Goal: Task Accomplishment & Management: Manage account settings

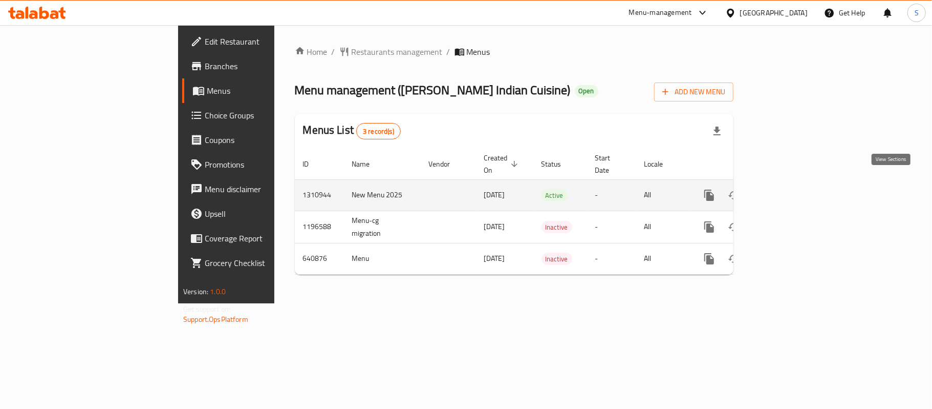
click at [789, 189] on icon "enhanced table" at bounding box center [783, 195] width 12 height 12
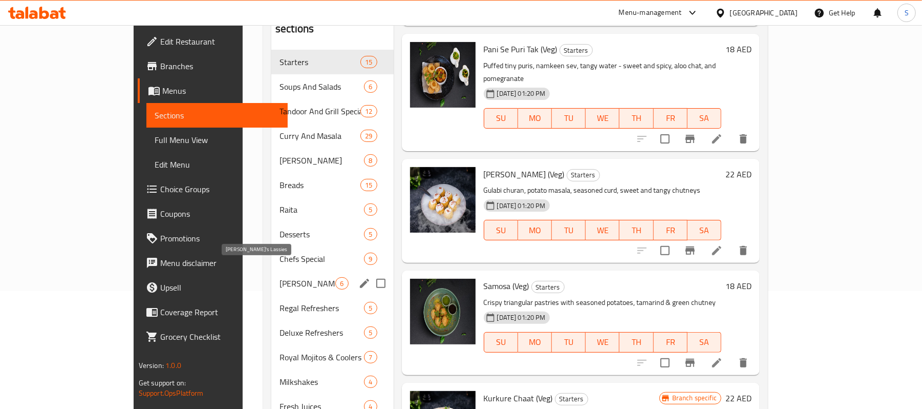
scroll to position [151, 0]
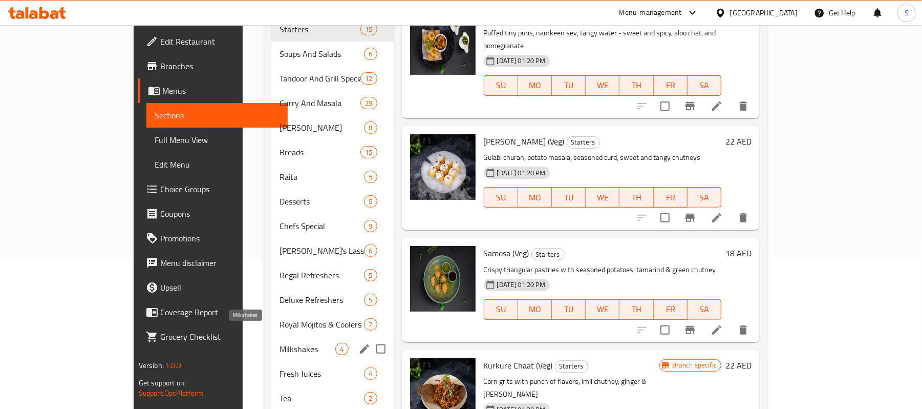
click at [280, 342] on span "Milkshakes" at bounding box center [308, 348] width 56 height 12
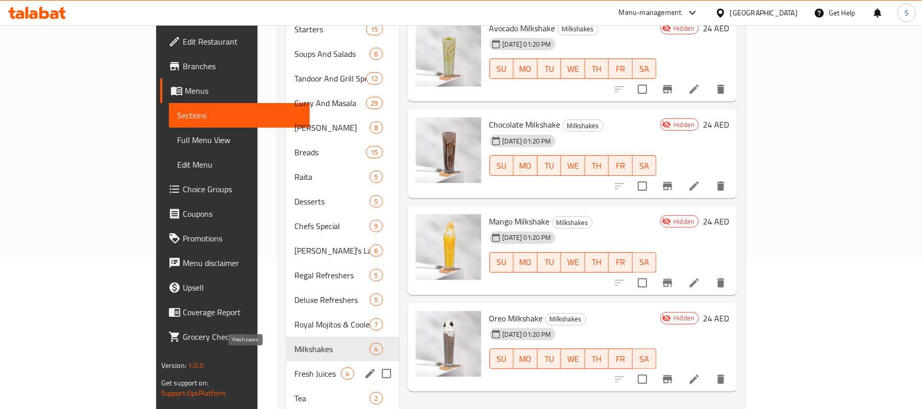
click at [294, 367] on span "Fresh Juices" at bounding box center [317, 373] width 47 height 12
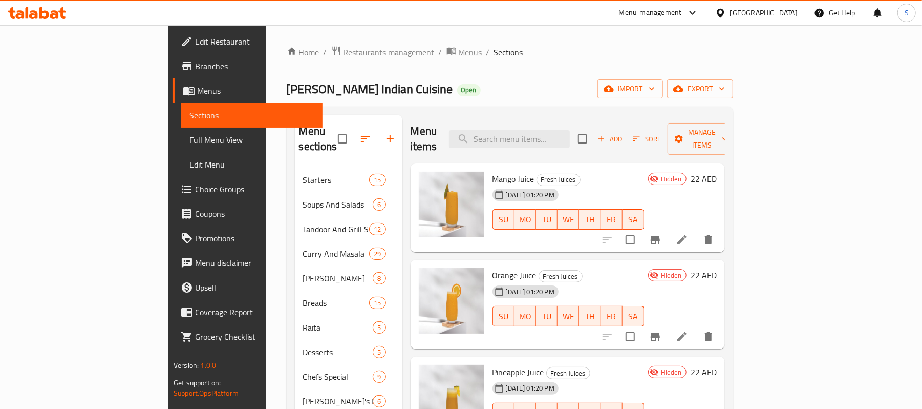
click at [459, 51] on span "Menus" at bounding box center [471, 52] width 24 height 12
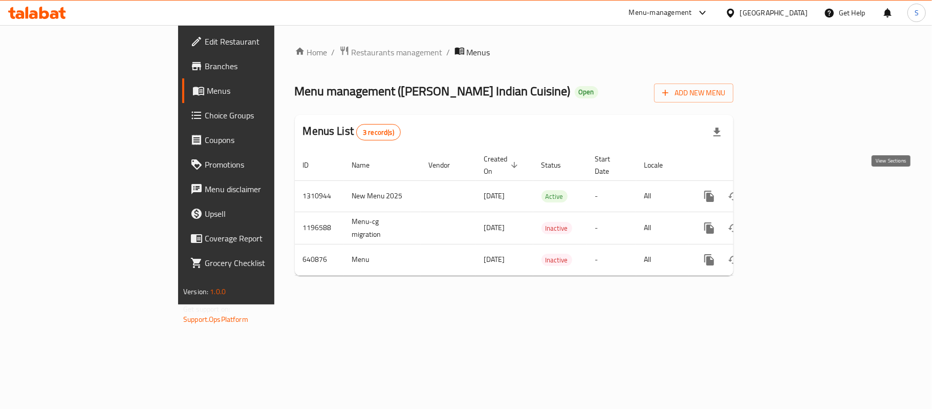
drag, startPoint x: 895, startPoint y: 184, endPoint x: 742, endPoint y: 4, distance: 236.8
click at [789, 190] on icon "enhanced table" at bounding box center [783, 196] width 12 height 12
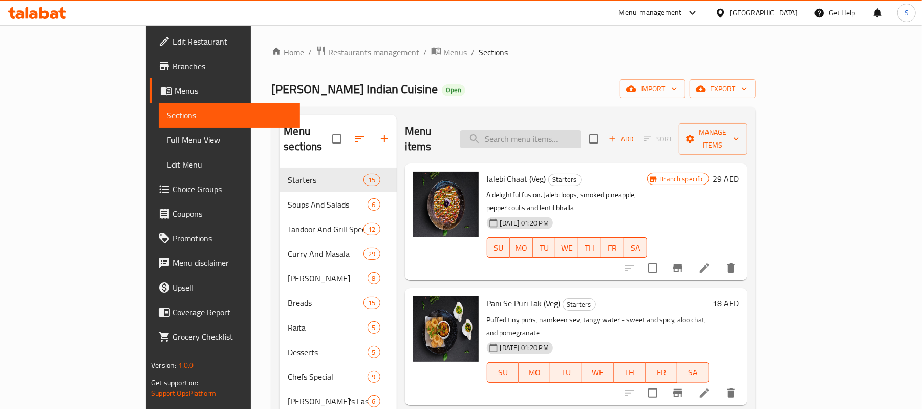
click at [568, 130] on input "search" at bounding box center [520, 139] width 121 height 18
paste input "Our kitchen handles common allergens such as nuts,"
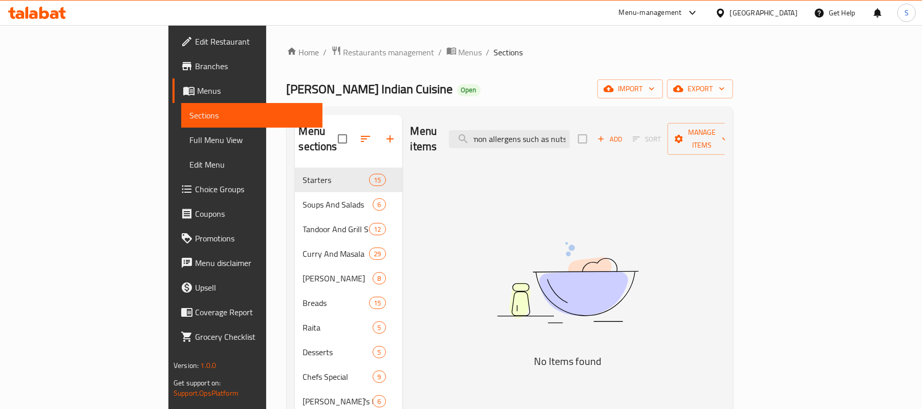
drag, startPoint x: 548, startPoint y: 134, endPoint x: 685, endPoint y: 131, distance: 137.2
click at [685, 131] on div "Menu items Our kitchen handles common allergens such as nuts, Add Sort Manage i…" at bounding box center [568, 139] width 314 height 49
click at [558, 131] on input "Our kitchen" at bounding box center [509, 139] width 121 height 18
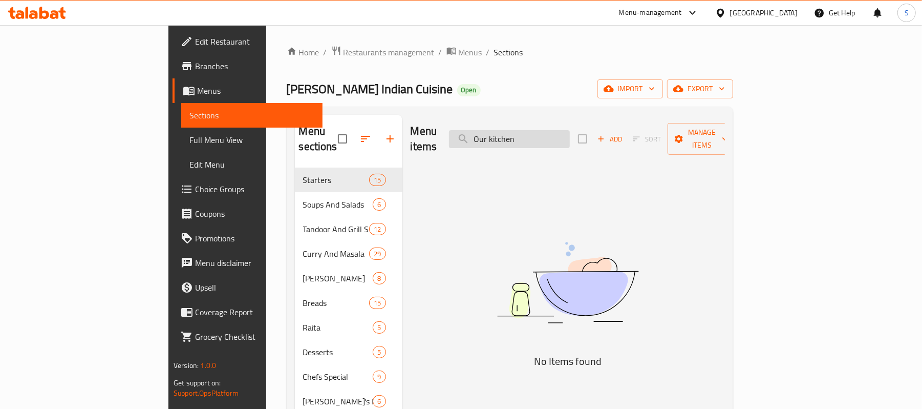
click at [558, 131] on input "Our kitchen" at bounding box center [509, 139] width 121 height 18
paste input "FRESH LIME SODA 18"
click at [570, 133] on input "FRESH LIME SODA 18" at bounding box center [509, 139] width 121 height 18
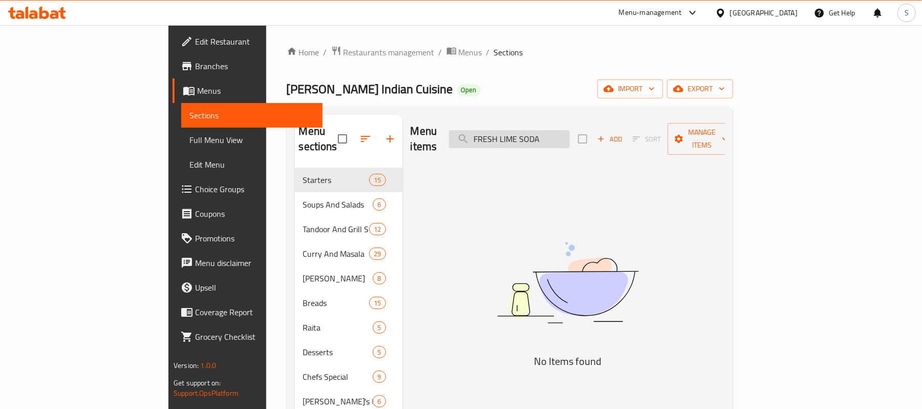
paste input "search"
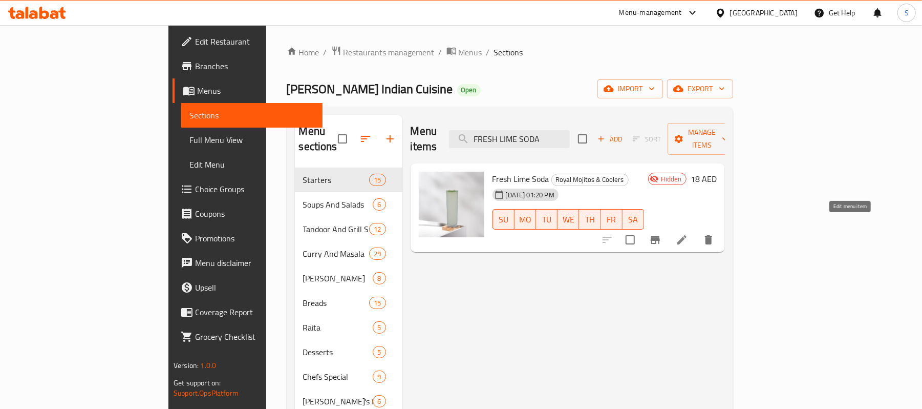
type input "FRESH LIME SODA"
click at [688, 233] on icon at bounding box center [682, 239] width 12 height 12
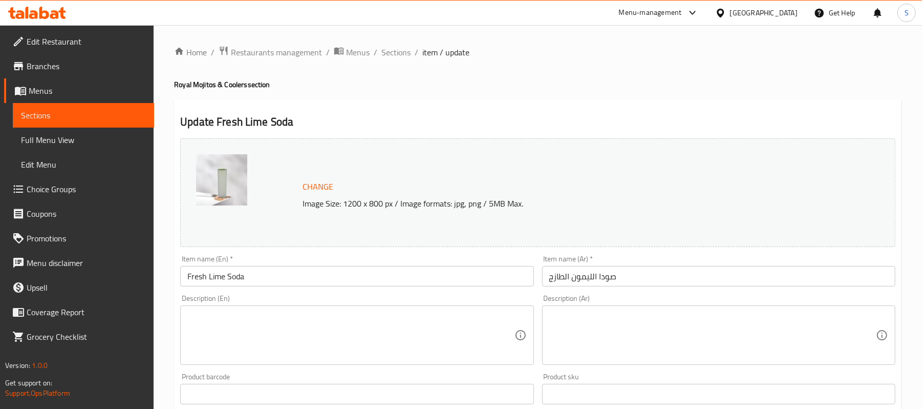
click at [269, 324] on textarea at bounding box center [350, 335] width 327 height 49
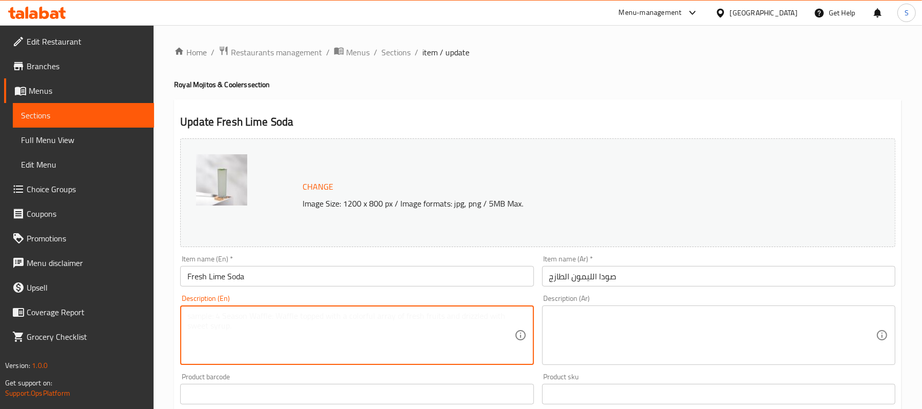
paste textarea "Tangy lime juice and fizzy soda, perfectly balanced with a hint of salt or suga…"
type textarea "Tangy lime juice and fizzy soda, perfectly balanced with a hint of salt or suga…"
click at [698, 314] on textarea at bounding box center [712, 335] width 327 height 49
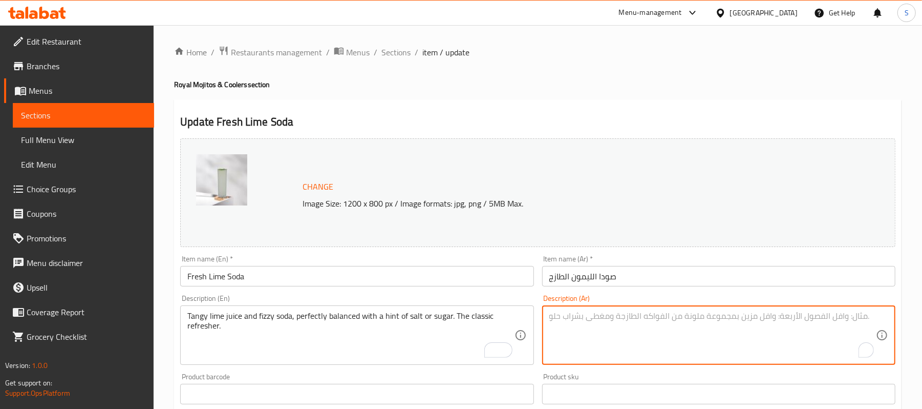
paste textarea "عصير ليمون لاذع وصودا فوارة، متوازنة تمامًا مع لمسة من الملح أو السكر. مشروب من…"
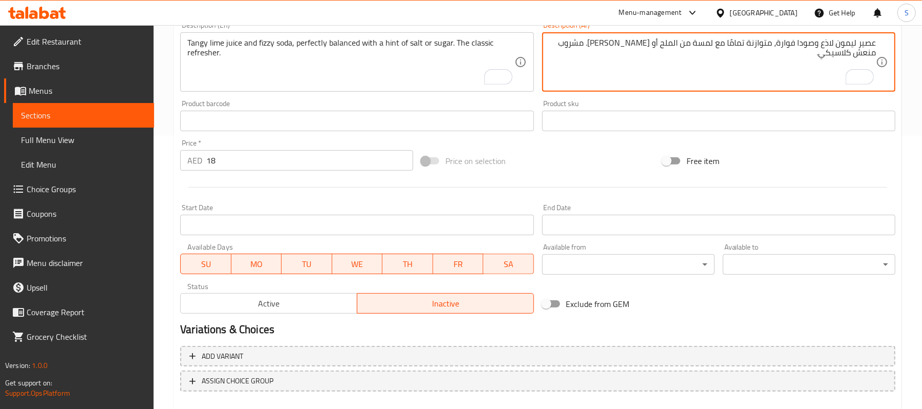
type textarea "عصير ليمون لاذع وصودا فوارة، متوازنة تمامًا مع لمسة من الملح أو السكر. مشروب من…"
click at [302, 303] on span "Active" at bounding box center [269, 303] width 168 height 15
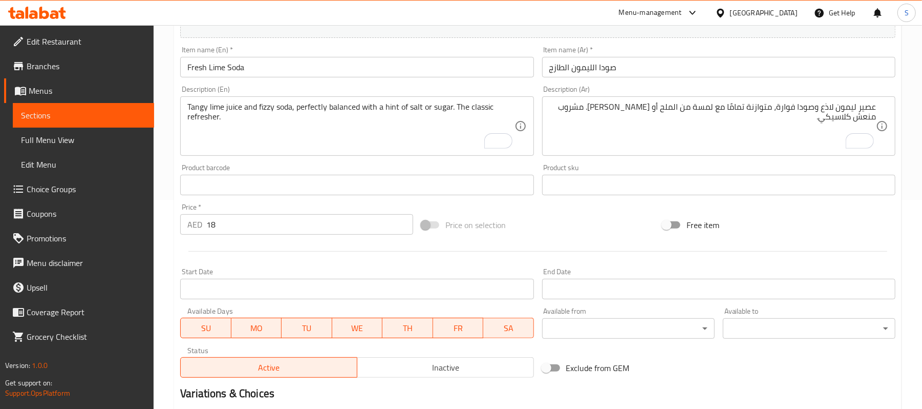
scroll to position [56, 0]
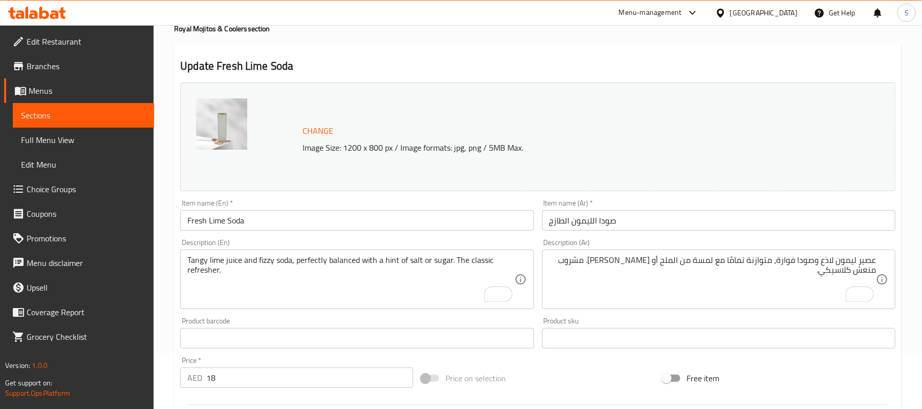
click at [448, 221] on input "Fresh Lime Soda" at bounding box center [356, 220] width 353 height 20
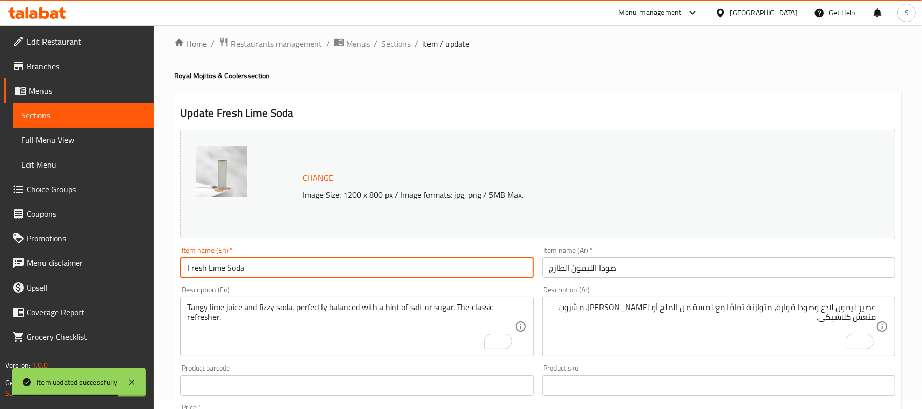
scroll to position [0, 0]
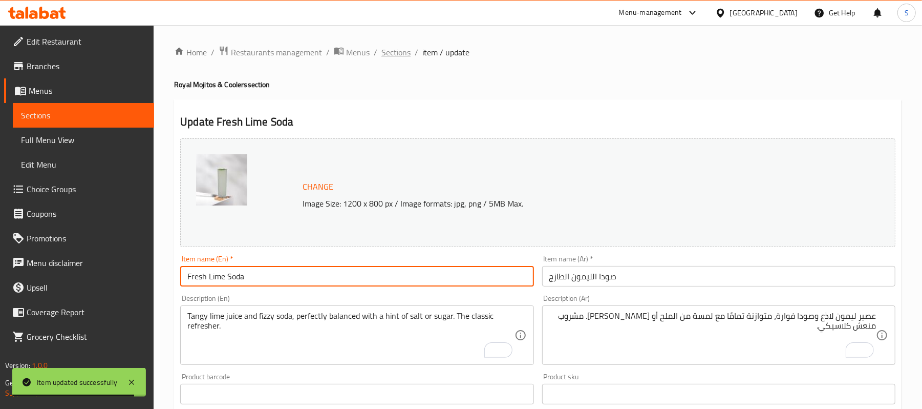
click at [399, 52] on span "Sections" at bounding box center [395, 52] width 29 height 12
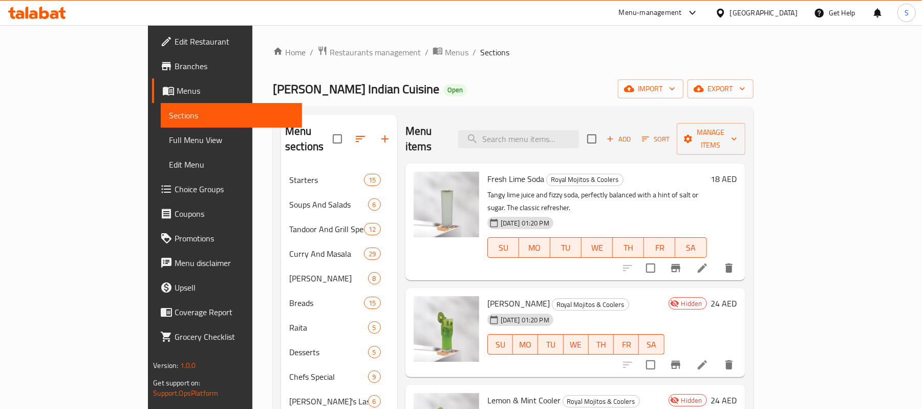
click at [709, 262] on icon at bounding box center [702, 268] width 12 height 12
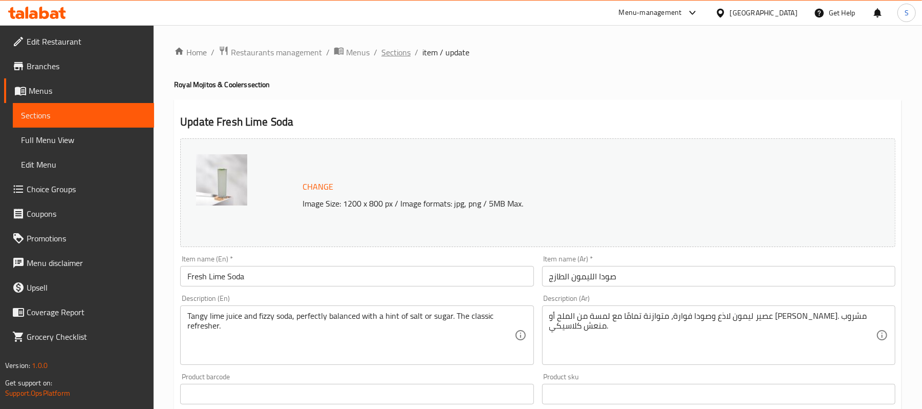
click at [385, 57] on span "Sections" at bounding box center [395, 52] width 29 height 12
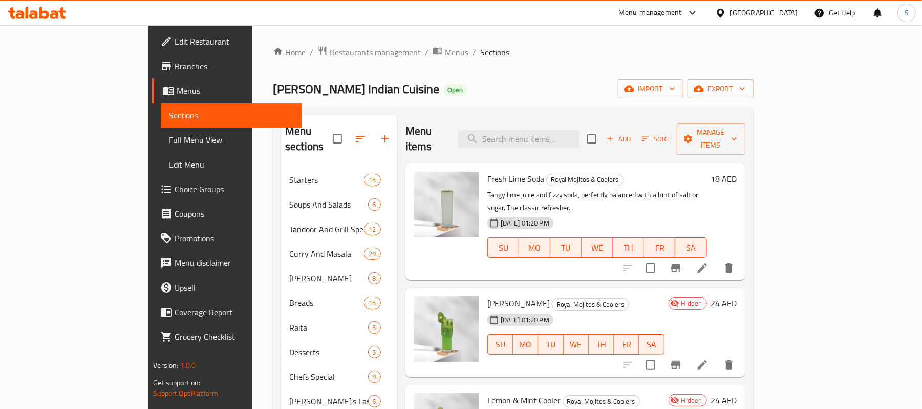
click at [487, 171] on span "Fresh Lime Soda" at bounding box center [515, 178] width 57 height 15
copy h6 "Fresh Lime Soda"
click at [541, 47] on ol "Home / Restaurants management / Menus / Sections" at bounding box center [513, 52] width 481 height 13
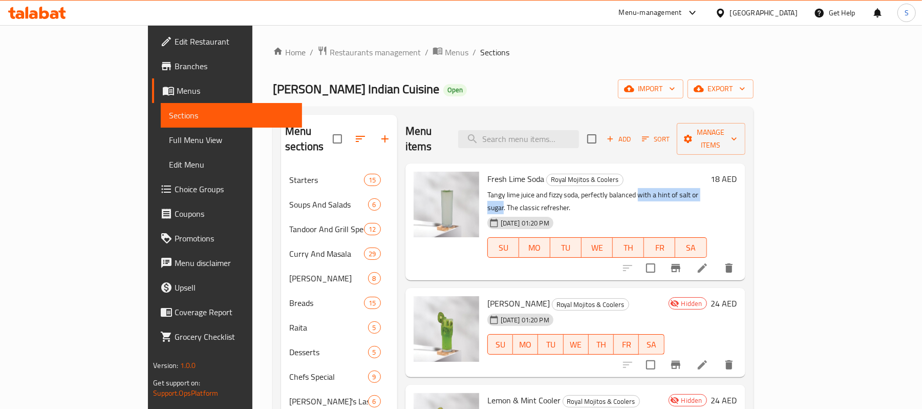
drag, startPoint x: 603, startPoint y: 179, endPoint x: 680, endPoint y: 180, distance: 76.8
click at [680, 188] on p "Tangy lime juice and fizzy soda, perfectly balanced with a hint of salt or suga…" at bounding box center [597, 201] width 220 height 26
copy p "with a hint of salt or sugar"
click at [496, 72] on div "Home / Restaurants management / Menus / Sections Jehangirs Indian Cuisine Open …" at bounding box center [513, 334] width 481 height 576
click at [709, 262] on icon at bounding box center [702, 268] width 12 height 12
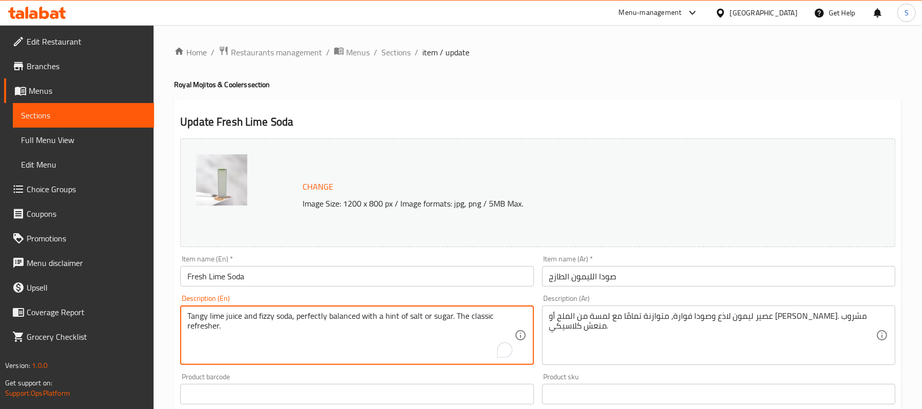
drag, startPoint x: 469, startPoint y: 314, endPoint x: 484, endPoint y: 324, distance: 17.3
drag, startPoint x: 361, startPoint y: 315, endPoint x: 497, endPoint y: 314, distance: 135.2
click at [497, 314] on textarea "Tangy lime juice and fizzy soda, perfectly balanced with a hint of salt or suga…" at bounding box center [350, 335] width 327 height 49
click at [388, 342] on textarea "Tangy lime juice and fizzy soda, perfectly balanced with a hint of salt or suga…" at bounding box center [350, 335] width 327 height 49
drag, startPoint x: 361, startPoint y: 314, endPoint x: 393, endPoint y: 332, distance: 36.9
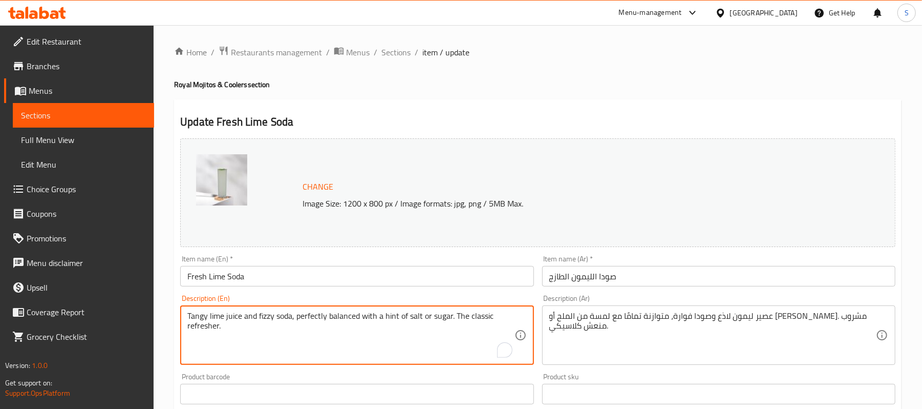
click at [393, 332] on textarea "Tangy lime juice and fizzy soda, perfectly balanced with a hint of salt or suga…" at bounding box center [350, 335] width 327 height 49
paste textarea "To enrich screen reader interactions, please activate Accessibility in Grammarl…"
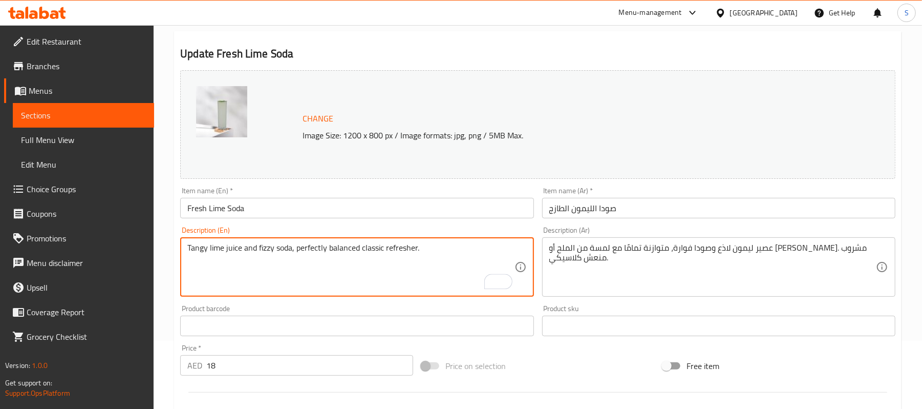
drag, startPoint x: 426, startPoint y: 249, endPoint x: 178, endPoint y: 246, distance: 248.3
click at [178, 246] on div "Description (En) Tangy lime juice and fizzy soda, perfectly balanced classic re…" at bounding box center [356, 261] width 361 height 78
type textarea "Tangy lime juice and fizzy soda, perfectly balanced classic refresher."
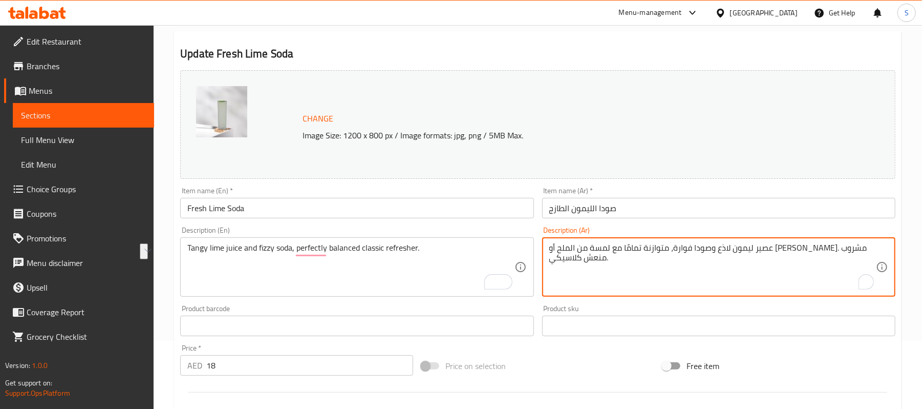
click at [657, 246] on textarea "عصير ليمون لاذع وصودا فوارة، متوازنة تمامًا مع لمسة من الملح أو السكر. مشروب من…" at bounding box center [712, 267] width 327 height 49
paste textarea "الليمون الحامض والصودا الفوارة، مشروب منعش كلاسيكي متوازن تمامًا"
type textarea "عصير الليمون الحامض والصودا الفوارة، مشروب منعش كلاسيكي متوازن تمامًا."
click at [493, 209] on input "Fresh Lime Soda" at bounding box center [356, 208] width 353 height 20
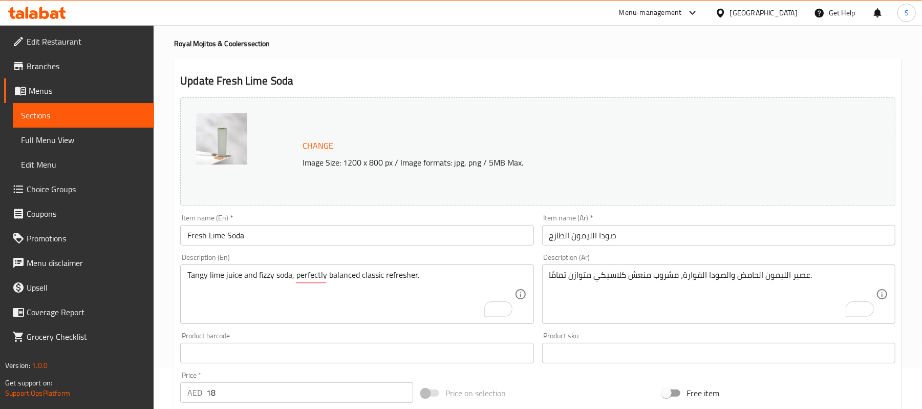
scroll to position [0, 0]
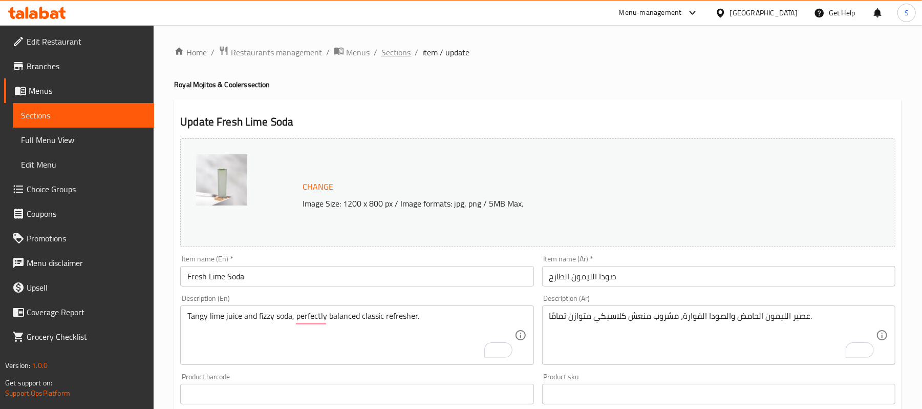
click at [406, 51] on span "Sections" at bounding box center [395, 52] width 29 height 12
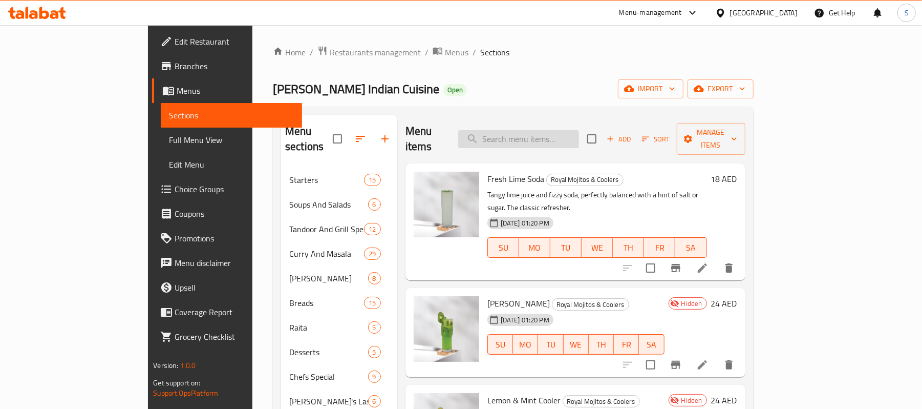
click at [563, 130] on input "search" at bounding box center [518, 139] width 121 height 18
paste input "Watermelon Lassi"
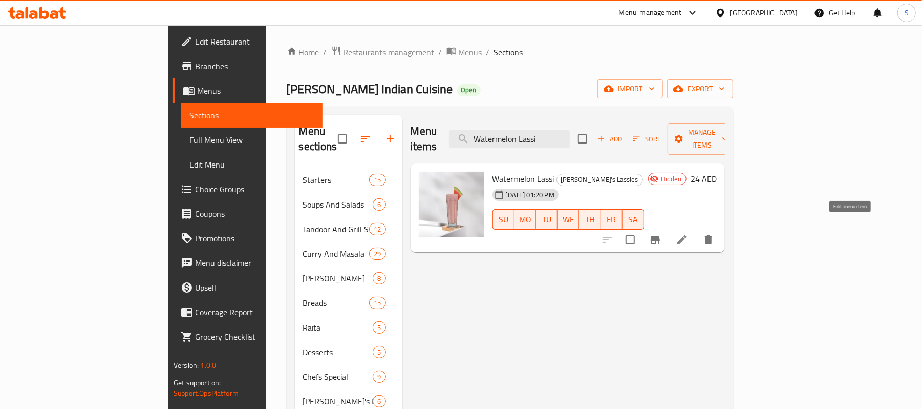
type input "Watermelon Lassi"
click at [687, 235] on icon at bounding box center [681, 239] width 9 height 9
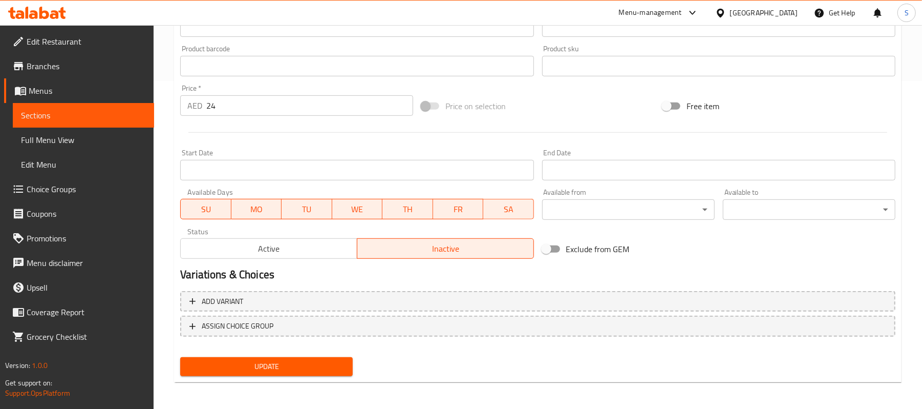
scroll to position [329, 0]
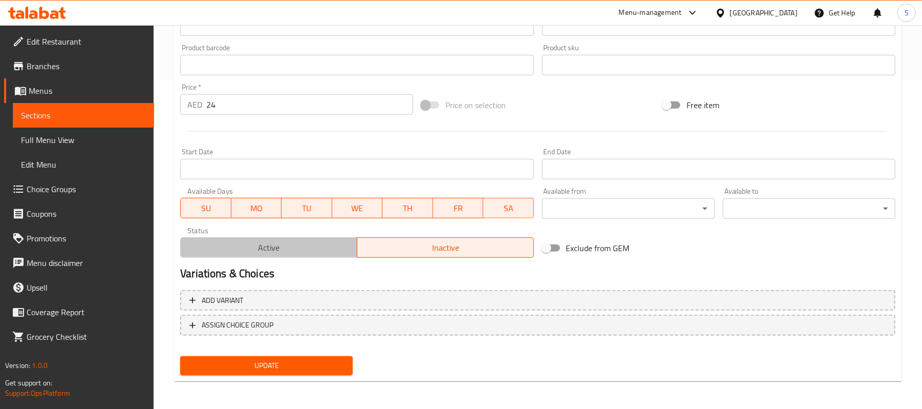
click at [289, 249] on span "Active" at bounding box center [269, 247] width 168 height 15
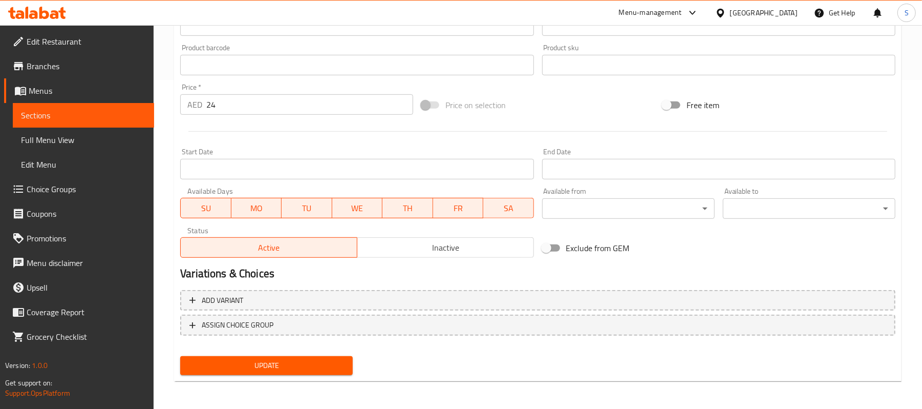
scroll to position [192, 0]
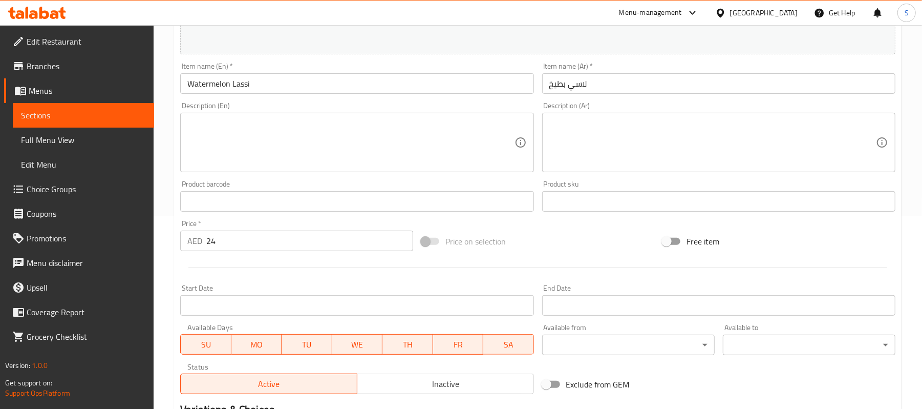
click at [246, 154] on textarea at bounding box center [350, 142] width 327 height 49
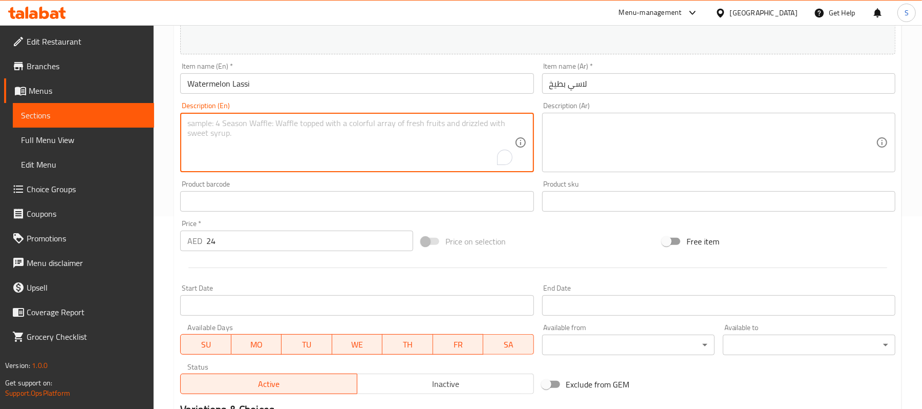
paste textarea "A refreshing blend of sweet watermelon and creamy yogurt. Your perfect cool-dow…"
type textarea "A refreshing blend of sweet watermelon and creamy yogurt. Your perfect cool-dow…"
click at [648, 138] on textarea at bounding box center [712, 142] width 327 height 49
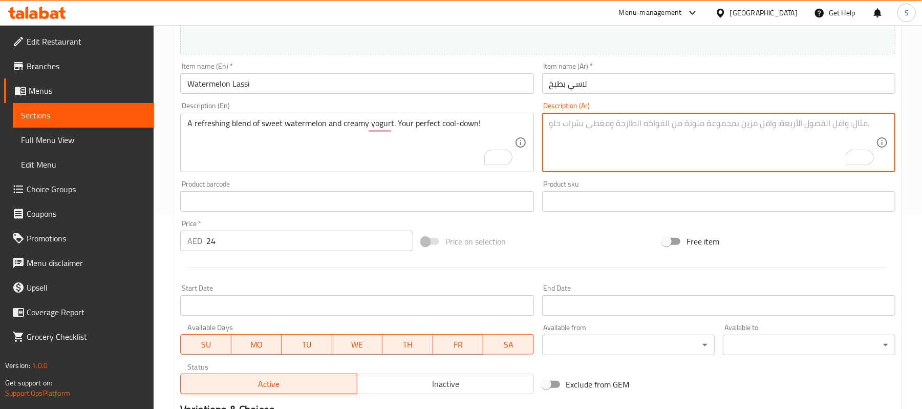
paste textarea "مزيج منعش من البطيخ الحلو والزبادي الكريمي. مشروبك المثالي للاسترخاء!"
type textarea "مزيج منعش من البطيخ الحلو والزبادي الكريمي. مشروبك المثالي للاسترخاء!"
click at [385, 86] on input "Watermelon Lassi" at bounding box center [356, 83] width 353 height 20
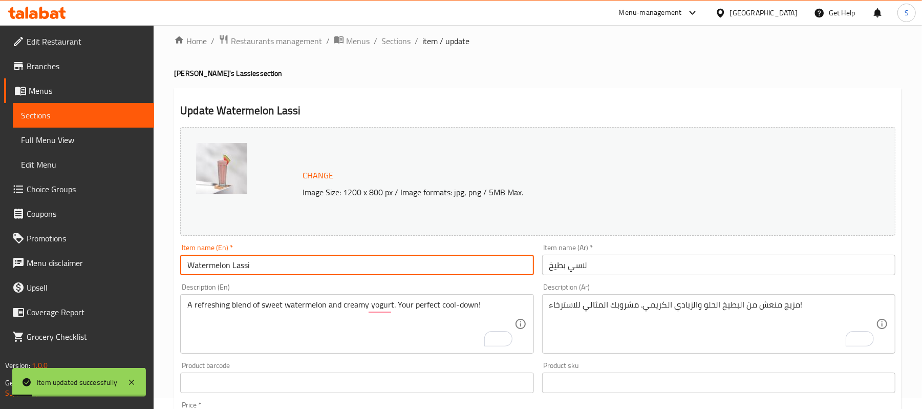
scroll to position [0, 0]
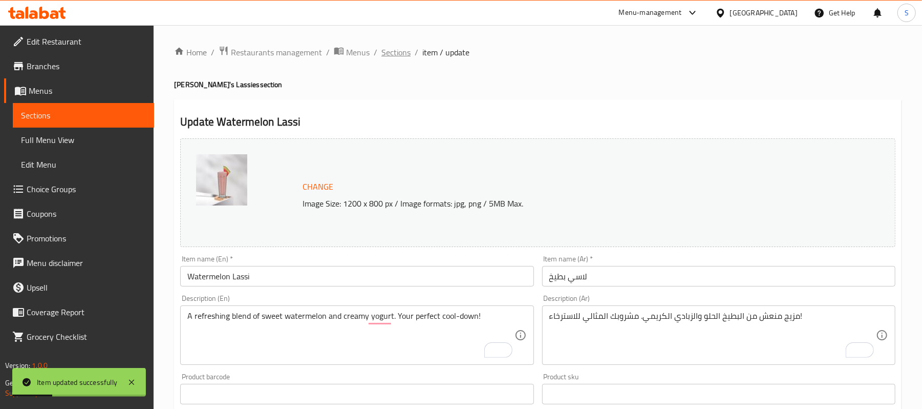
click at [390, 50] on span "Sections" at bounding box center [395, 52] width 29 height 12
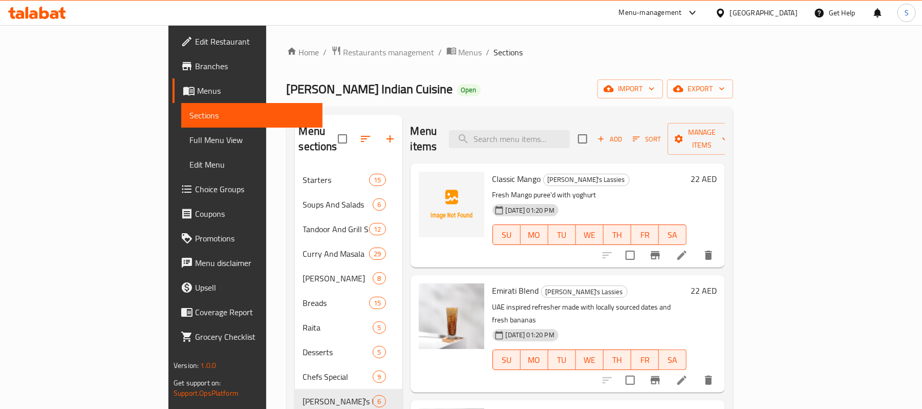
click at [549, 141] on div "Menu items Add Sort Manage items" at bounding box center [568, 139] width 314 height 49
paste input "KIWI MOJITO"
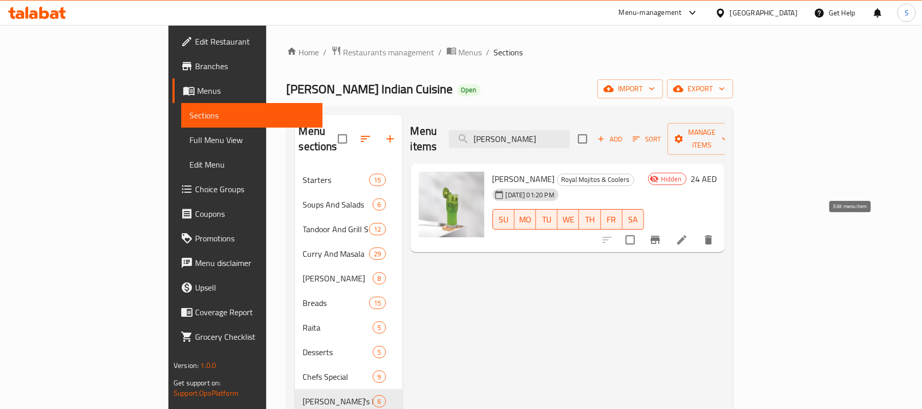
type input "KIWI MOJITO"
click at [687, 235] on icon at bounding box center [681, 239] width 9 height 9
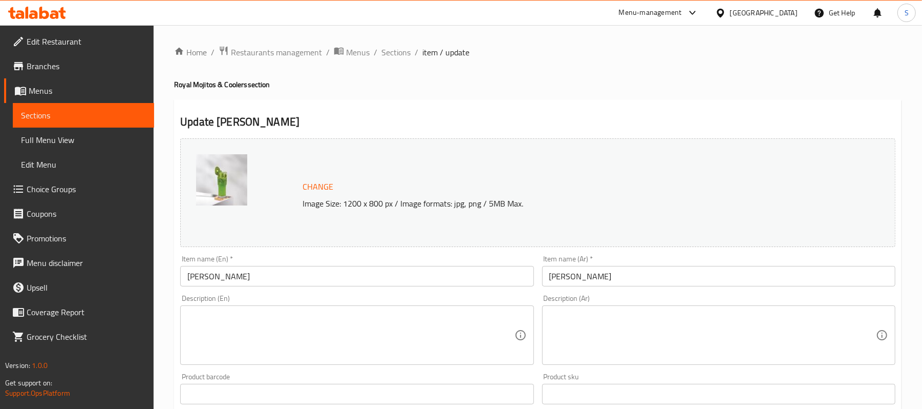
click at [281, 318] on textarea at bounding box center [350, 335] width 327 height 49
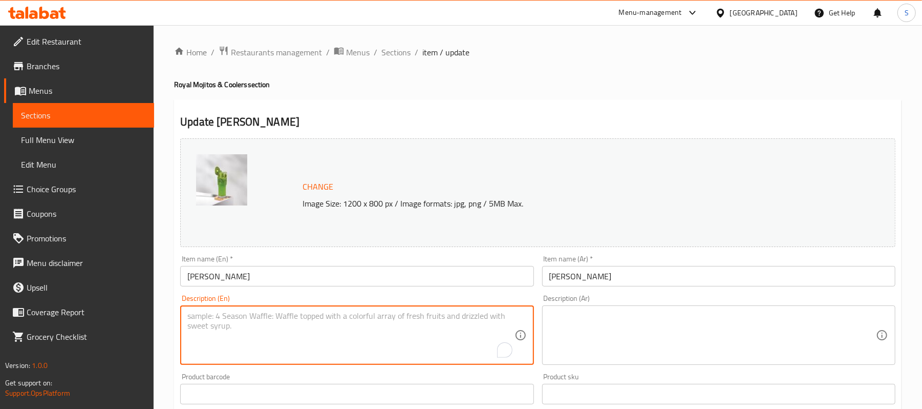
paste textarea "Sweet, tart kiwi muddled with fresh mint, lime, and a splash of fizz. A tropica…"
type textarea "Sweet, tart kiwi muddled with fresh mint, lime, and a splash of fizz. A tropica…"
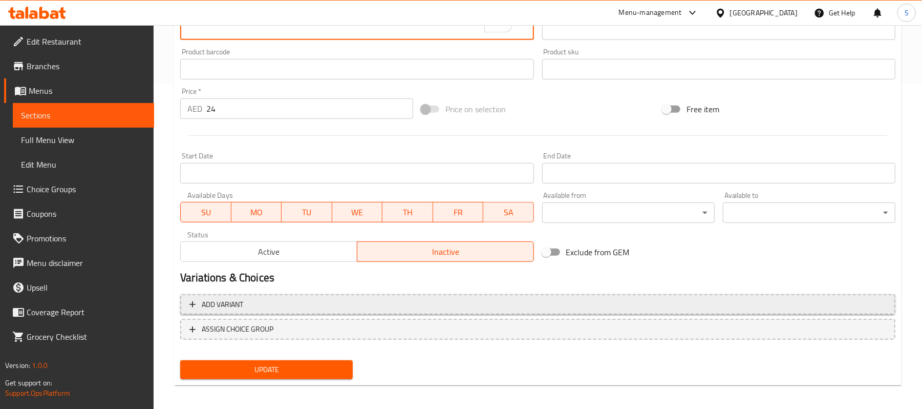
scroll to position [329, 0]
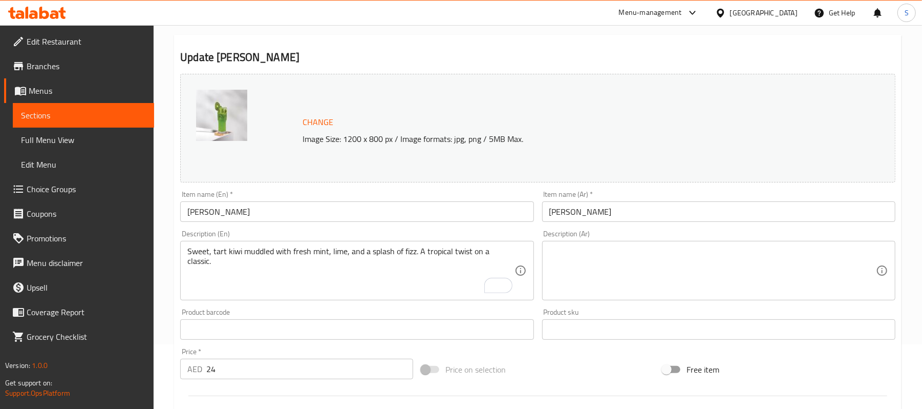
scroll to position [56, 0]
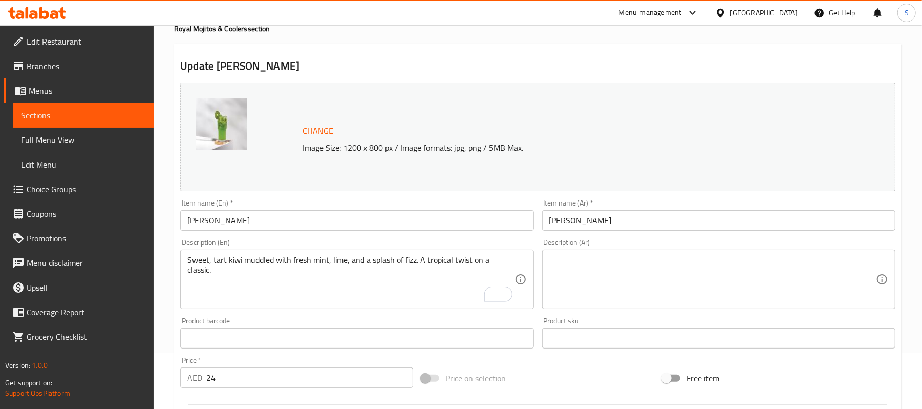
click at [615, 270] on textarea at bounding box center [712, 279] width 327 height 49
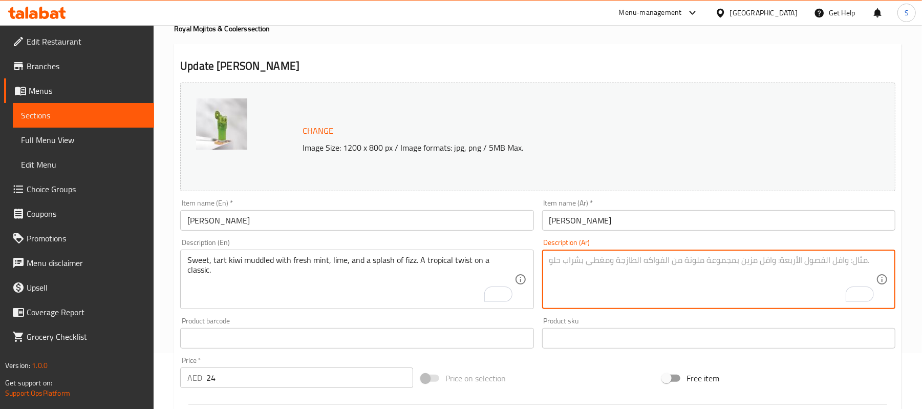
paste textarea "كيوي حلو وحامض ممزوج بنعناع طازج وليمون وقليل من الفوار. لمسة استوائية مميزة عل…"
type textarea "كيوي حلو وحامض ممزوج بنعناع طازج وليمون وقليل من الفوار. لمسة استوائية مميزة عل…"
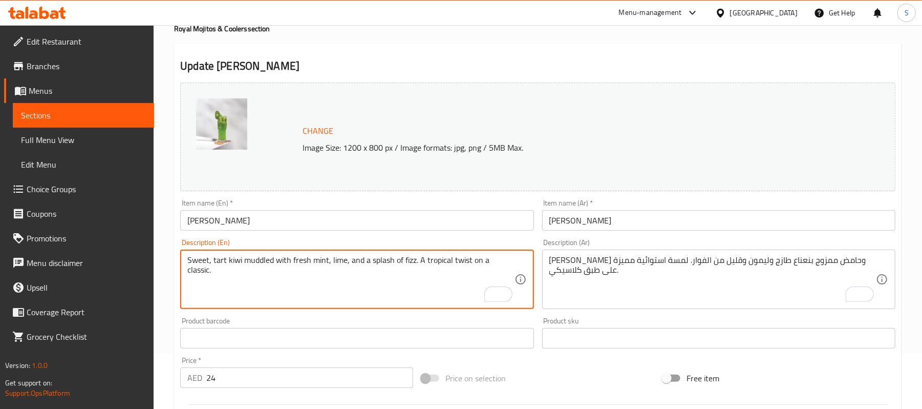
click at [442, 261] on textarea "Sweet, tart kiwi muddled with fresh mint, lime, and a splash of fizz. A tropica…" at bounding box center [350, 279] width 327 height 49
paste textarea "drink"
type textarea "Sweet, tart kiwi muddled with fresh mint, lime, and a splash of fizz. A tropica…"
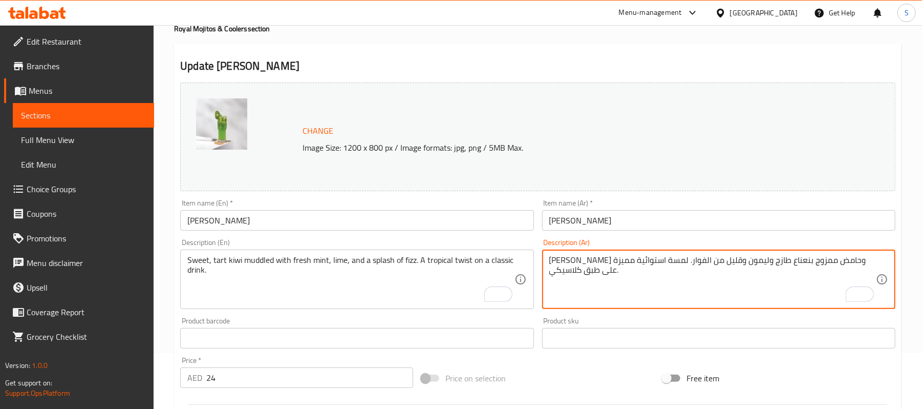
click at [639, 261] on textarea "كيوي حلو وحامض ممزوج بنعناع طازج وليمون وقليل من الفوار. لمسة استوائية مميزة عل…" at bounding box center [712, 279] width 327 height 49
click at [639, 262] on textarea "كيوي حلو وحامض ممزوج بنعناع طازج وليمون وقليل من الفوار. لمسة استوائية مميزة عل…" at bounding box center [712, 279] width 327 height 49
paste textarea "مشروب"
type textarea "كيوي حلو وحامض ممزوج بنعناع طازج وليمون وقليل من الفوار. لمسة استوائية مميزة عل…"
click at [413, 227] on input "[PERSON_NAME]" at bounding box center [356, 220] width 353 height 20
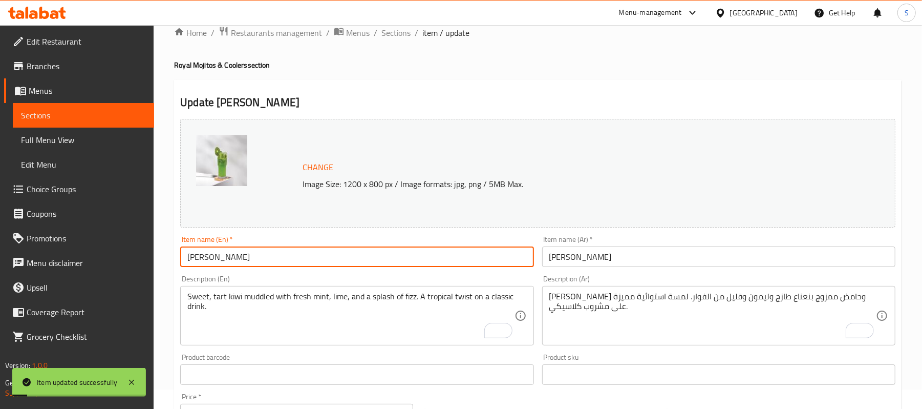
scroll to position [0, 0]
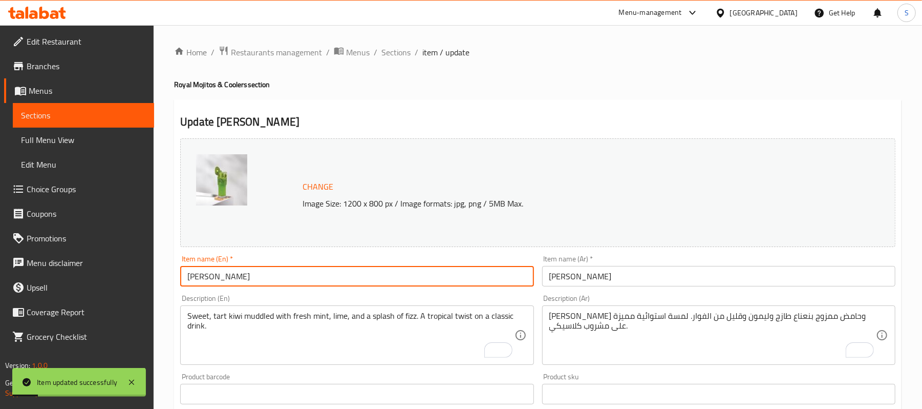
drag, startPoint x: 401, startPoint y: 54, endPoint x: 554, endPoint y: 3, distance: 160.9
click at [401, 54] on span "Sections" at bounding box center [395, 52] width 29 height 12
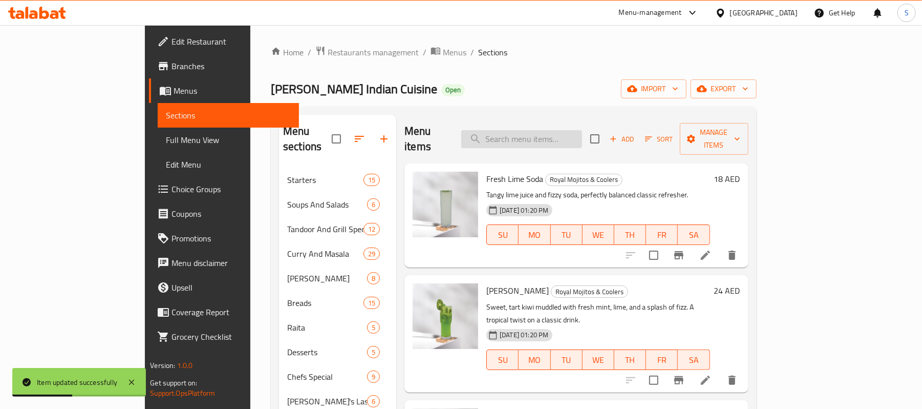
click at [572, 131] on input "search" at bounding box center [521, 139] width 121 height 18
paste input "LEMON & MINT COOLER"
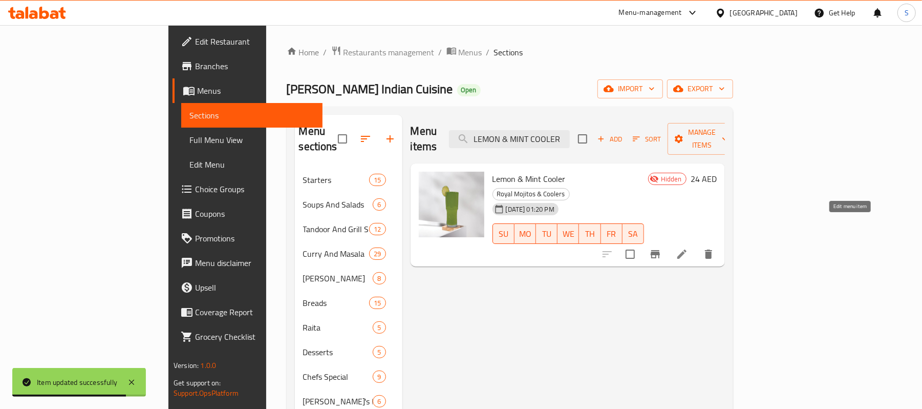
type input "LEMON & MINT COOLER"
click at [687, 249] on icon at bounding box center [681, 253] width 9 height 9
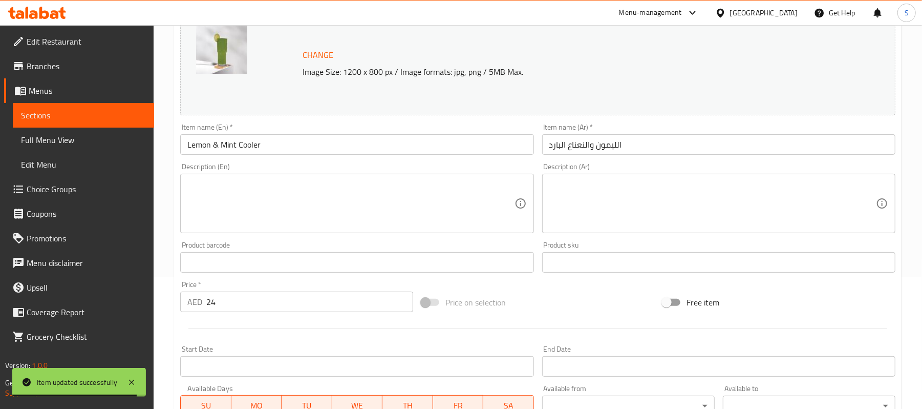
scroll to position [205, 0]
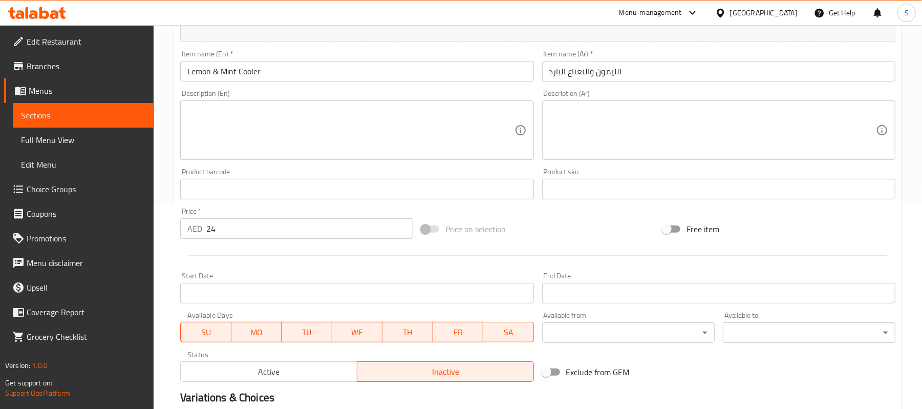
click at [319, 375] on span "Active" at bounding box center [269, 371] width 168 height 15
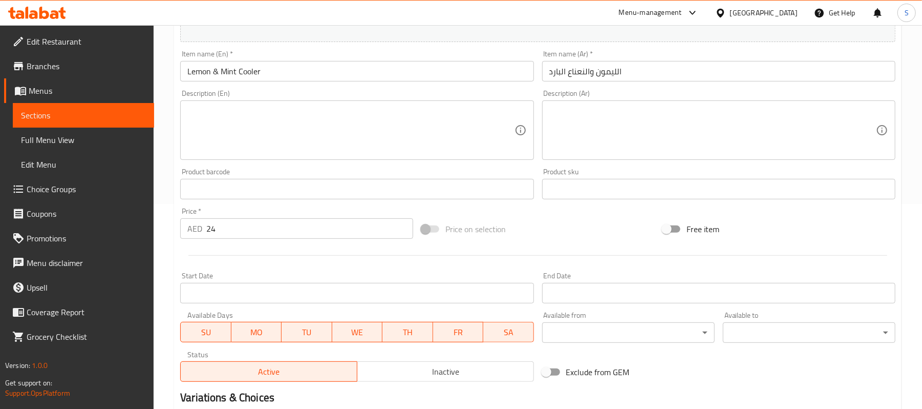
click at [429, 126] on textarea at bounding box center [350, 130] width 327 height 49
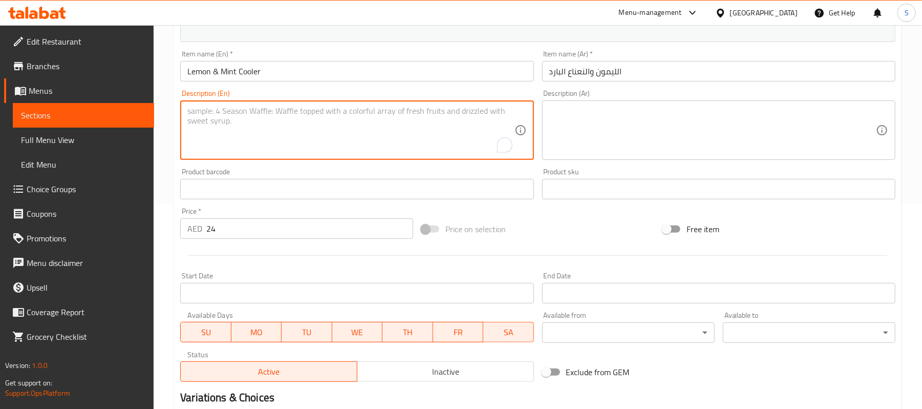
paste textarea "A bright, invigorating blend of fresh lemon juice, cool mint leaves, and ice. P…"
type textarea "A bright, invigorating blend of fresh lemon juice, cool mint leaves, and ice. P…"
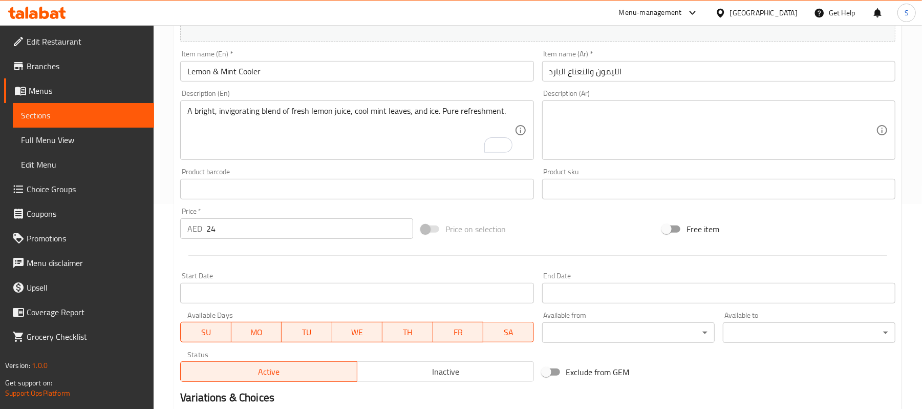
click at [640, 106] on div "Description (Ar)" at bounding box center [718, 129] width 353 height 59
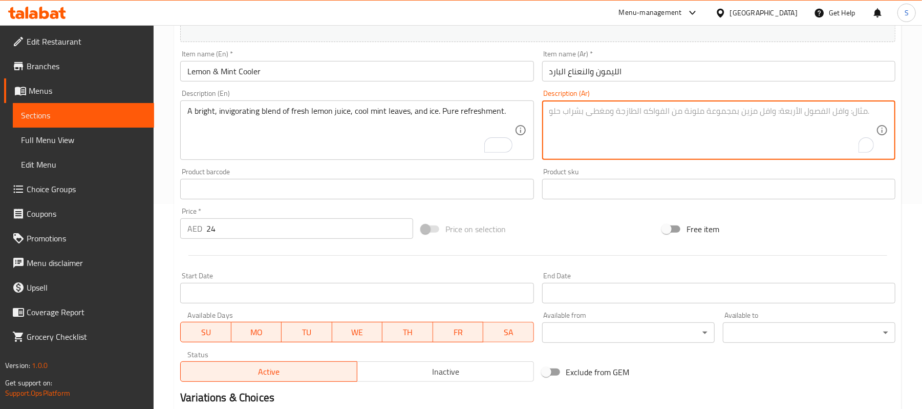
paste textarea "مزيج منعش ومنعش من عصير الليمون الطازج وأوراق النعناع المنعشة والثلج. انتعاش خا…"
drag, startPoint x: 807, startPoint y: 113, endPoint x: 932, endPoint y: 115, distance: 124.9
paste textarea "شرق"
type textarea "مزيج مشرق ومنعش من عصير الليمون الطازج وأوراق النعناع المنعشة والثلج. انتعاش خا…"
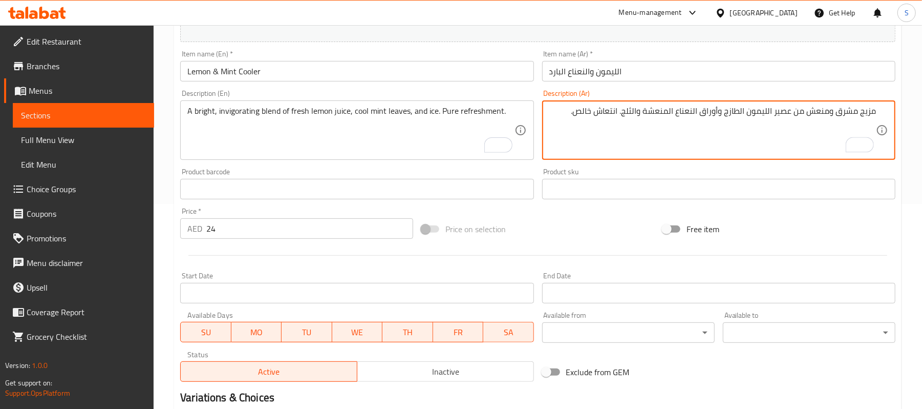
click at [697, 73] on input "الليمون والنعناع البارد" at bounding box center [718, 71] width 353 height 20
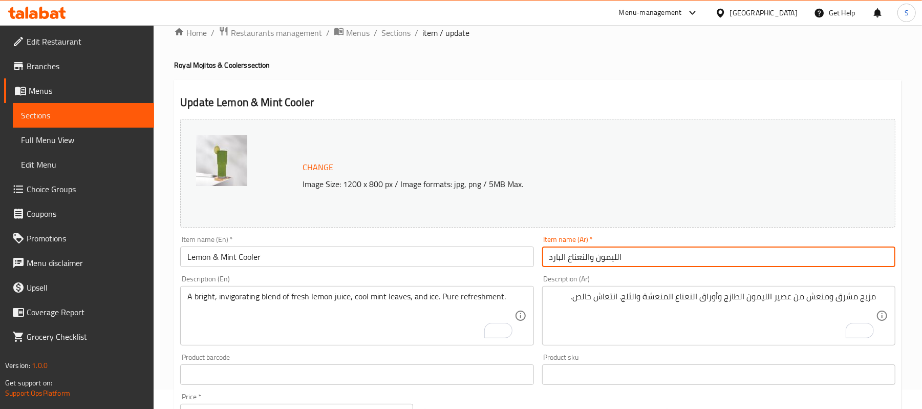
scroll to position [0, 0]
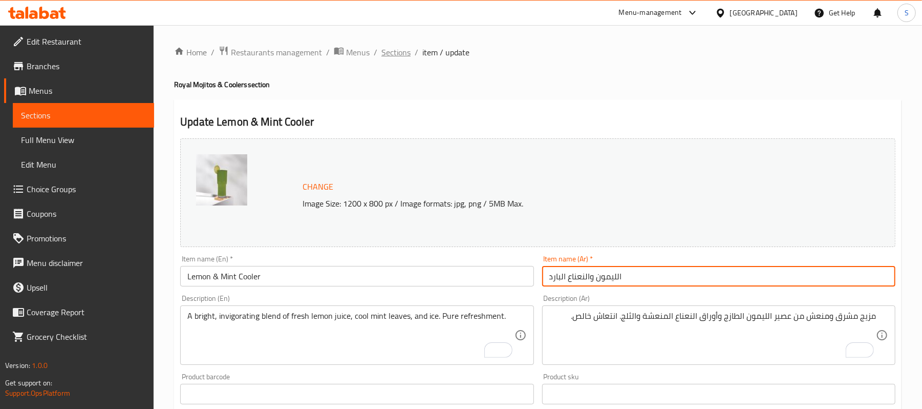
click at [398, 56] on span "Sections" at bounding box center [395, 52] width 29 height 12
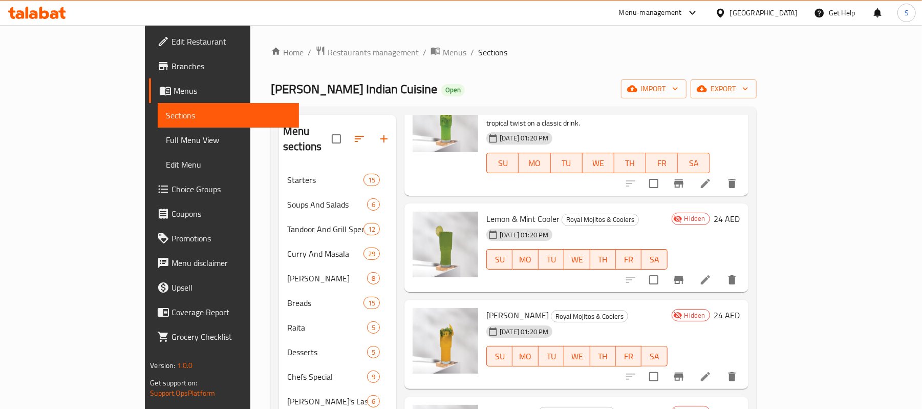
scroll to position [205, 0]
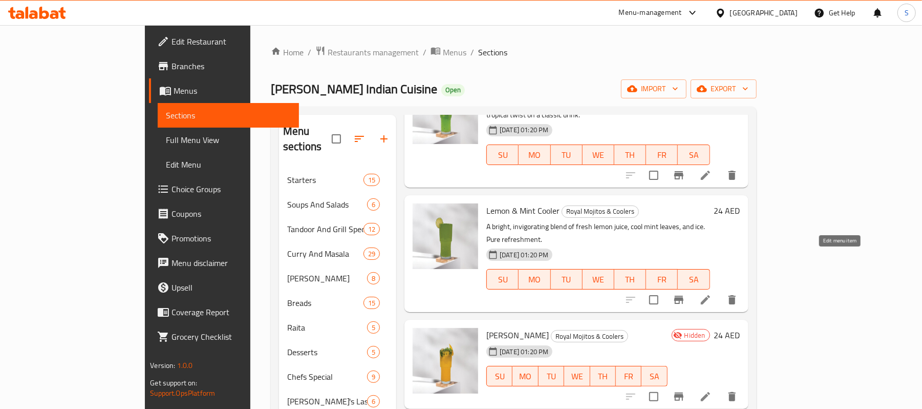
click at [710, 295] on icon at bounding box center [705, 299] width 9 height 9
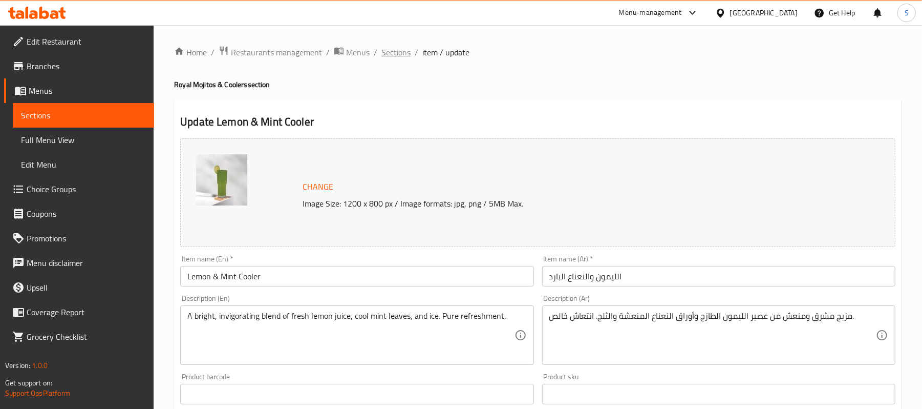
click at [395, 56] on span "Sections" at bounding box center [395, 52] width 29 height 12
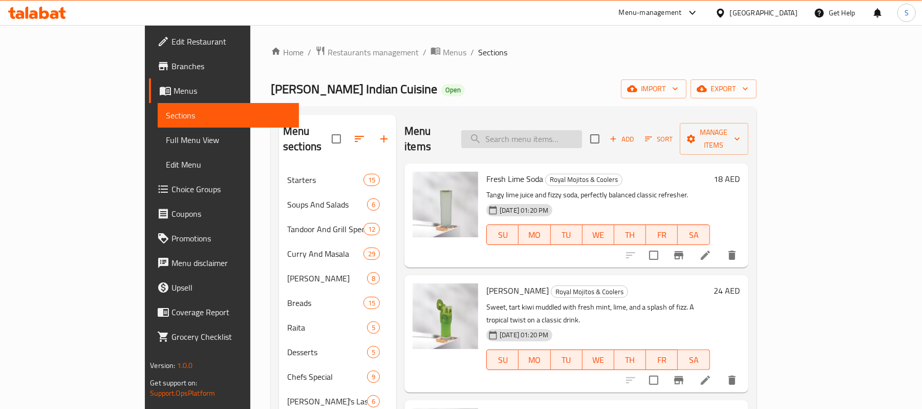
click at [533, 132] on input "search" at bounding box center [521, 139] width 121 height 18
paste input "MANGO MOJITO"
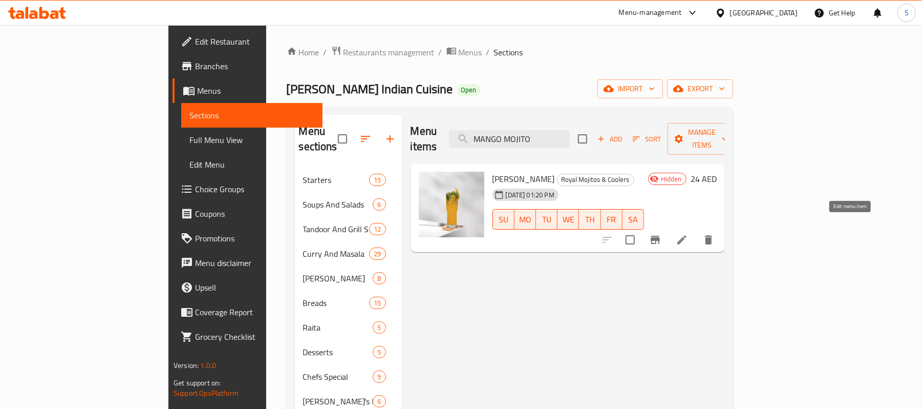
type input "MANGO MOJITO"
click at [688, 233] on icon at bounding box center [682, 239] width 12 height 12
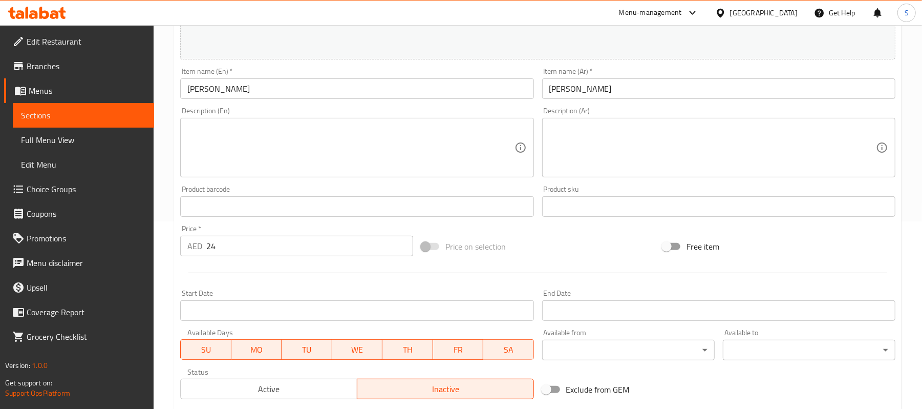
scroll to position [273, 0]
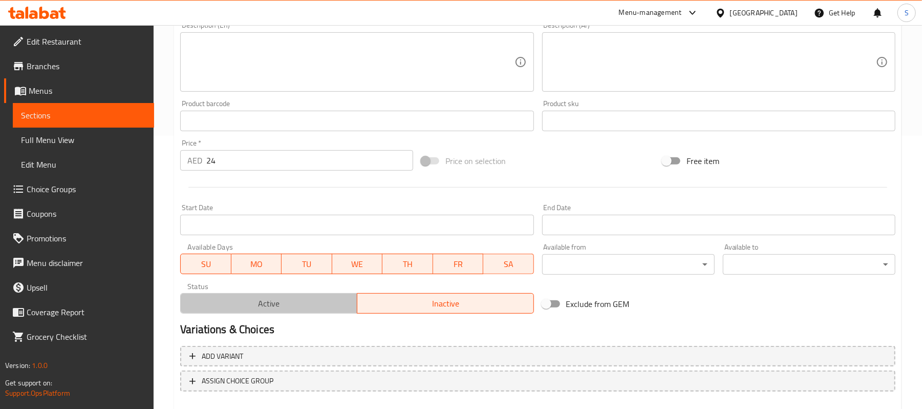
click at [285, 307] on span "Active" at bounding box center [269, 303] width 168 height 15
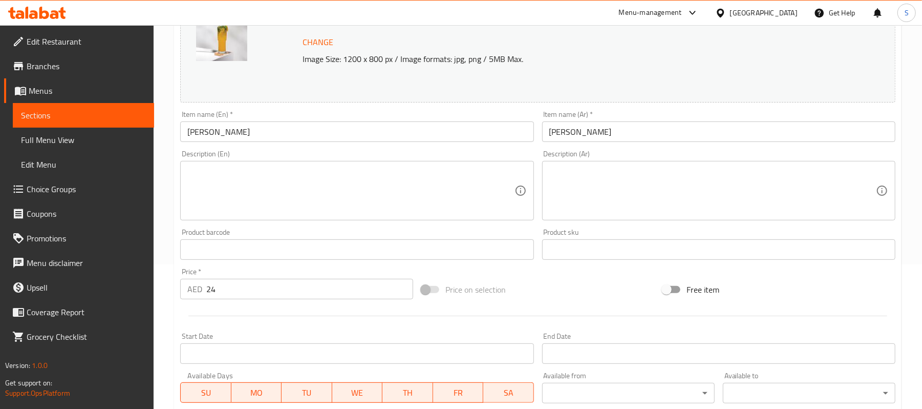
scroll to position [136, 0]
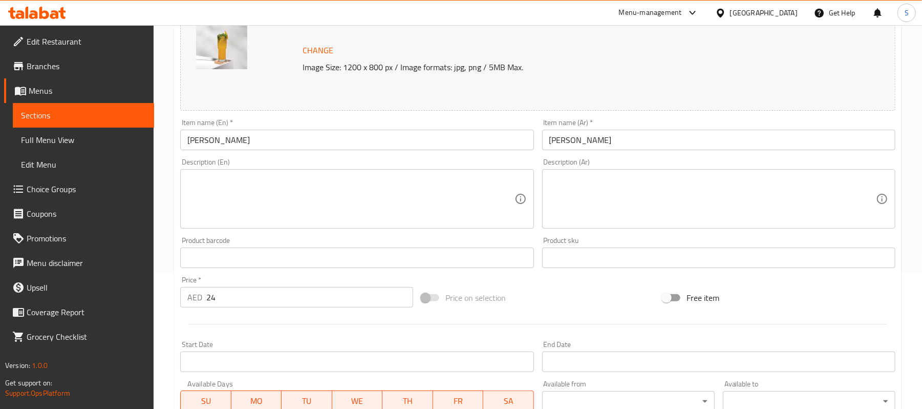
click at [389, 187] on textarea at bounding box center [350, 199] width 327 height 49
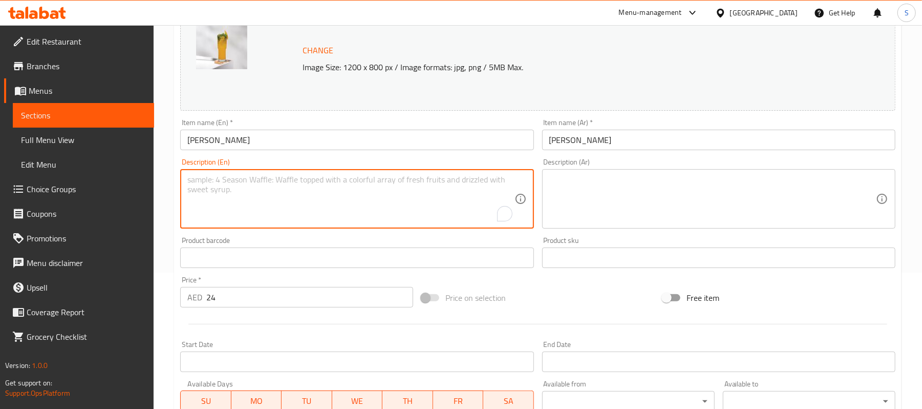
paste textarea "Juicy, sweet mango paired with zesty lime and crushed mint. Tastes like summer …"
type textarea "Juicy, sweet mango paired with zesty lime and crushed mint. Tastes like summer …"
click at [674, 190] on textarea at bounding box center [712, 199] width 327 height 49
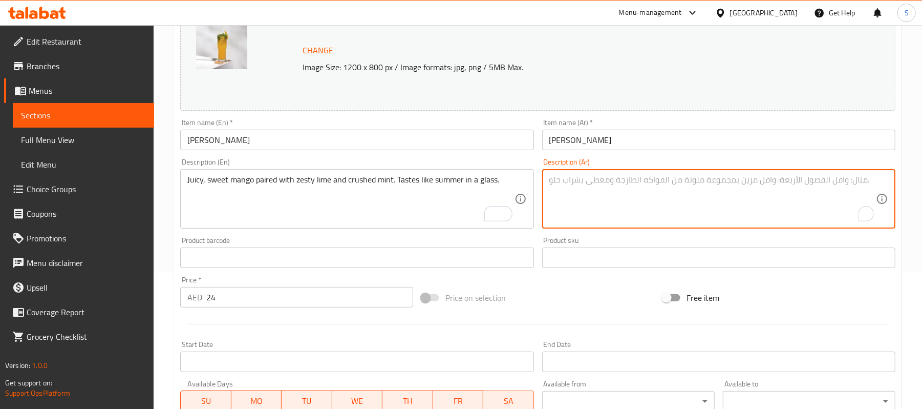
paste textarea "مانجو حلو وعصير، ممزوج بنكهة الليمون الحامض والنعناع المطحون. طعمه أشبه بصيف في…"
type textarea "مانجو حلو وعصير، ممزوج بنكهة الليمون الحامض والنعناع المطحون. طعمه أشبه بصيف في…"
click at [820, 181] on textarea "مانجو حلو وعصير، ممزوج بنكهة الليمون الحامض والنعناع المطحون. طعمه أشبه بصيف في…" at bounding box center [712, 199] width 327 height 49
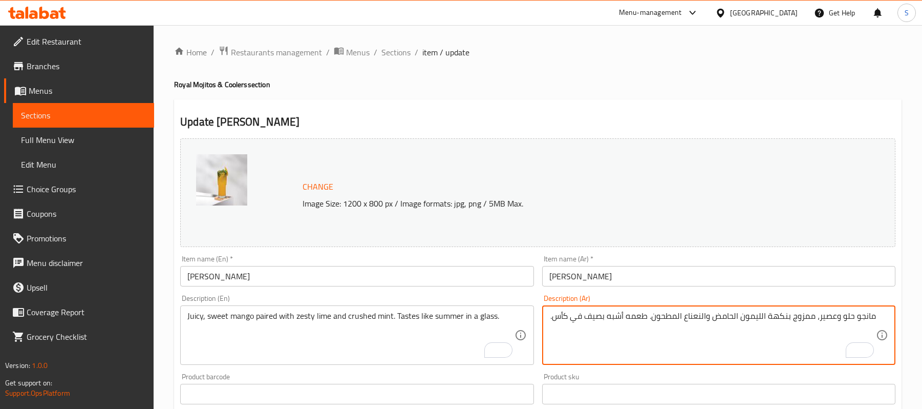
scroll to position [136, 0]
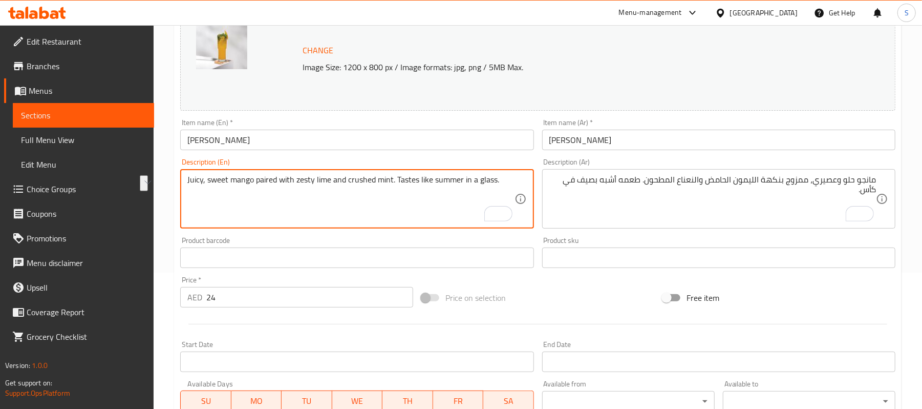
drag, startPoint x: 296, startPoint y: 180, endPoint x: 330, endPoint y: 179, distance: 34.3
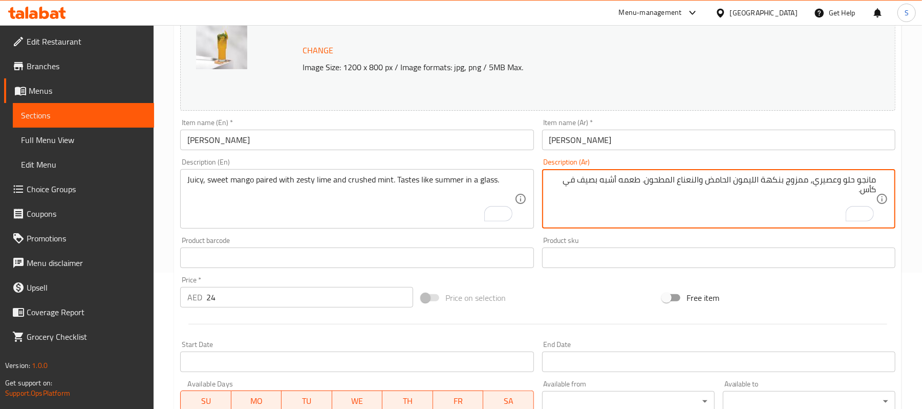
click at [596, 179] on textarea "مانجو حلو وعصيري، ممزوج بنكهة الليمون الحامض والنعناع المطحون. طعمه أشبه بصيف ف…" at bounding box center [712, 199] width 327 height 49
type textarea "مانجو حلو وعصيري، ممزوج بنكهة الليمون الحامض والنعناع المطحون. طعمه أشبه بالصيف…"
click at [477, 143] on input "[PERSON_NAME]" at bounding box center [356, 140] width 353 height 20
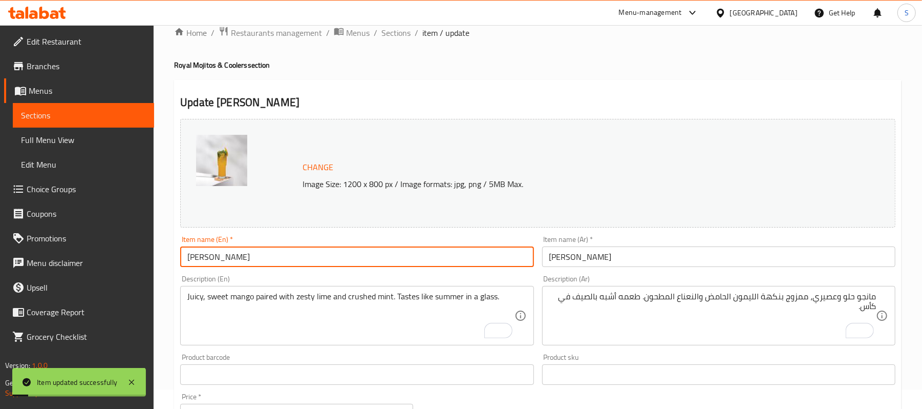
scroll to position [0, 0]
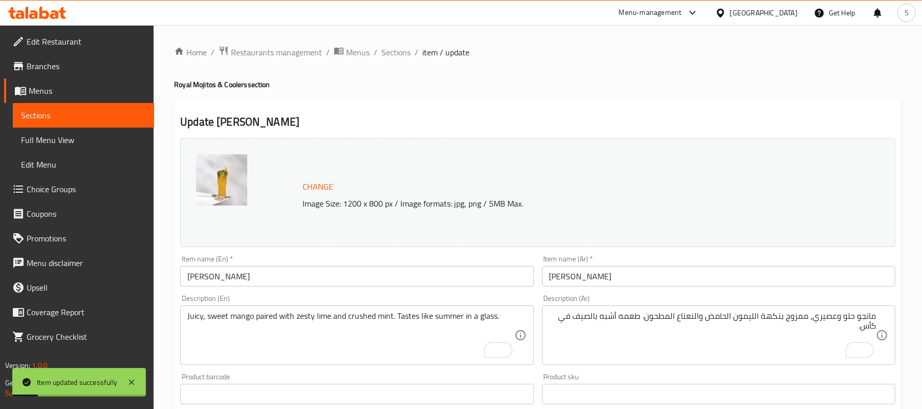
drag, startPoint x: 399, startPoint y: 56, endPoint x: 408, endPoint y: 68, distance: 14.6
click at [399, 56] on span "Sections" at bounding box center [395, 52] width 29 height 12
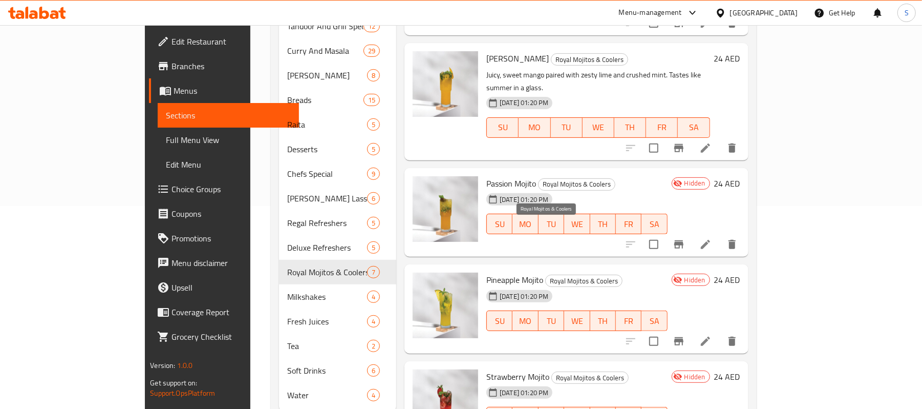
scroll to position [205, 0]
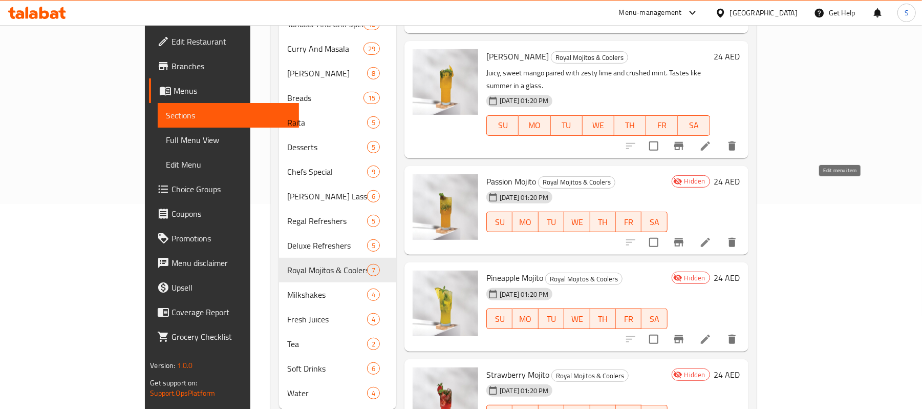
click at [712, 236] on icon at bounding box center [705, 242] width 12 height 12
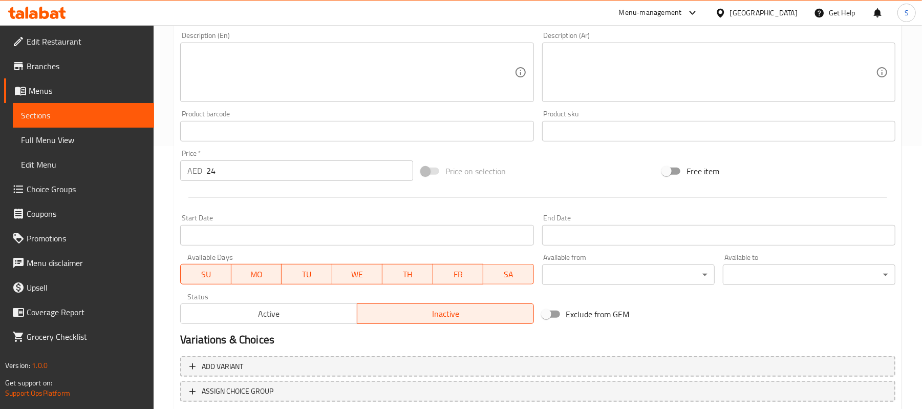
scroll to position [329, 0]
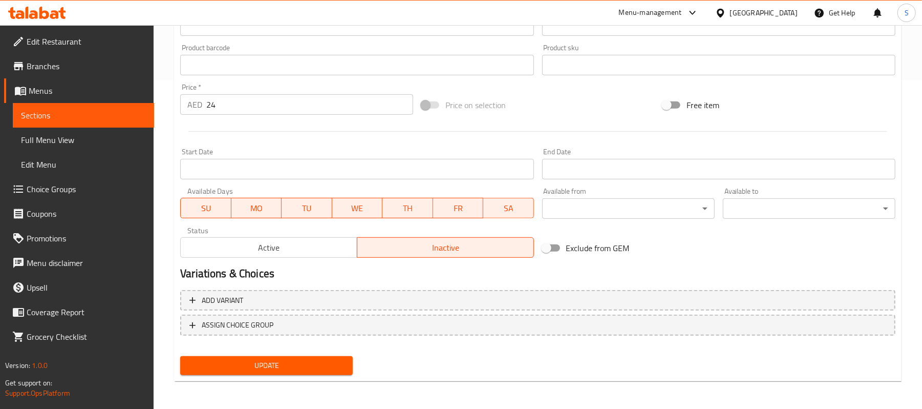
click at [271, 249] on span "Active" at bounding box center [269, 247] width 168 height 15
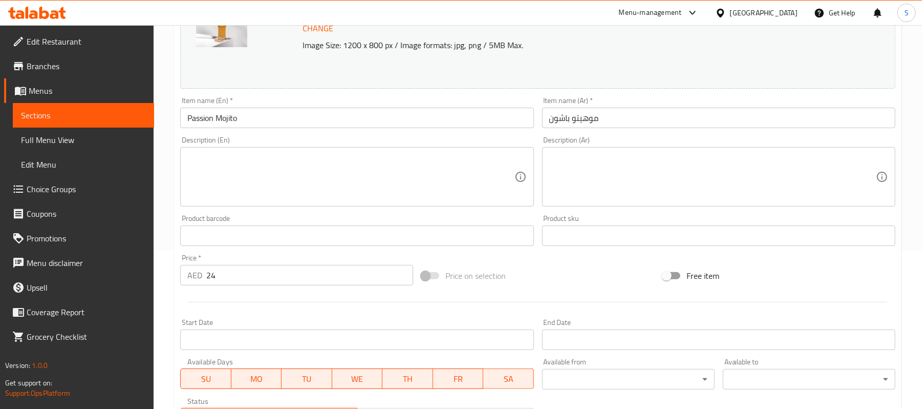
scroll to position [124, 0]
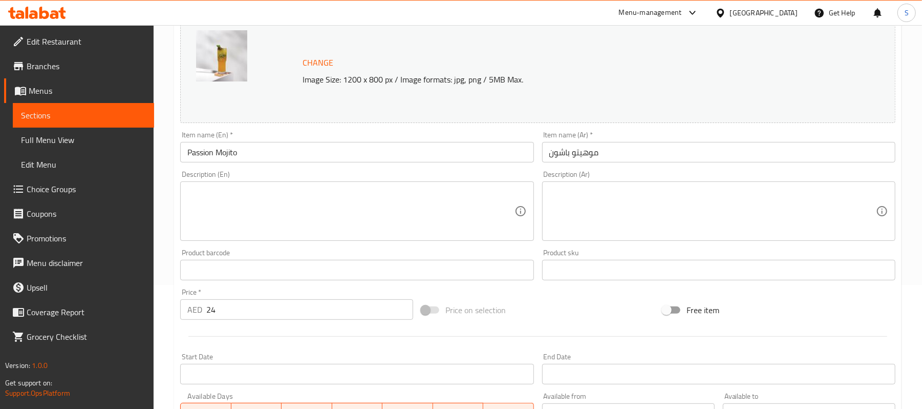
click at [261, 221] on textarea at bounding box center [350, 211] width 327 height 49
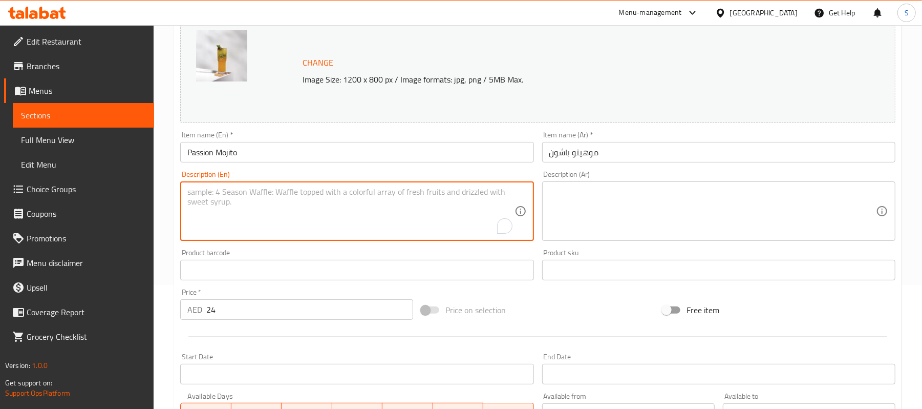
paste textarea "The exotic tang of passion fruit muddled with mint and lime. Vibrant, bubbly, a…"
type textarea "The exotic tang of passion fruit muddled with mint and lime. Vibrant, bubbly, a…"
click at [592, 205] on textarea at bounding box center [712, 211] width 327 height 49
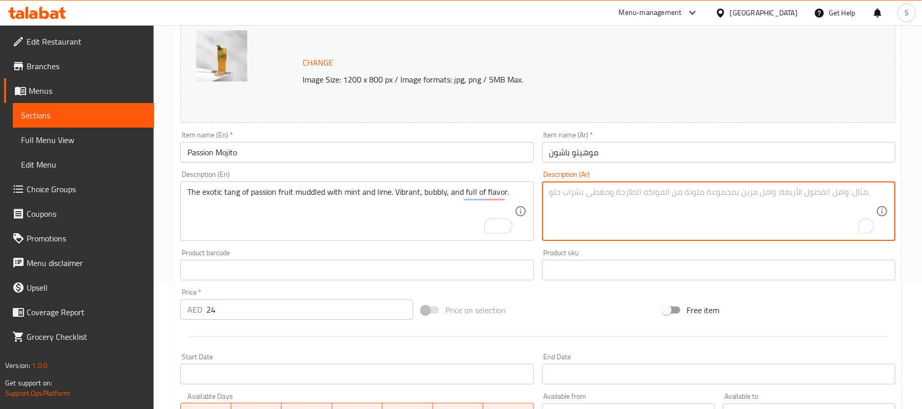
paste textarea "نكهة فاكهة العاطفة الغريبة الممزوجة بالنعناع والليمون. مشروب نابض بالحياة، [PER…"
drag, startPoint x: 777, startPoint y: 193, endPoint x: 855, endPoint y: 196, distance: 77.9
click at [855, 196] on textarea "نكهة فاكهة العاطفة الغريبة الممزوجة بالنعناع والليمون. مشروب نابض بالحياة، [PER…" at bounding box center [712, 211] width 327 height 49
type textarea "نكهة [PERSON_NAME] فروت إكزوتيك الممزوجة بالنعناع والليمون. مشروب نابض بالحياة،…"
click at [445, 158] on input "Passion Mojito" at bounding box center [356, 152] width 353 height 20
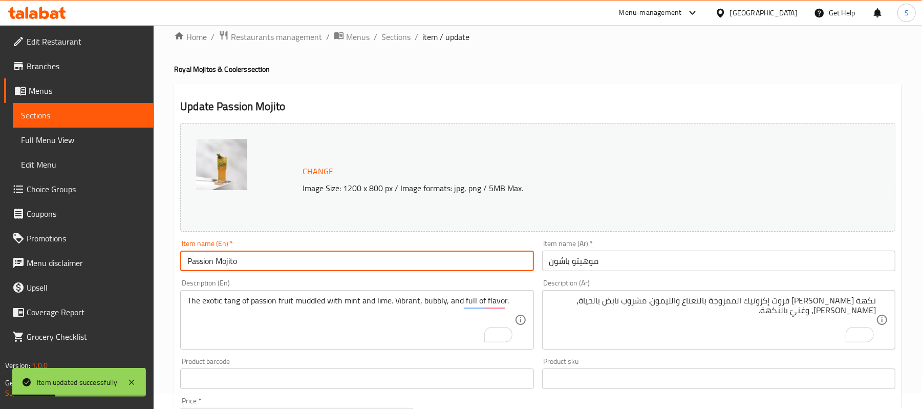
scroll to position [0, 0]
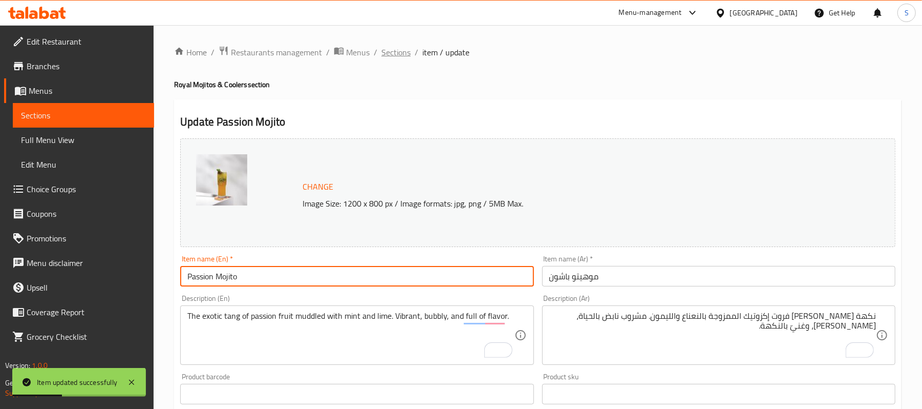
click at [390, 47] on span "Sections" at bounding box center [395, 52] width 29 height 12
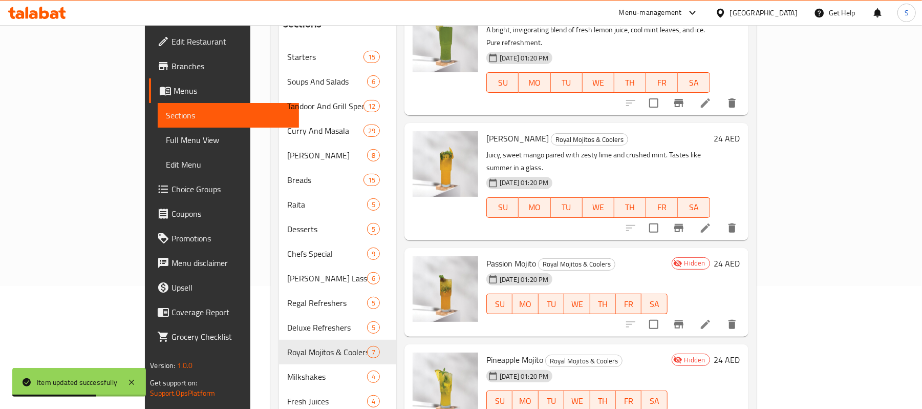
scroll to position [136, 0]
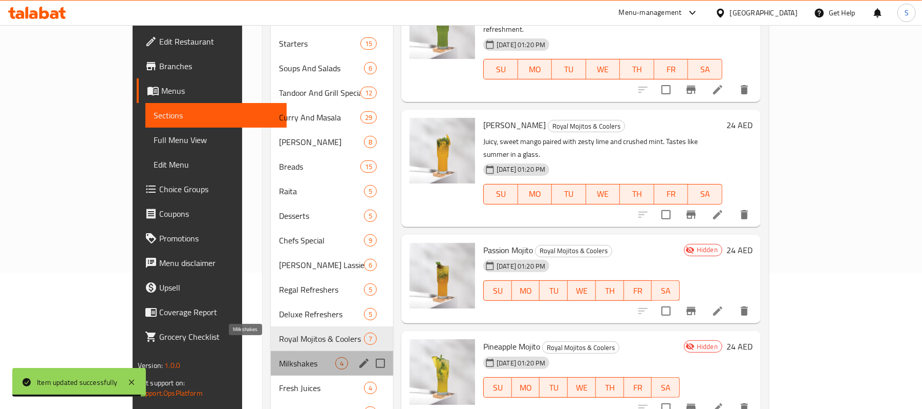
click at [279, 357] on span "Milkshakes" at bounding box center [307, 363] width 56 height 12
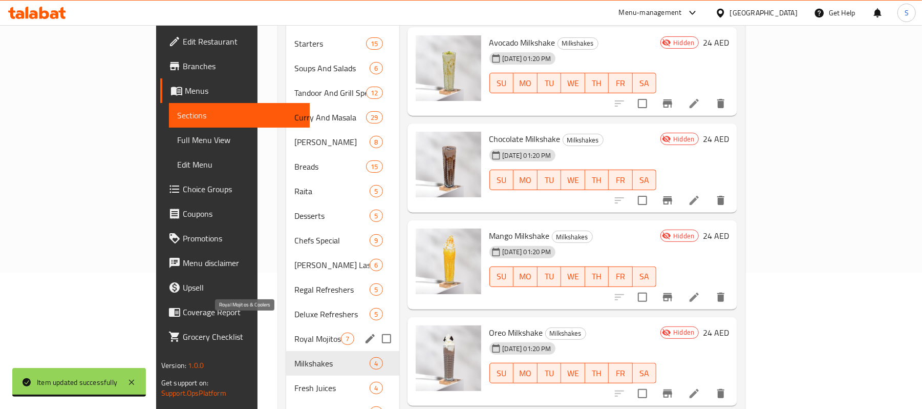
click at [294, 332] on span "Royal Mojitos & Coolers" at bounding box center [317, 338] width 47 height 12
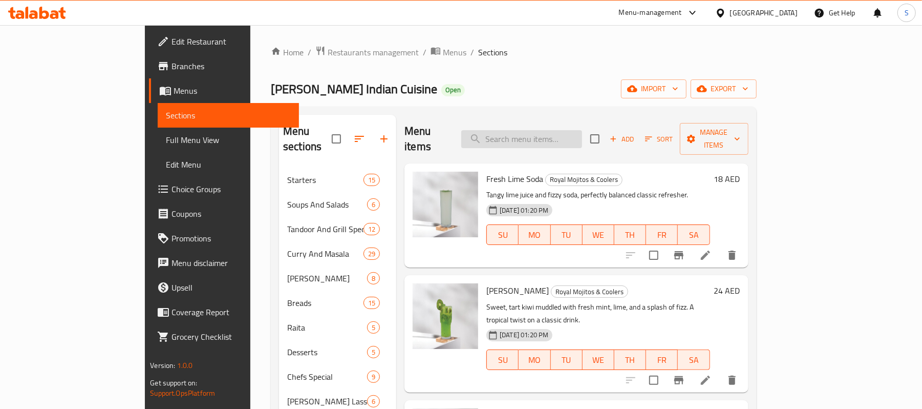
click at [540, 133] on input "search" at bounding box center [521, 139] width 121 height 18
paste input "PINEAPPLE MOJITO"
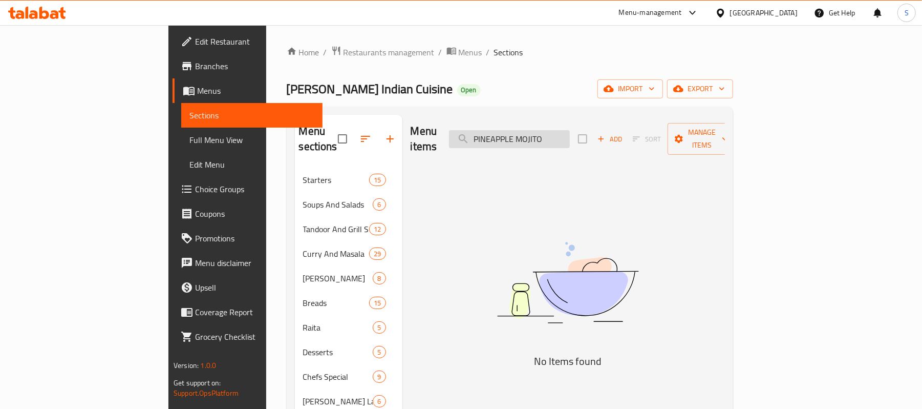
click at [570, 133] on input "PINEAPPLE MOJITO" at bounding box center [509, 139] width 121 height 18
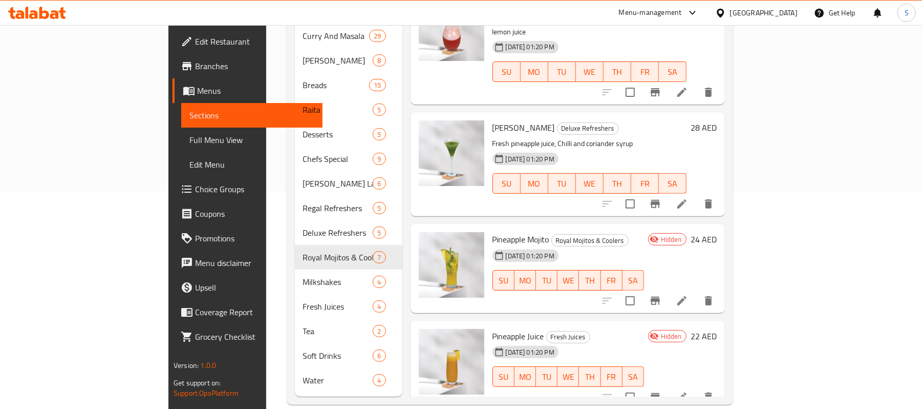
scroll to position [219, 0]
type input "PINEAPPLE"
click at [688, 293] on icon at bounding box center [682, 299] width 12 height 12
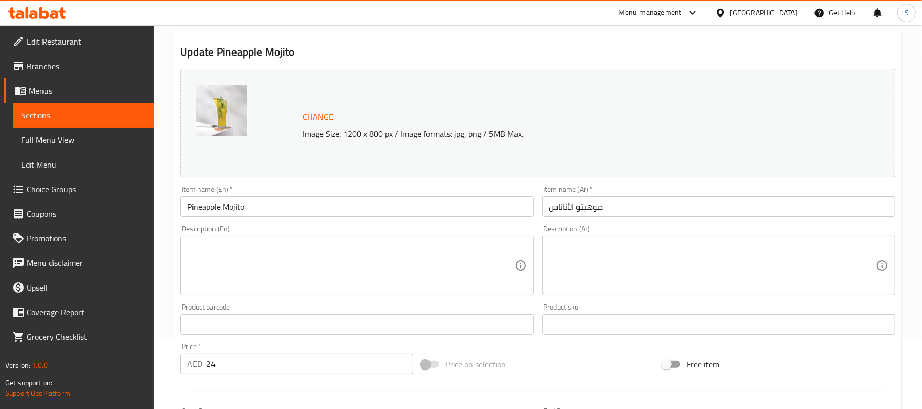
scroll to position [273, 0]
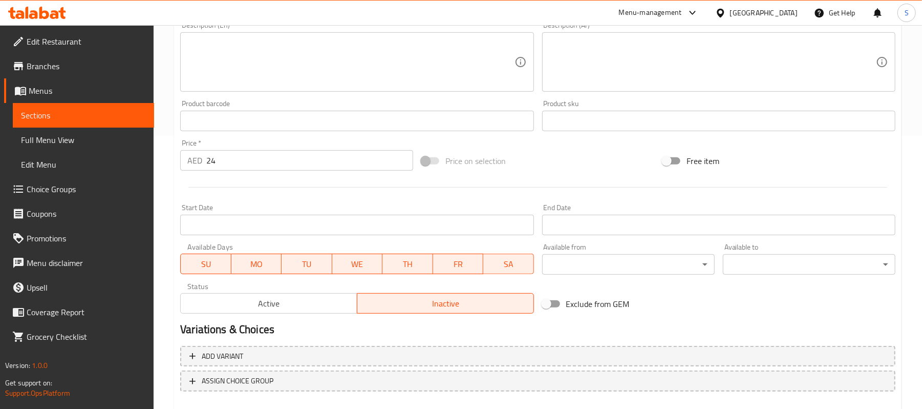
click at [250, 301] on span "Active" at bounding box center [269, 303] width 168 height 15
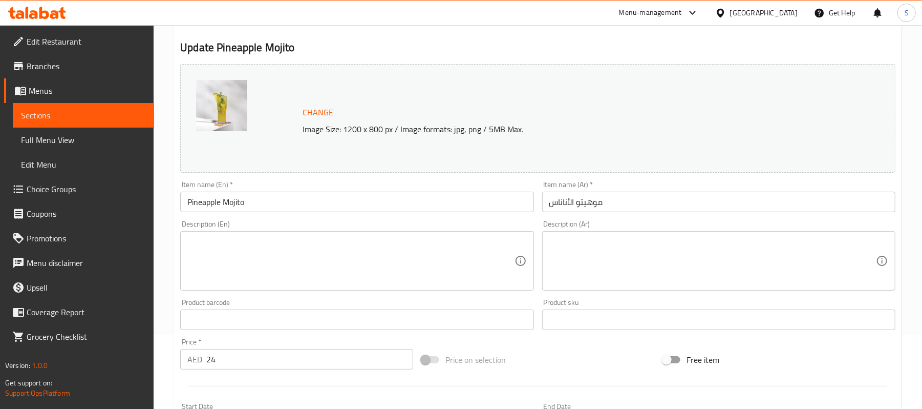
scroll to position [68, 0]
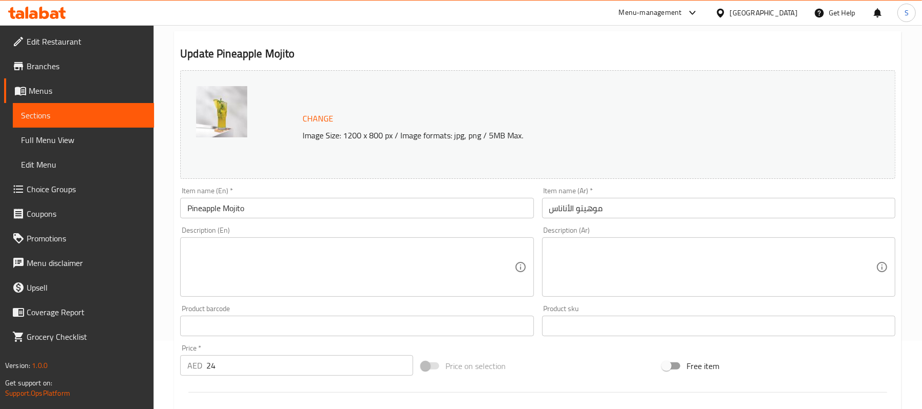
click at [328, 275] on textarea at bounding box center [350, 267] width 327 height 49
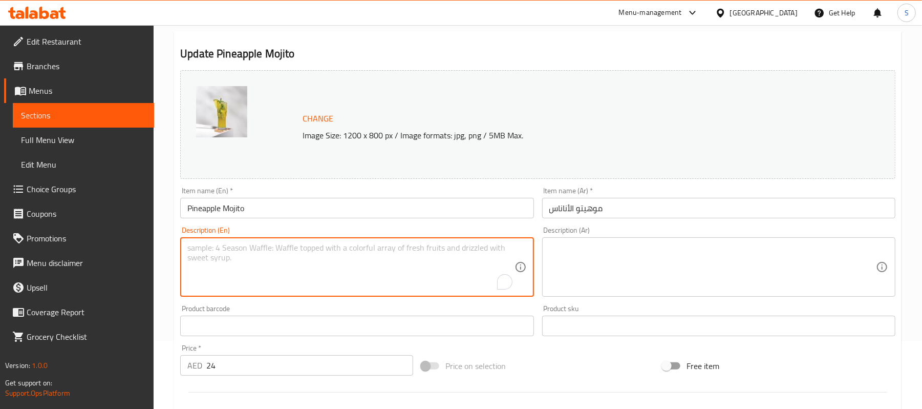
paste textarea "Sweet, crisp pineapple mixed with mint and lime. A tropical, bubbly escape."
type textarea "Sweet, crisp pineapple mixed with mint and lime. A tropical, bubbly escape."
click at [691, 246] on textarea at bounding box center [712, 267] width 327 height 49
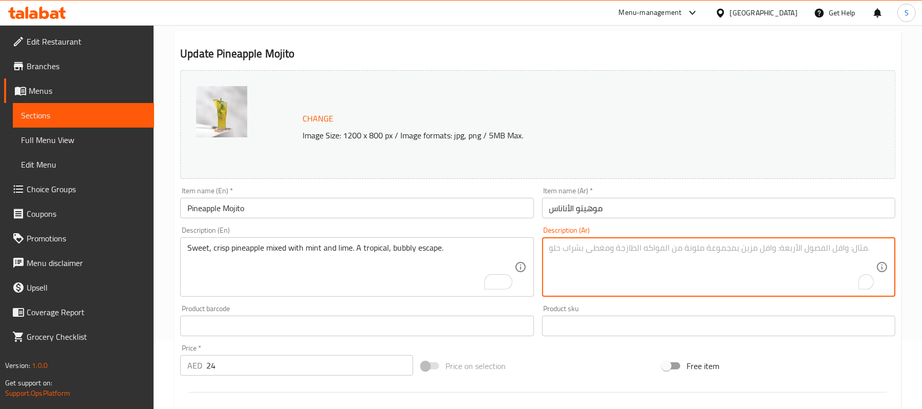
paste textarea "أناناس حلو ومنعش ممزوج بالنعناع والليمون. ملاذ استوائي منعش."
drag, startPoint x: 705, startPoint y: 246, endPoint x: 727, endPoint y: 248, distance: 21.7
click at [727, 248] on textarea "أناناس حلو ومنعش ممزوج بالنعناع والليمون. ملاذ استوائي منعش." at bounding box center [712, 267] width 327 height 49
type textarea "أناناس حلو وكريسب ممزوج بالنعناع والليمون. ملاذ استوائي منعش."
click at [403, 193] on div "Item name (En)   * Pineapple Mojito Item name (En) *" at bounding box center [356, 202] width 353 height 31
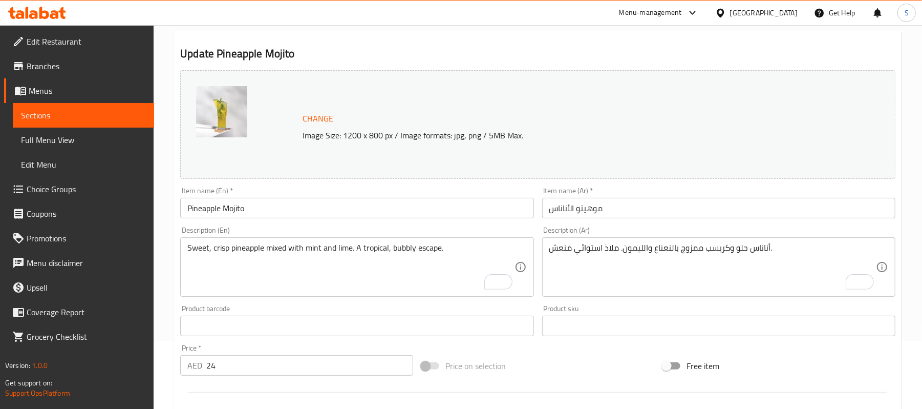
click at [402, 196] on div "Item name (En)   * Pineapple Mojito Item name (En) *" at bounding box center [356, 202] width 353 height 31
click at [406, 209] on input "Pineapple Mojito" at bounding box center [356, 208] width 353 height 20
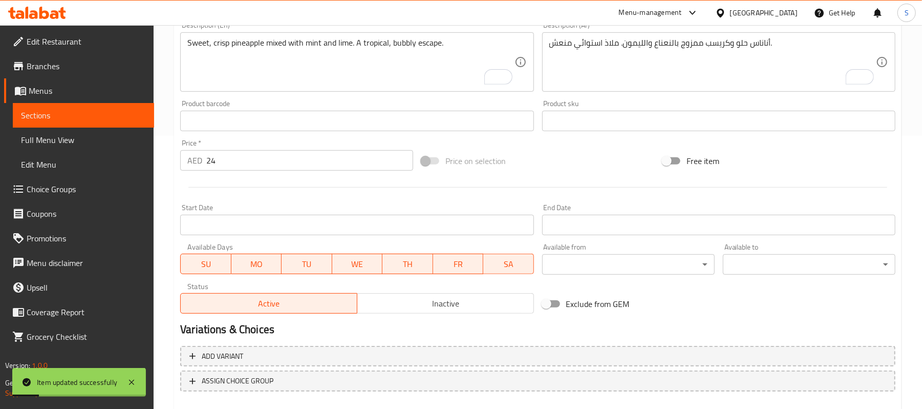
scroll to position [0, 0]
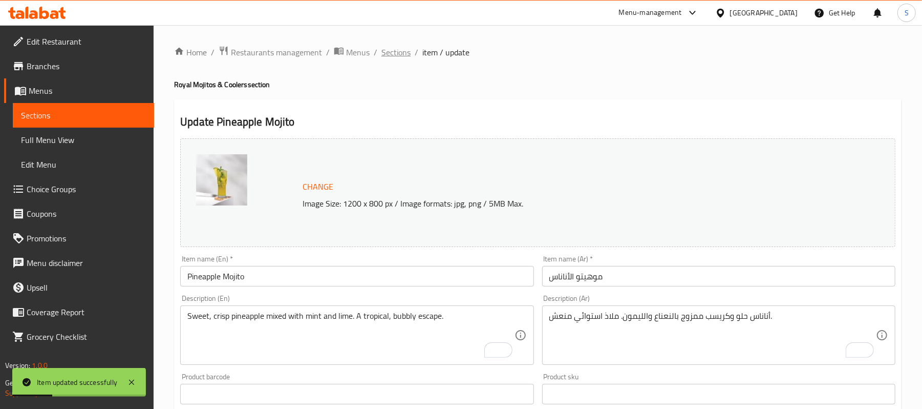
click at [401, 47] on span "Sections" at bounding box center [395, 52] width 29 height 12
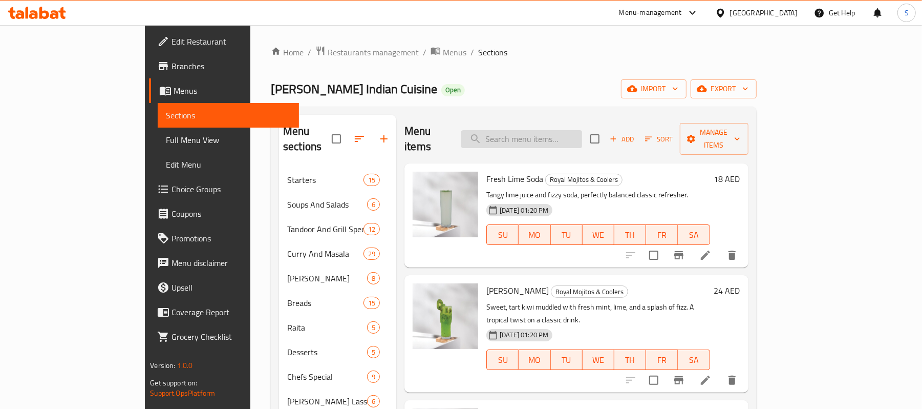
click at [564, 130] on input "search" at bounding box center [521, 139] width 121 height 18
paste input "STRAWBERRY MOJITO"
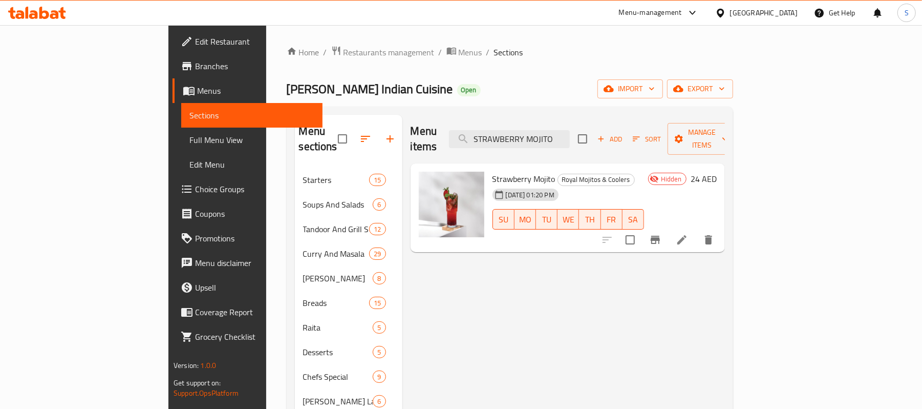
type input "STRAWBERRY MOJITO"
click at [696, 230] on li at bounding box center [682, 239] width 29 height 18
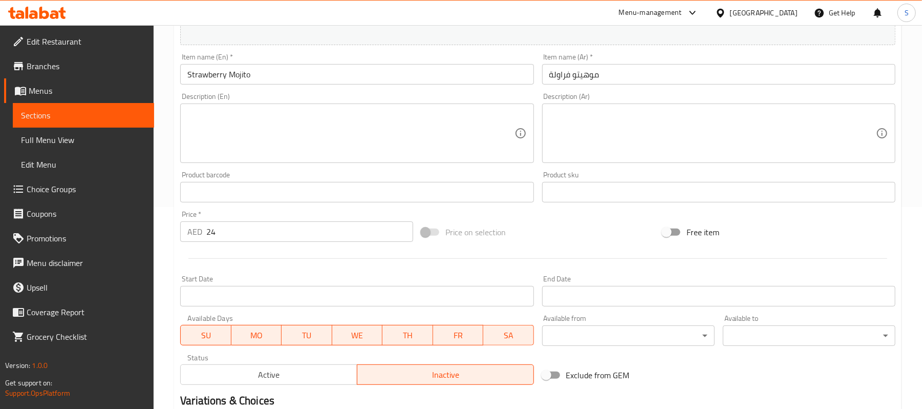
scroll to position [205, 0]
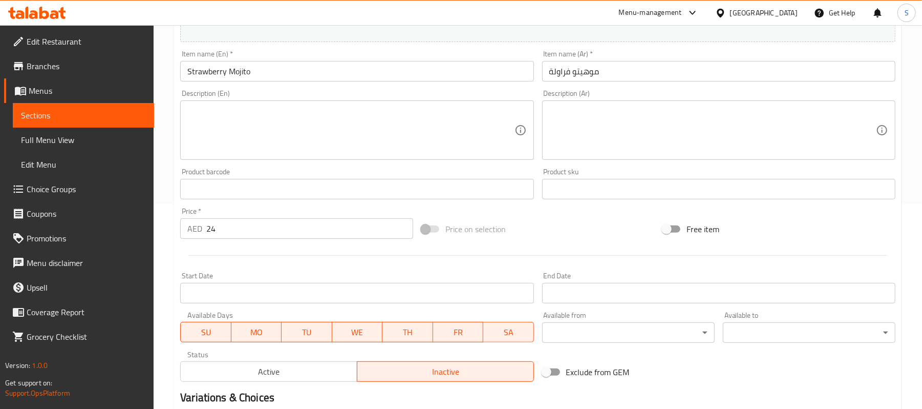
click at [241, 379] on span "Active" at bounding box center [269, 371] width 168 height 15
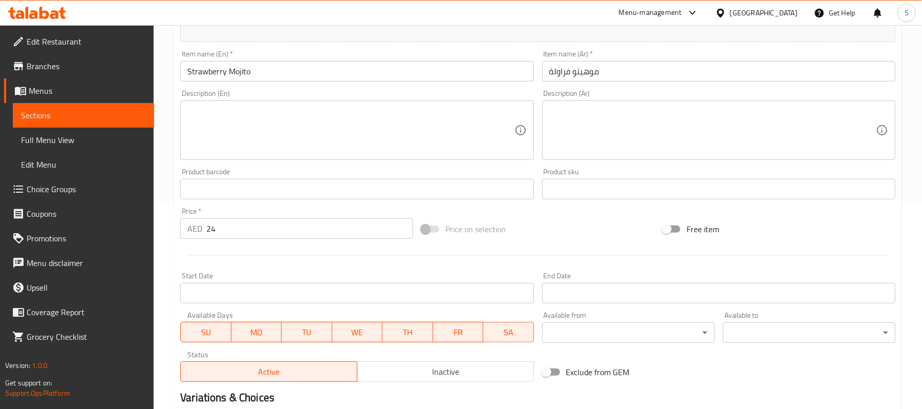
click at [357, 110] on textarea at bounding box center [350, 130] width 327 height 49
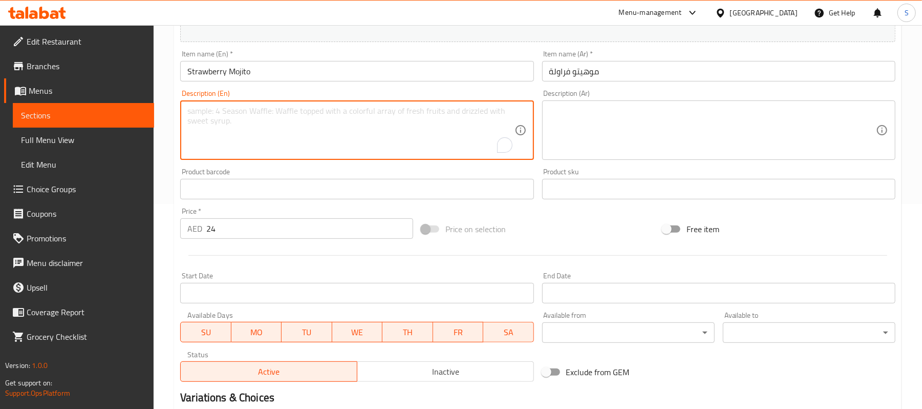
paste textarea "Ripe strawberries muddled with fresh mint and lime, topped with soda. Sweet, su…"
type textarea "Ripe strawberries muddled with fresh mint and lime, topped with soda. Sweet, su…"
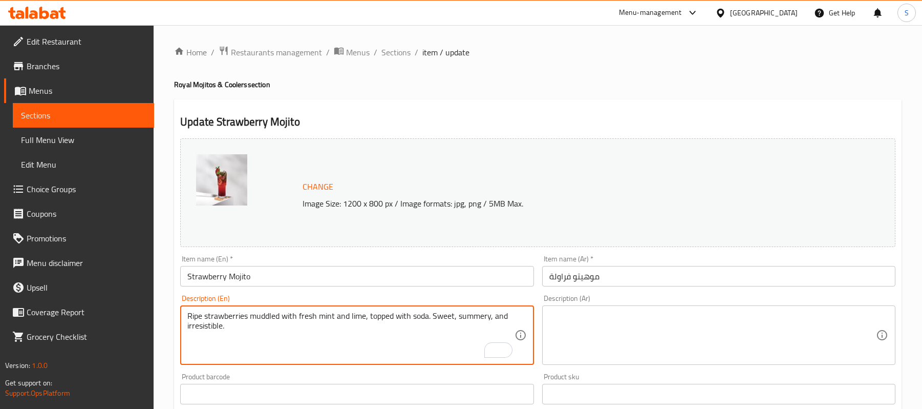
scroll to position [205, 0]
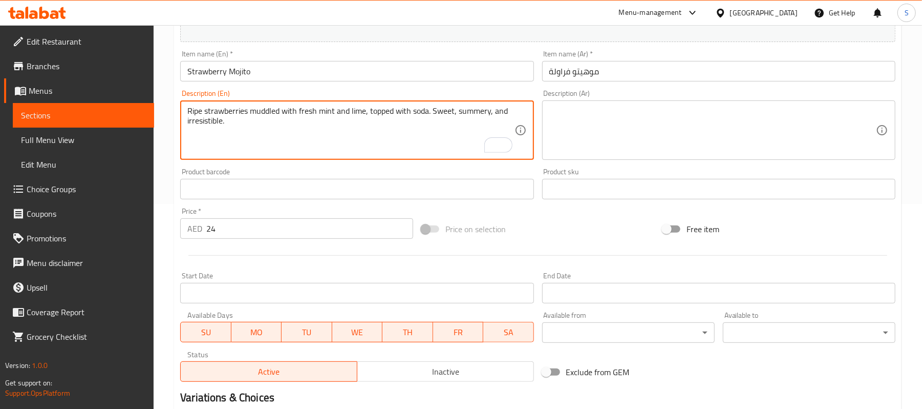
click at [236, 109] on textarea "Ripe strawberries muddled with fresh mint and lime, topped with soda. Sweet, su…" at bounding box center [350, 130] width 327 height 49
paste textarea "a"
type textarea "Ripe strawberries muddled with fresh mint and lime, topped with soda. Sweet, su…"
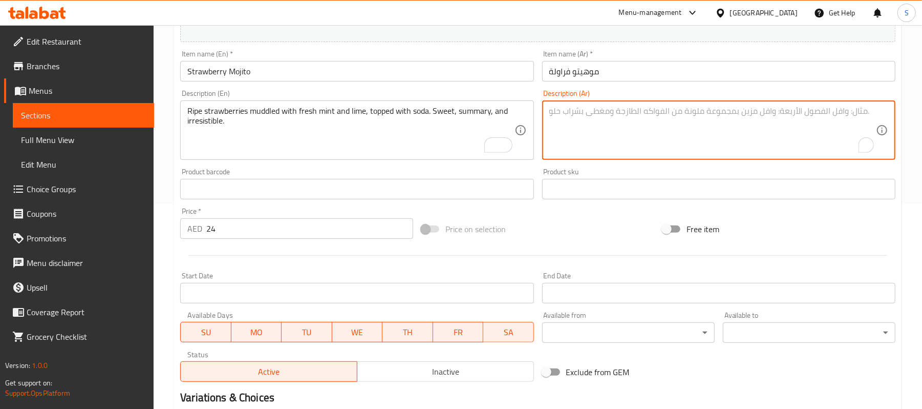
click at [695, 119] on textarea "To enrich screen reader interactions, please activate Accessibility in Grammarl…" at bounding box center [712, 130] width 327 height 49
paste textarea "فراولة ناضجة ممزوجة بالنعناع الطازج والليمون، ومغطاة بالصودا. حلوة، موجزة، ولا …"
type textarea "فراولة ناضجة ممزوجة بالنعناع الطازج والليمون، ومغطاة بالصودا. حلوة، موجزة، ولا …"
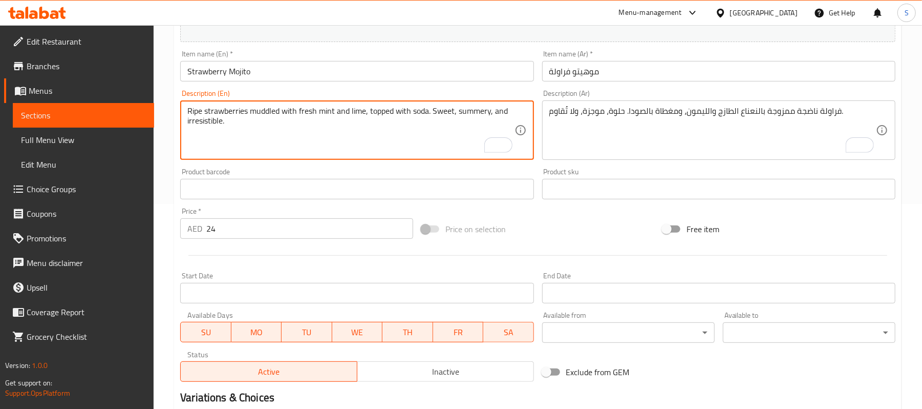
type textarea "Ripe strawberries muddled with fresh mint and lime, topped with soda. Sweet, su…"
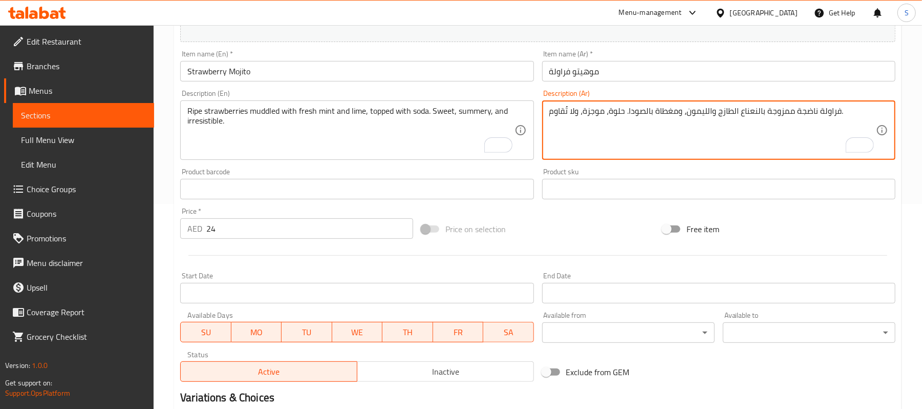
click at [590, 113] on textarea "فراولة ناضجة ممزوجة بالنعناع الطازج والليمون، ومغطاة بالصودا. حلوة، موجزة، ولا …" at bounding box center [712, 130] width 327 height 49
type textarea "فراولة ناضجة ممزوجة بالنعناع الطازج والليمون، ومغطاة بالصودا. حلوة، صيفية، ولا …"
click at [415, 72] on input "Strawberry Mojito" at bounding box center [356, 71] width 353 height 20
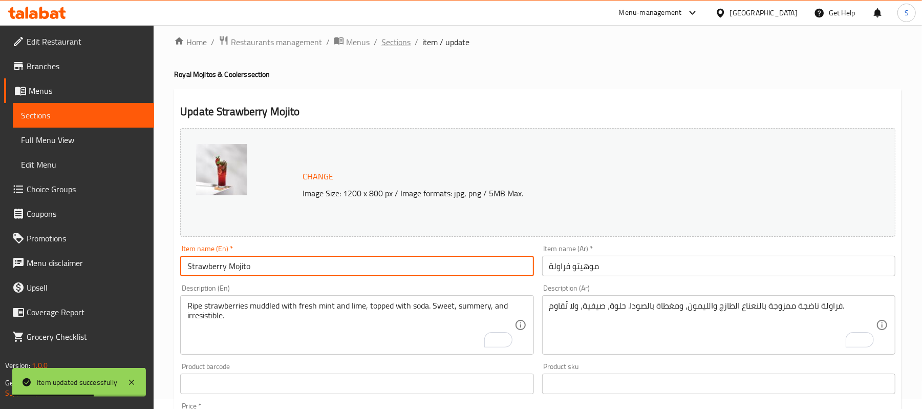
scroll to position [0, 0]
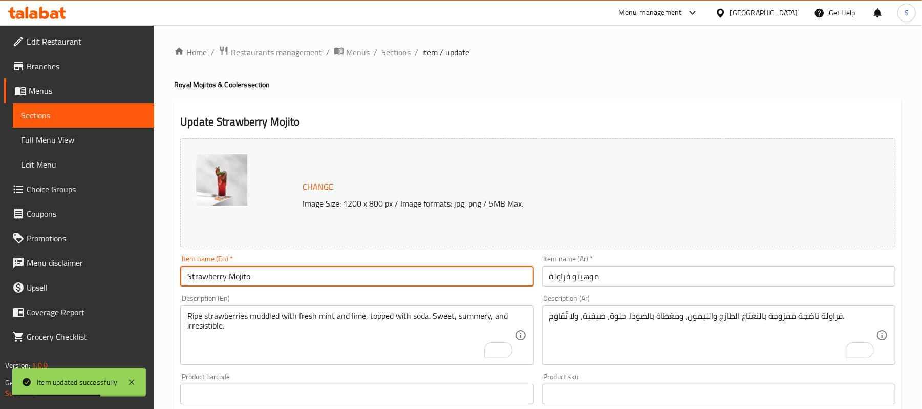
drag, startPoint x: 394, startPoint y: 54, endPoint x: 563, endPoint y: 2, distance: 177.3
click at [394, 54] on span "Sections" at bounding box center [395, 52] width 29 height 12
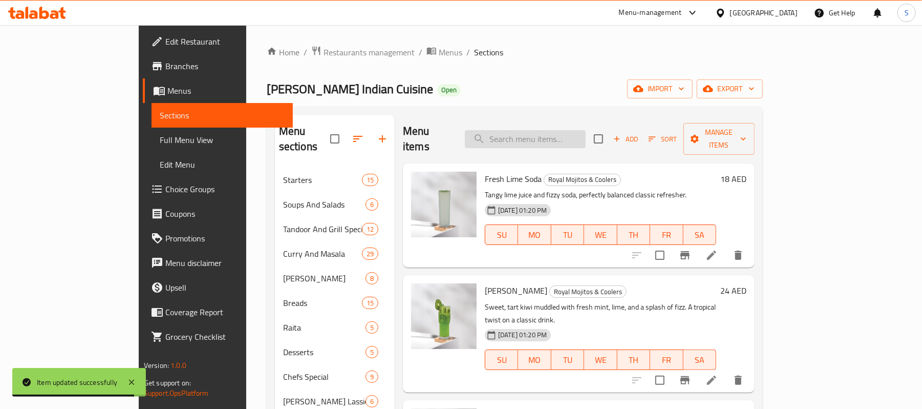
click at [560, 130] on input "search" at bounding box center [525, 139] width 121 height 18
paste input "AVOCADO"
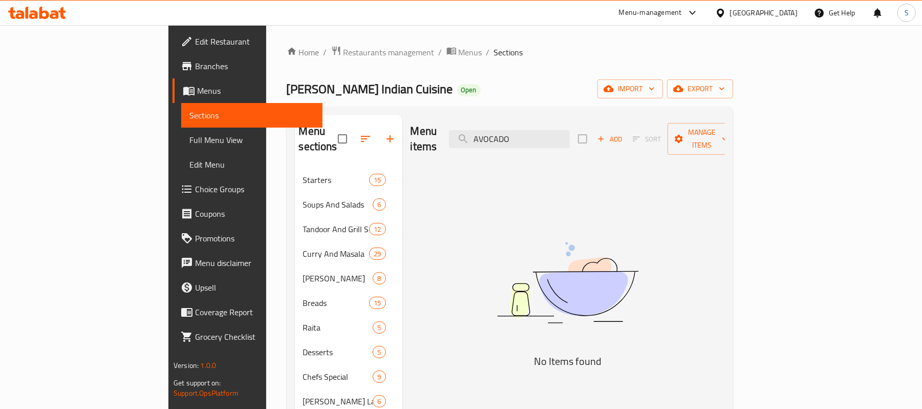
drag, startPoint x: 546, startPoint y: 131, endPoint x: 741, endPoint y: 131, distance: 195.6
click at [725, 131] on div "Menu items AVOCADO Add Sort Manage items" at bounding box center [568, 139] width 314 height 49
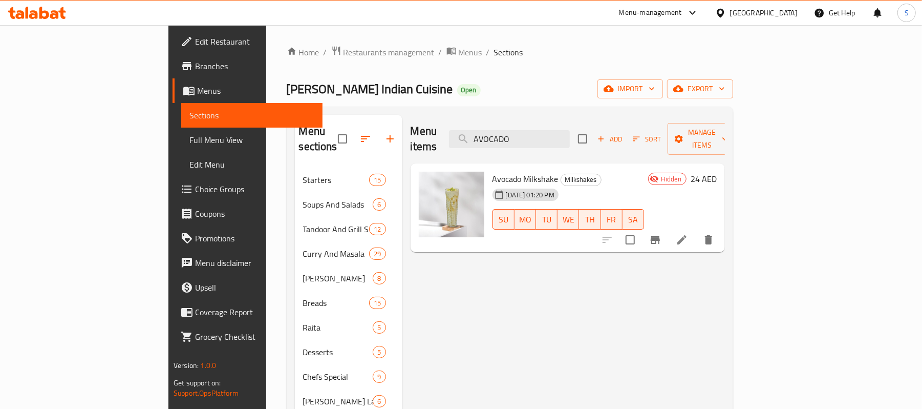
type input "AVOCADO"
click at [696, 231] on li at bounding box center [682, 239] width 29 height 18
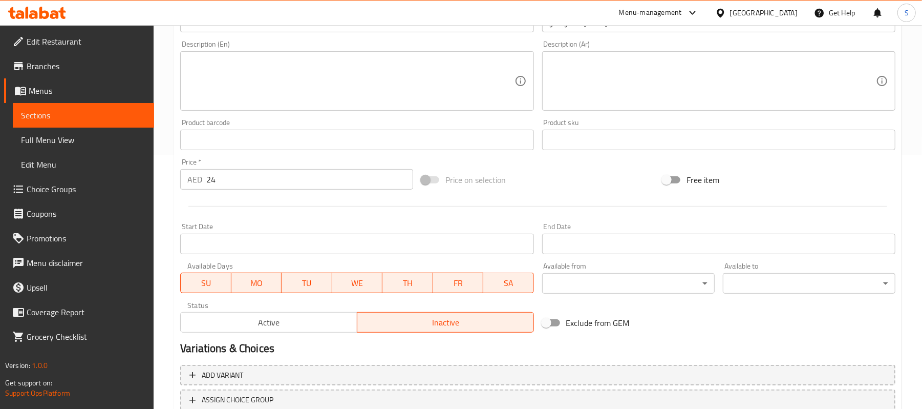
scroll to position [273, 0]
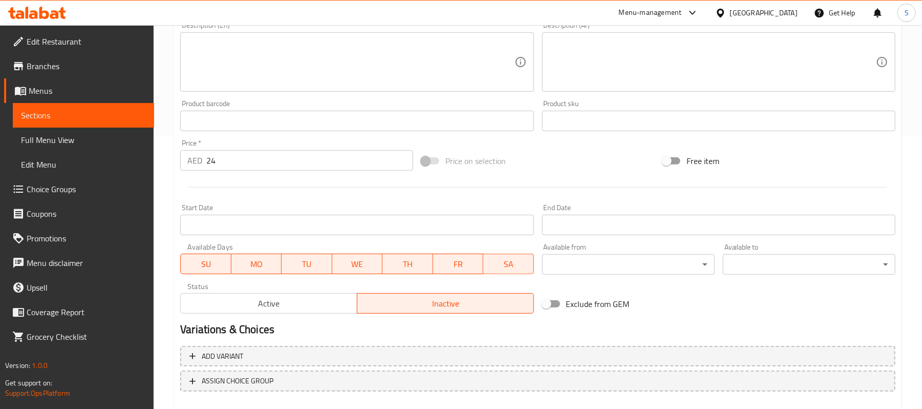
click at [227, 304] on span "Active" at bounding box center [269, 303] width 168 height 15
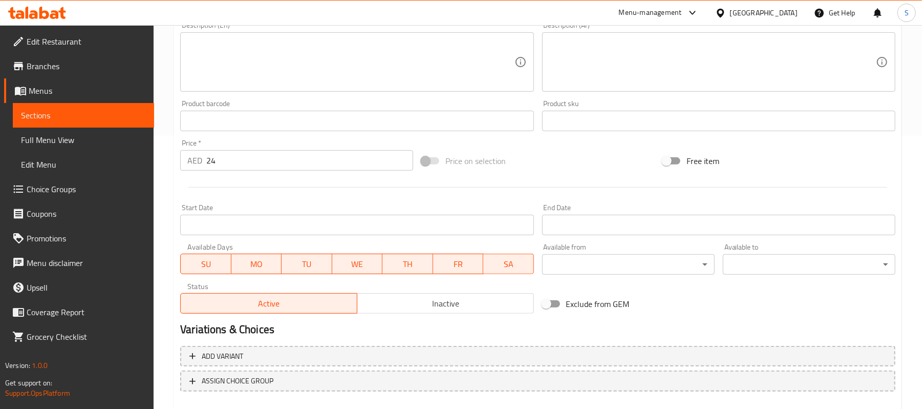
click at [325, 56] on textarea at bounding box center [350, 62] width 327 height 49
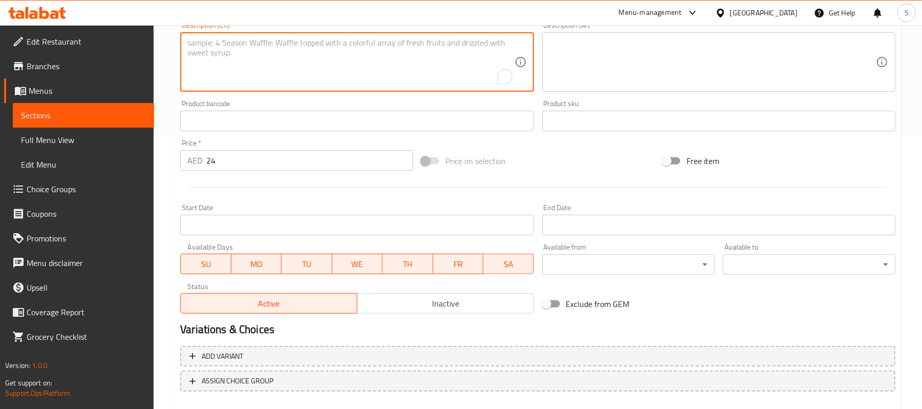
paste textarea "Creamy, rich avocado blended into a surprisingly sweet and satisfying milkshake."
type textarea "Creamy, rich avocado blended into a surprisingly sweet and satisfying milkshake."
click at [605, 63] on textarea at bounding box center [712, 62] width 327 height 49
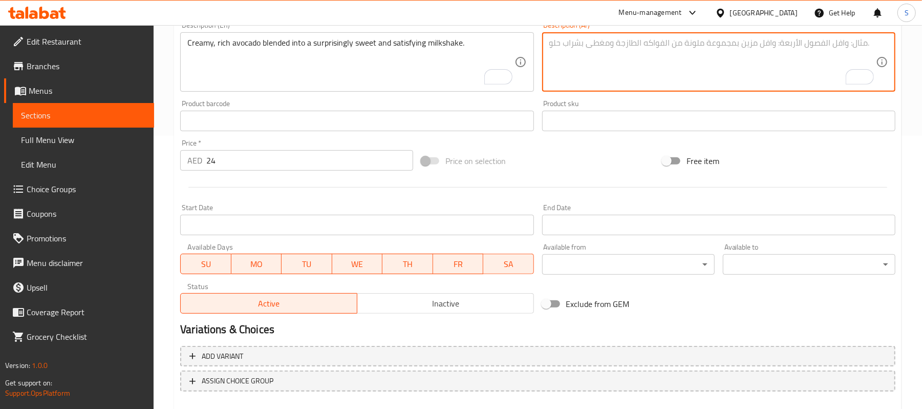
paste textarea "مزيج كريمي غني من الأفوكادو مع ميلك شيك حلو وممتع بشكل مدهش."
click at [684, 44] on textarea "مزيج كريمي غني من الأفوكادو مع ميلك شيك حلو وممتع بشكل مدهش." at bounding box center [712, 62] width 327 height 49
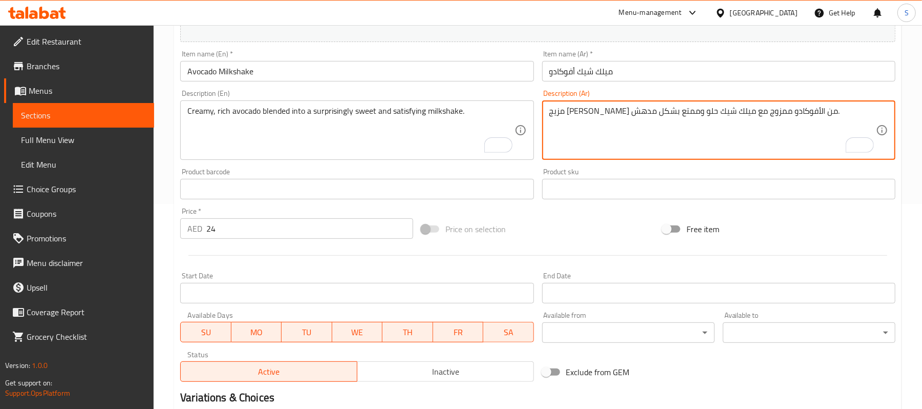
drag, startPoint x: 675, startPoint y: 110, endPoint x: 684, endPoint y: 110, distance: 9.2
click at [684, 110] on textarea "مزيج كريمي غني من الأفوكادو ممزوج مع ميلك شيك حلو وممتع بشكل مدهش." at bounding box center [712, 130] width 327 height 49
type textarea "مزيج كريمي غني من الأفوكادو ممزوج في ميلك شيك حلو وممتع بشكل مدهش."
click at [463, 77] on input "Avocado Milkshake" at bounding box center [356, 71] width 353 height 20
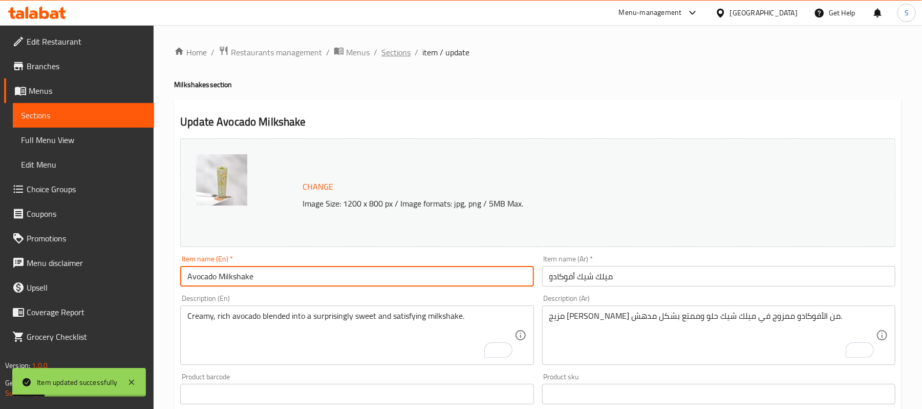
click at [398, 55] on span "Sections" at bounding box center [395, 52] width 29 height 12
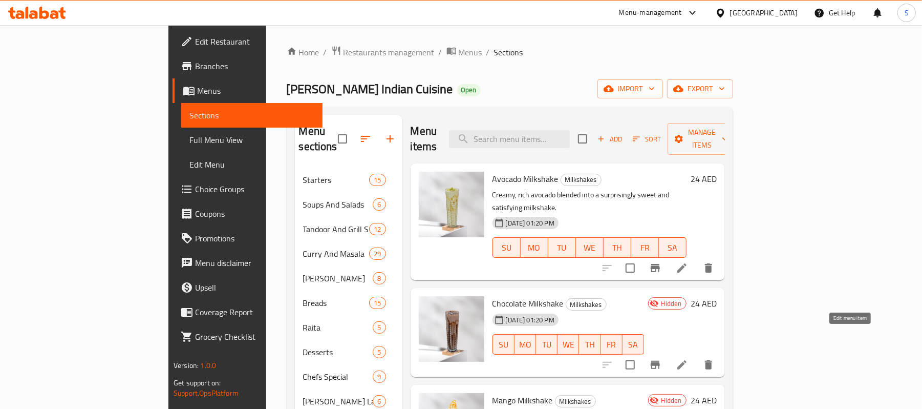
click at [688, 358] on icon at bounding box center [682, 364] width 12 height 12
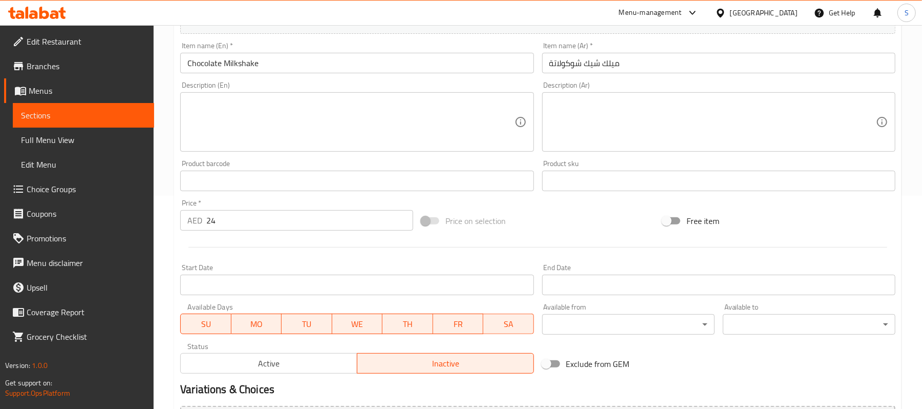
scroll to position [329, 0]
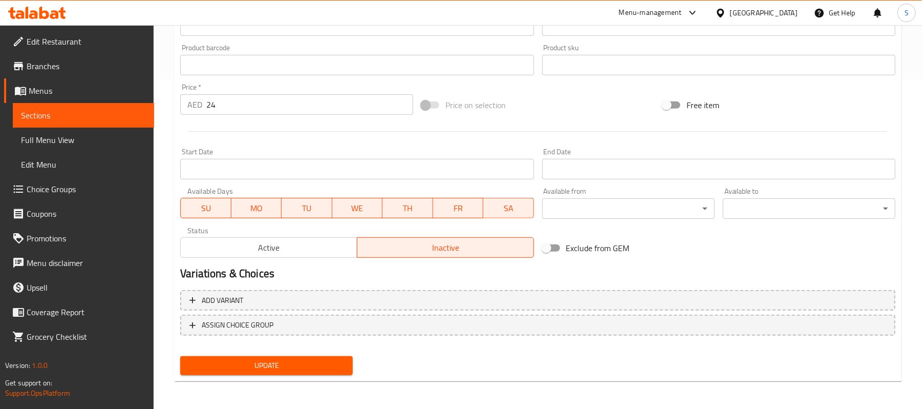
click at [245, 248] on span "Active" at bounding box center [269, 247] width 168 height 15
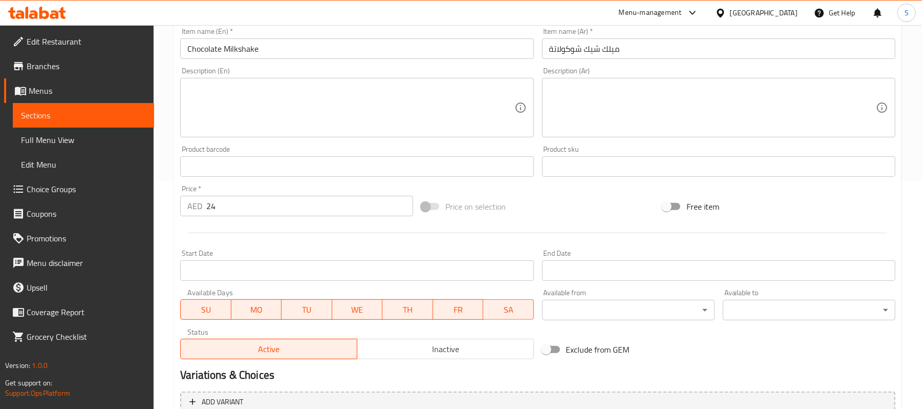
scroll to position [124, 0]
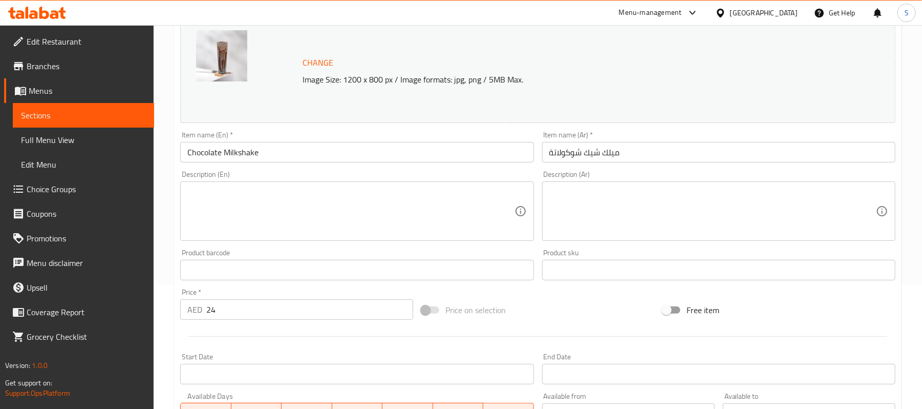
click at [294, 212] on textarea at bounding box center [350, 211] width 327 height 49
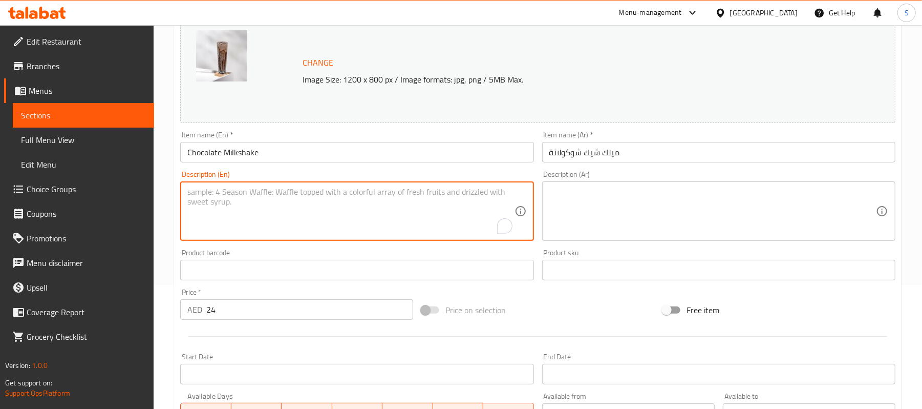
paste textarea "The classic favorite. Velvety smooth, decadent chocolate blended with cold milk…"
type textarea "The classic favorite. Velvety smooth, decadent chocolate blended with cold milk…"
click at [666, 197] on textarea at bounding box center [712, 211] width 327 height 49
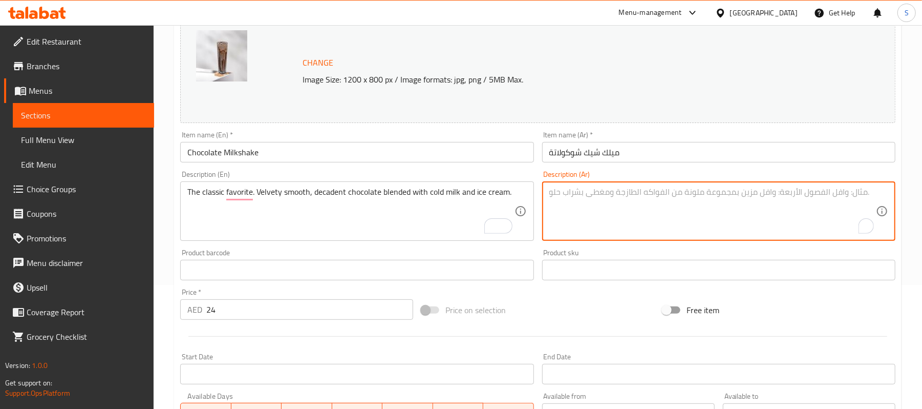
paste textarea "المفضل الكلاسيكي. شوكولاتة ناعمة مخملية، فاخرة، ممزوجة بالحليب البارد والآيس كر…"
type textarea "المفضل الكلاسيكي. شوكولاتة ناعمة مخملية، فاخرة، ممزوجة بالحليب البارد والآيس كر…"
click at [656, 149] on input "ميلك شيك شوكولاتة" at bounding box center [718, 152] width 353 height 20
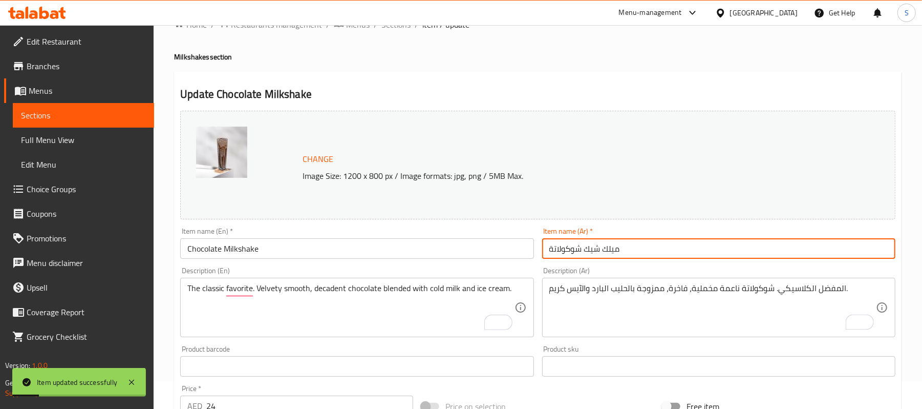
scroll to position [0, 0]
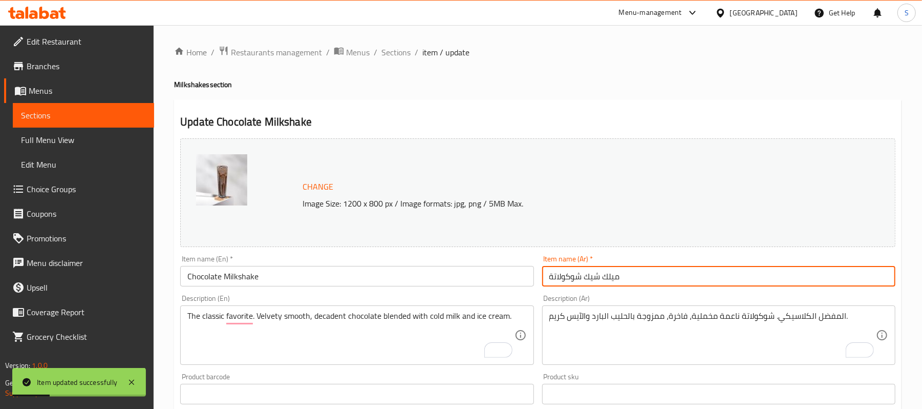
drag, startPoint x: 406, startPoint y: 56, endPoint x: 506, endPoint y: 19, distance: 106.4
click at [406, 56] on span "Sections" at bounding box center [395, 52] width 29 height 12
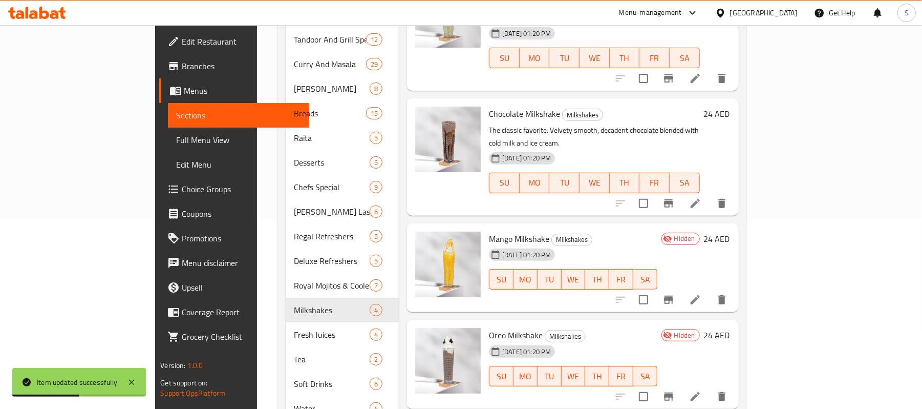
scroll to position [205, 0]
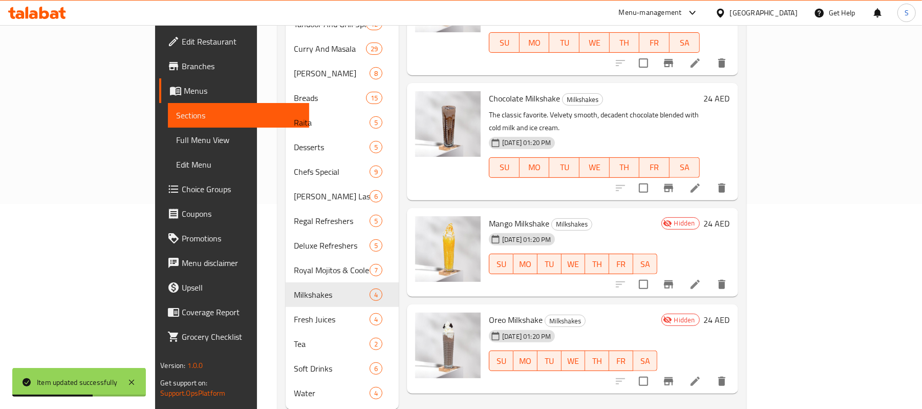
click at [701, 278] on icon at bounding box center [695, 284] width 12 height 12
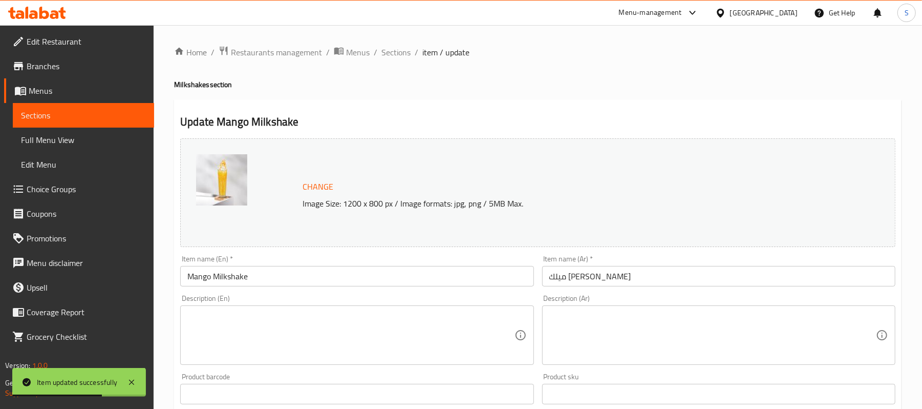
scroll to position [205, 0]
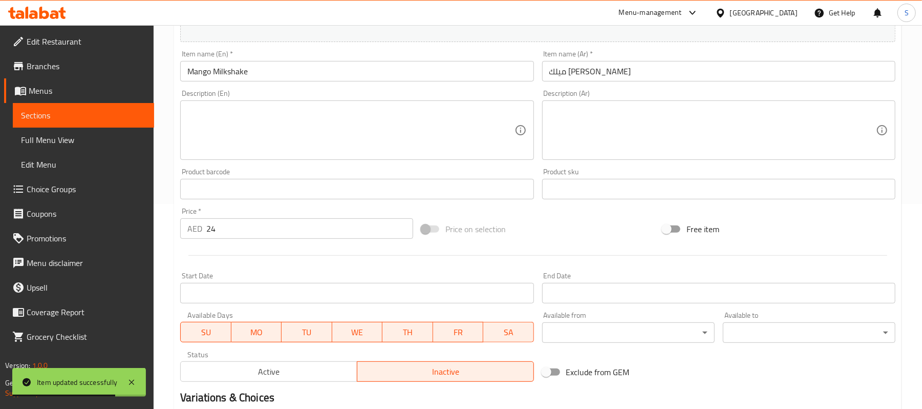
click at [225, 371] on span "Active" at bounding box center [269, 371] width 168 height 15
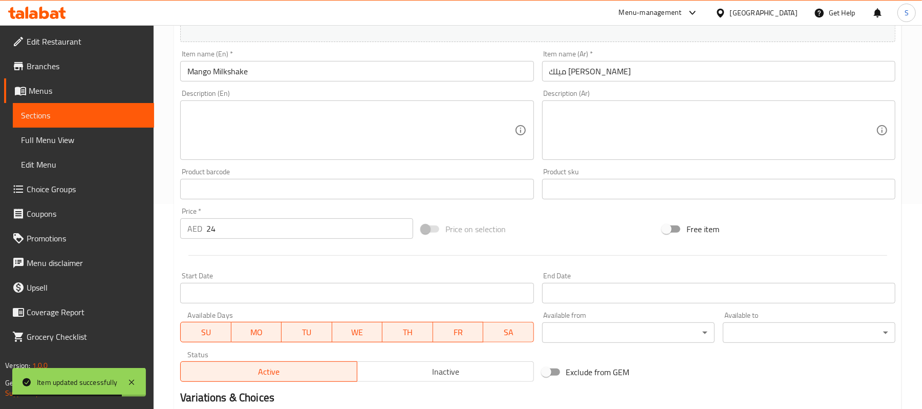
click at [292, 130] on textarea at bounding box center [350, 130] width 327 height 49
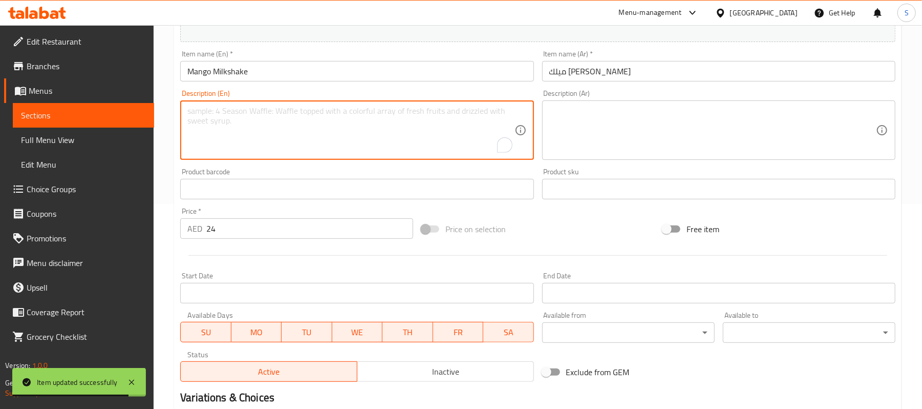
paste textarea "Sweet, ripe mango blended into a thick, tropical, and refreshing milkshake."
type textarea "Sweet, ripe mango blended into a thick, tropical, and refreshing milkshake."
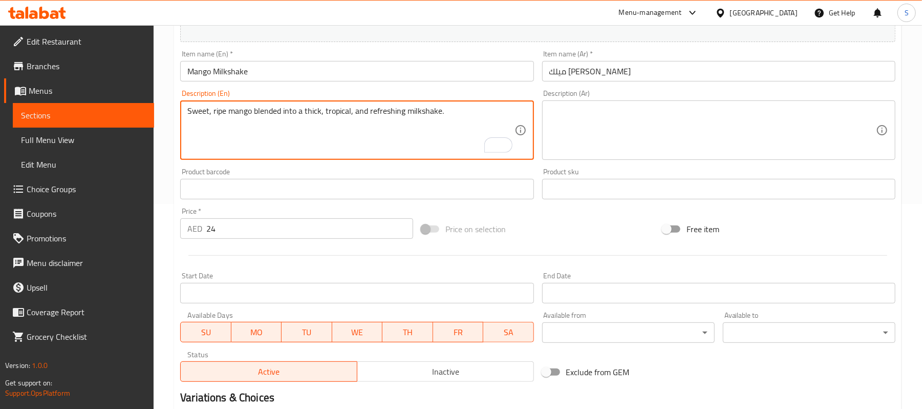
click at [702, 136] on textarea at bounding box center [712, 130] width 327 height 49
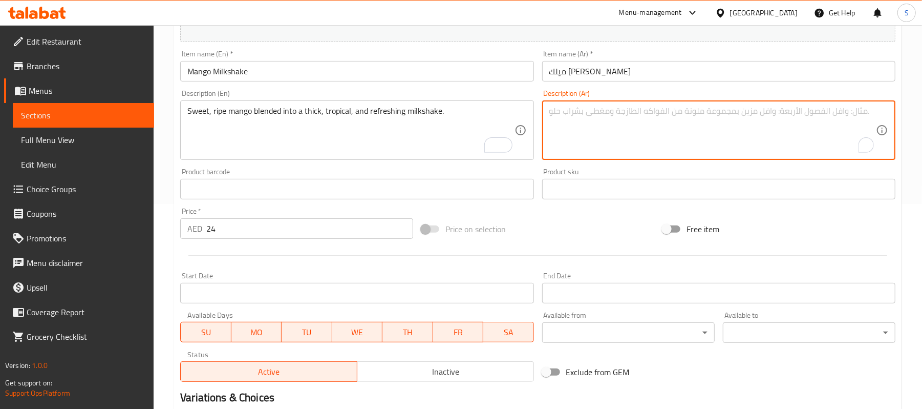
paste textarea "مانجو حلوة ناضجة ممزوجة في ميلك شيك سميك استوائي ومنعش."
type textarea "مانجو حلوة ناضجة ممزوجة في ميلك شيك سميك استوائي ومنعش."
click at [667, 72] on input "ميلك [PERSON_NAME]" at bounding box center [718, 71] width 353 height 20
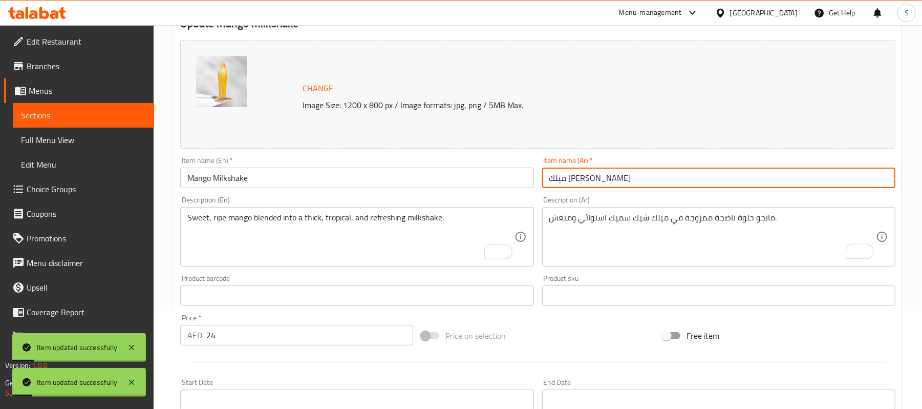
scroll to position [0, 0]
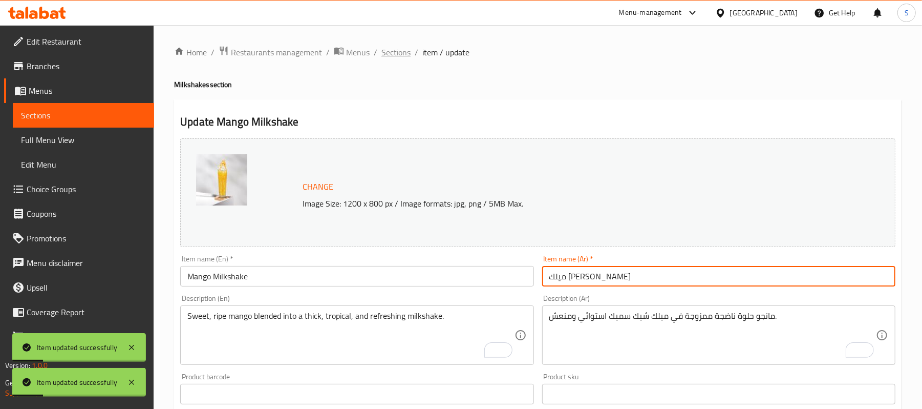
click at [404, 51] on span "Sections" at bounding box center [395, 52] width 29 height 12
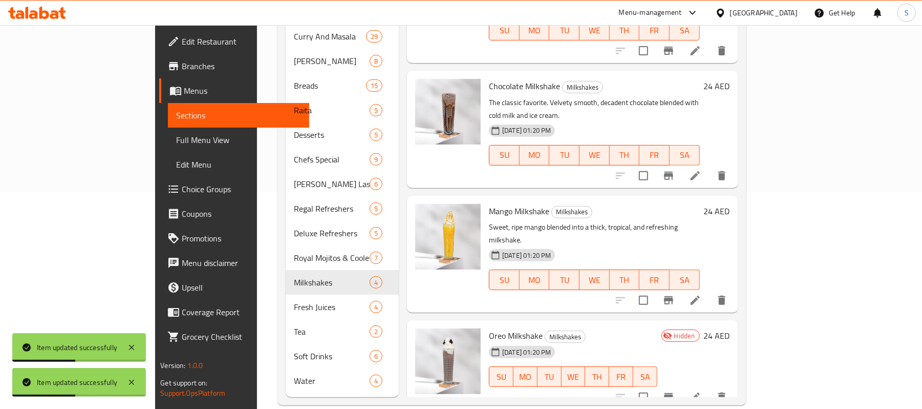
scroll to position [219, 0]
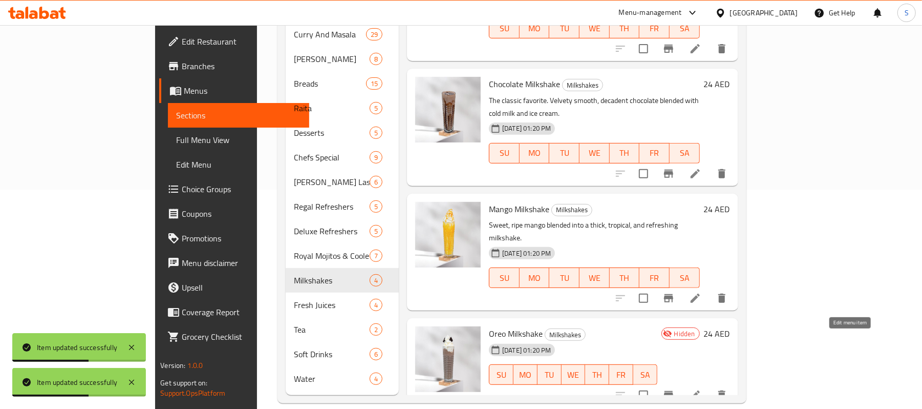
click at [700, 390] on icon at bounding box center [695, 394] width 9 height 9
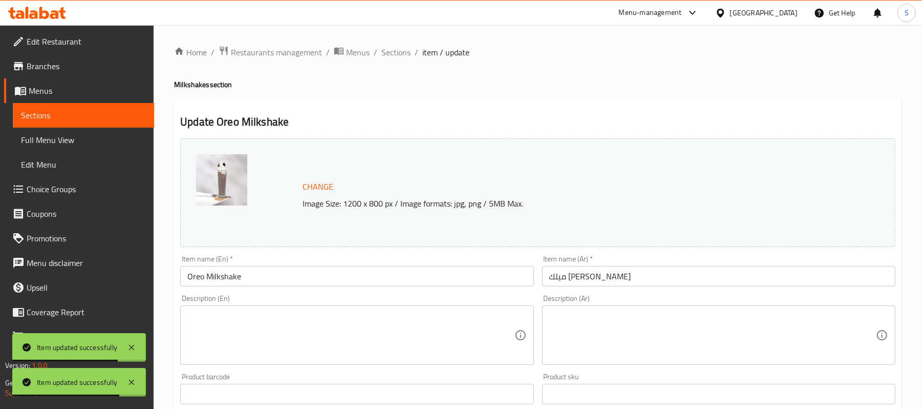
click at [234, 329] on textarea at bounding box center [350, 335] width 327 height 49
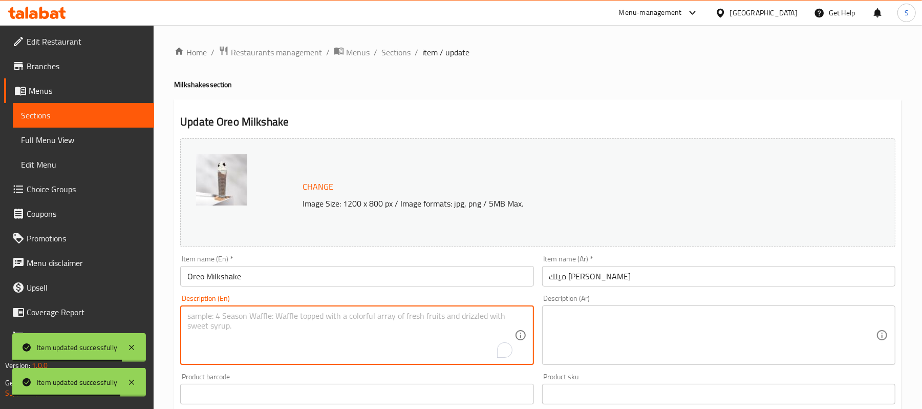
paste textarea "Crushed Oreo cookies blended into a delicious, creamy vanilla shake. The ultima…"
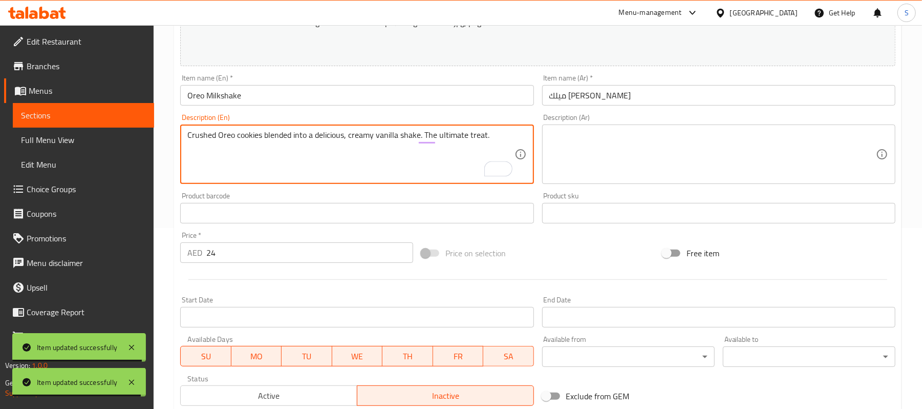
scroll to position [205, 0]
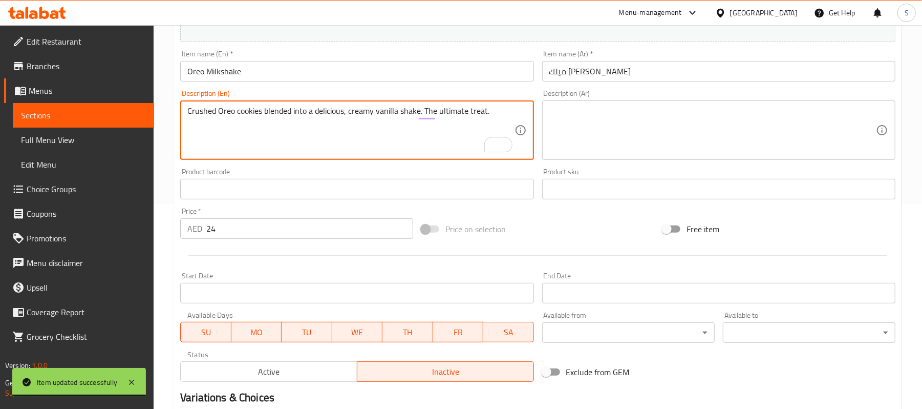
type textarea "Crushed Oreo cookies blended into a delicious, creamy vanilla shake. The ultima…"
click at [256, 375] on span "Active" at bounding box center [269, 371] width 168 height 15
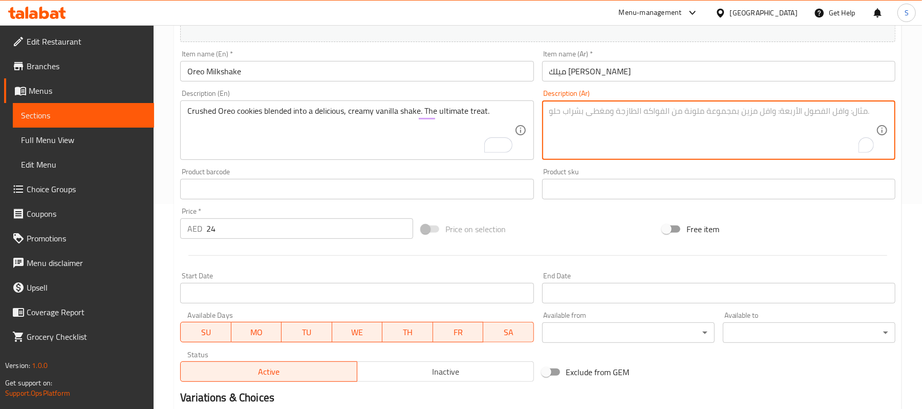
click at [684, 119] on textarea "To enrich screen reader interactions, please activate Accessibility in Grammarl…" at bounding box center [712, 130] width 327 height 49
paste textarea "بسكويت أوريو مطحون ممزوج بميلك شيك فانيليا كريمي ولذيذ. متعة لا تُضاهى."
drag, startPoint x: 689, startPoint y: 110, endPoint x: 708, endPoint y: 111, distance: 18.5
click at [708, 111] on textarea "بسكويت أوريو مطحون ممزوج بميلك شيك فانيليا كريمي ولذيذ. متعة لا تُضاهى." at bounding box center [712, 130] width 327 height 49
click at [770, 115] on textarea "بسكويت أوريو مطحون ممزوج بشيك فانيليا كريمي ولذيذ. متعة لا تُضاهى." at bounding box center [712, 130] width 327 height 49
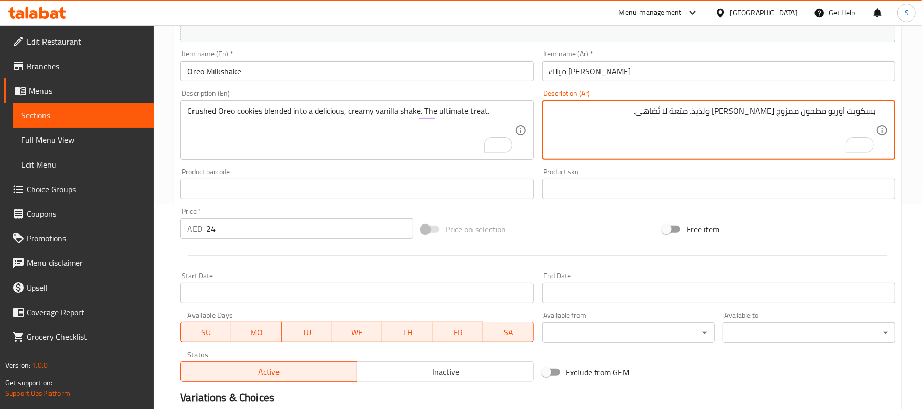
click at [863, 109] on textarea "بسكويت أوريو مطحون ممزوج بشيك فانيليا كريمي ولذيذ. متعة لا تُضاهى." at bounding box center [712, 130] width 327 height 49
type textarea "كوكيز أوريو مطحون ممزوج بشيك فانيليا كريمي ولذيذ. متعة لا تُضاهى."
click at [740, 78] on input "ميلك شيك أوريو" at bounding box center [718, 71] width 353 height 20
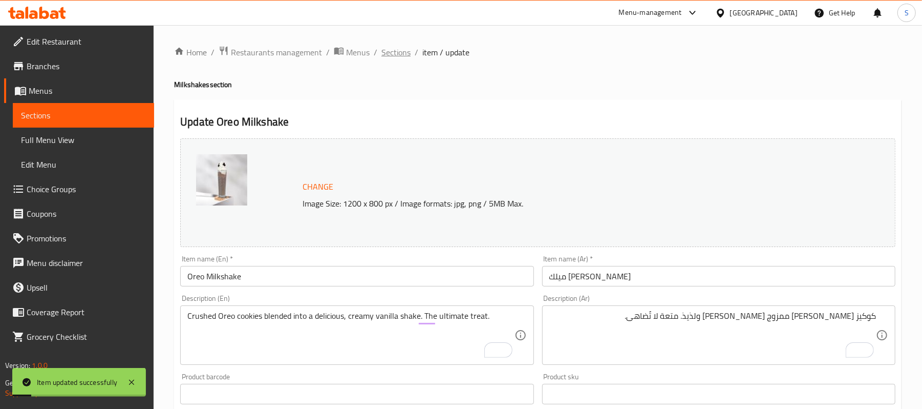
click at [404, 54] on span "Sections" at bounding box center [395, 52] width 29 height 12
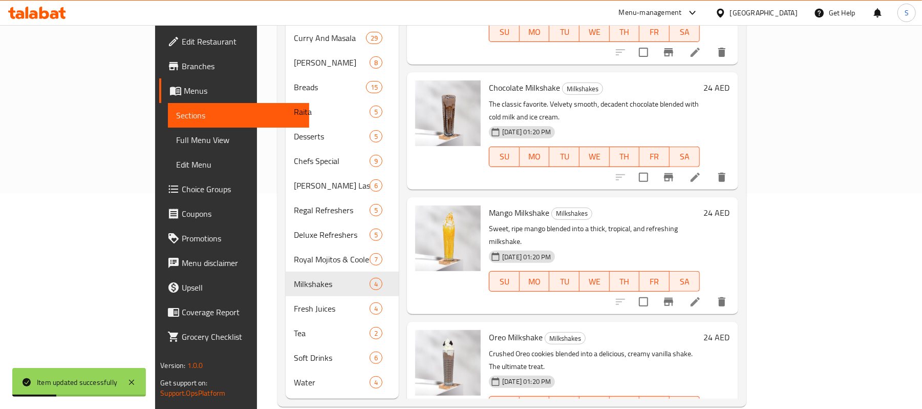
scroll to position [219, 0]
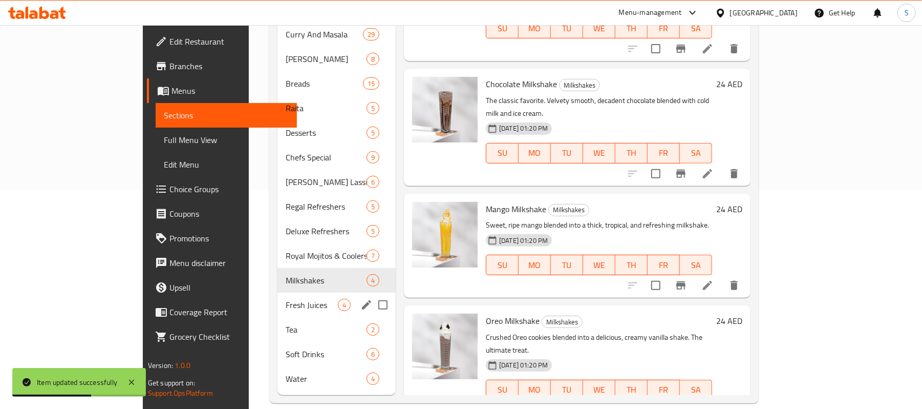
click at [277, 299] on div "Fresh Juices 4" at bounding box center [336, 304] width 118 height 25
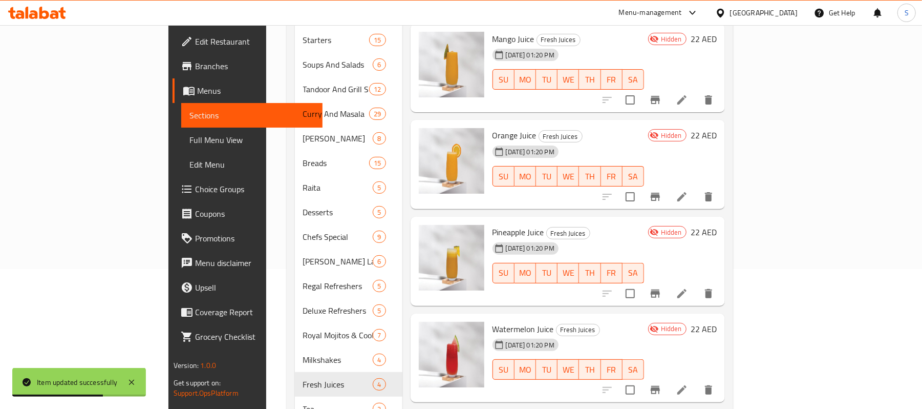
scroll to position [14, 0]
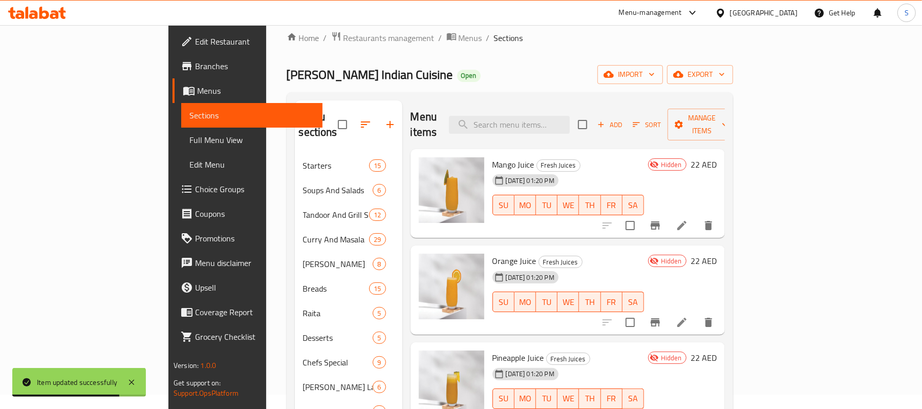
click at [696, 216] on li at bounding box center [682, 225] width 29 height 18
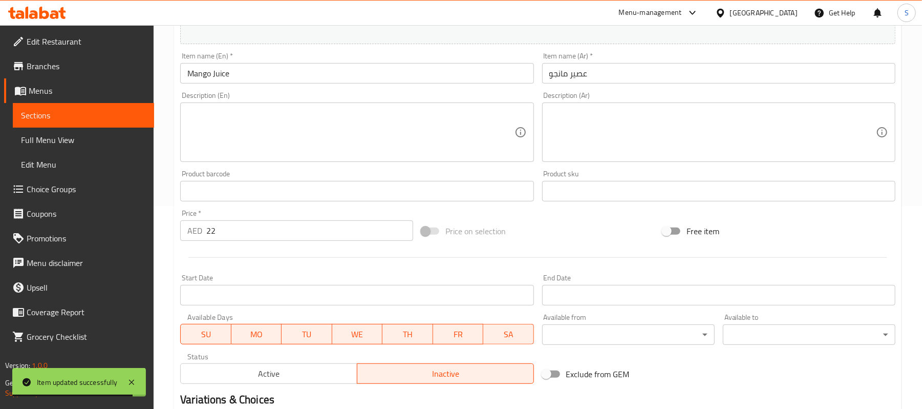
scroll to position [205, 0]
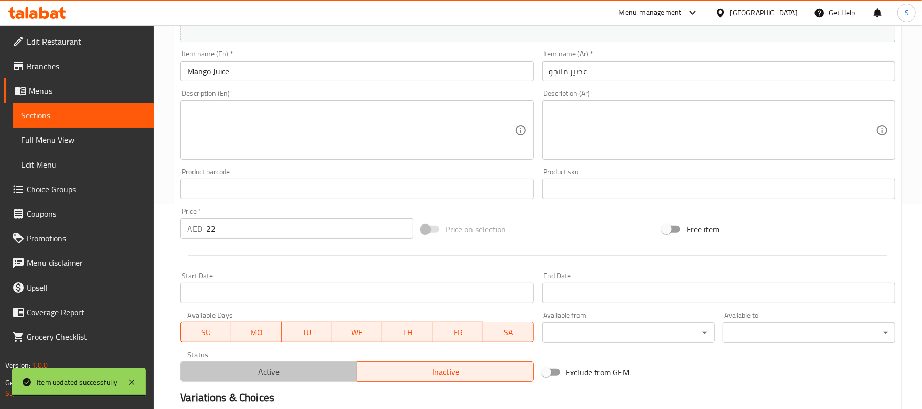
click at [228, 368] on span "Active" at bounding box center [269, 371] width 168 height 15
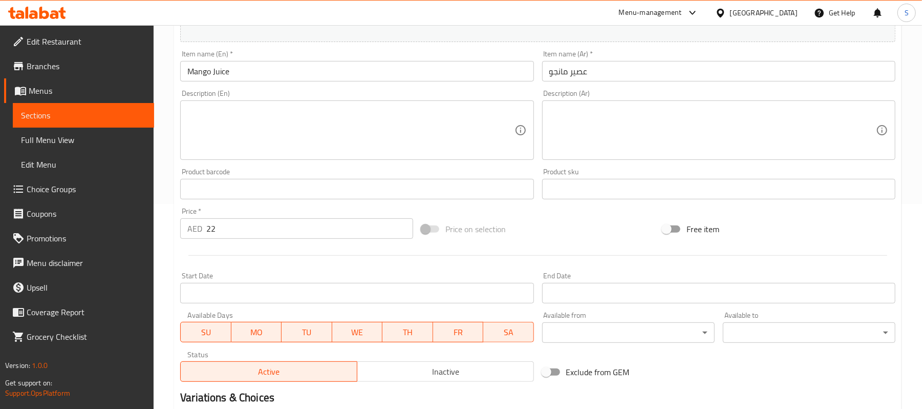
click at [301, 134] on textarea at bounding box center [350, 130] width 327 height 49
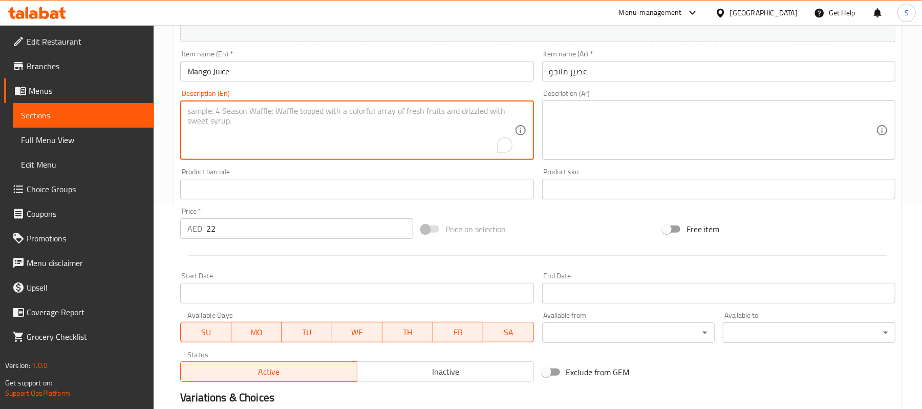
paste textarea "Pure, sweet, and tropical **fresh-pressed mango** juice."
click at [242, 108] on textarea "Pure, sweet, and tropical **fresh-pressed mango** juice." at bounding box center [350, 130] width 327 height 49
paste textarea "fresh-pressed mango"
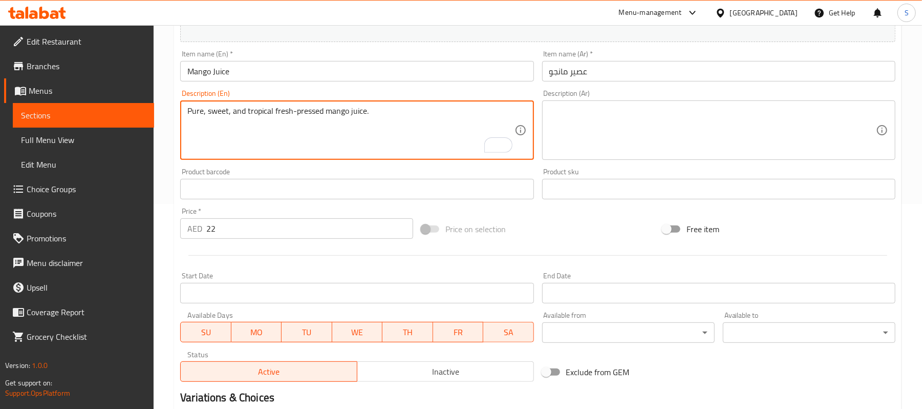
type textarea "Pure, sweet, and tropical fresh-pressed mango juice."
click at [673, 140] on textarea at bounding box center [712, 130] width 327 height 49
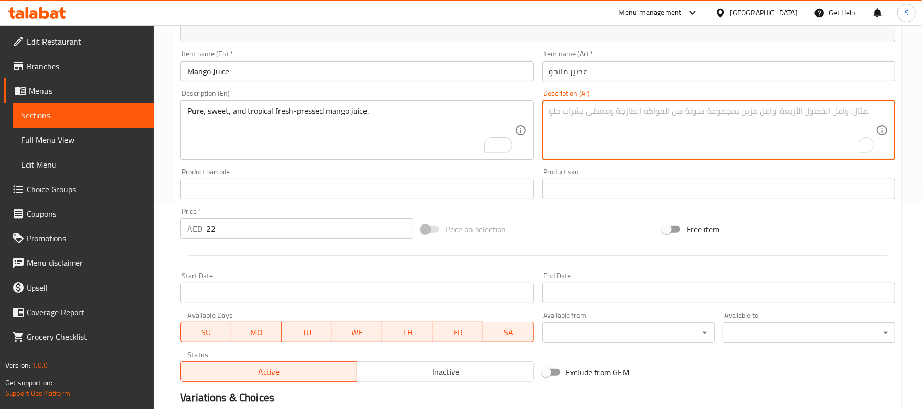
paste textarea "عصير مانجو طازج، نقي، حلو واستوائي."
type textarea "عصير مانجو طازج، نقي، حلو واستوائي."
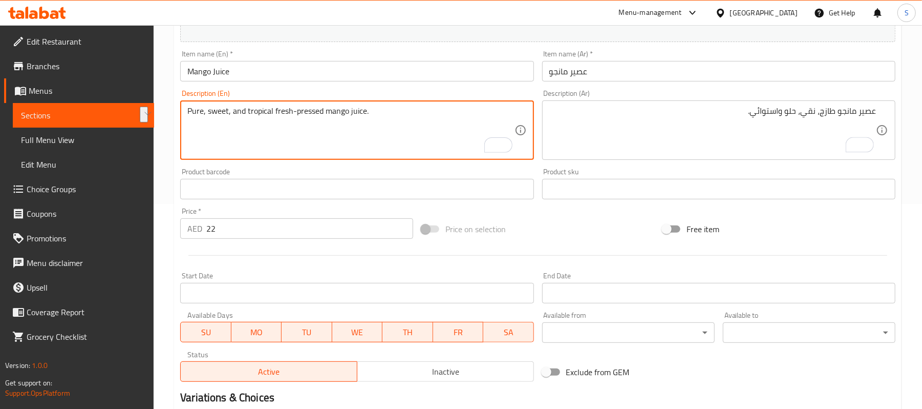
drag, startPoint x: 295, startPoint y: 110, endPoint x: 372, endPoint y: 110, distance: 76.3
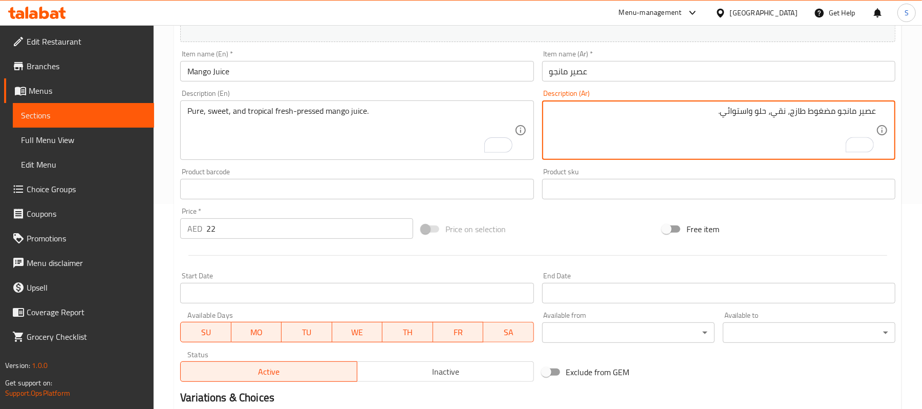
type textarea "عصير مانجو مضغوط طازج، نقي، حلو واستوائي."
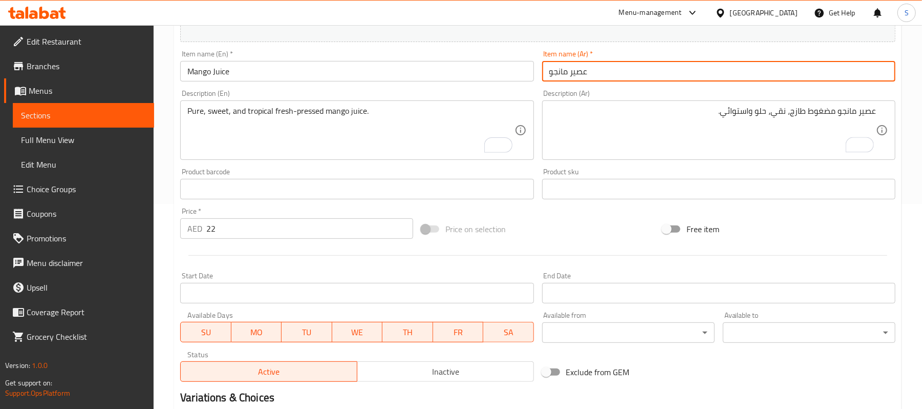
click at [586, 76] on input "عصير مانجو" at bounding box center [718, 71] width 353 height 20
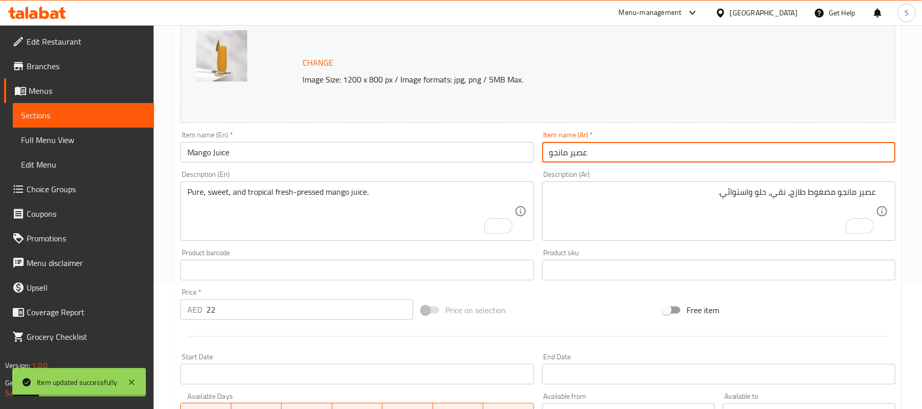
scroll to position [0, 0]
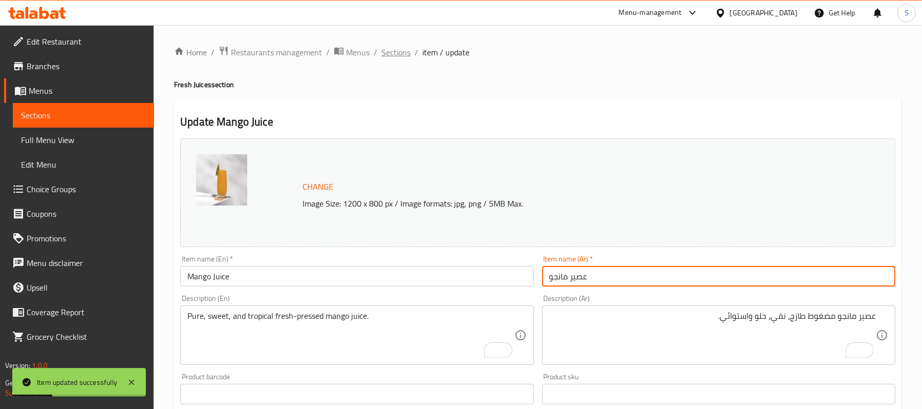
click at [387, 54] on span "Sections" at bounding box center [395, 52] width 29 height 12
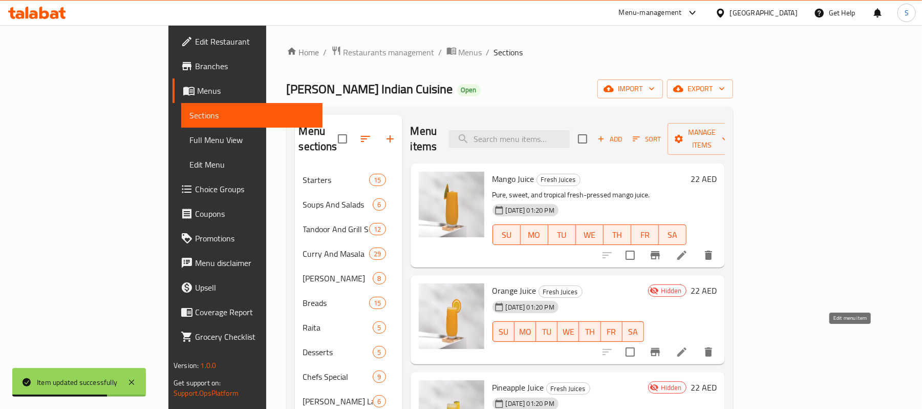
click at [687, 347] on icon at bounding box center [681, 351] width 9 height 9
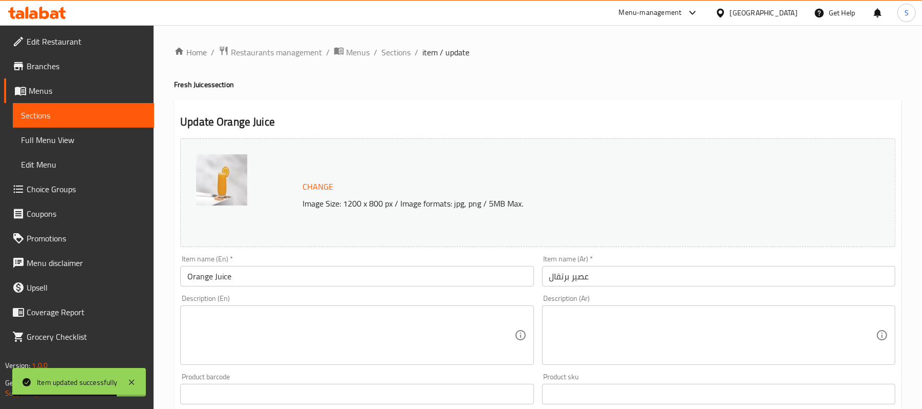
scroll to position [205, 0]
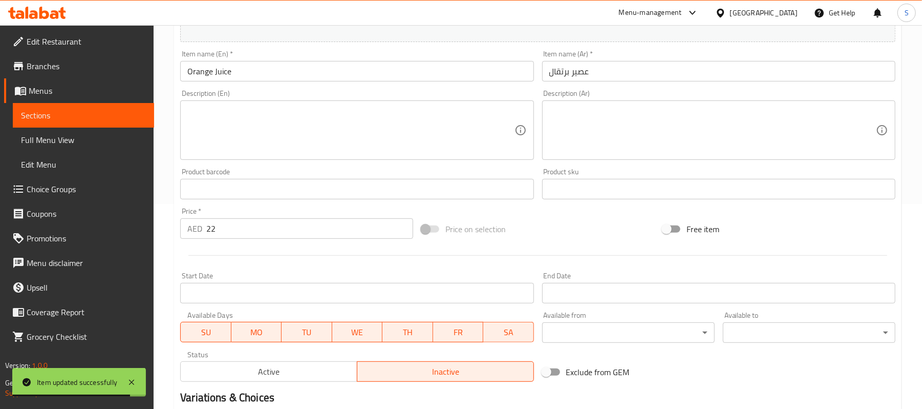
click at [221, 370] on span "Active" at bounding box center [269, 371] width 168 height 15
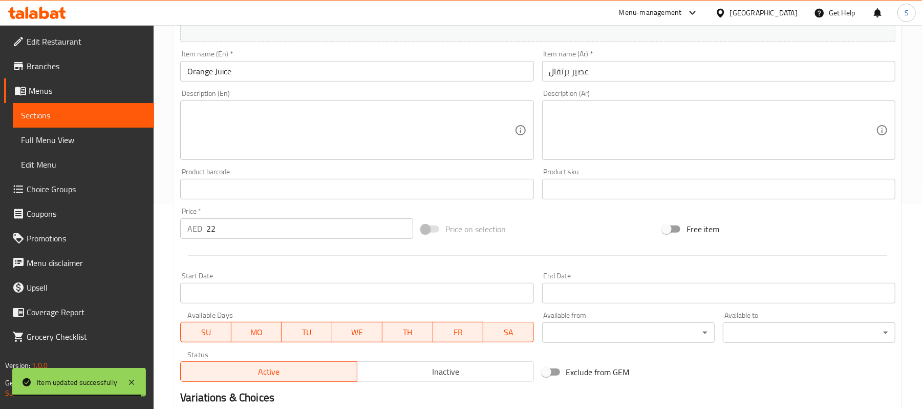
click at [283, 125] on textarea at bounding box center [350, 130] width 327 height 49
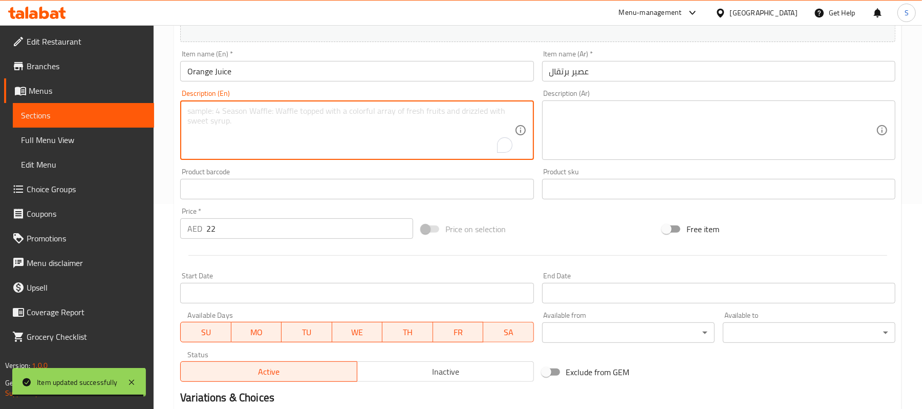
paste textarea "Zesty, tangy, and refreshing **fresh-squeezed orange** juice."
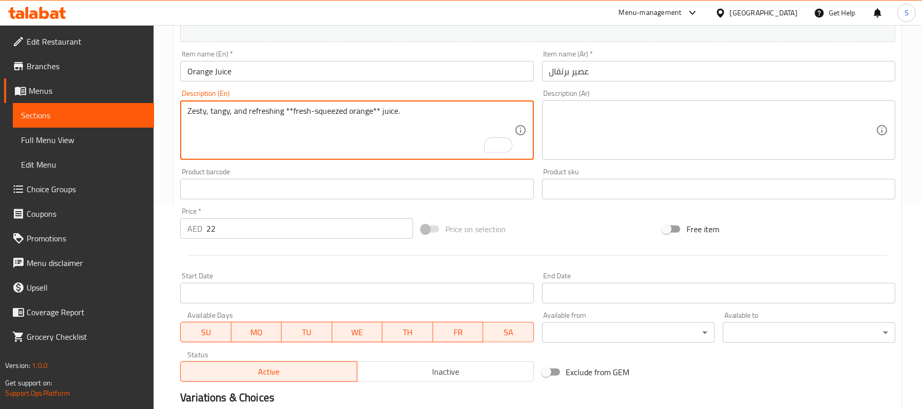
click at [292, 110] on textarea "Zesty, tangy, and refreshing **fresh-squeezed orange** juice." at bounding box center [350, 130] width 327 height 49
click at [371, 109] on textarea "Zesty, tangy, and refreshing fresh-squeezed orange** juice." at bounding box center [350, 130] width 327 height 49
drag, startPoint x: 386, startPoint y: 106, endPoint x: 145, endPoint y: 93, distance: 241.0
click at [145, 93] on div "Edit Restaurant Branches Menus Sections Full Menu View Edit Menu Choice Groups …" at bounding box center [461, 176] width 922 height 713
type textarea "Zesty, tangy, and refreshing fresh-squeezed orange juice."
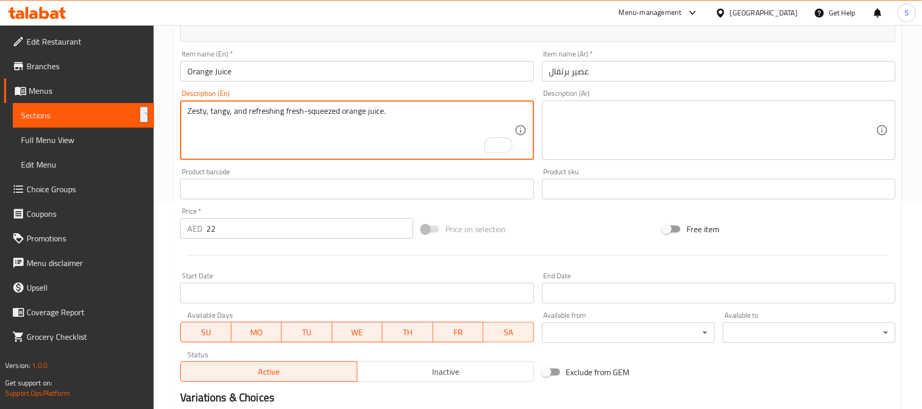
click at [708, 130] on textarea at bounding box center [712, 130] width 327 height 49
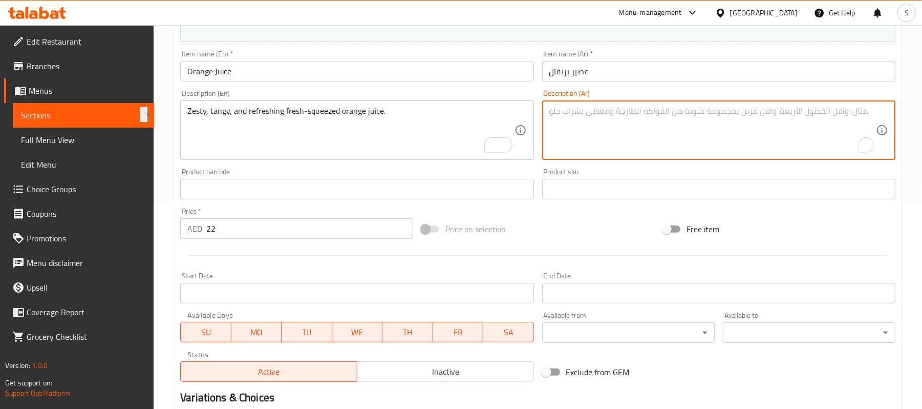
paste textarea "عصير البرتقال الطازج اللذيذ والمنعش."
click at [856, 113] on textarea "عصير البرتقال الطازج اللذيذ والمنعش." at bounding box center [712, 130] width 327 height 49
drag, startPoint x: 829, startPoint y: 108, endPoint x: 829, endPoint y: 117, distance: 9.7
click at [829, 107] on textarea "عصير برتقال الطازج اللذيذ والمنعش." at bounding box center [712, 130] width 327 height 49
drag, startPoint x: 806, startPoint y: 110, endPoint x: 827, endPoint y: 112, distance: 21.6
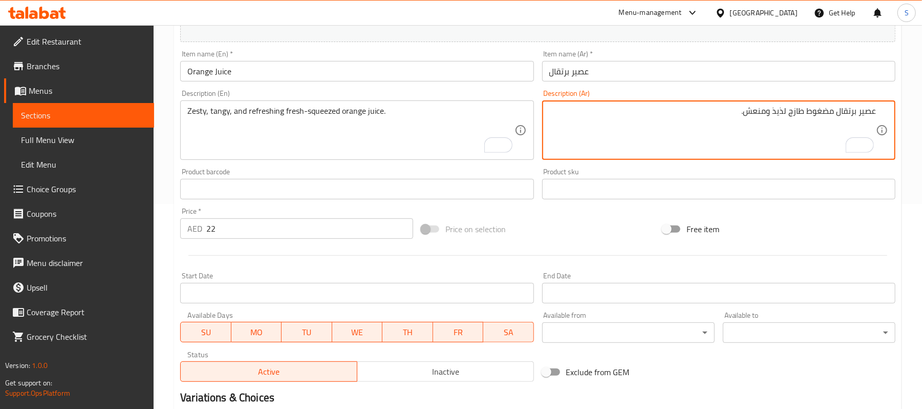
click at [827, 112] on textarea "عصير برتقال مضغوط طازج لذيذ ومنعش." at bounding box center [712, 130] width 327 height 49
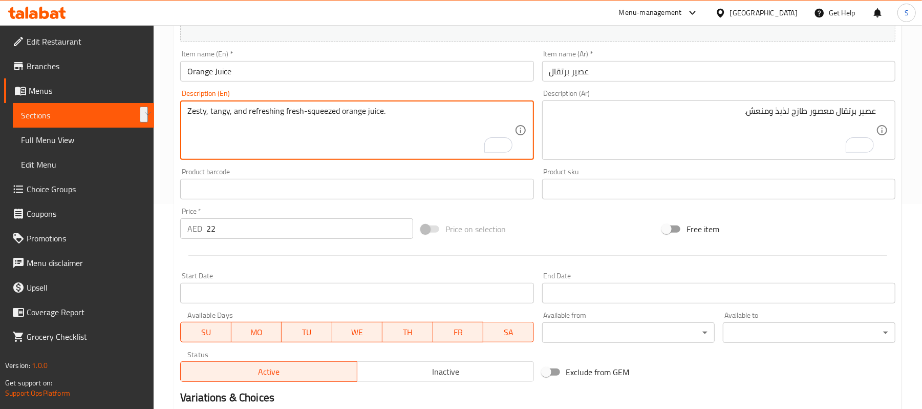
drag, startPoint x: 281, startPoint y: 111, endPoint x: 156, endPoint y: 109, distance: 125.4
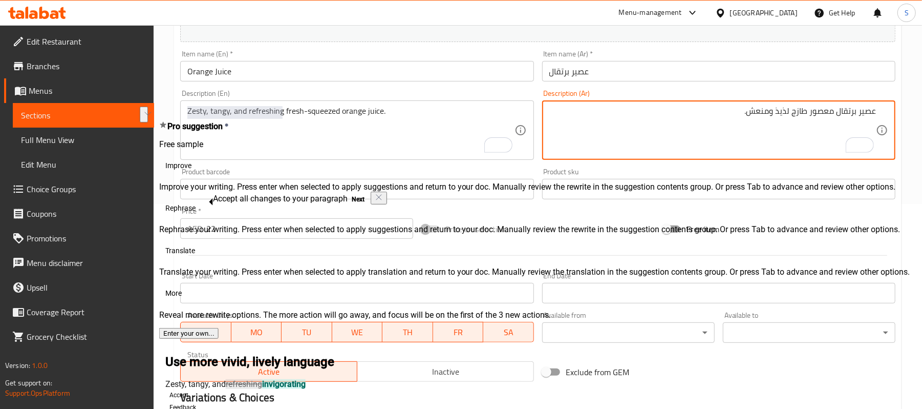
click at [750, 117] on textarea "عصير برتقال معصور طازج لذيذ ومنعش." at bounding box center [712, 130] width 327 height 49
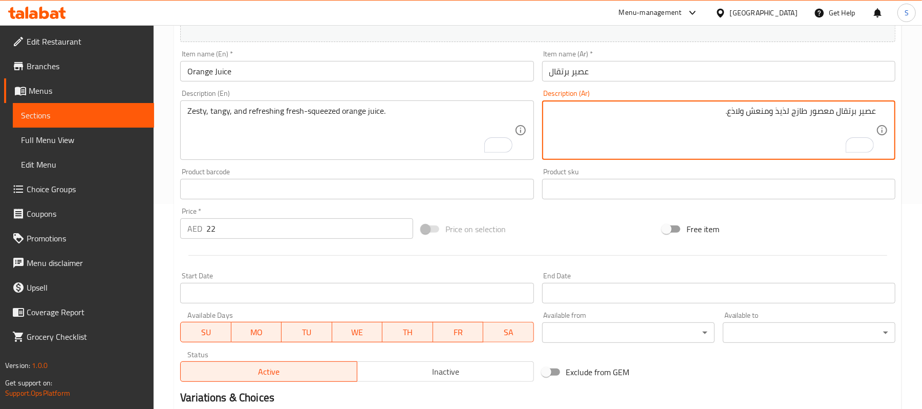
type textarea "عصير برتقال معصور طازج لذيذ ومنعش ولاذع."
click at [274, 69] on input "Orange Juice" at bounding box center [356, 71] width 353 height 20
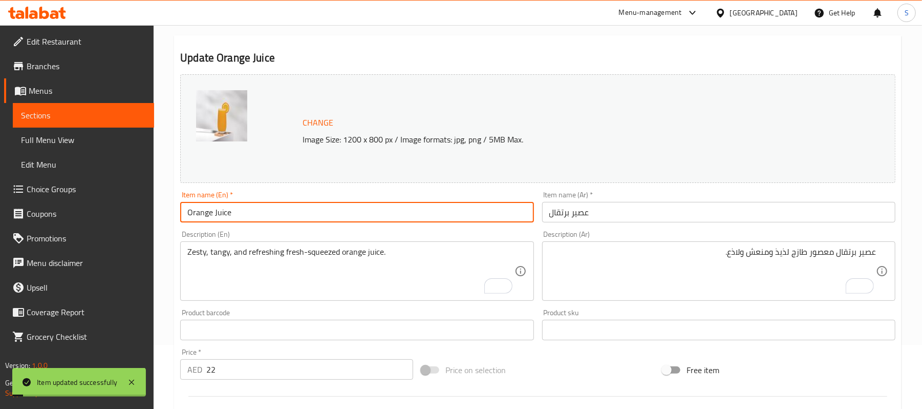
scroll to position [0, 0]
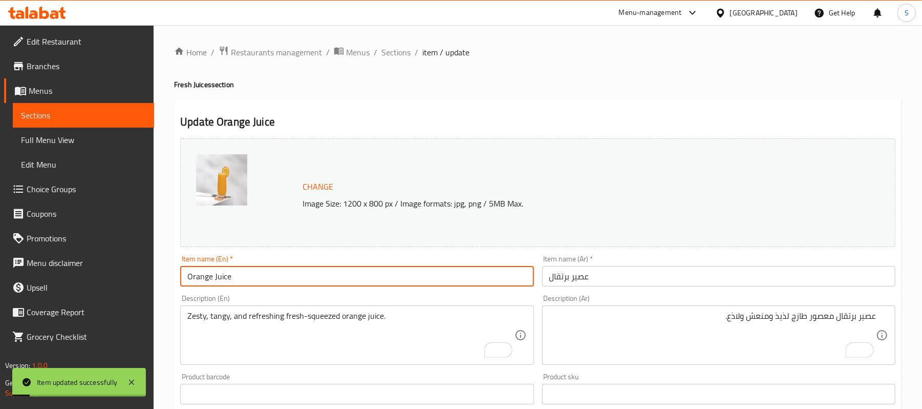
drag, startPoint x: 403, startPoint y: 47, endPoint x: 582, endPoint y: 2, distance: 184.3
click at [403, 47] on span "Sections" at bounding box center [395, 52] width 29 height 12
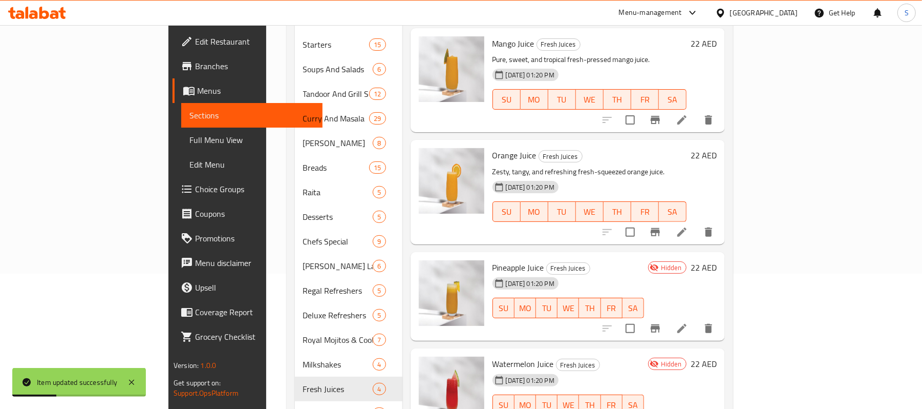
scroll to position [136, 0]
click at [688, 321] on icon at bounding box center [682, 327] width 12 height 12
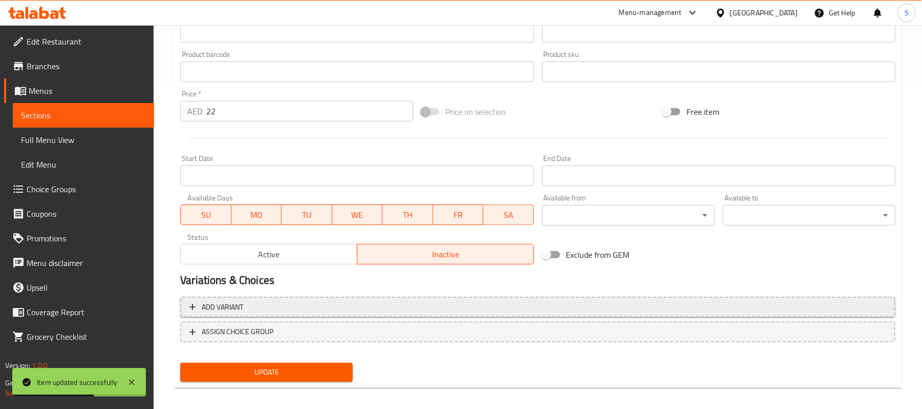
scroll to position [329, 0]
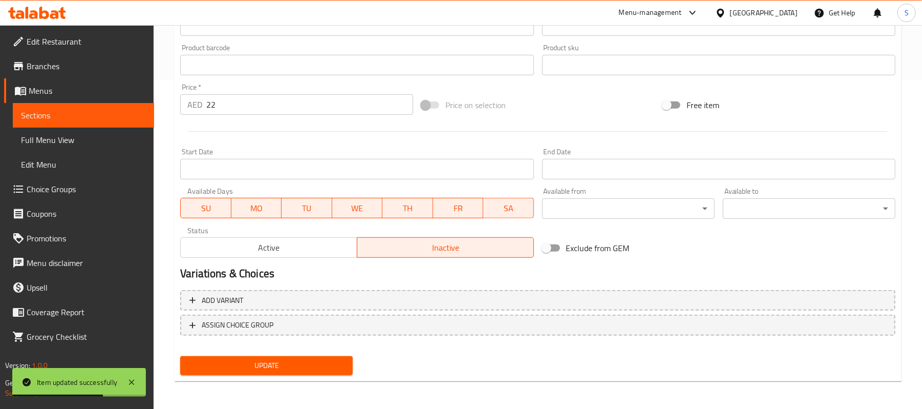
click at [271, 250] on span "Active" at bounding box center [269, 247] width 168 height 15
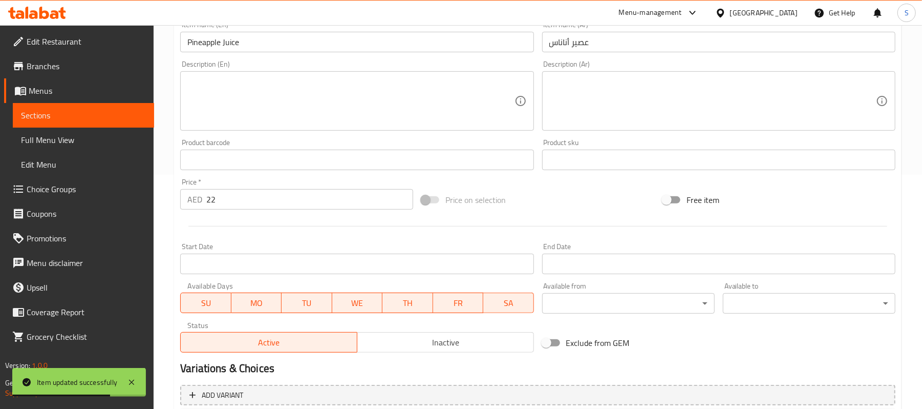
scroll to position [56, 0]
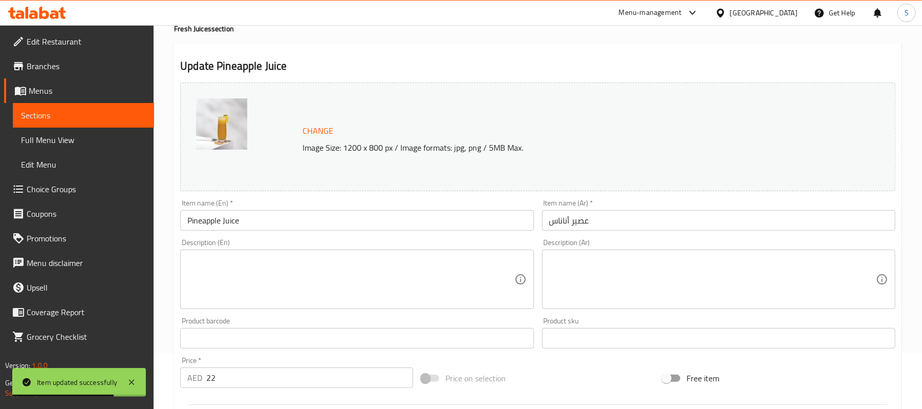
click at [329, 267] on textarea at bounding box center [350, 279] width 327 height 49
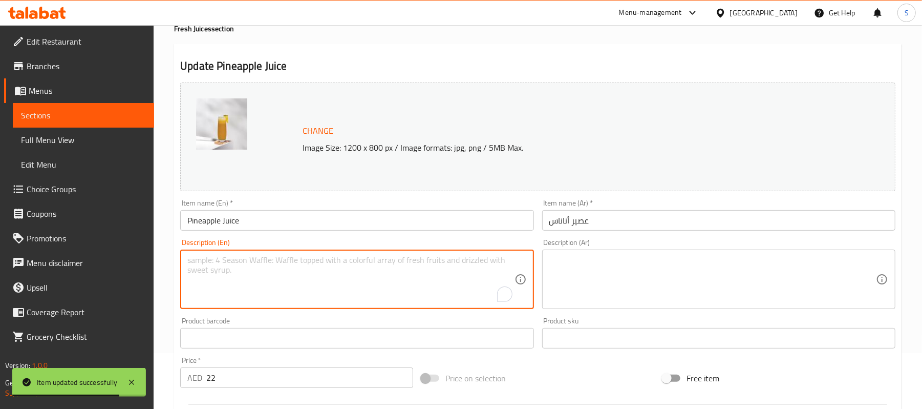
paste textarea "Crisp, sweet, and tangy **fresh-pressed pineapple** juice."
click at [274, 259] on textarea "Crisp, sweet, and tangy **fresh-pressed pineapple** juice." at bounding box center [350, 279] width 327 height 49
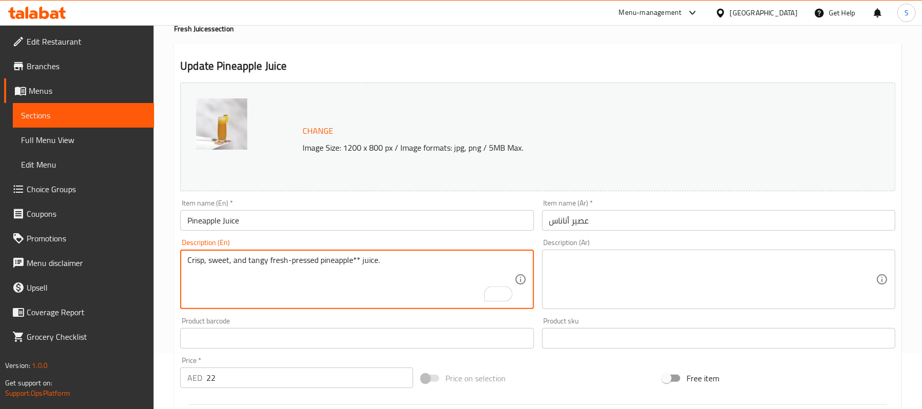
click at [361, 260] on textarea "Crisp, sweet, and tangy fresh-pressed pineapple** juice." at bounding box center [350, 279] width 327 height 49
type textarea "Crisp, sweet, and tangy fresh-pressed pineapple juice."
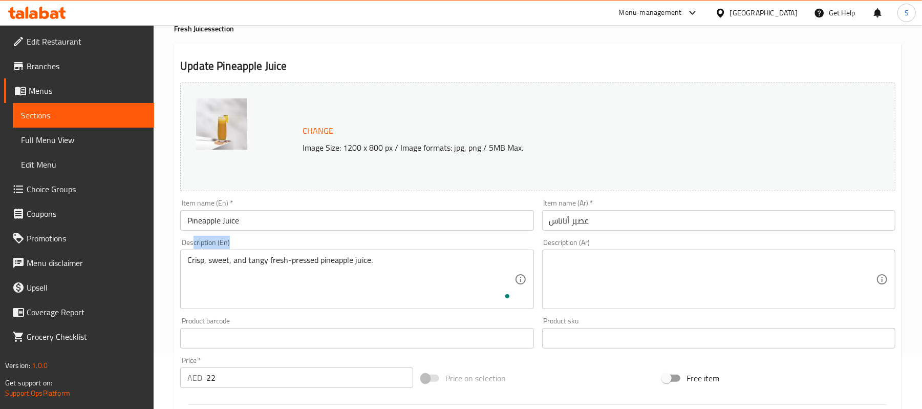
drag, startPoint x: 396, startPoint y: 253, endPoint x: 188, endPoint y: 244, distance: 208.0
click at [189, 244] on div "Description (En) Crisp, sweet, and tangy fresh-pressed pineapple juice. Descrip…" at bounding box center [356, 274] width 353 height 70
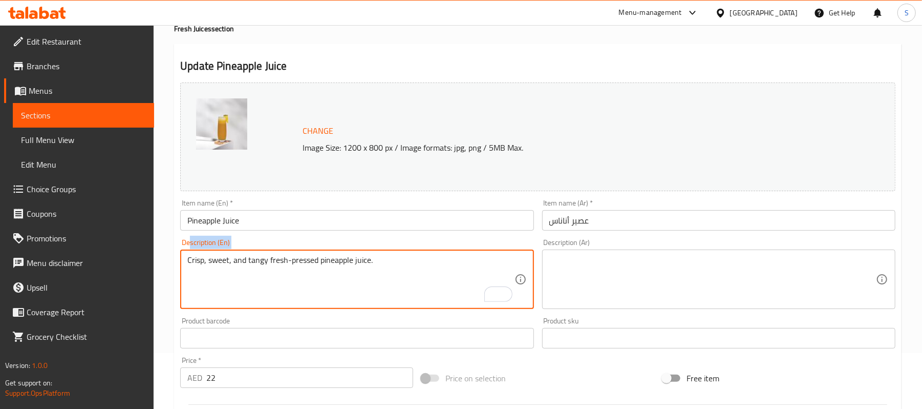
click at [409, 262] on textarea "Crisp, sweet, and tangy fresh-pressed pineapple juice." at bounding box center [350, 279] width 327 height 49
drag, startPoint x: 373, startPoint y: 261, endPoint x: 160, endPoint y: 246, distance: 213.5
click at [160, 246] on div "Home / Restaurants management / Menus / Sections / item / update Fresh Juices s…" at bounding box center [538, 325] width 768 height 713
click at [618, 266] on textarea at bounding box center [712, 279] width 327 height 49
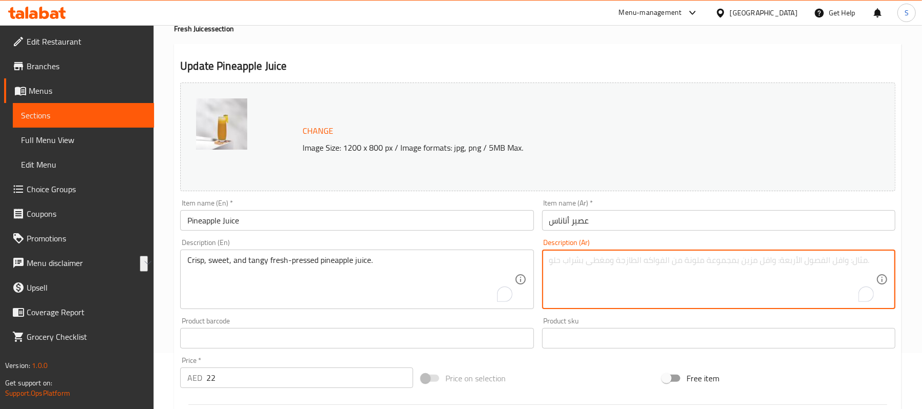
paste textarea "عصير الأناناس الطازج، المنعش، والحلو، والحامض."
click at [683, 264] on textarea "عصير الأناناس الطازج، المنعش، والحلو، والحامض." at bounding box center [712, 279] width 327 height 49
click at [654, 263] on textarea "عصير أناناس الطازج، المنعش، والحلو، والحامض." at bounding box center [712, 279] width 327 height 49
click at [830, 259] on textarea "عصير أناناس طازج، المنعش، والحلو، والحامض." at bounding box center [712, 279] width 327 height 49
drag, startPoint x: 762, startPoint y: 263, endPoint x: 787, endPoint y: 263, distance: 25.1
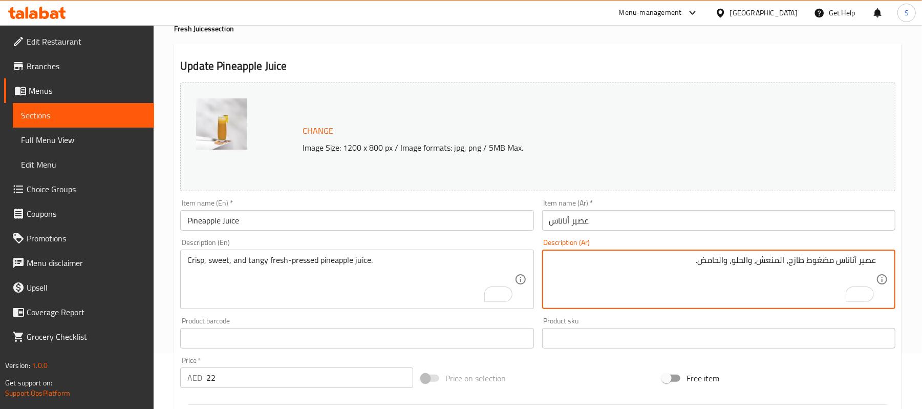
click at [787, 263] on textarea "عصير أناناس مضغوط طازج، المنعش، والحلو، والحامض." at bounding box center [712, 279] width 327 height 49
click at [751, 261] on textarea "عصير أناناس مضغوط طازج كريسب، والحلو، والحامض." at bounding box center [712, 279] width 327 height 49
click at [734, 259] on textarea "عصير أناناس مضغوط طازج كريسب، حلو، والحامض." at bounding box center [712, 279] width 327 height 49
click at [746, 261] on textarea "عصير أناناس مضغوط طازج كريسب، حلو، وحامض." at bounding box center [712, 279] width 327 height 49
click at [670, 221] on input "عصير أناناس" at bounding box center [718, 220] width 353 height 20
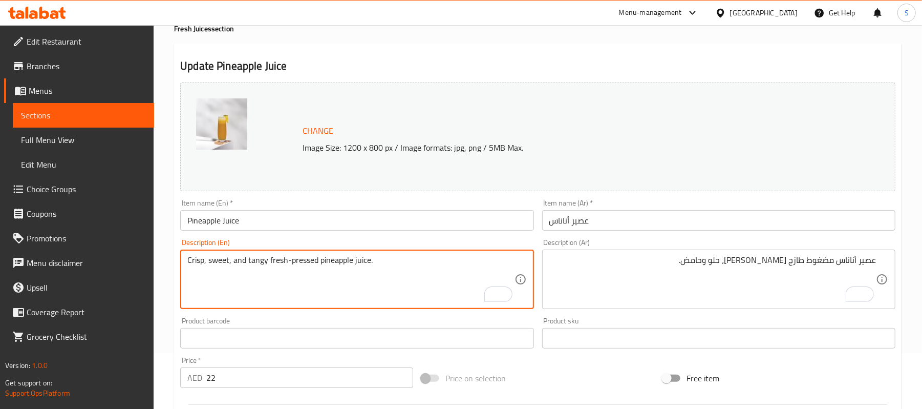
drag, startPoint x: 248, startPoint y: 256, endPoint x: 268, endPoint y: 261, distance: 21.0
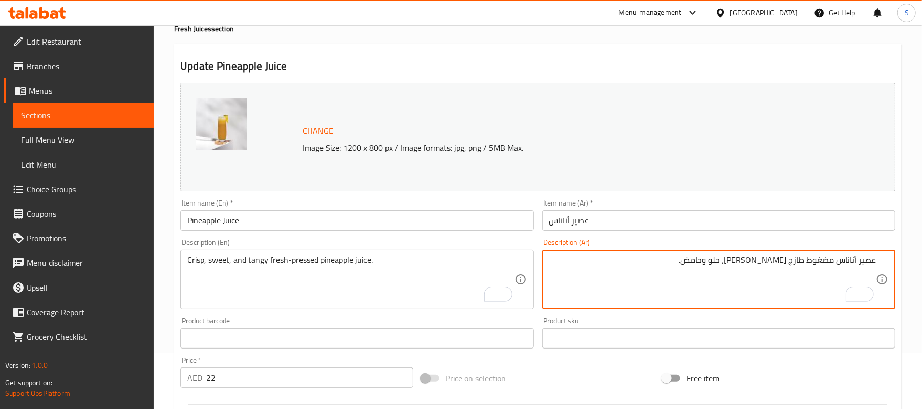
click at [731, 256] on textarea "عصير أناناس مضغوط طازج كريسب، حلو وحامض." at bounding box center [712, 279] width 327 height 49
paste textarea "اذع"
click at [743, 259] on textarea "عصير أناناس مضغوط طازج كريسب، حلو لاذع." at bounding box center [712, 279] width 327 height 49
type textarea "عصير أناناس مضغوط طازج كريسب، حلو ولاذع."
click at [689, 216] on input "عصير أناناس" at bounding box center [718, 220] width 353 height 20
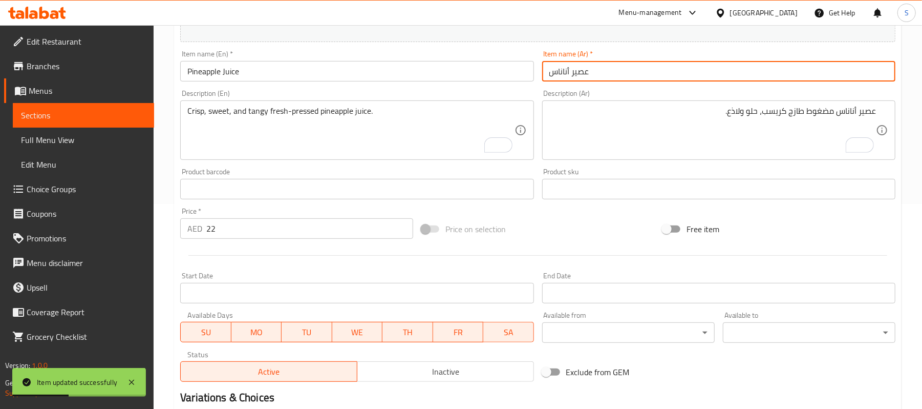
scroll to position [0, 0]
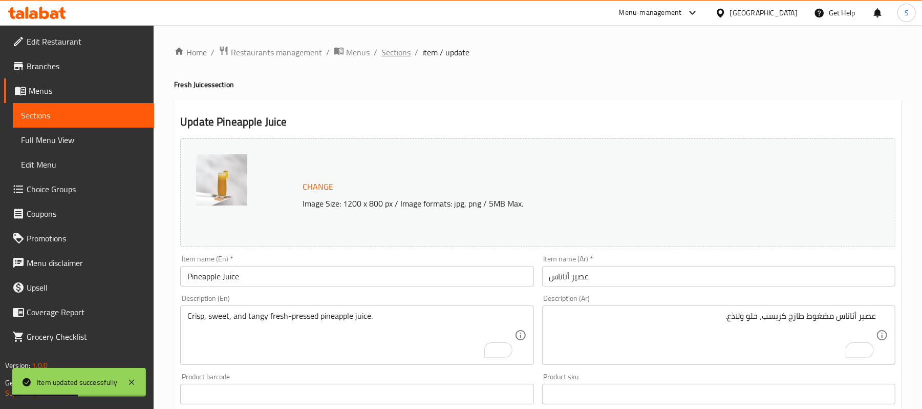
click at [388, 46] on span "Sections" at bounding box center [395, 52] width 29 height 12
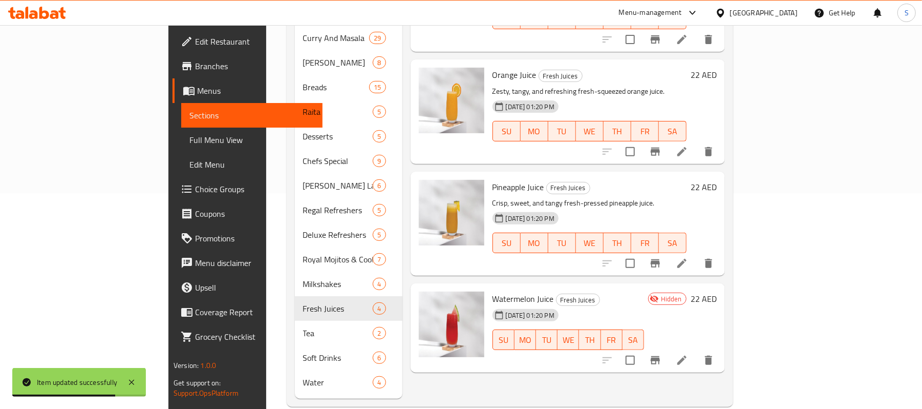
scroll to position [219, 0]
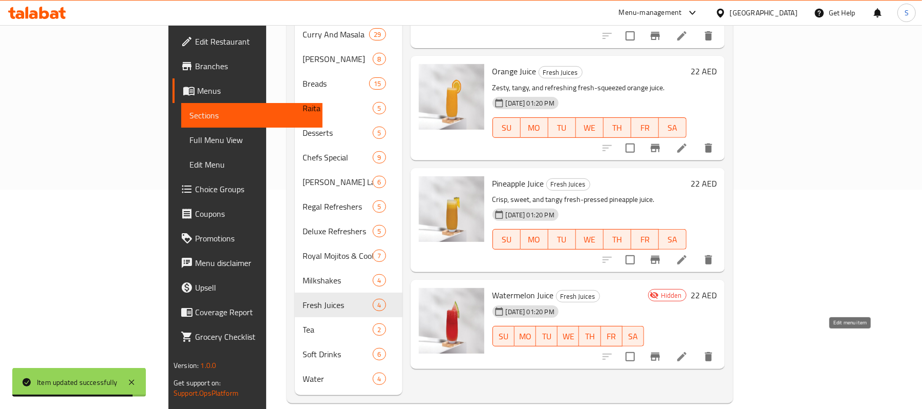
click at [688, 350] on icon at bounding box center [682, 356] width 12 height 12
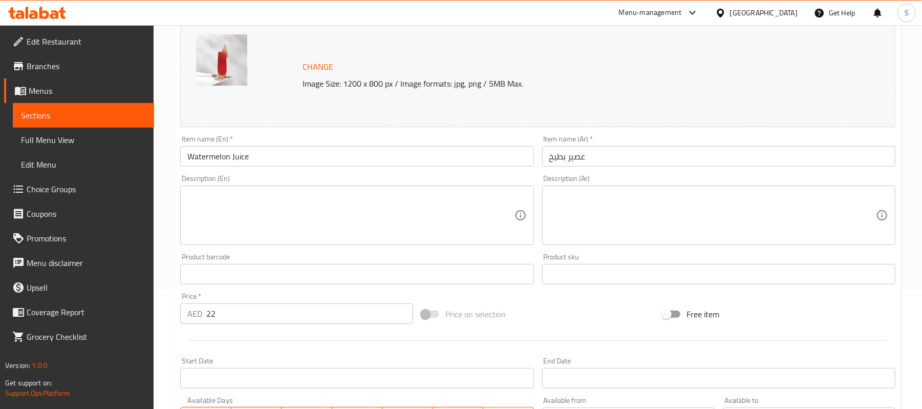
scroll to position [329, 0]
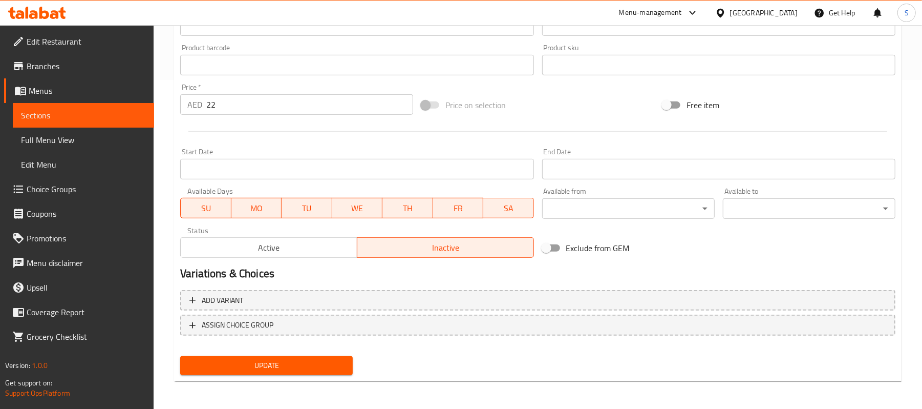
click at [249, 246] on span "Active" at bounding box center [269, 247] width 168 height 15
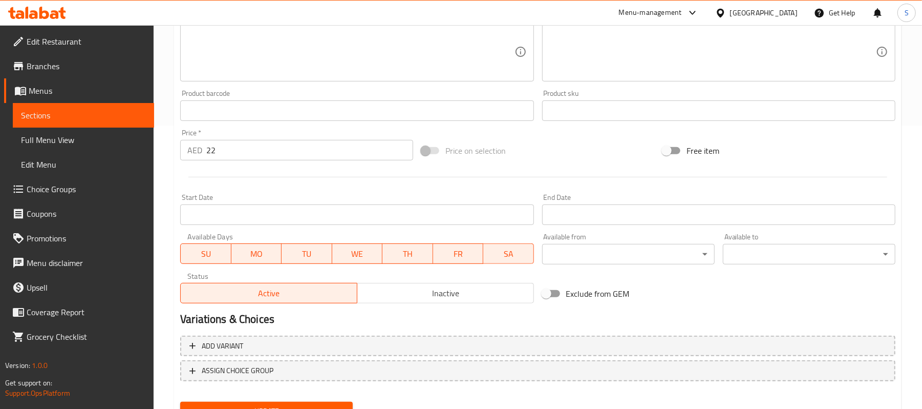
scroll to position [261, 0]
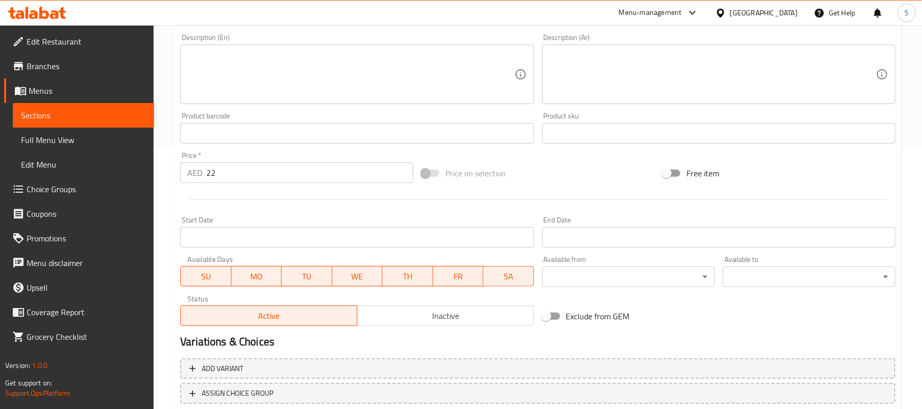
click at [283, 81] on textarea at bounding box center [350, 74] width 327 height 49
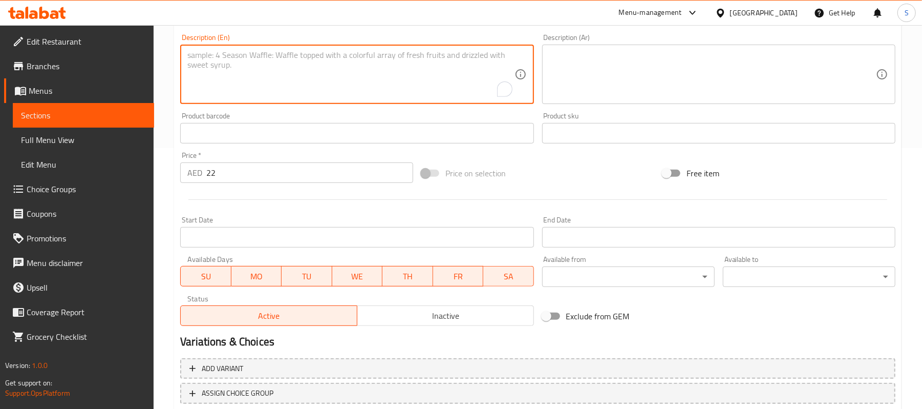
paste textarea "Light, hydrating, and naturally sweet **fresh-pressed watermelon** juice."
click at [318, 53] on textarea "Light, hydrating, and naturally sweet **fresh-pressed watermelon** juice." at bounding box center [350, 74] width 327 height 49
click at [412, 55] on textarea "Light, hydrating, and naturally sweet fresh-pressed watermelon** juice." at bounding box center [350, 74] width 327 height 49
drag, startPoint x: 447, startPoint y: 57, endPoint x: 66, endPoint y: 43, distance: 382.2
click at [66, 43] on div "Edit Restaurant Branches Menus Sections Full Menu View Edit Menu Choice Groups …" at bounding box center [461, 121] width 922 height 713
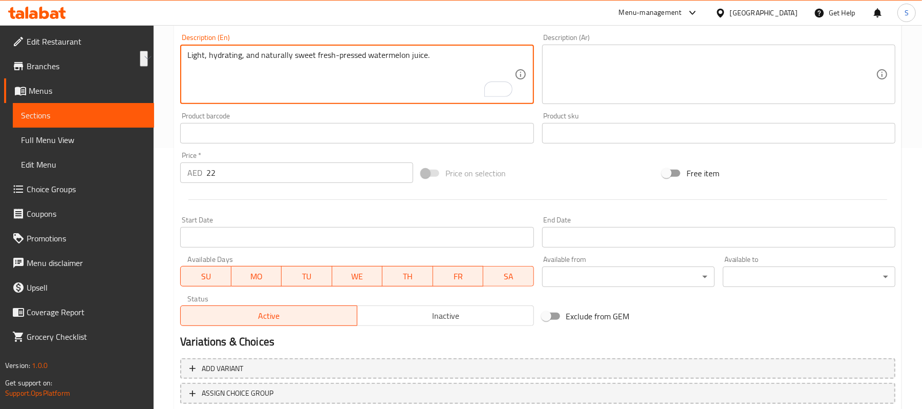
type textarea "Light, hydrating, and naturally sweet fresh-pressed watermelon juice."
click at [711, 73] on textarea at bounding box center [712, 74] width 327 height 49
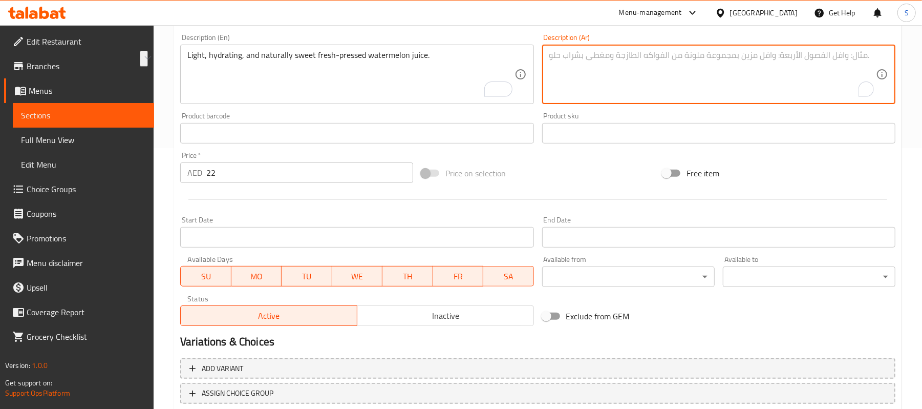
paste textarea "عصير البطيخ الطازج خفيف ومرطب وحلو بشكل طبيعي."
type textarea "عصير البطيخ الطازج خفيف ومرطب وحلو بشكل طبيعي."
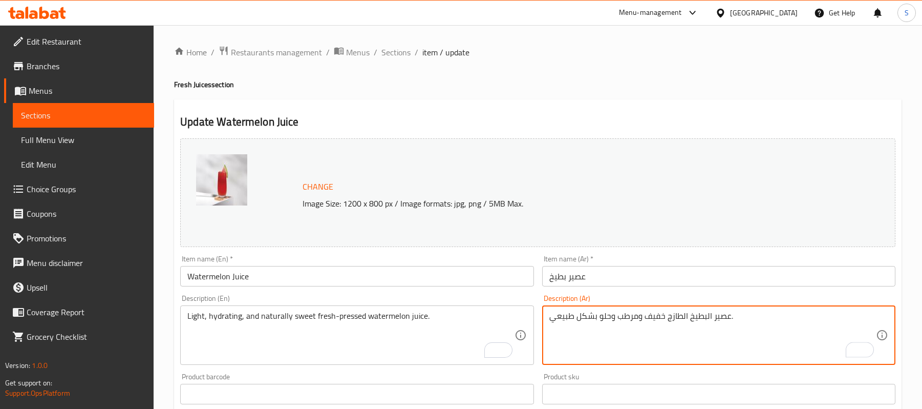
type textarea "عصير البطيخ الطازج خفيف ومرطب وحلو بشكل طبيعي."
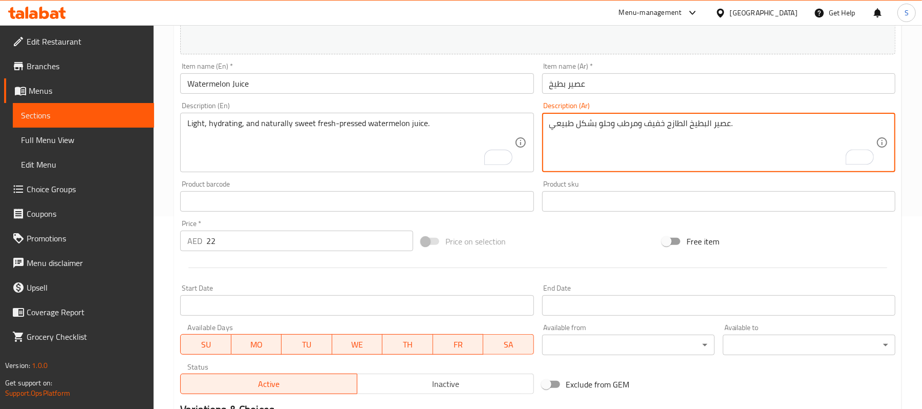
click at [622, 84] on input "عصير بطيخ" at bounding box center [718, 83] width 353 height 20
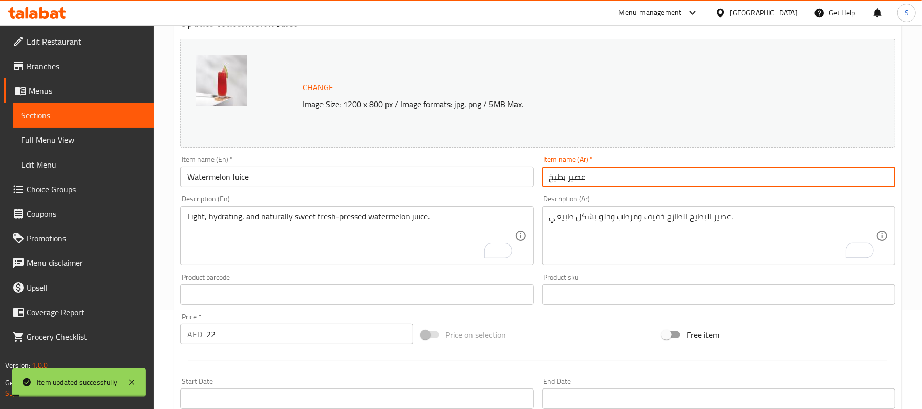
scroll to position [0, 0]
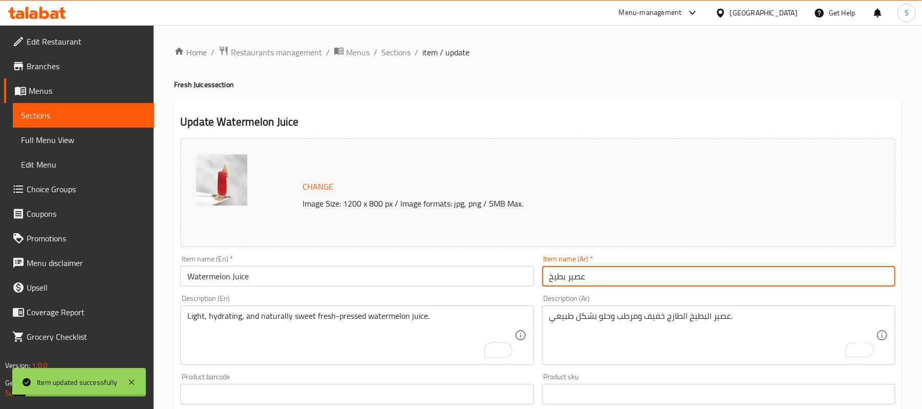
click at [403, 46] on span "Sections" at bounding box center [395, 52] width 29 height 12
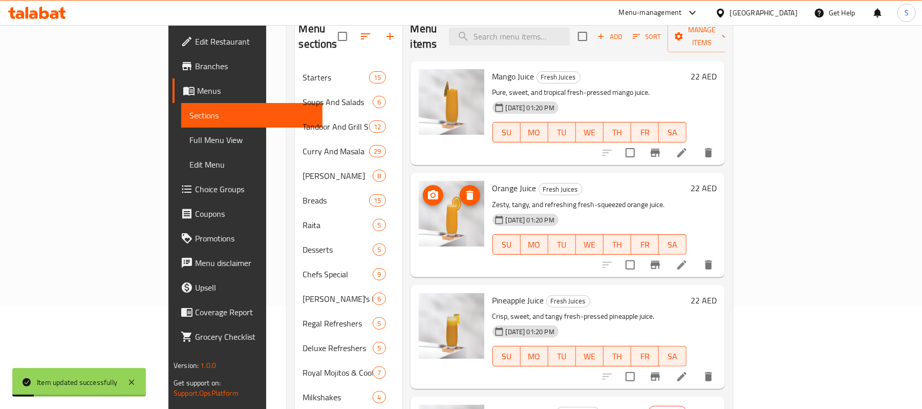
scroll to position [205, 0]
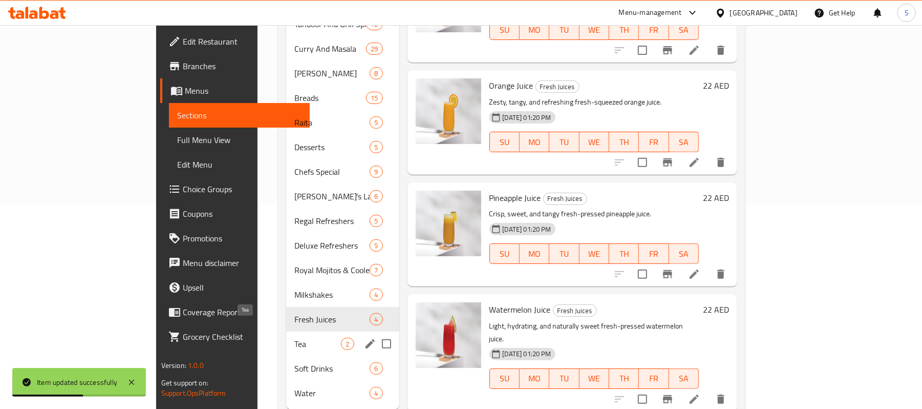
click at [294, 337] on span "Tea" at bounding box center [317, 343] width 47 height 12
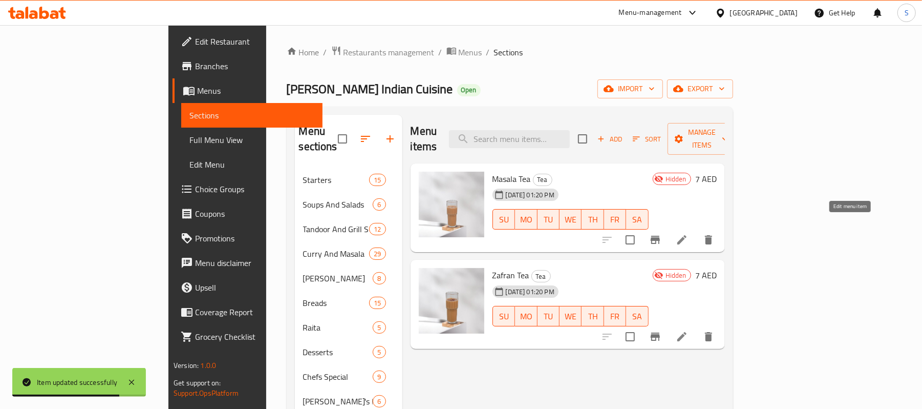
click at [688, 233] on icon at bounding box center [682, 239] width 12 height 12
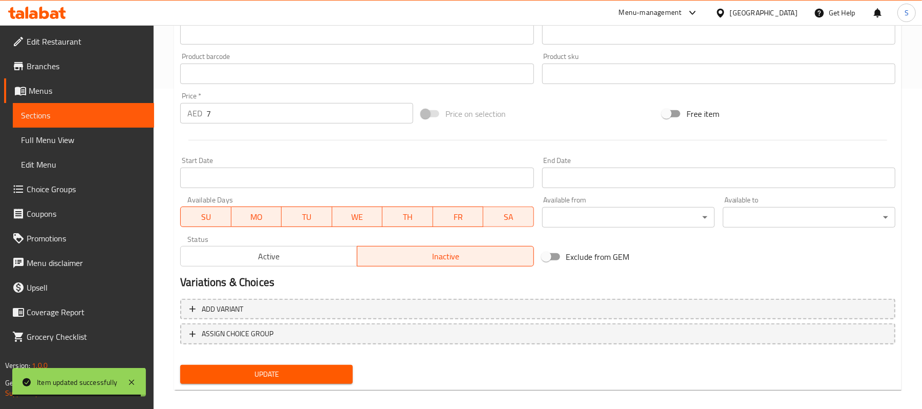
scroll to position [329, 0]
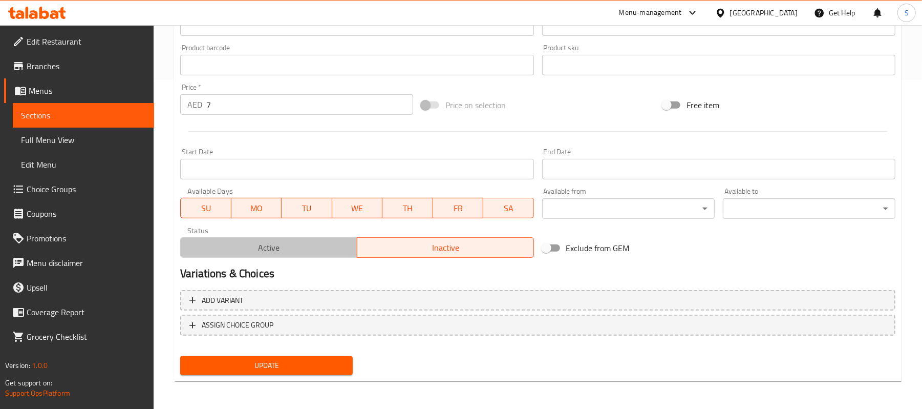
click at [271, 248] on span "Active" at bounding box center [269, 247] width 168 height 15
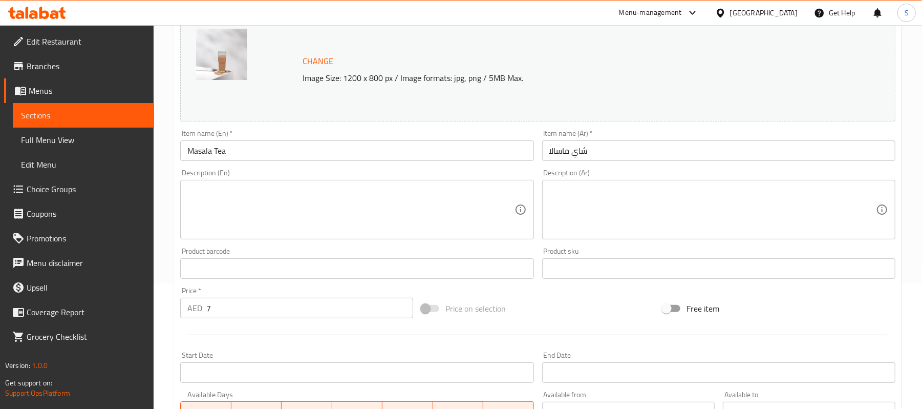
scroll to position [124, 0]
click at [342, 199] on textarea at bounding box center [350, 211] width 327 height 49
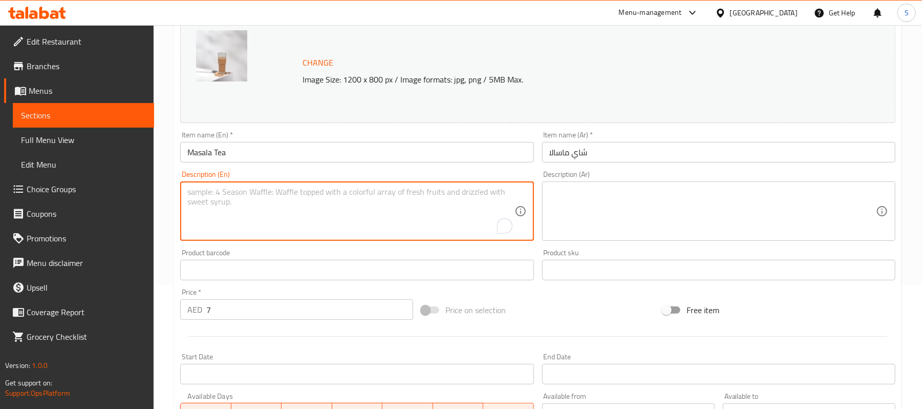
paste textarea "A traditional Indian blend of strong black tea brewed with aromatic spices and …"
type textarea "A traditional Indian blend of strong black tea brewed with aromatic spices and …"
click at [422, 191] on textarea "A traditional Indian blend of strong black tea brewed with aromatic spices and …" at bounding box center [350, 211] width 327 height 49
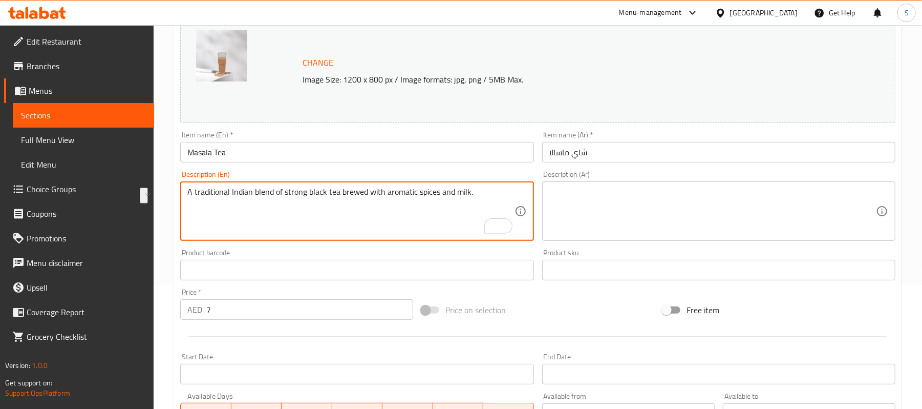
click at [653, 206] on textarea at bounding box center [712, 211] width 327 height 49
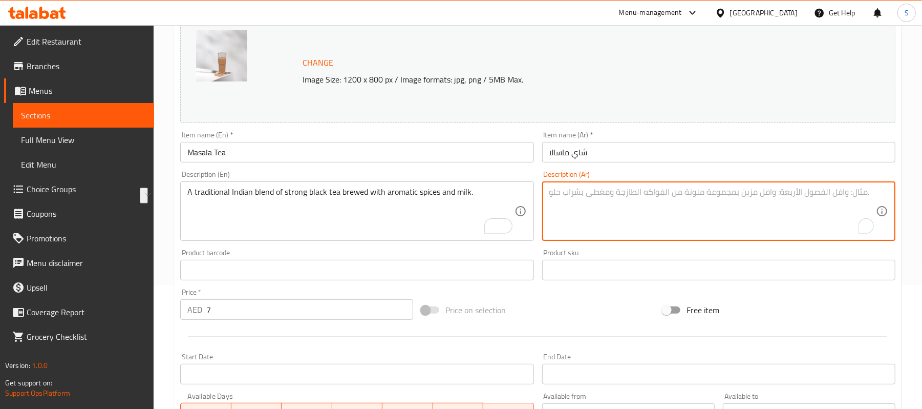
paste textarea "مزيج هندي تقليدي من الشاي الأسود القوي الممزوج بالتوابل العطرية والحليب."
drag, startPoint x: 631, startPoint y: 196, endPoint x: 650, endPoint y: 197, distance: 18.5
click at [650, 197] on textarea "مزيج هندي تقليدي من الشاي الأسود القوي الممزوج بالتوابل العطرية والحليب." at bounding box center [712, 211] width 327 height 49
type textarea "مزيج هندي تقليدي من الشاي الأسود القوي المخمر بالتوابل العطرية والحليب."
click at [603, 157] on input "شاي ماسالا" at bounding box center [718, 152] width 353 height 20
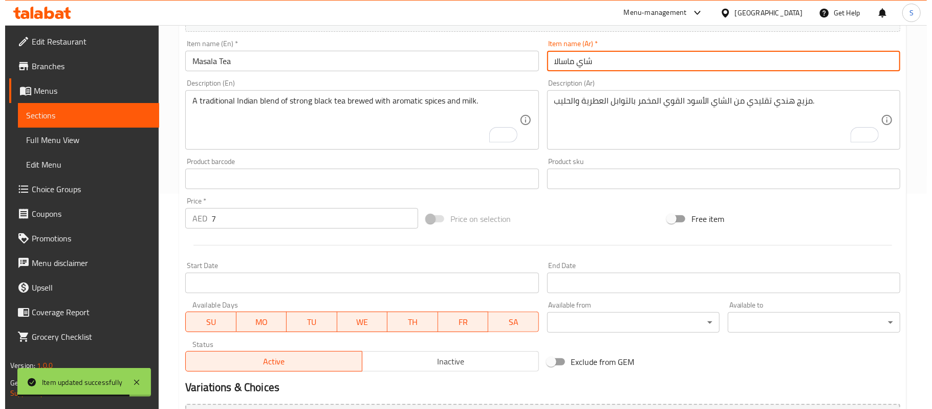
scroll to position [0, 0]
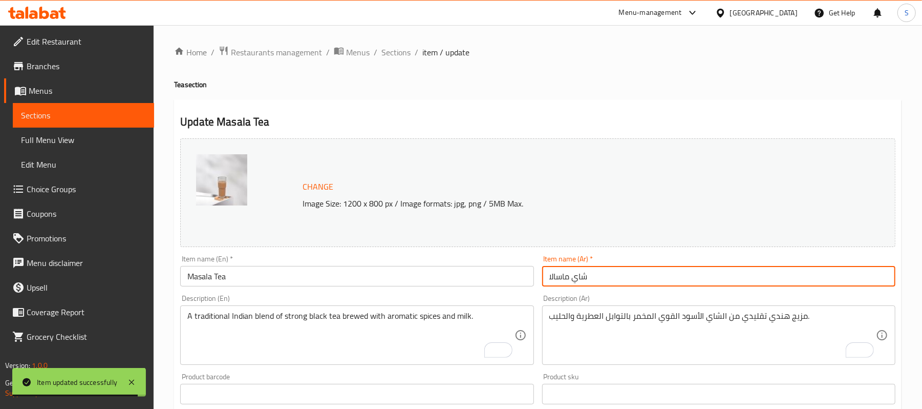
drag, startPoint x: 402, startPoint y: 52, endPoint x: 437, endPoint y: 42, distance: 36.6
click at [402, 52] on span "Sections" at bounding box center [395, 52] width 29 height 12
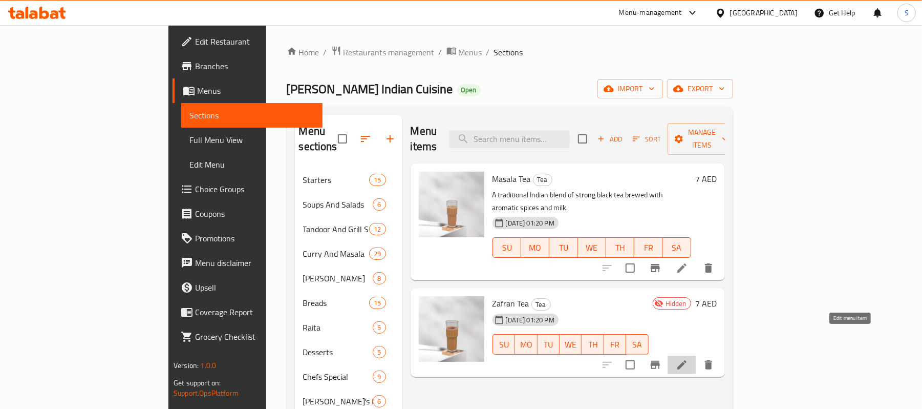
click at [688, 358] on icon at bounding box center [682, 364] width 12 height 12
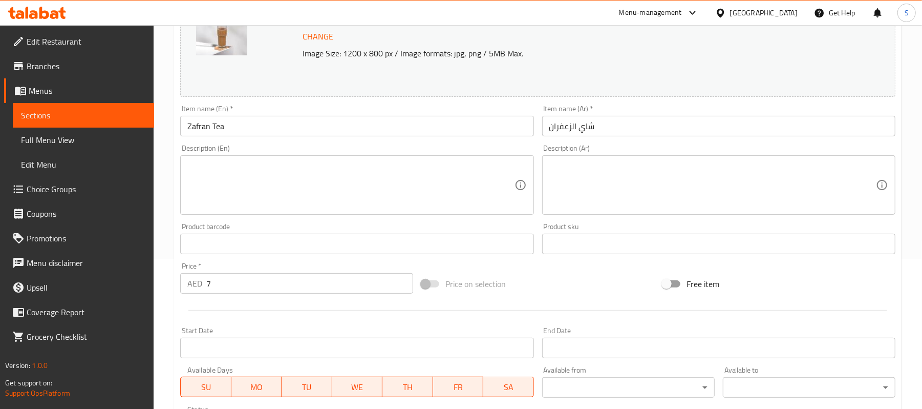
scroll to position [205, 0]
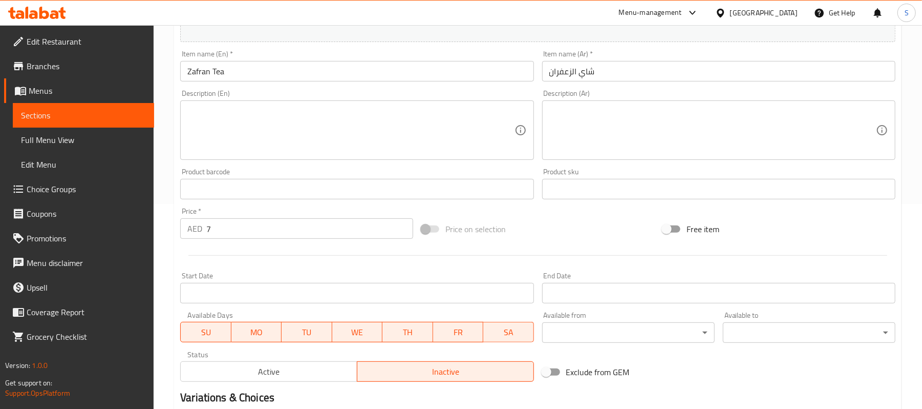
click at [226, 367] on span "Active" at bounding box center [269, 371] width 168 height 15
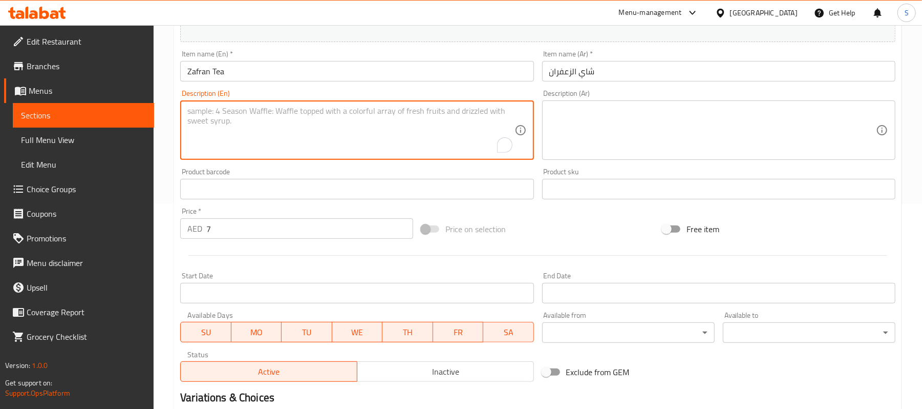
click at [300, 147] on textarea "To enrich screen reader interactions, please activate Accessibility in Grammarl…" at bounding box center [350, 130] width 327 height 49
paste textarea "**Saffron-infused tea** for a fragrant, golden, and comforting cup."
click at [267, 115] on textarea "**Saffron-infused tea** for a fragrant, golden, and comforting cup." at bounding box center [350, 130] width 327 height 49
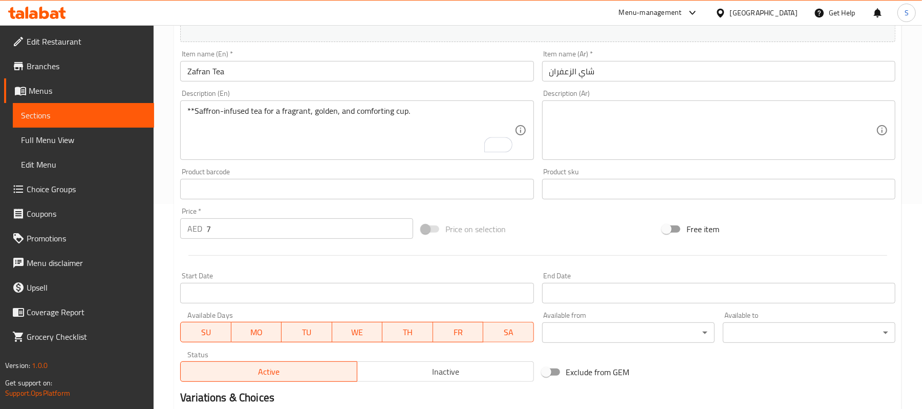
click at [199, 105] on div "**Saffron-infused tea for a fragrant, golden, and comforting cup. Description (…" at bounding box center [356, 129] width 353 height 59
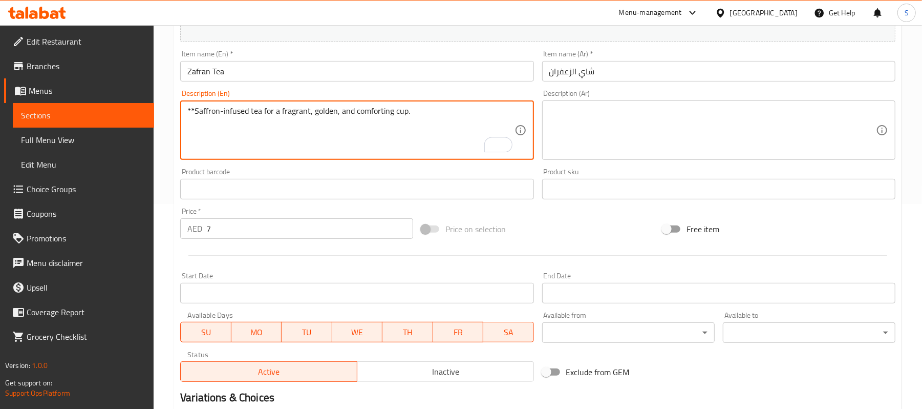
click at [197, 112] on textarea "**Saffron-infused tea for a fragrant, golden, and comforting cup." at bounding box center [350, 130] width 327 height 49
click at [302, 114] on textarea "Saffron-infused tea for a fragrant, golden, and comforting cup." at bounding box center [350, 130] width 327 height 49
type textarea "Saffron-infused tea for a fragrant, golden, and comforting cup."
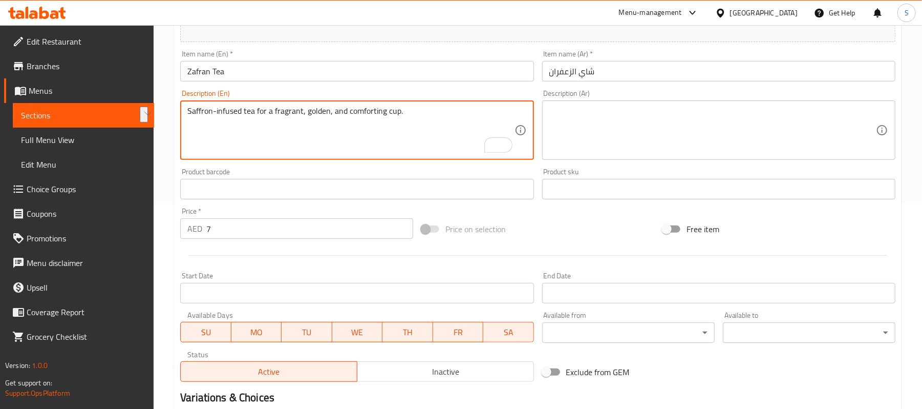
click at [646, 127] on textarea at bounding box center [712, 130] width 327 height 49
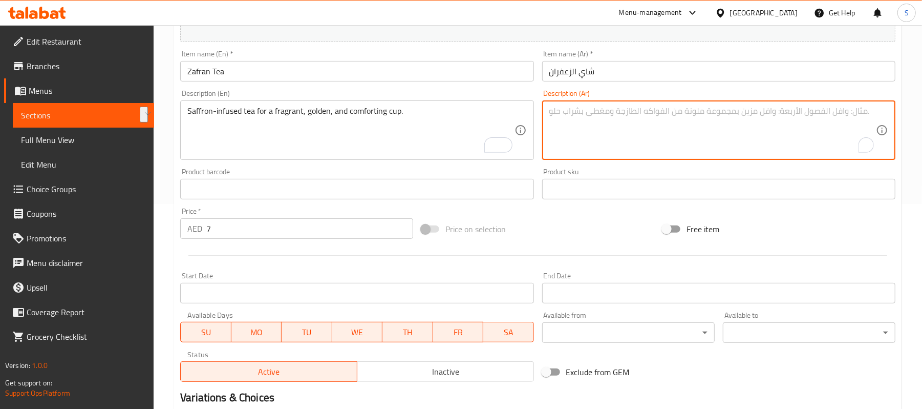
paste textarea "شاي منقوع بالزعفران للحصول على كوب عطري، ذهبي اللون، ومريح."
type textarea "شاي منقوع بالزعفران للحصول على كوب عطري، ذهبي اللون، ومريح."
click at [601, 78] on input "شاي الزعفران" at bounding box center [718, 71] width 353 height 20
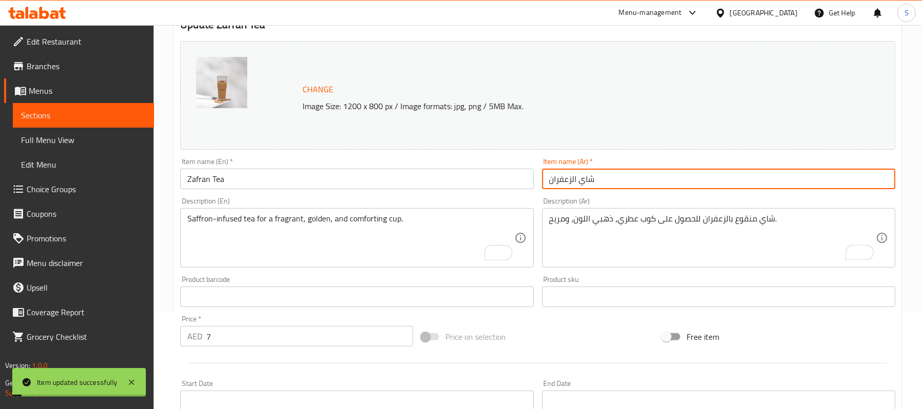
scroll to position [0, 0]
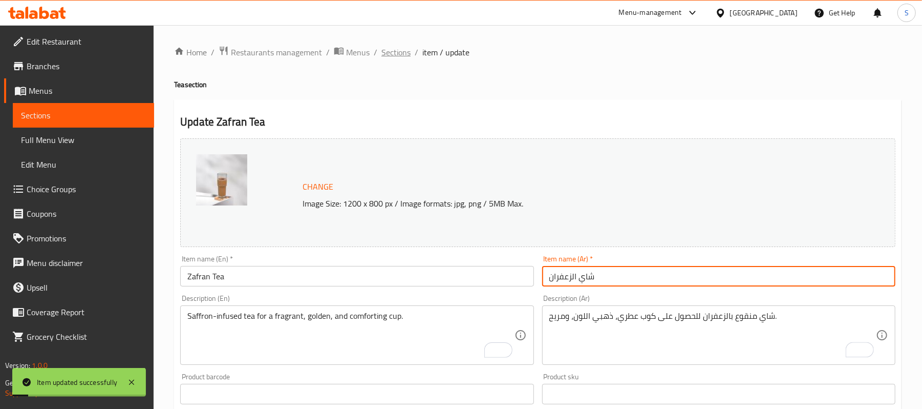
click at [398, 56] on span "Sections" at bounding box center [395, 52] width 29 height 12
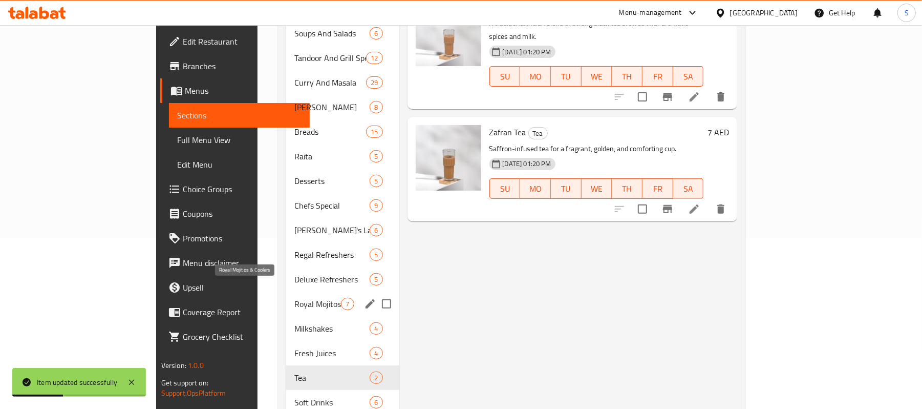
scroll to position [219, 0]
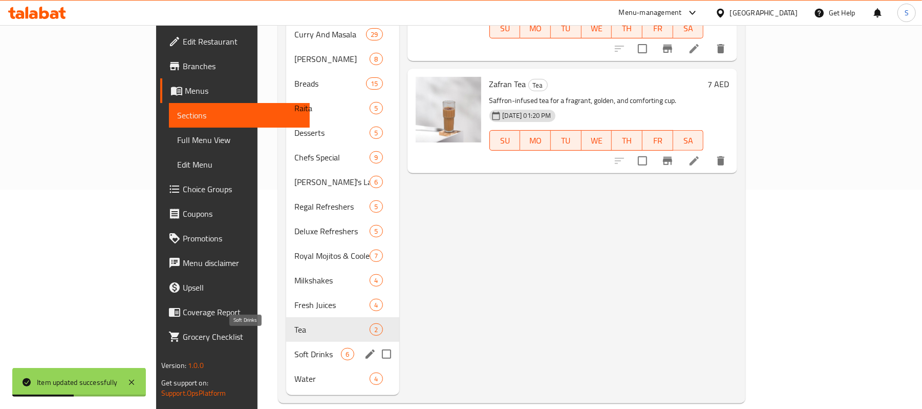
click at [294, 348] on span "Soft Drinks" at bounding box center [317, 354] width 47 height 12
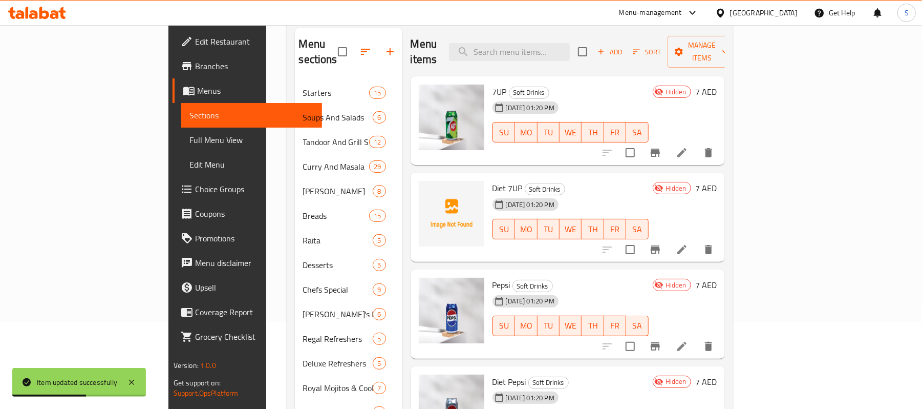
scroll to position [82, 0]
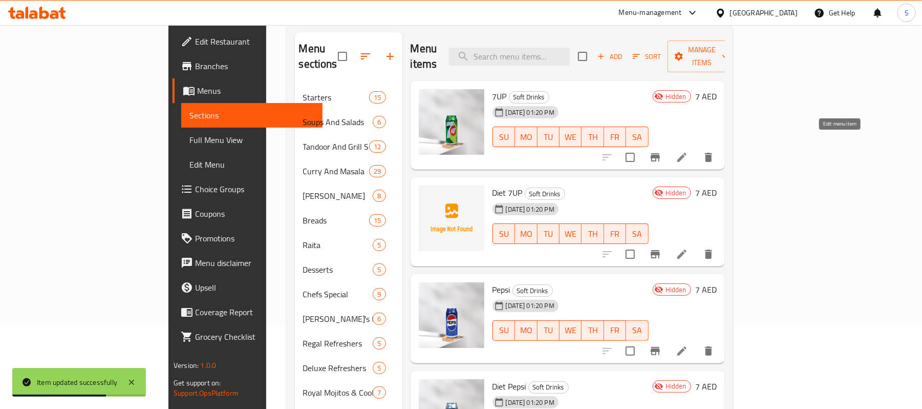
click at [688, 151] on icon at bounding box center [682, 157] width 12 height 12
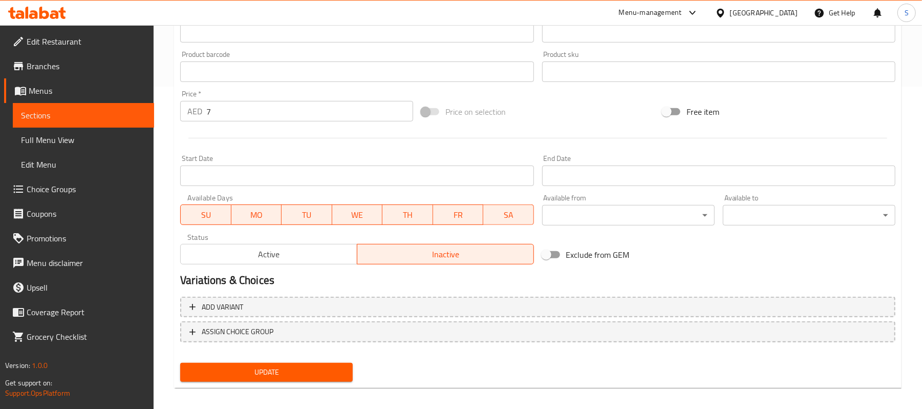
scroll to position [329, 0]
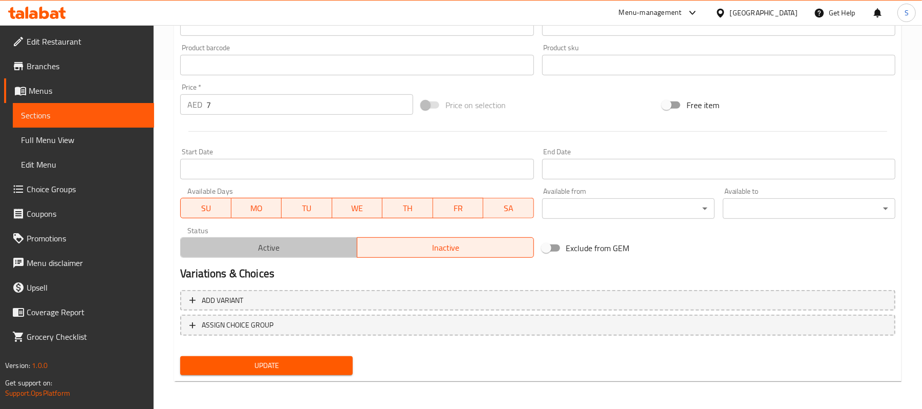
click at [338, 254] on span "Active" at bounding box center [269, 247] width 168 height 15
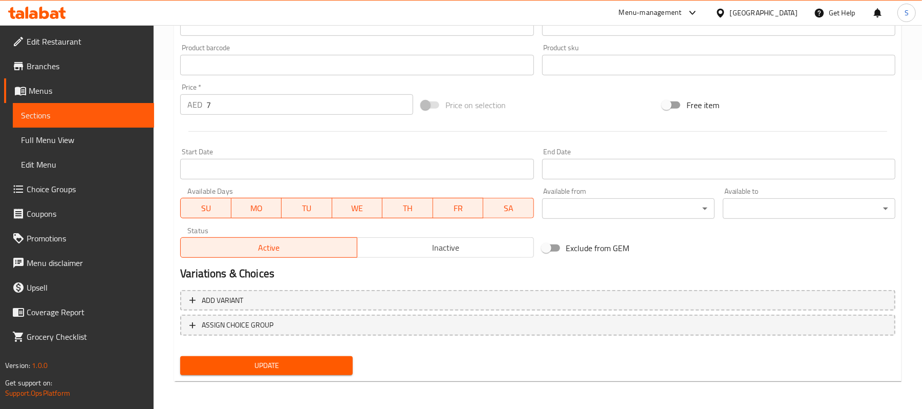
click at [287, 365] on span "Update" at bounding box center [266, 365] width 156 height 13
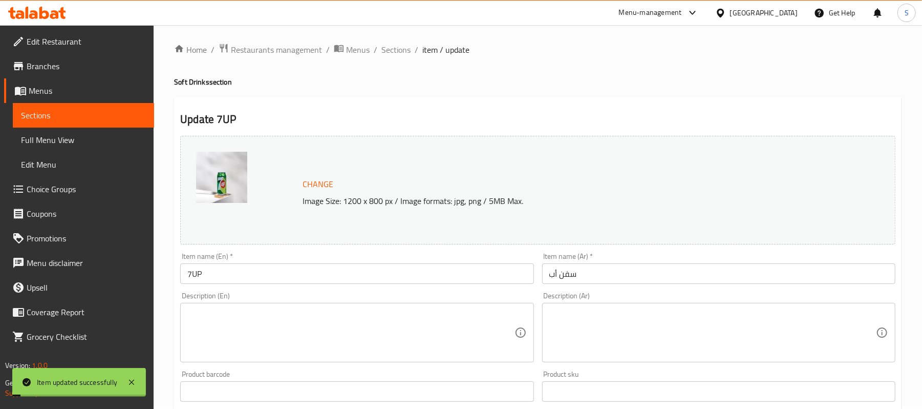
scroll to position [0, 0]
drag, startPoint x: 396, startPoint y: 53, endPoint x: 399, endPoint y: 60, distance: 7.6
click at [396, 53] on span "Sections" at bounding box center [395, 52] width 29 height 12
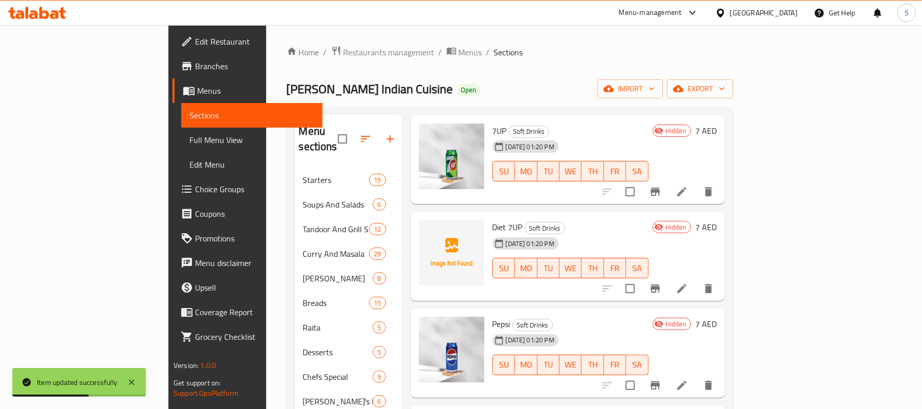
scroll to position [68, 0]
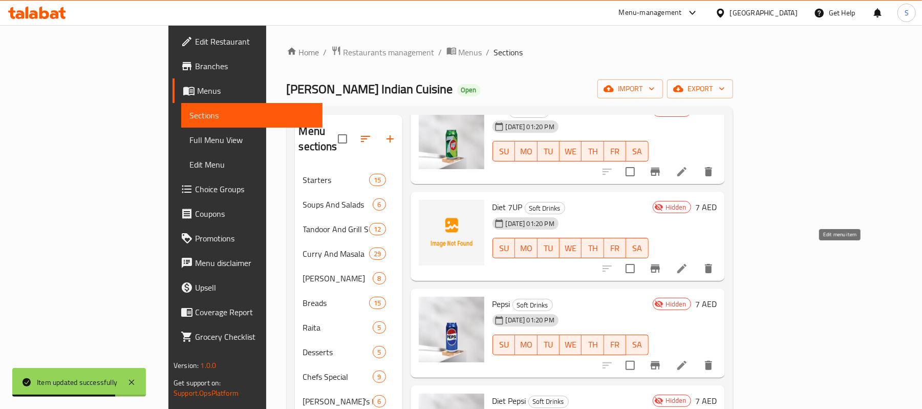
click at [687, 264] on icon at bounding box center [681, 268] width 9 height 9
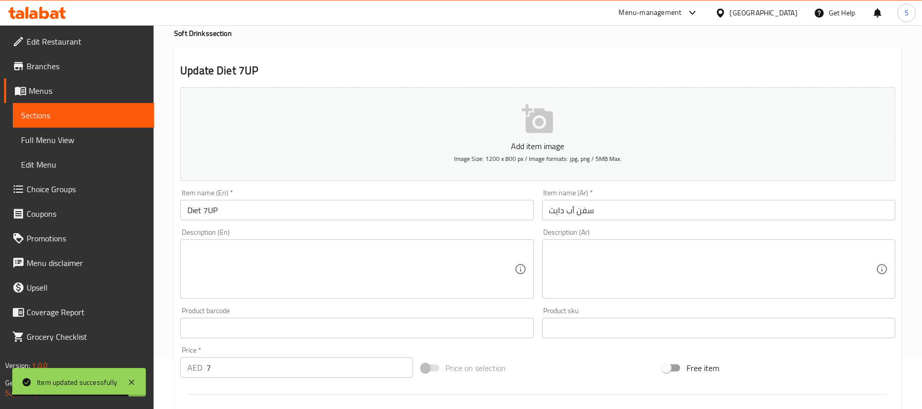
scroll to position [314, 0]
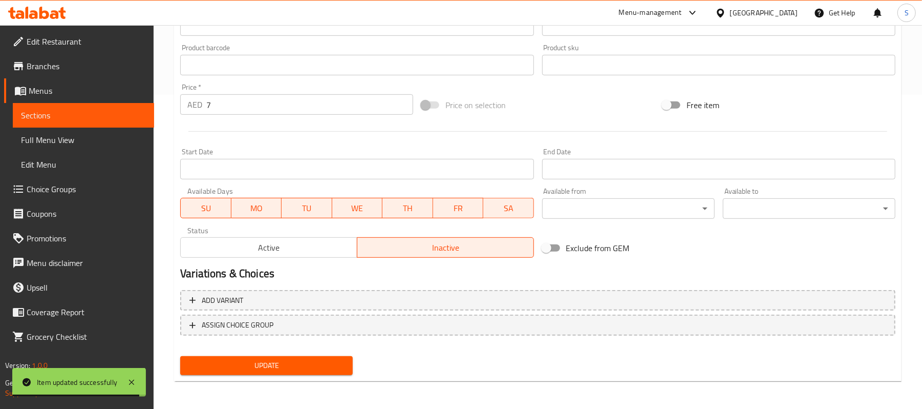
click at [304, 248] on span "Active" at bounding box center [269, 247] width 168 height 15
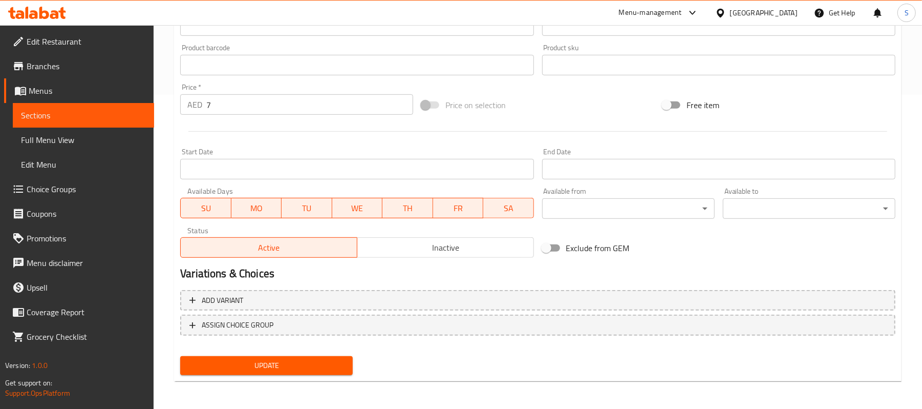
click at [297, 365] on span "Update" at bounding box center [266, 365] width 156 height 13
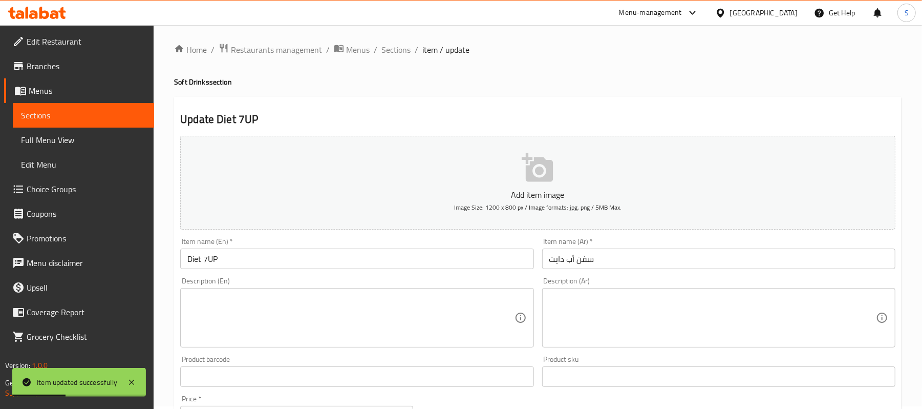
scroll to position [0, 0]
click at [401, 54] on span "Sections" at bounding box center [395, 52] width 29 height 12
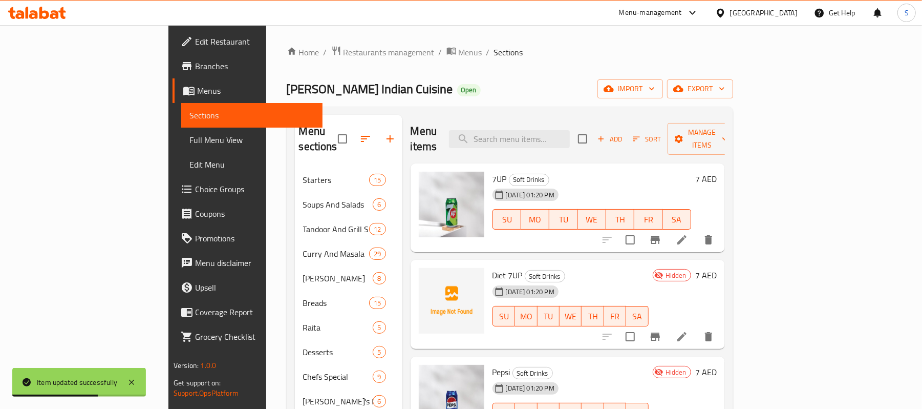
click at [688, 233] on icon at bounding box center [682, 239] width 12 height 12
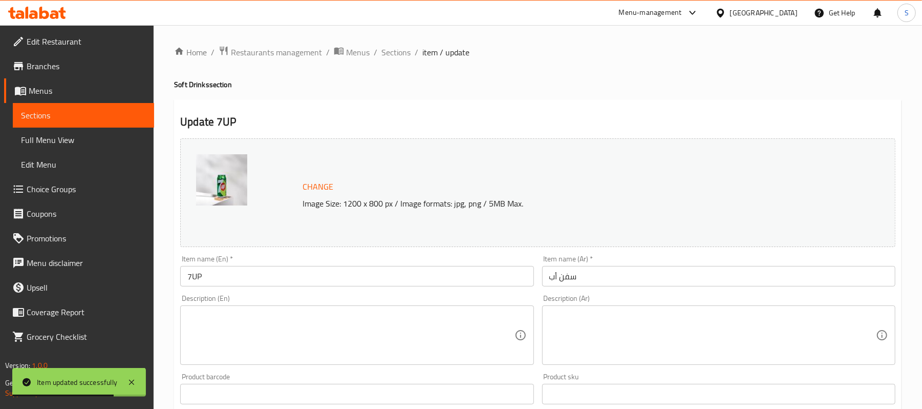
click at [250, 325] on textarea at bounding box center [350, 335] width 327 height 49
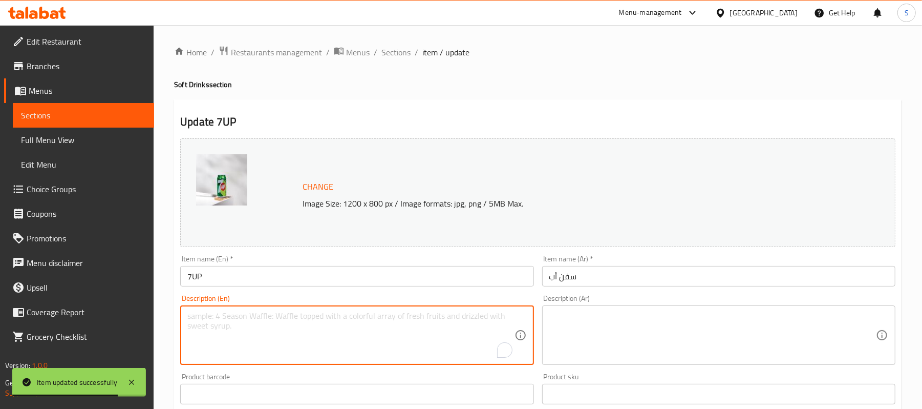
paste textarea "Chilled can of 7UP."
drag, startPoint x: 239, startPoint y: 316, endPoint x: 242, endPoint y: 331, distance: 15.3
click at [239, 315] on textarea "Chilled can of 7UP." at bounding box center [350, 335] width 327 height 49
click at [249, 314] on textarea "Chilled can of 7 UP." at bounding box center [350, 335] width 327 height 49
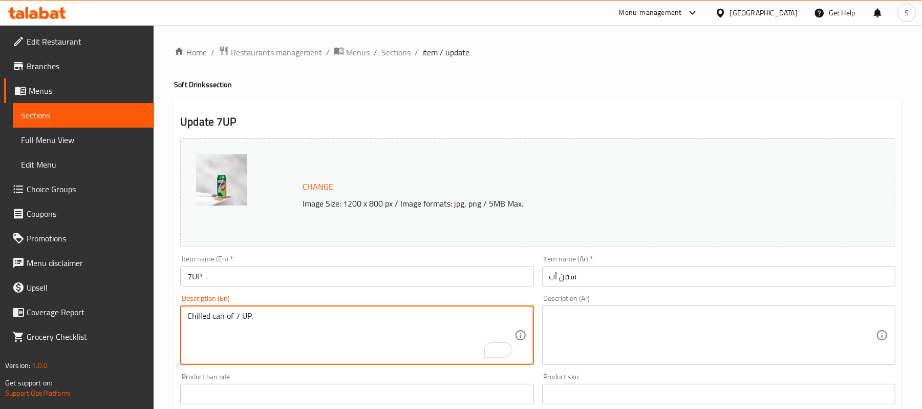
drag, startPoint x: 269, startPoint y: 316, endPoint x: 170, endPoint y: 316, distance: 98.8
click at [170, 316] on div "Home / Restaurants management / Menus / Sections / item / update Soft Drinks se…" at bounding box center [538, 381] width 768 height 713
type textarea "Chilled can of 7 UP."
click at [656, 332] on textarea at bounding box center [712, 335] width 327 height 49
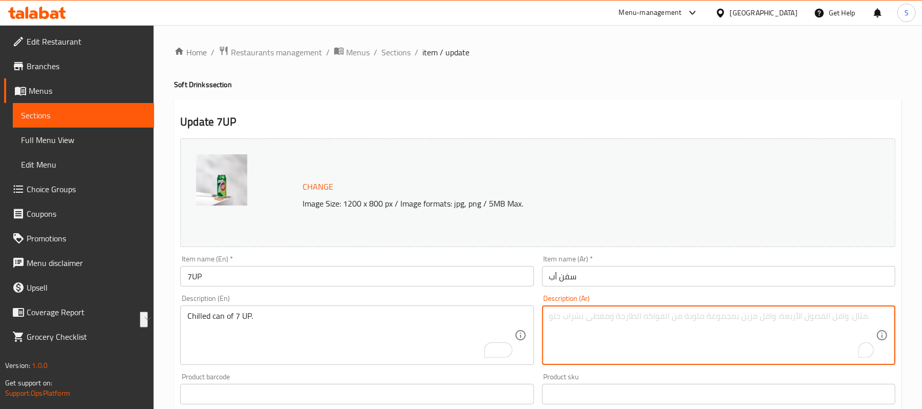
paste textarea "علبة مبردة من 7 UP."
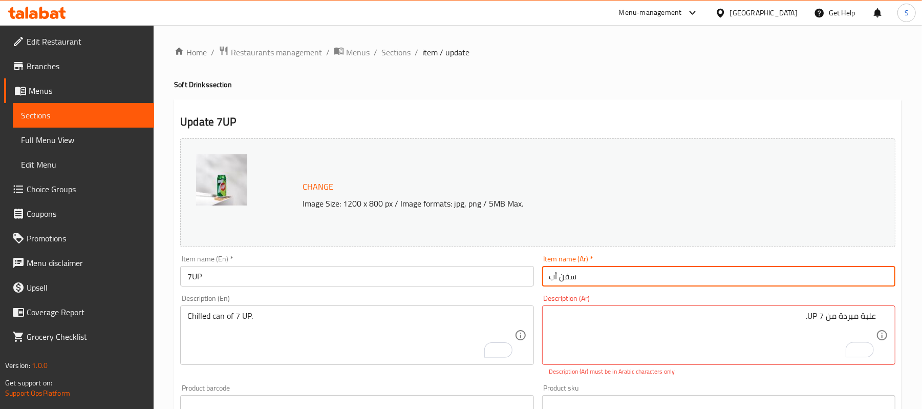
drag, startPoint x: 592, startPoint y: 275, endPoint x: 521, endPoint y: 274, distance: 70.7
click at [521, 274] on div "Change Image Size: 1200 x 800 px / Image formats: jpg, png / 5MB Max. Item name…" at bounding box center [537, 367] width 723 height 467
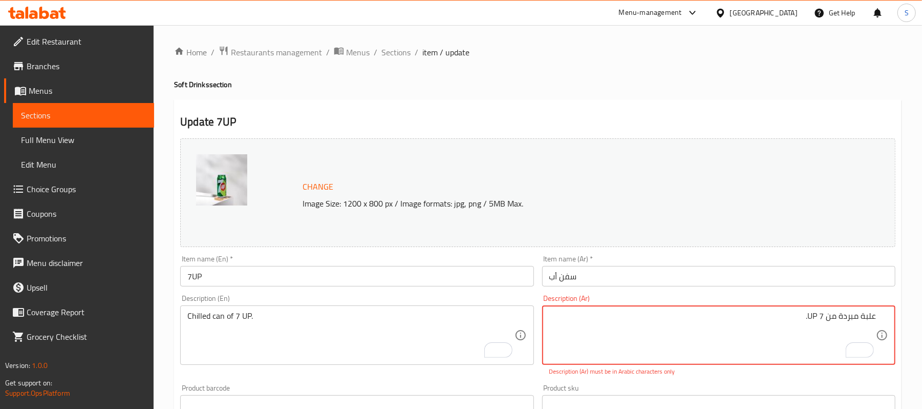
drag, startPoint x: 824, startPoint y: 318, endPoint x: 779, endPoint y: 315, distance: 45.1
paste textarea "سفن أب"
type textarea "علبة مبردة من سفن أب"
click at [744, 283] on input "سفن أب" at bounding box center [718, 276] width 353 height 20
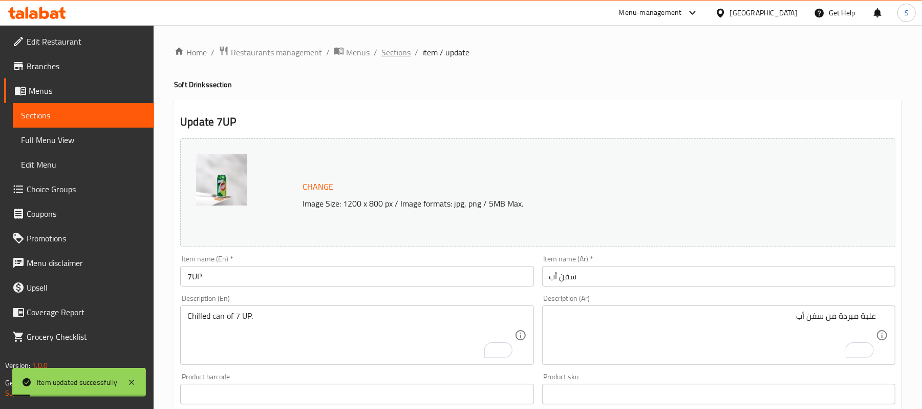
click at [405, 56] on span "Sections" at bounding box center [395, 52] width 29 height 12
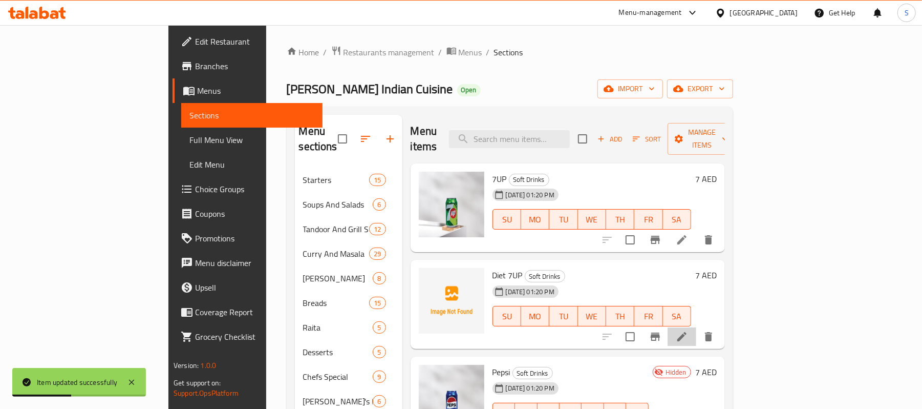
click at [696, 329] on li at bounding box center [682, 336] width 29 height 18
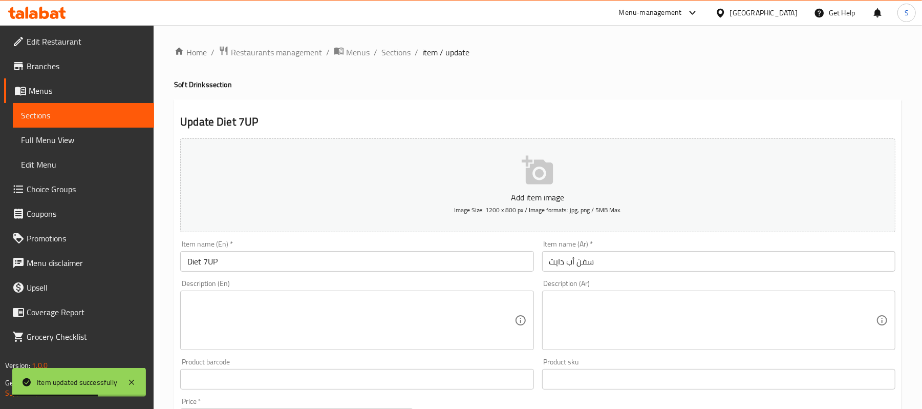
click at [719, 314] on textarea at bounding box center [712, 320] width 327 height 49
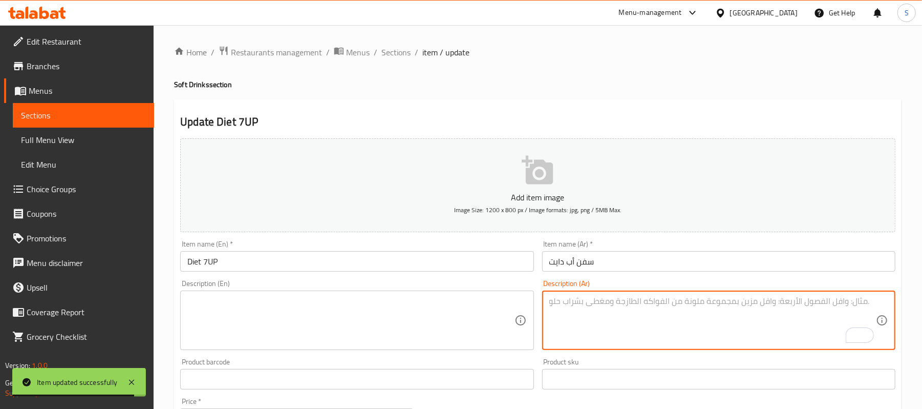
click at [252, 316] on textarea at bounding box center [350, 320] width 327 height 49
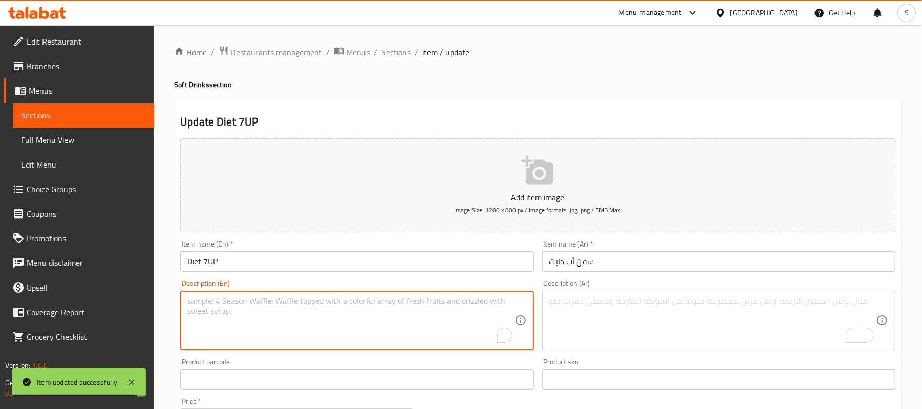
paste textarea "Chilled can of Diet 7UP."
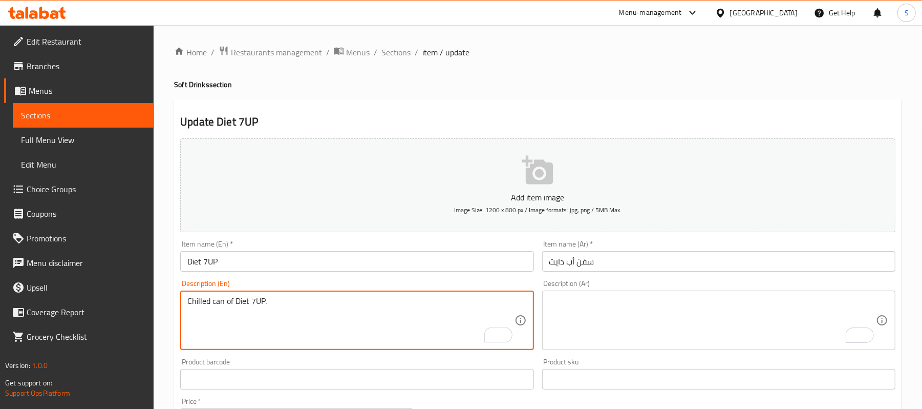
type textarea "Chilled can of Diet 7UP."
click at [681, 307] on textarea "To enrich screen reader interactions, please activate Accessibility in Grammarl…" at bounding box center [712, 320] width 327 height 49
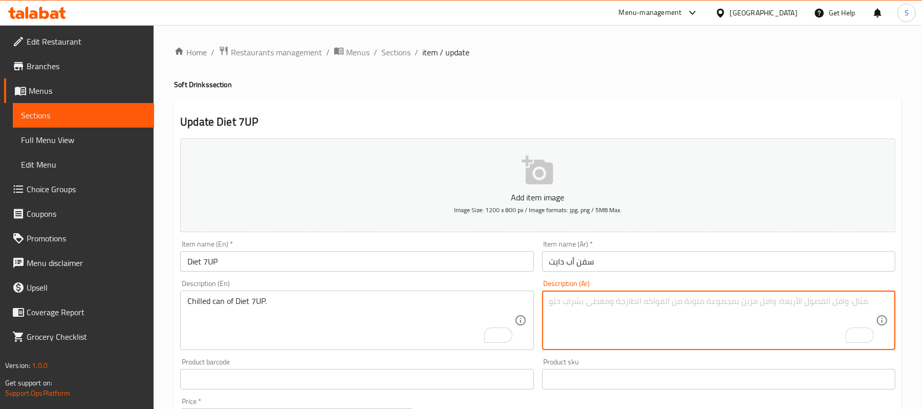
paste textarea "علبة مبردة من 7 UP."
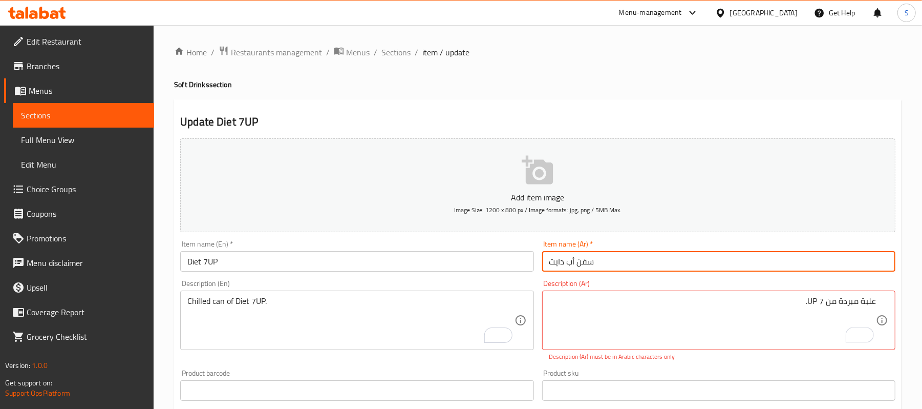
drag, startPoint x: 603, startPoint y: 267, endPoint x: 502, endPoint y: 264, distance: 100.9
click at [502, 264] on div "Add item image Image Size: 1200 x 800 px / Image formats: jpg, png / 5MB Max. I…" at bounding box center [537, 360] width 723 height 453
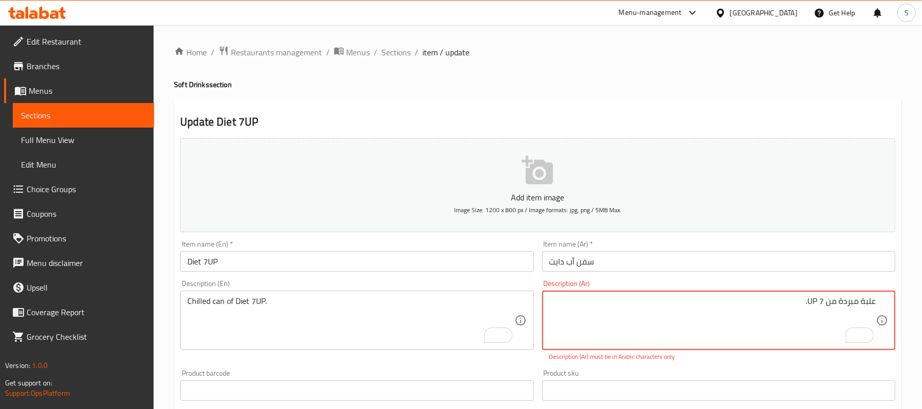
drag, startPoint x: 824, startPoint y: 304, endPoint x: 726, endPoint y: 293, distance: 98.9
paste textarea "سفن أب دايت"
type textarea "علبة مبردة من سفن أب دايت"
click at [674, 261] on input "سفن أب دايت" at bounding box center [718, 261] width 353 height 20
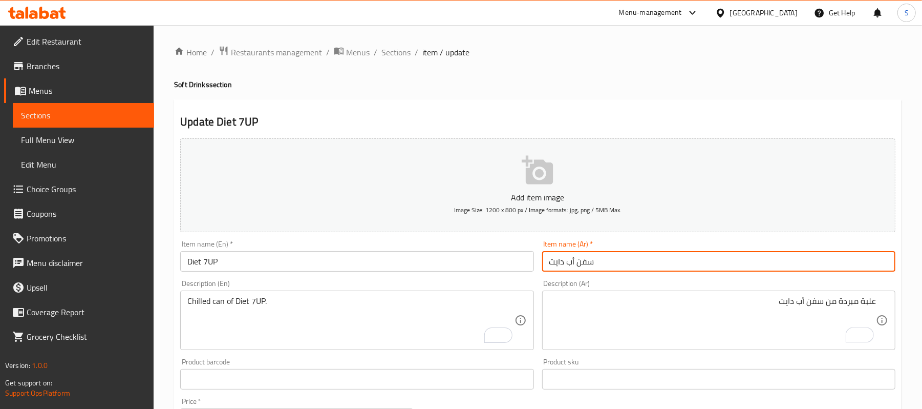
click at [391, 52] on span "Sections" at bounding box center [395, 52] width 29 height 12
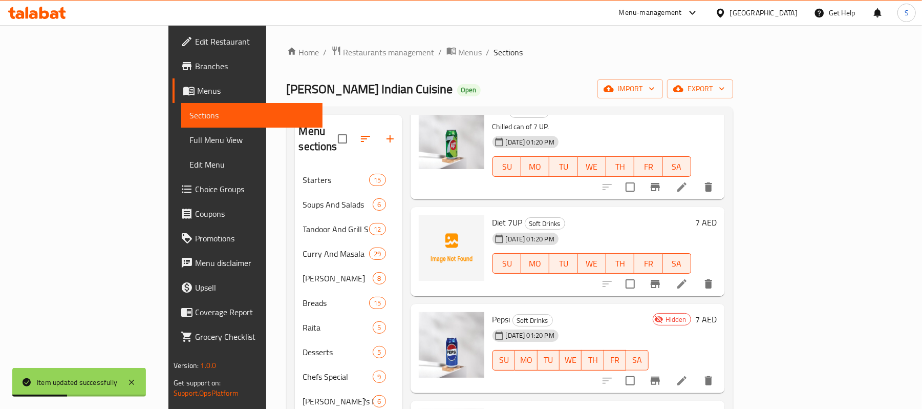
scroll to position [136, 0]
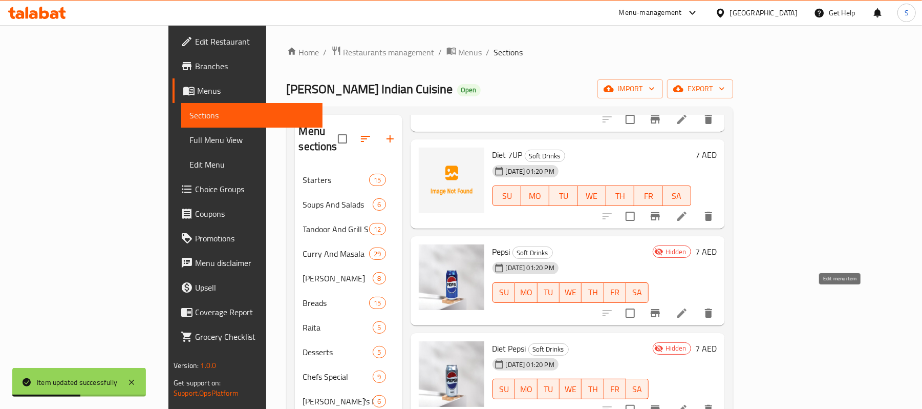
click at [687, 308] on icon at bounding box center [681, 312] width 9 height 9
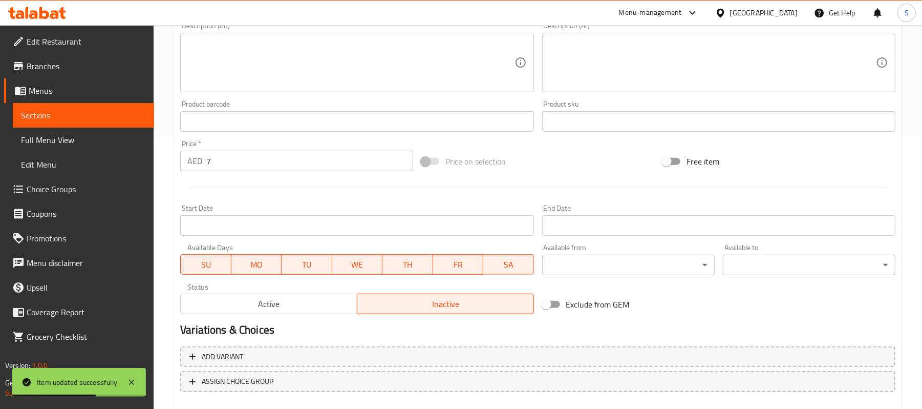
scroll to position [273, 0]
click at [269, 311] on button "Active" at bounding box center [268, 303] width 177 height 20
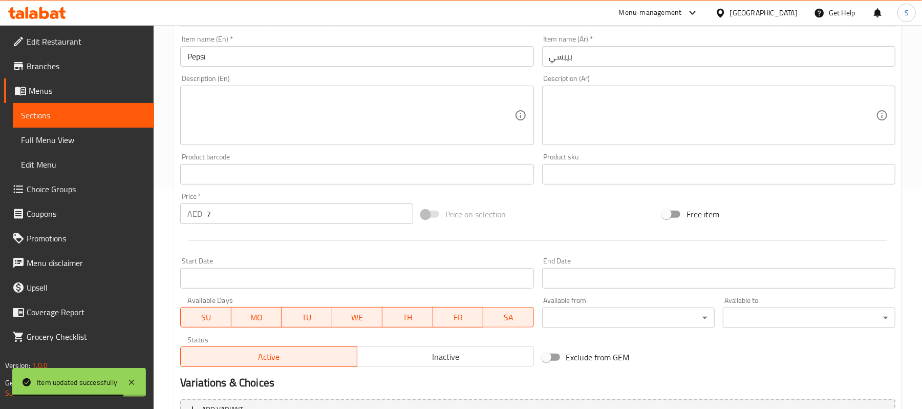
scroll to position [136, 0]
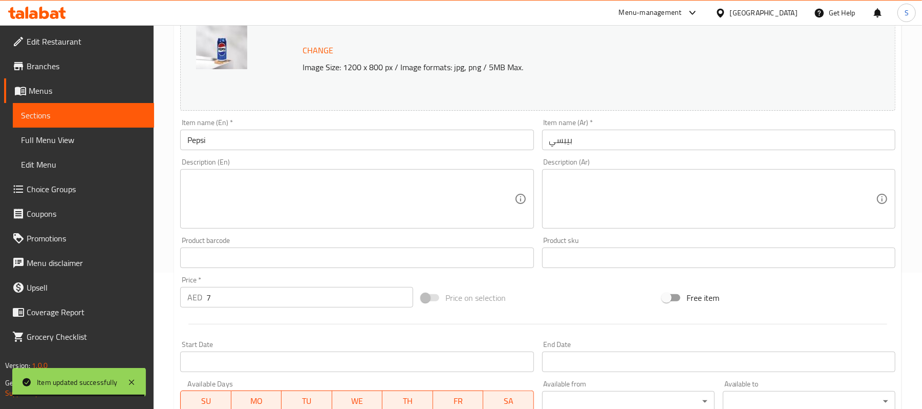
click at [234, 201] on textarea at bounding box center [350, 199] width 327 height 49
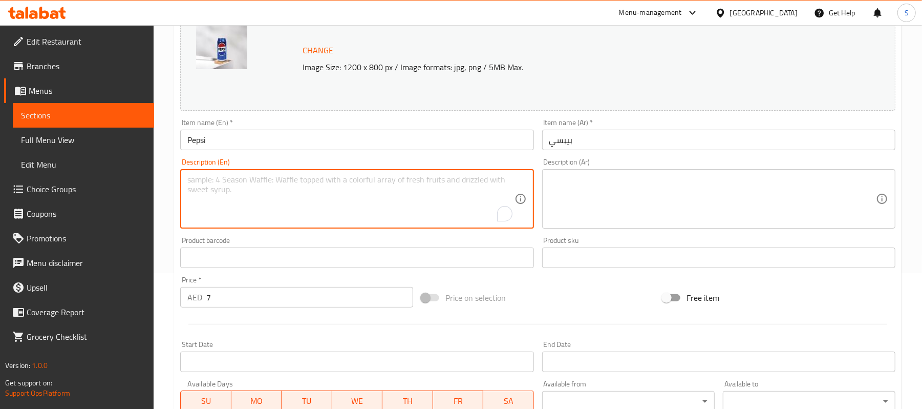
paste textarea "Chilled can of Pepsi."
type textarea "Chilled can of Pepsi."
click at [678, 182] on textarea at bounding box center [712, 199] width 327 height 49
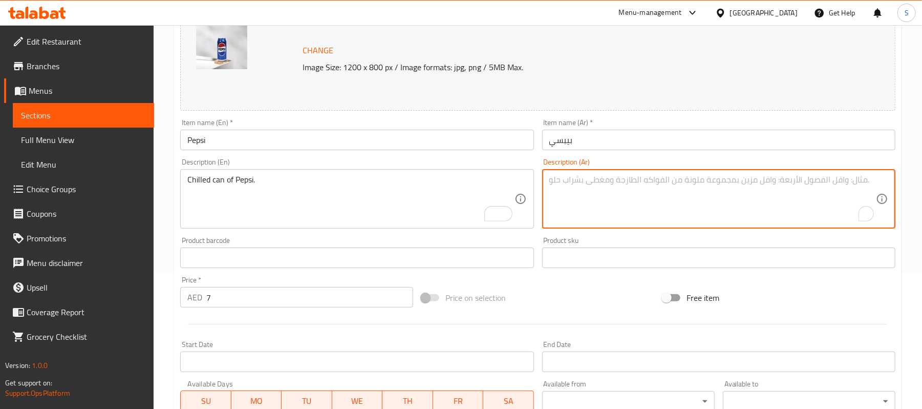
paste textarea "علبة بيبسي مبردة."
type textarea "علبة بيبسي مبردة."
click at [613, 140] on input "بيبسي" at bounding box center [718, 140] width 353 height 20
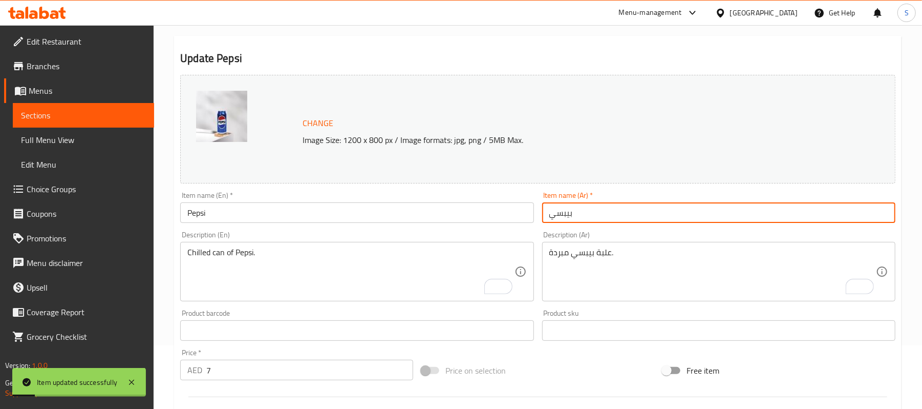
scroll to position [0, 0]
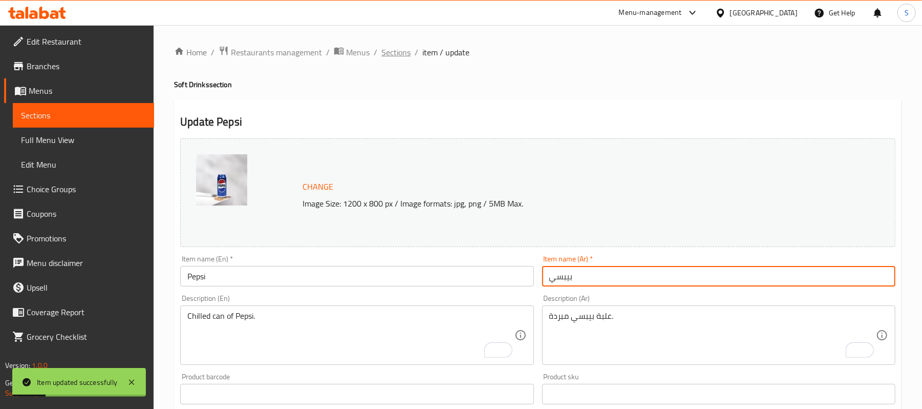
click at [394, 53] on span "Sections" at bounding box center [395, 52] width 29 height 12
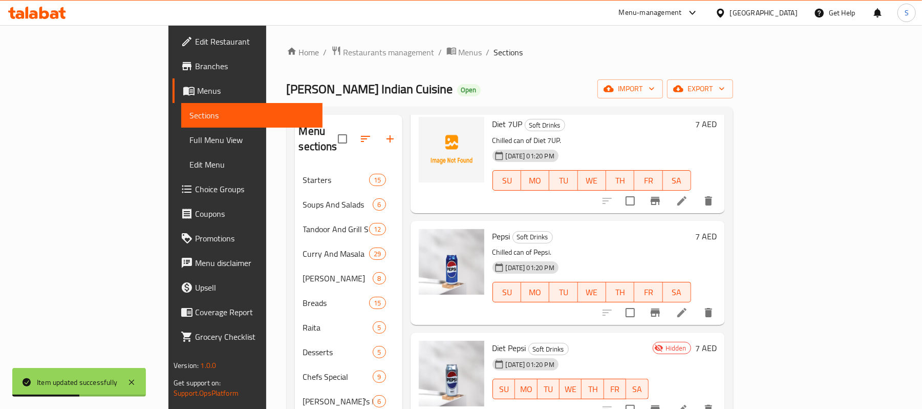
scroll to position [68, 0]
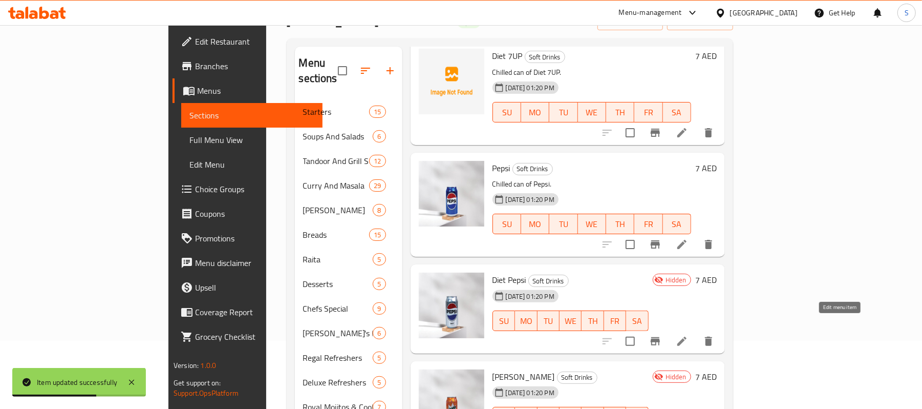
click at [688, 335] on icon at bounding box center [682, 341] width 12 height 12
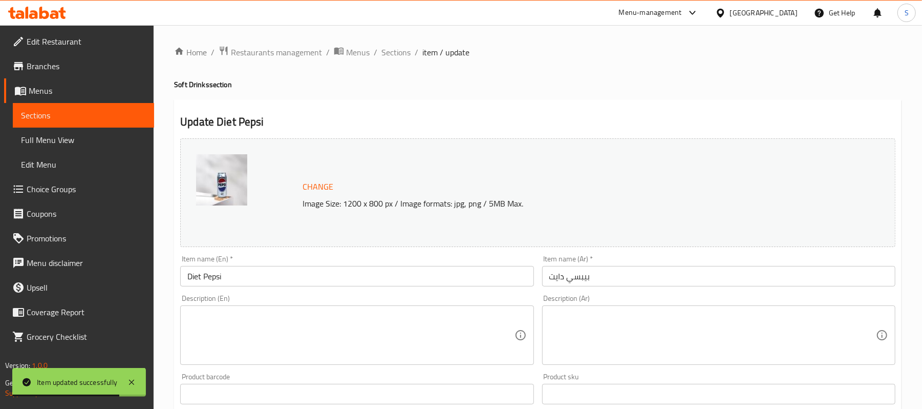
click at [657, 322] on textarea at bounding box center [712, 335] width 327 height 49
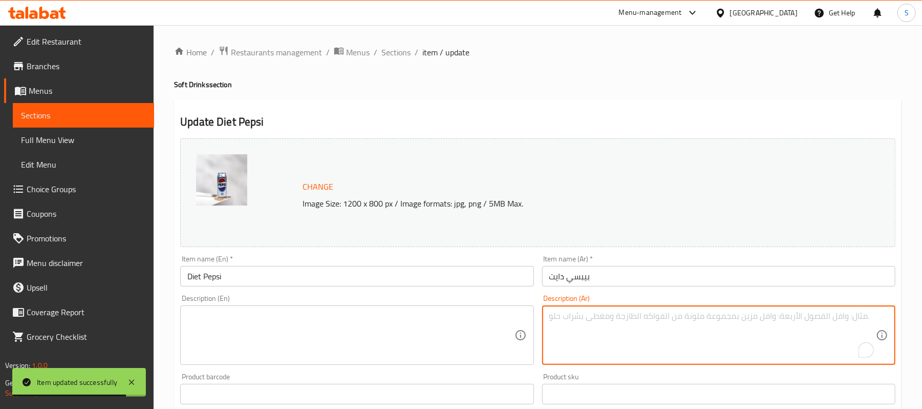
paste textarea "علبة بيبسي مبردة."
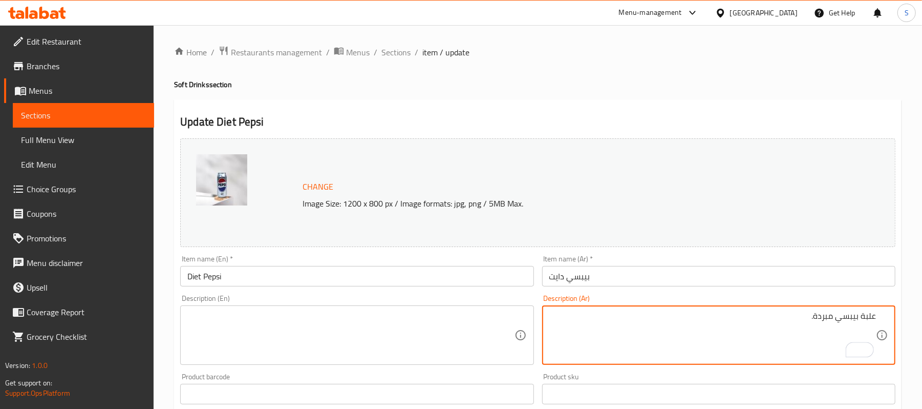
type textarea "علبة بيبسي مبردة."
click at [292, 322] on textarea at bounding box center [350, 335] width 327 height 49
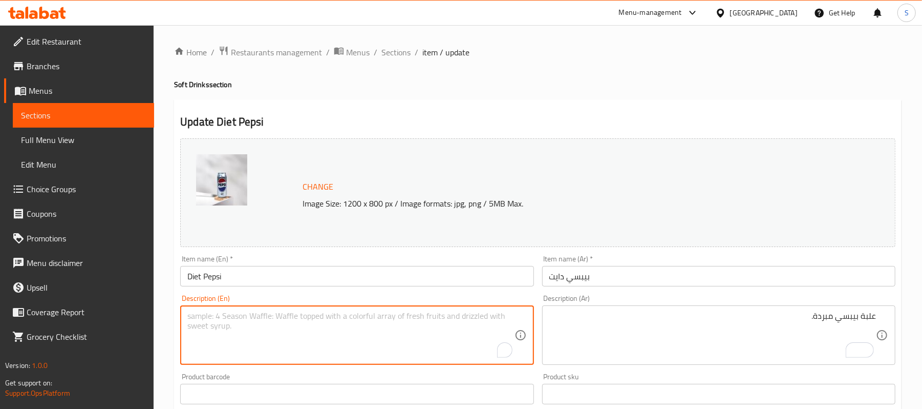
paste textarea "Chilled can of Diet Pepsi."
type textarea "Chilled can of Diet Pepsi."
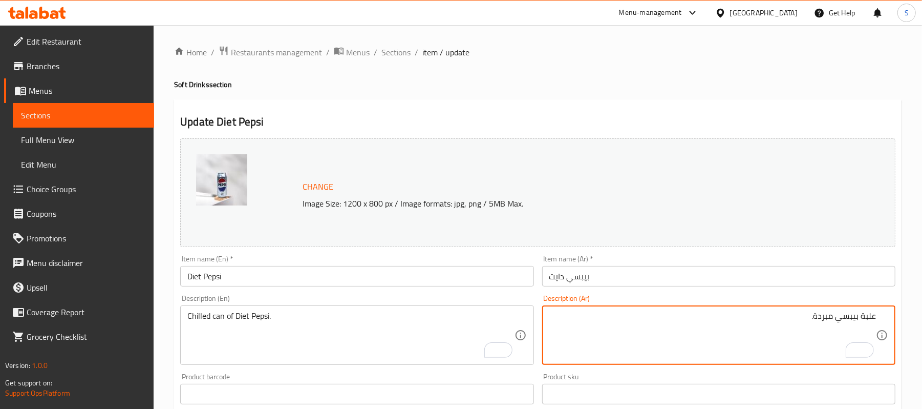
click at [824, 319] on textarea "علبة بيبسي مبردة." at bounding box center [712, 335] width 327 height 49
paste textarea "دايت"
type textarea "علبة بيبسي دايت مبردة."
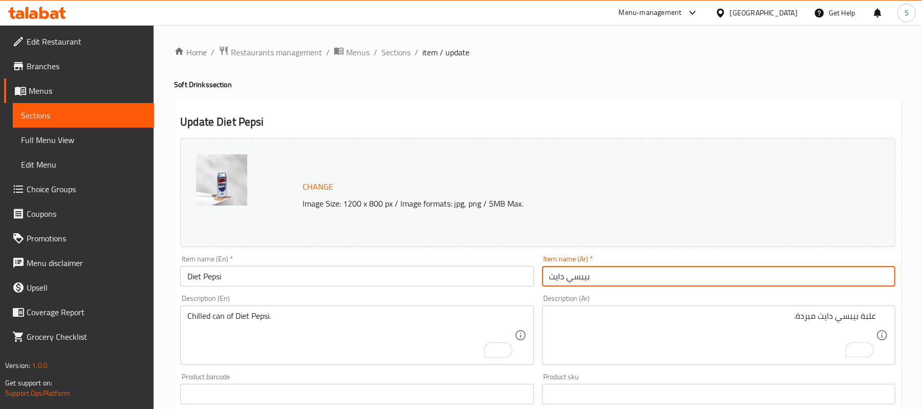
click at [687, 275] on input "بيبسي دايت" at bounding box center [718, 276] width 353 height 20
click at [401, 53] on span "Sections" at bounding box center [395, 52] width 29 height 12
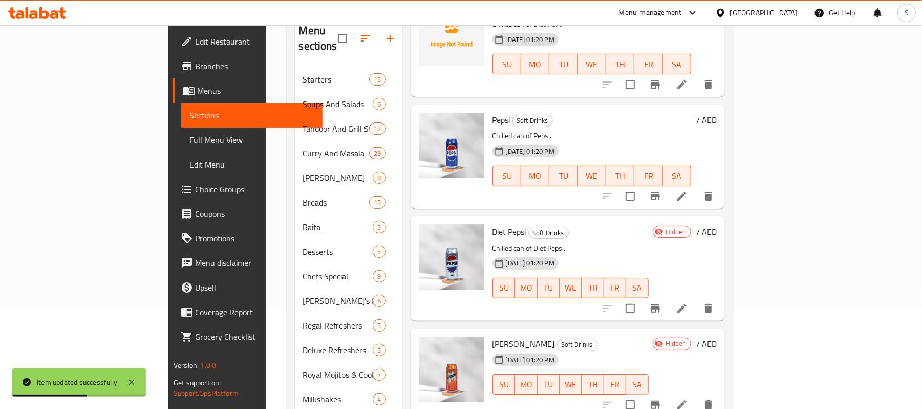
scroll to position [136, 0]
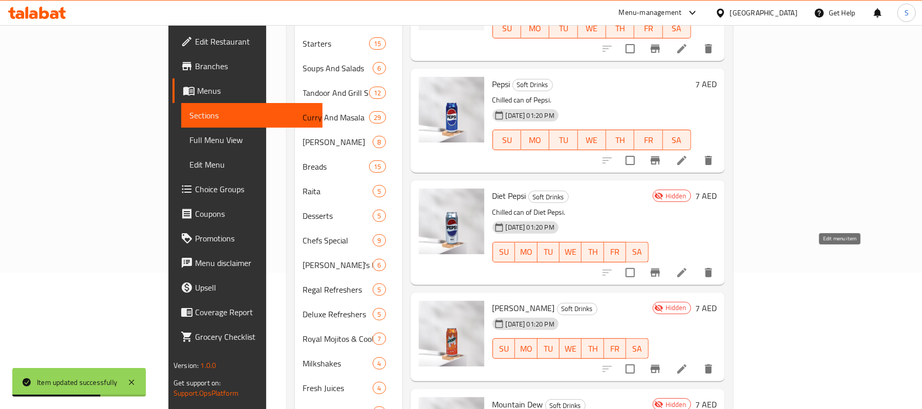
click at [688, 266] on icon at bounding box center [682, 272] width 12 height 12
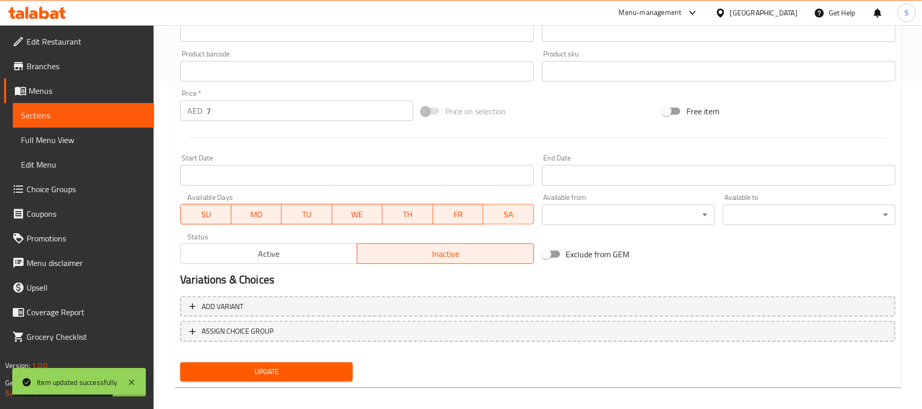
scroll to position [329, 0]
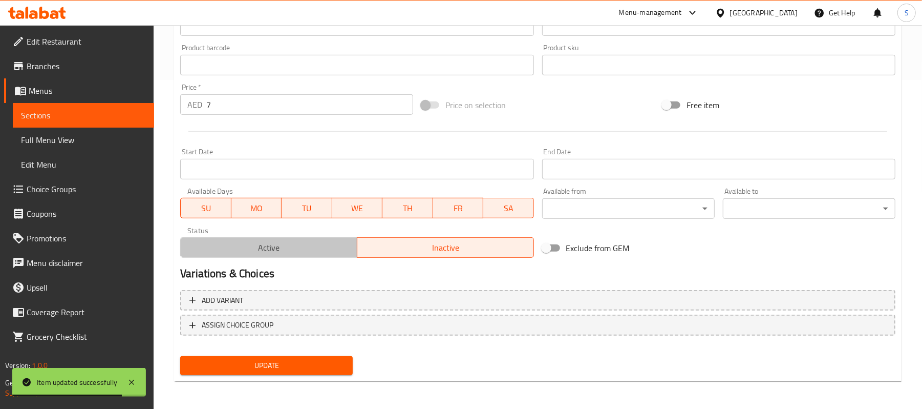
click at [292, 252] on span "Active" at bounding box center [269, 247] width 168 height 15
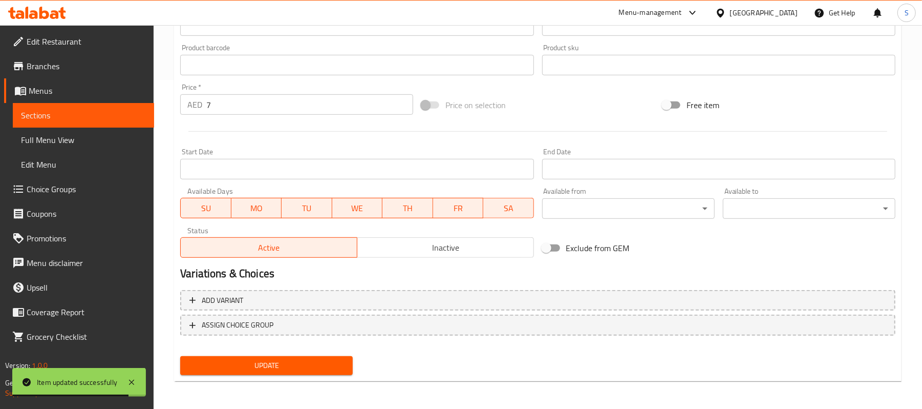
click at [268, 374] on div "Update" at bounding box center [266, 365] width 181 height 27
click at [276, 369] on span "Update" at bounding box center [266, 365] width 156 height 13
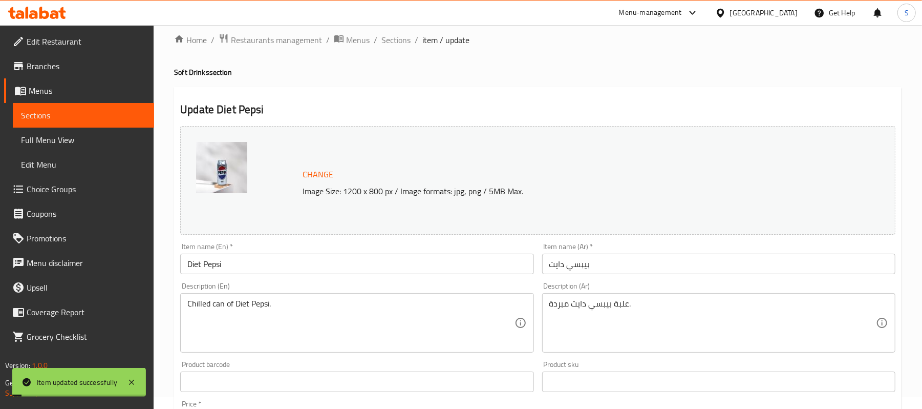
scroll to position [0, 0]
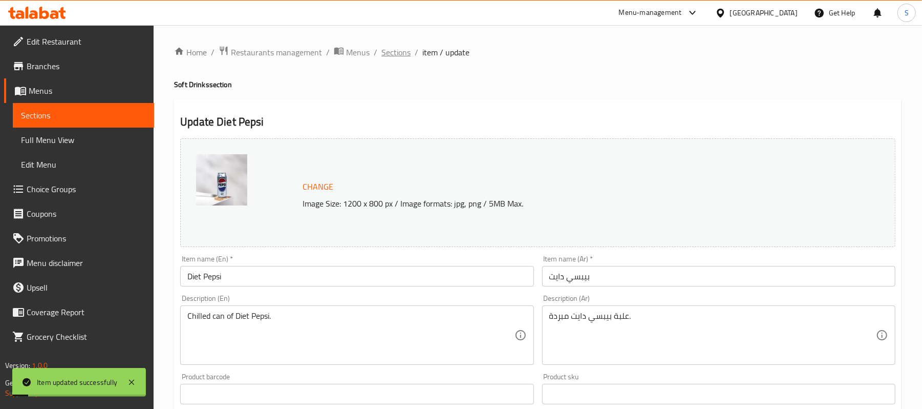
click at [397, 51] on span "Sections" at bounding box center [395, 52] width 29 height 12
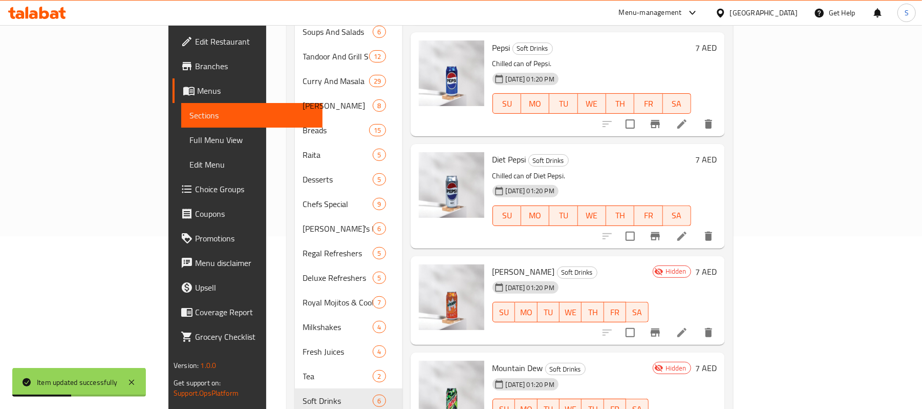
scroll to position [205, 0]
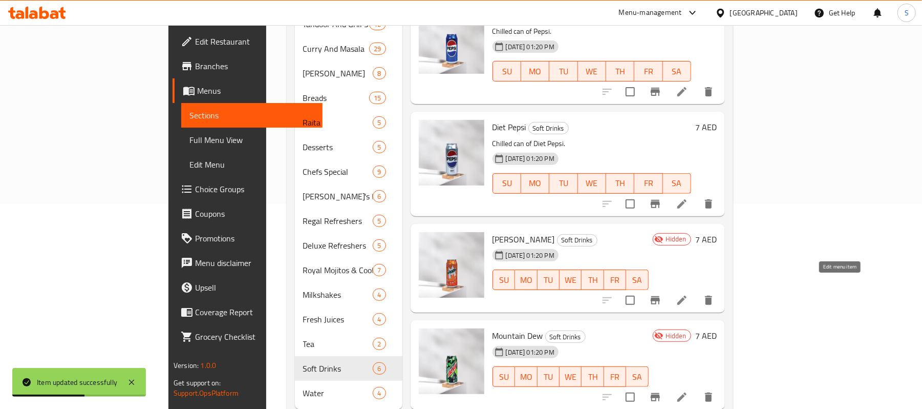
click at [688, 294] on icon at bounding box center [682, 300] width 12 height 12
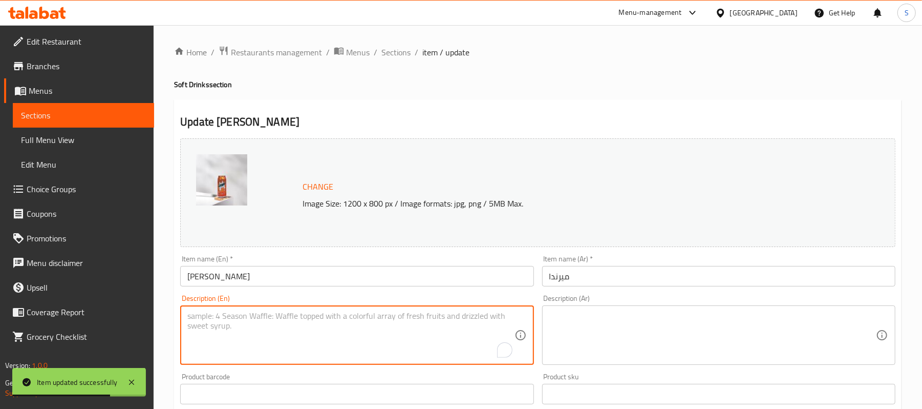
click at [285, 320] on textarea "To enrich screen reader interactions, please activate Accessibility in Grammarl…" at bounding box center [350, 335] width 327 height 49
paste textarea "Chilled can of [PERSON_NAME]."
type textarea "Chilled can of [PERSON_NAME]."
click at [580, 330] on textarea at bounding box center [712, 335] width 327 height 49
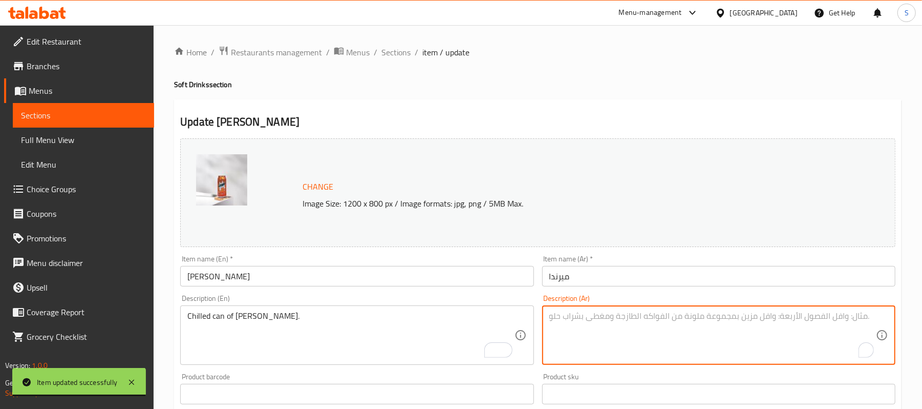
paste textarea "علبة ميرندا مبردة."
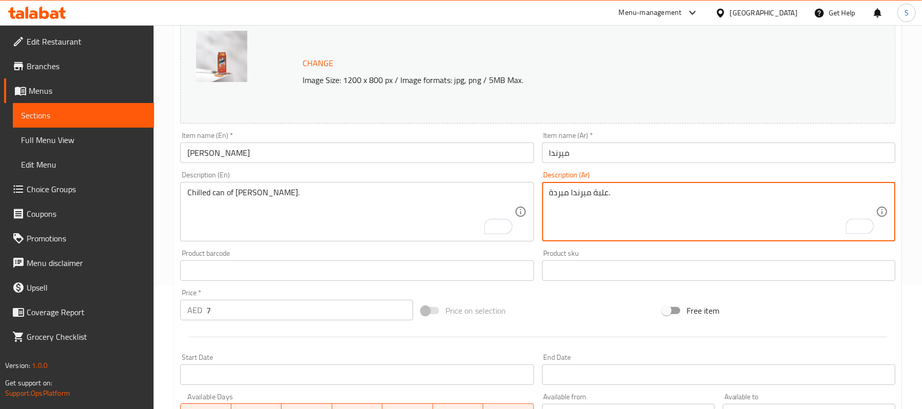
scroll to position [273, 0]
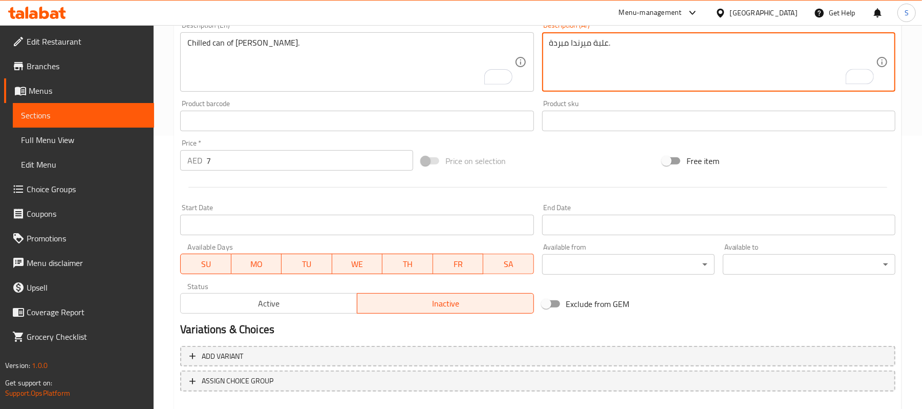
type textarea "علبة ميرندا مبردة."
click at [281, 308] on span "Active" at bounding box center [269, 303] width 168 height 15
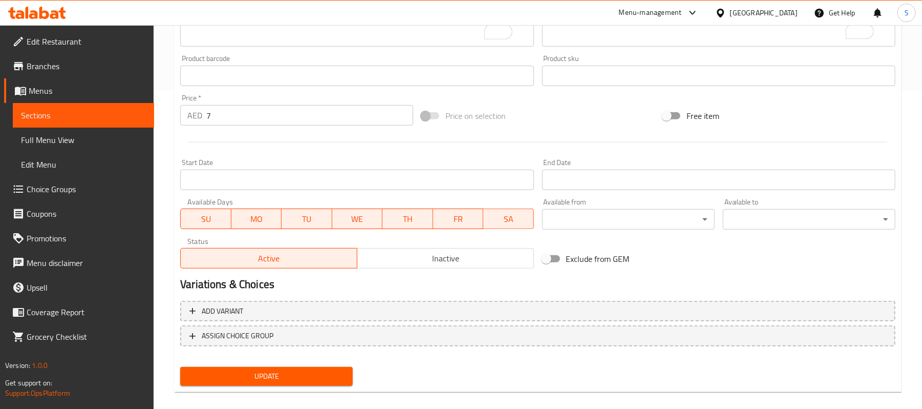
scroll to position [329, 0]
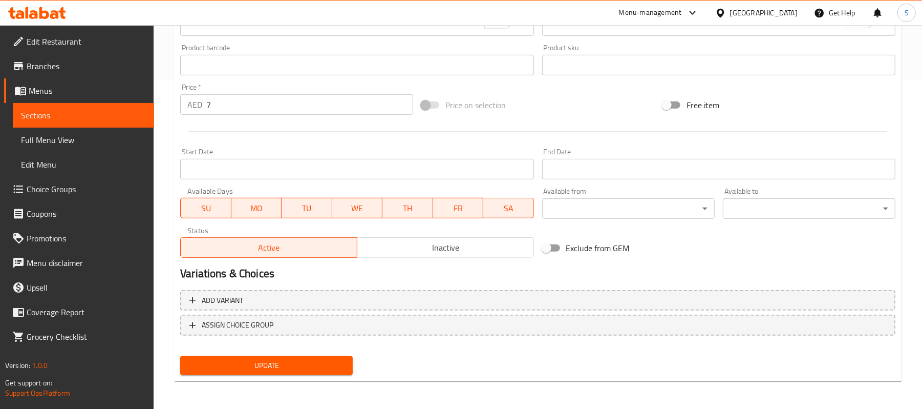
click at [280, 369] on span "Update" at bounding box center [266, 365] width 156 height 13
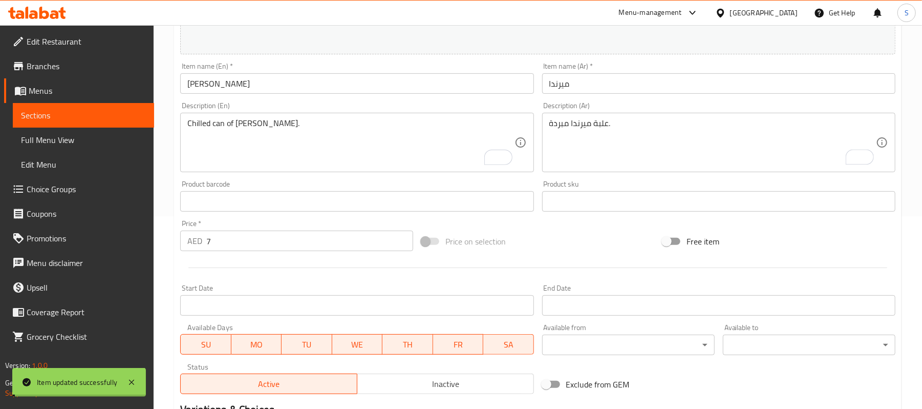
scroll to position [0, 0]
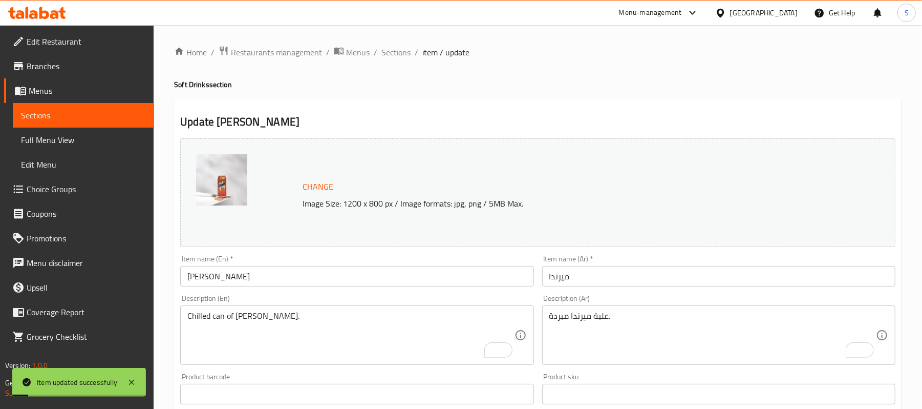
drag, startPoint x: 396, startPoint y: 48, endPoint x: 573, endPoint y: 3, distance: 182.8
click at [396, 48] on span "Sections" at bounding box center [395, 52] width 29 height 12
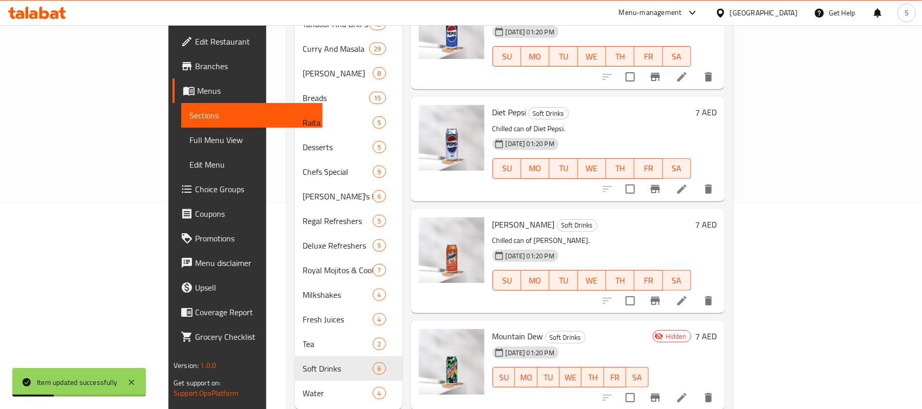
scroll to position [219, 0]
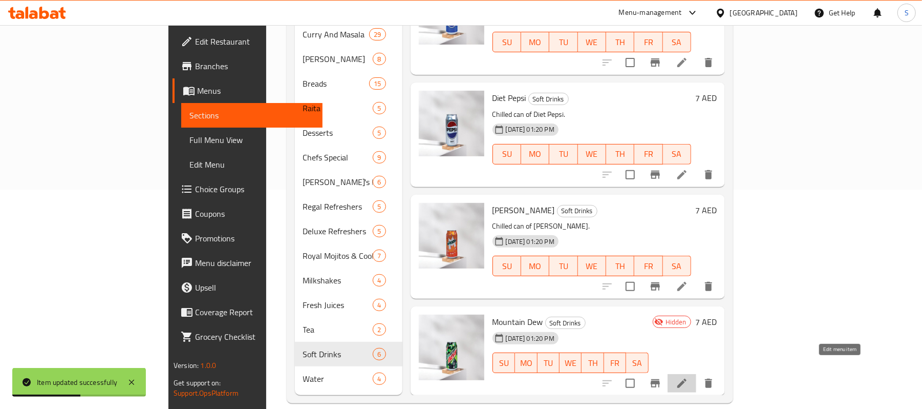
click at [688, 377] on icon at bounding box center [682, 383] width 12 height 12
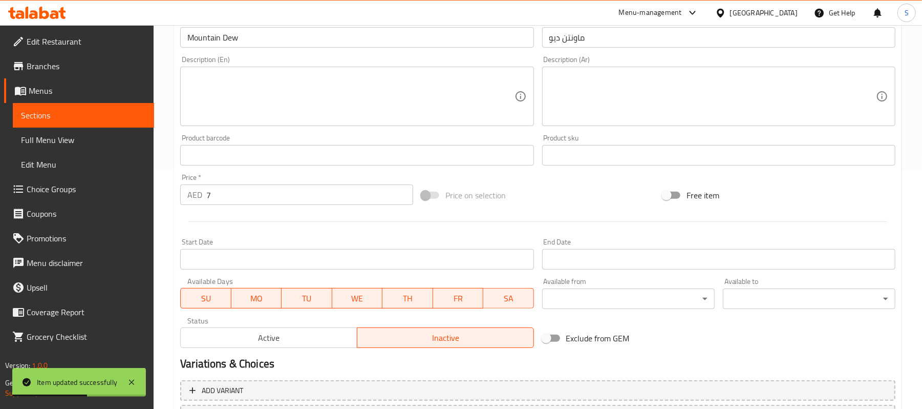
scroll to position [273, 0]
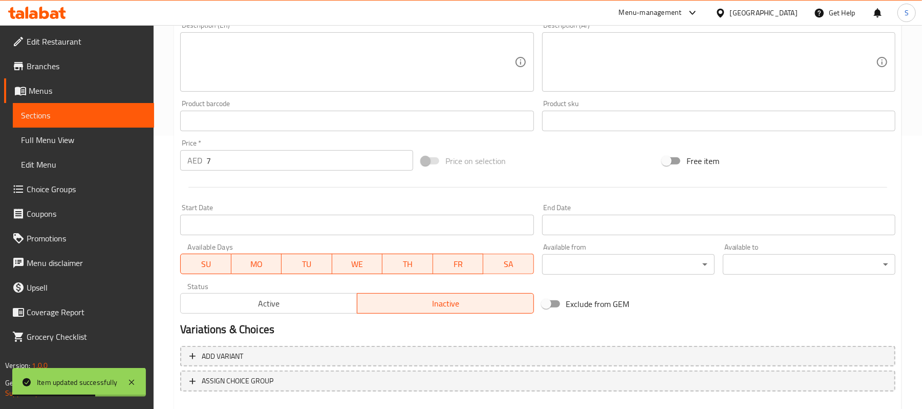
click at [268, 309] on span "Active" at bounding box center [269, 303] width 168 height 15
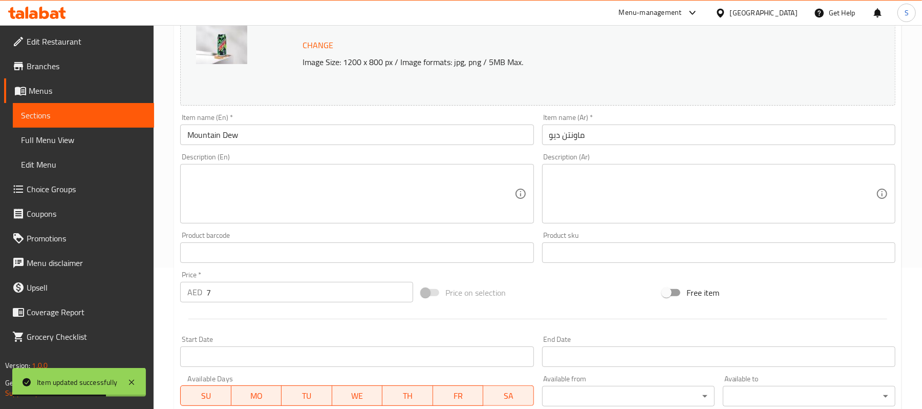
scroll to position [136, 0]
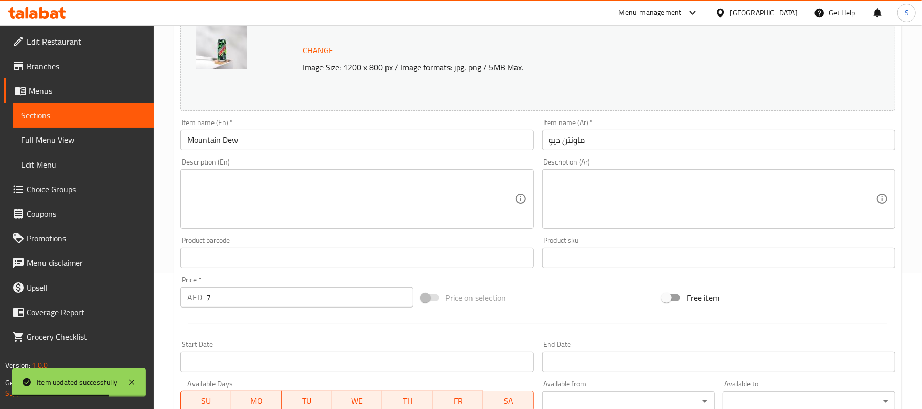
click at [314, 202] on textarea at bounding box center [350, 199] width 327 height 49
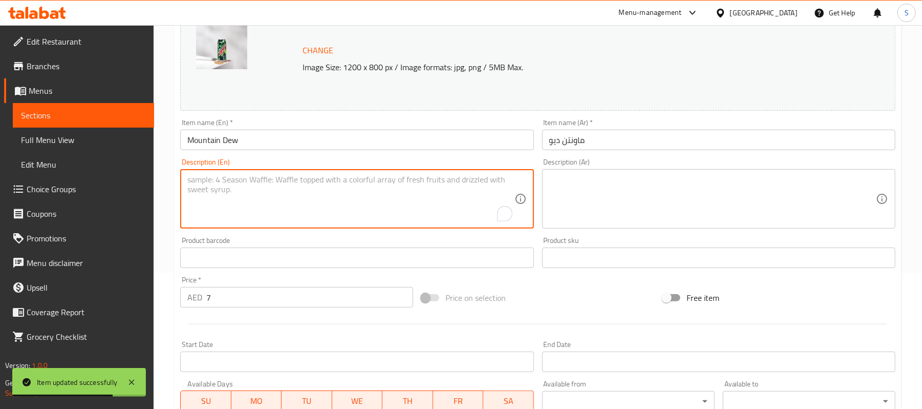
paste textarea "Chilled can of Mountain Dew."
type textarea "Chilled can of Mountain Dew."
click at [616, 193] on textarea at bounding box center [712, 199] width 327 height 49
paste textarea "علبة مبردة من ماونتن ديو."
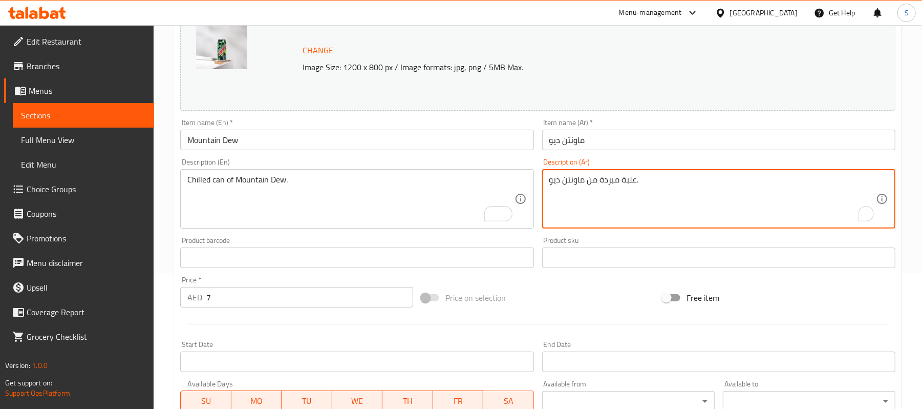
type textarea "علبة مبردة من ماونتن ديو."
click at [617, 140] on input "ماونتن ديو" at bounding box center [718, 140] width 353 height 20
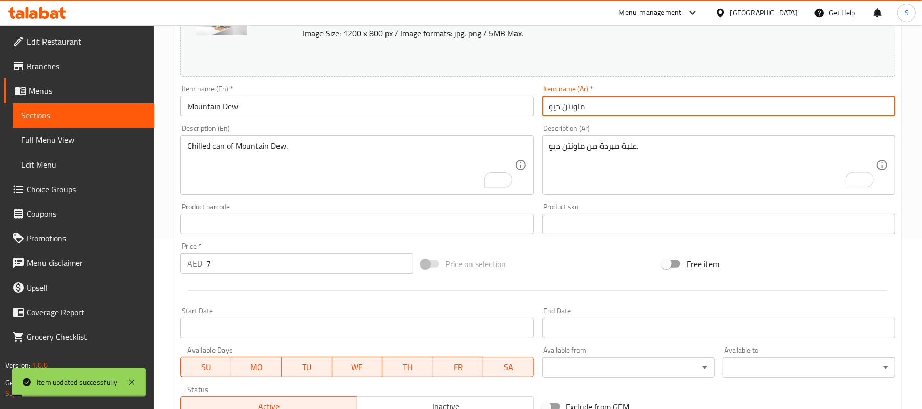
scroll to position [0, 0]
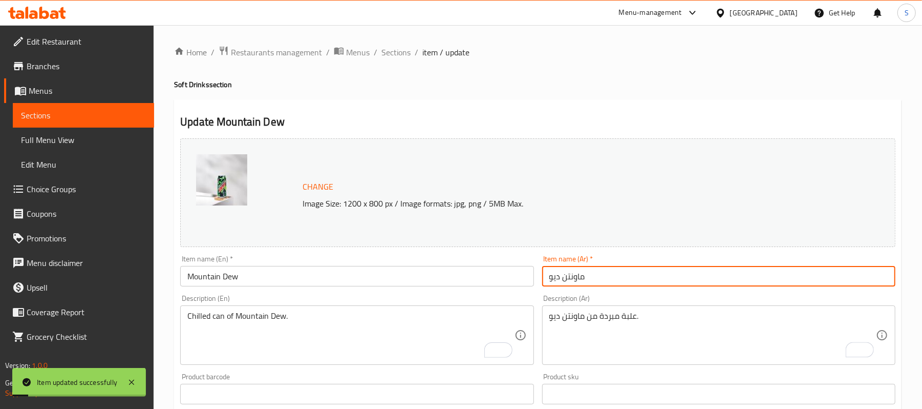
drag, startPoint x: 402, startPoint y: 50, endPoint x: 496, endPoint y: 4, distance: 104.2
click at [402, 50] on span "Sections" at bounding box center [395, 52] width 29 height 12
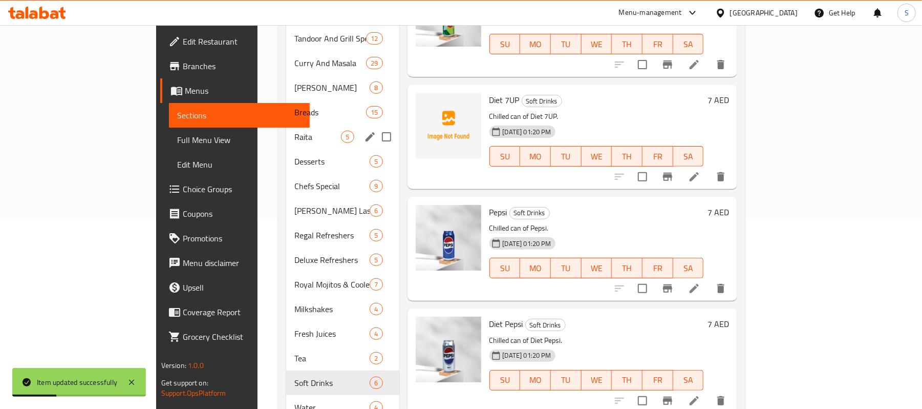
scroll to position [219, 0]
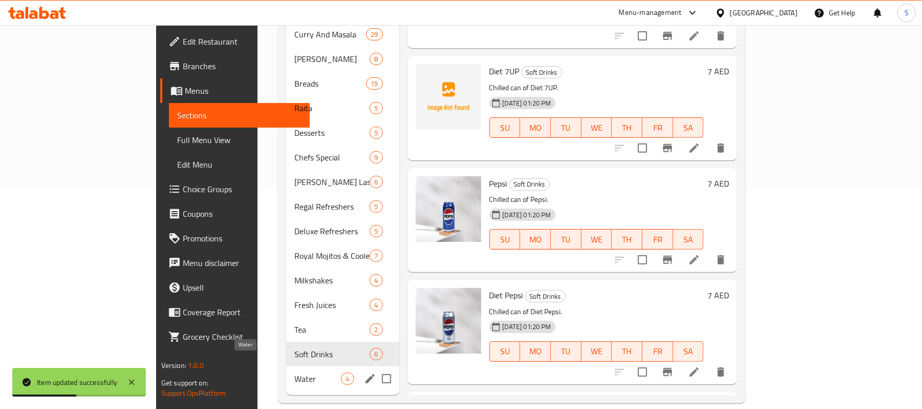
click at [294, 372] on span "Water" at bounding box center [317, 378] width 47 height 12
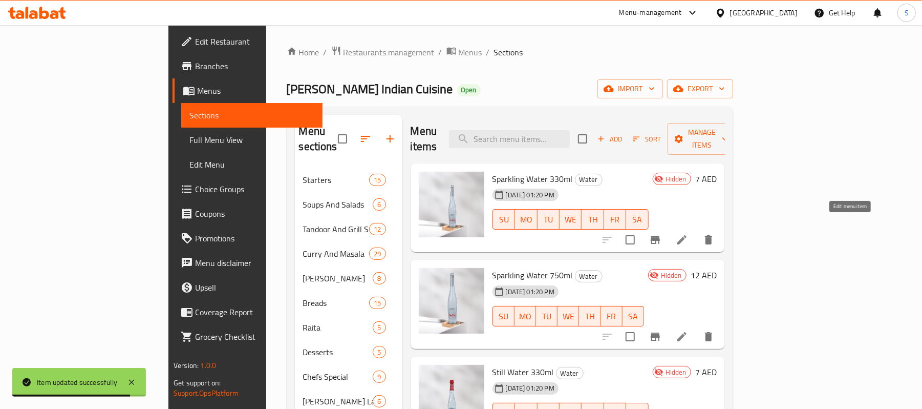
click at [688, 233] on icon at bounding box center [682, 239] width 12 height 12
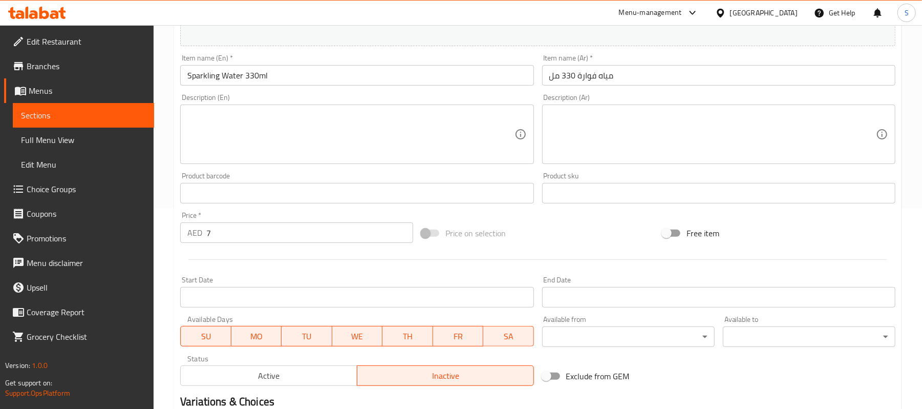
scroll to position [273, 0]
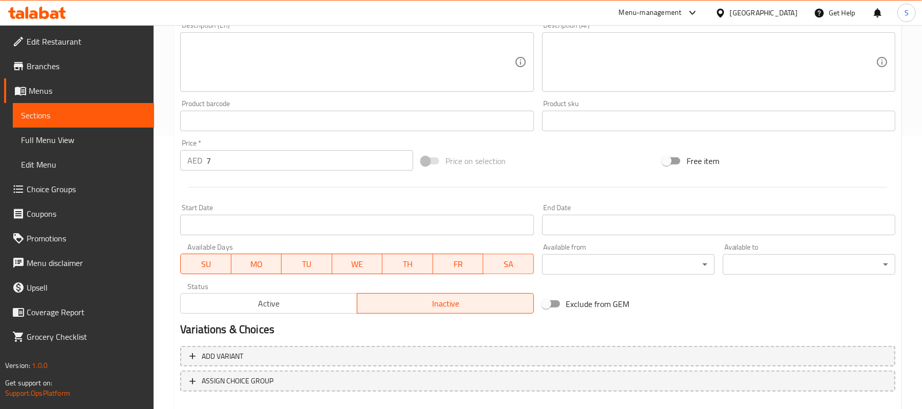
click at [311, 304] on span "Active" at bounding box center [269, 303] width 168 height 15
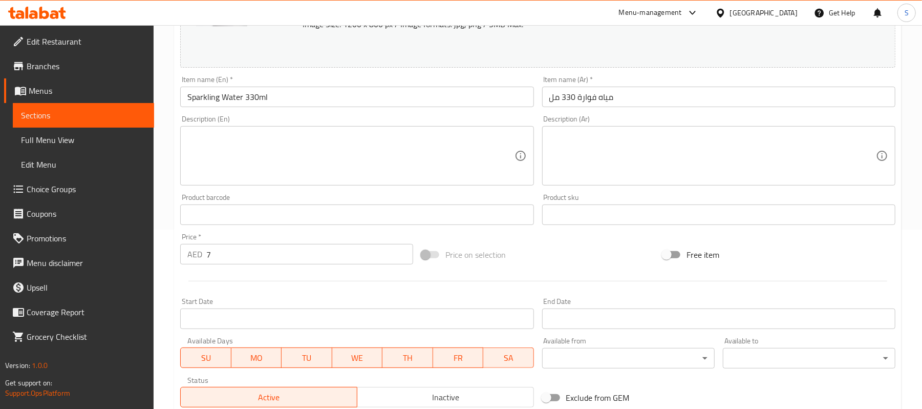
scroll to position [0, 0]
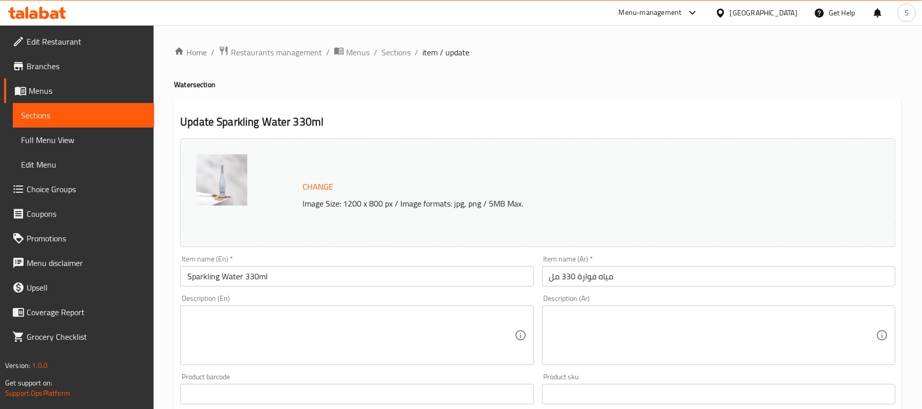
click at [330, 338] on textarea at bounding box center [350, 335] width 327 height 49
paste textarea "Small bottle of bubbly, crisp effervescent water."
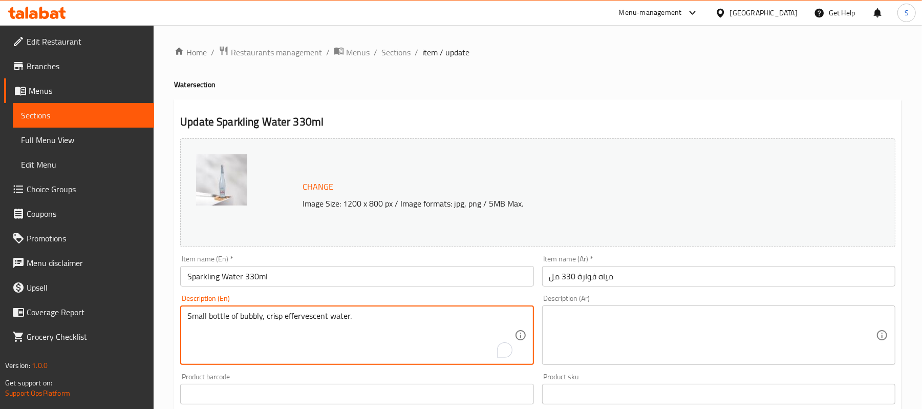
type textarea "Small bottle of bubbly, crisp effervescent water."
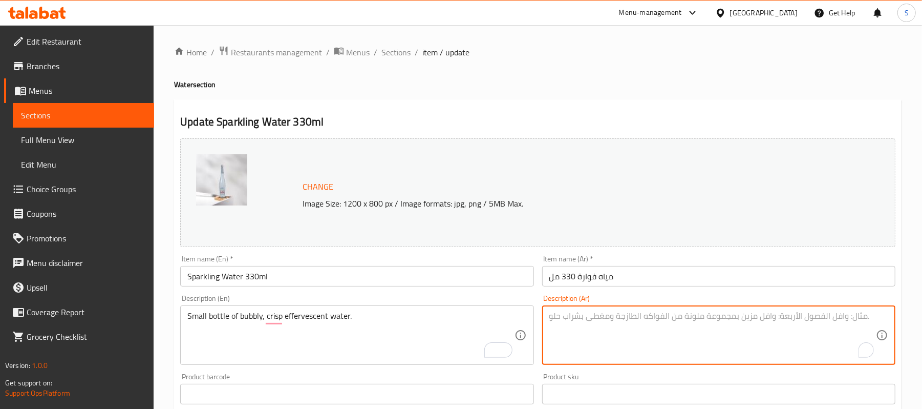
click at [646, 315] on textarea "To enrich screen reader interactions, please activate Accessibility in Grammarl…" at bounding box center [712, 335] width 327 height 49
paste textarea "زجاجة صغيرة من الماء الفوار النقي."
click at [806, 316] on textarea "زجاجة صغيرة من الماء الفوار النقي." at bounding box center [712, 335] width 327 height 49
type textarea "زجاجة صغيرة من المياه الفوارة الكريسب النقية."
click at [263, 275] on input "Sparkling Water 330ml" at bounding box center [356, 276] width 353 height 20
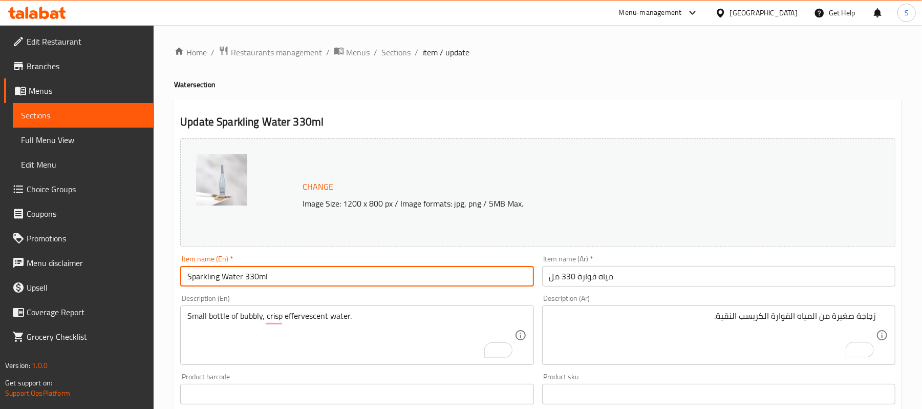
drag, startPoint x: 388, startPoint y: 51, endPoint x: 584, endPoint y: 3, distance: 202.4
click at [388, 51] on span "Sections" at bounding box center [395, 52] width 29 height 12
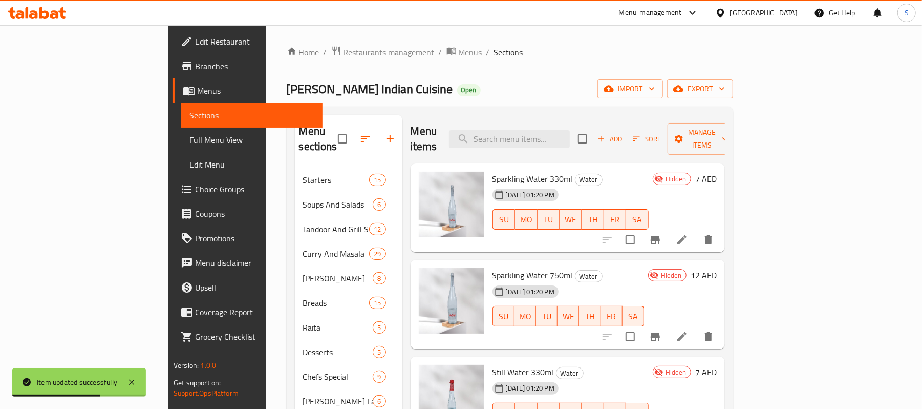
click at [696, 327] on li at bounding box center [682, 336] width 29 height 18
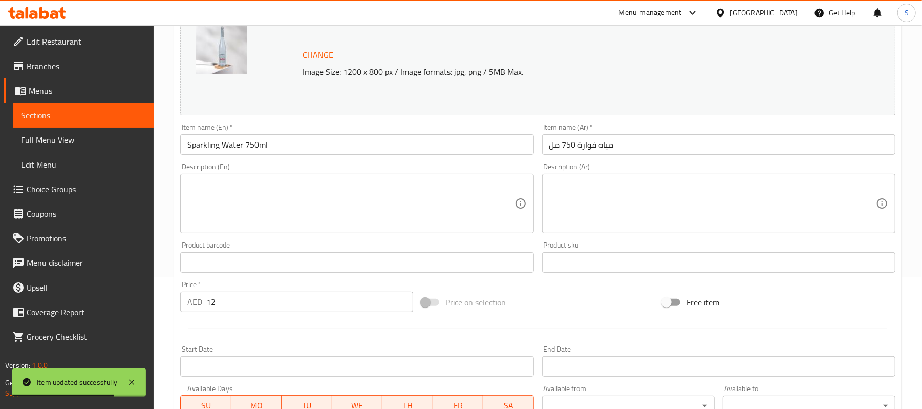
scroll to position [136, 0]
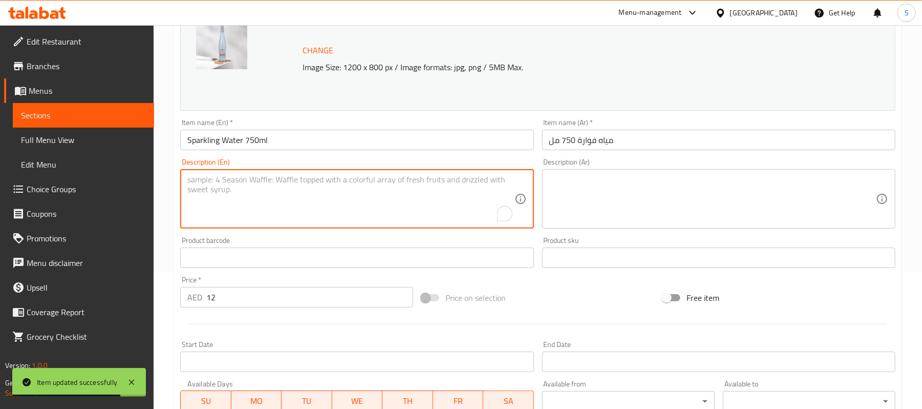
click at [426, 191] on textarea "To enrich screen reader interactions, please activate Accessibility in Grammarl…" at bounding box center [350, 199] width 327 height 49
paste textarea "Large bottle of bubbly, crisp effervescent water."
type textarea "Large bottle of bubbly, crisp effervescent water."
click at [689, 185] on textarea at bounding box center [712, 199] width 327 height 49
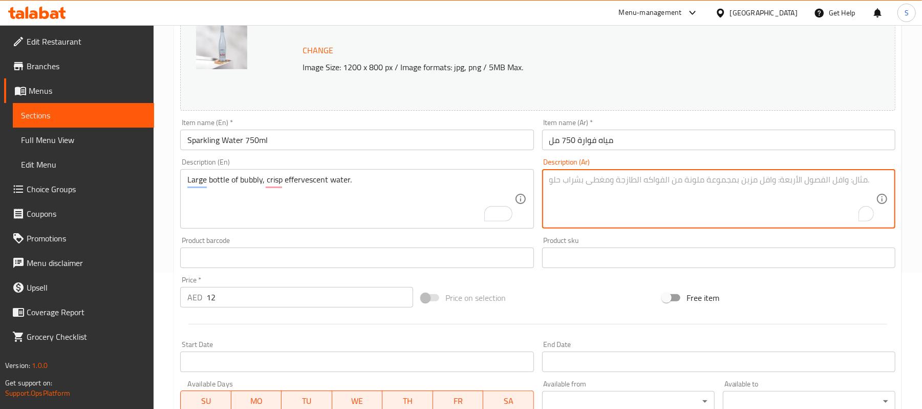
paste textarea "زجاجة صغيرة من الماء الفوار النقي."
click at [628, 176] on textarea "زجاجة صغيرة من الماء الفوار النقي." at bounding box center [712, 199] width 327 height 49
click at [807, 177] on textarea "زجاجة كبيرة من الماء الفوار النقي." at bounding box center [712, 199] width 327 height 49
click at [783, 177] on textarea "زجاجة كبيرة من المياه الفوار النقي." at bounding box center [712, 199] width 327 height 49
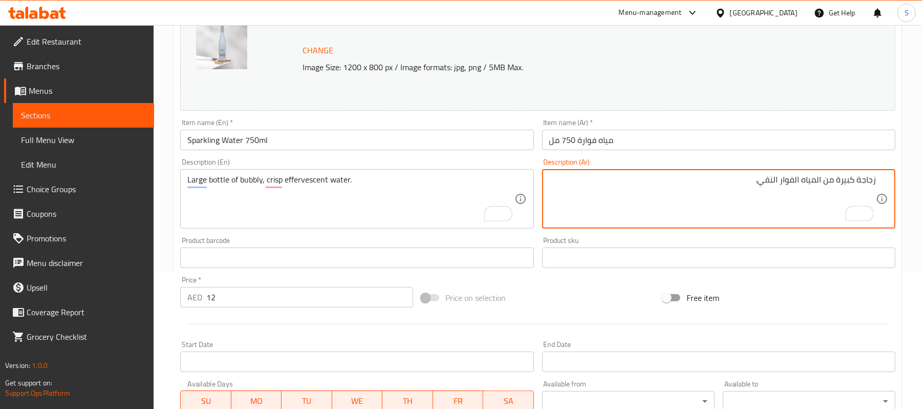
click at [781, 177] on textarea "زجاجة كبيرة من المياه الفوار النقي." at bounding box center [712, 199] width 327 height 49
type textarea "زجاجة كبيرة من المياه الفوارة الكريسب النقية."
click at [630, 144] on input "مياه فوارة 750 مل" at bounding box center [718, 140] width 353 height 20
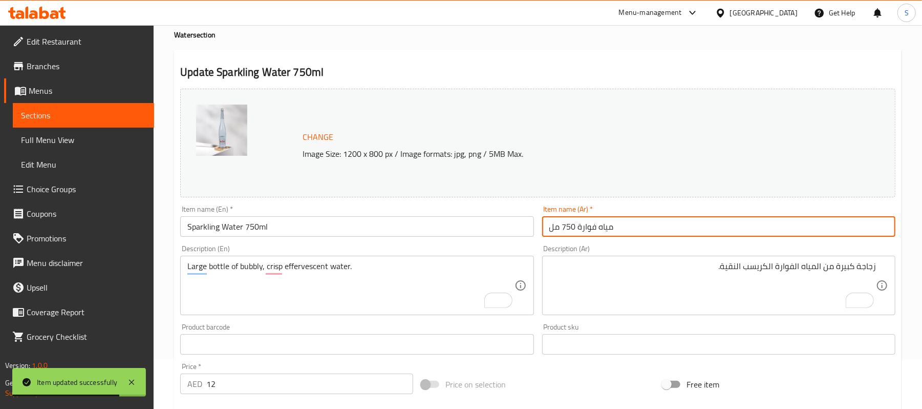
scroll to position [0, 0]
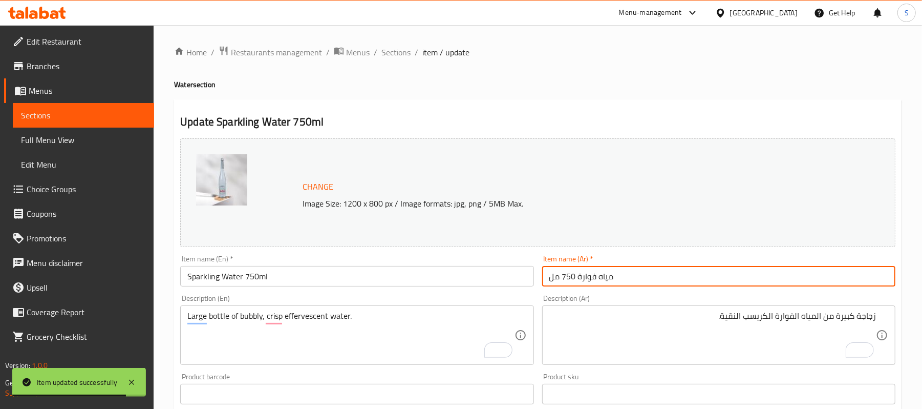
drag, startPoint x: 406, startPoint y: 52, endPoint x: 420, endPoint y: 64, distance: 18.5
click at [406, 52] on span "Sections" at bounding box center [395, 52] width 29 height 12
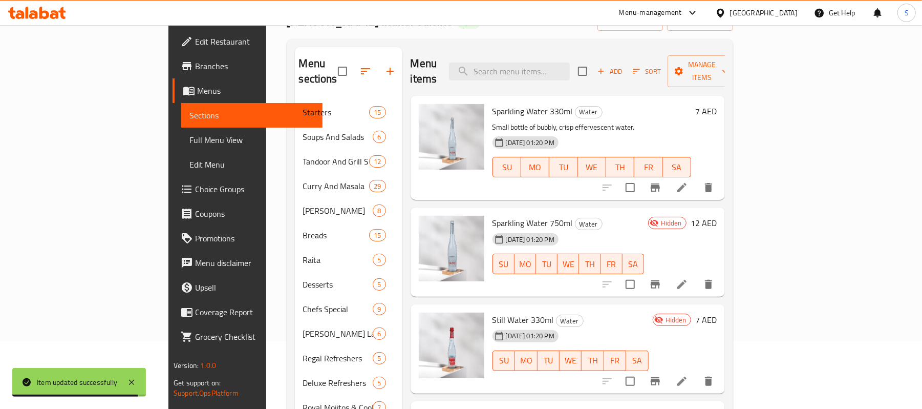
scroll to position [68, 0]
click at [688, 181] on icon at bounding box center [682, 187] width 12 height 12
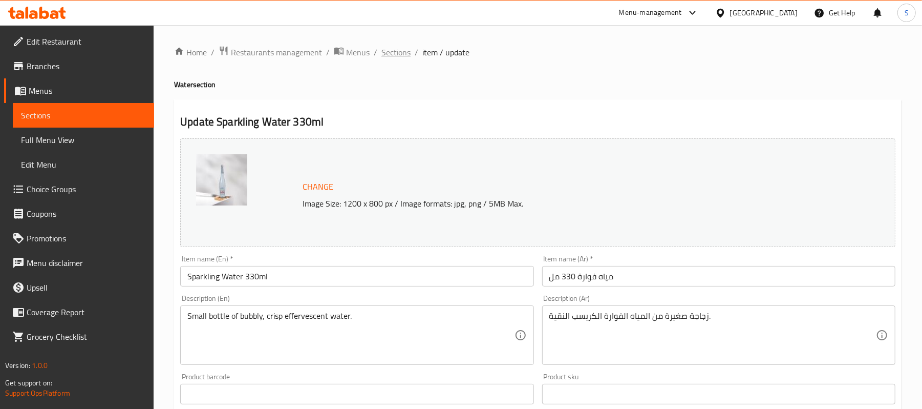
click at [388, 54] on span "Sections" at bounding box center [395, 52] width 29 height 12
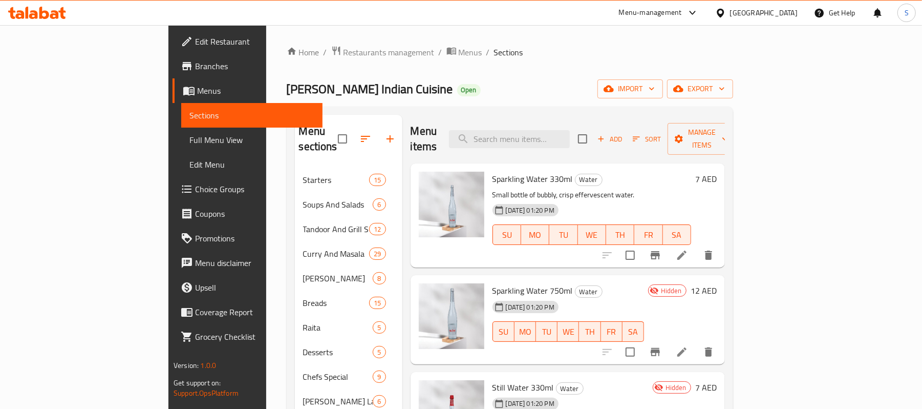
click at [696, 342] on li at bounding box center [682, 351] width 29 height 18
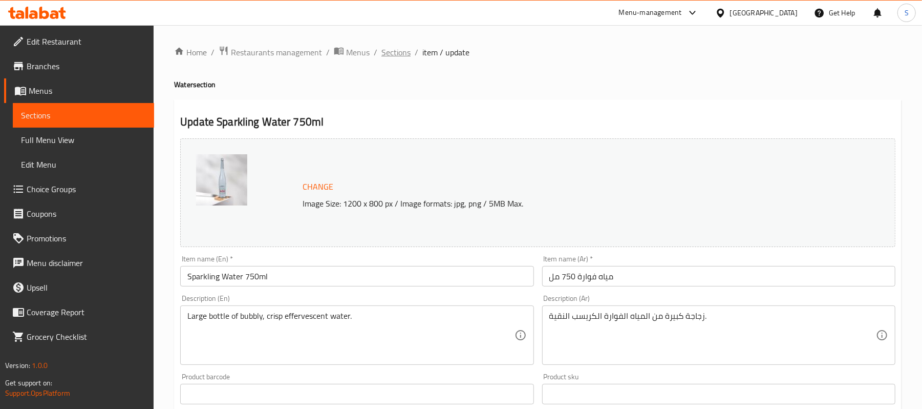
click at [392, 54] on span "Sections" at bounding box center [395, 52] width 29 height 12
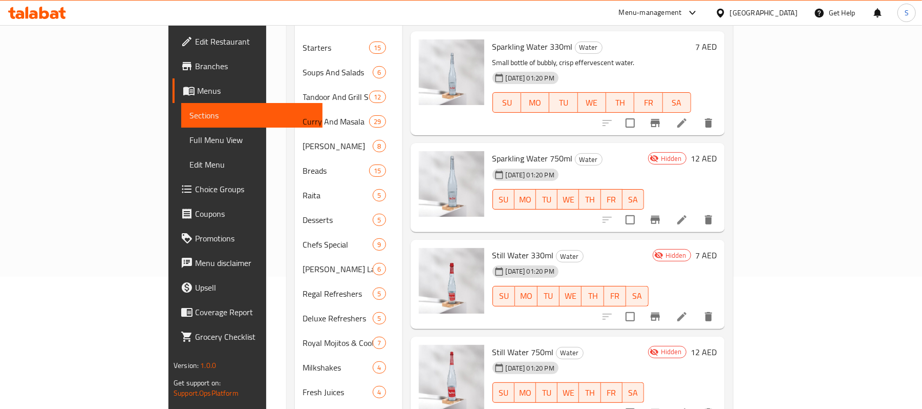
scroll to position [136, 0]
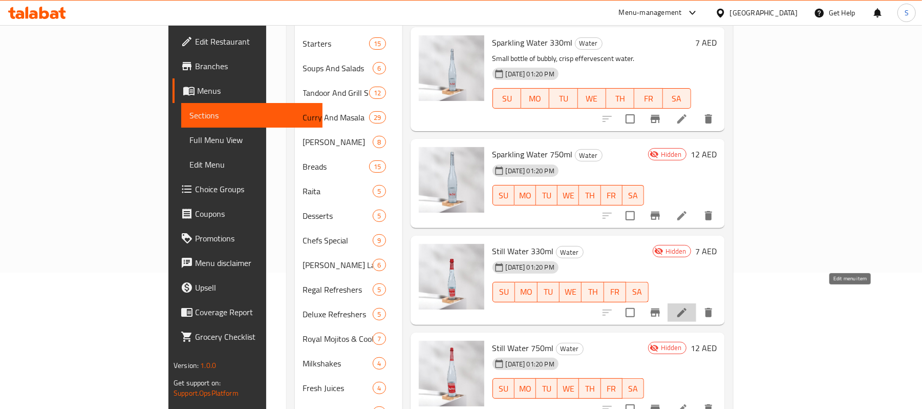
click at [687, 308] on icon at bounding box center [681, 312] width 9 height 9
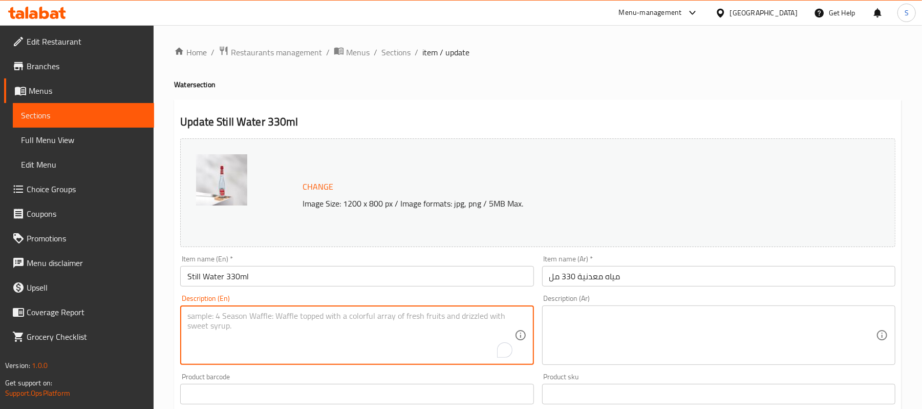
click at [376, 320] on textarea "To enrich screen reader interactions, please activate Accessibility in Grammarl…" at bounding box center [350, 335] width 327 height 49
paste textarea "Small bottle of cold, pure drinking water."
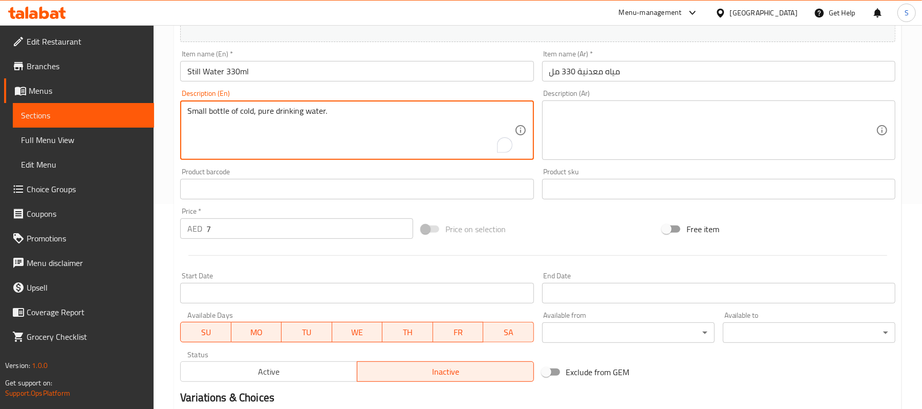
type textarea "Small bottle of cold, pure drinking water."
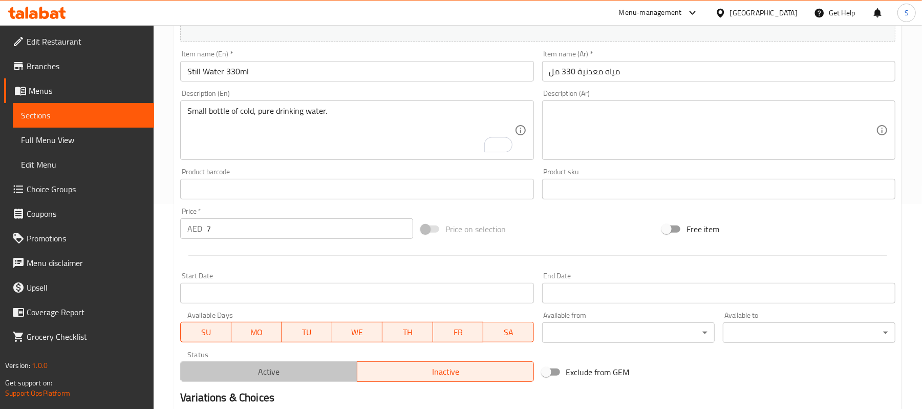
click at [233, 379] on span "Active" at bounding box center [269, 371] width 168 height 15
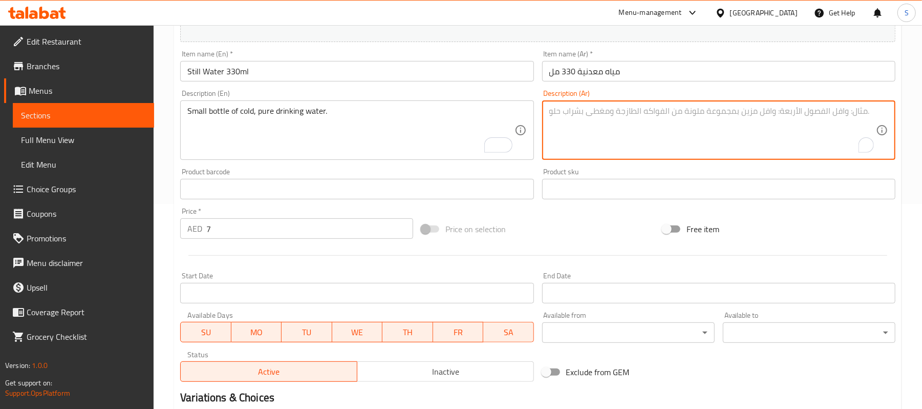
click at [709, 117] on textarea "To enrich screen reader interactions, please activate Accessibility in Grammarl…" at bounding box center [712, 130] width 327 height 49
paste textarea "زجاجة صغيرة من الماء البارد النقي الصالح للشرب."
type textarea "زجاجة صغيرة من الماء البارد النقي الصالح للشرب."
click at [468, 71] on input "Still Water 330ml" at bounding box center [356, 71] width 353 height 20
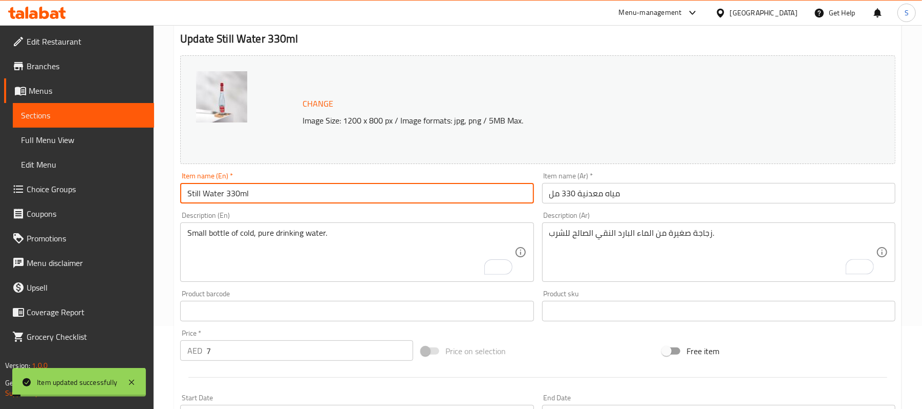
scroll to position [0, 0]
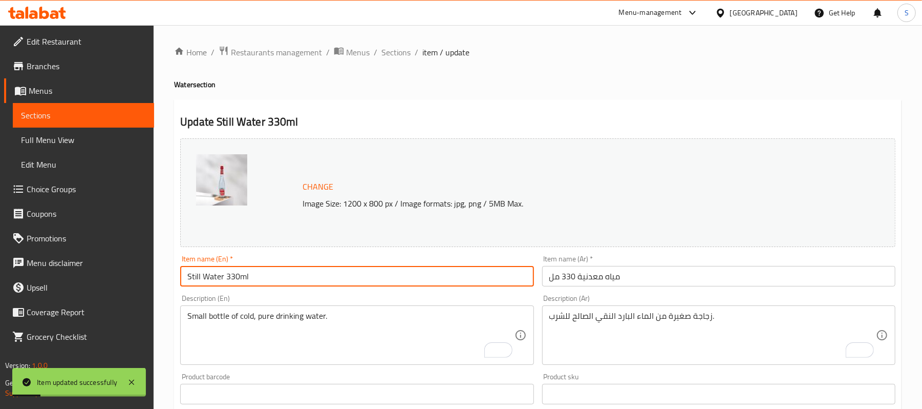
drag, startPoint x: 402, startPoint y: 51, endPoint x: 436, endPoint y: 74, distance: 41.0
click at [402, 51] on span "Sections" at bounding box center [395, 52] width 29 height 12
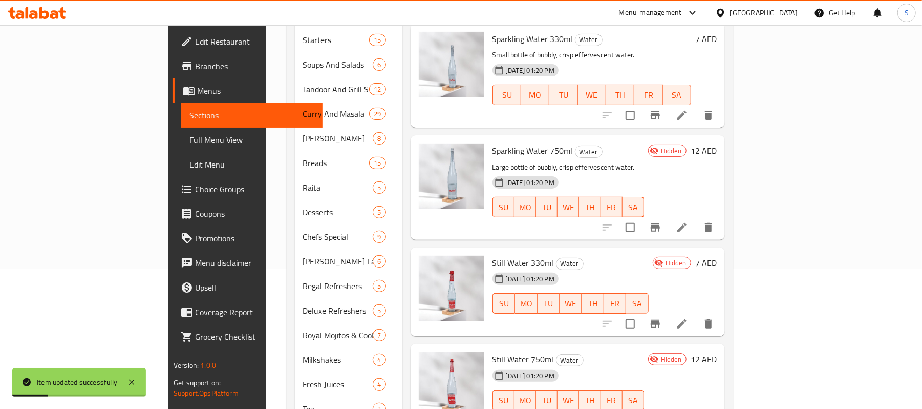
scroll to position [219, 0]
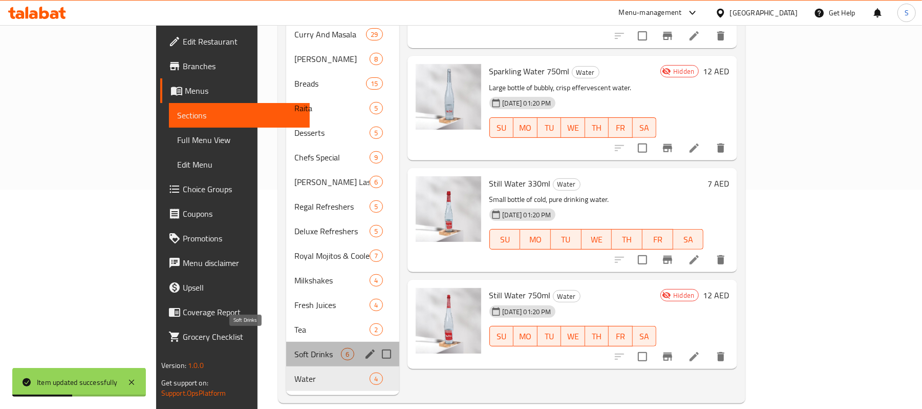
drag, startPoint x: 241, startPoint y: 337, endPoint x: 244, endPoint y: 345, distance: 8.3
click at [294, 348] on span "Soft Drinks" at bounding box center [317, 354] width 47 height 12
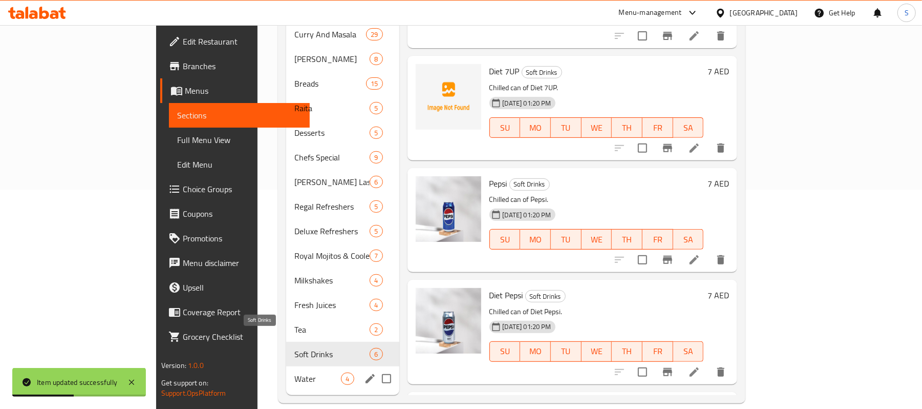
click at [294, 372] on span "Water" at bounding box center [317, 378] width 47 height 12
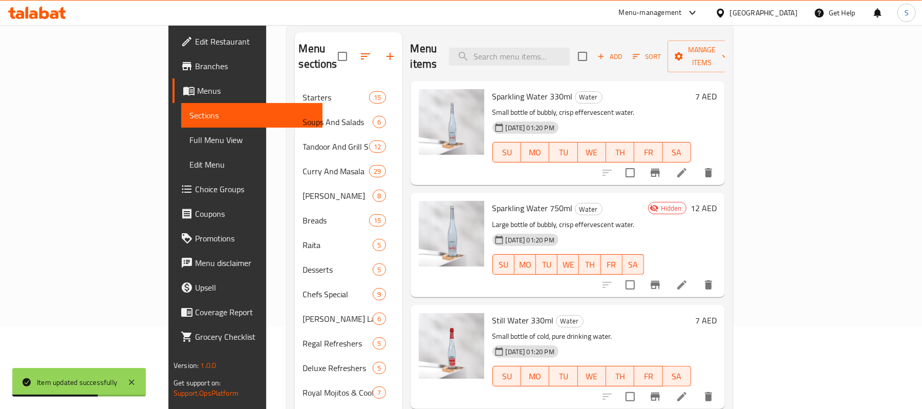
scroll to position [14, 0]
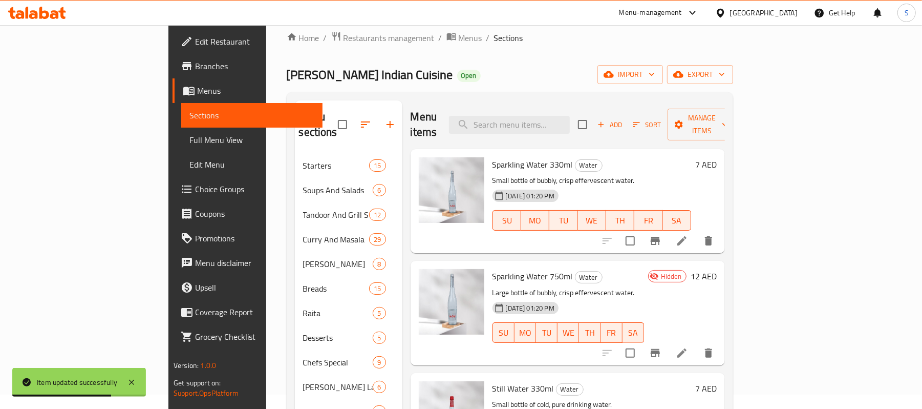
click at [696, 344] on li at bounding box center [682, 353] width 29 height 18
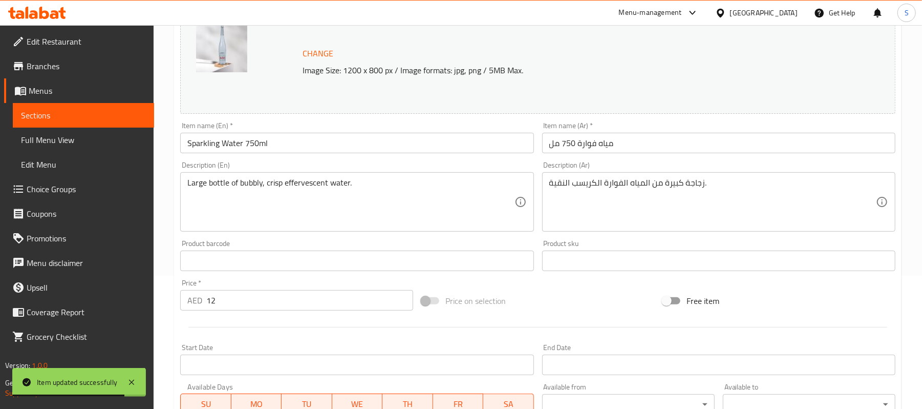
scroll to position [273, 0]
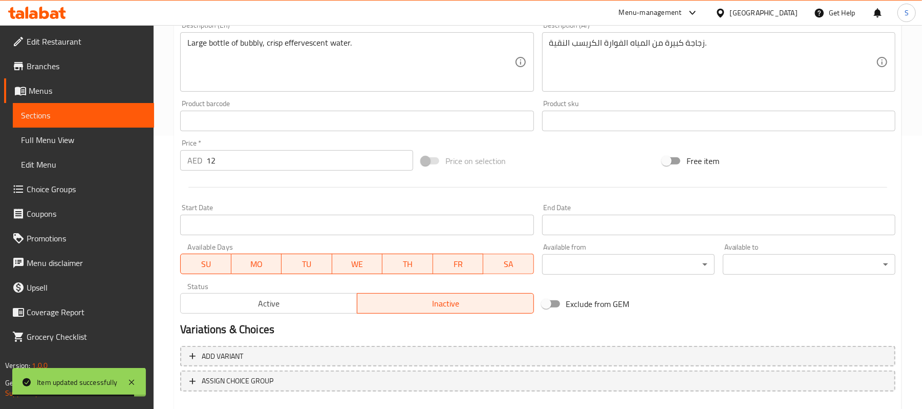
click at [304, 307] on span "Active" at bounding box center [269, 303] width 168 height 15
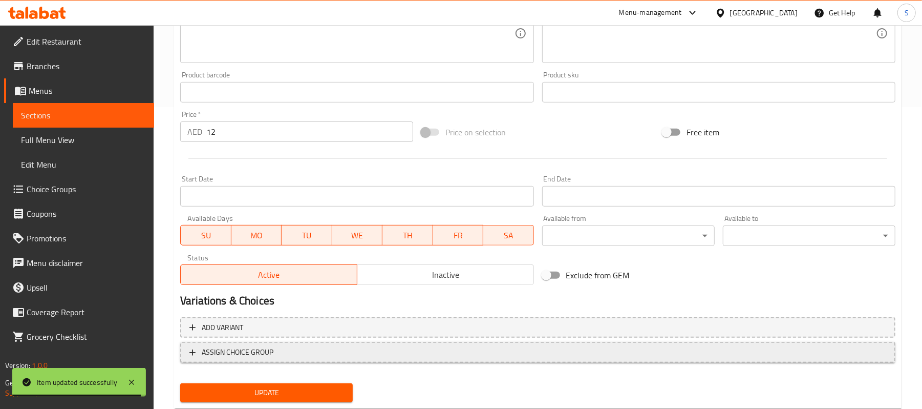
scroll to position [329, 0]
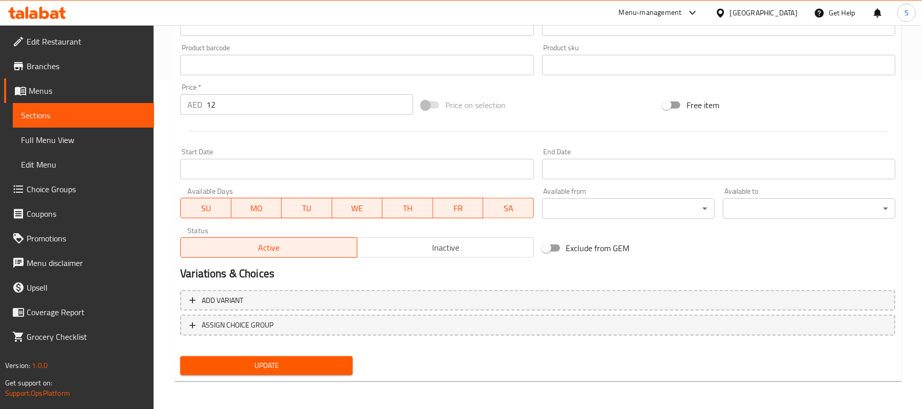
click at [302, 369] on span "Update" at bounding box center [266, 365] width 156 height 13
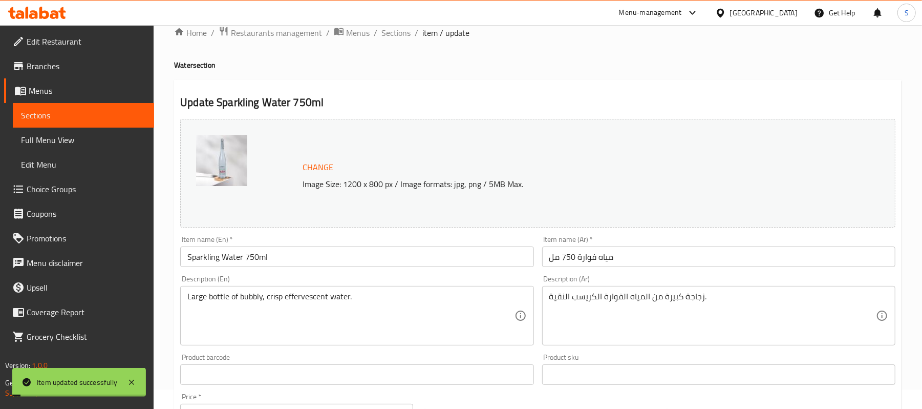
scroll to position [0, 0]
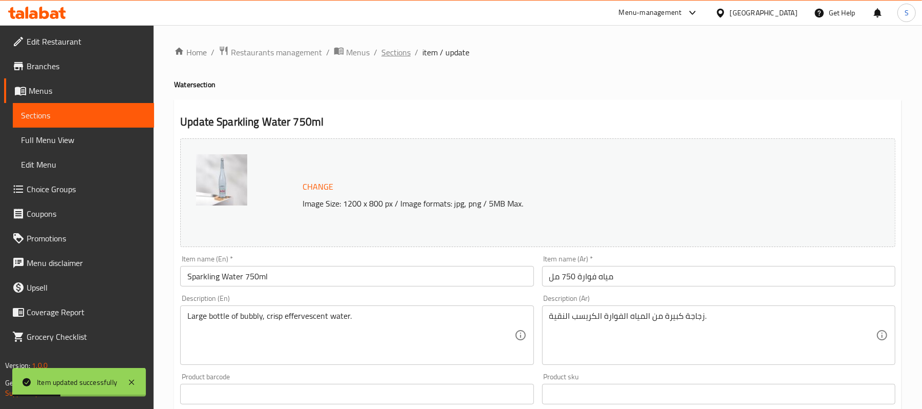
click at [396, 53] on span "Sections" at bounding box center [395, 52] width 29 height 12
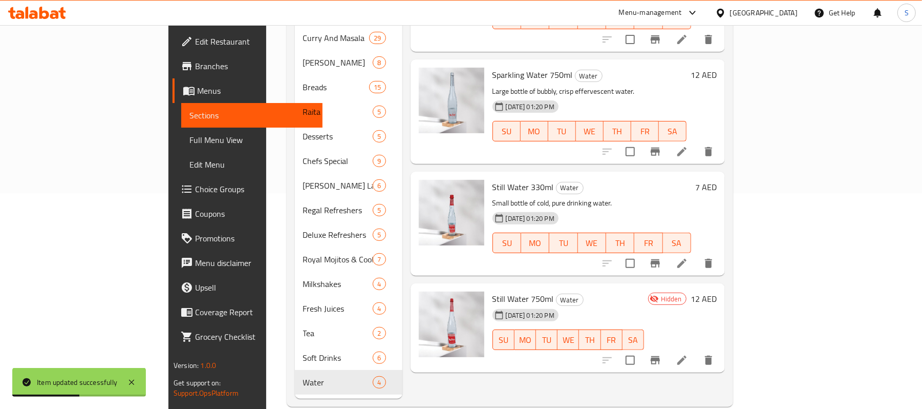
scroll to position [219, 0]
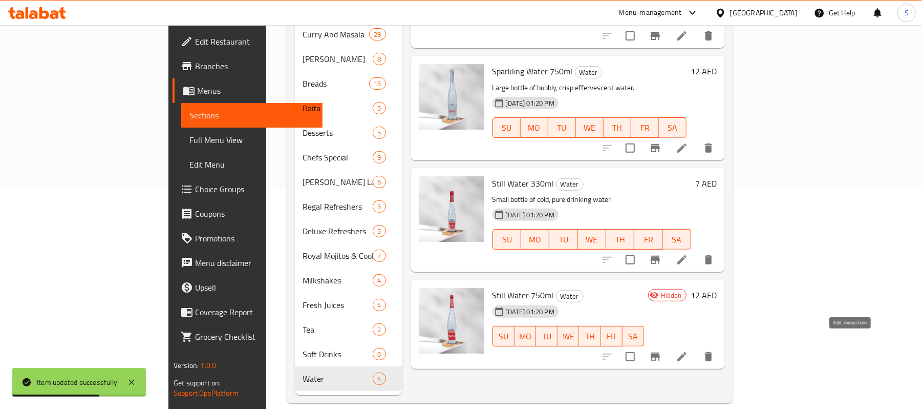
click at [688, 350] on icon at bounding box center [682, 356] width 12 height 12
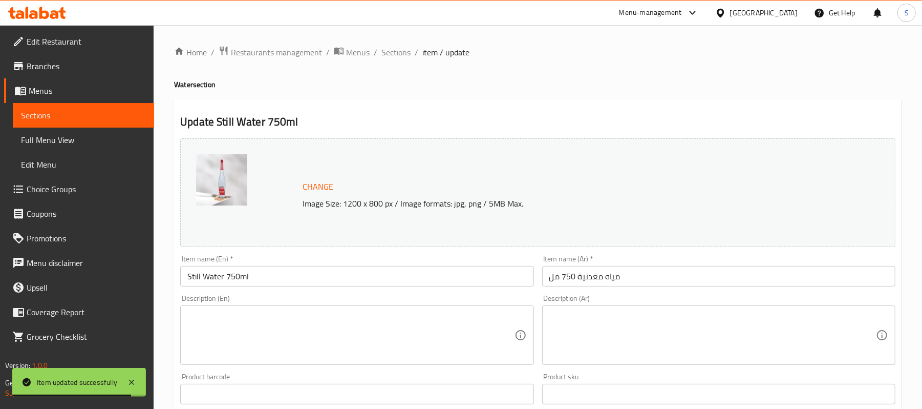
click at [269, 318] on textarea at bounding box center [350, 335] width 327 height 49
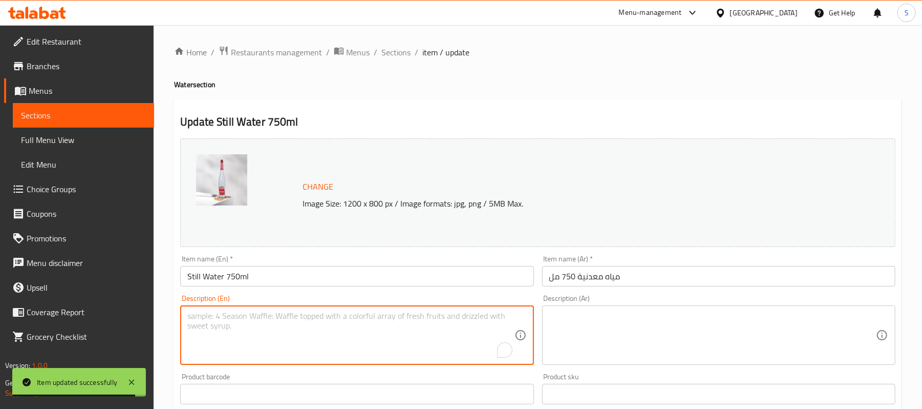
paste textarea "Large bottle of cold, pure drinking water."
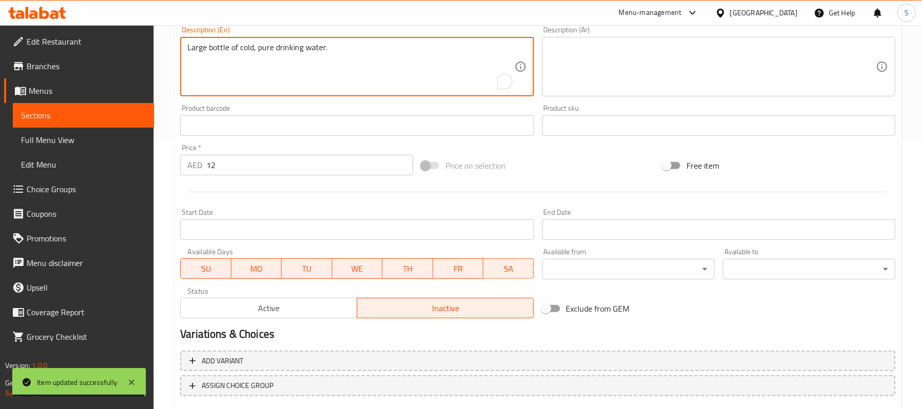
scroll to position [273, 0]
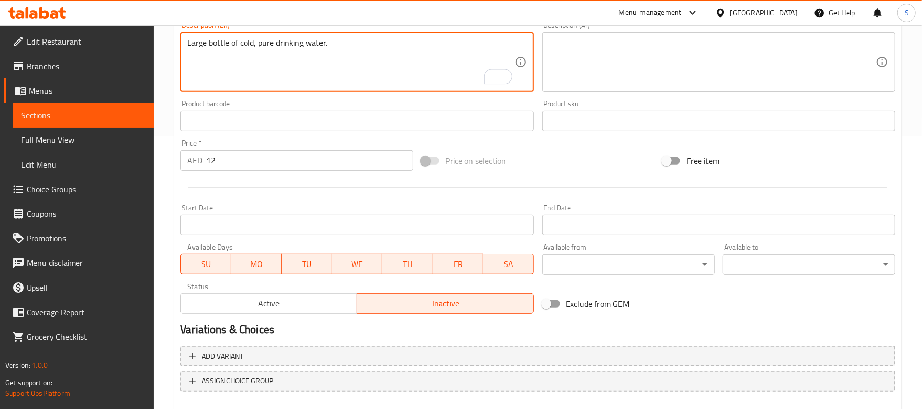
type textarea "Large bottle of cold, pure drinking water."
drag, startPoint x: 237, startPoint y: 302, endPoint x: 328, endPoint y: 226, distance: 119.2
click at [237, 303] on span "Active" at bounding box center [269, 303] width 168 height 15
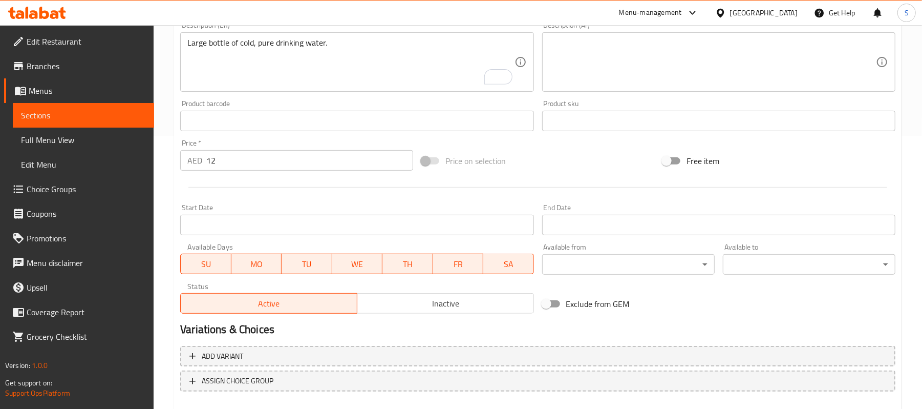
scroll to position [273, 0]
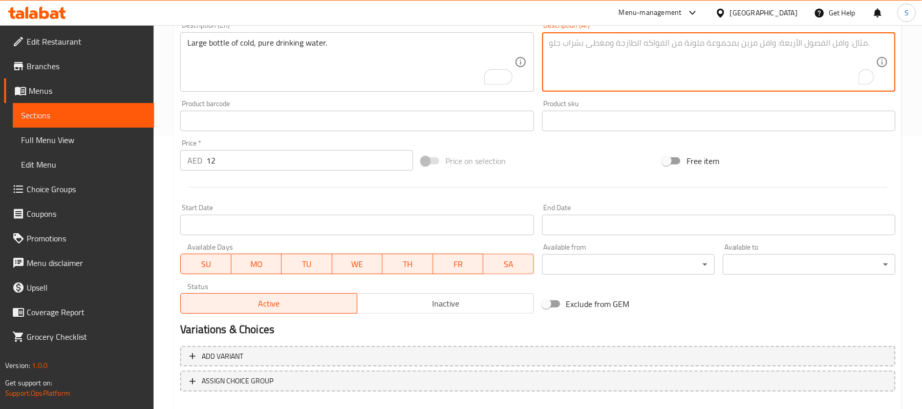
click at [649, 75] on textarea "To enrich screen reader interactions, please activate Accessibility in Grammarl…" at bounding box center [712, 62] width 327 height 49
paste textarea "زجاجة كبيرة من الماء البارد النقي الصالح للشرب."
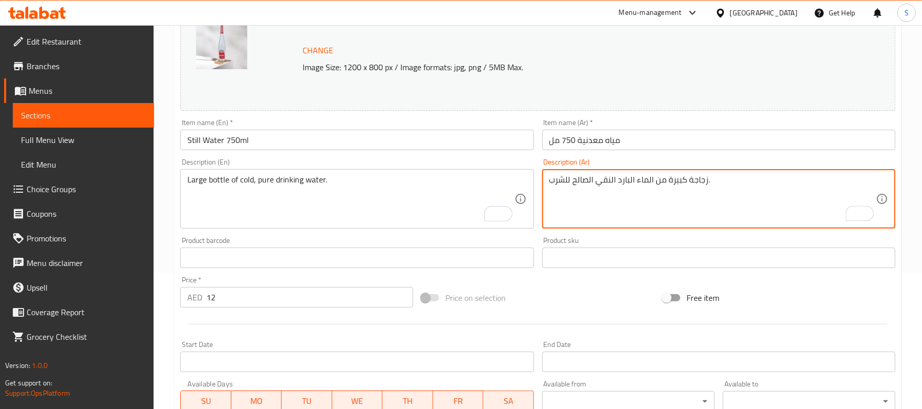
type textarea "زجاجة كبيرة من الماء البارد النقي الصالح للشرب."
click at [605, 143] on input "مياه معدنية 750 مل" at bounding box center [718, 140] width 353 height 20
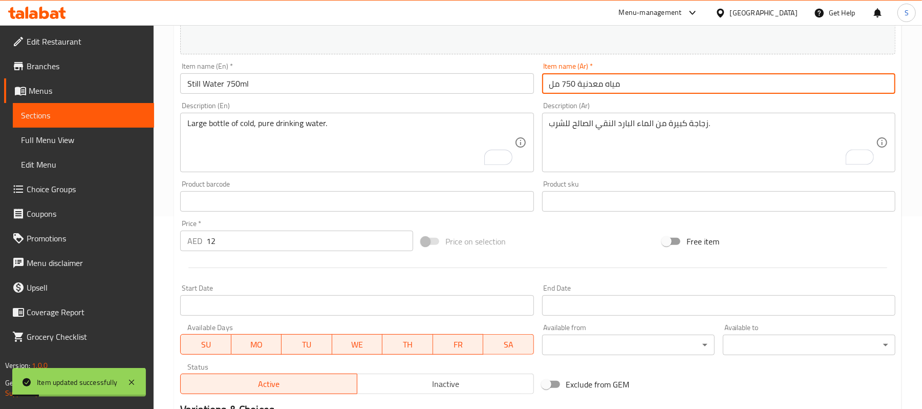
scroll to position [0, 0]
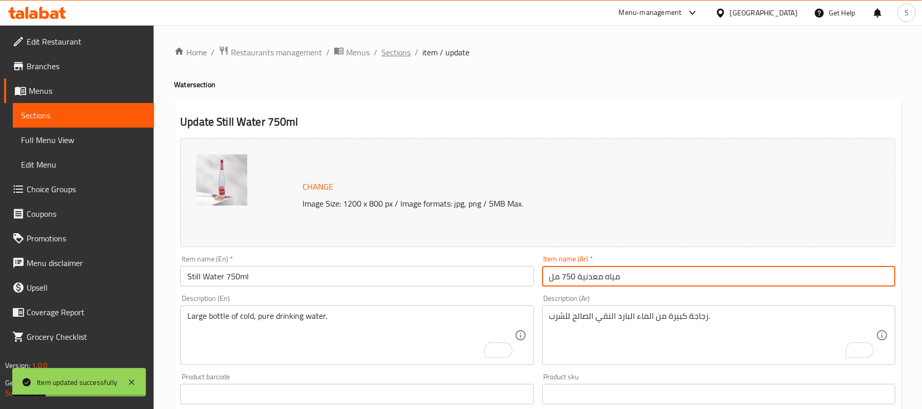
click at [405, 46] on span "Sections" at bounding box center [395, 52] width 29 height 12
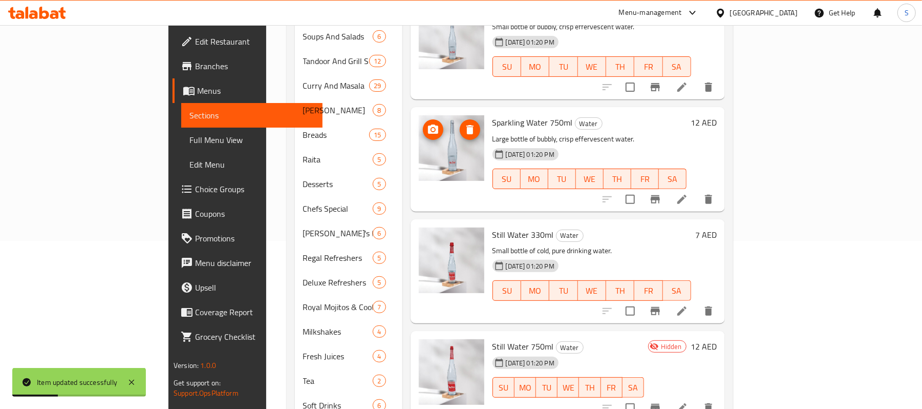
scroll to position [219, 0]
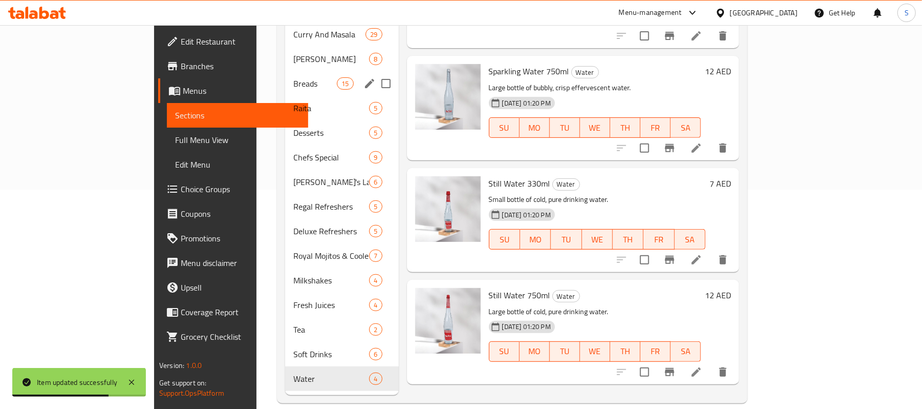
click at [285, 71] on div "Breads 15" at bounding box center [342, 83] width 114 height 25
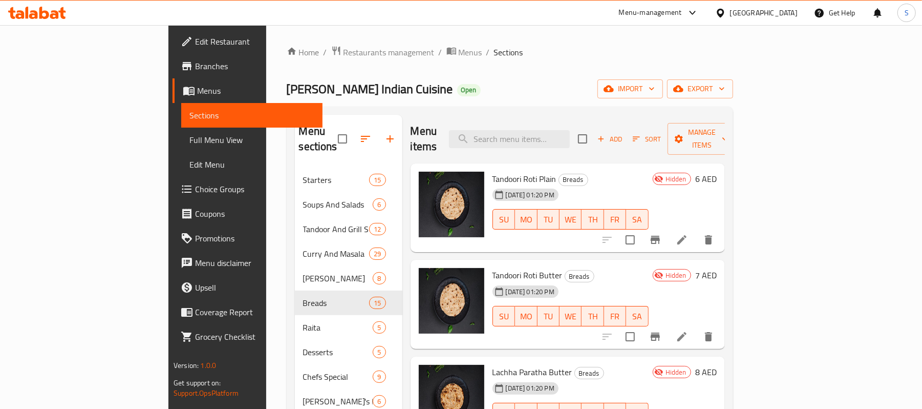
click at [688, 233] on icon at bounding box center [682, 239] width 12 height 12
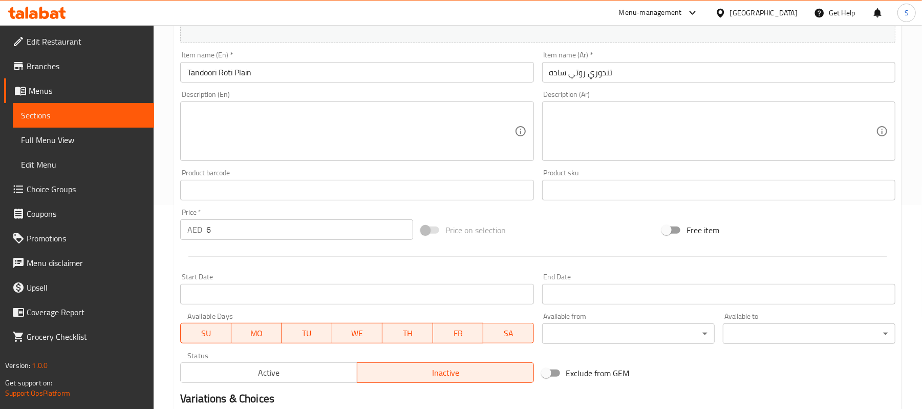
scroll to position [205, 0]
click at [249, 371] on span "Active" at bounding box center [269, 371] width 168 height 15
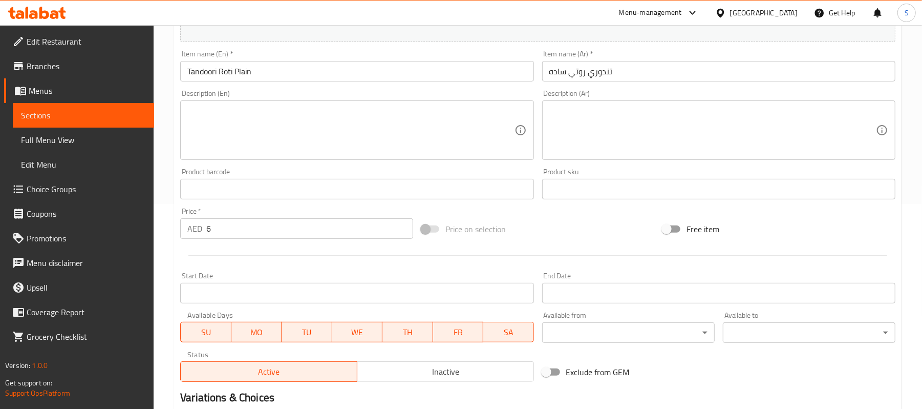
click at [289, 146] on textarea at bounding box center [350, 130] width 327 height 49
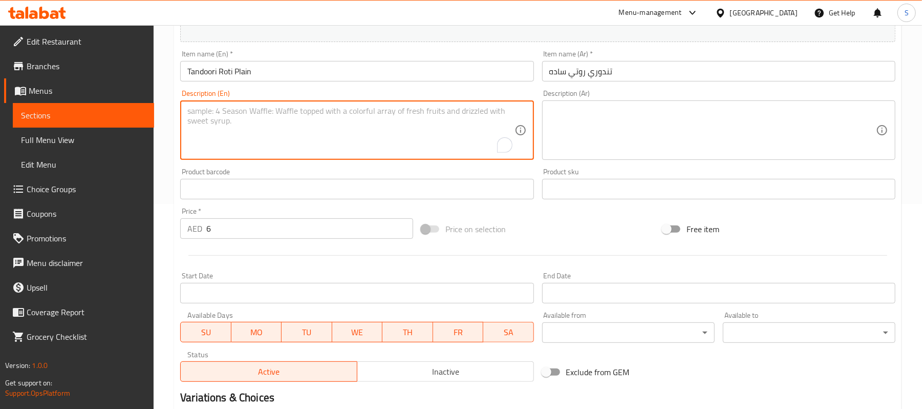
paste textarea "Whole wheat bread baked quickly in the tandoor oven. Simple and satisfying."
type textarea "Whole wheat bread baked quickly in the tandoor oven. Simple and satisfying."
click at [663, 126] on textarea at bounding box center [712, 130] width 327 height 49
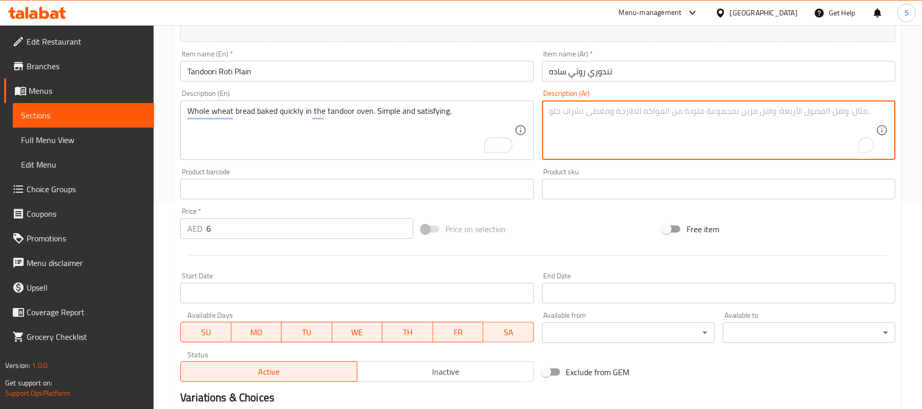
paste textarea "خبز قمح كامل مخبوز بسرعة في فرن التندور. بسيط ولذيذ."
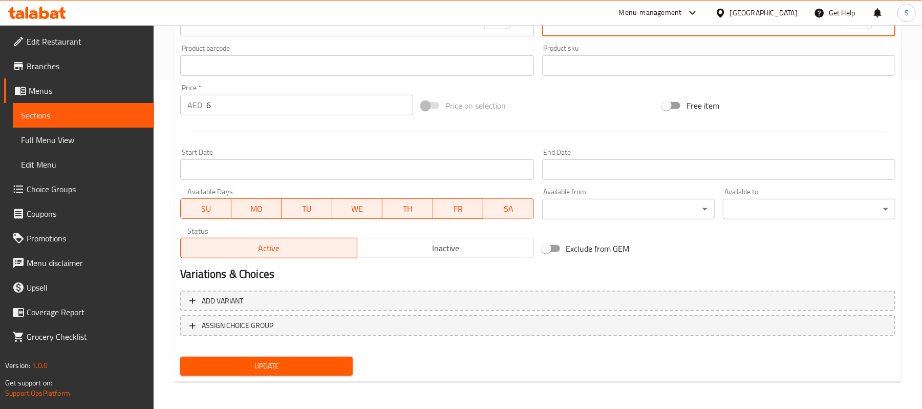
scroll to position [329, 0]
click at [293, 374] on div "Update" at bounding box center [266, 365] width 181 height 27
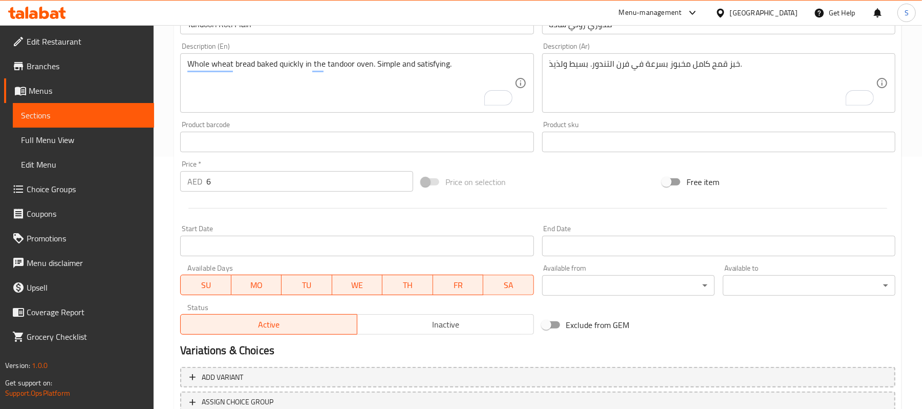
scroll to position [192, 0]
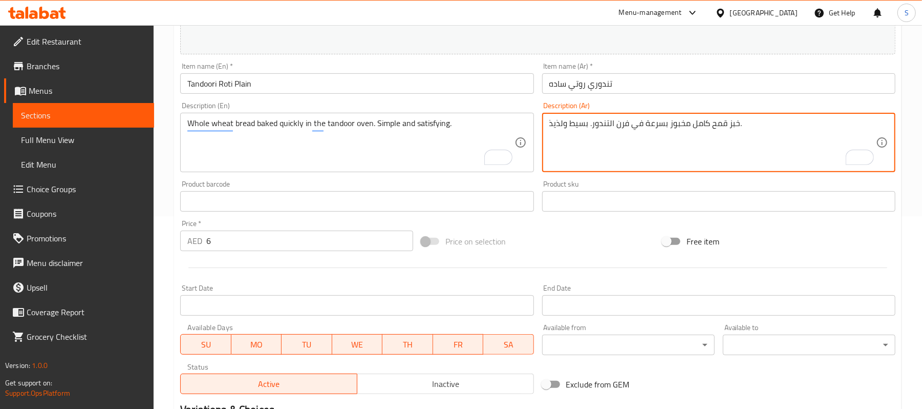
click at [556, 122] on textarea "خبز قمح كامل مخبوز بسرعة في فرن التندور. بسيط ولذيذ." at bounding box center [712, 142] width 327 height 49
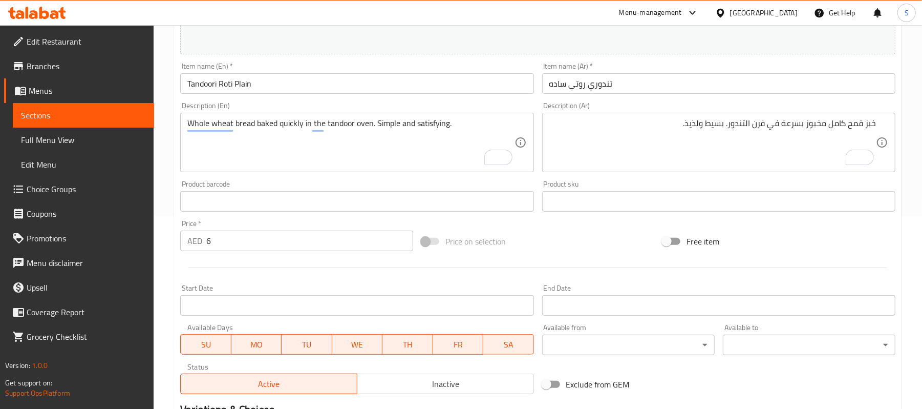
click at [635, 113] on div "خبز قمح كامل مخبوز بسرعة في فرن التندور. بسيط ولذيذ. Description (Ar)" at bounding box center [718, 142] width 353 height 59
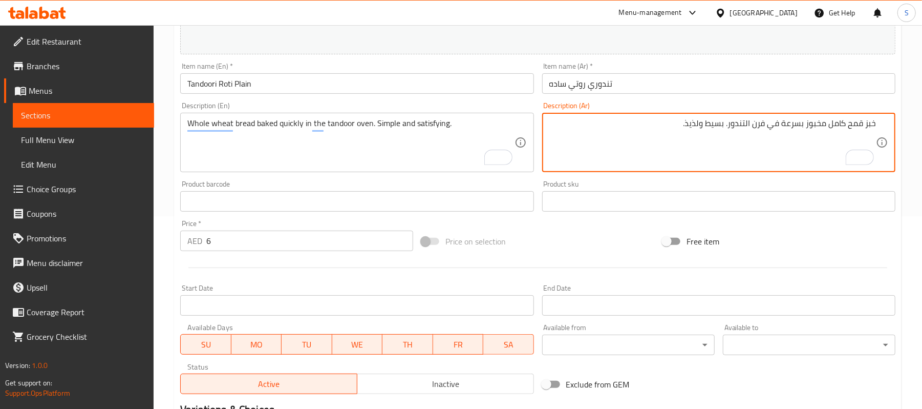
click at [687, 120] on textarea "خبز قمح كامل مخبوز بسرعة في فرن التندور. بسيط ولذيذ." at bounding box center [712, 142] width 327 height 49
drag, startPoint x: 690, startPoint y: 120, endPoint x: 693, endPoint y: 127, distance: 8.1
click at [691, 119] on textarea "خبز قمح كامل مخبوز بسرعة في فرن التندور. بسيط ولذيذ." at bounding box center [712, 142] width 327 height 49
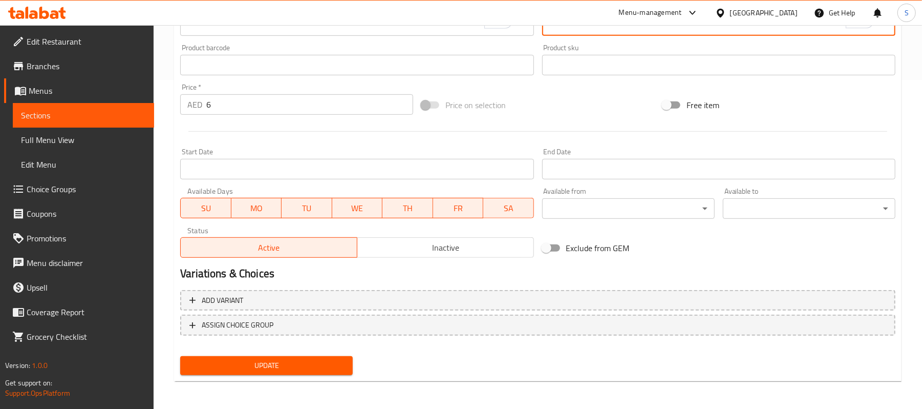
type textarea "خبز قمح كامل مخبوز بسرعة في فرن التندور. بسيط ومرضي."
click at [265, 361] on span "Update" at bounding box center [266, 365] width 156 height 13
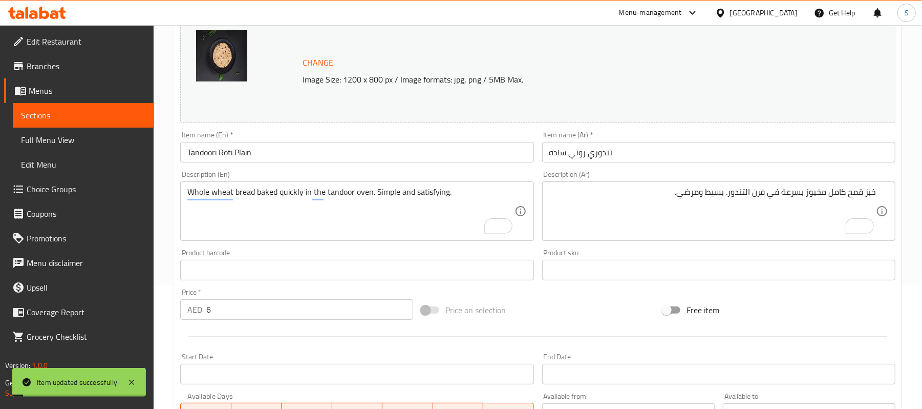
scroll to position [0, 0]
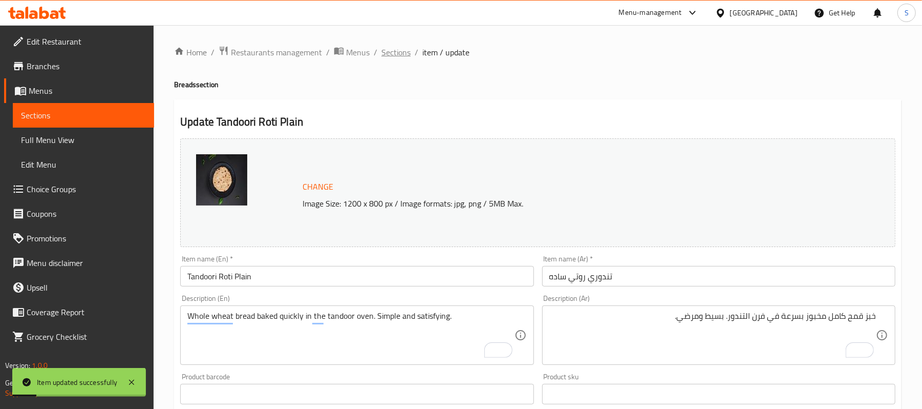
click at [398, 51] on span "Sections" at bounding box center [395, 52] width 29 height 12
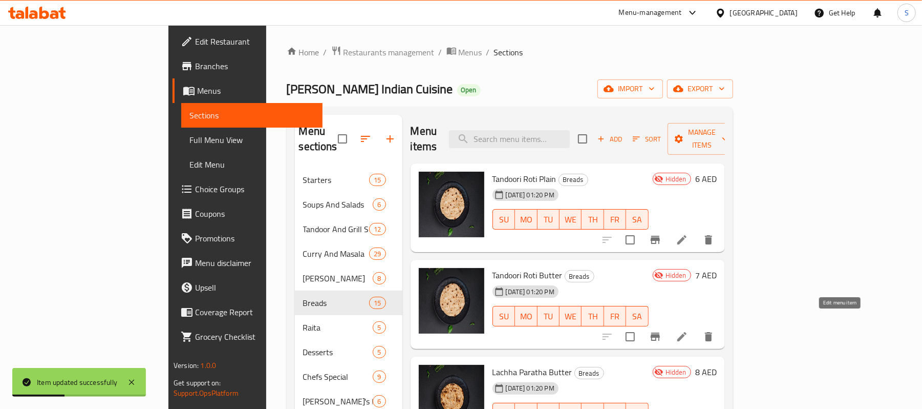
click at [688, 330] on icon at bounding box center [682, 336] width 12 height 12
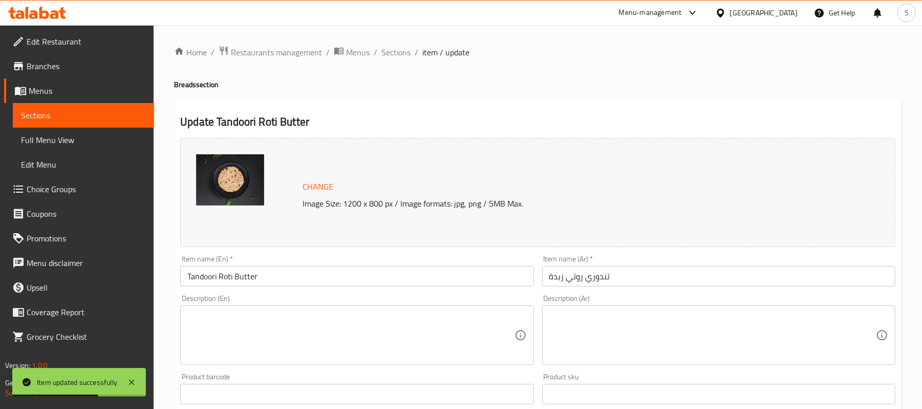
click at [265, 326] on textarea at bounding box center [350, 335] width 327 height 49
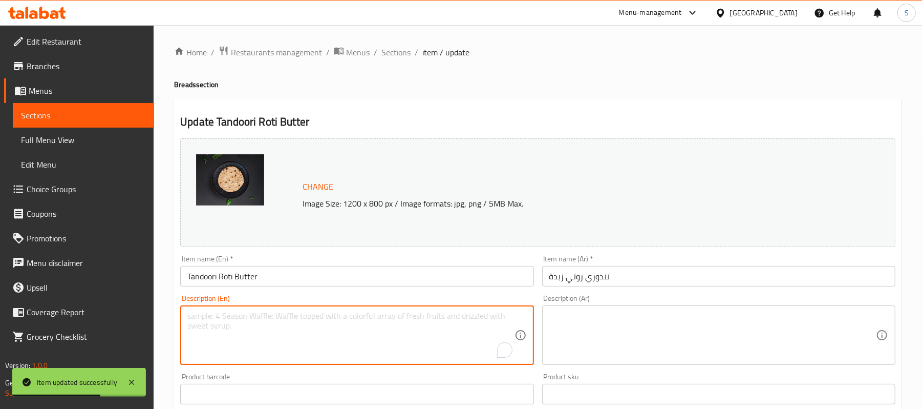
paste textarea "Our classic Tandoori Roti brushed with a generous layer of melted butter."
type textarea "Our classic Tandoori Roti brushed with a generous layer of melted butter."
click at [624, 334] on textarea at bounding box center [712, 335] width 327 height 49
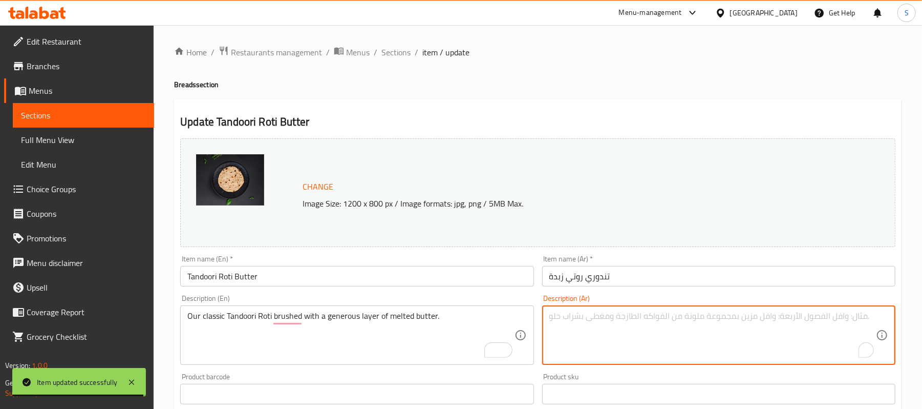
paste textarea "خبز التندوري الكلاسيكي لدينا مغطى بطبقة سخية من الزبدة المذابة."
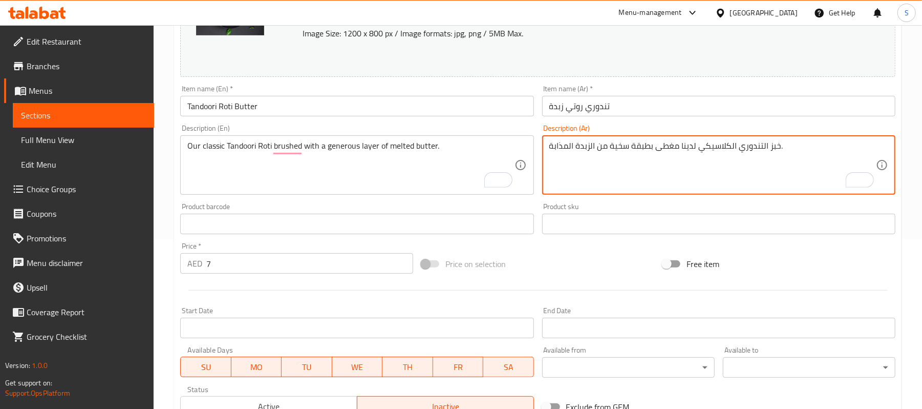
scroll to position [205, 0]
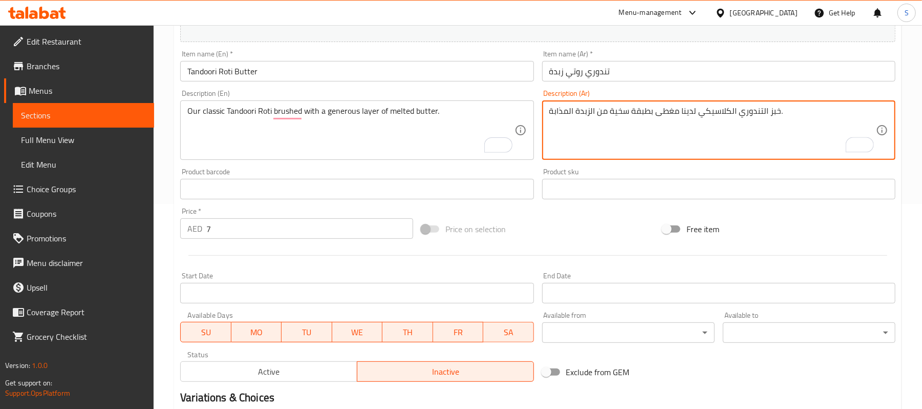
type textarea "خبز التندوري الكلاسيكي لدينا مغطى بطبقة سخية من الزبدة المذابة."
click at [260, 372] on span "Active" at bounding box center [269, 371] width 168 height 15
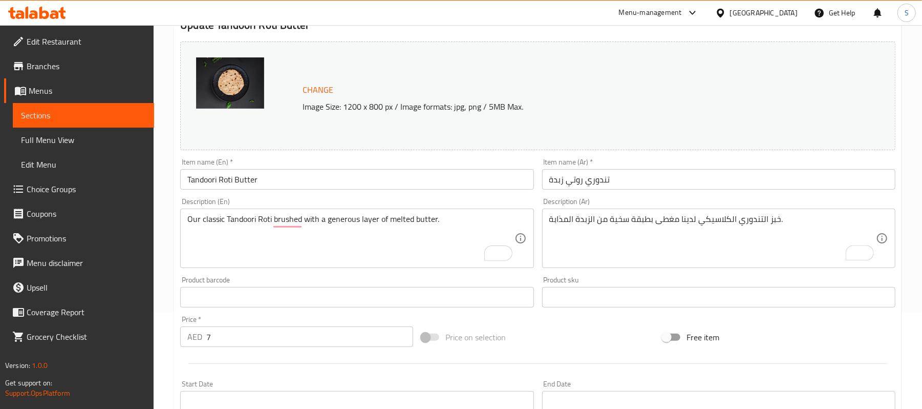
scroll to position [0, 0]
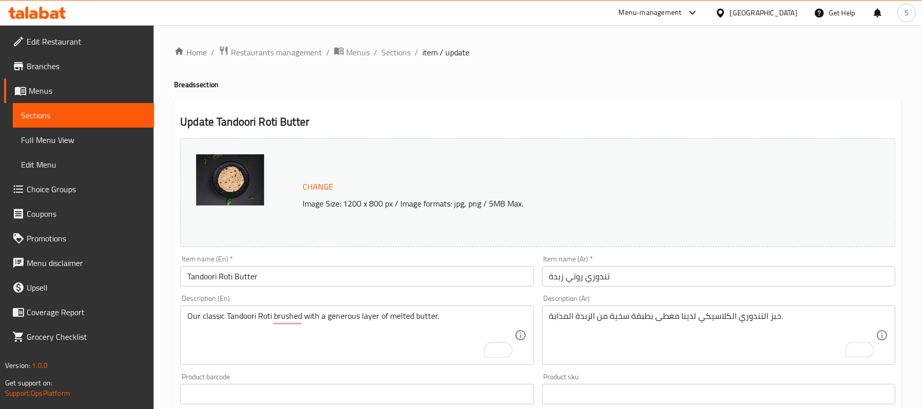
click at [310, 272] on input "Tandoori Roti Butter" at bounding box center [356, 276] width 353 height 20
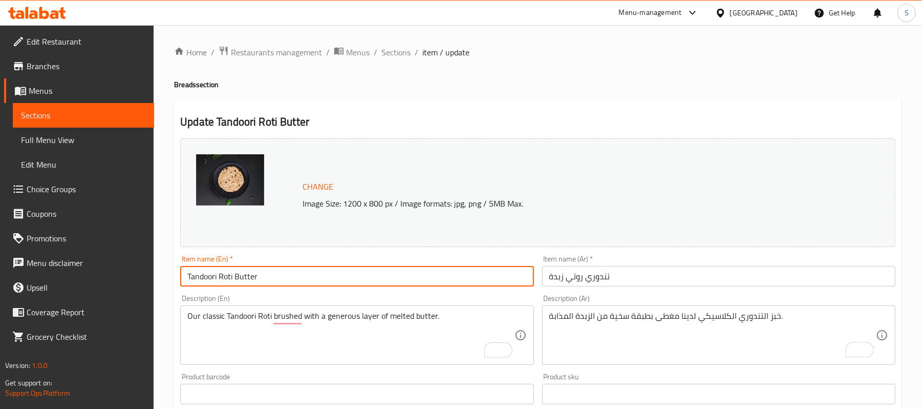
click at [394, 48] on span "Sections" at bounding box center [395, 52] width 29 height 12
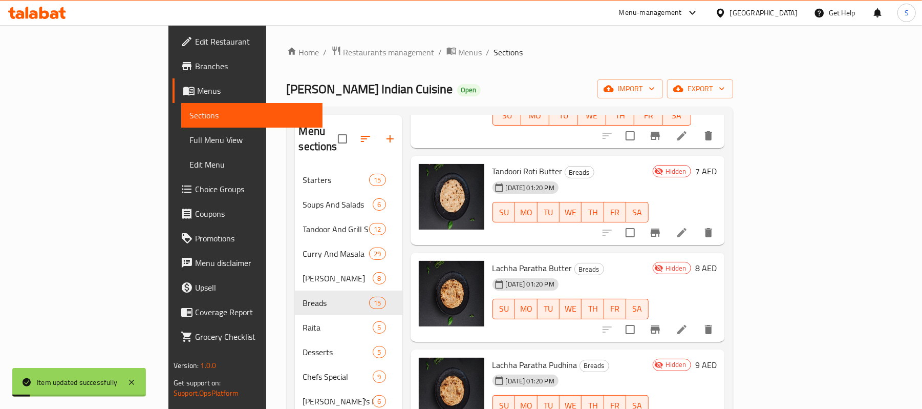
scroll to position [136, 0]
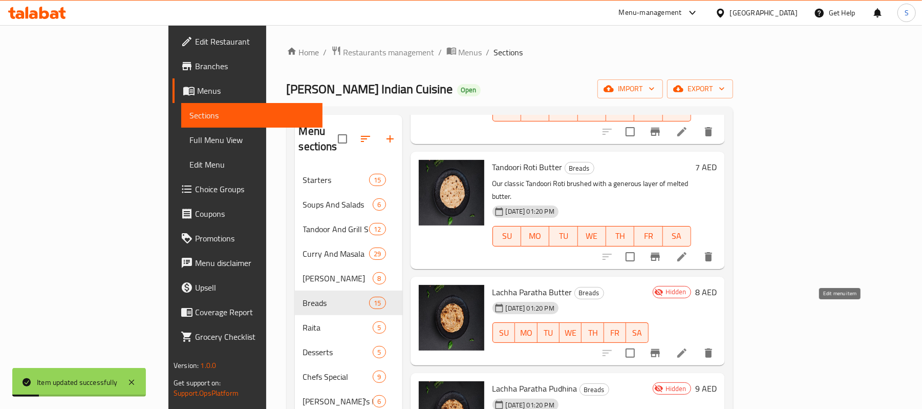
click at [688, 347] on icon at bounding box center [682, 353] width 12 height 12
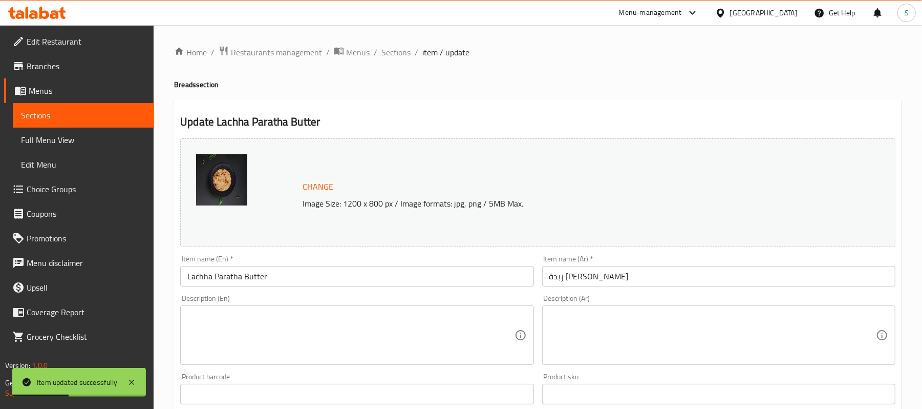
click at [309, 312] on textarea at bounding box center [350, 335] width 327 height 49
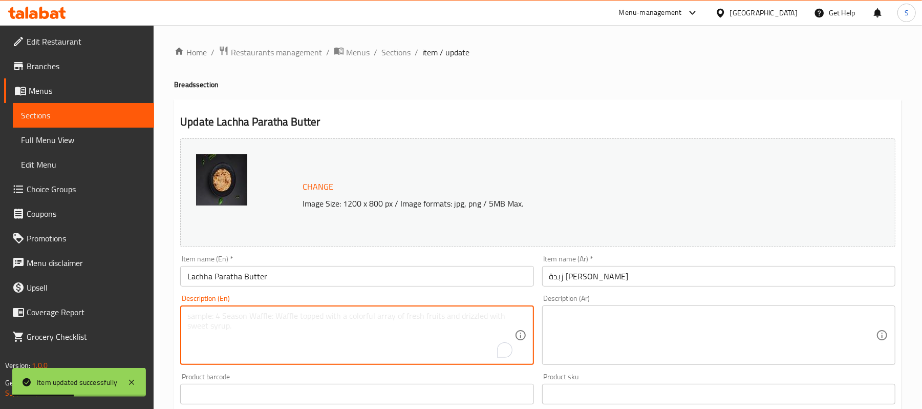
paste textarea "Flaky, layered whole wheat bread, cooked until crisp and finished with butter."
type textarea "Flaky, layered whole wheat bread, cooked until crisp and finished with butter."
click at [617, 322] on textarea at bounding box center [712, 335] width 327 height 49
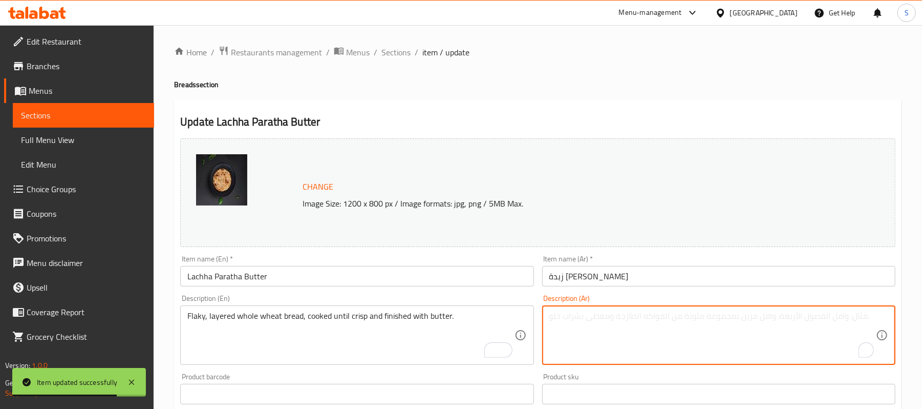
paste textarea "خبز القمح الكامل المتقشر والمتعدد الطبقات، مطبوخ حتى يصبح مقرمشًا ومُزين بالزبد…"
type textarea "خبز القمح الكامل المتقشر والمتعدد الطبقات، مطبوخ حتى يصبح مقرمشًا ومُزين بالزبد…"
click at [632, 276] on input "زبدة [PERSON_NAME]" at bounding box center [718, 276] width 353 height 20
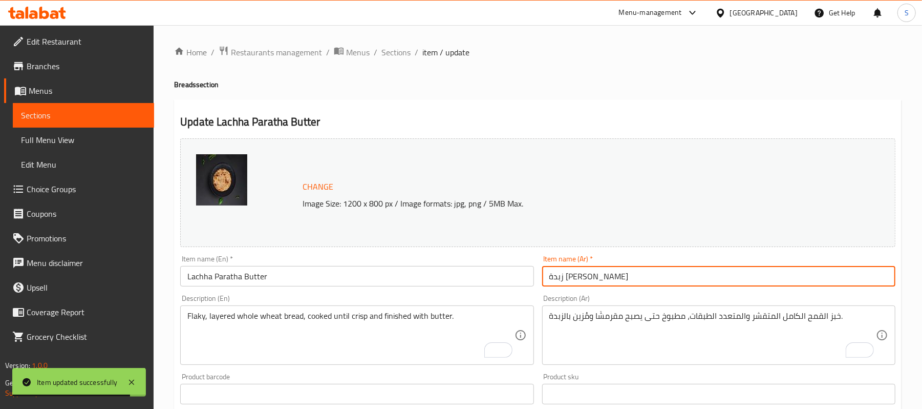
click at [396, 52] on span "Sections" at bounding box center [395, 52] width 29 height 12
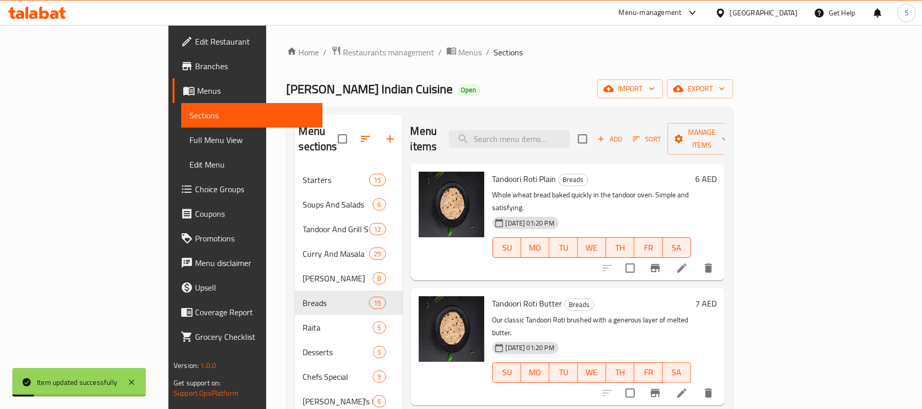
scroll to position [205, 0]
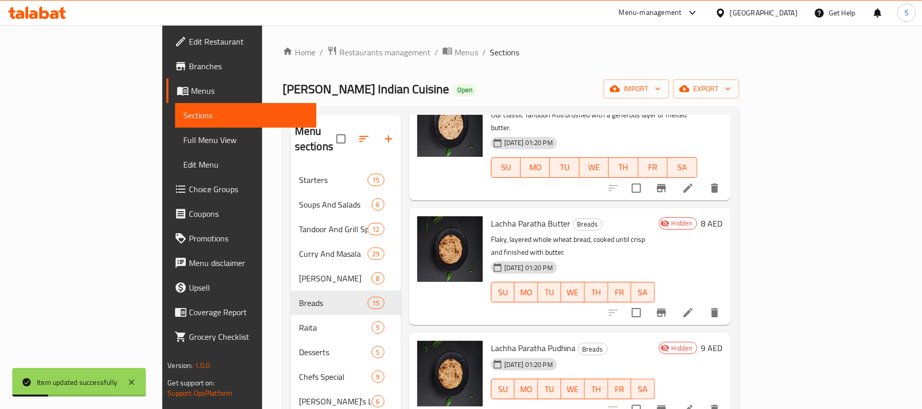
click at [702, 303] on li at bounding box center [688, 312] width 29 height 18
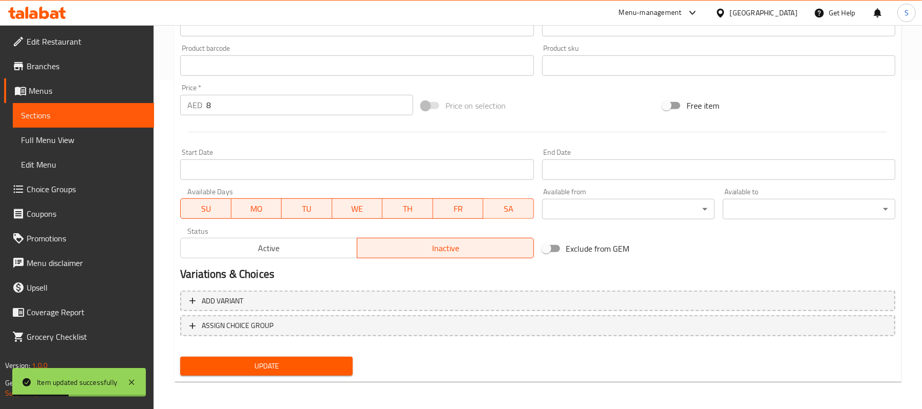
scroll to position [329, 0]
click at [283, 243] on span "Active" at bounding box center [269, 247] width 168 height 15
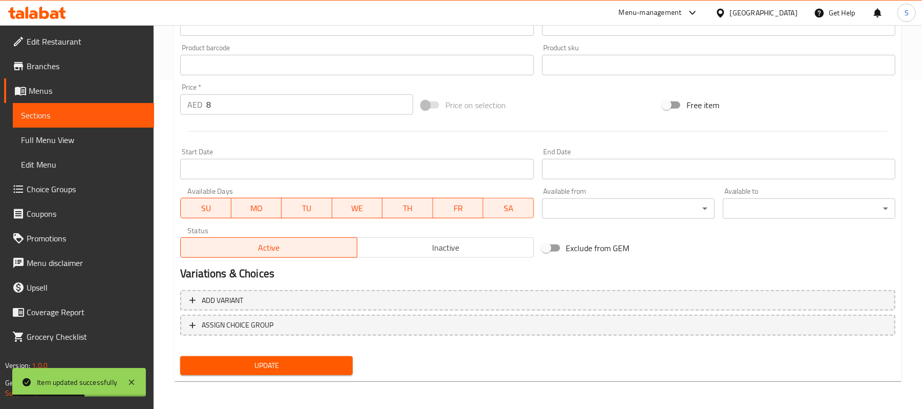
click at [284, 373] on button "Update" at bounding box center [266, 365] width 173 height 19
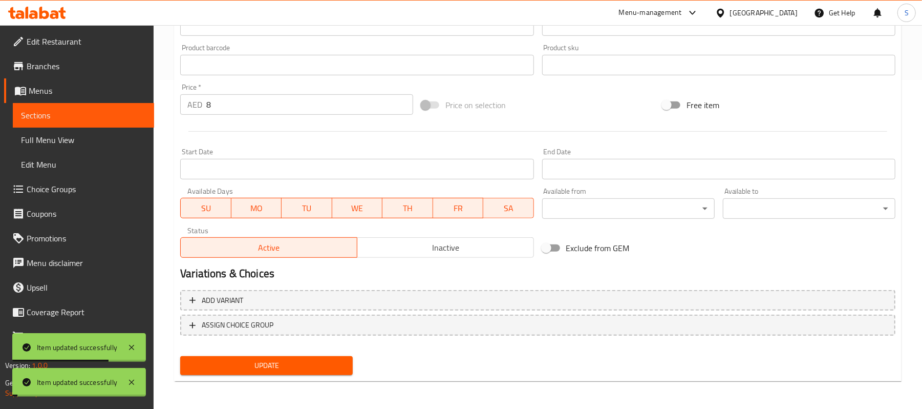
scroll to position [0, 0]
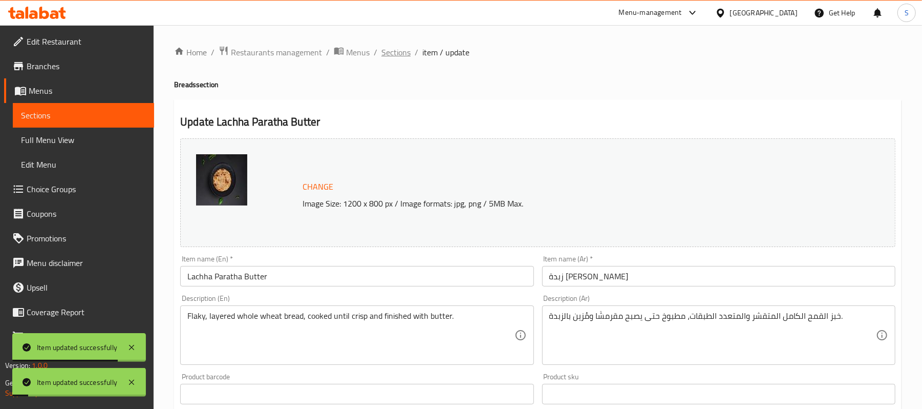
click at [394, 52] on span "Sections" at bounding box center [395, 52] width 29 height 12
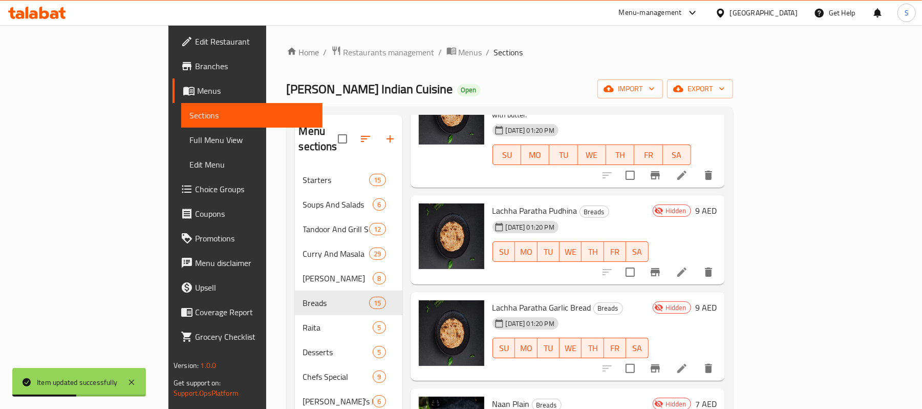
scroll to position [341, 0]
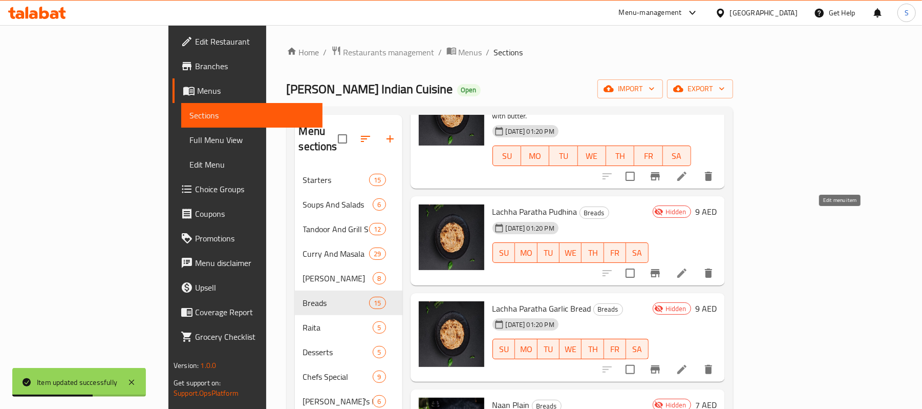
click at [687, 268] on icon at bounding box center [681, 272] width 9 height 9
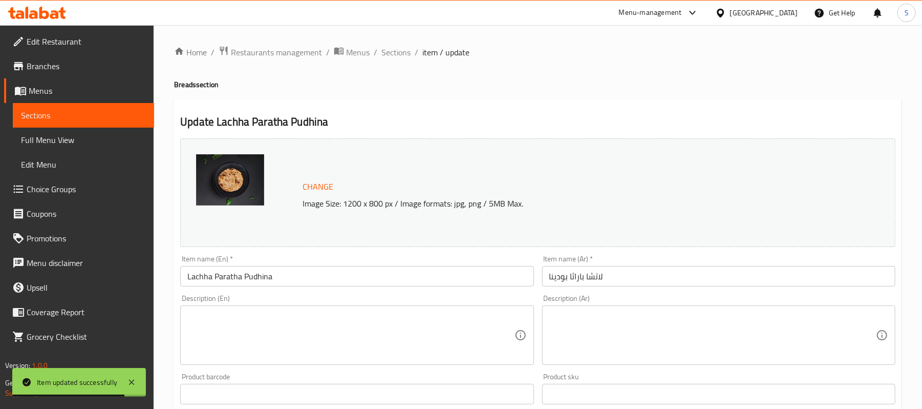
click at [264, 319] on textarea at bounding box center [350, 335] width 327 height 49
paste textarea "Crispy, layered bread infused with fresh, fragrant mint (pudhina)."
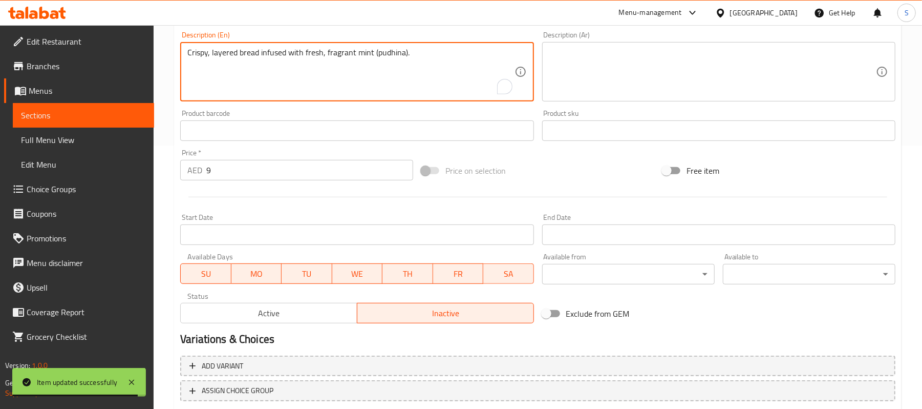
scroll to position [273, 0]
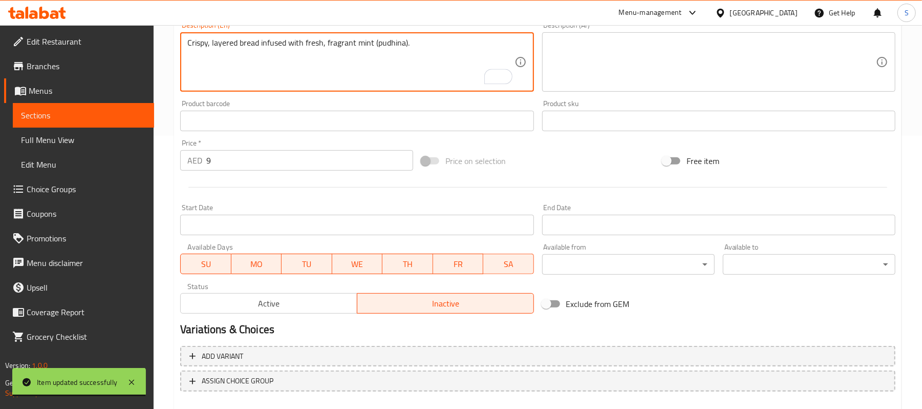
type textarea "Crispy, layered bread infused with fresh, fragrant mint (pudhina)."
click at [256, 307] on span "Active" at bounding box center [269, 303] width 168 height 15
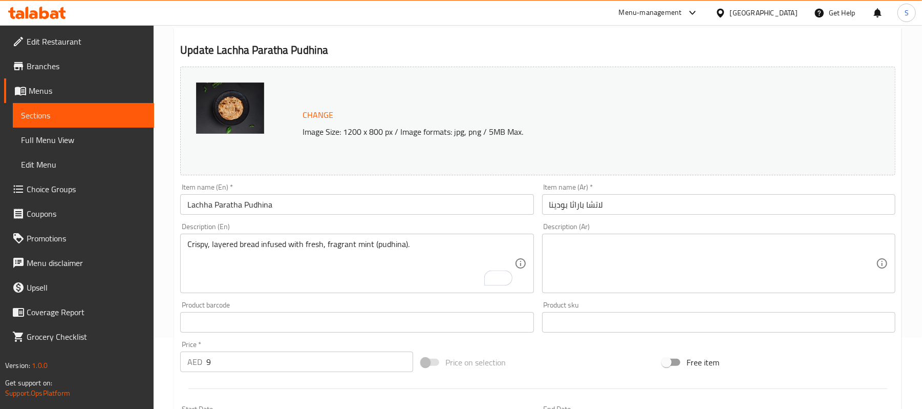
scroll to position [68, 0]
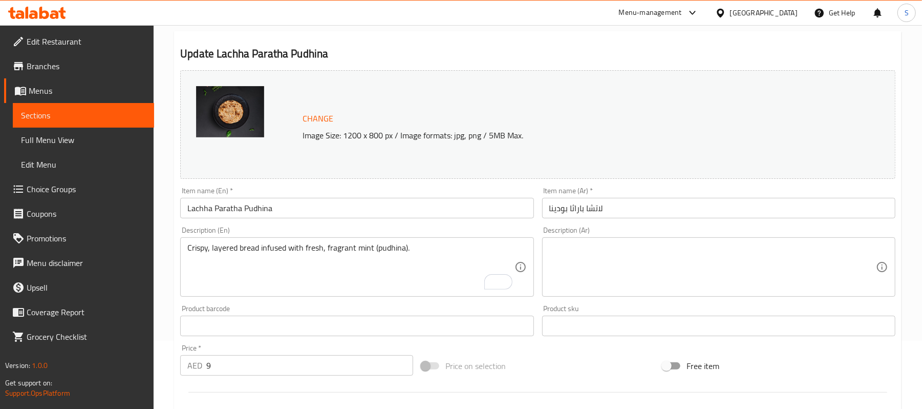
click at [620, 265] on textarea at bounding box center [712, 267] width 327 height 49
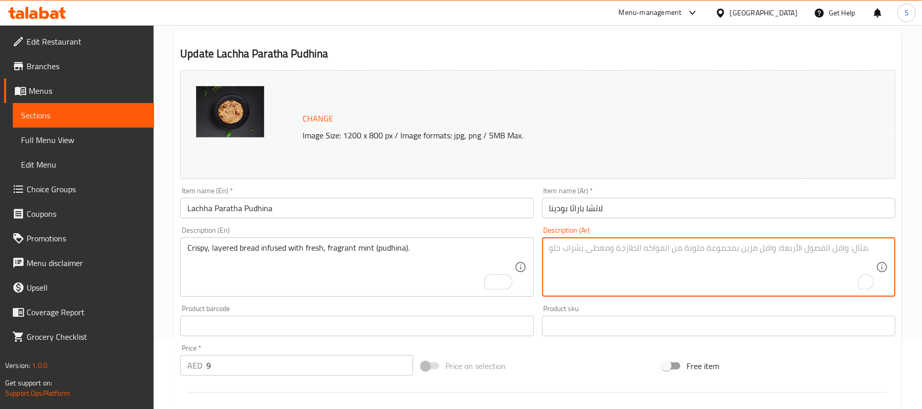
paste textarea "خبز مقرمش متعدد الطبقات، منقوع بالنعناع الطازج العطري (بودينا)."
type textarea "خبز مقرمش متعدد الطبقات، منقوع بالنعناع الطازج العطري (بودينا)."
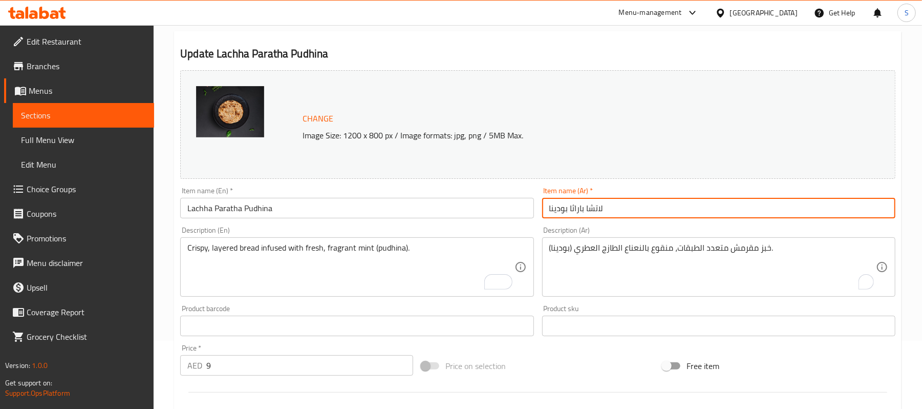
click at [637, 204] on input "لاتشا باراثا بودينا" at bounding box center [718, 208] width 353 height 20
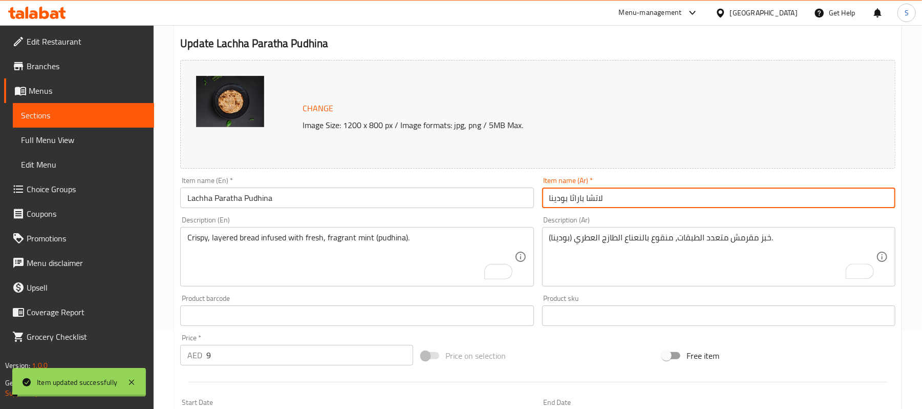
scroll to position [0, 0]
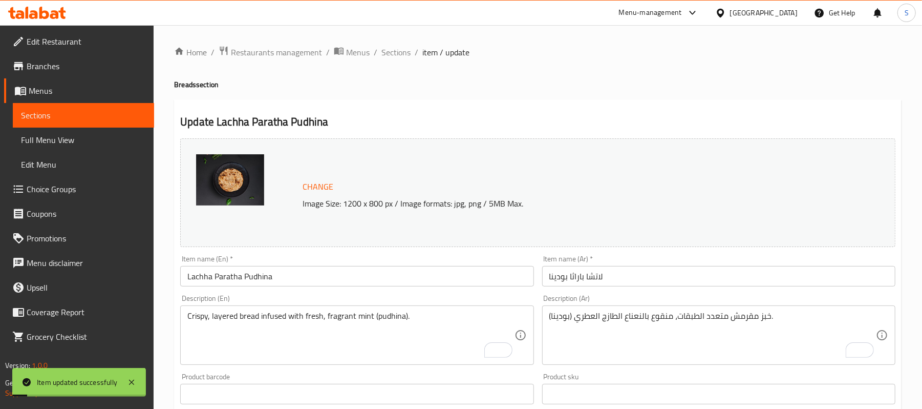
drag, startPoint x: 390, startPoint y: 54, endPoint x: 500, endPoint y: 1, distance: 122.0
click at [391, 54] on span "Sections" at bounding box center [395, 52] width 29 height 12
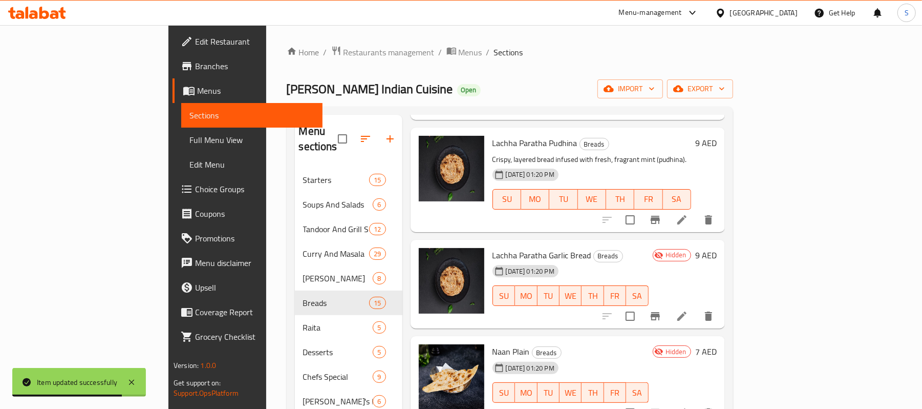
scroll to position [341, 0]
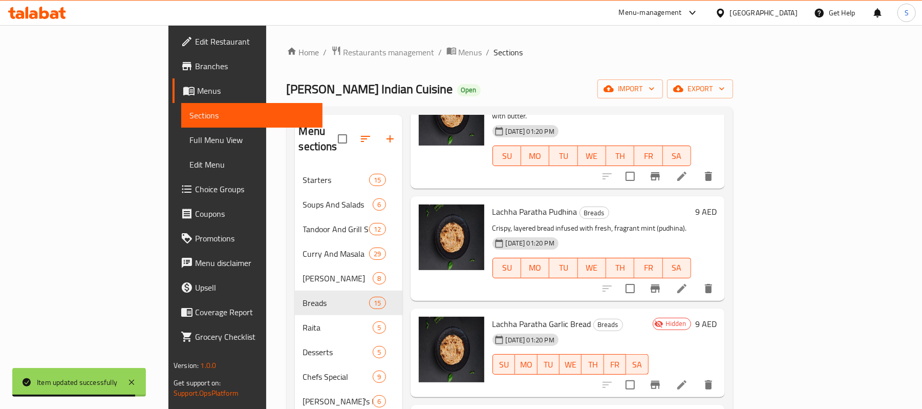
click at [688, 378] on icon at bounding box center [682, 384] width 12 height 12
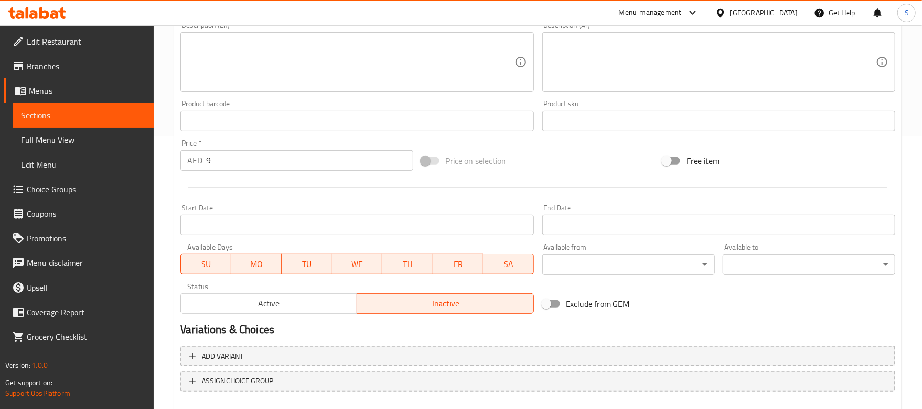
click at [273, 308] on span "Active" at bounding box center [269, 303] width 168 height 15
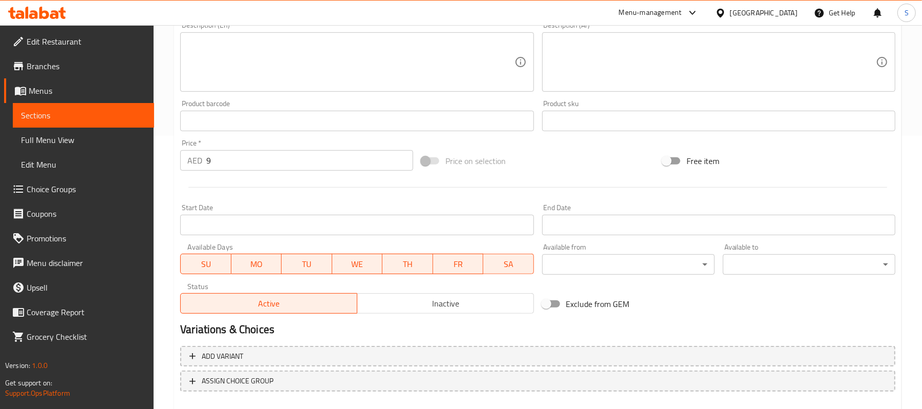
scroll to position [68, 0]
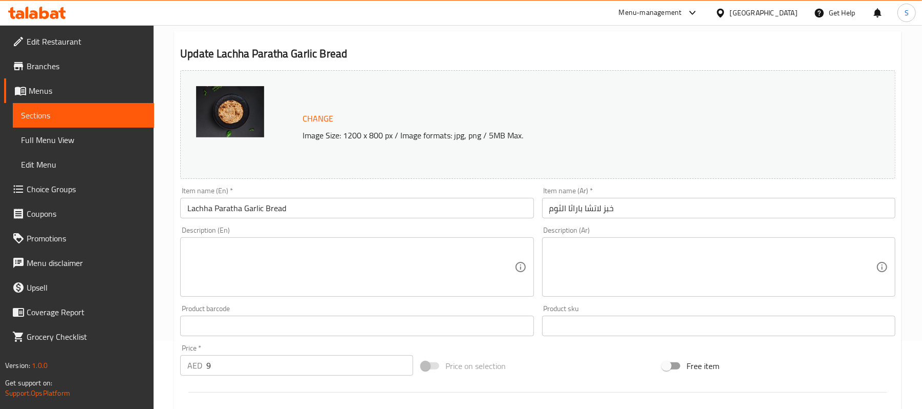
click at [340, 243] on textarea at bounding box center [350, 267] width 327 height 49
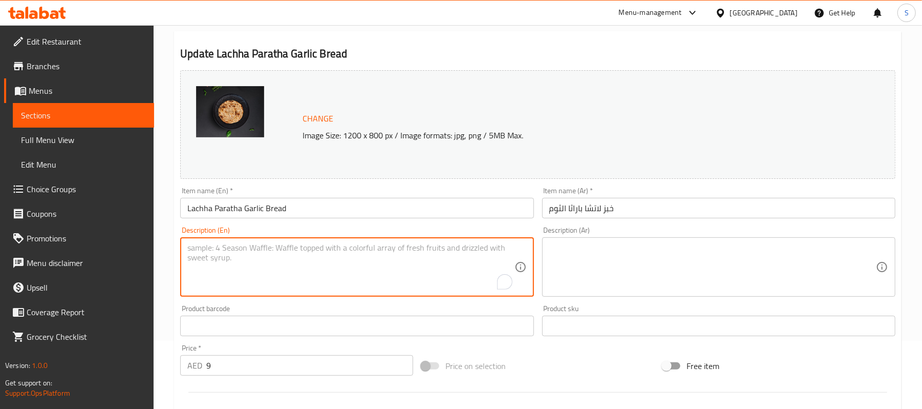
paste textarea "Layered bread infused with finely chopped garlic and herbs."
type textarea "Layered bread infused with finely chopped garlic and herbs."
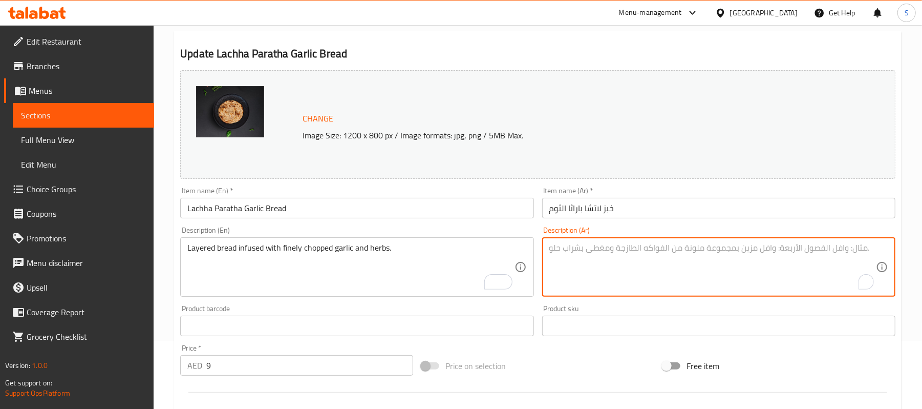
click at [657, 259] on textarea "To enrich screen reader interactions, please activate Accessibility in Grammarl…" at bounding box center [712, 267] width 327 height 49
paste textarea "خبز متعدد الطبقات منقوع بالثوم المفروم والأعشاب."
drag, startPoint x: 631, startPoint y: 254, endPoint x: 648, endPoint y: 254, distance: 16.9
click at [648, 254] on textarea "خبز متعدد الطبقات منقوع بالثوم المفروم والأعشاب." at bounding box center [712, 267] width 327 height 49
type textarea "خبز متعدد الطبقات ممزوج بالثوم المفروم والأعشاب."
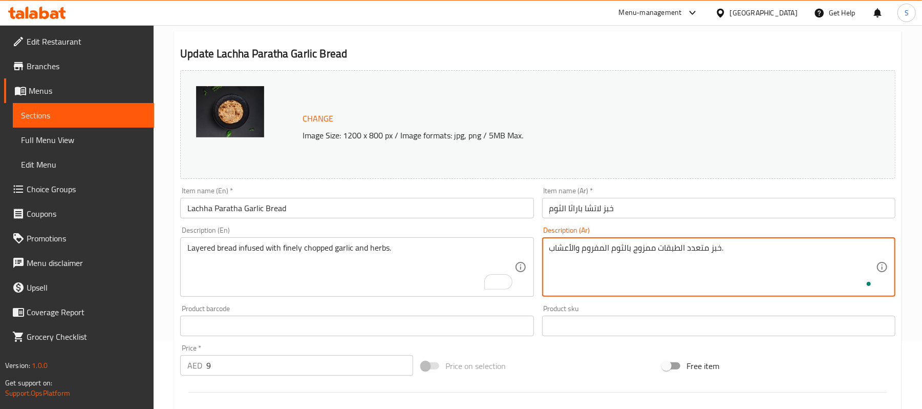
click at [665, 211] on input "خبز لاتشا باراثا الثوم" at bounding box center [718, 208] width 353 height 20
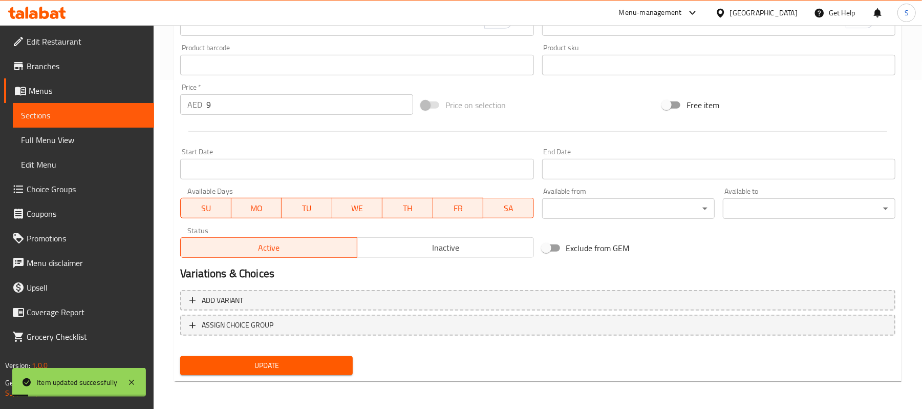
scroll to position [0, 0]
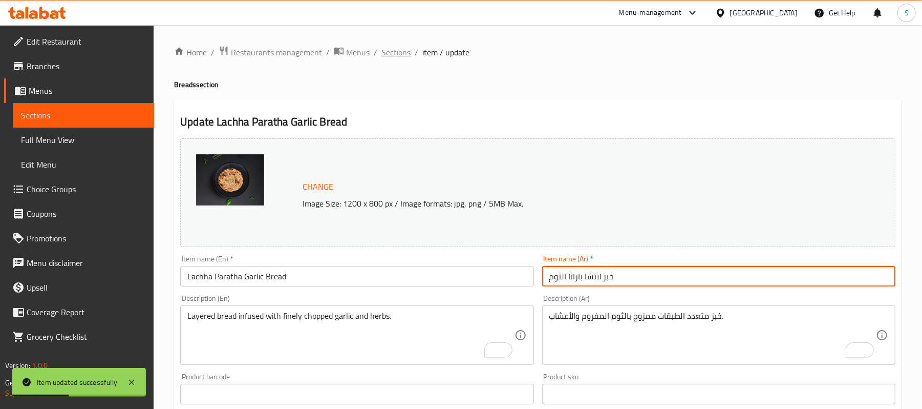
click at [396, 56] on span "Sections" at bounding box center [395, 52] width 29 height 12
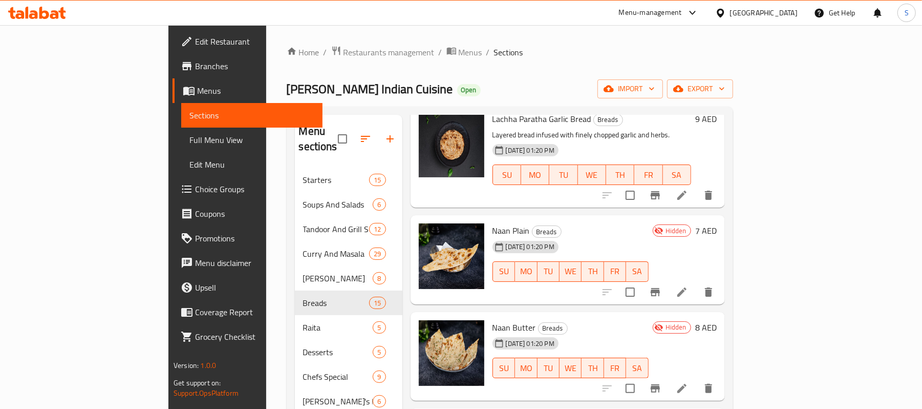
scroll to position [478, 0]
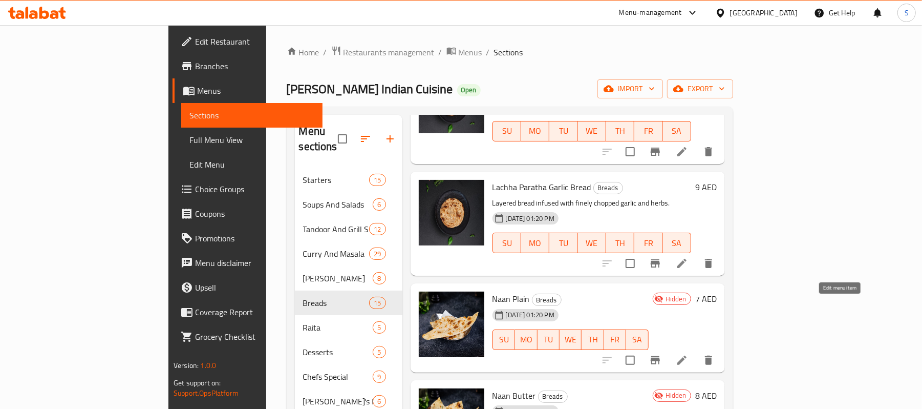
click at [687, 355] on icon at bounding box center [681, 359] width 9 height 9
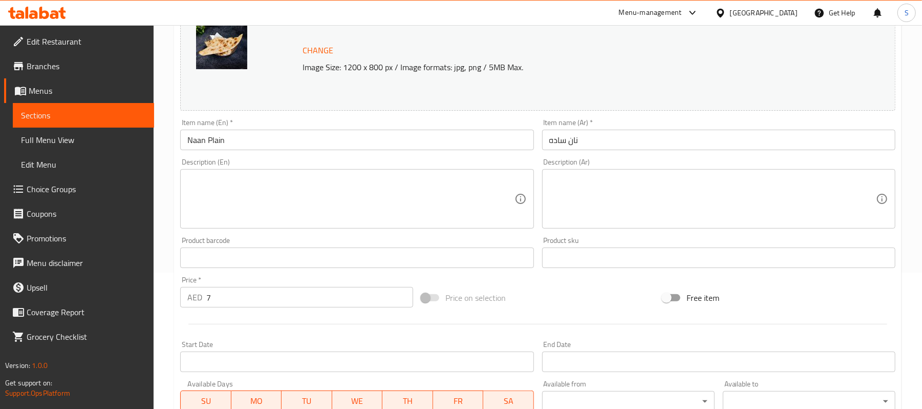
click at [298, 189] on textarea at bounding box center [350, 199] width 327 height 49
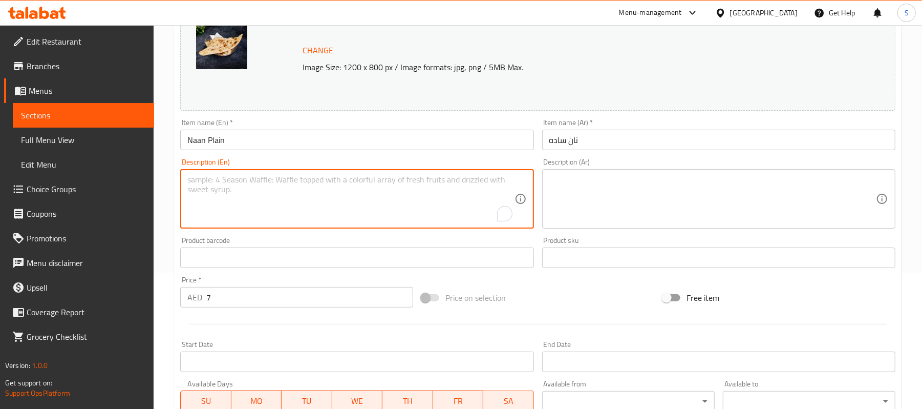
paste textarea "Soft, traditional leavened flatbread baked to perfection in the tandoor."
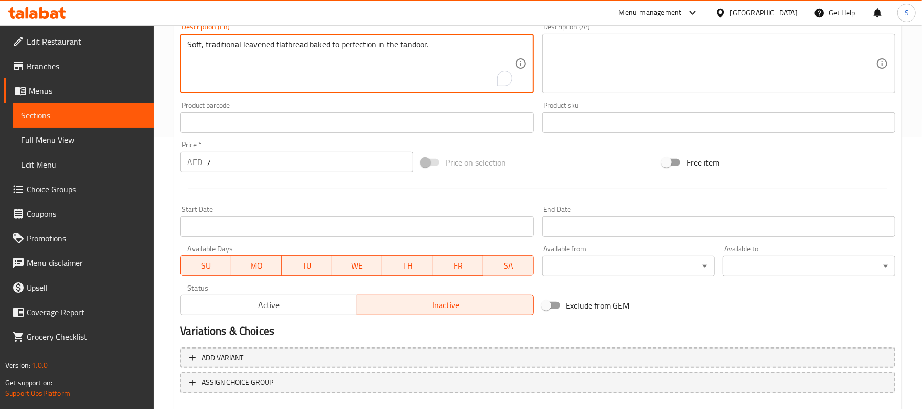
scroll to position [273, 0]
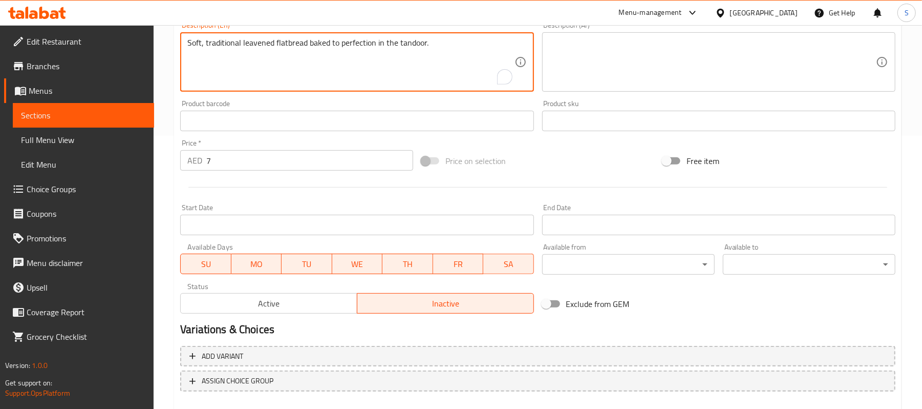
type textarea "Soft, traditional leavened flatbread baked to perfection in the tandoor."
click at [274, 311] on button "Active" at bounding box center [268, 303] width 177 height 20
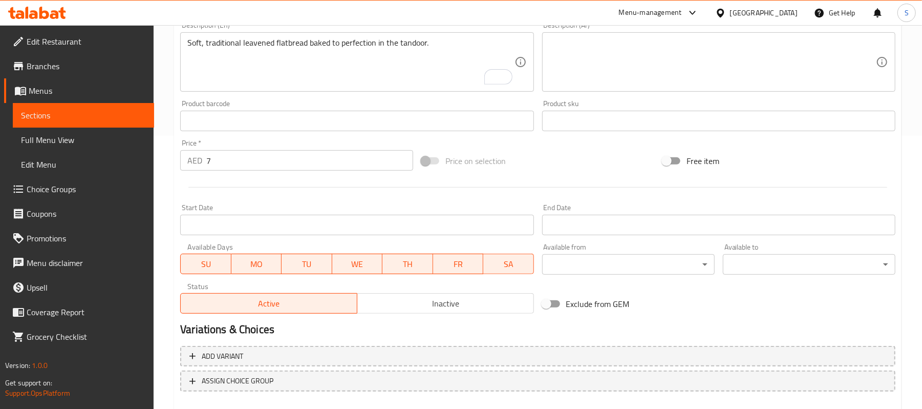
click at [654, 67] on textarea at bounding box center [712, 62] width 327 height 49
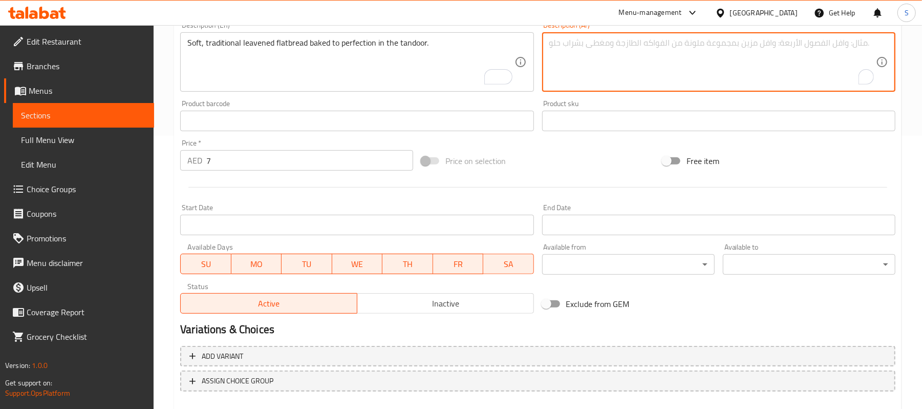
paste textarea "خبز مسطح ناعم تقليدي مخمر يُخبز بإتقان في التندور."
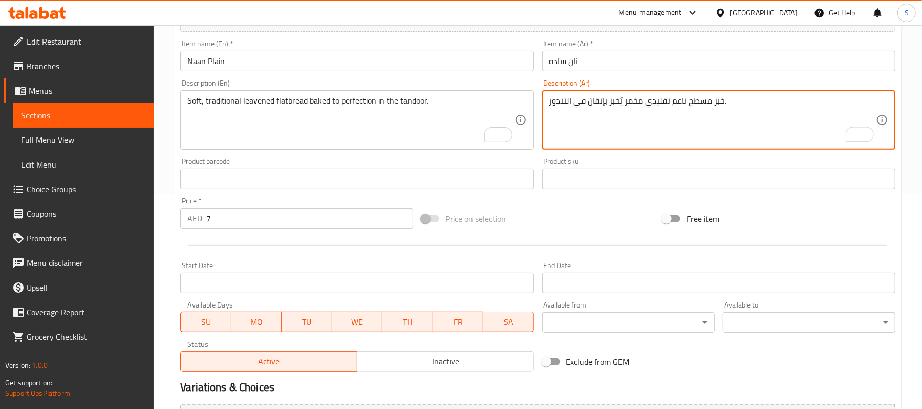
scroll to position [205, 0]
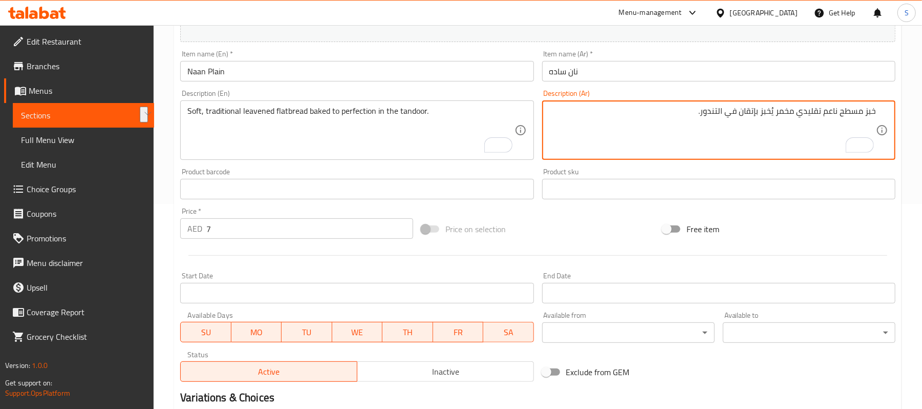
drag, startPoint x: 775, startPoint y: 111, endPoint x: 741, endPoint y: 110, distance: 33.3
click at [741, 110] on textarea "خبز مسطح ناعم تقليدي مخمر يُخبز بإتقان في التندور." at bounding box center [712, 130] width 327 height 49
paste textarea "خبوزة إلى حد الكمال"
click at [752, 113] on textarea "خبز مسطح ناعم تقليدي مخمر مخبوزة إلى حد الكمال في التندور." at bounding box center [712, 130] width 327 height 49
type textarea "خبز مسطح ناعم تقليدي مخمر مخبوز إلى حد الكمال في التندور."
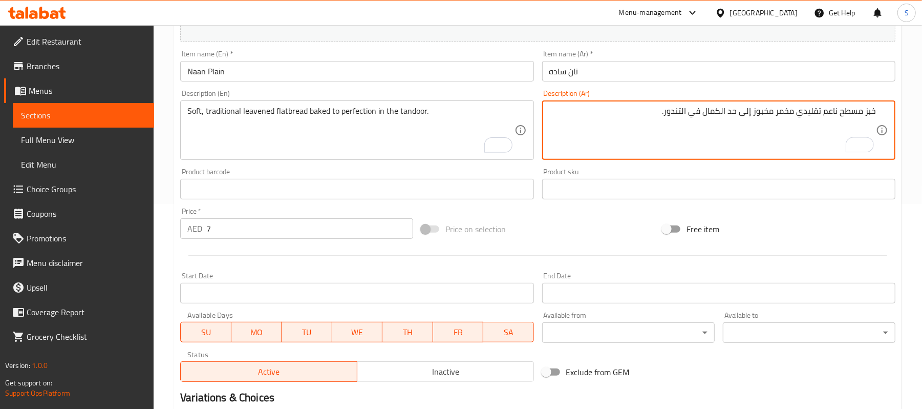
click at [682, 68] on input "نان ساده" at bounding box center [718, 71] width 353 height 20
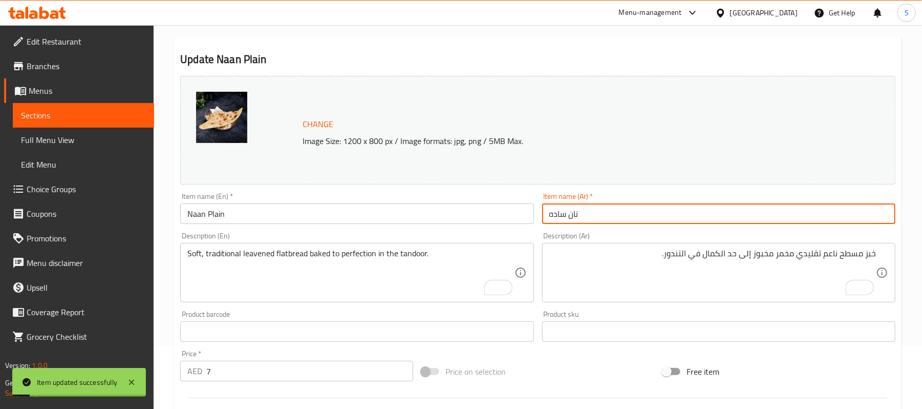
scroll to position [0, 0]
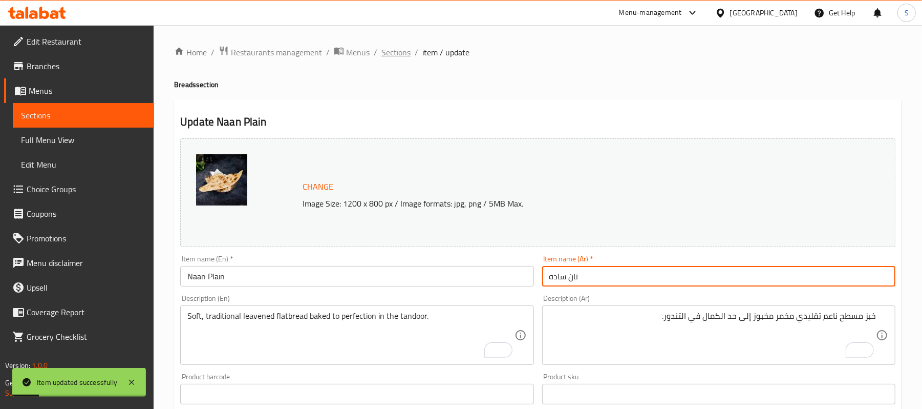
click at [386, 54] on span "Sections" at bounding box center [395, 52] width 29 height 12
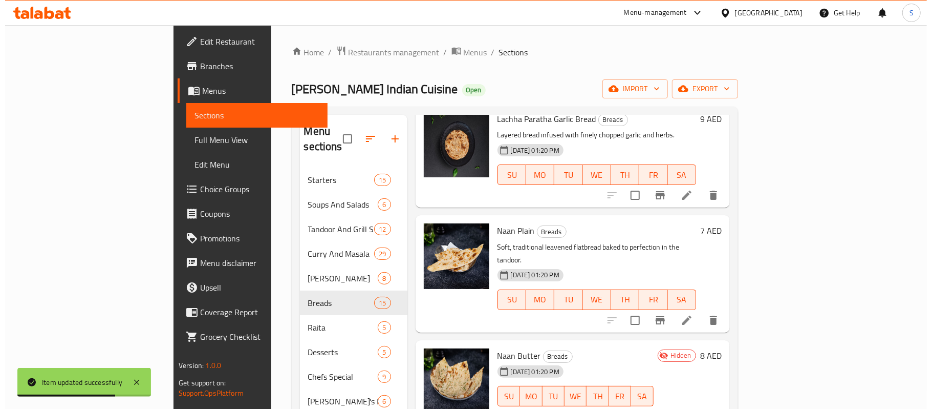
scroll to position [614, 0]
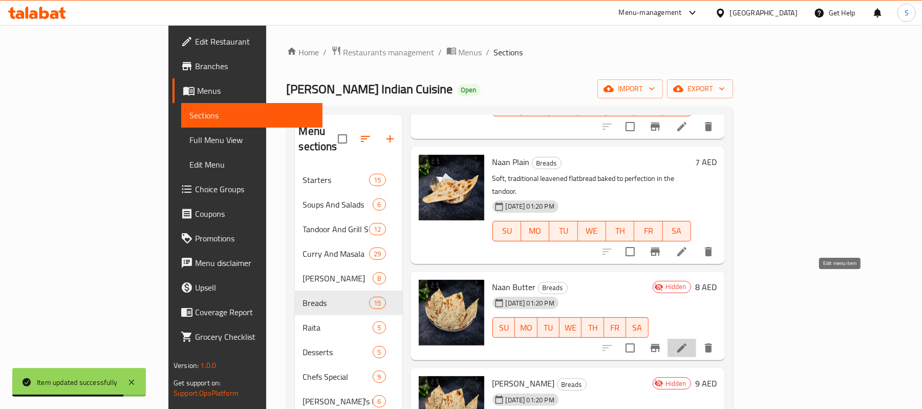
click at [688, 341] on icon at bounding box center [682, 347] width 12 height 12
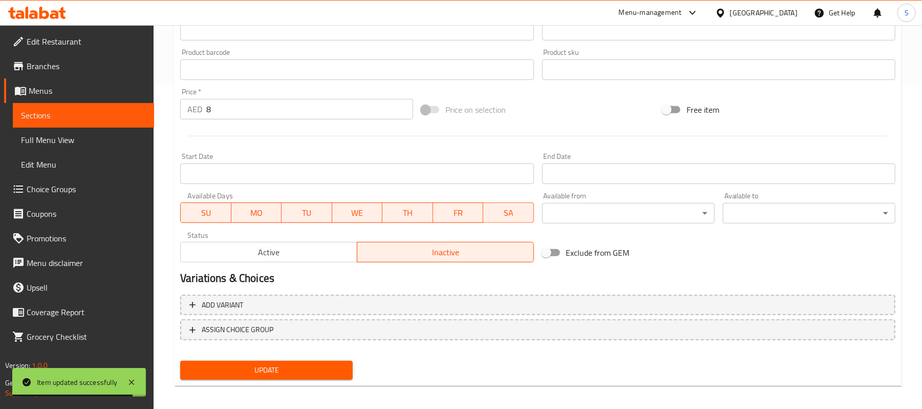
scroll to position [329, 0]
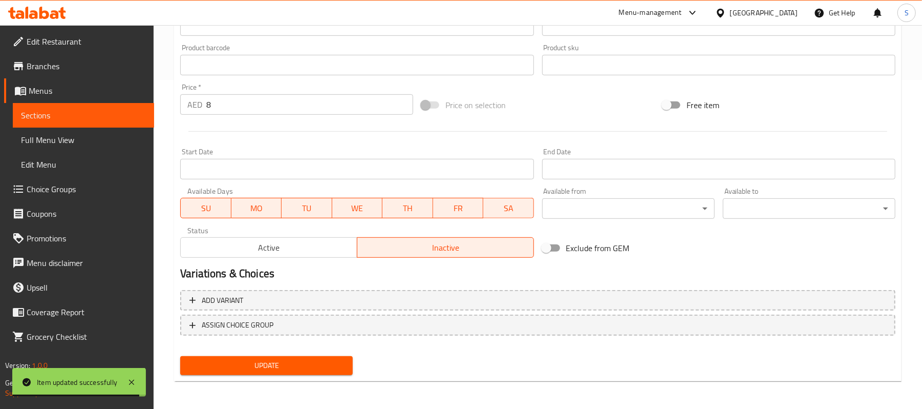
click at [299, 258] on button "Active" at bounding box center [268, 247] width 177 height 20
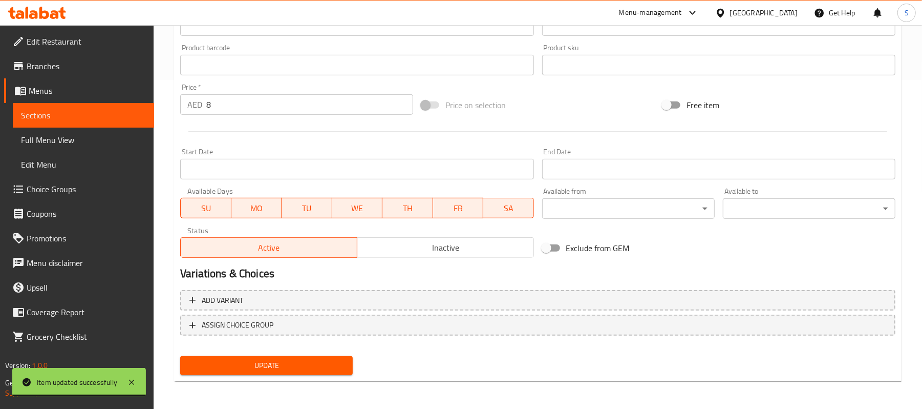
scroll to position [56, 0]
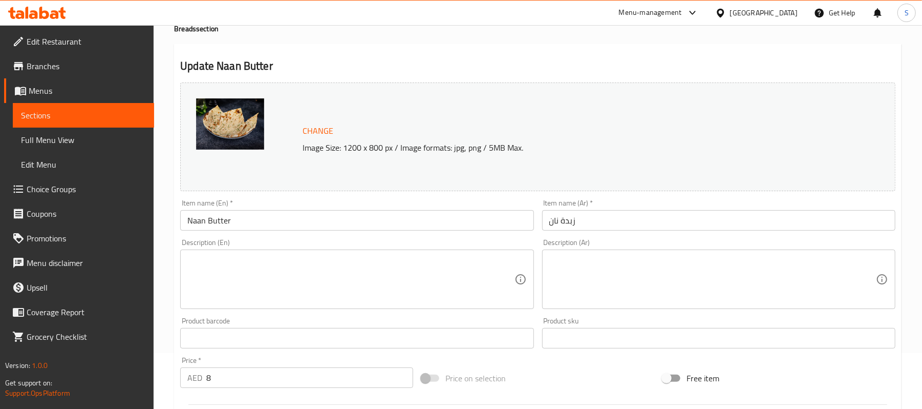
click at [327, 257] on textarea at bounding box center [350, 279] width 327 height 49
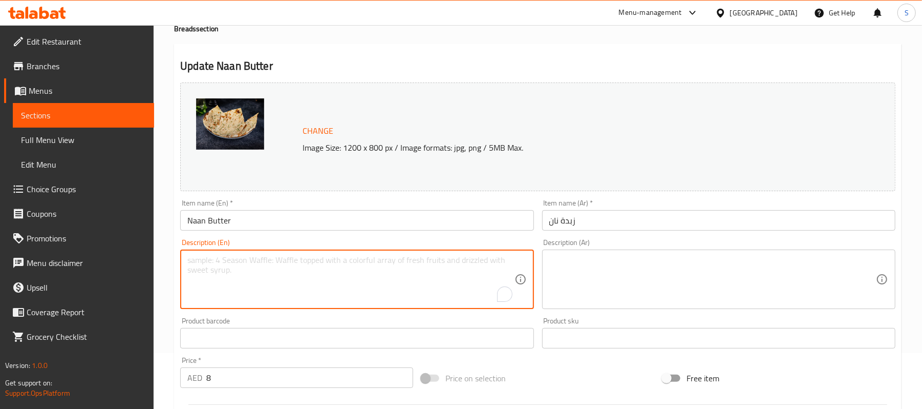
paste textarea "8 Soft, pillowy naan brushed with a generous layer of melted butter."
type textarea "8 Soft, pillowy naan brushed with a generous layer of melted butter."
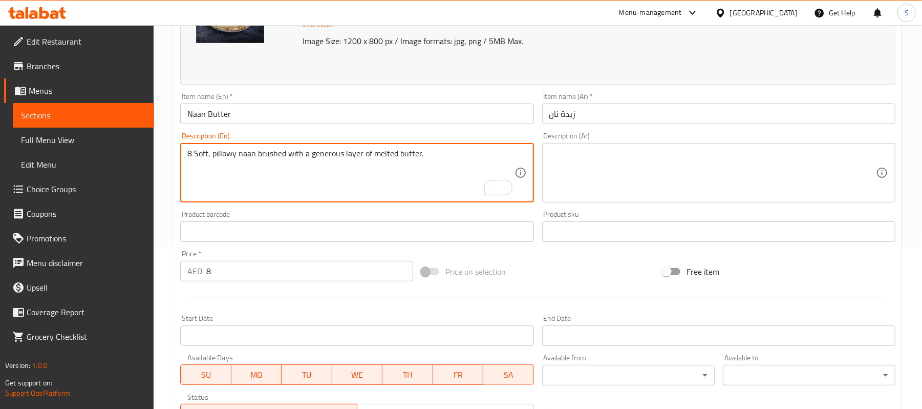
scroll to position [192, 0]
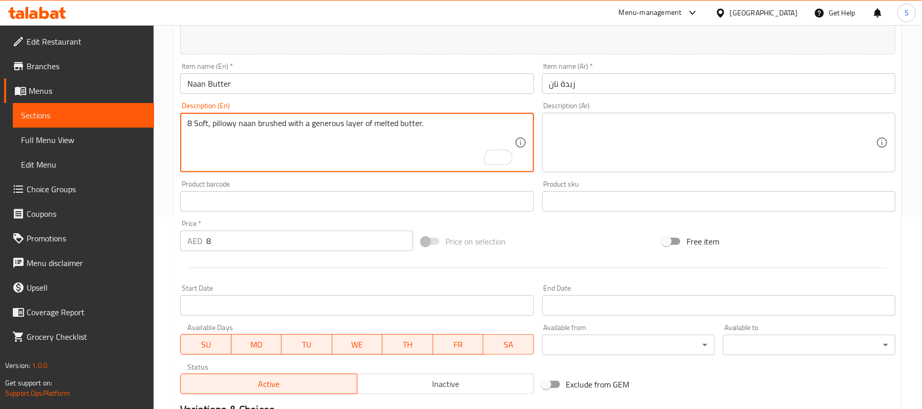
click at [619, 136] on textarea at bounding box center [712, 142] width 327 height 49
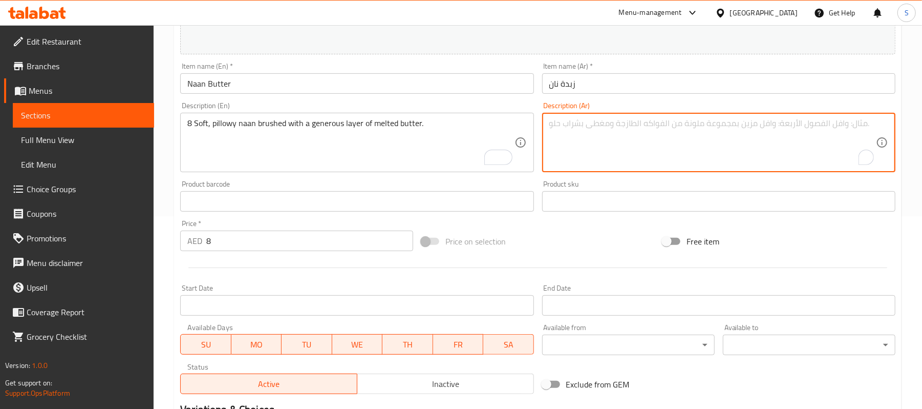
paste textarea "8 خبز نان ناعم ومغطى بطبقة سخية من الزبدة المذابة."
type textarea "8 خبز نان ناعم ومغطى بطبقة سخية من الزبدة المذابة."
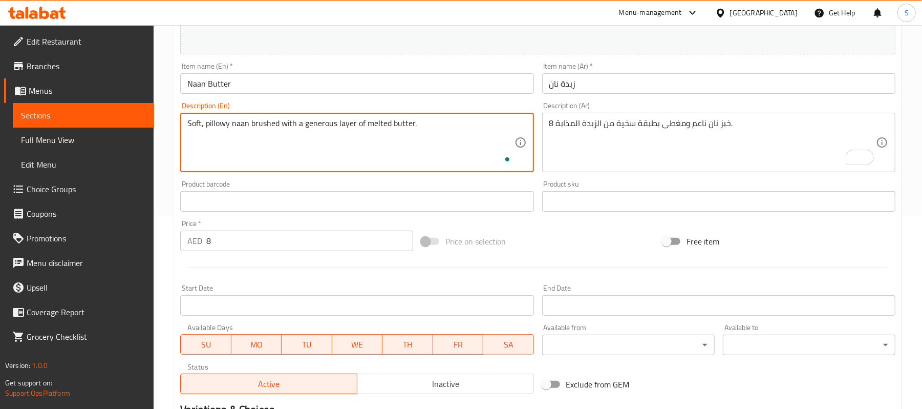
type textarea "Soft, pillowy naan brushed with a generous layer of melted butter."
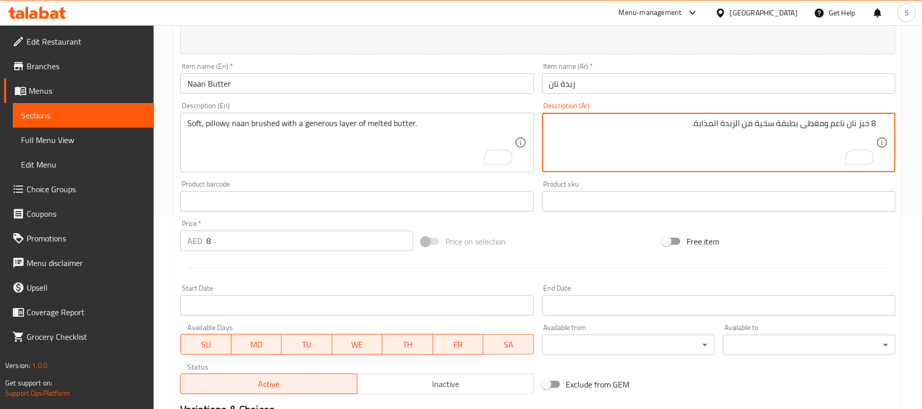
click at [869, 125] on textarea "8 خبز نان ناعم ومغطى بطبقة سخية من الزبدة المذابة." at bounding box center [712, 142] width 327 height 49
type textarea "خبز نان ناعم ومغطى بطبقة سخية من الزبدة المذابة."
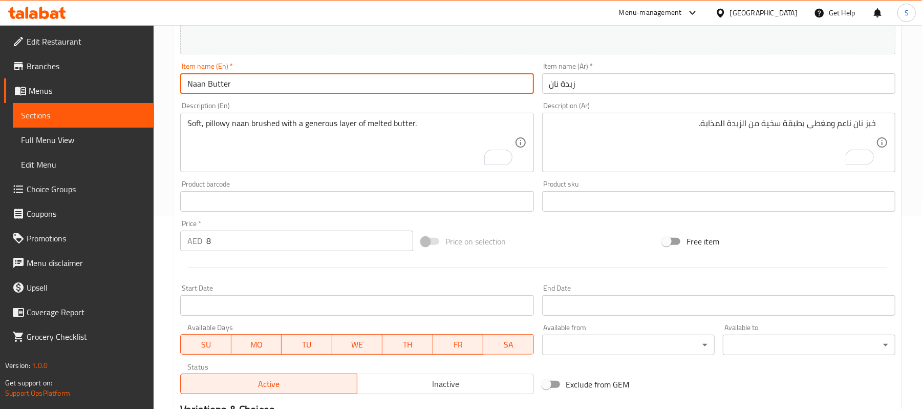
drag, startPoint x: 179, startPoint y: 70, endPoint x: 123, endPoint y: 62, distance: 55.8
click at [123, 62] on div "Edit Restaurant Branches Menus Sections Full Menu View Edit Menu Choice Groups …" at bounding box center [461, 189] width 922 height 713
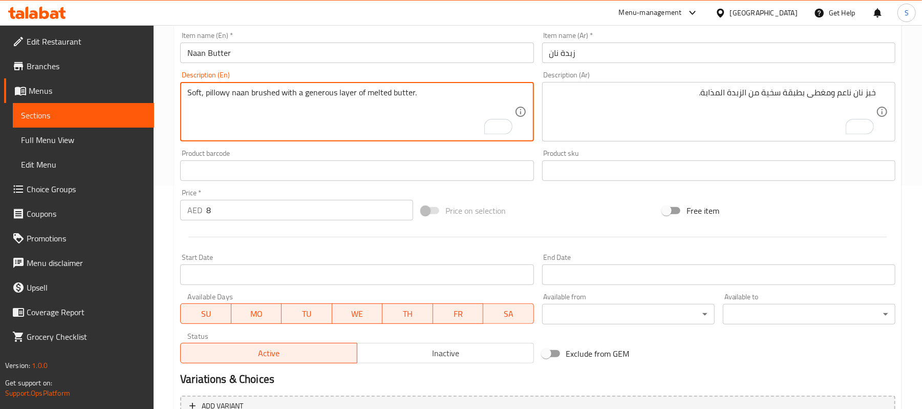
scroll to position [124, 0]
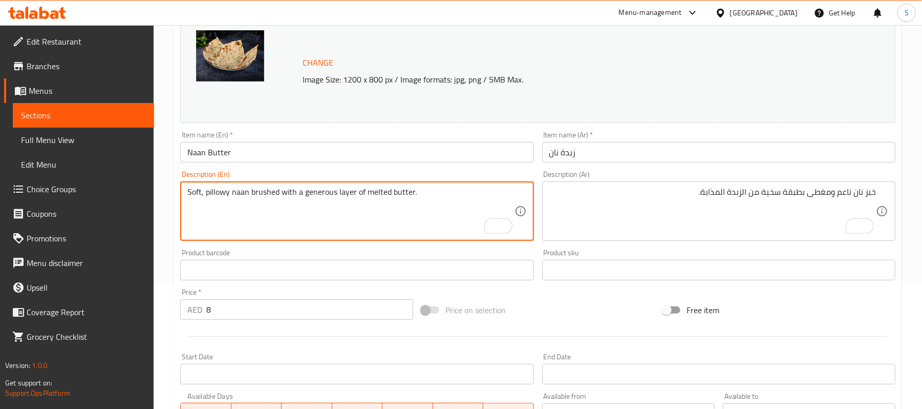
click at [386, 156] on input "Naan Butter" at bounding box center [356, 152] width 353 height 20
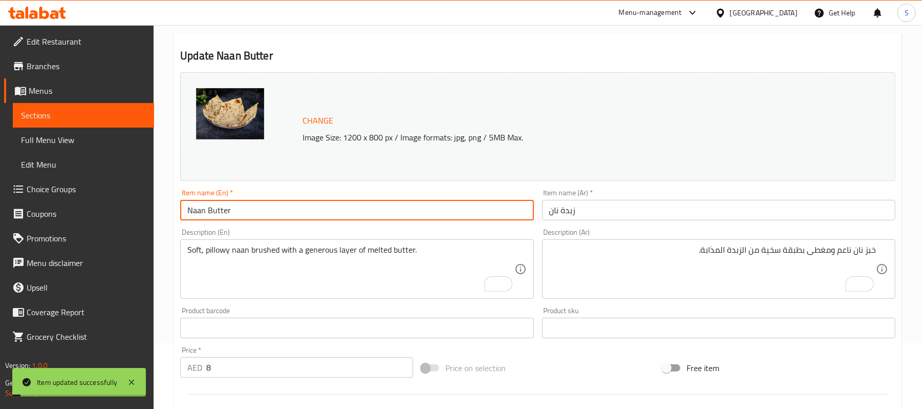
scroll to position [0, 0]
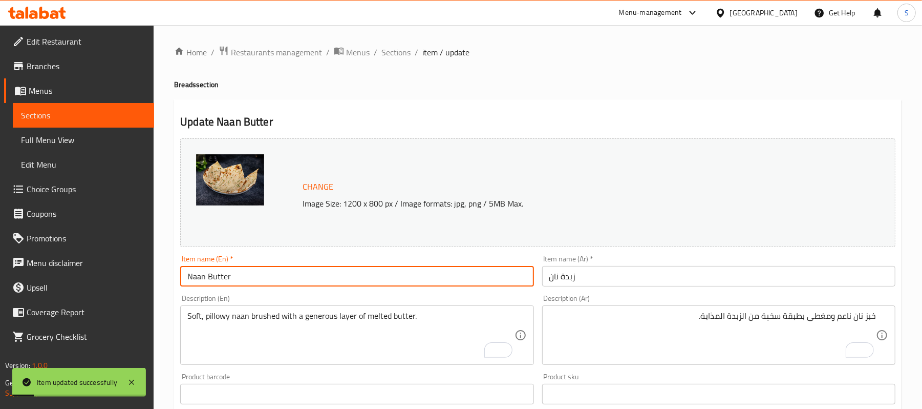
drag, startPoint x: 394, startPoint y: 47, endPoint x: 570, endPoint y: 1, distance: 182.0
click at [394, 47] on span "Sections" at bounding box center [395, 52] width 29 height 12
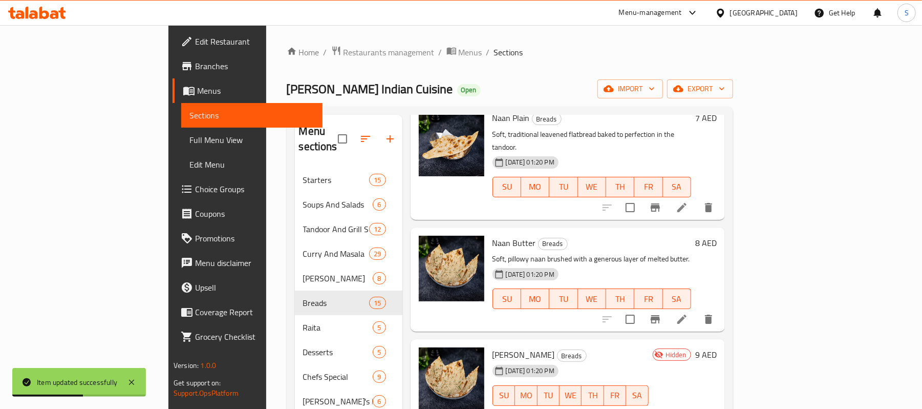
scroll to position [682, 0]
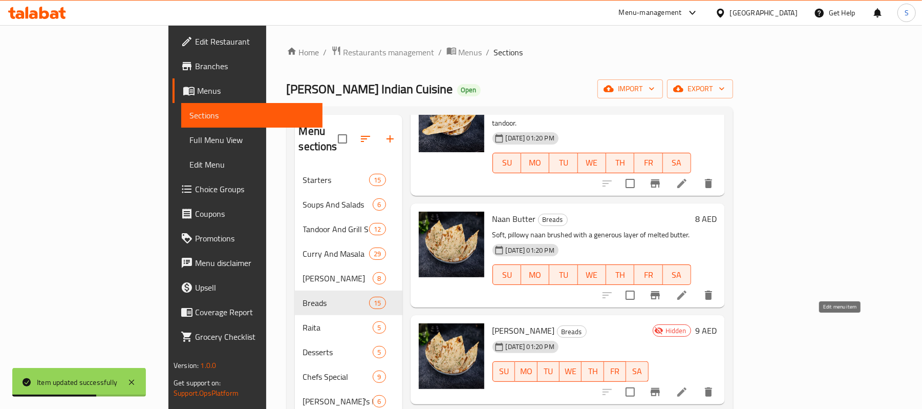
click at [688, 386] on icon at bounding box center [682, 392] width 12 height 12
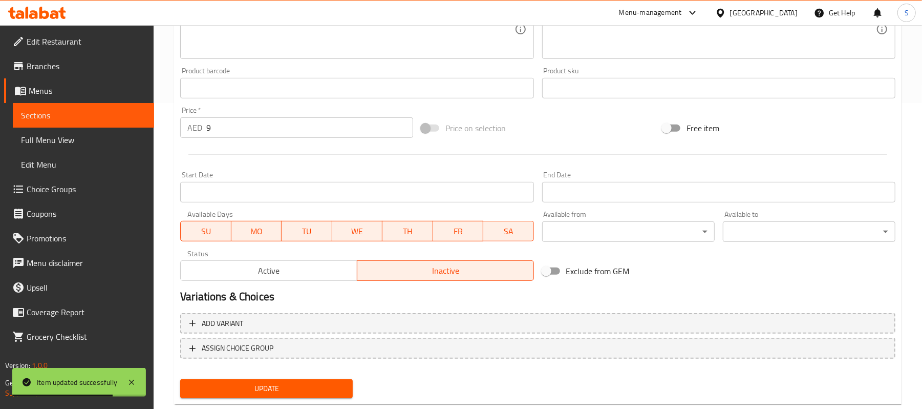
scroll to position [329, 0]
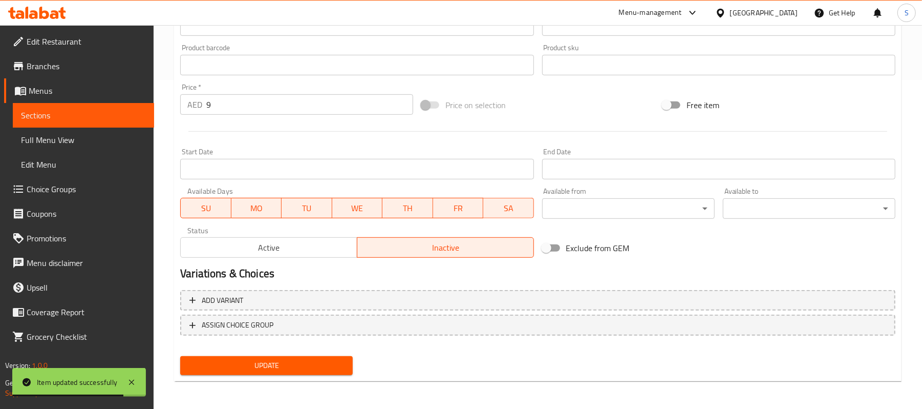
click at [268, 241] on span "Active" at bounding box center [269, 247] width 168 height 15
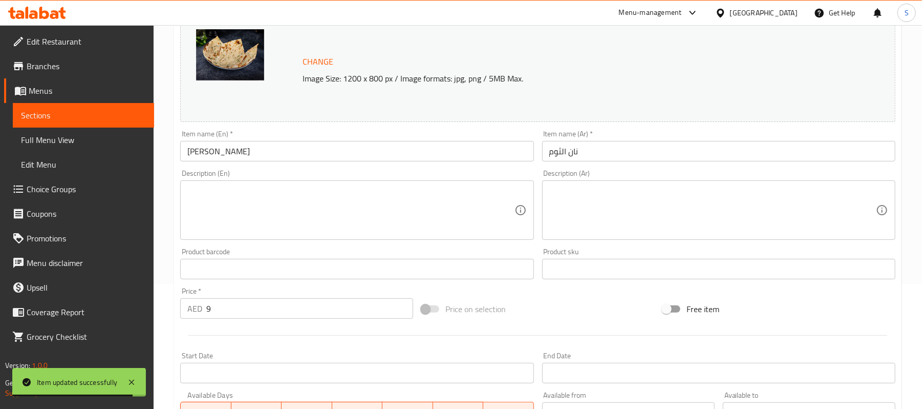
scroll to position [124, 0]
click at [374, 205] on textarea at bounding box center [350, 211] width 327 height 49
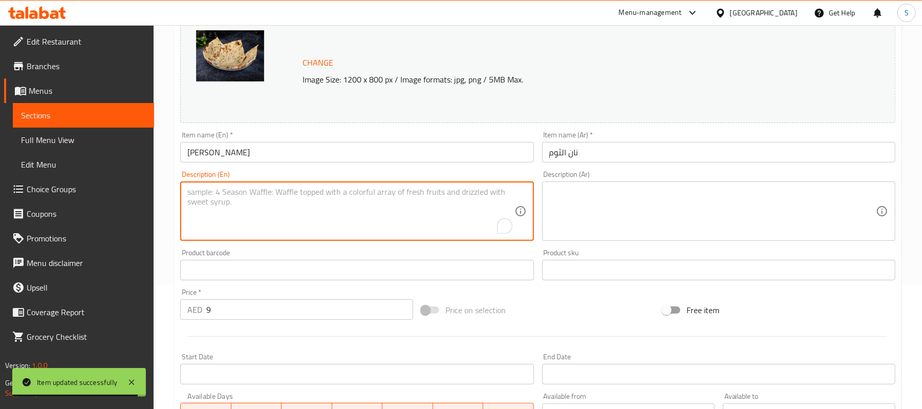
paste textarea ""Soft naan bread topped with fresh garlic and cilantro. ""
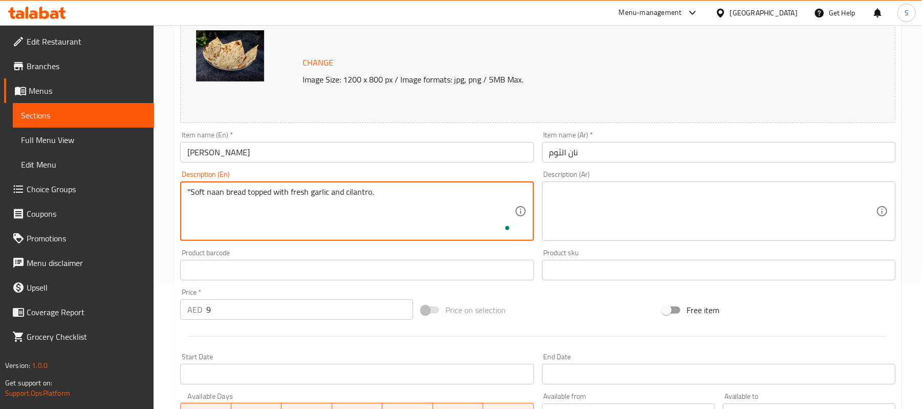
click at [189, 186] on div ""Soft naan bread topped with fresh garlic and cilantro. Description (En)" at bounding box center [356, 210] width 353 height 59
click at [190, 187] on textarea ""Soft naan bread topped with fresh garlic and cilantro." at bounding box center [350, 211] width 327 height 49
click at [218, 196] on textarea "Soft naan bread topped with fresh garlic and cilantro." at bounding box center [350, 211] width 327 height 49
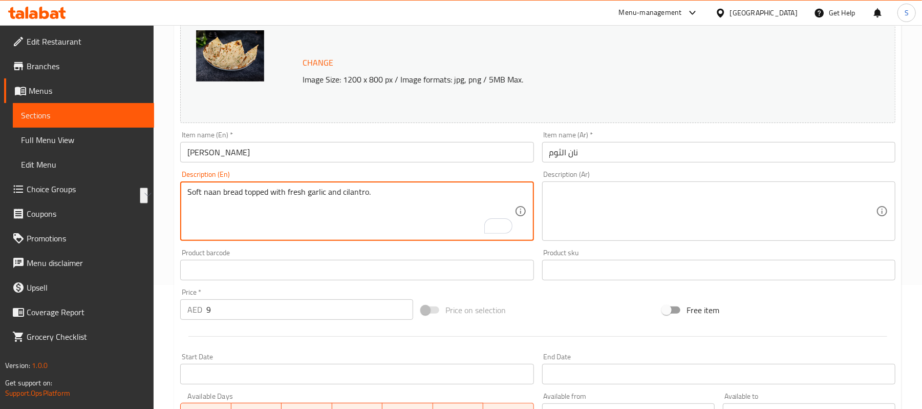
type textarea "Soft naan bread topped with fresh garlic and cilantro."
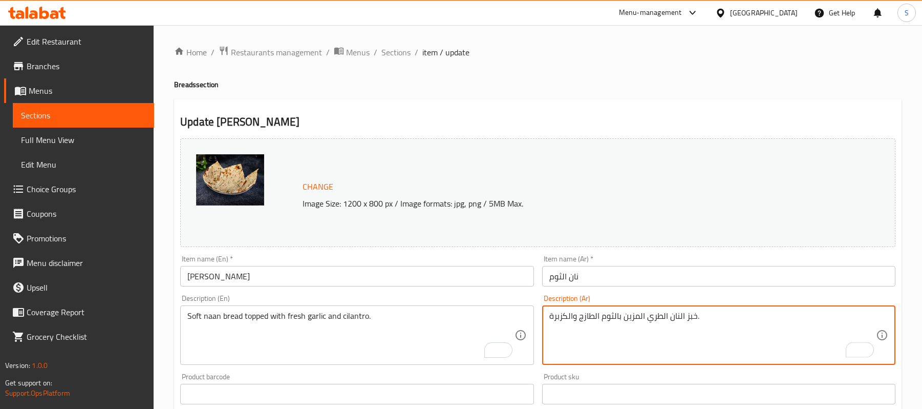
scroll to position [124, 0]
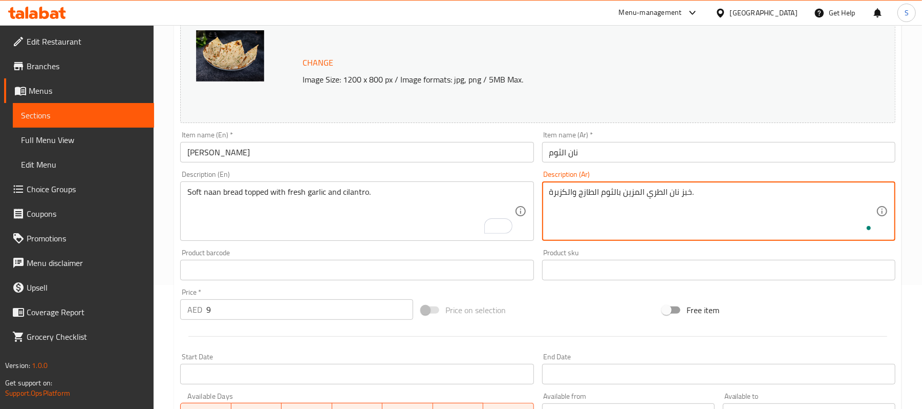
click at [666, 189] on textarea "خبز نان الطري المزين بالثوم الطازج والكزبرة." at bounding box center [712, 211] width 327 height 49
click at [642, 194] on textarea "خبز نان طري المزين بالثوم الطازج والكزبرة." at bounding box center [712, 211] width 327 height 49
type textarea "خبز نان طري مزين بالثوم الطازج والكزبرة."
click at [594, 153] on input "نان الثوم" at bounding box center [718, 152] width 353 height 20
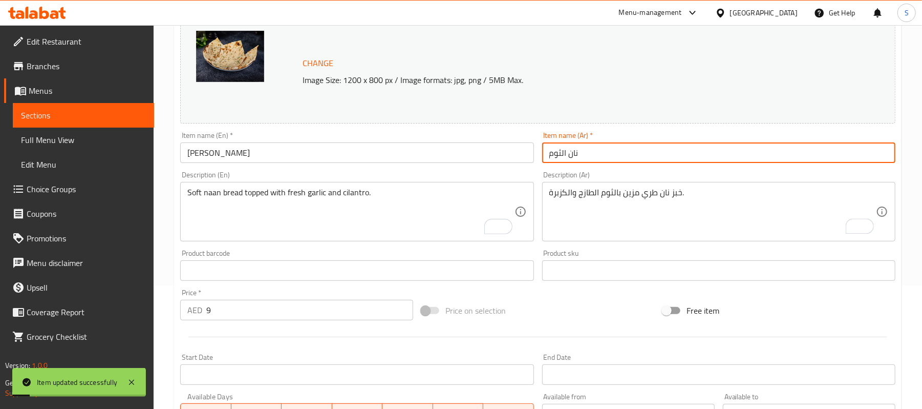
scroll to position [0, 0]
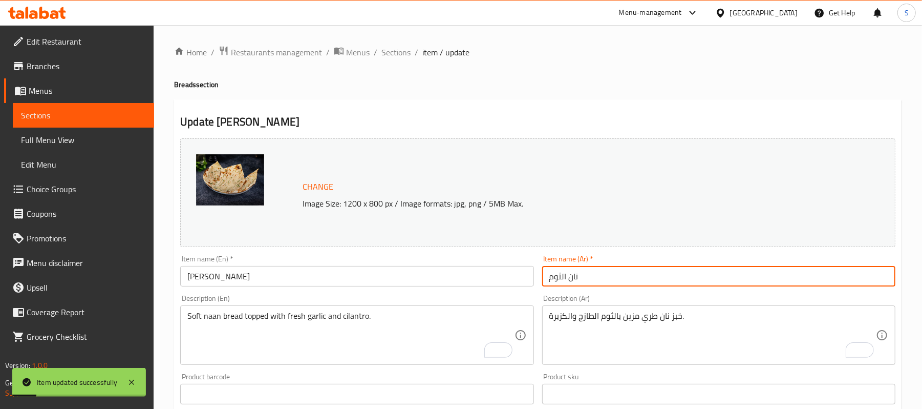
drag, startPoint x: 391, startPoint y: 52, endPoint x: 439, endPoint y: 1, distance: 70.3
click at [391, 52] on span "Sections" at bounding box center [395, 52] width 29 height 12
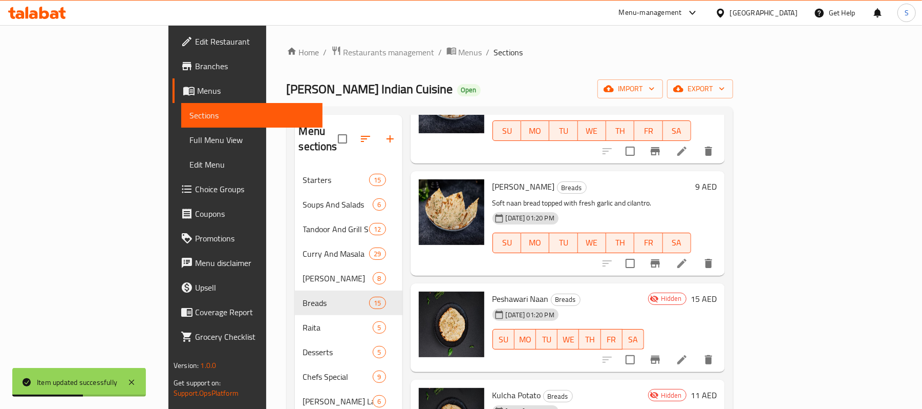
scroll to position [819, 0]
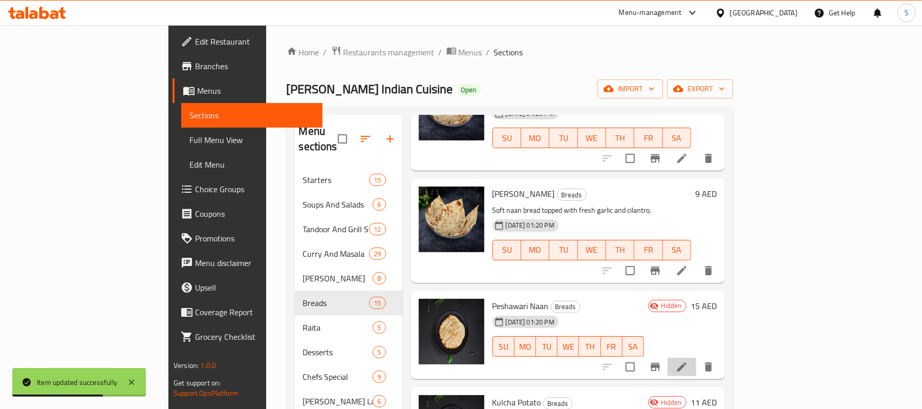
click at [696, 357] on li at bounding box center [682, 366] width 29 height 18
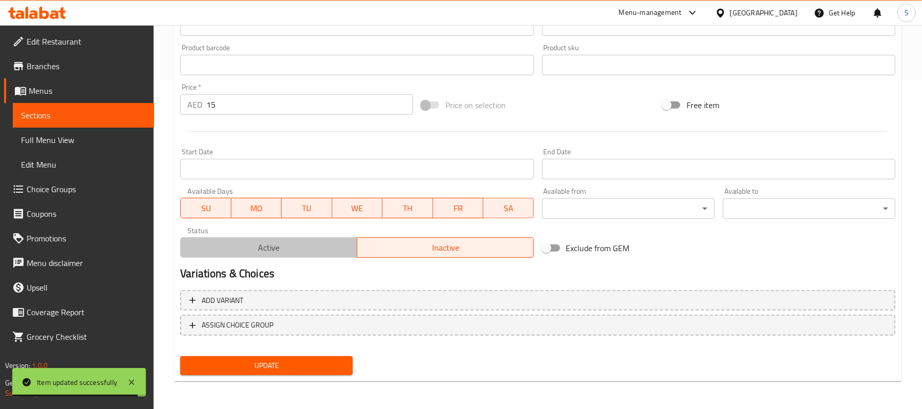
click at [290, 252] on span "Active" at bounding box center [269, 247] width 168 height 15
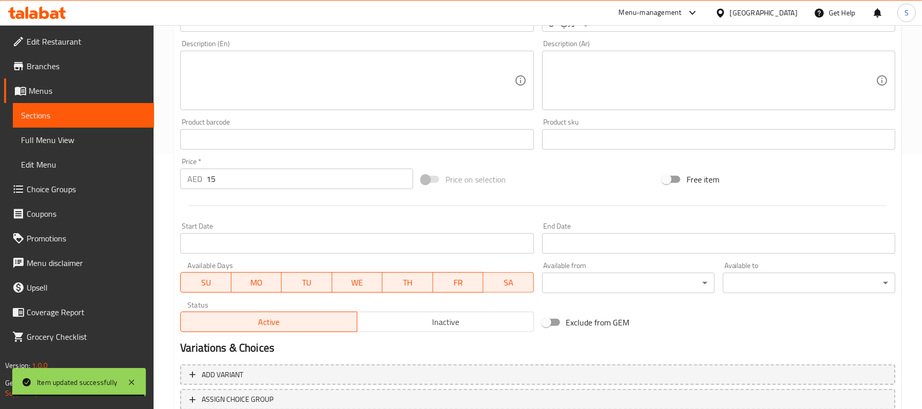
scroll to position [124, 0]
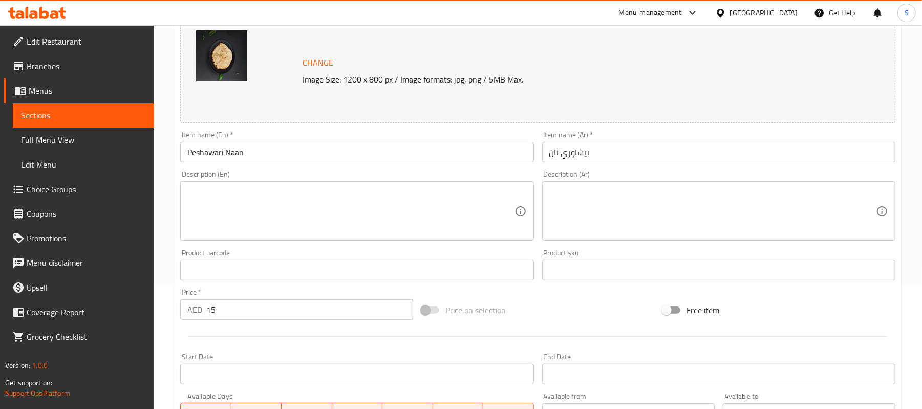
click at [314, 221] on textarea at bounding box center [350, 211] width 327 height 49
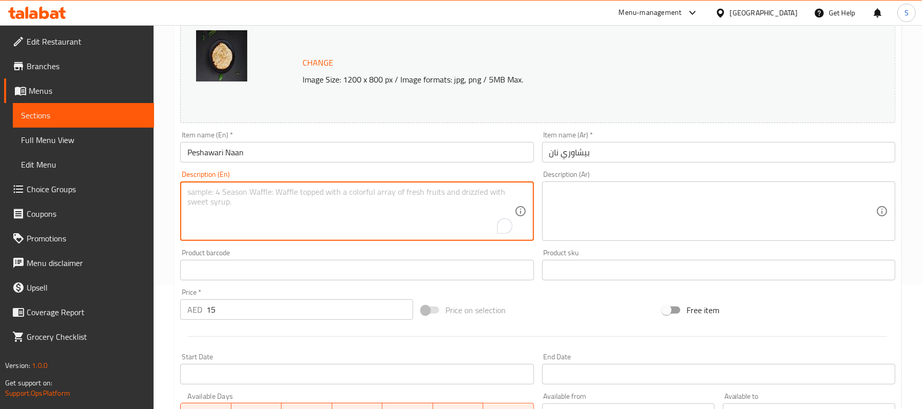
paste textarea ""Sweet naan stuffed with a mix of dried fruits, nuts, and coconut. ""
click at [189, 191] on textarea ""Sweet naan stuffed with a mix of dried fruits, nuts, and coconut." at bounding box center [350, 211] width 327 height 49
type textarea "Sweet naan stuffed with a mix of dried fruits, nuts, and coconut."
click at [240, 185] on div "Sweet naan stuffed with a mix of dried fruits, nuts, and coconut. Description (…" at bounding box center [356, 210] width 353 height 59
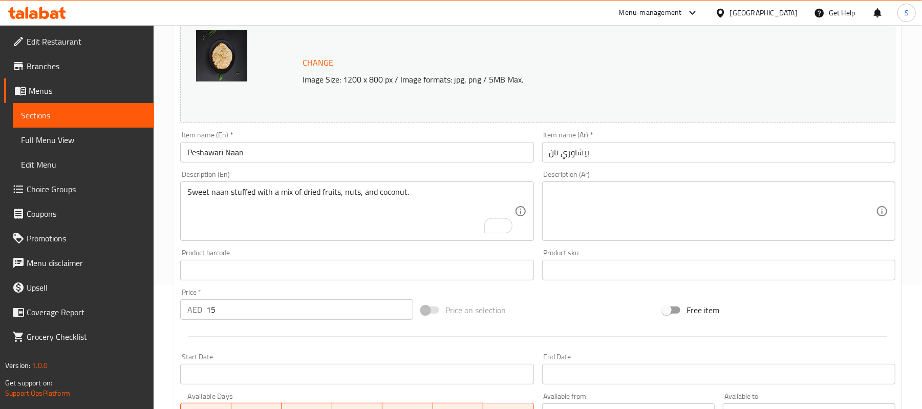
click at [240, 185] on div "Sweet naan stuffed with a mix of dried fruits, nuts, and coconut. Description (…" at bounding box center [356, 210] width 353 height 59
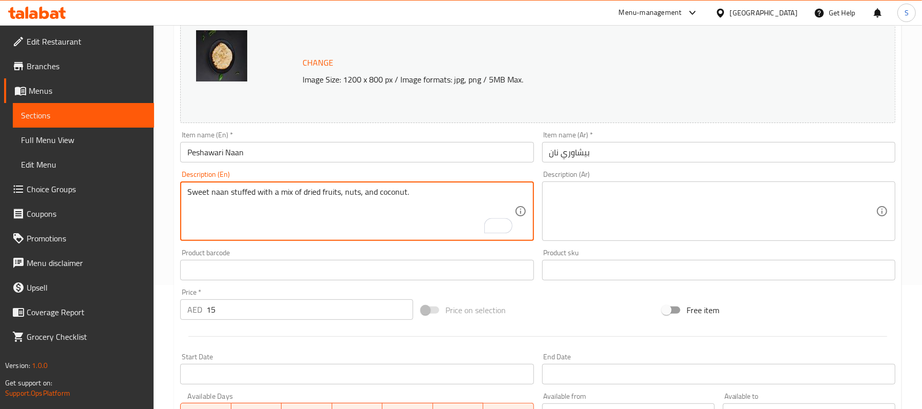
click at [242, 191] on textarea "Sweet naan stuffed with a mix of dried fruits, nuts, and coconut." at bounding box center [350, 211] width 327 height 49
click at [242, 192] on textarea "Sweet naan stuffed with a mix of dried fruits, nuts, and coconut." at bounding box center [350, 211] width 327 height 49
click at [654, 192] on textarea at bounding box center [712, 211] width 327 height 49
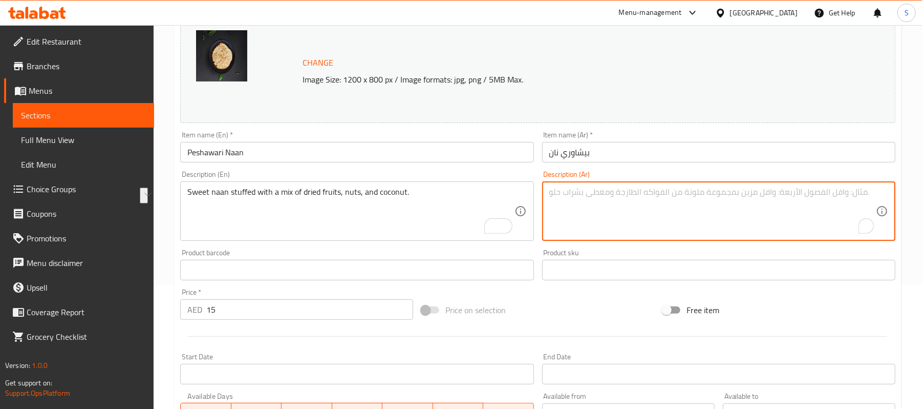
paste textarea "نان حلو محشو بمزيج من الفواكه المجففة والمكسرات وجوز الهند."
type textarea "نان حلو محشو بمزيج من الفواكه المجففة والمكسرات وجوز الهند."
click at [630, 156] on input "بيشاوري نان" at bounding box center [718, 152] width 353 height 20
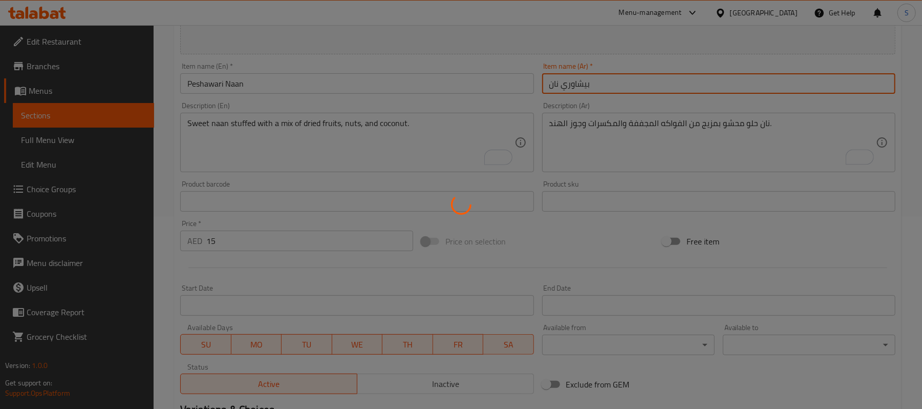
scroll to position [0, 0]
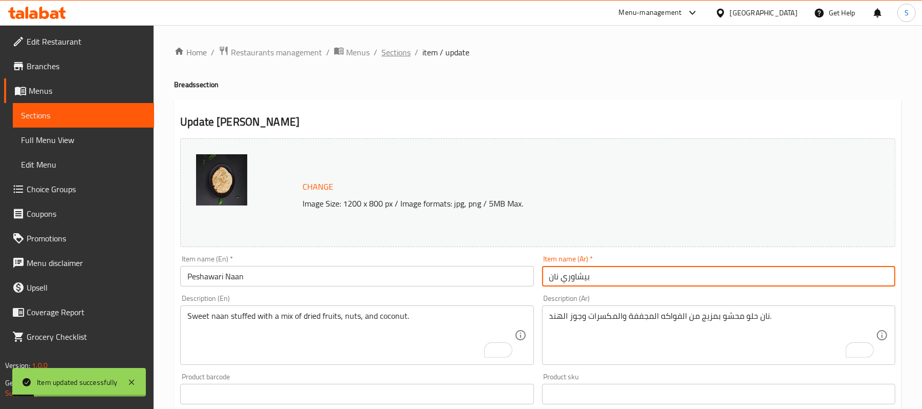
click at [399, 58] on span "Sections" at bounding box center [395, 52] width 29 height 12
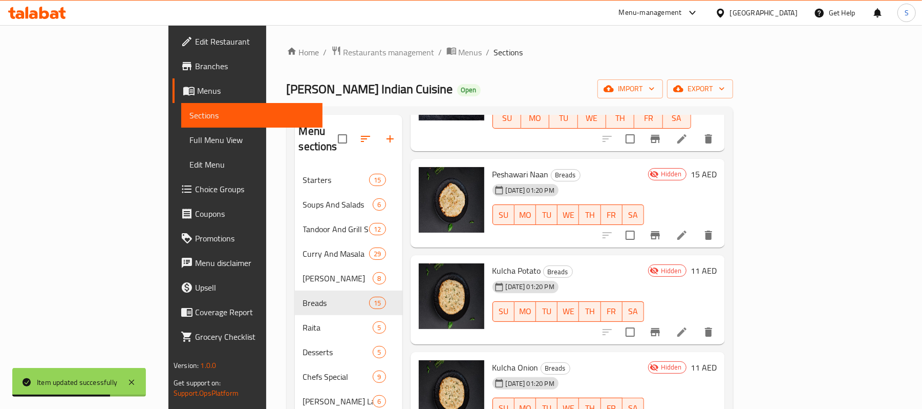
scroll to position [955, 0]
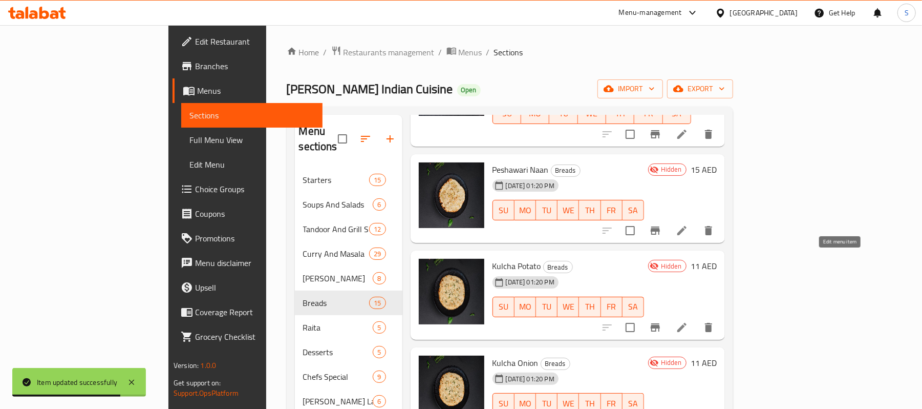
click at [688, 321] on icon at bounding box center [682, 327] width 12 height 12
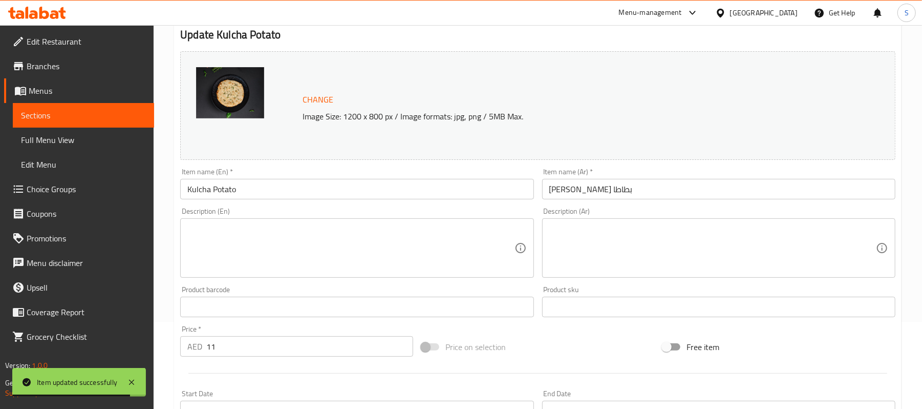
scroll to position [136, 0]
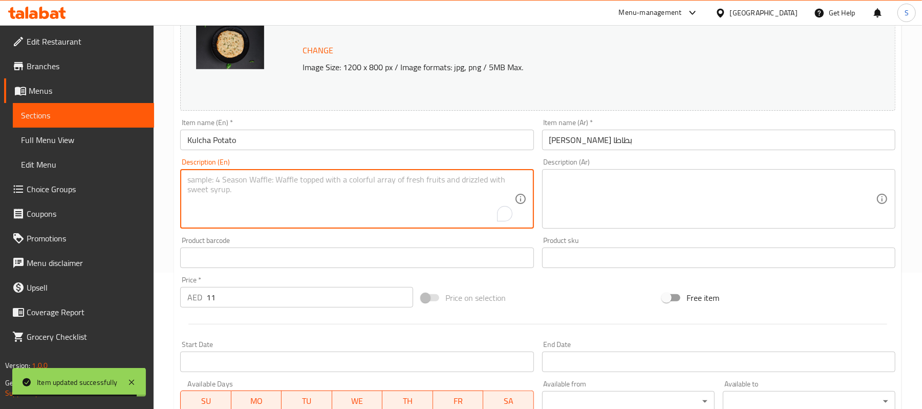
click at [304, 185] on textarea "To enrich screen reader interactions, please activate Accessibility in Grammarl…" at bounding box center [350, 199] width 327 height 49
paste textarea "Soft, leavened bread stuffed with a spiced mashed potato filling."
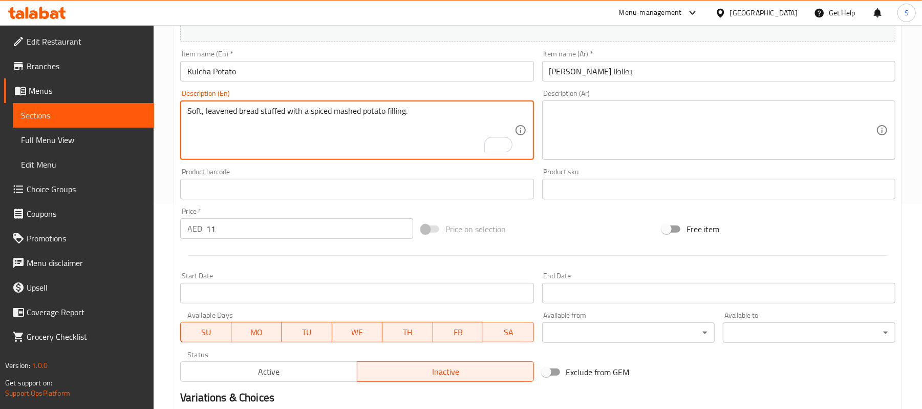
scroll to position [273, 0]
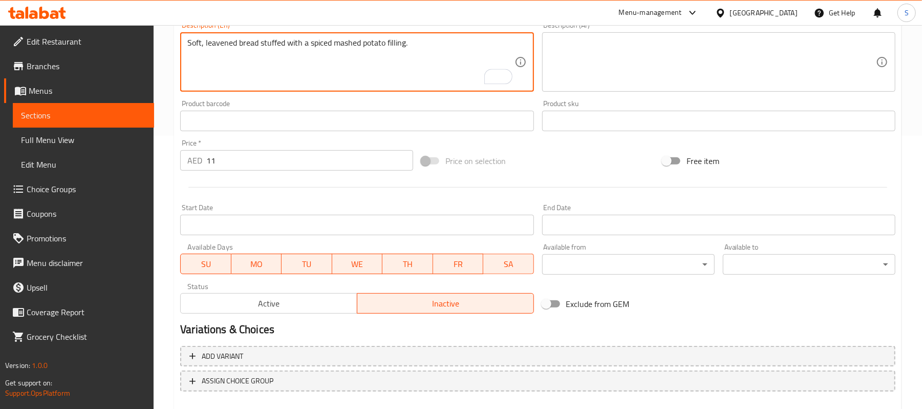
type textarea "Soft, leavened bread stuffed with a spiced mashed potato filling."
click at [268, 308] on span "Active" at bounding box center [269, 303] width 168 height 15
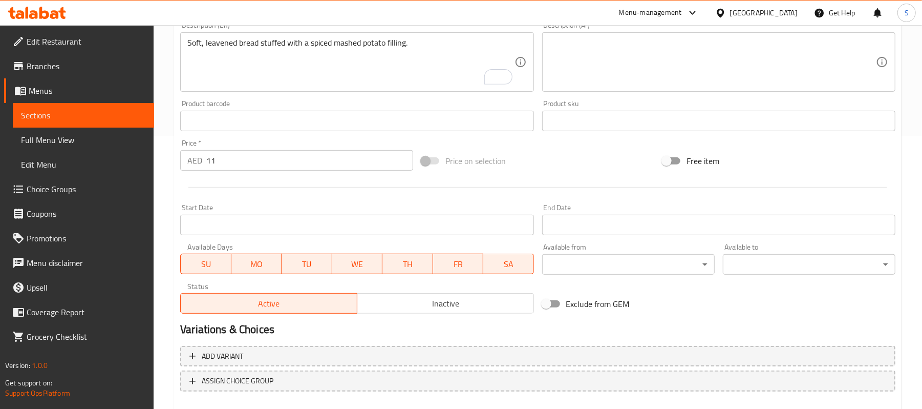
click at [622, 66] on textarea at bounding box center [712, 62] width 327 height 49
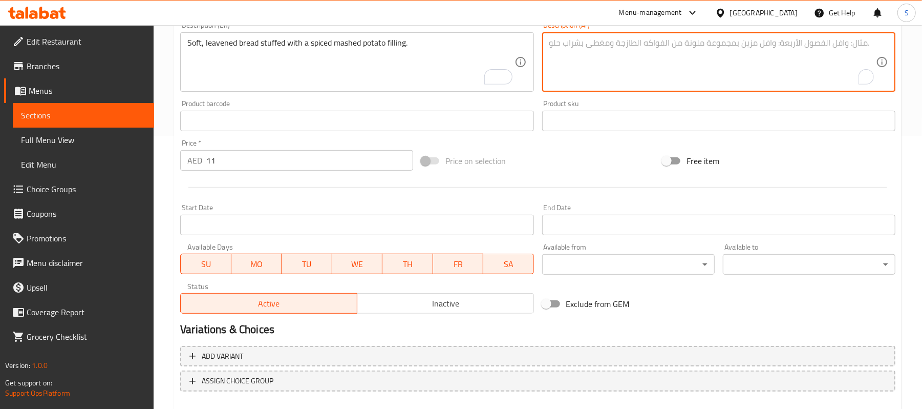
paste textarea "خبز طري مخمر محشو بحشوة من البطاطس المهروسة المتبلة."
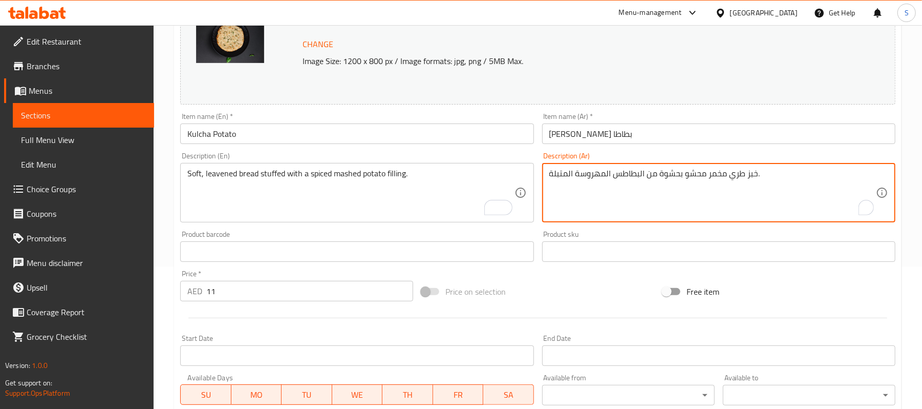
scroll to position [136, 0]
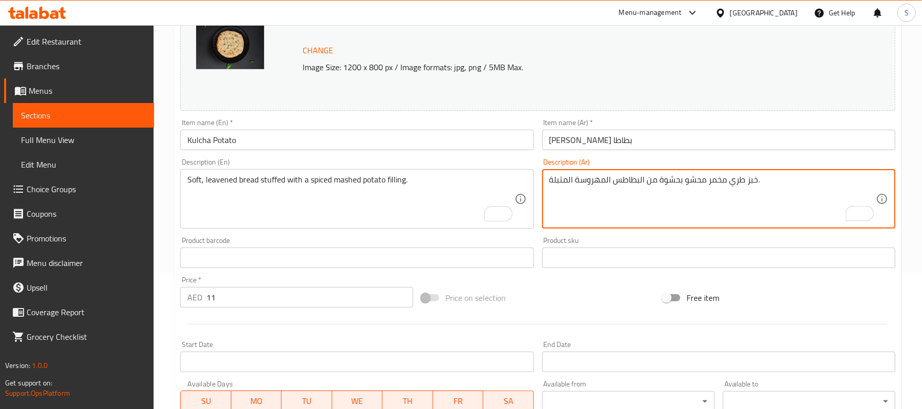
click at [616, 185] on textarea "خبز طري مخمر محشو بحشوة من البطاطس المهروسة المتبلة." at bounding box center [712, 199] width 327 height 49
type textarea "خبز طري مخمر محشو بحشوة من البطاطا المهروسة المتبلة."
click at [600, 138] on input "[PERSON_NAME] بطاطا" at bounding box center [718, 140] width 353 height 20
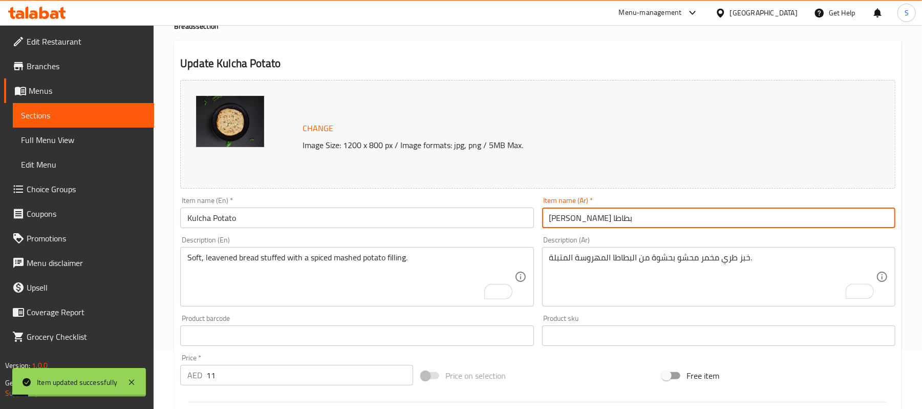
scroll to position [0, 0]
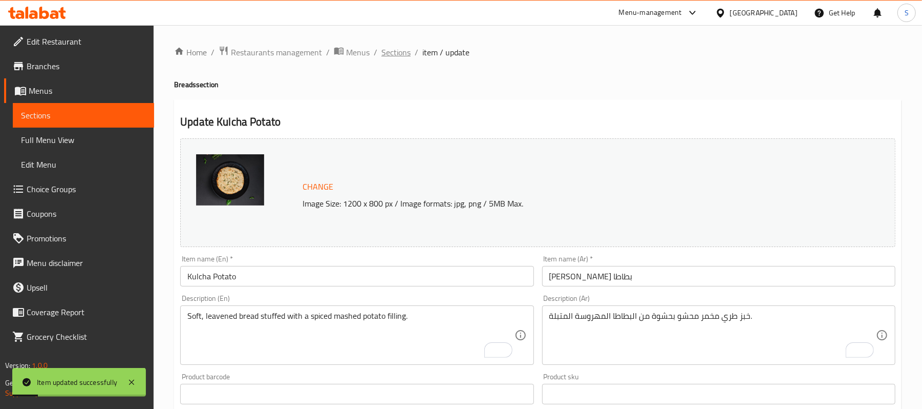
click at [400, 53] on span "Sections" at bounding box center [395, 52] width 29 height 12
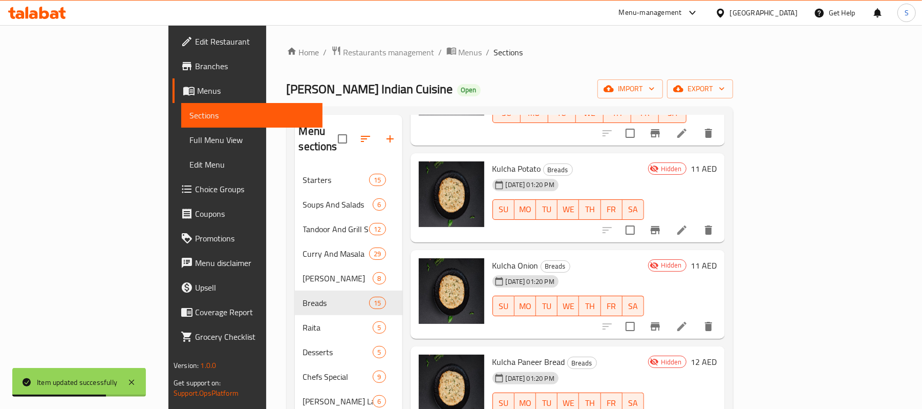
scroll to position [1092, 0]
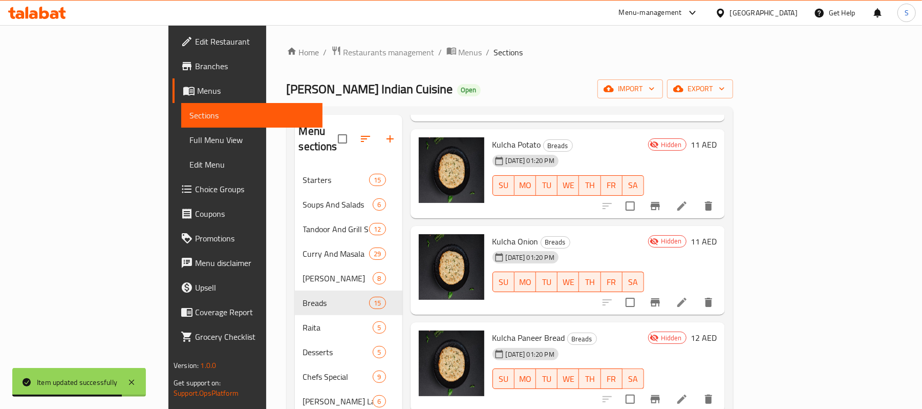
click at [687, 297] on icon at bounding box center [681, 301] width 9 height 9
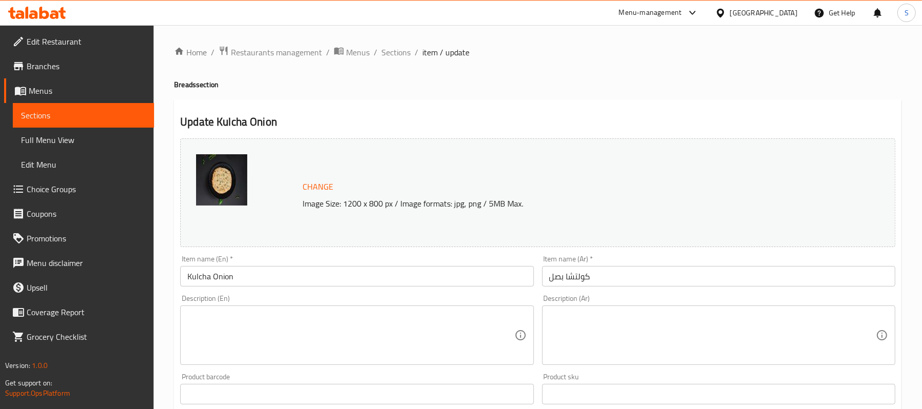
click at [379, 324] on textarea at bounding box center [350, 335] width 327 height 49
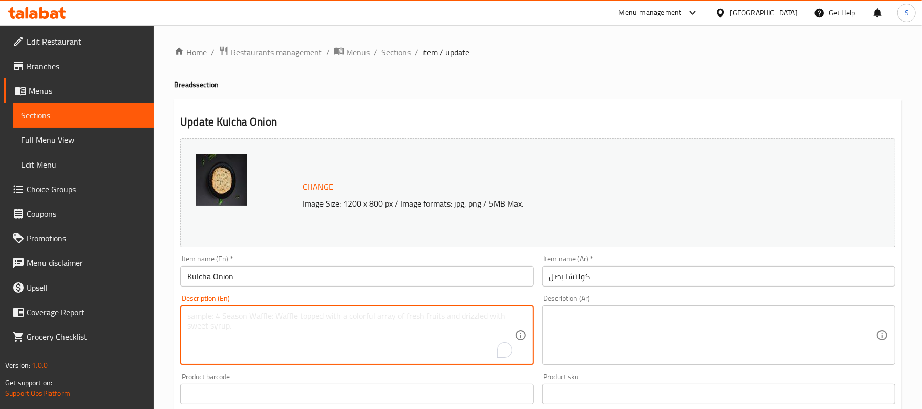
paste textarea "Fluffy kulcha generously stuffed with finely chopped, spiced onions."
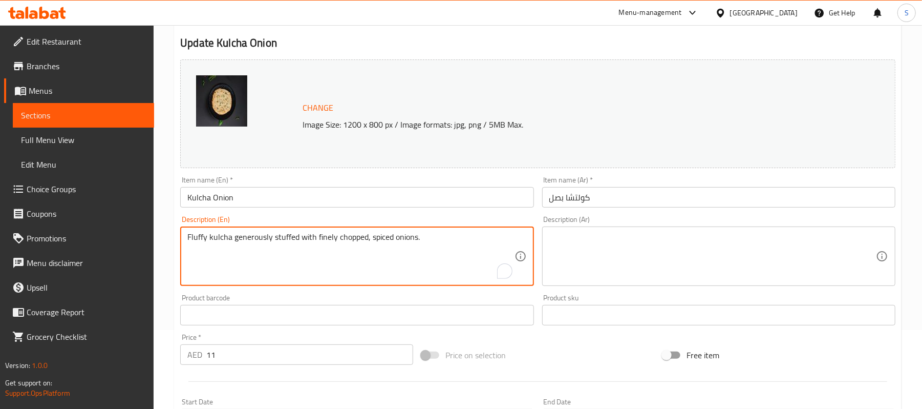
scroll to position [205, 0]
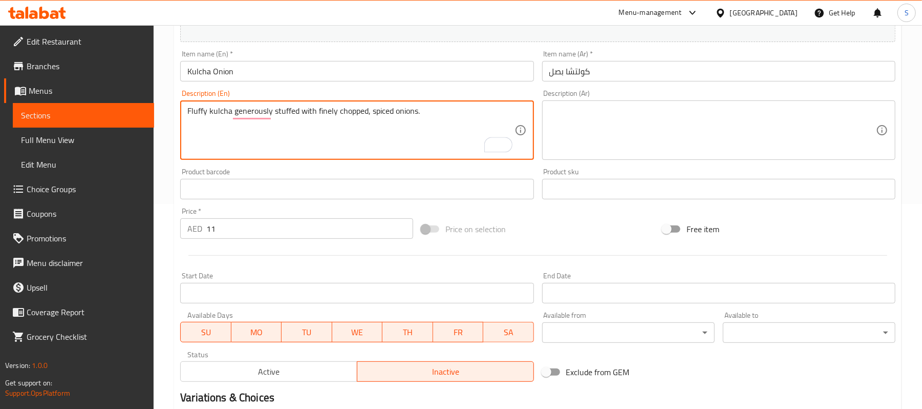
type textarea "Fluffy kulcha generously stuffed with finely chopped, spiced onions."
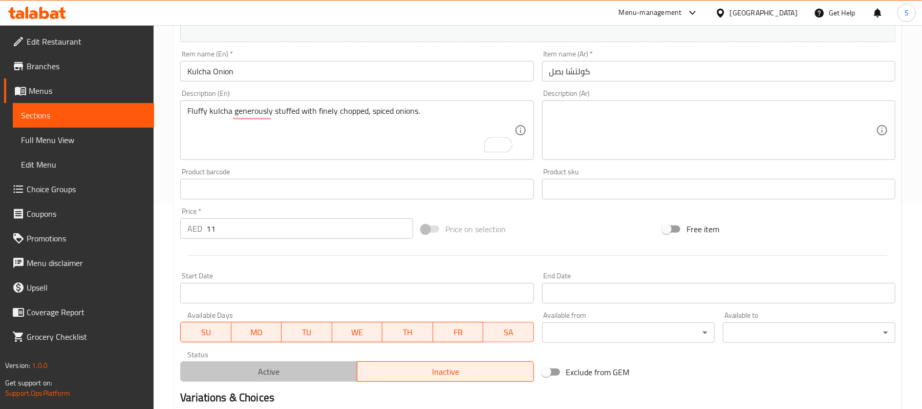
click at [281, 365] on span "Active" at bounding box center [269, 371] width 168 height 15
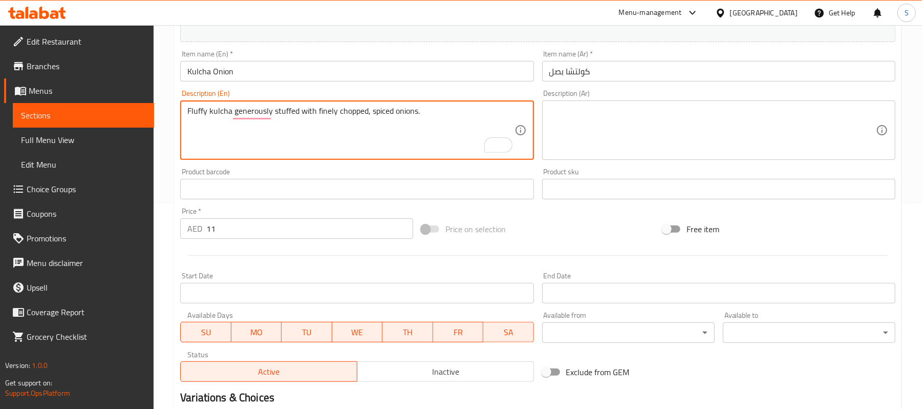
scroll to position [205, 0]
click at [630, 140] on textarea at bounding box center [712, 130] width 327 height 49
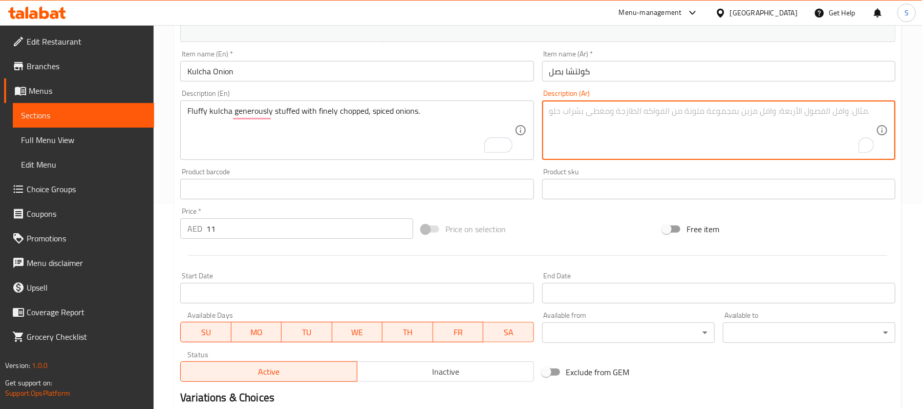
paste textarea "كولشا رقيقة محشوة بسخاء بالبصل المفروم ناعماً والمتبل."
type textarea "كولشا رقيقة محشوة بسخاء بالبصل المفروم ناعماً والمتبل."
click at [433, 73] on input "Kulcha Onion" at bounding box center [356, 71] width 353 height 20
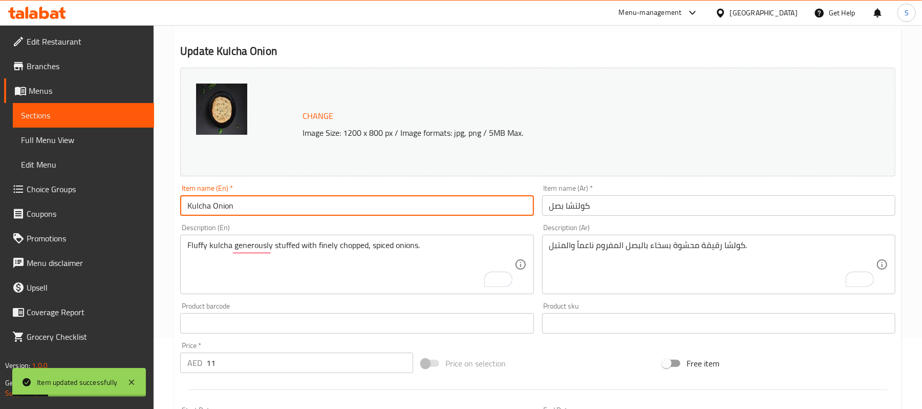
scroll to position [0, 0]
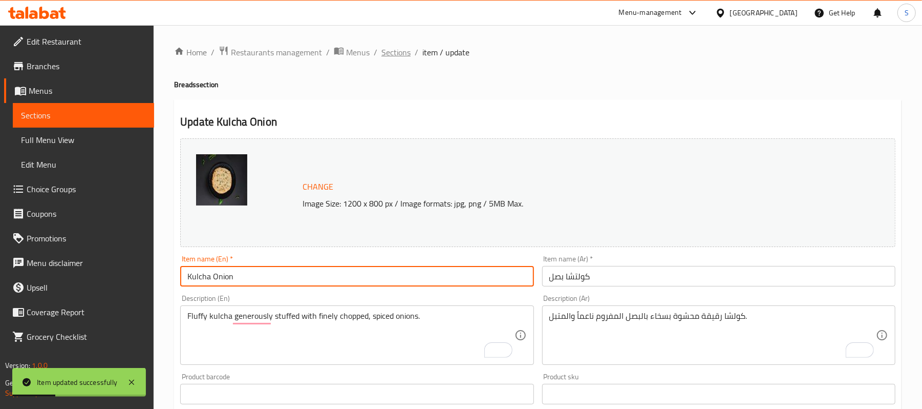
click at [406, 51] on span "Sections" at bounding box center [395, 52] width 29 height 12
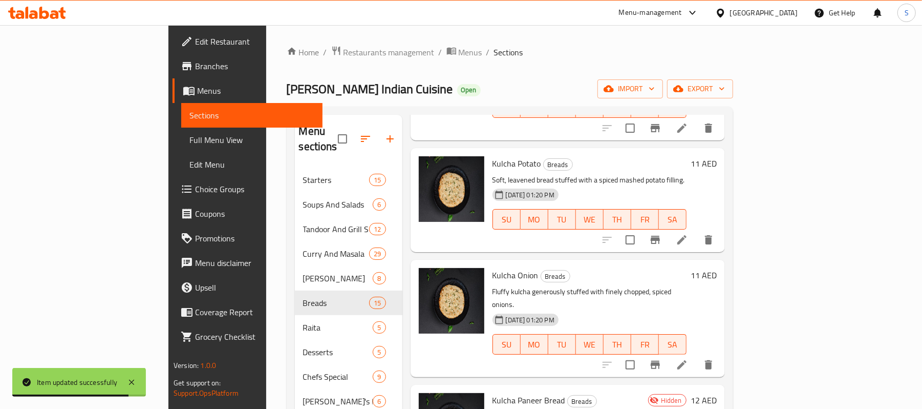
scroll to position [1092, 0]
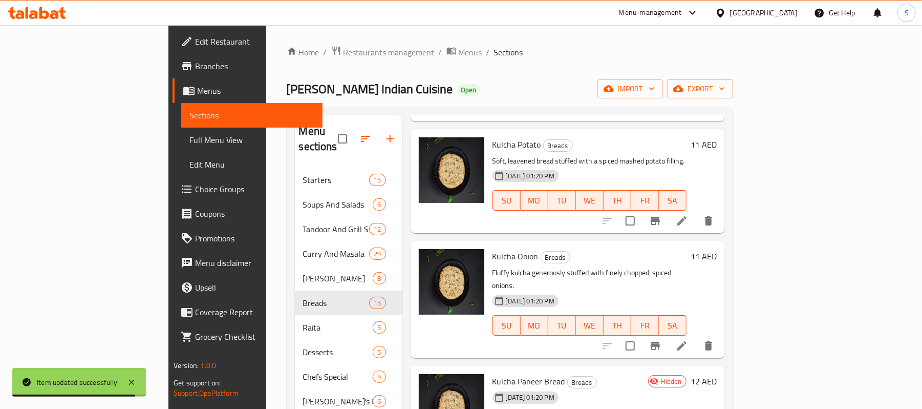
click at [688, 215] on icon at bounding box center [682, 221] width 12 height 12
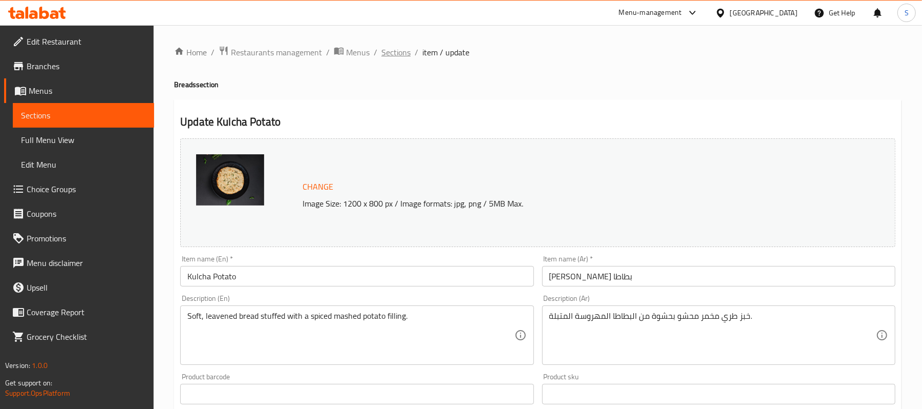
click at [400, 51] on span "Sections" at bounding box center [395, 52] width 29 height 12
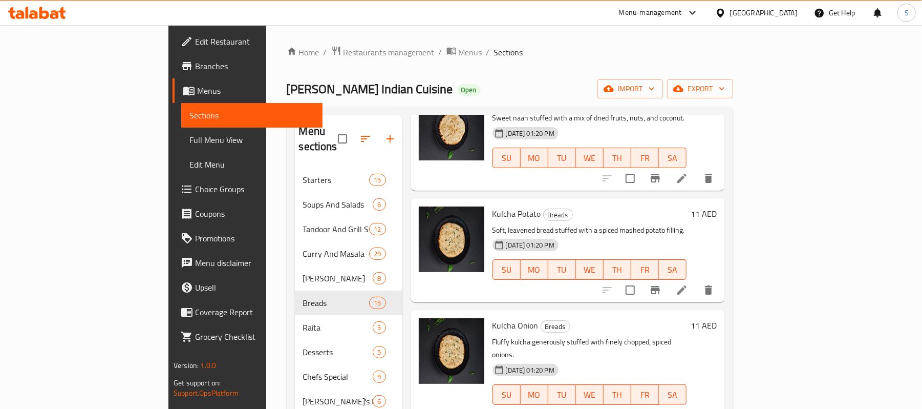
scroll to position [1024, 0]
click at [688, 408] on icon at bounding box center [682, 414] width 12 height 12
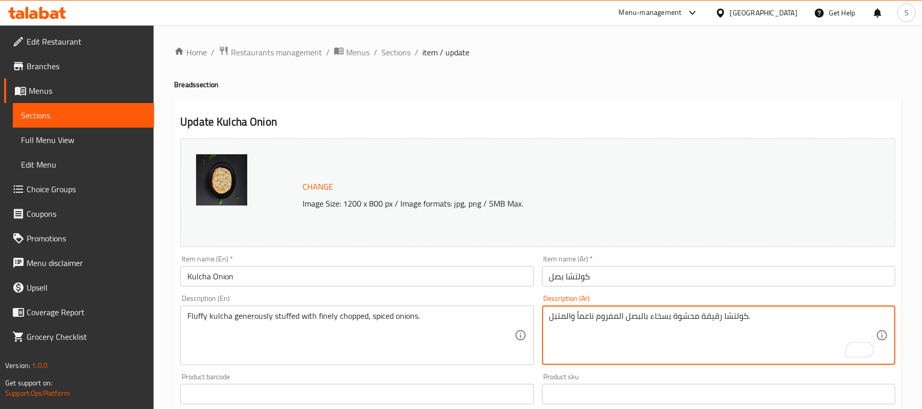
type textarea "كولتشا رقيقة محشوة بسخاء بالبصل المفروم ناعماً والمتبل."
click at [465, 259] on div "Item name (En)   * Kulcha Onion Item name (En) *" at bounding box center [356, 270] width 353 height 31
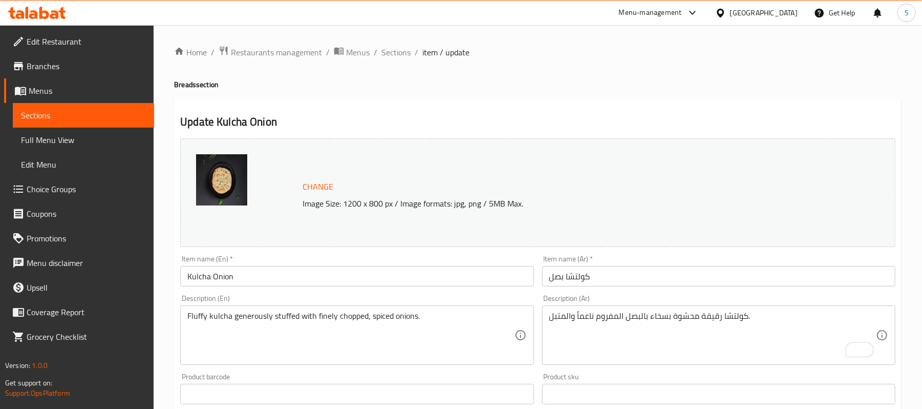
click at [447, 274] on input "Kulcha Onion" at bounding box center [356, 276] width 353 height 20
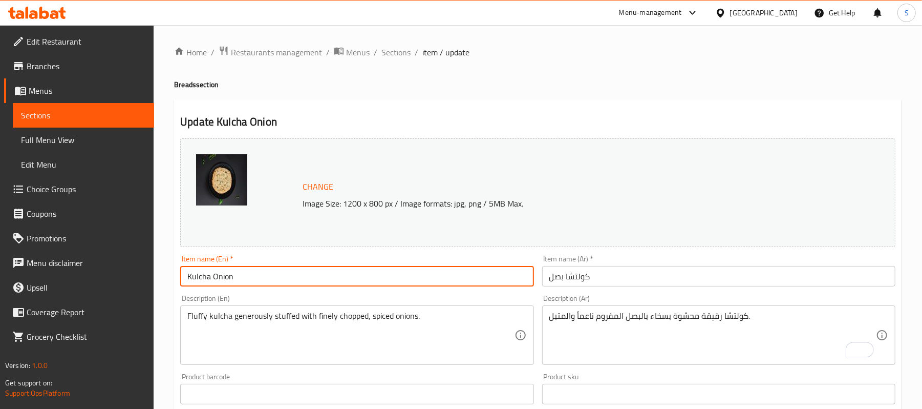
click at [399, 51] on span "Sections" at bounding box center [395, 52] width 29 height 12
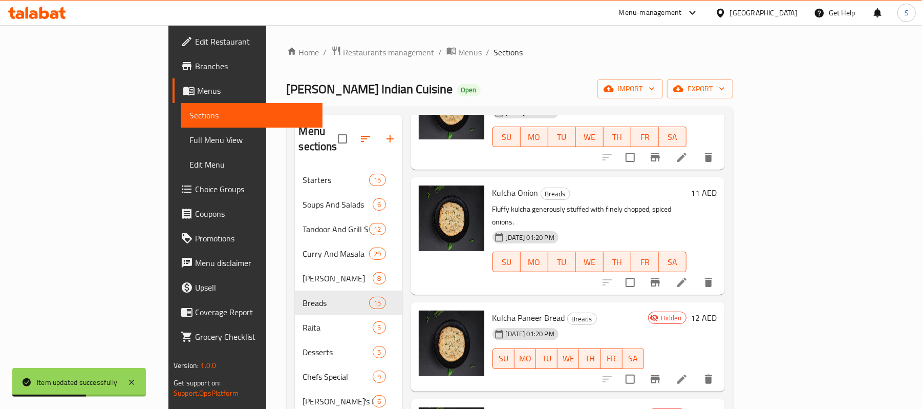
scroll to position [1158, 0]
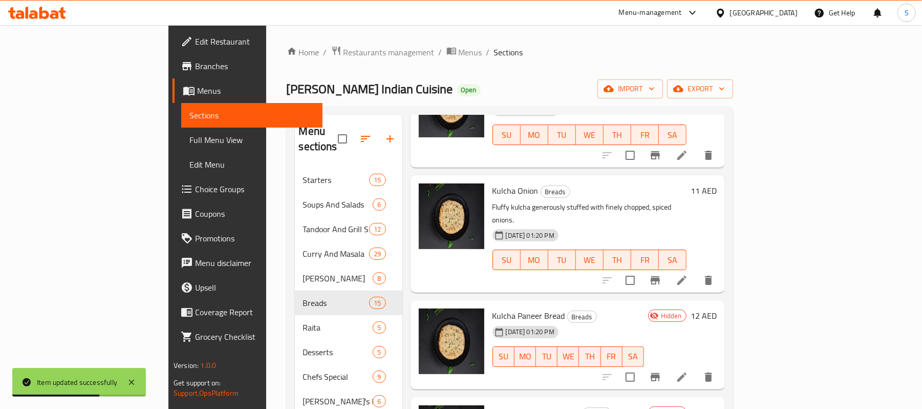
click at [688, 371] on icon at bounding box center [682, 377] width 12 height 12
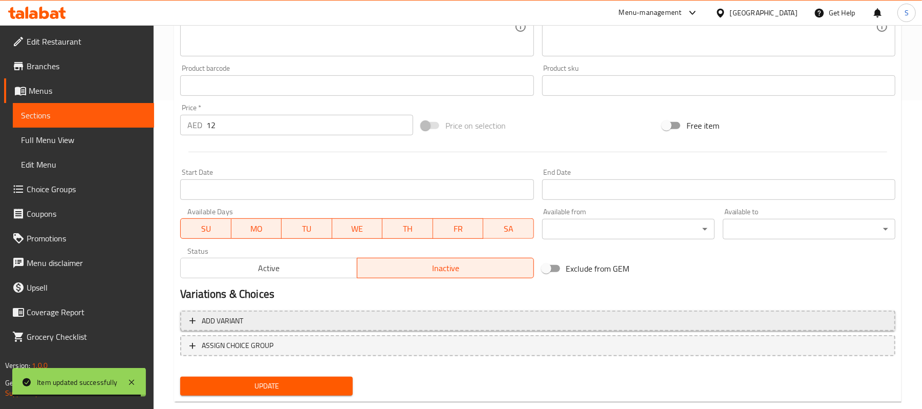
scroll to position [329, 0]
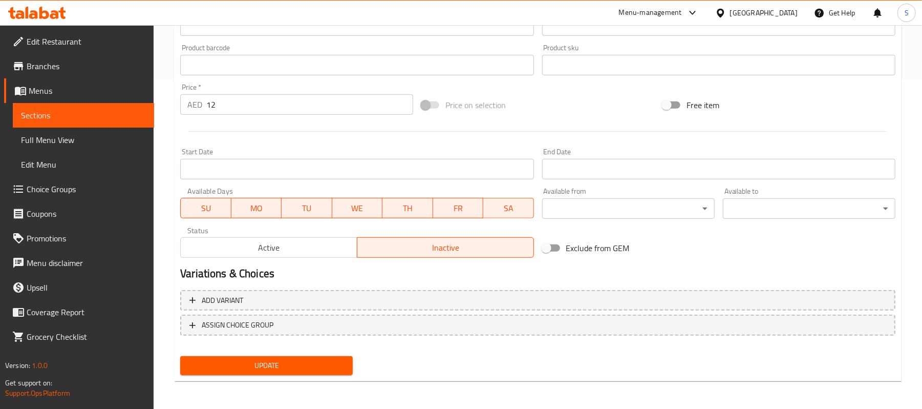
click at [287, 250] on span "Active" at bounding box center [269, 247] width 168 height 15
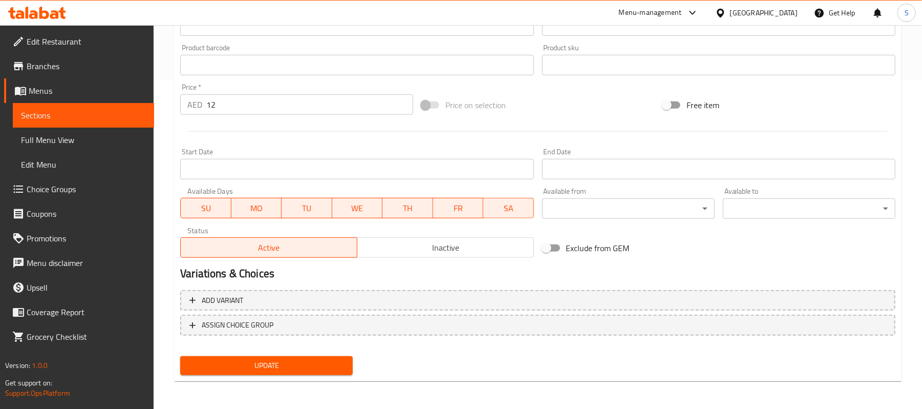
scroll to position [124, 0]
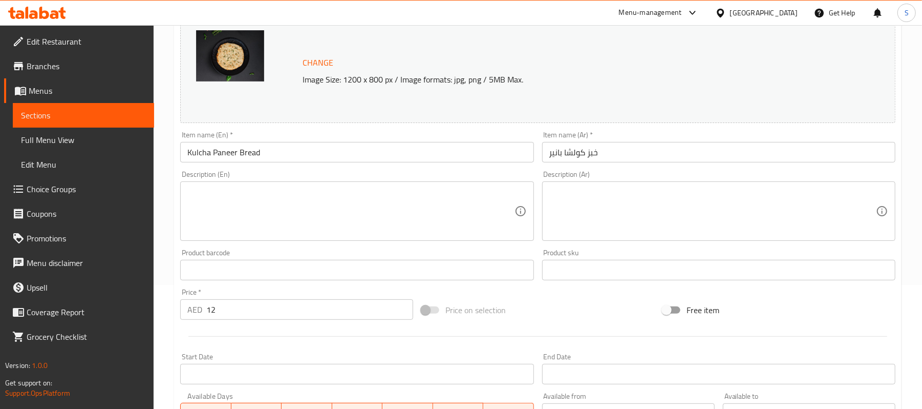
click at [351, 202] on textarea at bounding box center [350, 211] width 327 height 49
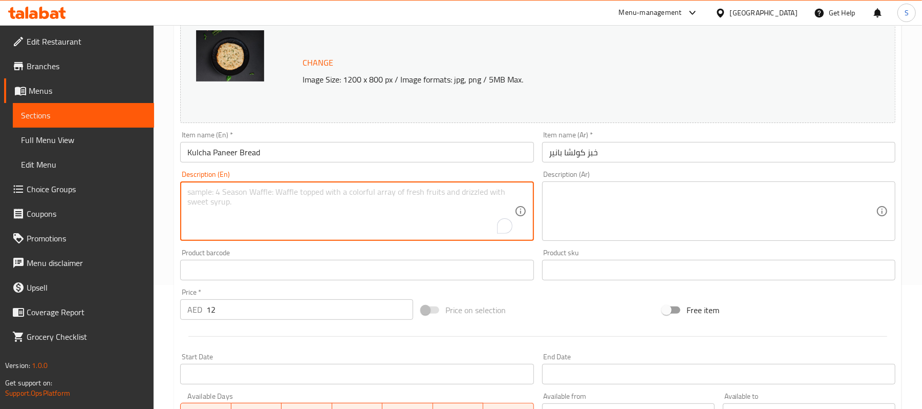
paste textarea "Soft bread stuffed with crumbled, seasoned Indian cottage cheese (paneer)."
type textarea "Soft bread stuffed with crumbled, seasoned Indian cottage cheese (paneer)."
click at [640, 192] on textarea at bounding box center [712, 211] width 327 height 49
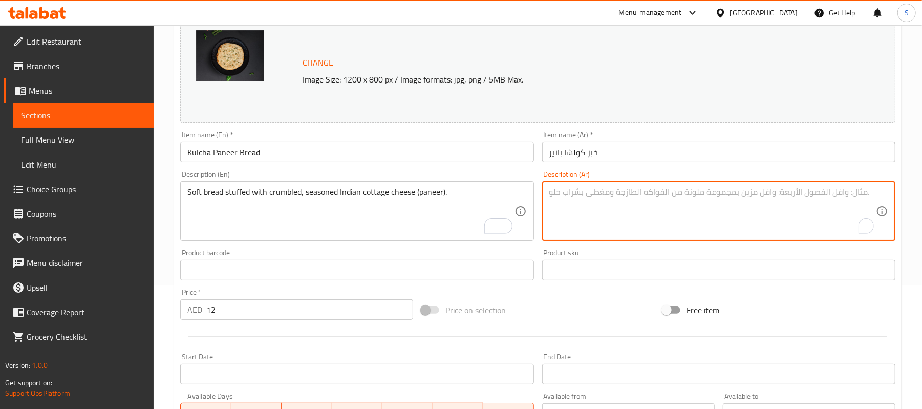
paste textarea "خبز طري محشو بجبنة قريش هندية متفتتة ومتبلة (بانير)."
type textarea "خبز طري محشو بجبنة قريش هندية متفتتة ومتبلة (بانير)."
click at [646, 157] on input "خبز كولشا بانير" at bounding box center [718, 152] width 353 height 20
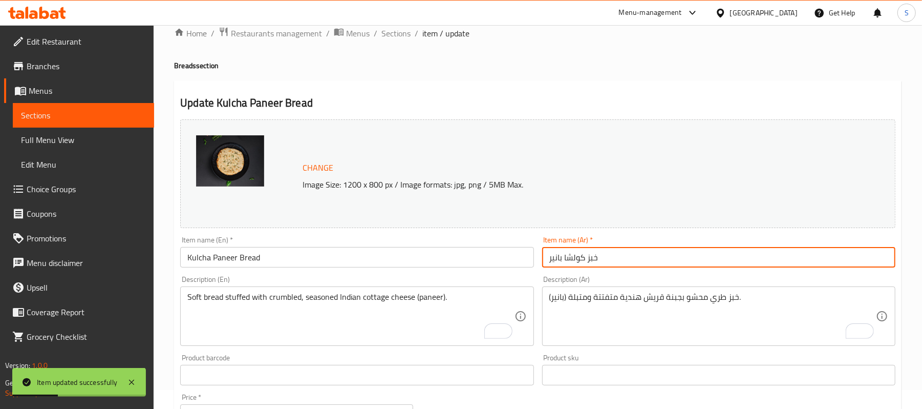
scroll to position [0, 0]
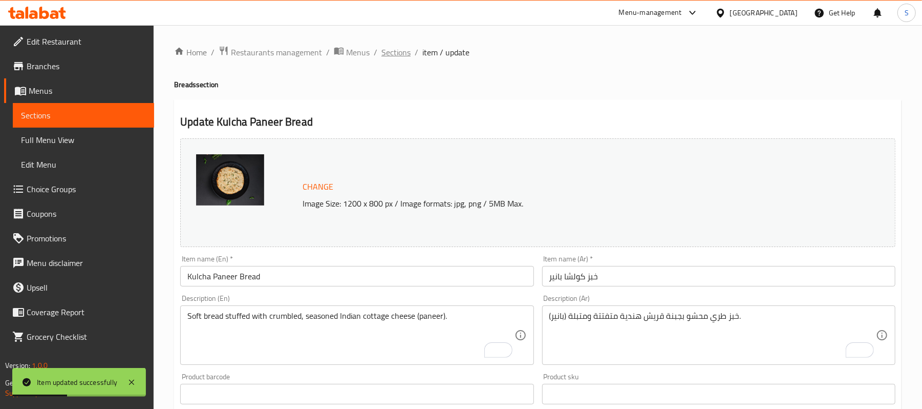
click at [398, 50] on span "Sections" at bounding box center [395, 52] width 29 height 12
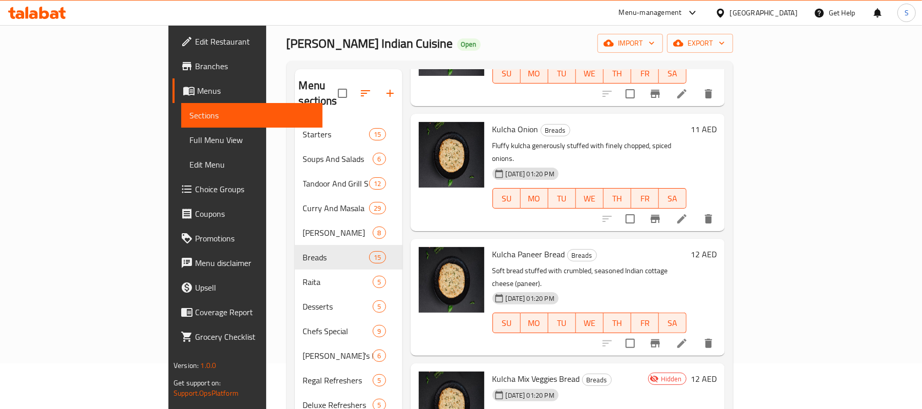
scroll to position [68, 0]
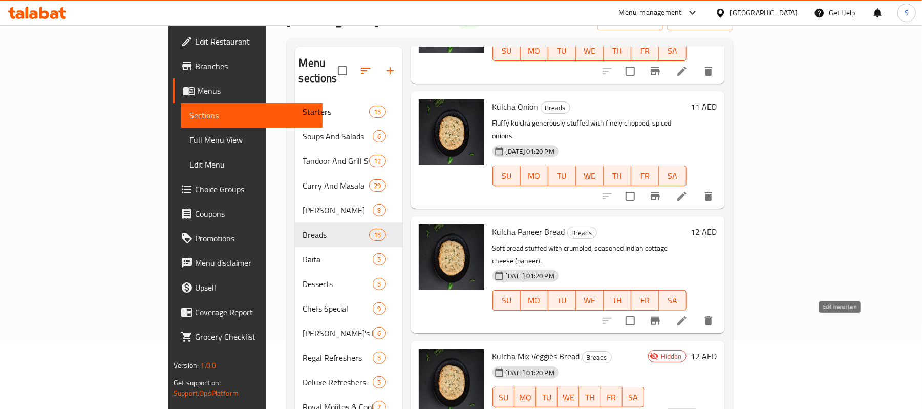
click at [688, 408] on icon at bounding box center [682, 417] width 12 height 12
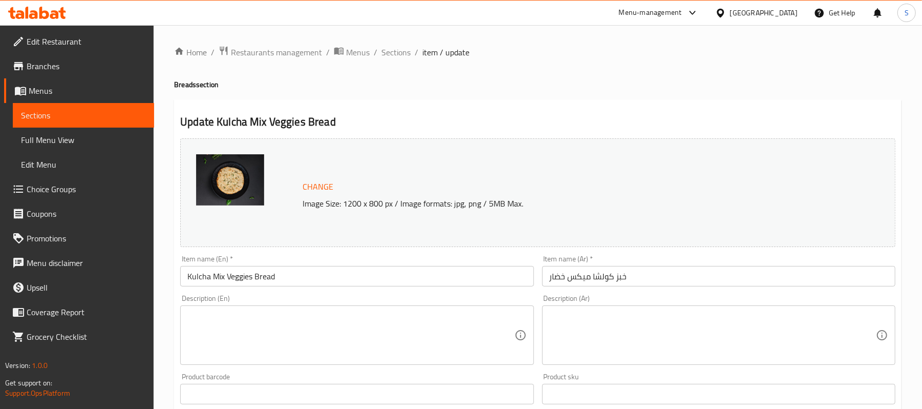
click at [271, 326] on textarea at bounding box center [350, 335] width 327 height 49
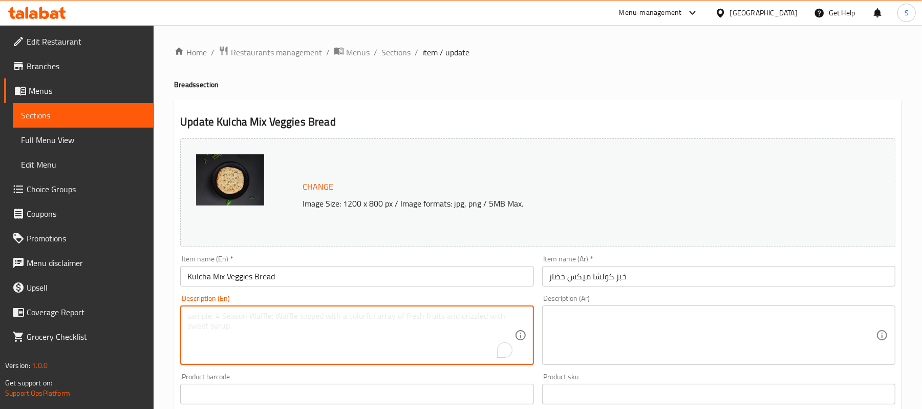
paste textarea "Leavened bread stuffed with a delicious and lightly spiced medley of seasonal v…"
type textarea "Leavened bread stuffed with a delicious and lightly spiced medley of seasonal v…"
click at [637, 324] on textarea at bounding box center [712, 335] width 327 height 49
paste textarea "خبز مخمر محشو بمزيج لذيذ ومتبل قليلاً من الخضروات الموسمية."
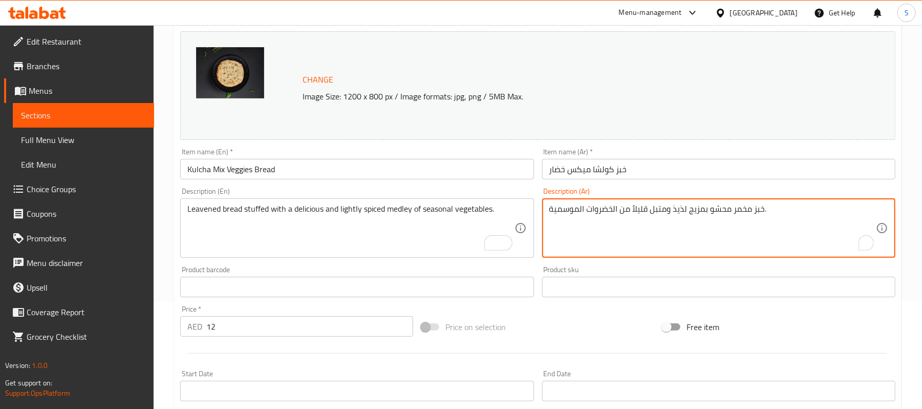
scroll to position [273, 0]
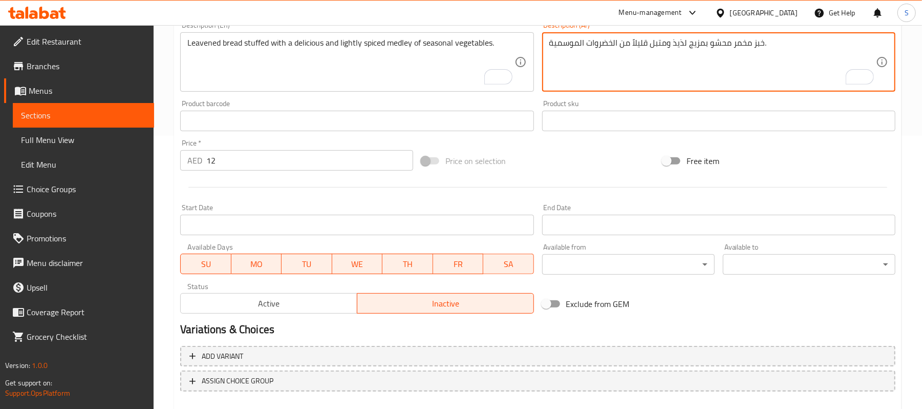
type textarea "خبز مخمر محشو بمزيج لذيذ ومتبل قليلاً من الخضروات الموسمية."
click at [222, 291] on div "Active Inactive" at bounding box center [356, 298] width 353 height 31
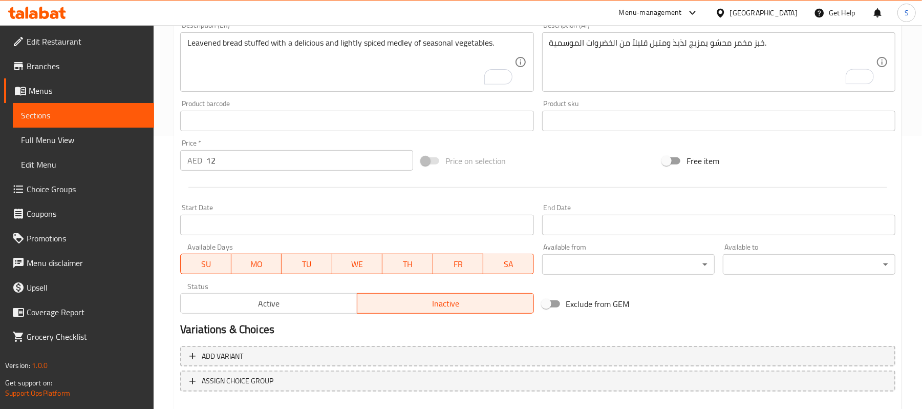
click at [232, 298] on span "Active" at bounding box center [269, 303] width 168 height 15
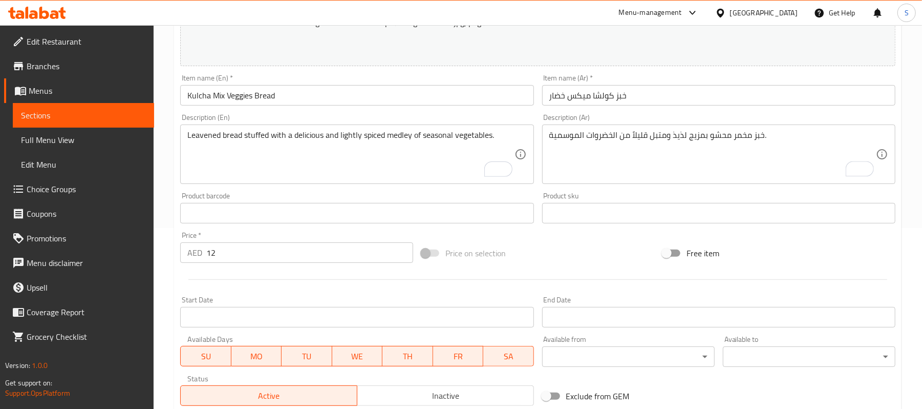
scroll to position [68, 0]
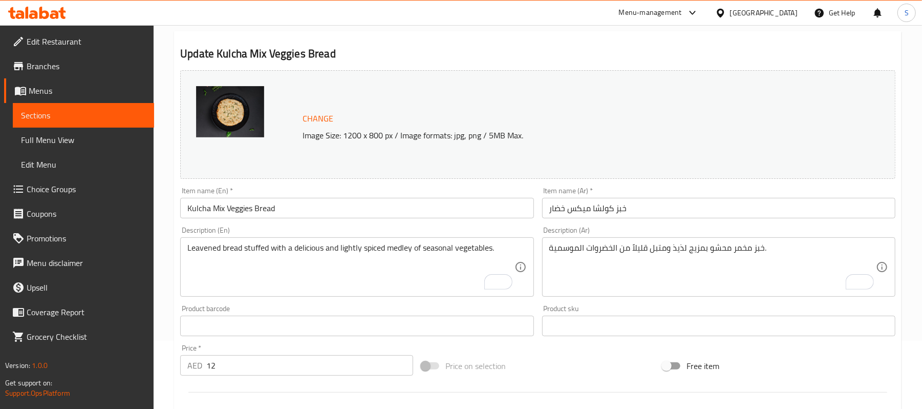
click at [426, 211] on input "Kulcha Mix Veggies Bread" at bounding box center [356, 208] width 353 height 20
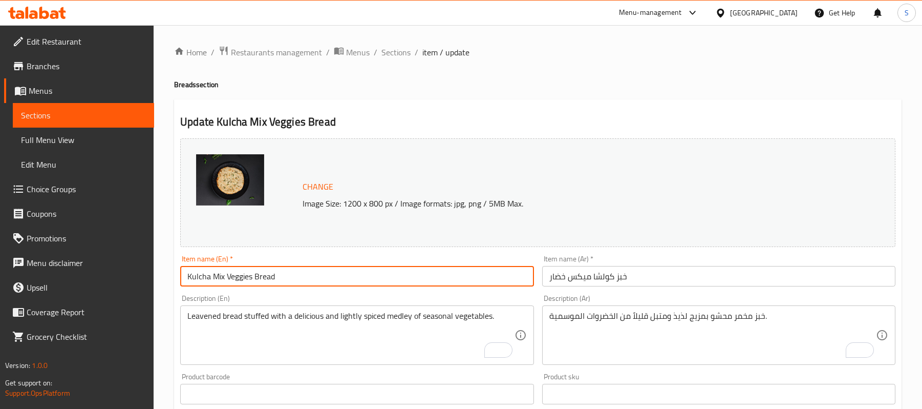
scroll to position [68, 0]
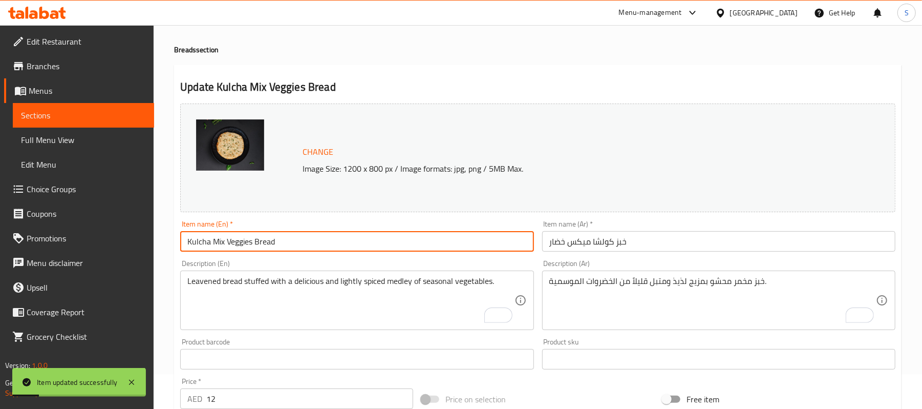
scroll to position [0, 0]
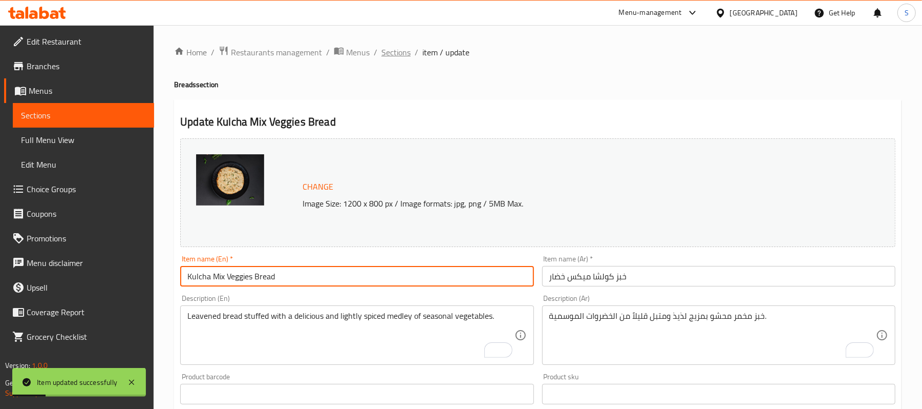
click at [398, 49] on span "Sections" at bounding box center [395, 52] width 29 height 12
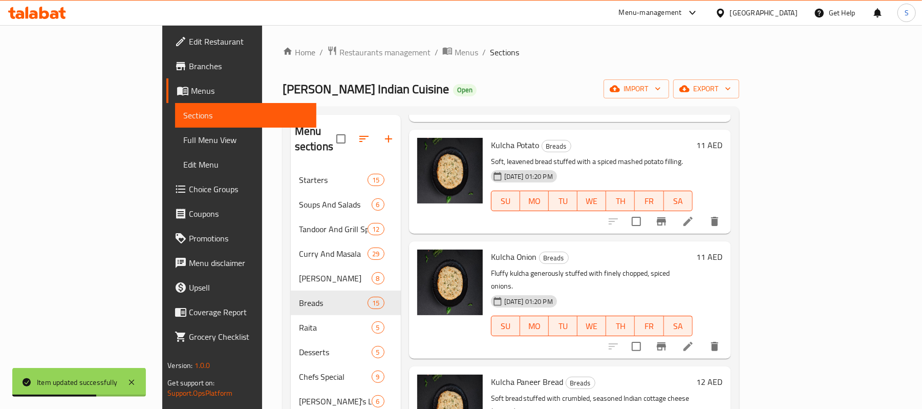
scroll to position [1092, 0]
click at [694, 339] on icon at bounding box center [688, 345] width 12 height 12
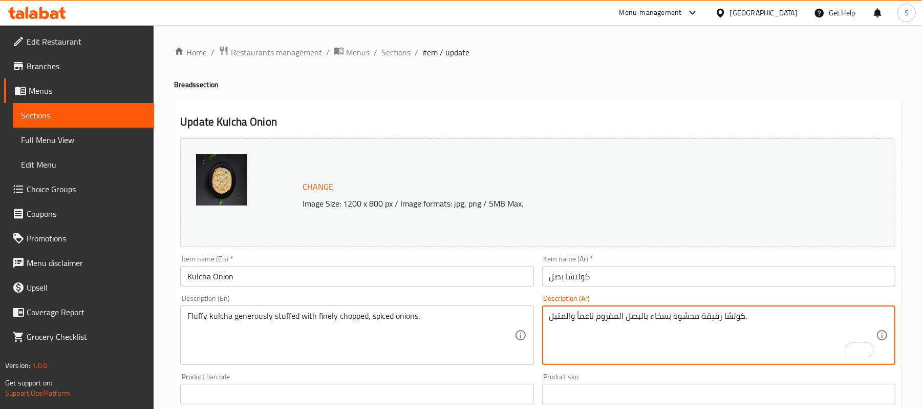
type textarea "كولشا رقيقة محشوة بسخاء بالبصل المفروم ناعماً والمتبل."
click at [697, 285] on input "كولتشا بصل" at bounding box center [718, 276] width 353 height 20
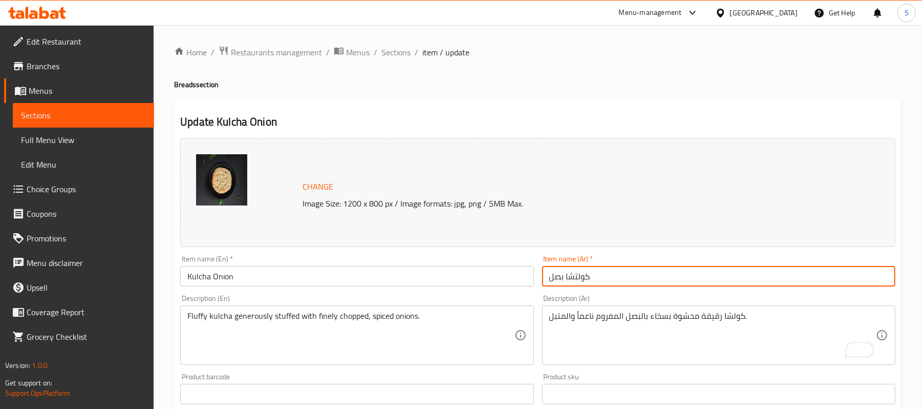
click at [398, 52] on span "Sections" at bounding box center [395, 52] width 29 height 12
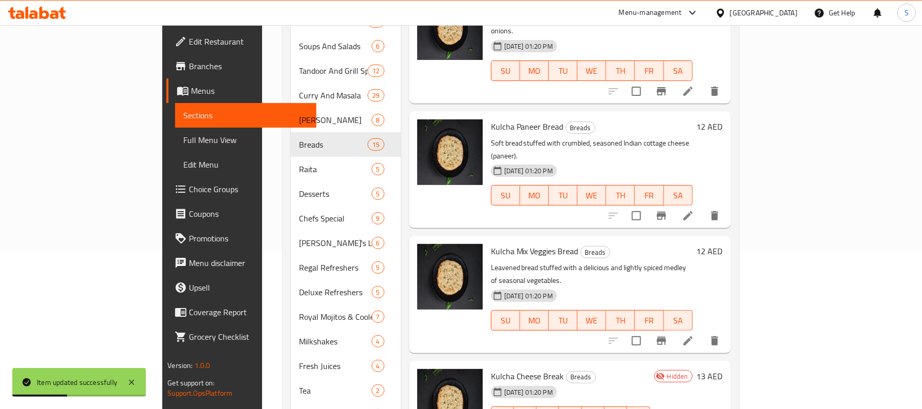
scroll to position [219, 0]
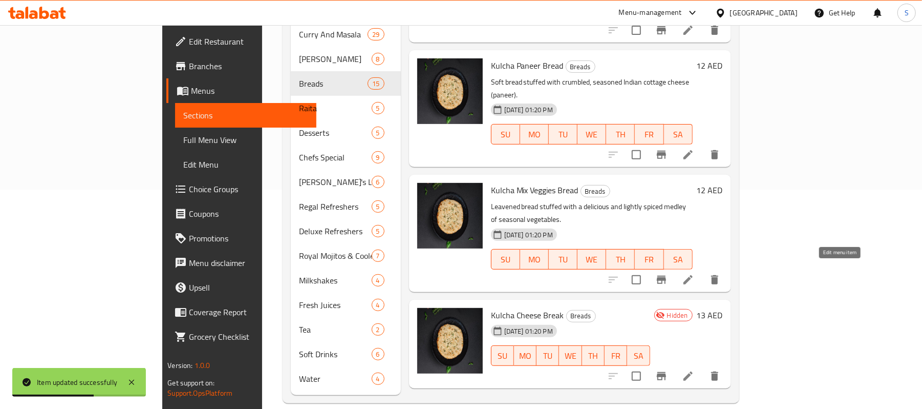
click at [694, 370] on icon at bounding box center [688, 376] width 12 height 12
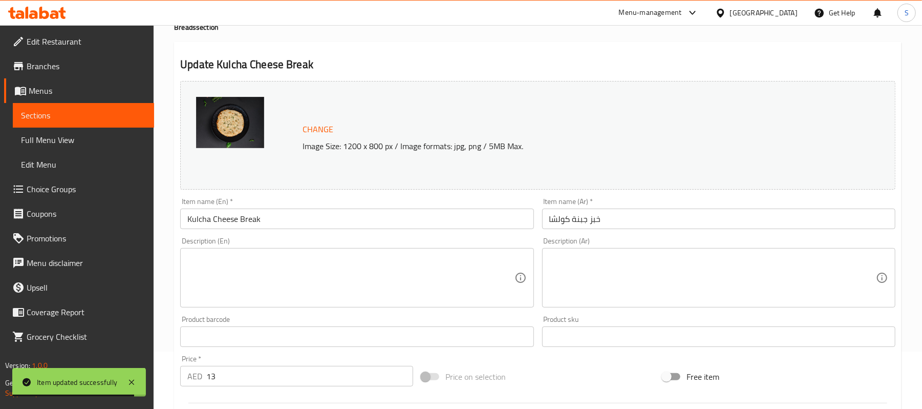
scroll to position [329, 0]
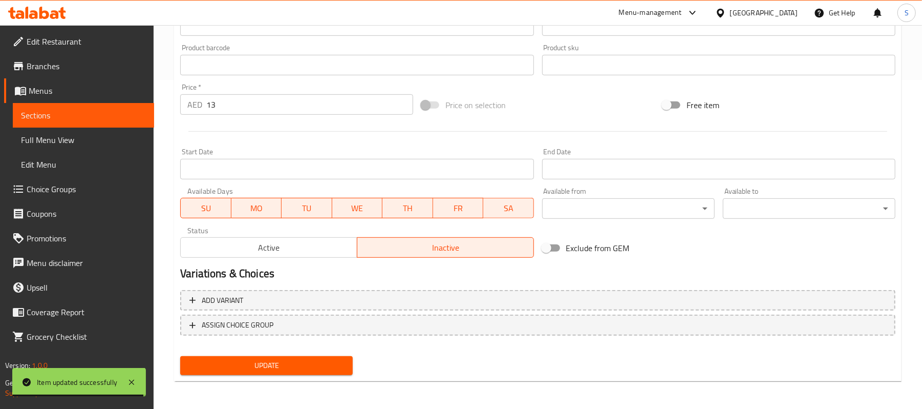
click at [281, 257] on button "Active" at bounding box center [268, 247] width 177 height 20
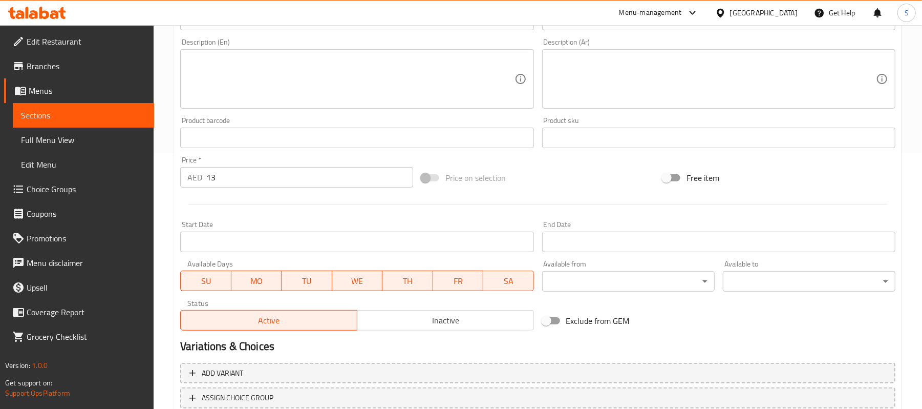
scroll to position [192, 0]
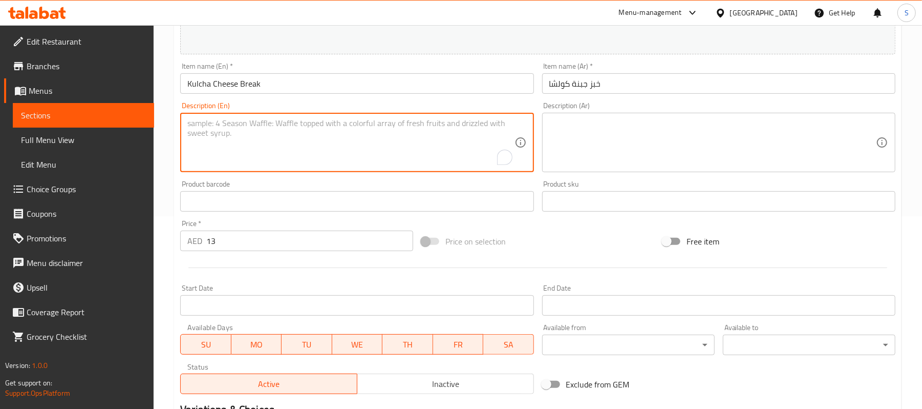
click at [312, 127] on textarea "To enrich screen reader interactions, please activate Accessibility in Grammarl…" at bounding box center [350, 142] width 327 height 49
paste textarea "A soft kulcha oozing with melted, mild cheese."
type textarea "A soft kulcha oozing with melted, mild cheese."
click at [628, 134] on textarea at bounding box center [712, 142] width 327 height 49
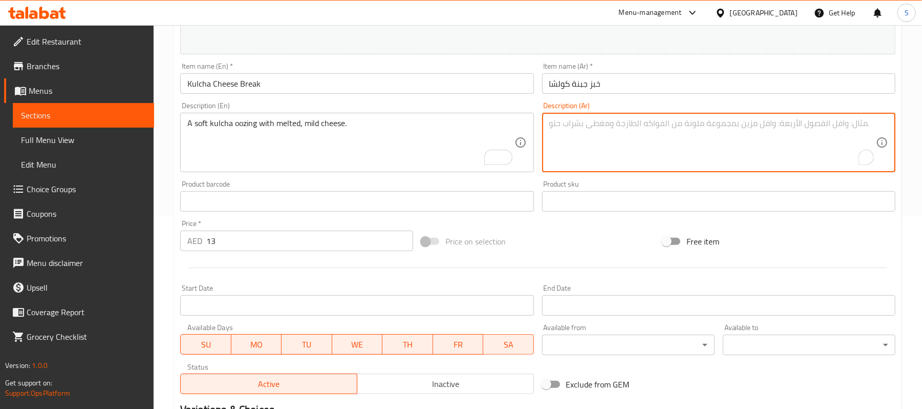
paste textarea "كولشا ناعمة مليئة بالجبن الذائب المعتدل."
drag, startPoint x: 570, startPoint y: 124, endPoint x: 547, endPoint y: 123, distance: 23.6
click at [547, 123] on div "كولشا ناعمة مليئة بالجبن الذائب المعتدل. Description (Ar)" at bounding box center [718, 142] width 353 height 59
type textarea "كولشا ناعمة مليئة بالجبن الذائب الخفيف."
click at [697, 81] on input "خبز جبنة كولشا" at bounding box center [718, 83] width 353 height 20
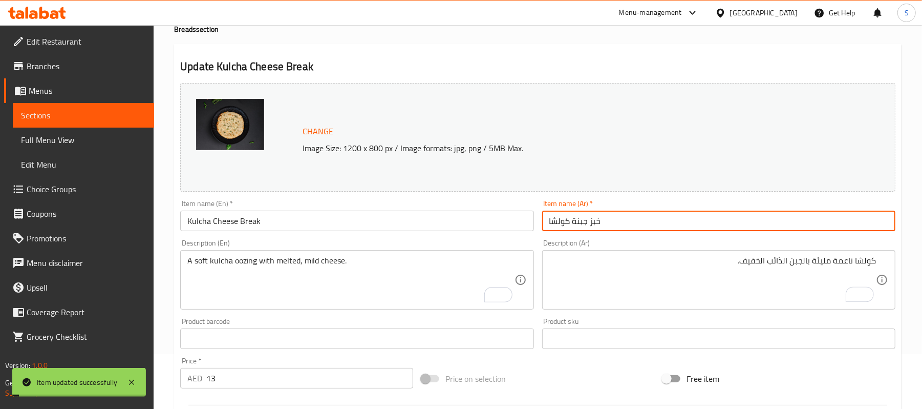
scroll to position [0, 0]
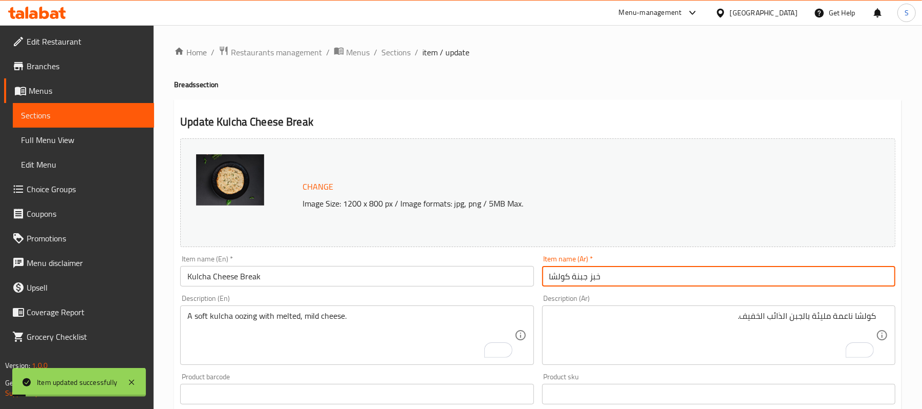
click at [390, 43] on div "Home / Restaurants management / Menus / Sections / item / update Breads section…" at bounding box center [538, 381] width 768 height 713
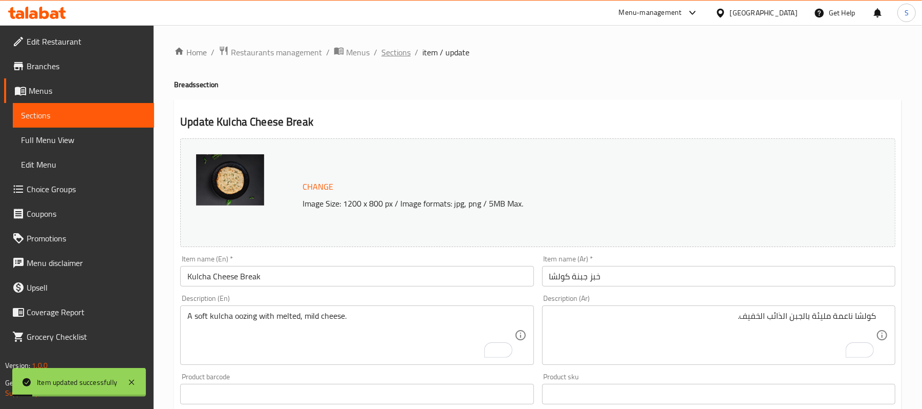
click at [400, 54] on span "Sections" at bounding box center [395, 52] width 29 height 12
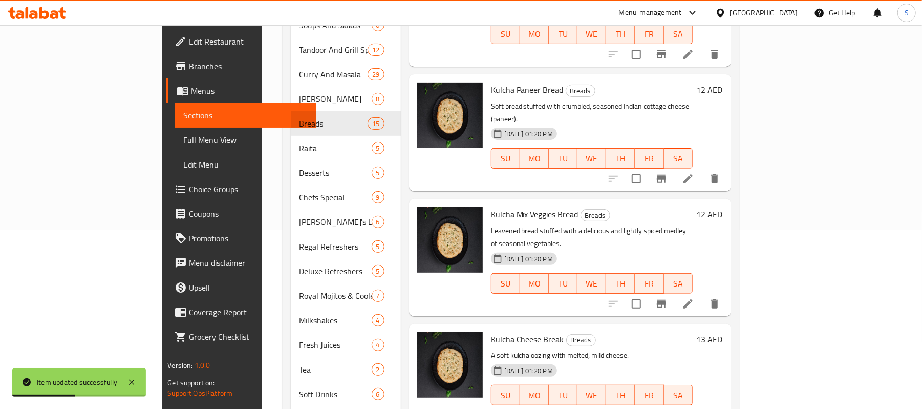
scroll to position [219, 0]
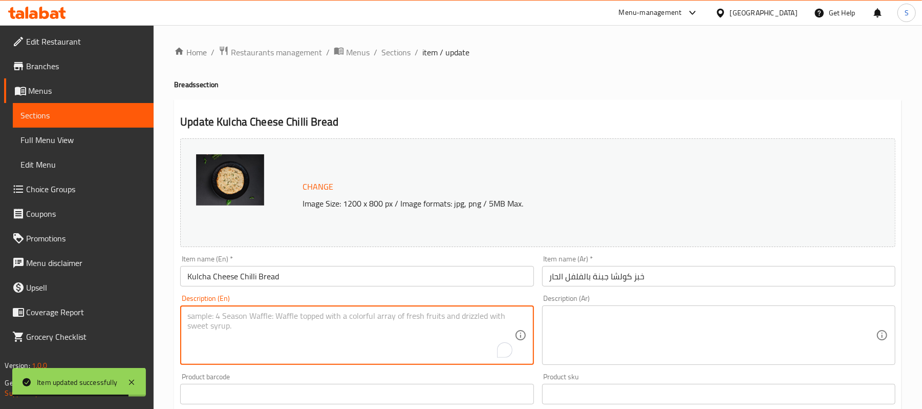
click at [297, 322] on textarea "To enrich screen reader interactions, please activate Accessibility in Grammarl…" at bounding box center [350, 335] width 327 height 49
paste textarea "Spicy and savory kulcha stuffed with cheese and finely chopped green chilies."
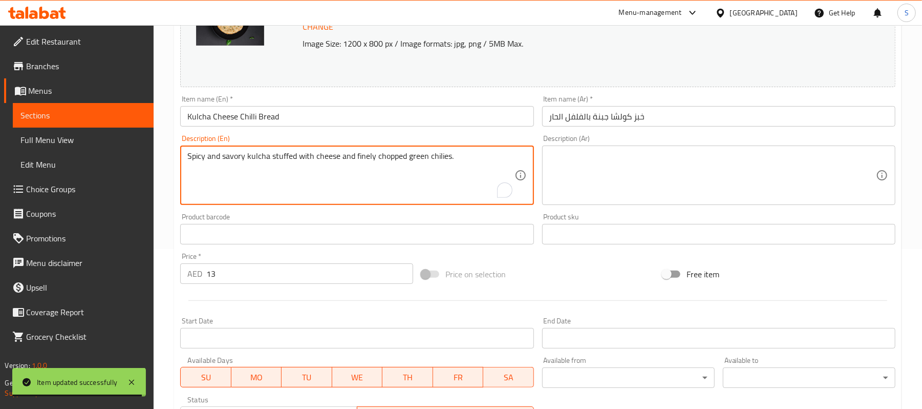
scroll to position [273, 0]
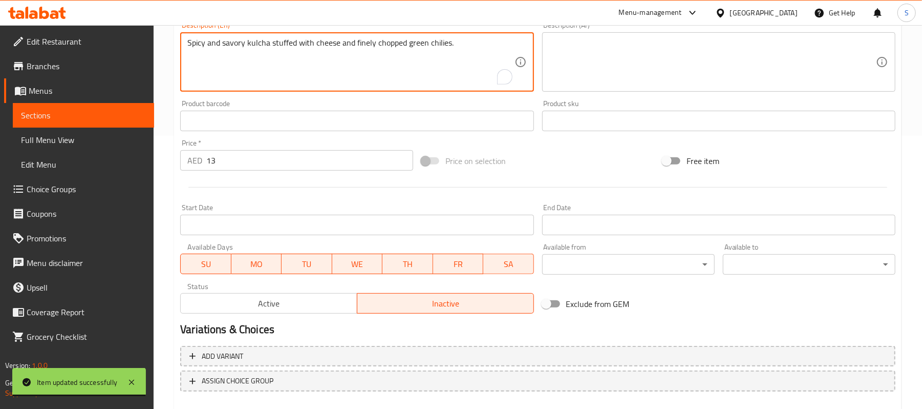
type textarea "Spicy and savory kulcha stuffed with cheese and finely chopped green chilies."
click at [252, 299] on span "Active" at bounding box center [269, 303] width 168 height 15
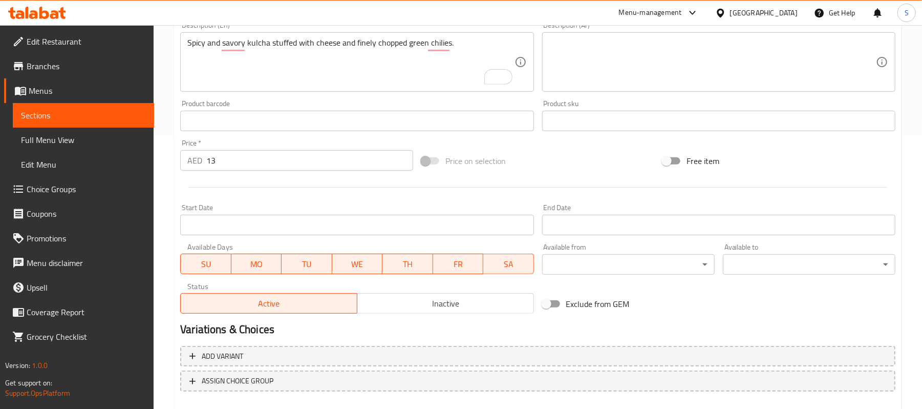
click at [677, 72] on textarea at bounding box center [712, 62] width 327 height 49
paste textarea "كولشا حارة ولذيذة محشوة بالجبن والفلفل الأخضر المفروم ناعماً."
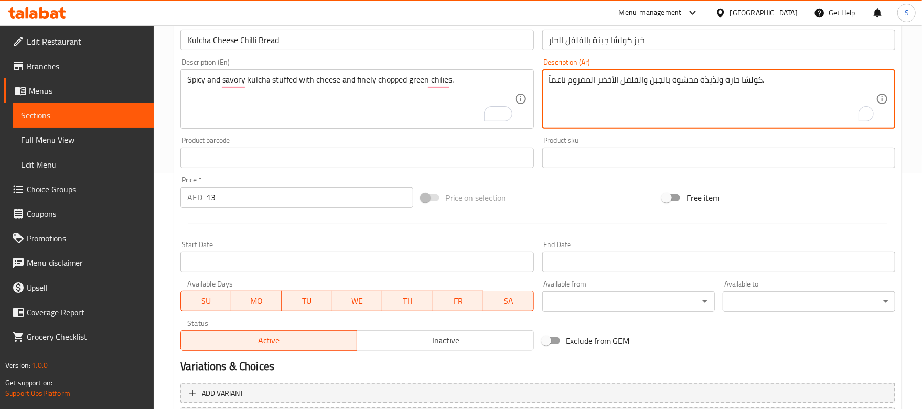
scroll to position [205, 0]
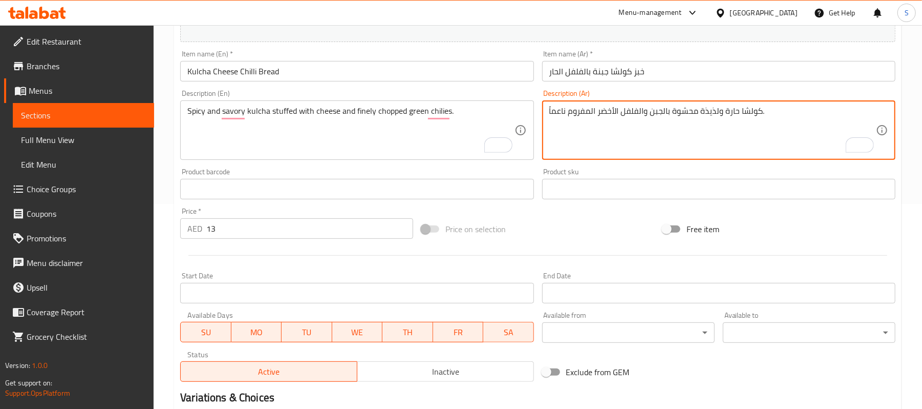
type textarea "كولشا حارة ولذيذة محشوة بالجبن والفلفل الأخضر المفروم ناعماً."
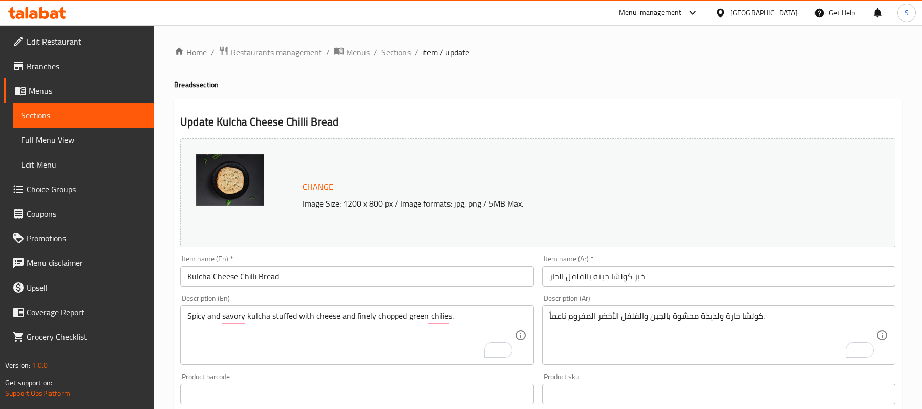
scroll to position [205, 0]
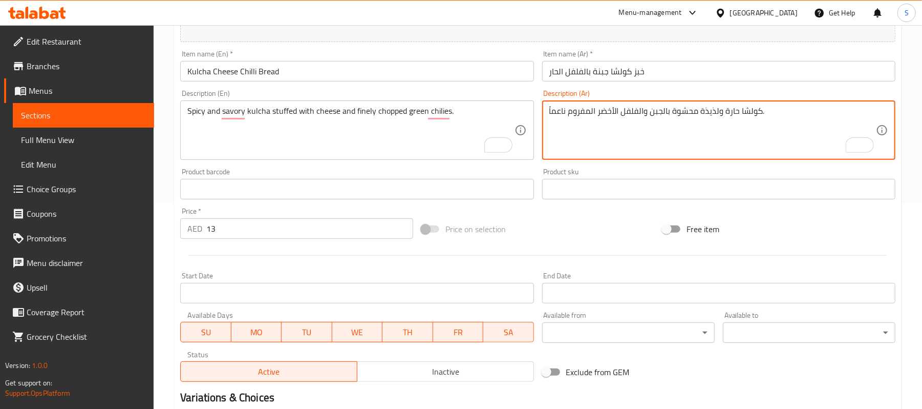
click at [595, 111] on textarea "كولشا حارة ولذيذة محشوة بالجبن والفلفل الأخضر المفروم ناعماً." at bounding box center [712, 130] width 327 height 49
type textarea "كولشا حارة ولذيذة محشوة بالجبن والفلفل الأخضر الحار المفروم ناعماً."
click at [595, 81] on input "خبز كولشا جبنة بالفلفل الحار" at bounding box center [718, 71] width 353 height 20
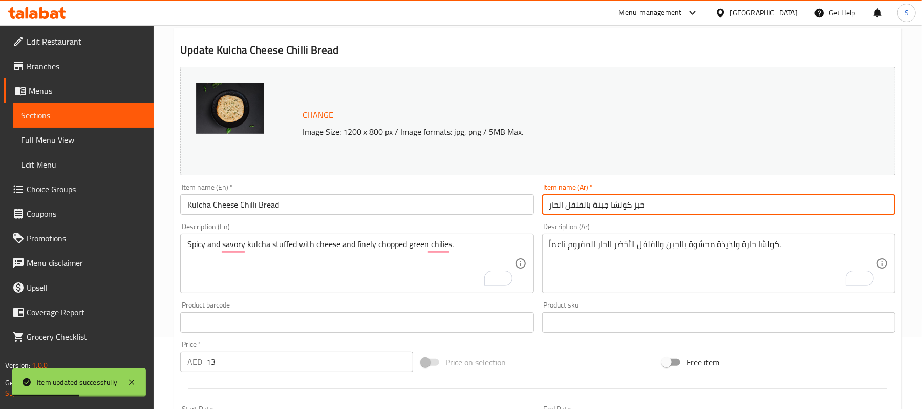
scroll to position [0, 0]
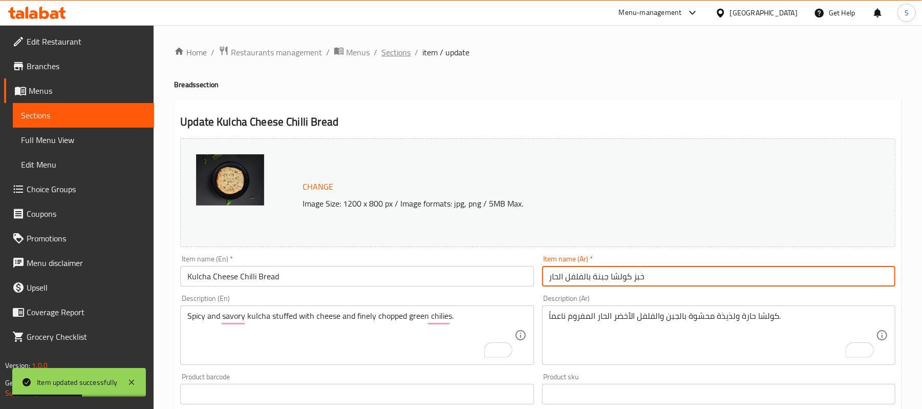
click at [397, 49] on span "Sections" at bounding box center [395, 52] width 29 height 12
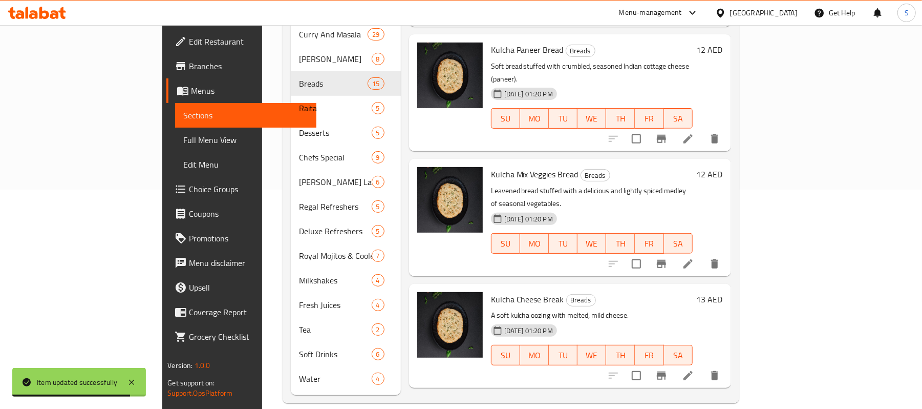
scroll to position [1219, 0]
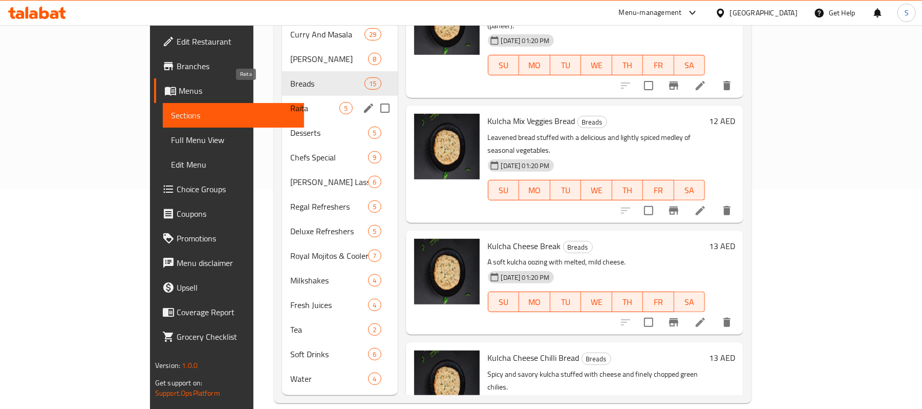
drag, startPoint x: 232, startPoint y: 91, endPoint x: 338, endPoint y: 112, distance: 108.5
click at [290, 102] on span "Raita" at bounding box center [314, 108] width 49 height 12
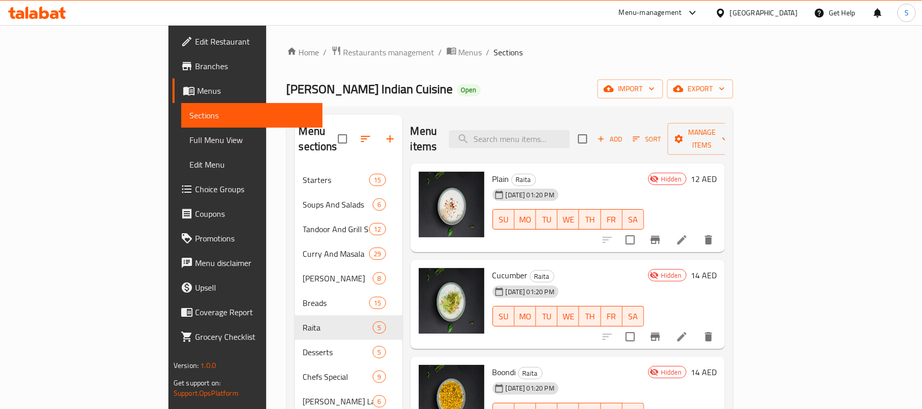
click at [696, 232] on li at bounding box center [682, 239] width 29 height 18
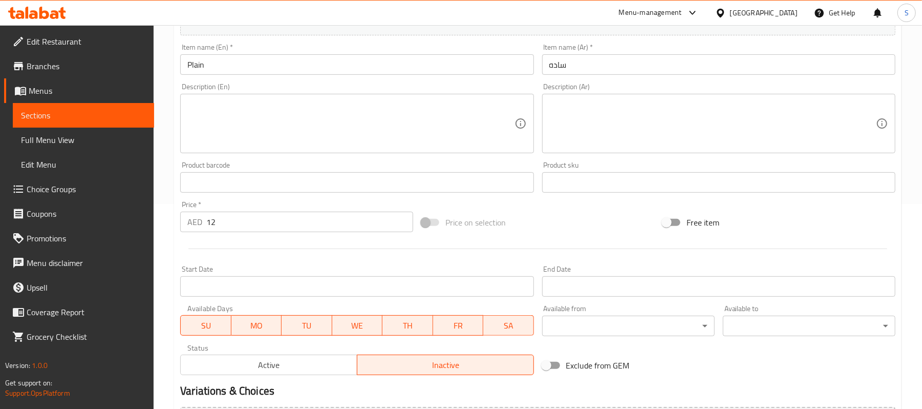
scroll to position [273, 0]
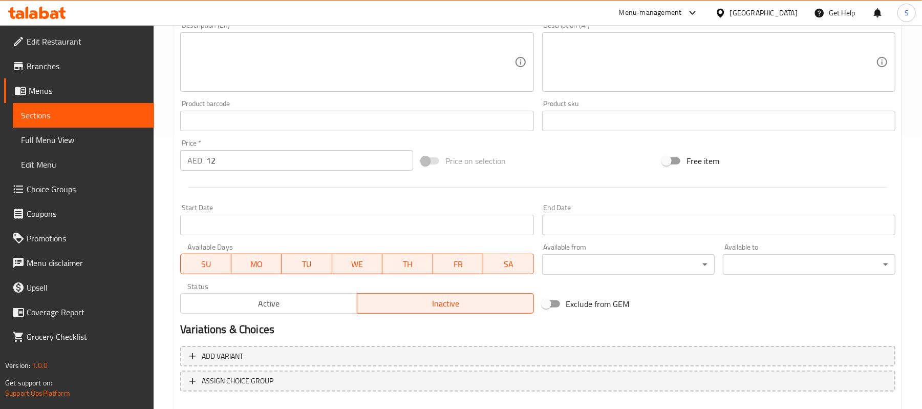
click at [250, 297] on span "Active" at bounding box center [269, 303] width 168 height 15
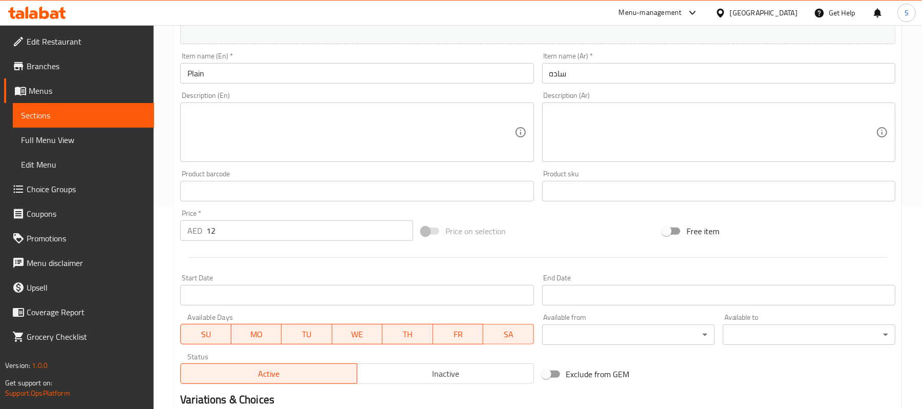
scroll to position [136, 0]
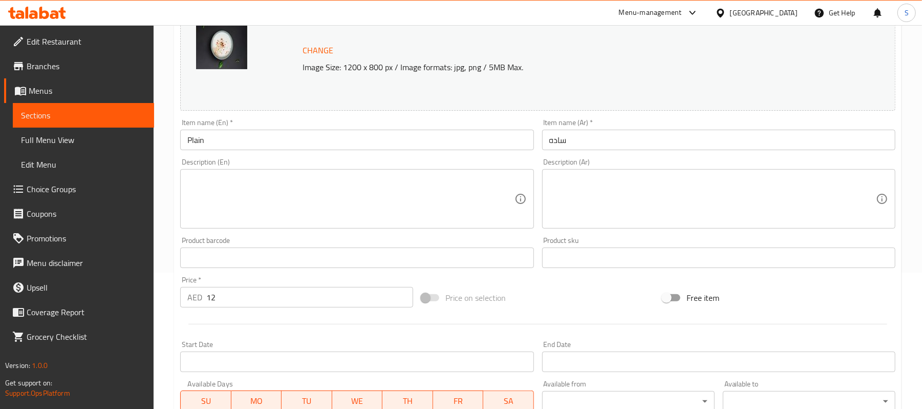
click at [254, 181] on textarea at bounding box center [350, 199] width 327 height 49
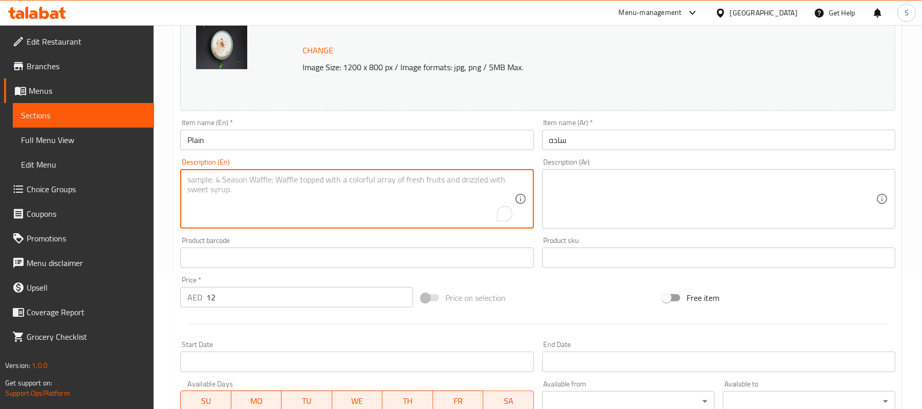
paste textarea "Cool, creamy yogurt lightly seasoned and whipped to perfection. A perfect side."
type textarea "Cool, creamy yogurt lightly seasoned and whipped to perfection. A perfect side."
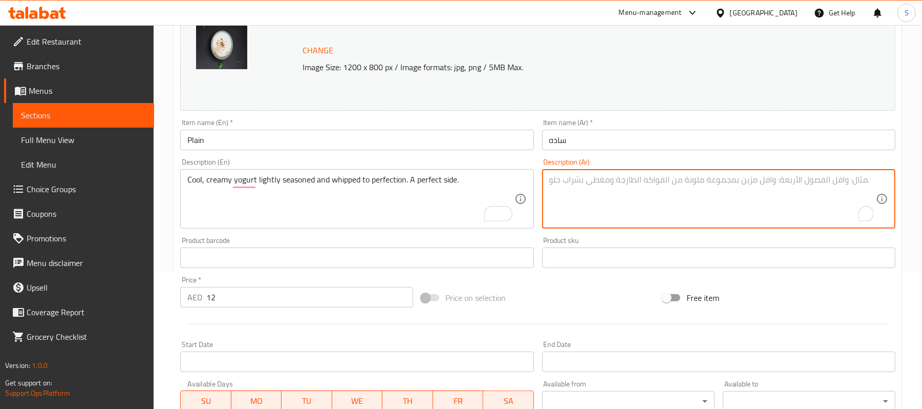
click at [702, 183] on textarea "To enrich screen reader interactions, please activate Accessibility in Grammarl…" at bounding box center [712, 199] width 327 height 49
paste textarea "زبادي بارد كريمي، متبل قليلاً ومخفوق بإتقان. طبق جانبي مثالي."
drag, startPoint x: 613, startPoint y: 185, endPoint x: 632, endPoint y: 183, distance: 19.0
click at [632, 183] on textarea "زبادي بارد كريمي، متبل قليلاً ومخفوق بإتقان. طبق جانبي مثالي." at bounding box center [712, 199] width 327 height 49
type textarea "زبادي [PERSON_NAME]، متبل قليلاً [PERSON_NAME] حتي الكمال. طبق جانبي مثالي."
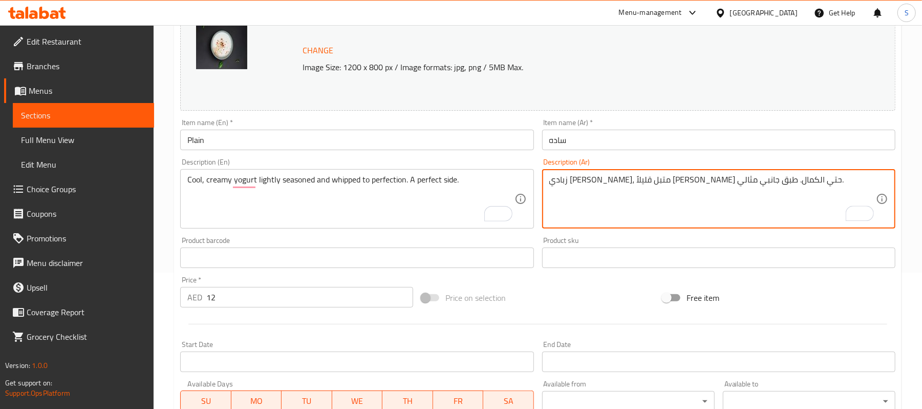
click at [470, 142] on input "Plain" at bounding box center [356, 140] width 353 height 20
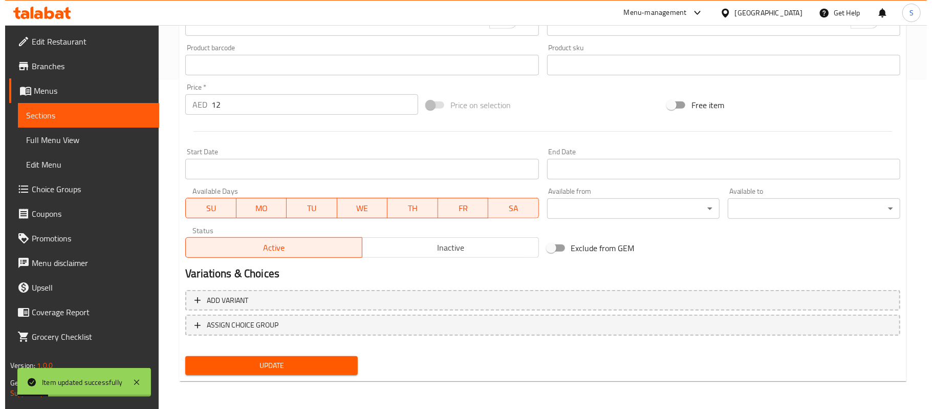
scroll to position [0, 0]
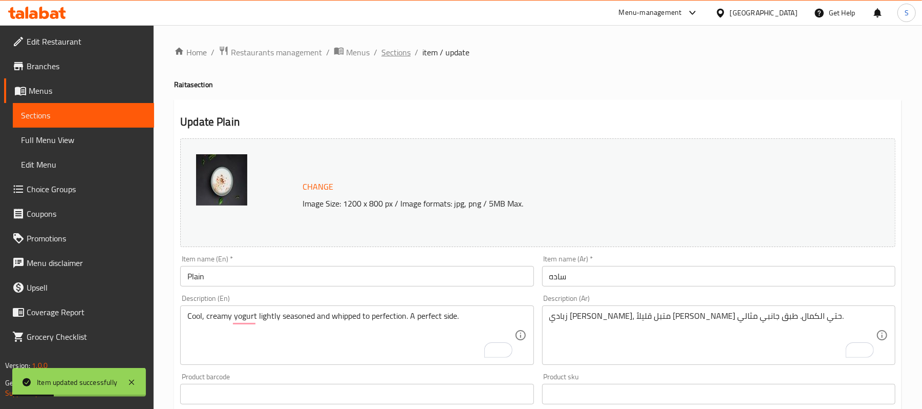
click at [400, 48] on span "Sections" at bounding box center [395, 52] width 29 height 12
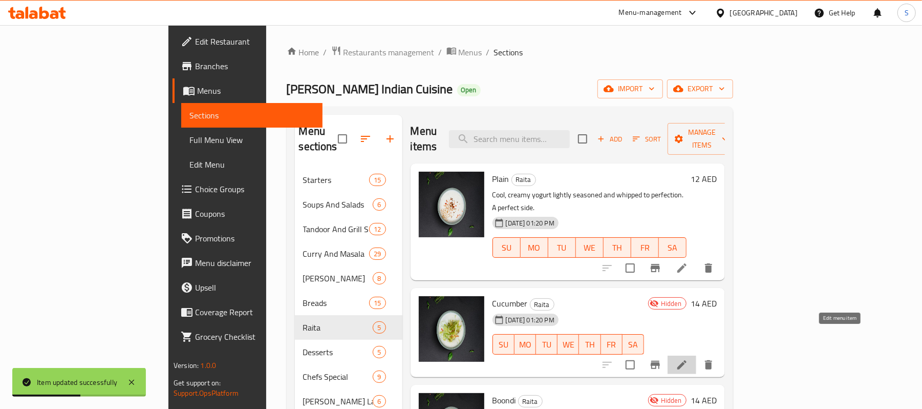
click at [688, 358] on icon at bounding box center [682, 364] width 12 height 12
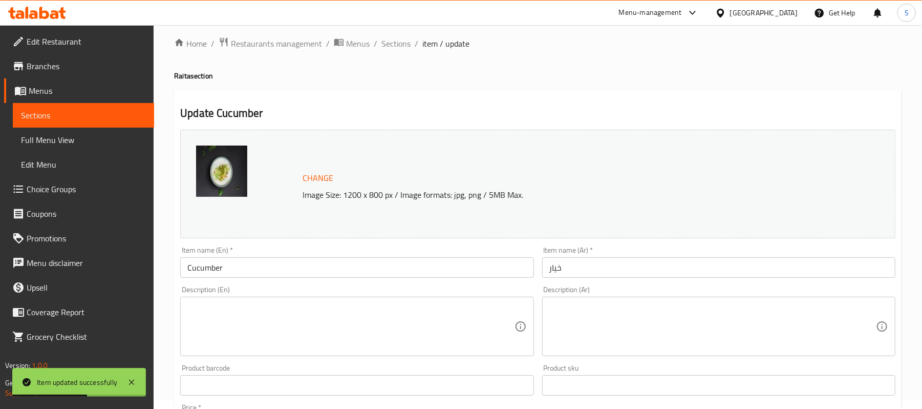
scroll to position [205, 0]
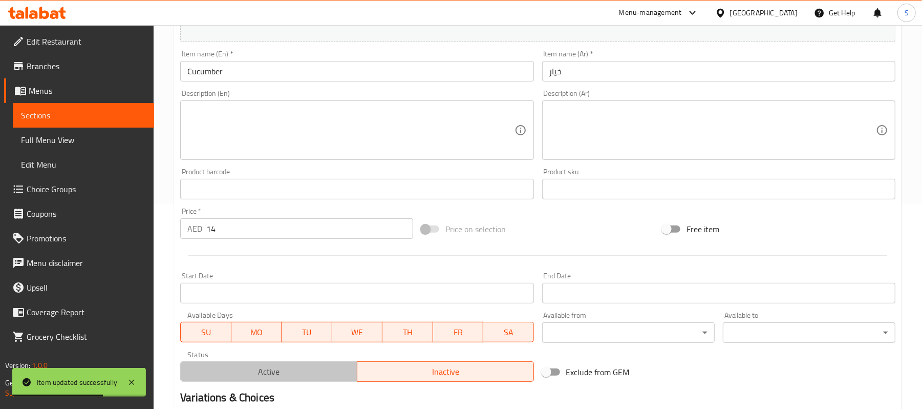
click at [246, 372] on span "Active" at bounding box center [269, 371] width 168 height 15
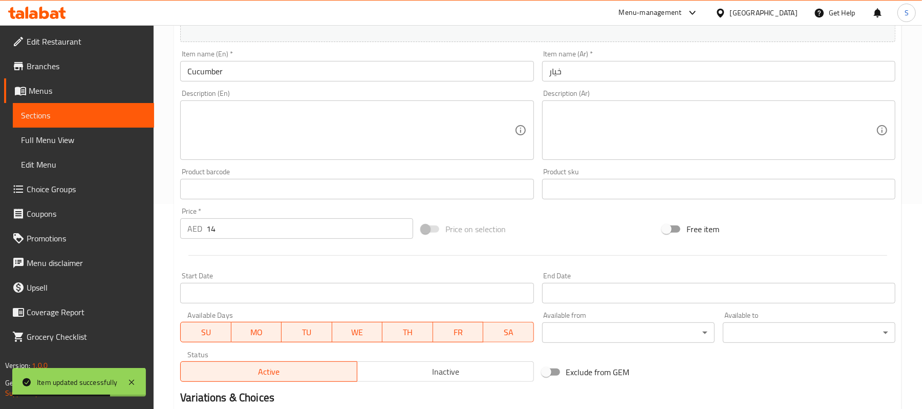
click at [305, 139] on textarea at bounding box center [350, 130] width 327 height 49
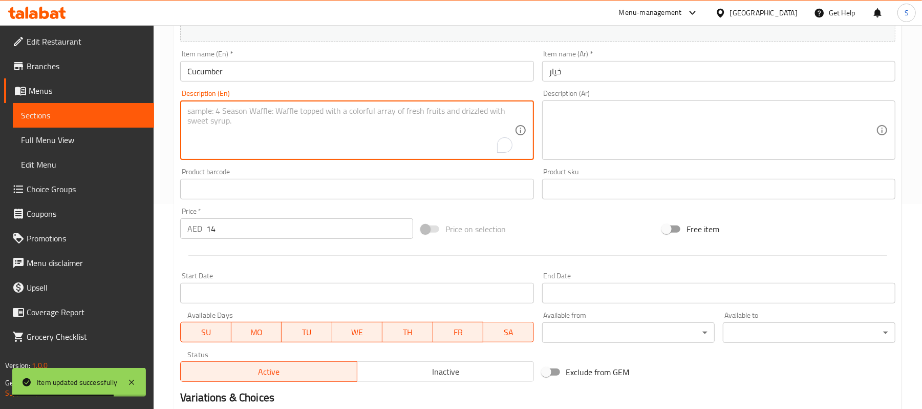
paste textarea "Refreshing diced cucumber mixed into seasoned, creamy yogurt."
type textarea "Refreshing diced cucumber mixed into seasoned, creamy yogurt."
click at [679, 136] on textarea at bounding box center [712, 130] width 327 height 49
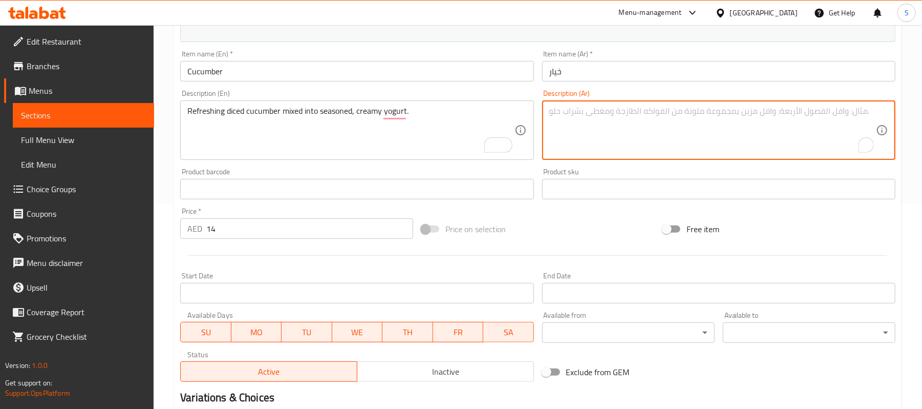
paste textarea "خيار منعش مقطع إلى مكعبات وممزوج مع الزبادي الكريمي المتبل."
type textarea "خيار منعش مقطع إلى مكعبات وممزوج مع الزبادي الكريمي المتبل."
click at [415, 74] on input "Cucumber" at bounding box center [356, 71] width 353 height 20
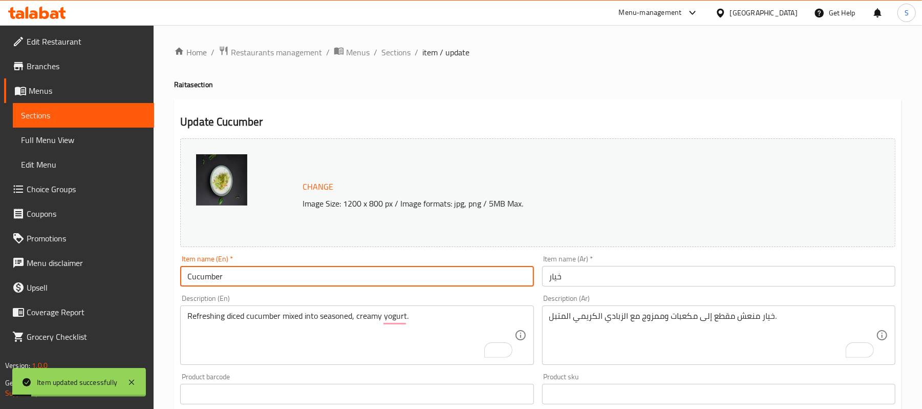
click at [392, 52] on span "Sections" at bounding box center [395, 52] width 29 height 12
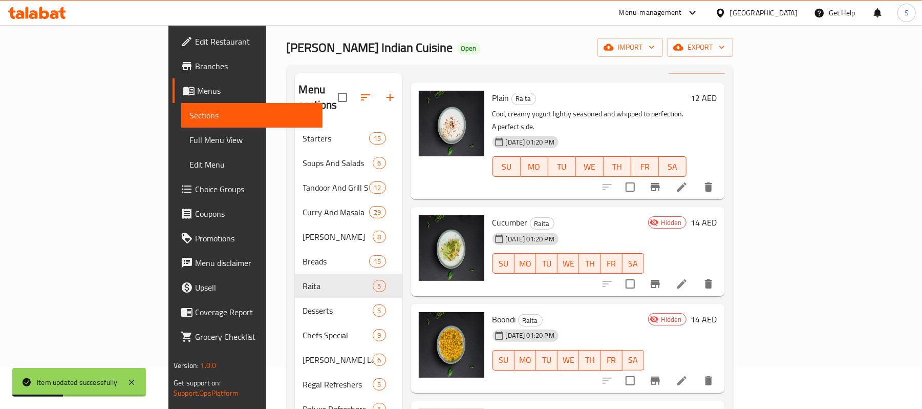
scroll to position [205, 0]
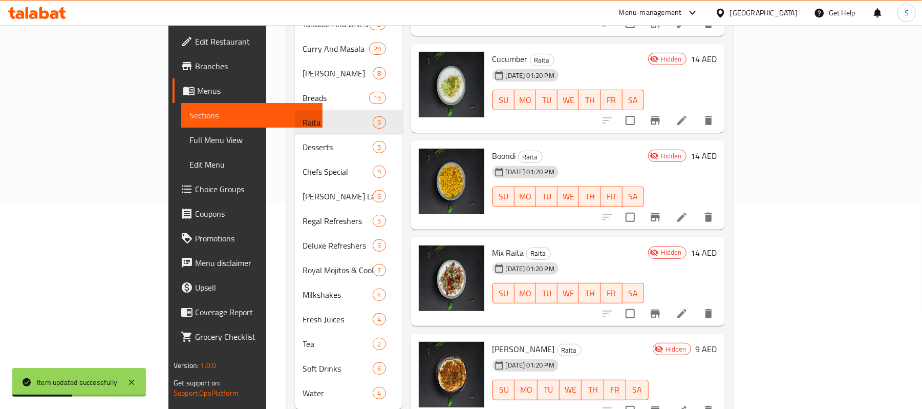
click at [688, 211] on icon at bounding box center [682, 217] width 12 height 12
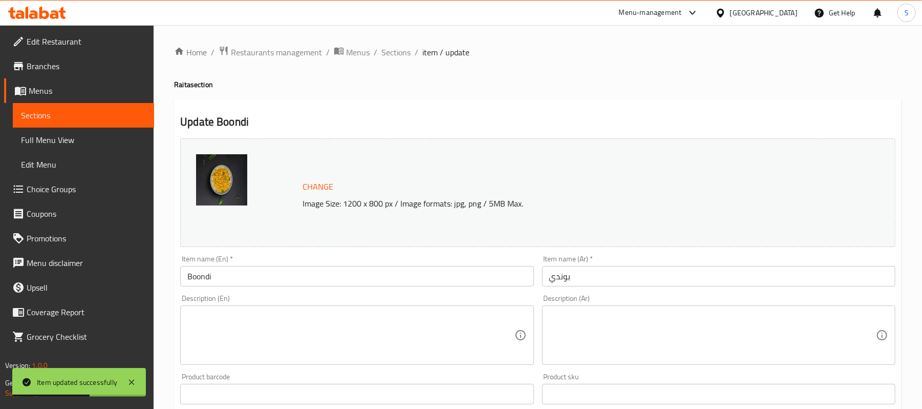
click at [222, 315] on textarea at bounding box center [350, 335] width 327 height 49
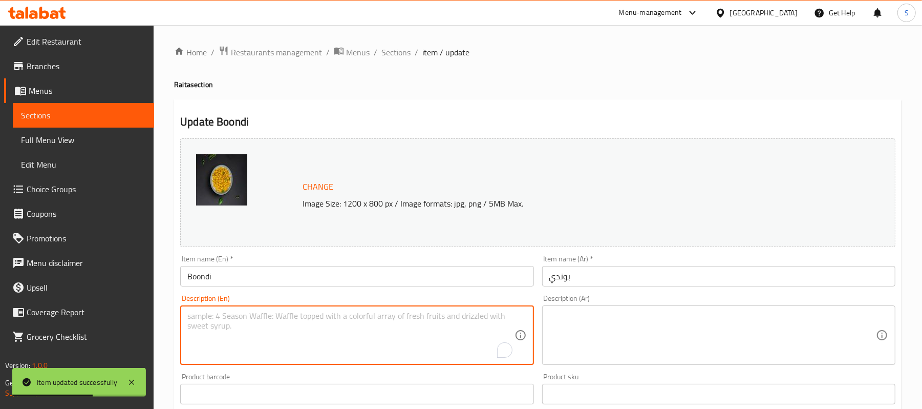
paste textarea "Seasoned yogurt mixed with crisp, savory chickpea flour pearls (boondi)."
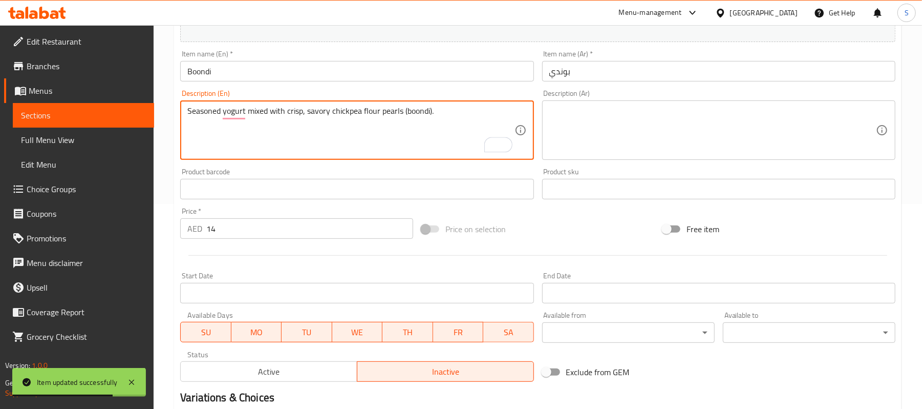
type textarea "Seasoned yogurt mixed with crisp, savory chickpea flour pearls (boondi)."
click at [236, 371] on span "Active" at bounding box center [269, 371] width 168 height 15
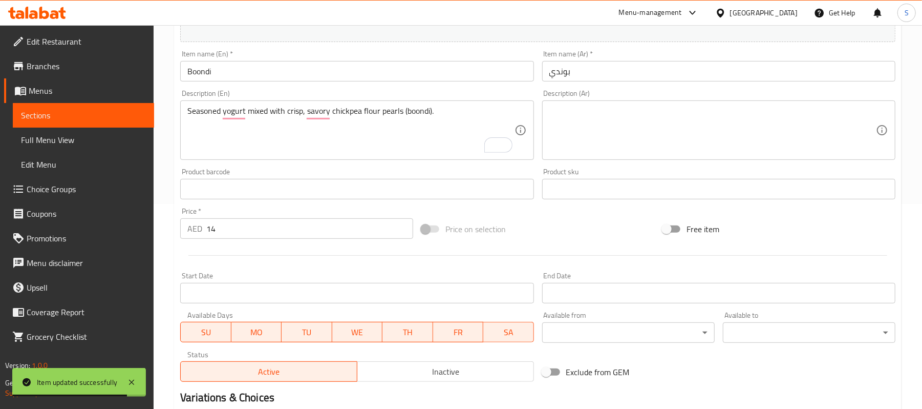
scroll to position [205, 0]
click at [677, 139] on textarea at bounding box center [712, 130] width 327 height 49
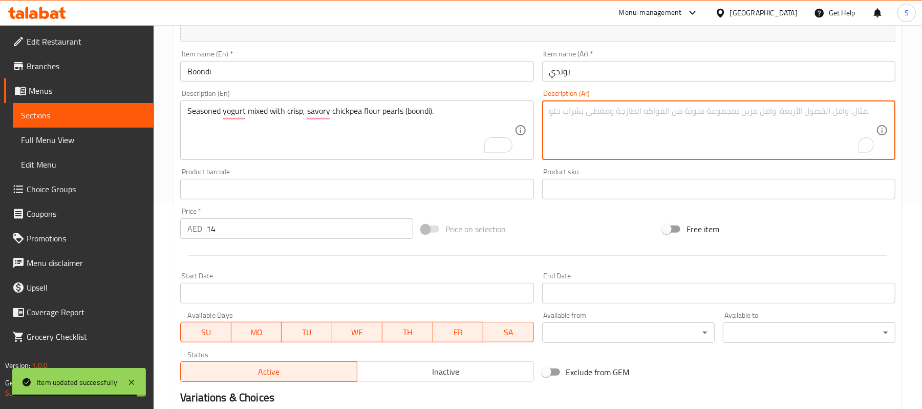
paste textarea "زبادي متبل مخلوط مع حبيبات دقيق الحمص المقرمشة واللذيذة (بوندي)."
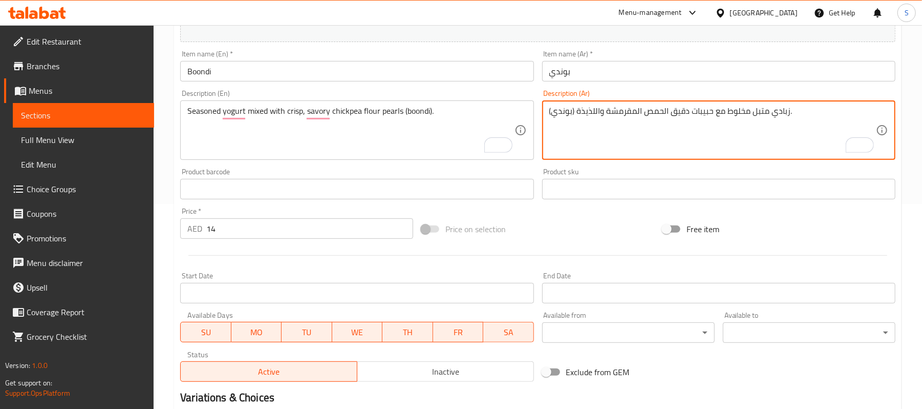
type textarea "زبادي متبل مخلوط مع حبيبات دقيق الحمص المقرمشة واللذيذة (بوندي)."
click at [430, 67] on input "Boondi" at bounding box center [356, 71] width 353 height 20
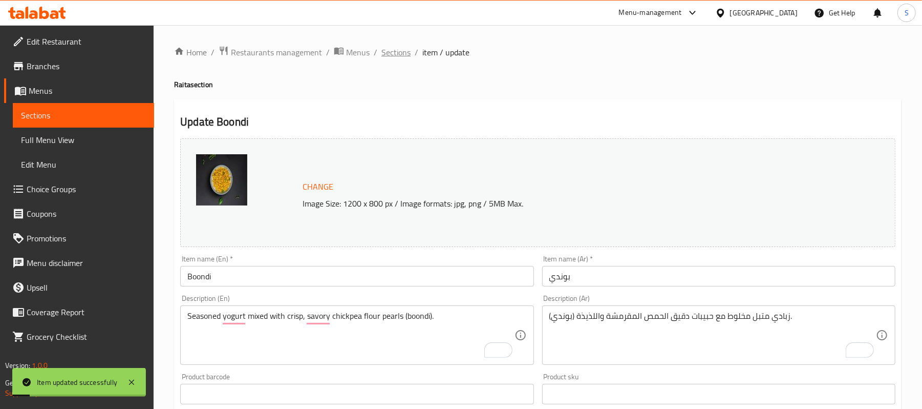
click at [396, 52] on span "Sections" at bounding box center [395, 52] width 29 height 12
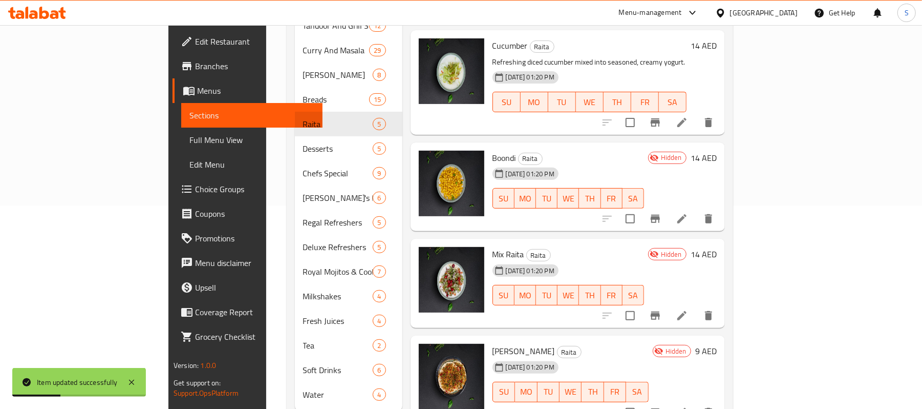
scroll to position [205, 0]
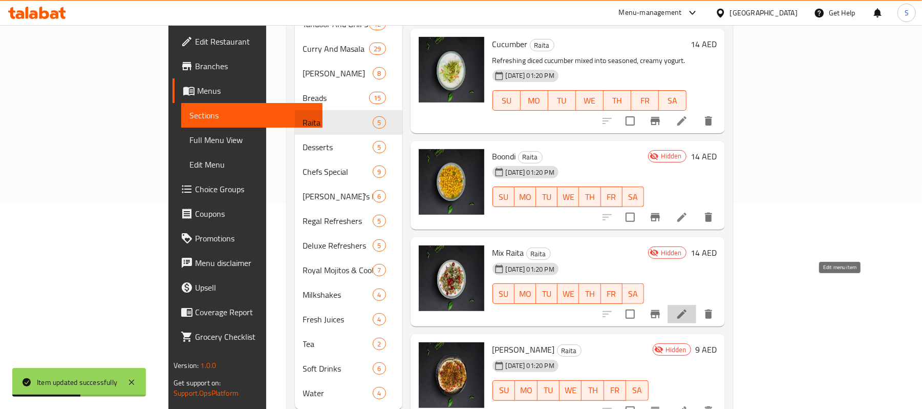
click at [688, 308] on icon at bounding box center [682, 314] width 12 height 12
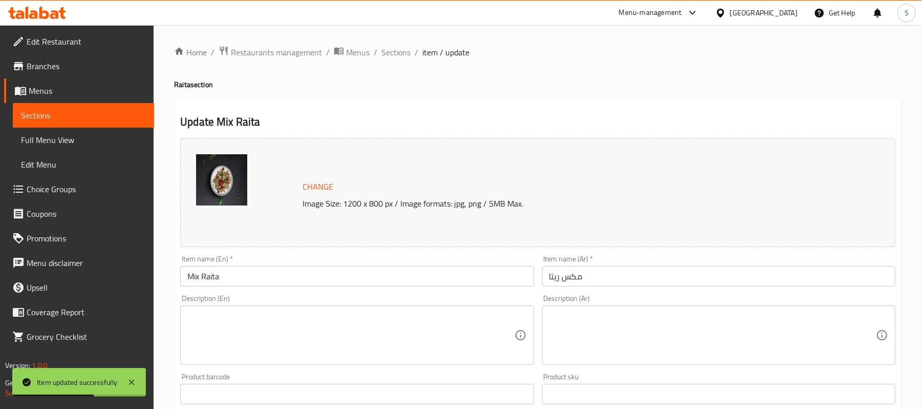
click at [251, 337] on textarea at bounding box center [350, 335] width 327 height 49
paste textarea "Creamy, seasoned yogurt blended with finely diced fresh vegetables and herbs."
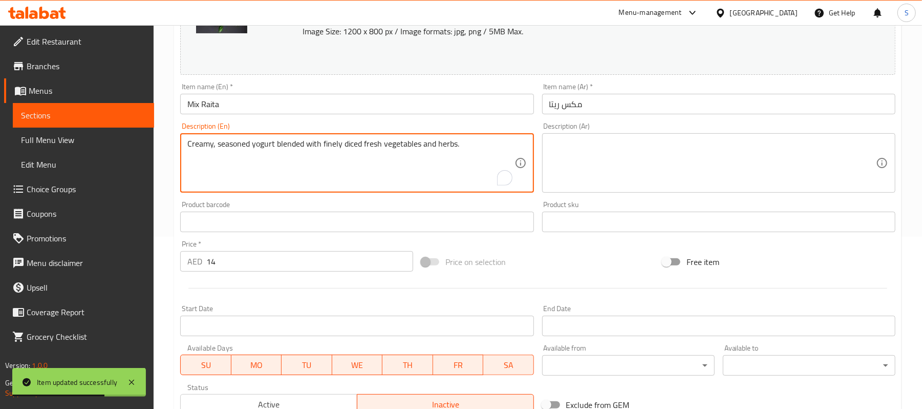
scroll to position [205, 0]
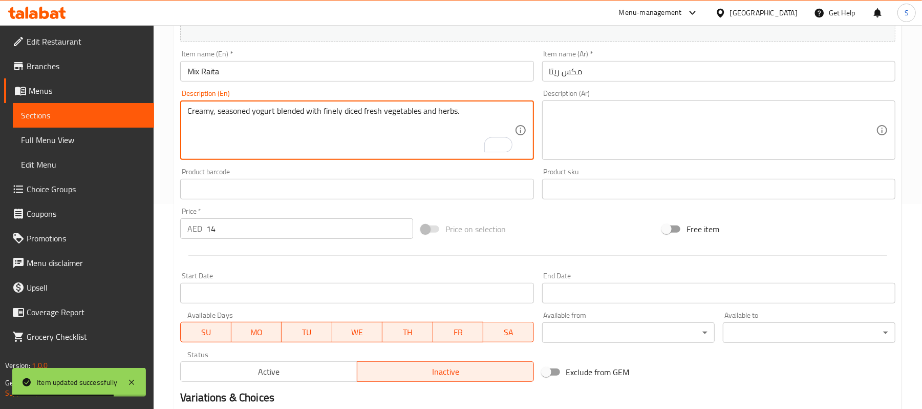
type textarea "Creamy, seasoned yogurt blended with finely diced fresh vegetables and herbs."
click at [240, 367] on span "Active" at bounding box center [269, 371] width 168 height 15
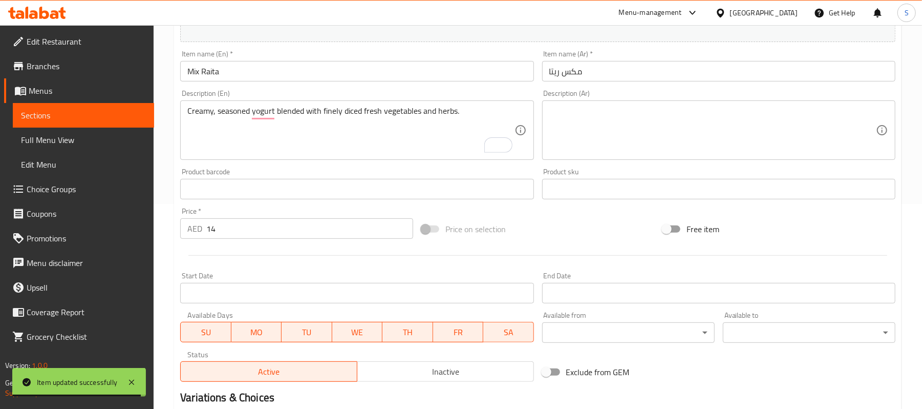
click at [677, 121] on textarea at bounding box center [712, 130] width 327 height 49
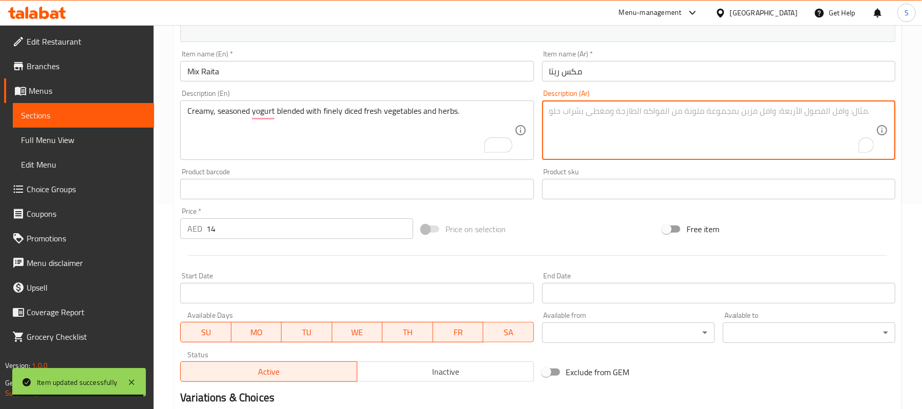
paste textarea "زبادي كريمي متبل ممزوج بالخضروات الطازجة والأعشاب المقطعة ناعماً."
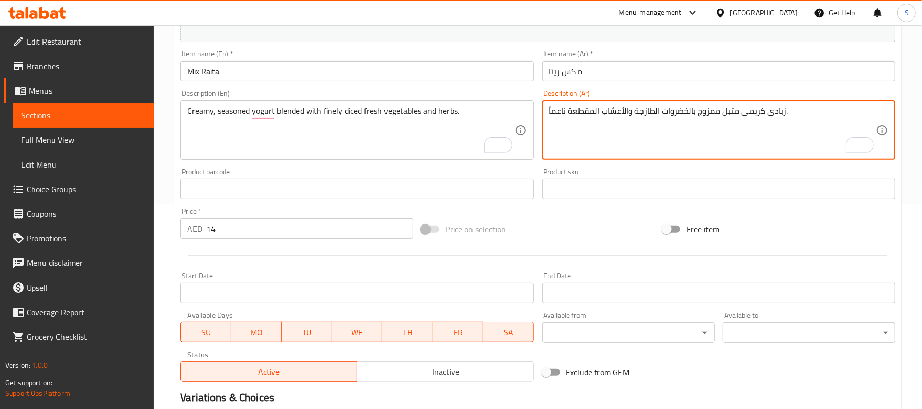
type textarea "زبادي كريمي متبل ممزوج بالخضروات الطازجة والأعشاب المقطعة ناعماً."
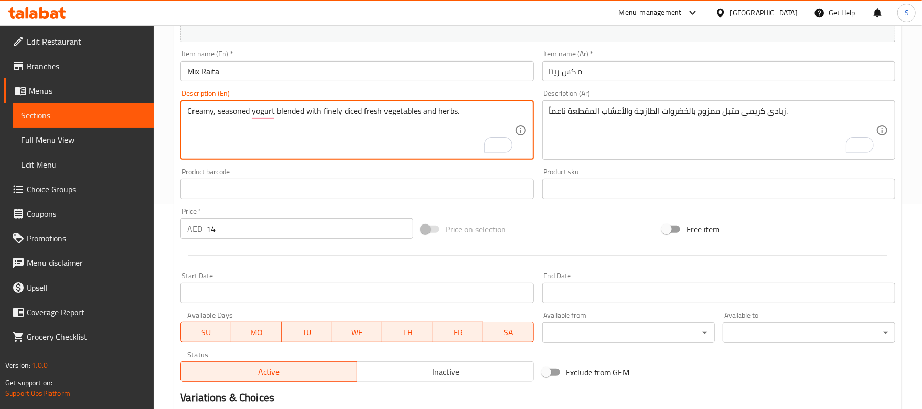
drag, startPoint x: 306, startPoint y: 111, endPoint x: 463, endPoint y: 111, distance: 156.7
click at [585, 68] on input "مكس ريتا" at bounding box center [718, 71] width 353 height 20
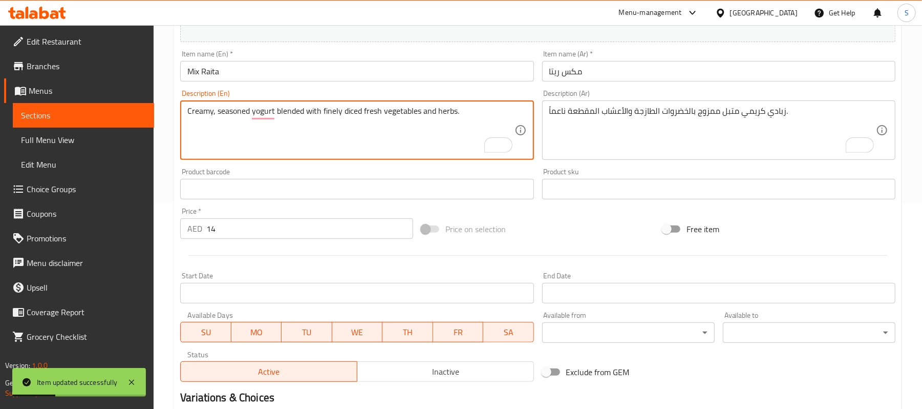
drag, startPoint x: 320, startPoint y: 111, endPoint x: 471, endPoint y: 110, distance: 151.0
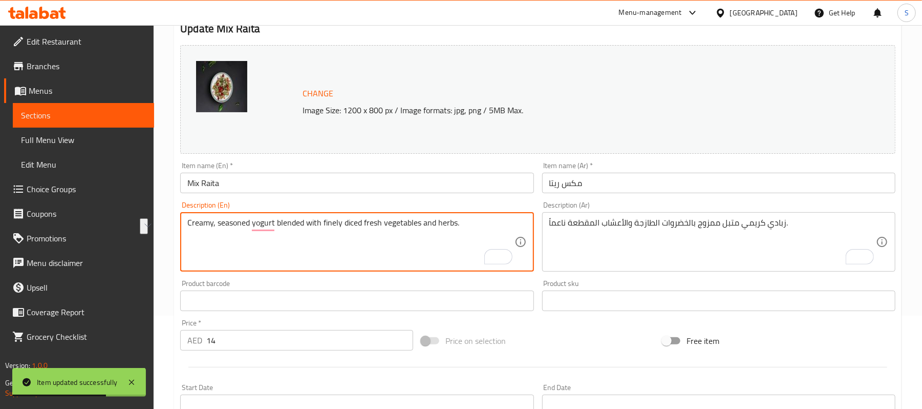
scroll to position [0, 0]
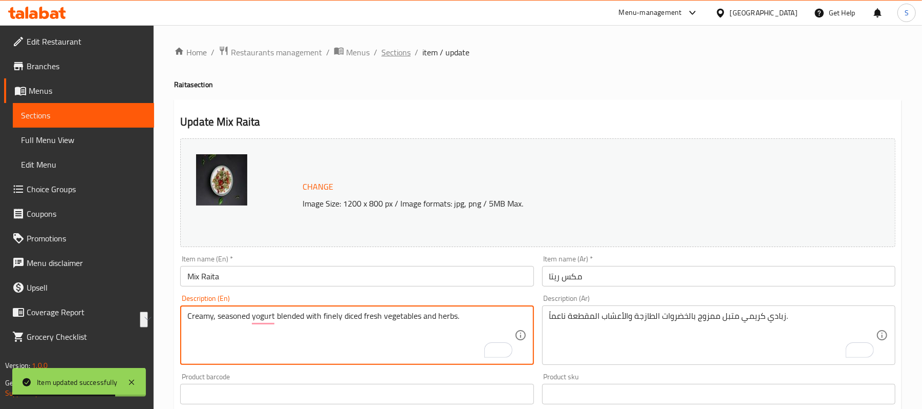
click at [408, 54] on span "Sections" at bounding box center [395, 52] width 29 height 12
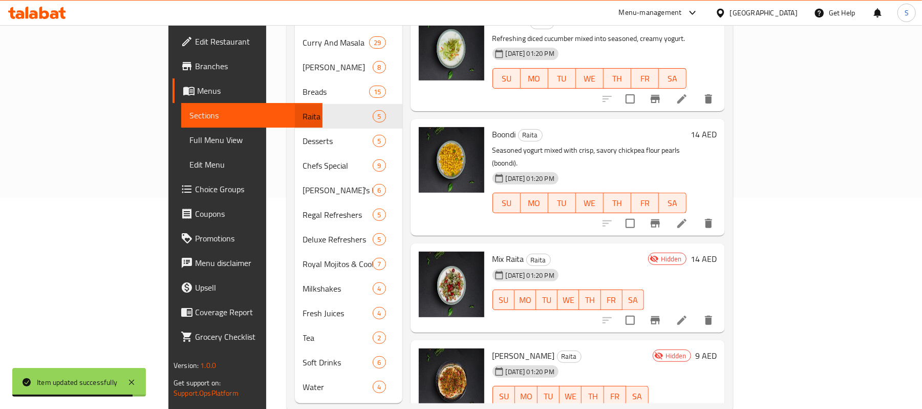
scroll to position [219, 0]
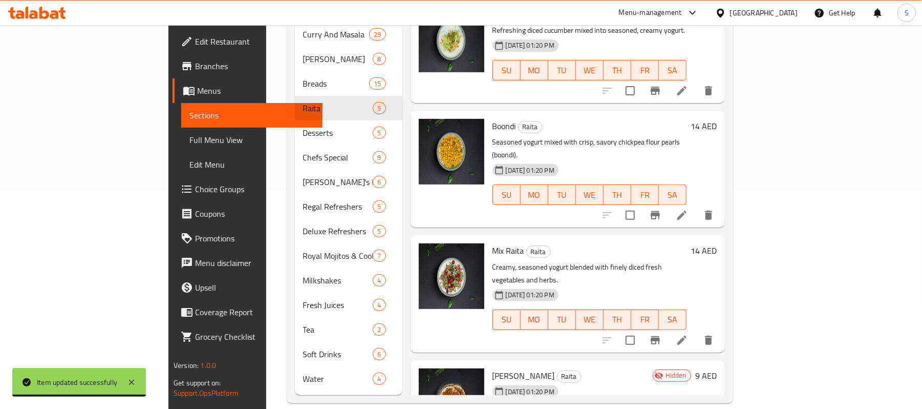
click at [682, 312] on span "SA" at bounding box center [672, 319] width 19 height 15
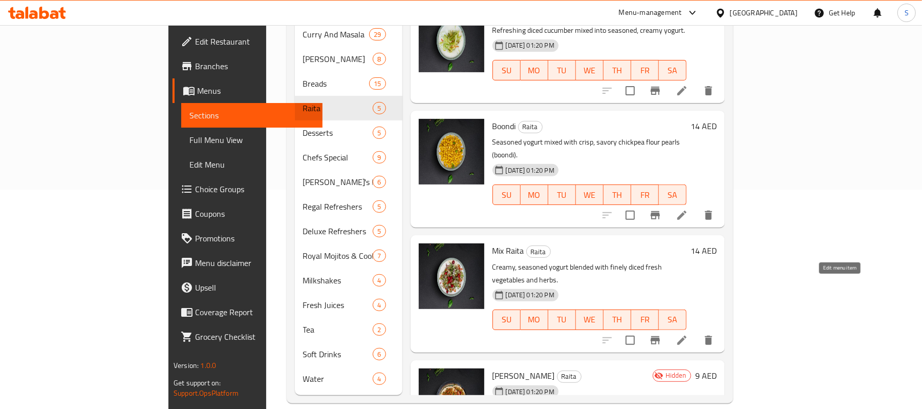
click at [688, 334] on icon at bounding box center [682, 340] width 12 height 12
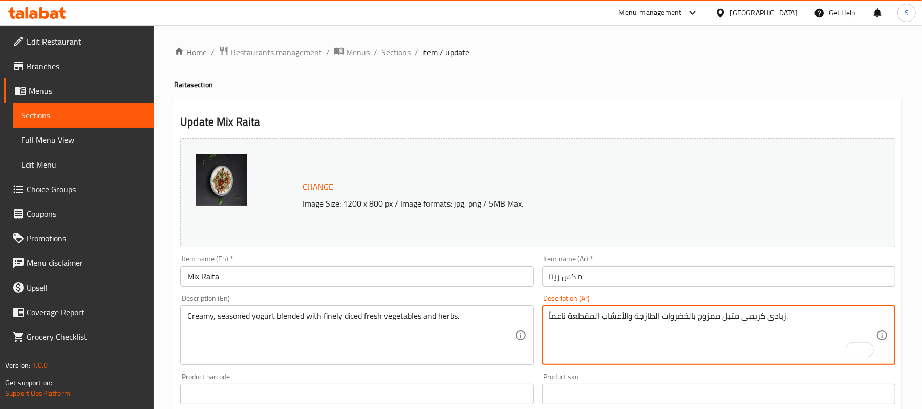
click at [565, 315] on textarea "زبادي كريمي متبل ممزوج بالخضروات الطازجة والأعشاب المقطعة ناعماً." at bounding box center [712, 335] width 327 height 49
click at [611, 316] on textarea "زبادي كريمي متبل ممزوج بالخضروات الطازجة والأعشاب المقطعة مكعبات ناعماً." at bounding box center [712, 335] width 327 height 49
type textarea "زبادي كريمي متبل ممزوج بالخضروات الطازجة والأعشاب المقطعة مكعبات ناعمة."
click at [599, 273] on input "مكس ريتا" at bounding box center [718, 276] width 353 height 20
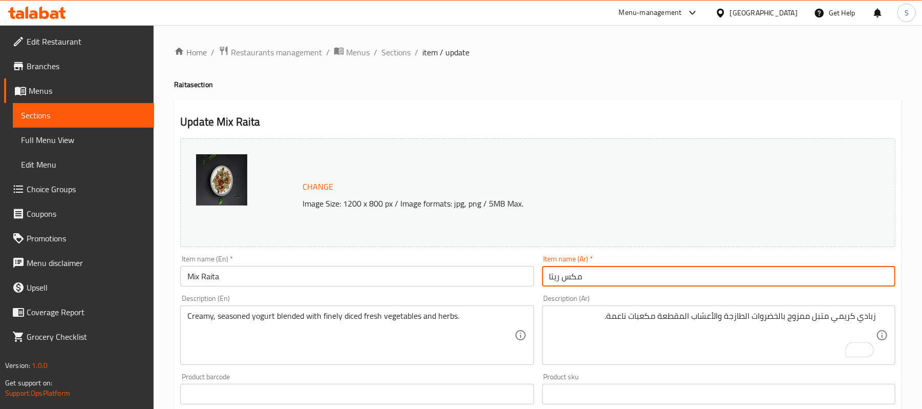
drag, startPoint x: 400, startPoint y: 50, endPoint x: 480, endPoint y: 99, distance: 93.3
click at [400, 50] on span "Sections" at bounding box center [395, 52] width 29 height 12
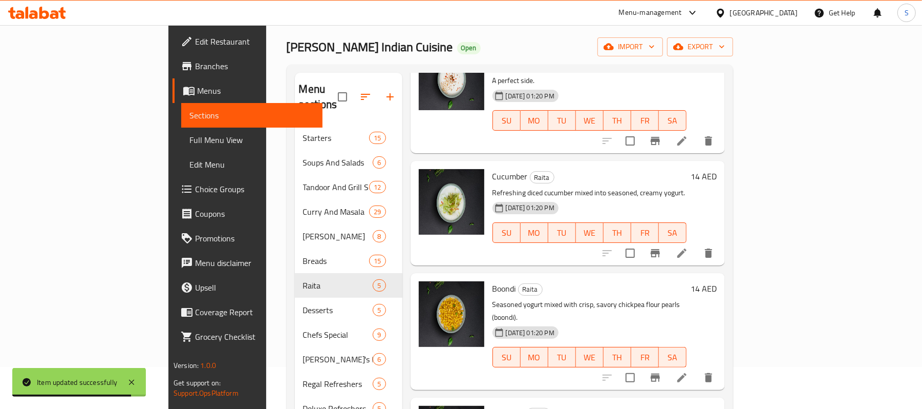
scroll to position [205, 0]
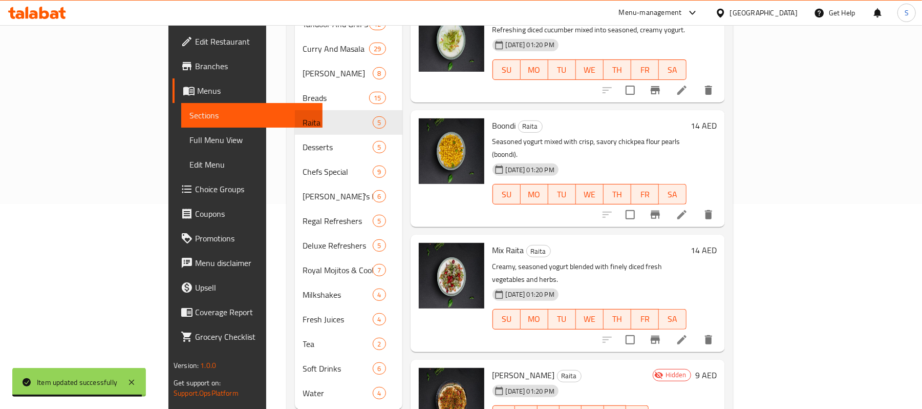
click at [688, 333] on icon at bounding box center [682, 339] width 12 height 12
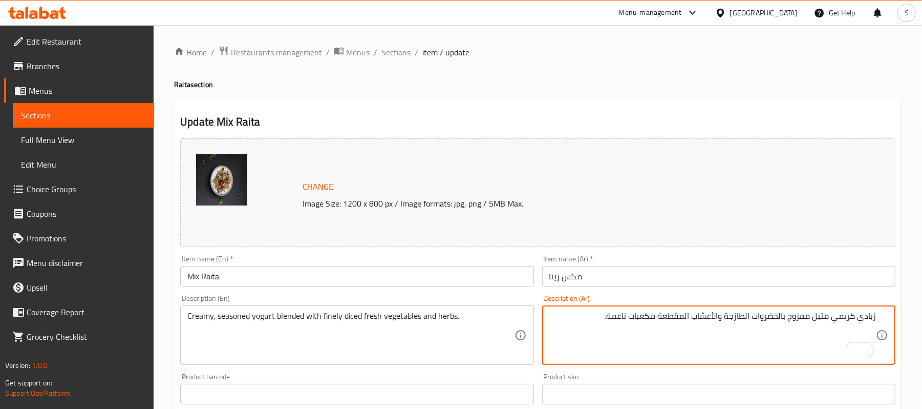
drag, startPoint x: 607, startPoint y: 313, endPoint x: 691, endPoint y: 315, distance: 84.0
click at [691, 315] on textarea "زبادي كريمي متبل ممزوج بالخضروات الطازجة والأعشاب المقطعة مكعبات ناعمة." at bounding box center [712, 335] width 327 height 49
click at [723, 317] on textarea "زبادي كريمي متبل ممزوج بالخضروات الطازجة والأعشاب." at bounding box center [712, 335] width 327 height 49
click at [727, 316] on textarea "زبادي كريمي متبل ممزوج بالخضروات الطازجة والأعشاب." at bounding box center [712, 335] width 327 height 49
paste textarea "المقطعة مكعبات ناعمة"
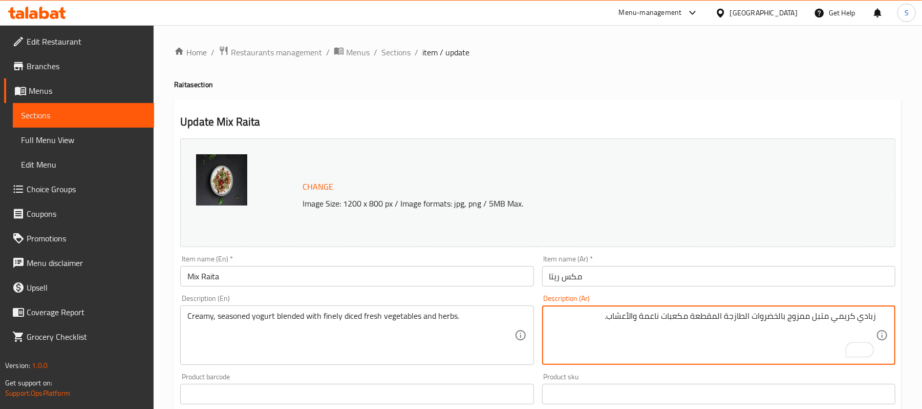
type textarea "زبادي كريمي متبل ممزوج بالخضروات الطازجة المقطعة مكعبات ناعمة والأعشاب."
click at [630, 270] on input "مكس ريتا" at bounding box center [718, 276] width 353 height 20
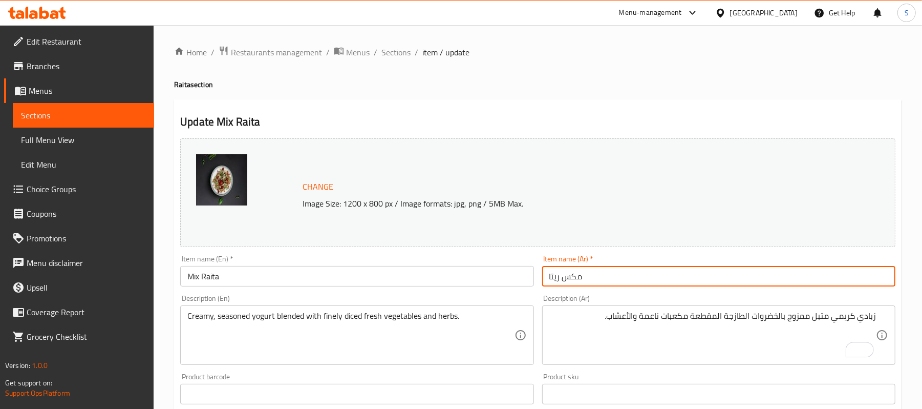
drag, startPoint x: 394, startPoint y: 52, endPoint x: 398, endPoint y: 63, distance: 12.6
click at [394, 52] on span "Sections" at bounding box center [395, 52] width 29 height 12
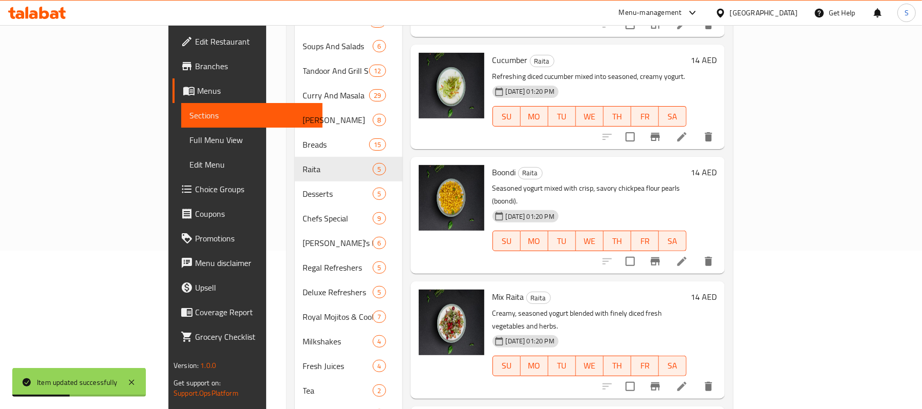
scroll to position [219, 0]
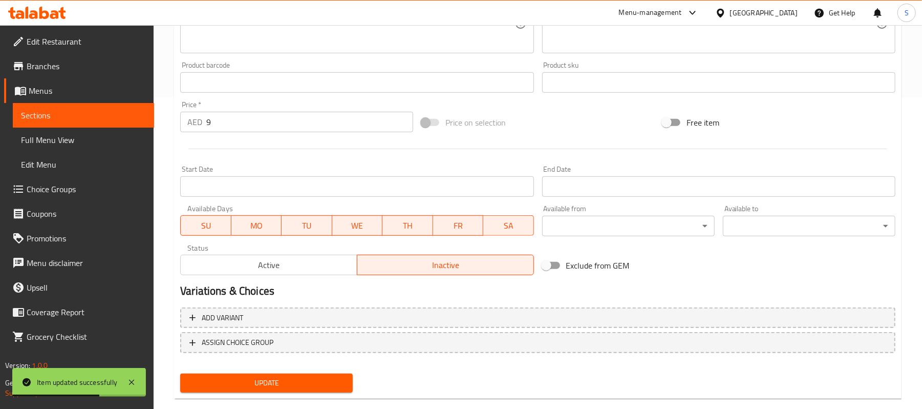
scroll to position [329, 0]
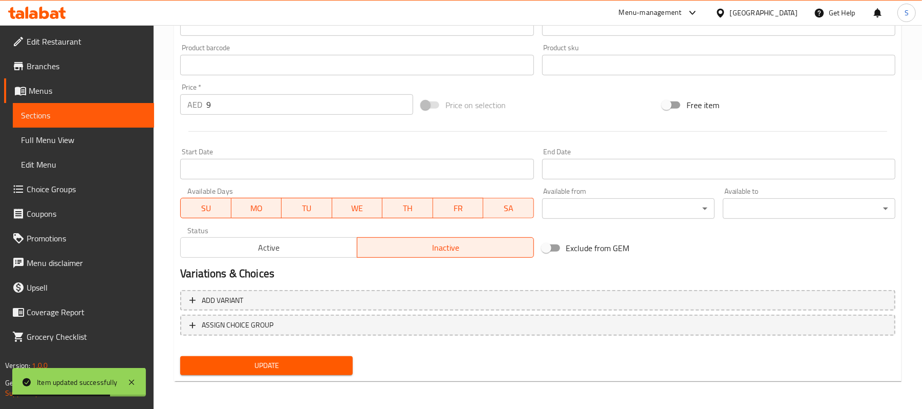
click at [255, 252] on span "Active" at bounding box center [269, 247] width 168 height 15
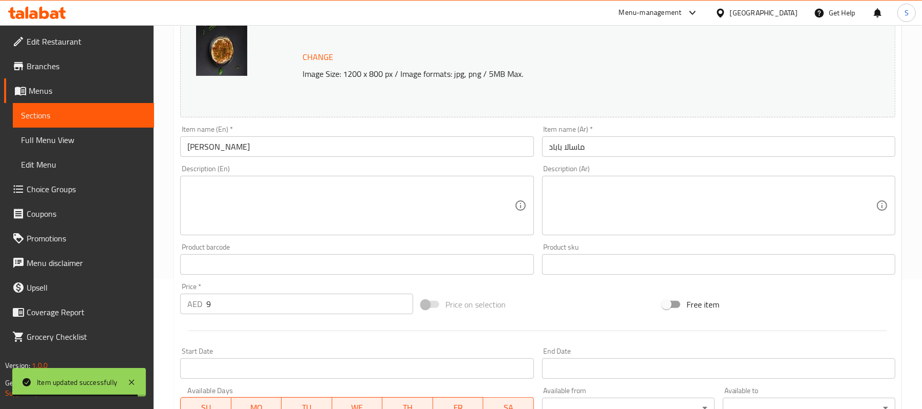
scroll to position [124, 0]
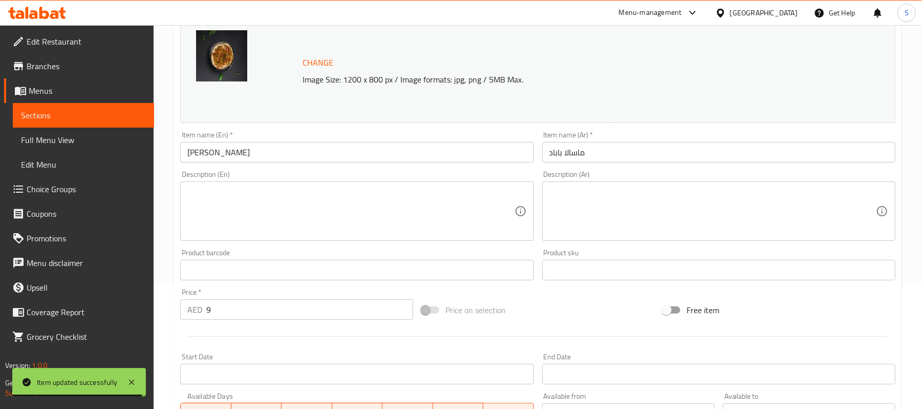
click at [295, 211] on textarea at bounding box center [350, 211] width 327 height 49
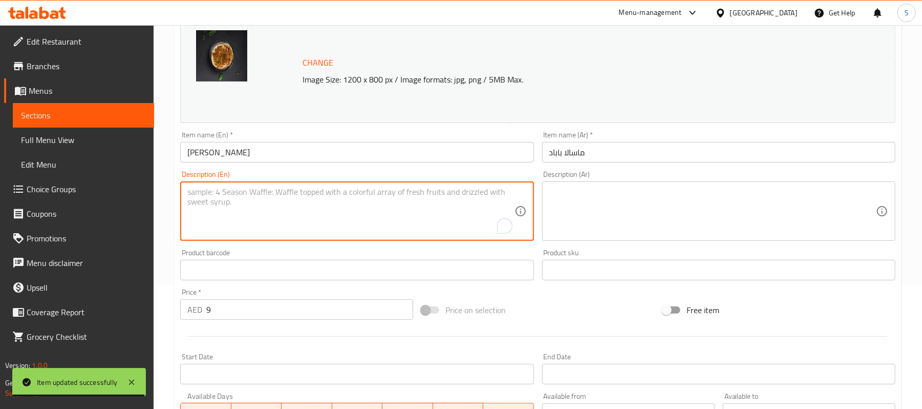
paste textarea "Crispy roasted papadum topped with a spicy and tangy mixture of chopped onion, …"
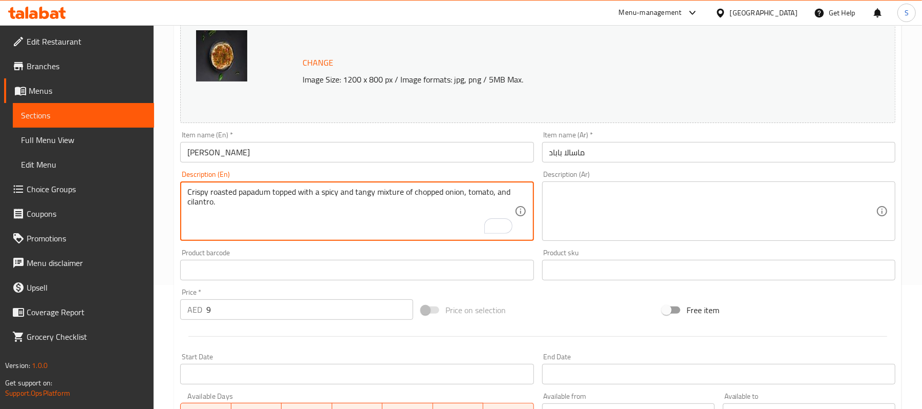
type textarea "Crispy roasted papadum topped with a spicy and tangy mixture of chopped onion, …"
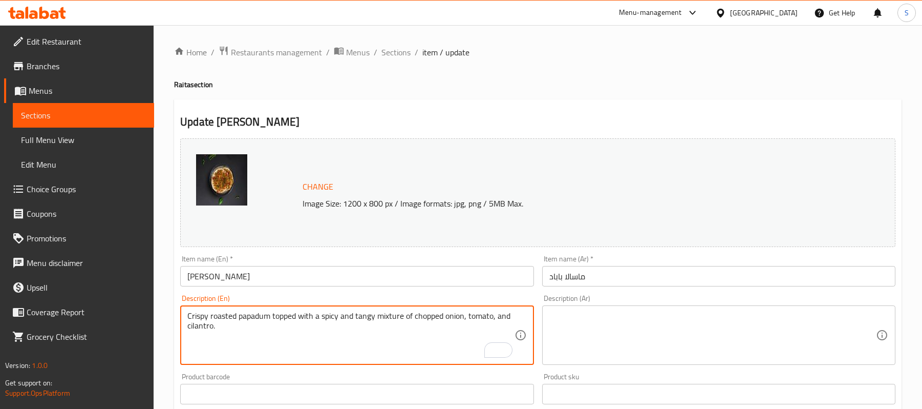
scroll to position [124, 0]
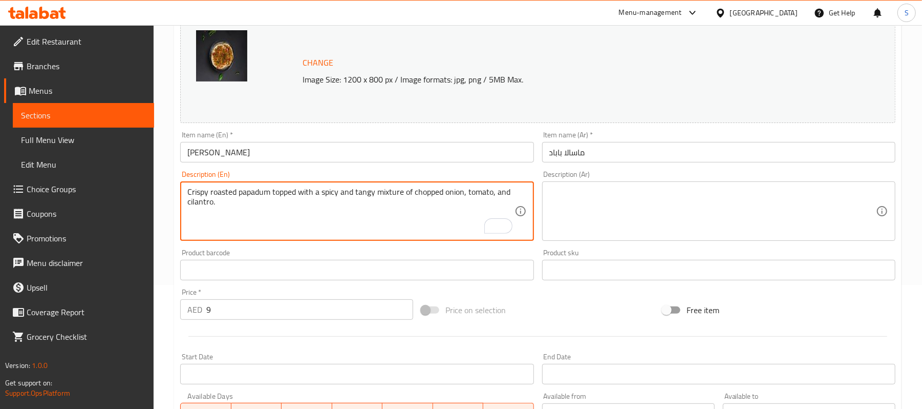
click at [693, 201] on textarea at bounding box center [712, 211] width 327 height 49
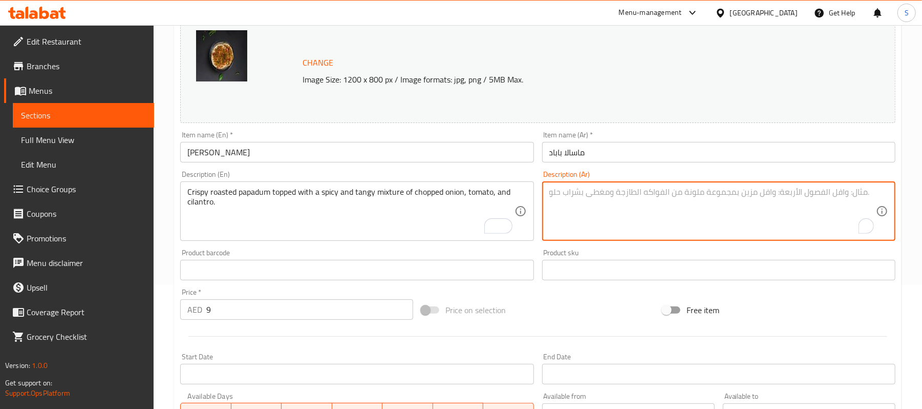
paste textarea "بابادوم مقرمش مشوي مغطى بمزيج حار وحامض من البصل المفروم والطماطم والكزبرة."
type textarea "بابادوم مقرمش مشوي مغطى بمزيج حار وحامض من البصل المفروم والطماطم والكزبرة."
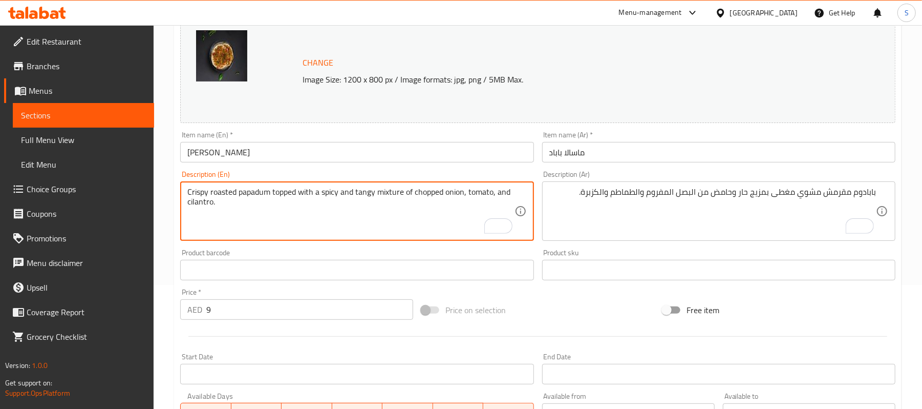
drag, startPoint x: 240, startPoint y: 191, endPoint x: 269, endPoint y: 198, distance: 29.8
click at [264, 200] on textarea "Crispy roasted papadum topped with a spicy and tangy mixture of chopped onion, …" at bounding box center [350, 211] width 327 height 49
click at [269, 192] on textarea "Crispy roasted papadum topped with a spicy and tangy mixture of chopped onion, …" at bounding box center [350, 211] width 327 height 49
type textarea "Crispy roasted papad topped with a spicy and tangy mixture of chopped onion, to…"
drag, startPoint x: 344, startPoint y: 187, endPoint x: 365, endPoint y: 189, distance: 21.1
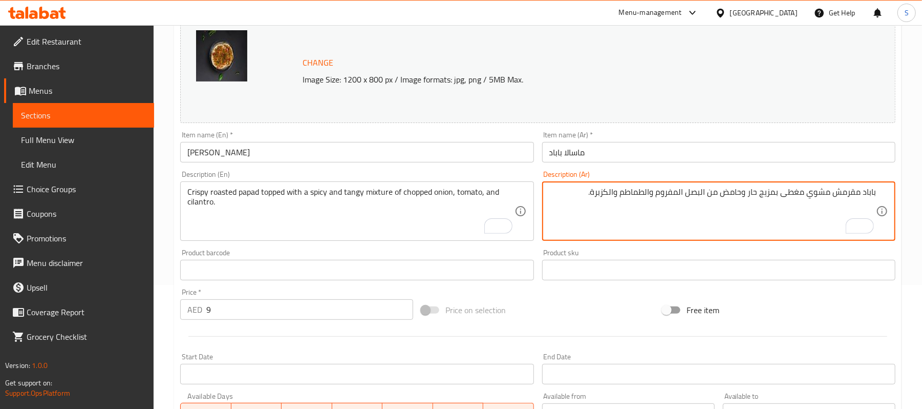
drag, startPoint x: 722, startPoint y: 197, endPoint x: 742, endPoint y: 199, distance: 20.1
paste textarea "لاذع"
type textarea "باباد مقرمش مشوي مغطى بمزيج حار ولاذع من البصل المفروم والطماطم والكزبرة."
click at [584, 150] on input "ماسالا باباد" at bounding box center [718, 152] width 353 height 20
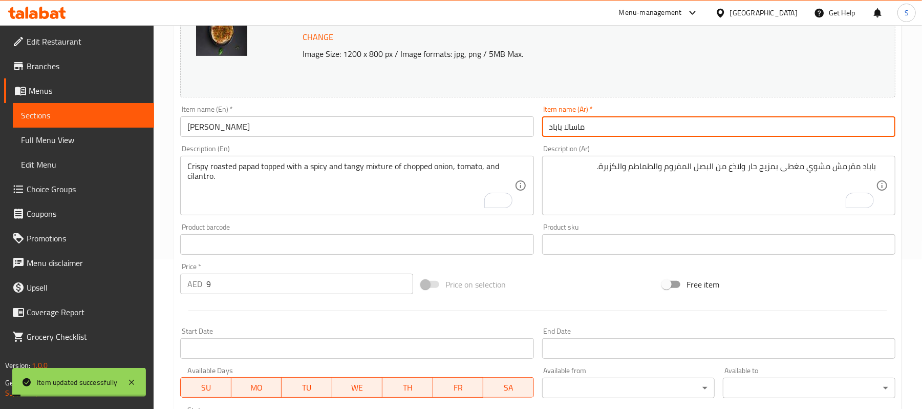
scroll to position [0, 0]
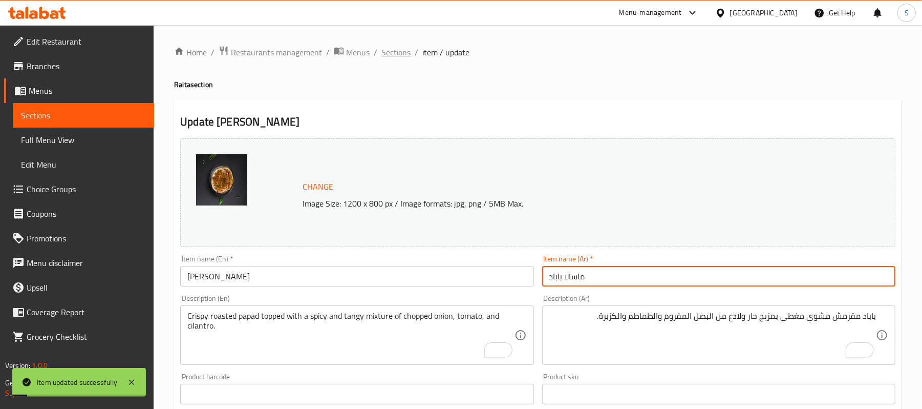
click at [388, 46] on span "Sections" at bounding box center [395, 52] width 29 height 12
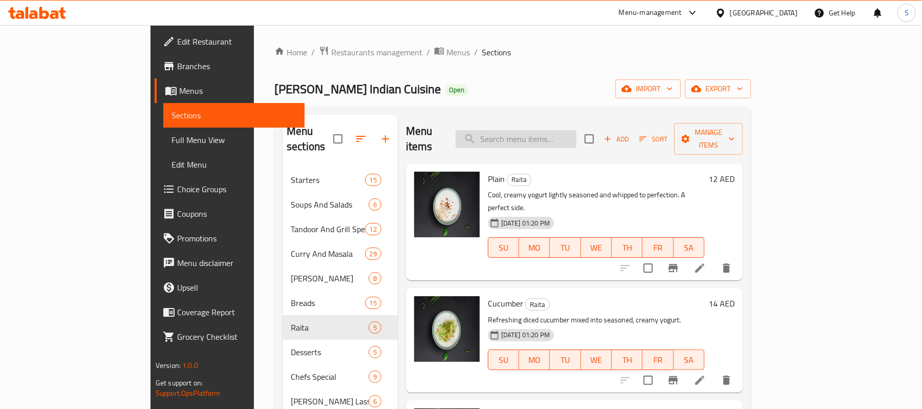
click at [531, 139] on input "search" at bounding box center [516, 139] width 121 height 18
paste input "Purani Dilli Kee Gajjar Halwa Tart"
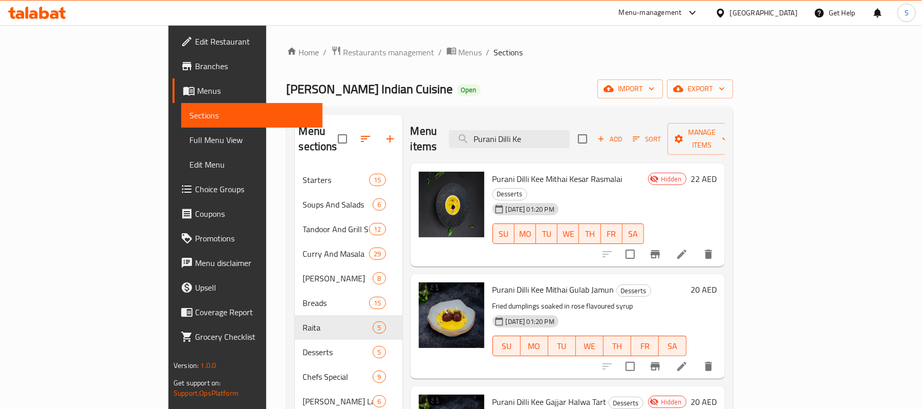
type input "Purani Dilli Ke"
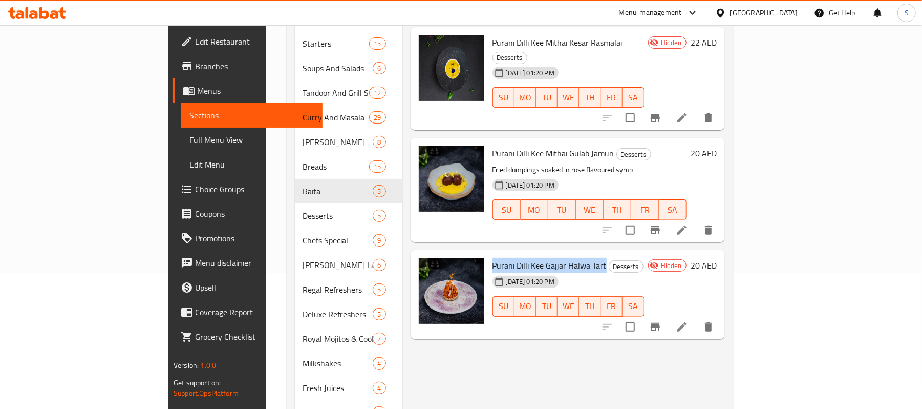
drag, startPoint x: 560, startPoint y: 234, endPoint x: 451, endPoint y: 233, distance: 109.0
click at [493, 258] on span "Purani Dilli Kee Gajjar Halwa Tart" at bounding box center [550, 265] width 114 height 15
copy span "Purani Dilli Kee Gajjar Halwa Tart"
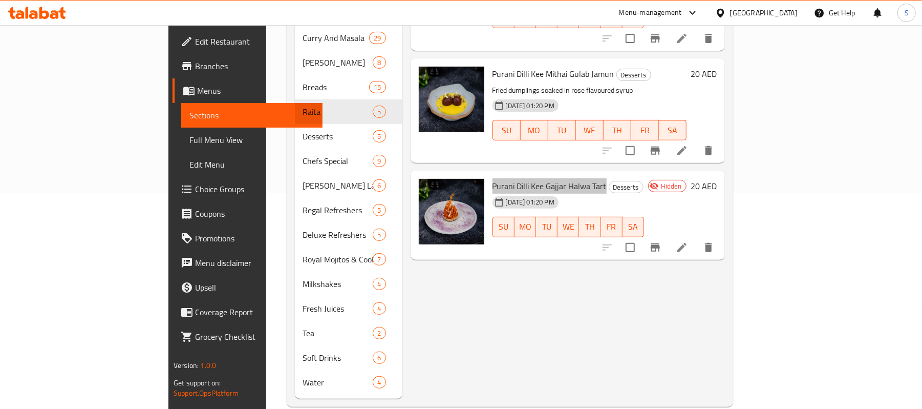
scroll to position [219, 0]
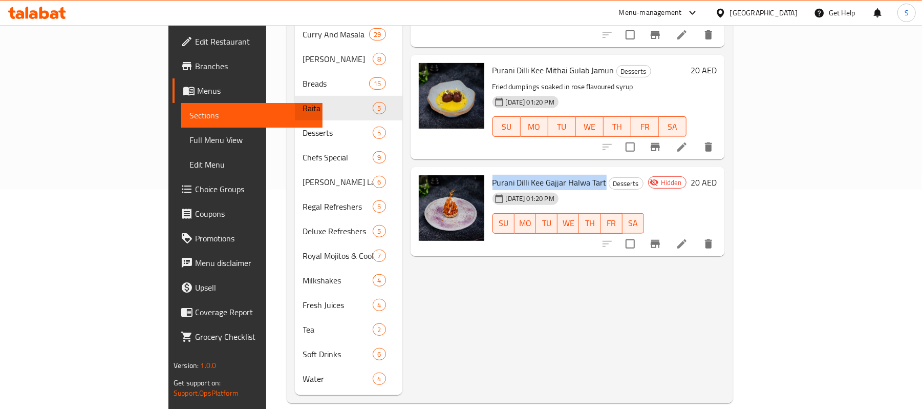
click at [189, 134] on span "Full Menu View" at bounding box center [251, 140] width 125 height 12
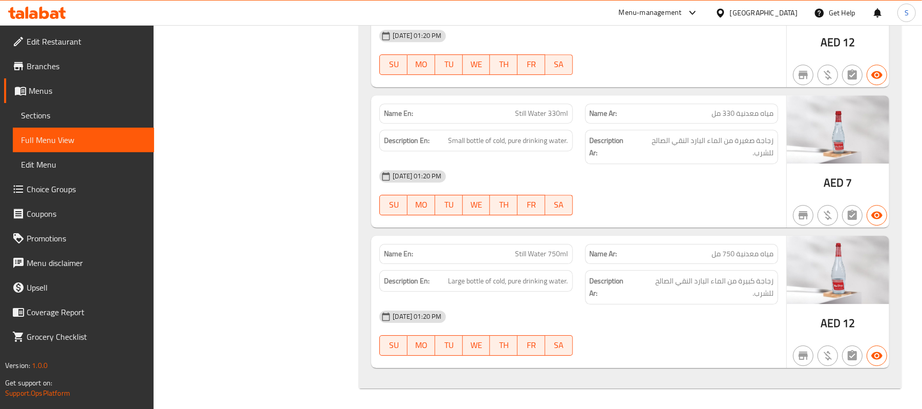
scroll to position [4135, 0]
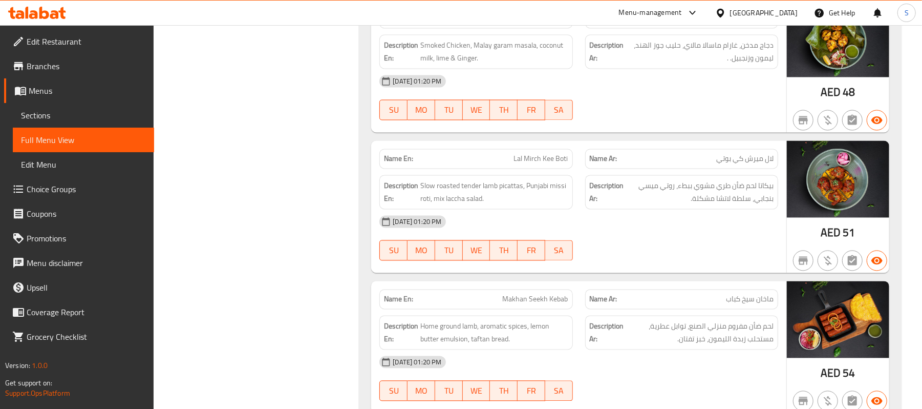
drag, startPoint x: 905, startPoint y: 0, endPoint x: 297, endPoint y: 205, distance: 641.9
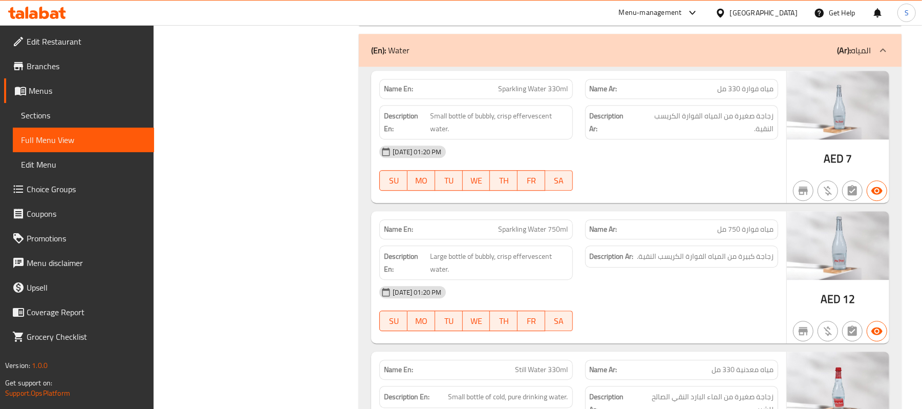
scroll to position [21317, 0]
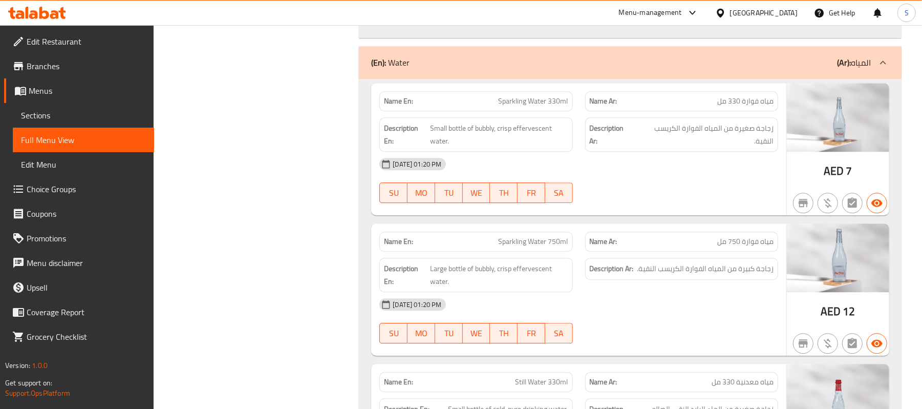
click at [49, 116] on span "Sections" at bounding box center [83, 115] width 125 height 12
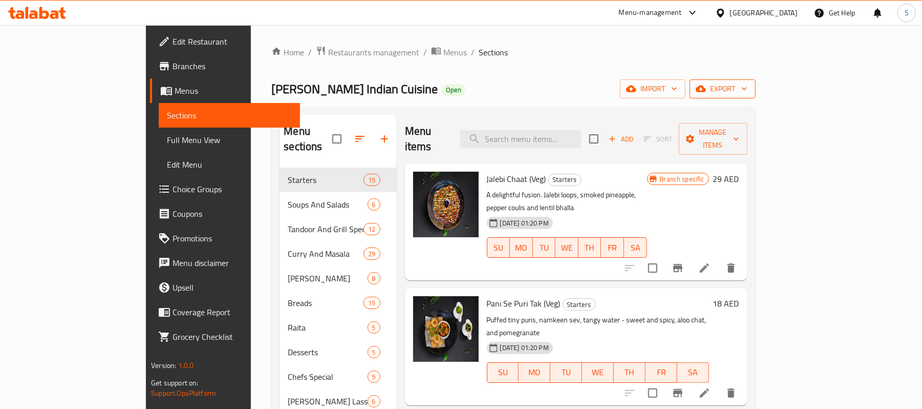
click at [747, 90] on span "export" at bounding box center [723, 88] width 50 height 13
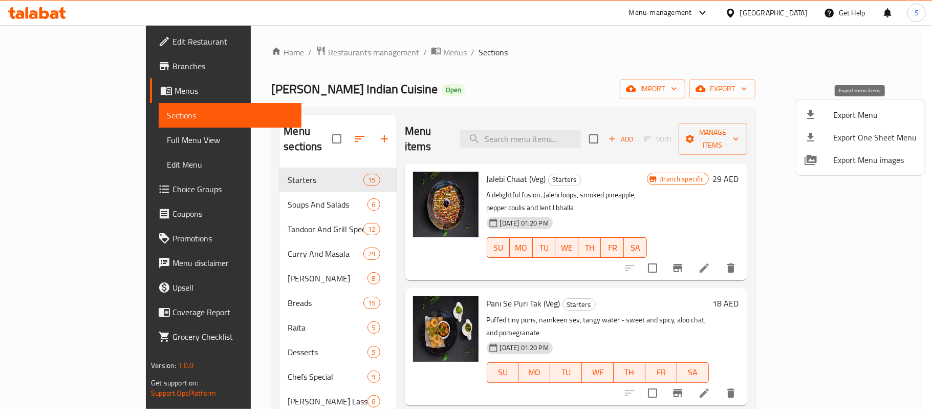
click at [847, 114] on span "Export Menu" at bounding box center [874, 115] width 83 height 12
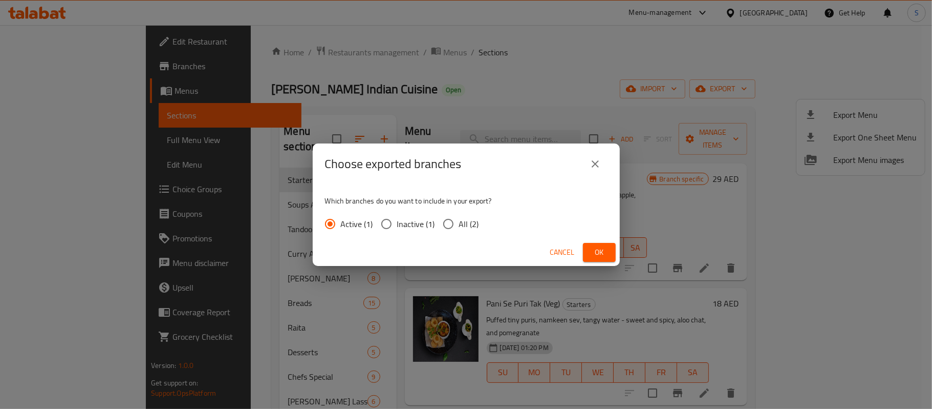
click at [469, 223] on span "All (2)" at bounding box center [469, 224] width 20 height 12
click at [459, 223] on input "All (2)" at bounding box center [449, 224] width 22 height 22
radio input "true"
click at [603, 247] on span "Ok" at bounding box center [599, 252] width 16 height 13
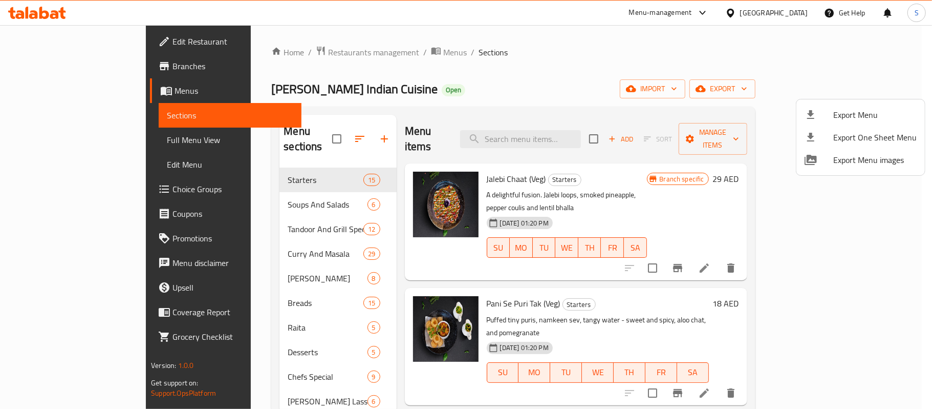
click at [783, 17] on div at bounding box center [466, 204] width 932 height 409
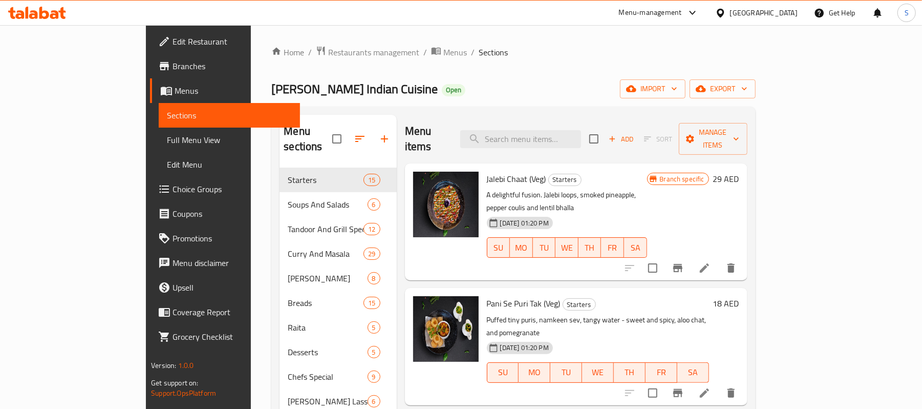
click at [779, 13] on div "United Arab Emirates" at bounding box center [764, 12] width 68 height 11
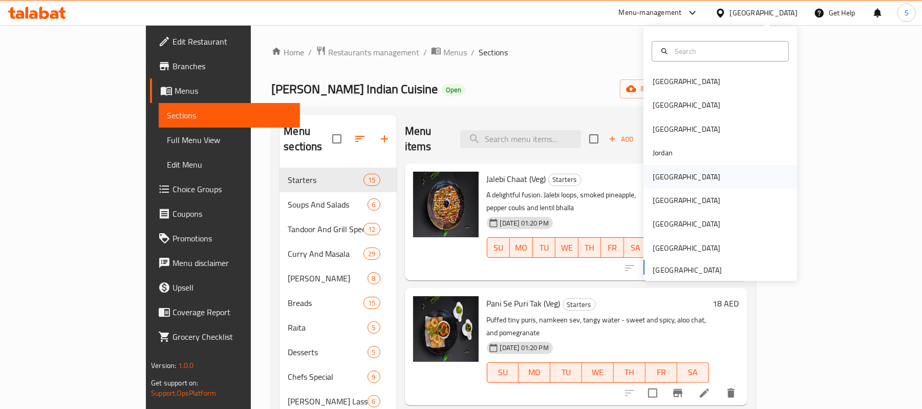
click at [663, 179] on div "[GEOGRAPHIC_DATA]" at bounding box center [687, 176] width 68 height 11
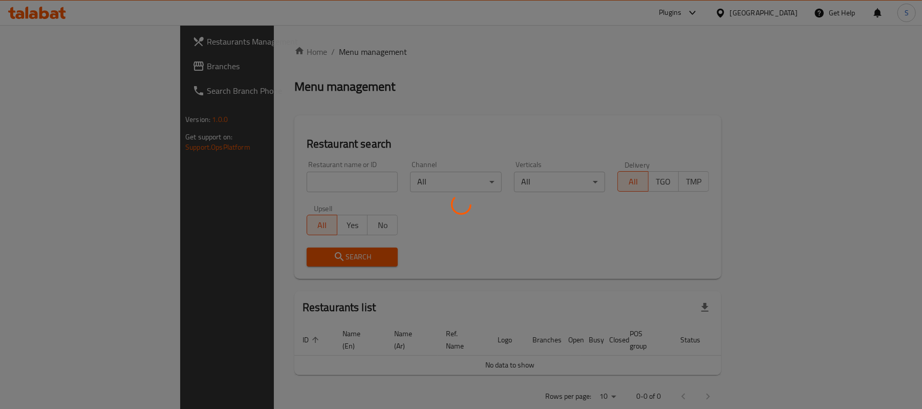
click at [56, 67] on div at bounding box center [461, 204] width 922 height 409
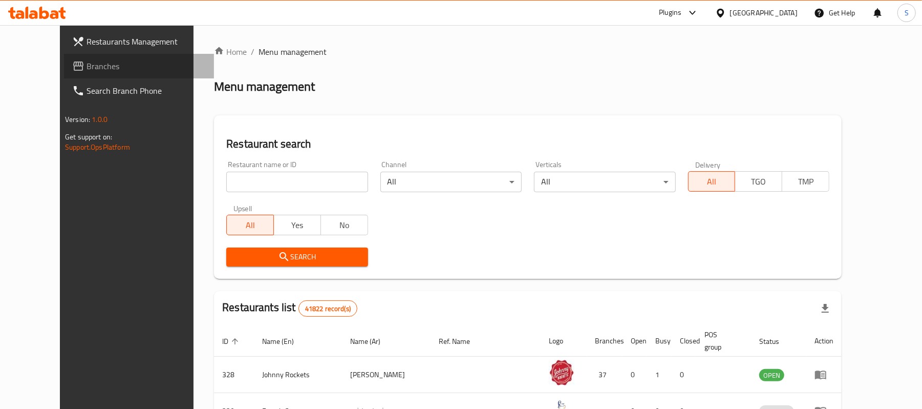
click at [87, 66] on span "Branches" at bounding box center [146, 66] width 119 height 12
click at [87, 65] on span "Branches" at bounding box center [146, 66] width 119 height 12
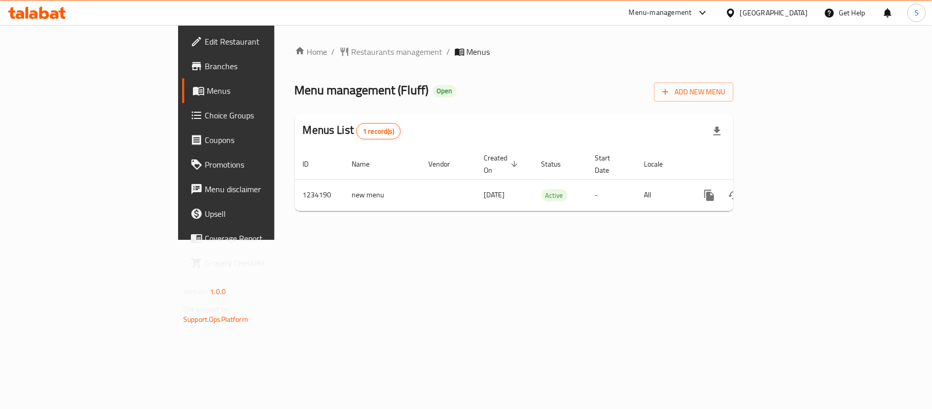
click at [205, 60] on span "Branches" at bounding box center [265, 66] width 121 height 12
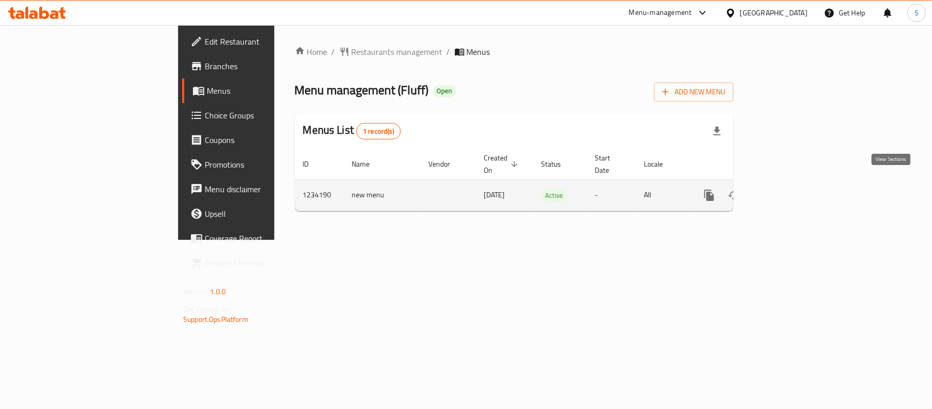
click at [789, 189] on icon "enhanced table" at bounding box center [783, 195] width 12 height 12
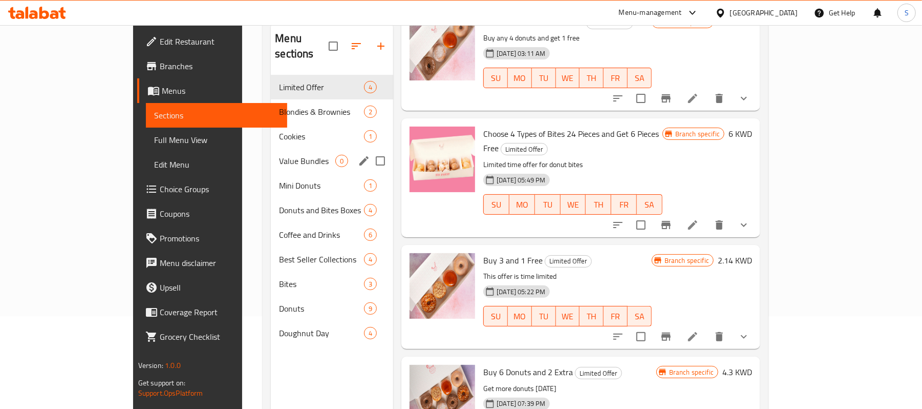
scroll to position [144, 0]
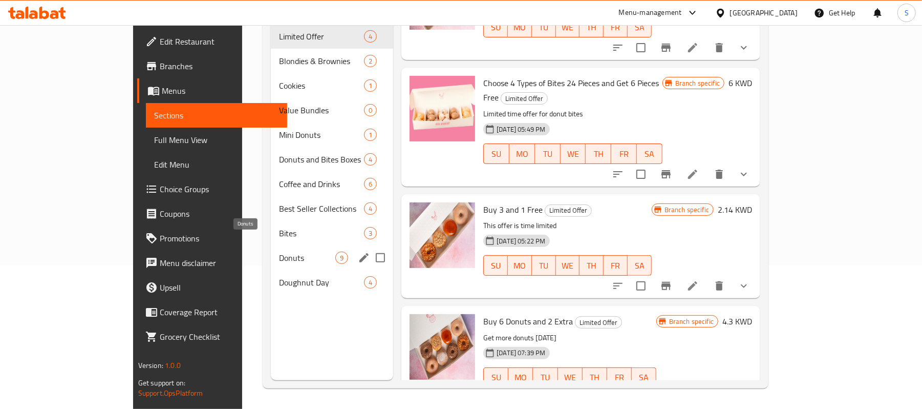
click at [279, 251] on span "Donuts" at bounding box center [307, 257] width 56 height 12
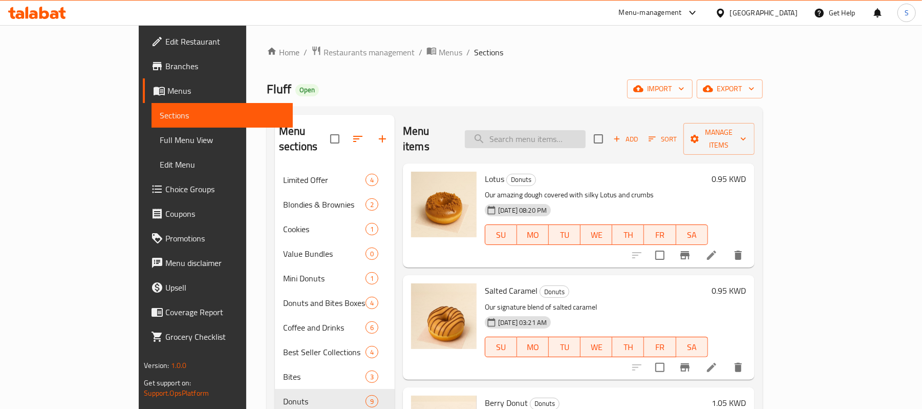
click at [574, 131] on input "search" at bounding box center [525, 139] width 121 height 18
paste input "Double brownies blondies"
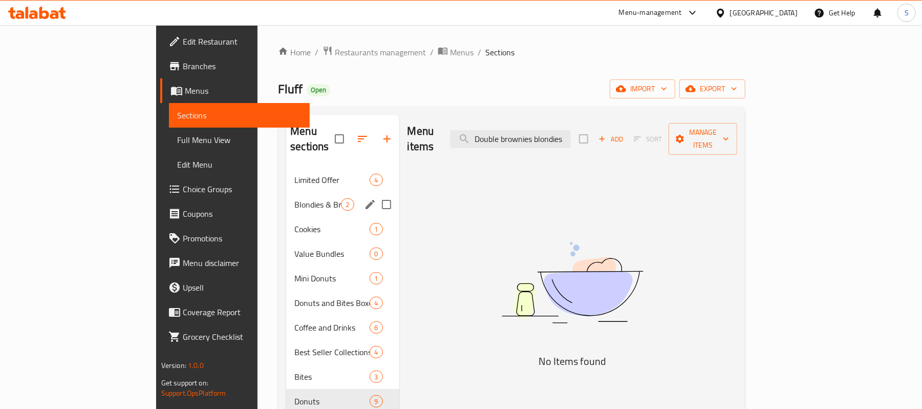
type input "Double brownies blondies"
click at [294, 198] on span "Blondies & Brownies" at bounding box center [317, 204] width 47 height 12
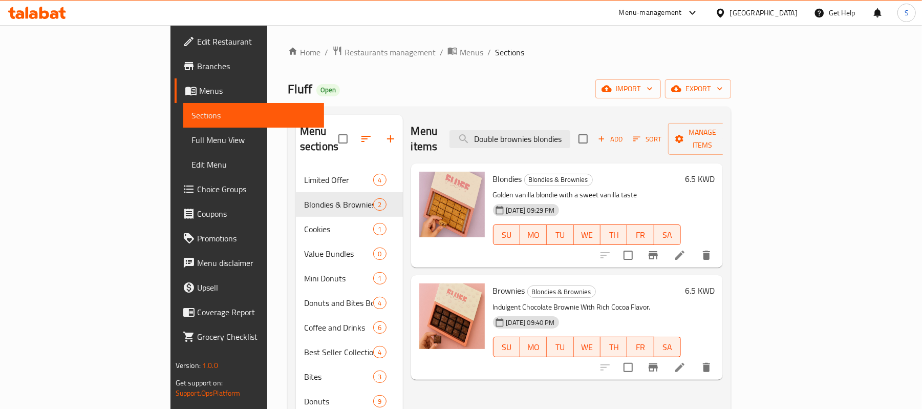
click at [197, 68] on span "Branches" at bounding box center [256, 66] width 119 height 12
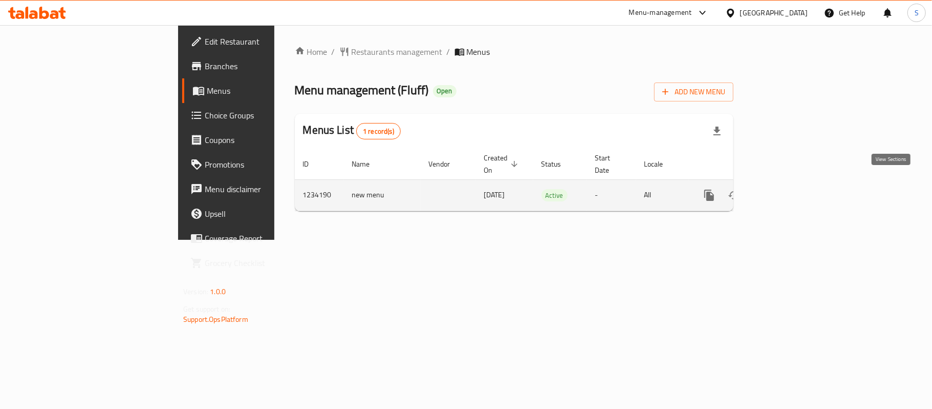
click at [788, 190] on icon "enhanced table" at bounding box center [783, 194] width 9 height 9
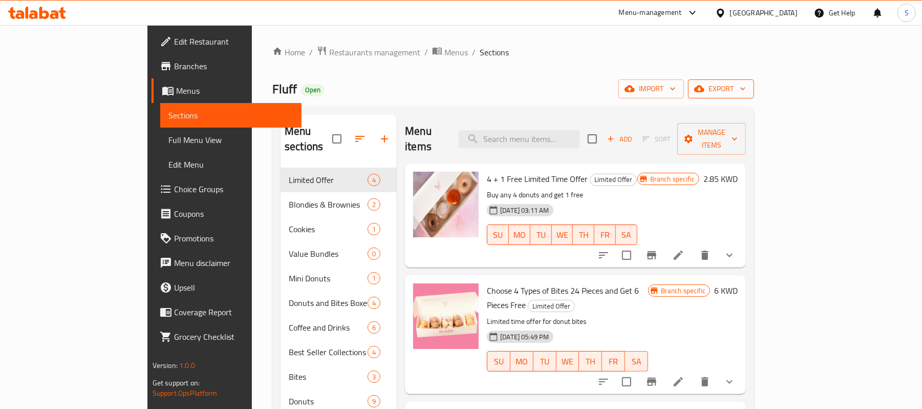
click at [746, 91] on span "export" at bounding box center [721, 88] width 50 height 13
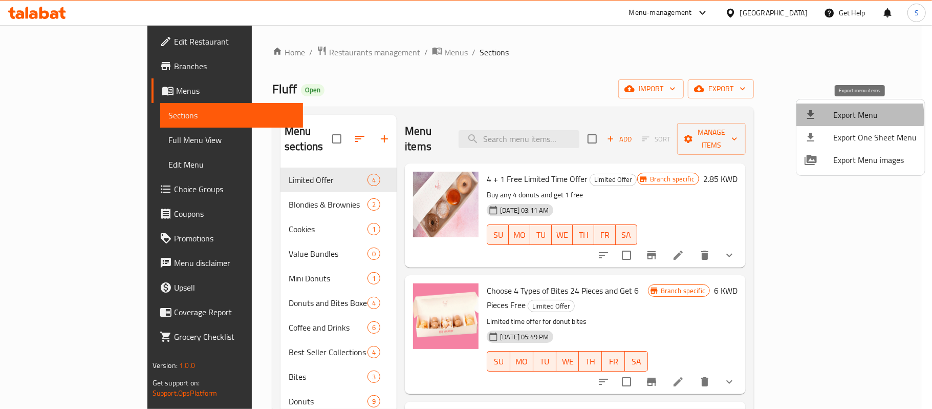
click at [846, 117] on span "Export Menu" at bounding box center [874, 115] width 83 height 12
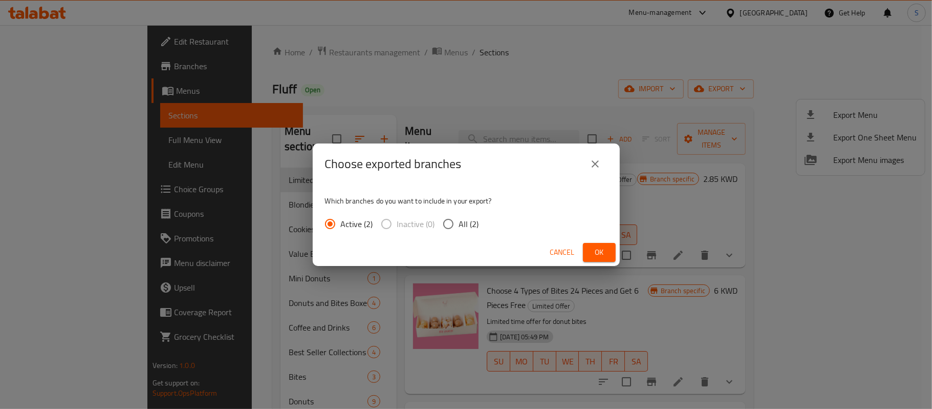
click at [452, 226] on input "All (2)" at bounding box center [449, 224] width 22 height 22
radio input "true"
click at [606, 250] on span "Ok" at bounding box center [599, 252] width 16 height 13
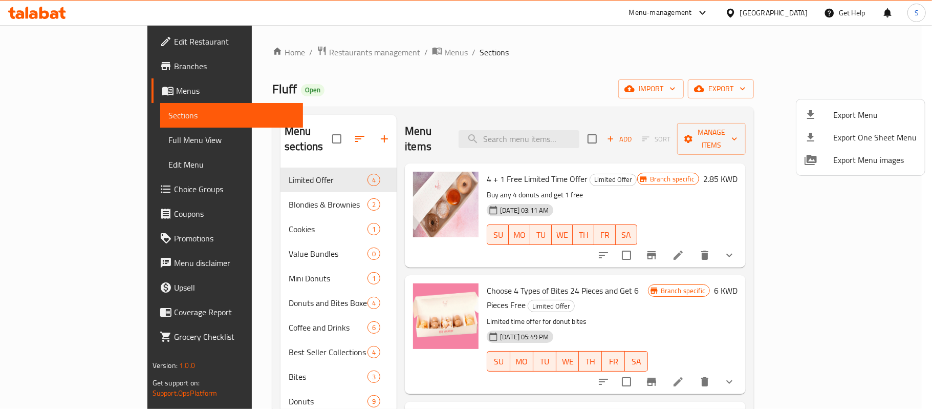
click at [41, 189] on div at bounding box center [466, 204] width 932 height 409
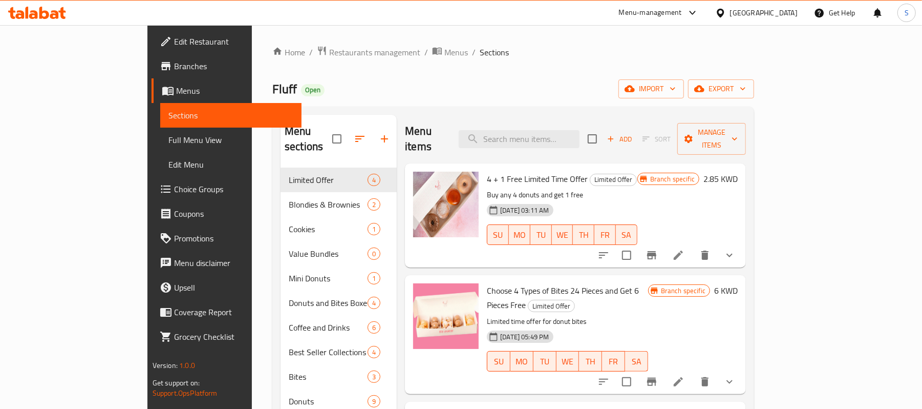
click at [160, 187] on icon at bounding box center [166, 189] width 12 height 12
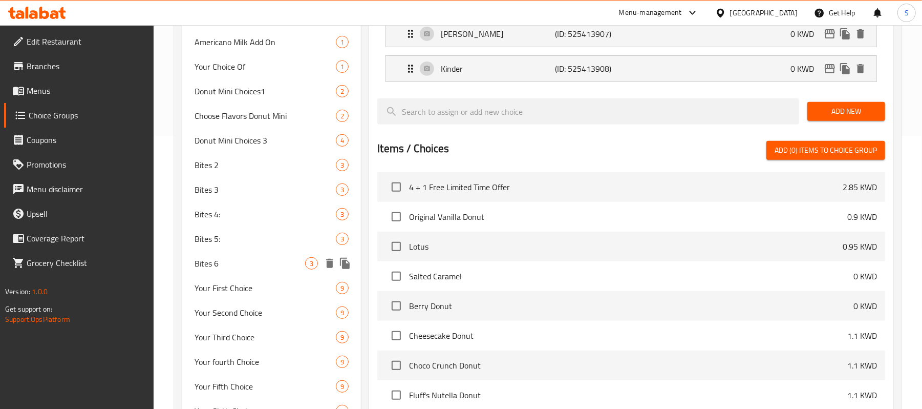
scroll to position [467, 0]
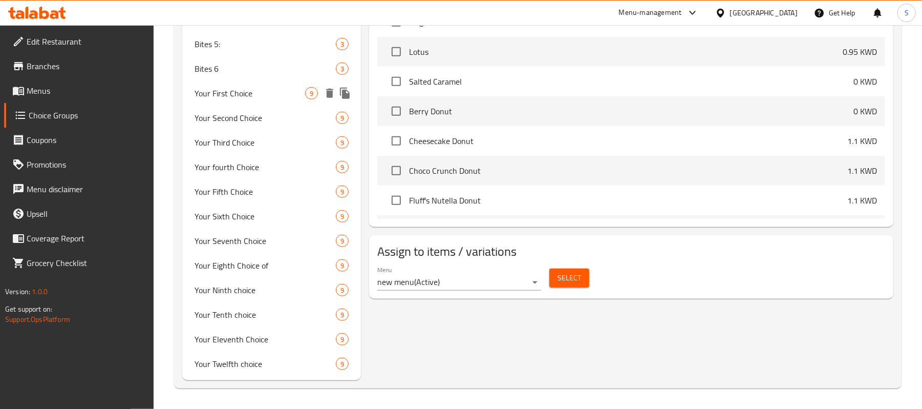
drag, startPoint x: 239, startPoint y: 94, endPoint x: 240, endPoint y: 113, distance: 18.5
click at [240, 93] on span "Your First Choice" at bounding box center [250, 93] width 111 height 12
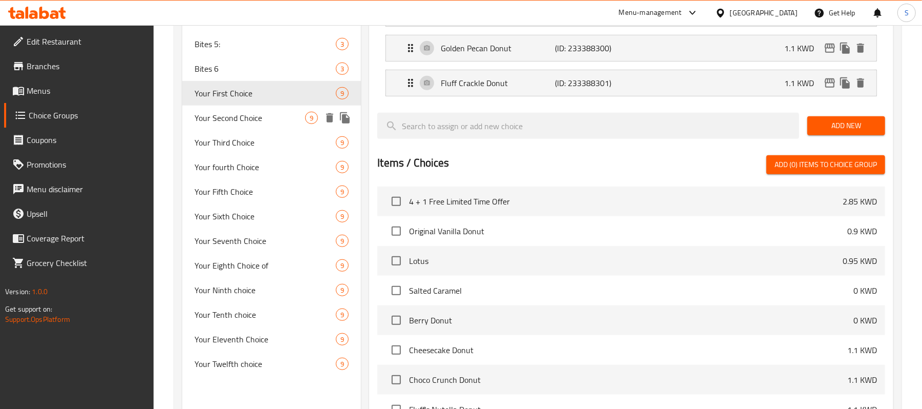
type input "Your First Choice"
type input "اختيارك الأول"
drag, startPoint x: 256, startPoint y: 120, endPoint x: 355, endPoint y: 153, distance: 104.6
click at [256, 119] on span "Your Second Choice" at bounding box center [250, 118] width 111 height 12
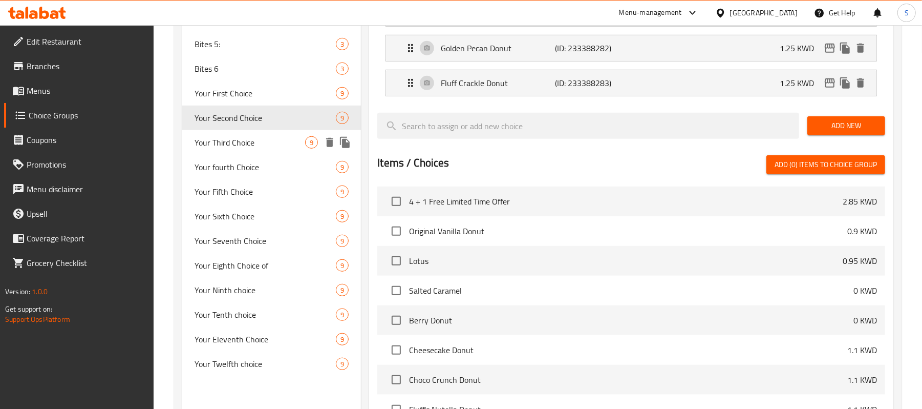
type input "Your Second Choice"
type input "اختيارك الثاني"
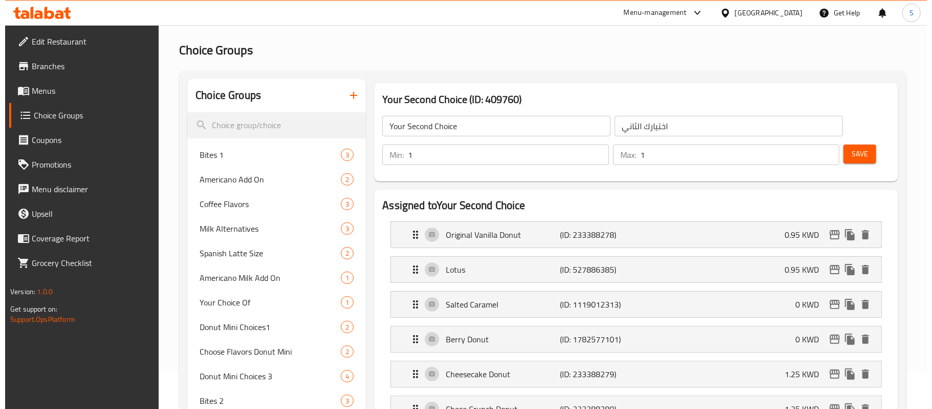
scroll to position [0, 0]
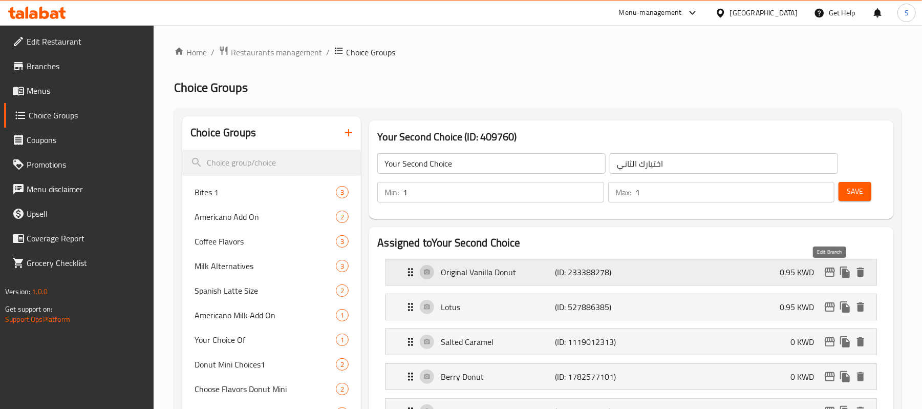
click at [829, 270] on icon "edit" at bounding box center [830, 272] width 12 height 12
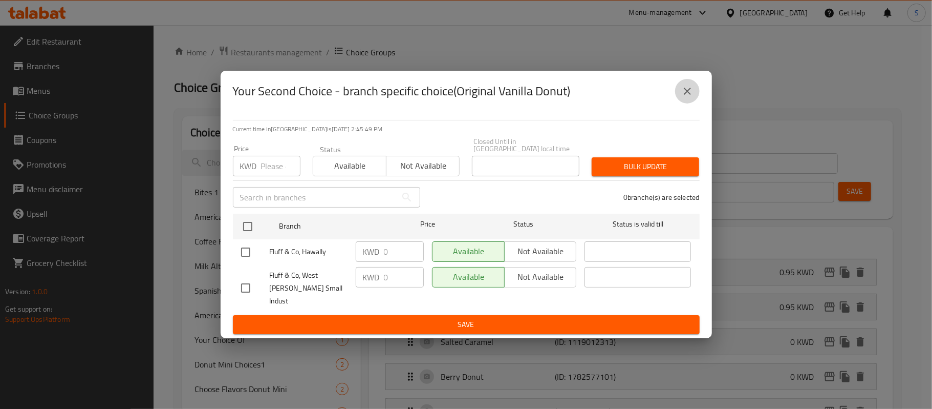
click at [691, 94] on button "close" at bounding box center [687, 91] width 25 height 25
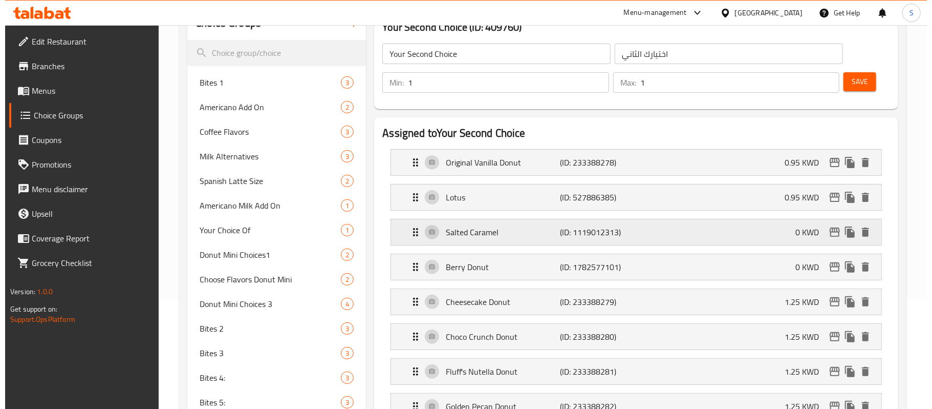
scroll to position [108, 0]
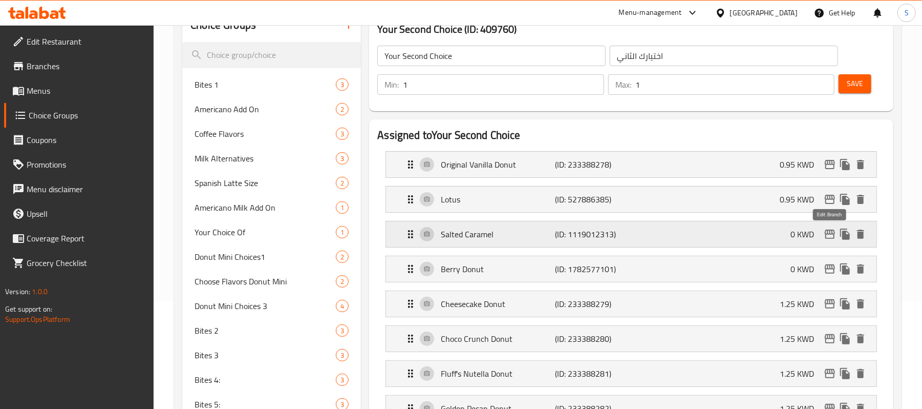
click at [827, 236] on icon "edit" at bounding box center [830, 234] width 12 height 12
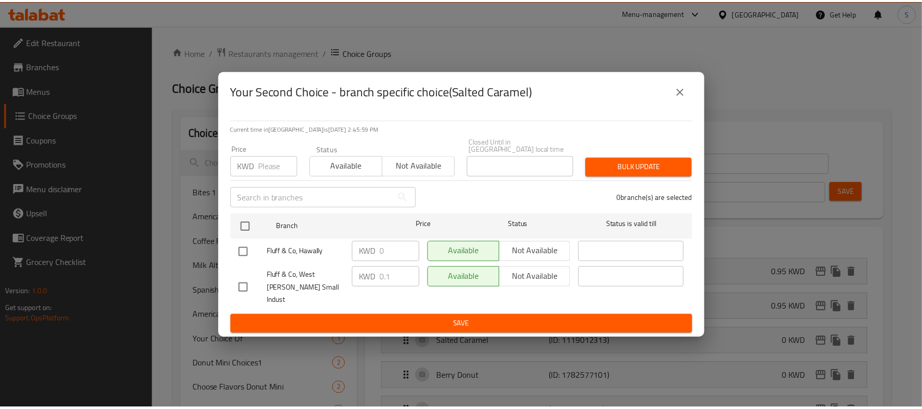
scroll to position [305, 0]
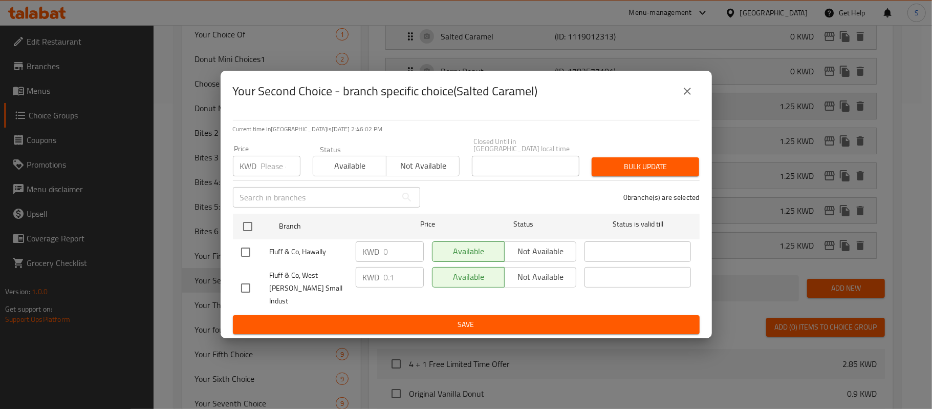
click at [692, 97] on icon "close" at bounding box center [687, 91] width 12 height 12
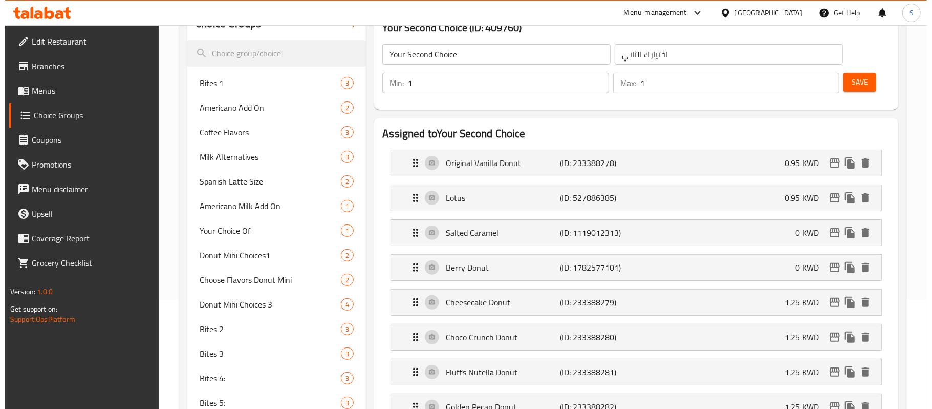
scroll to position [100, 0]
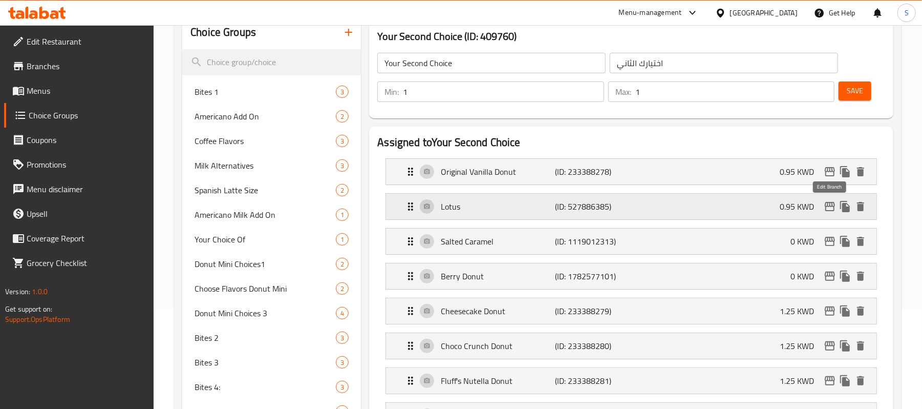
click at [832, 209] on icon "edit" at bounding box center [830, 206] width 12 height 12
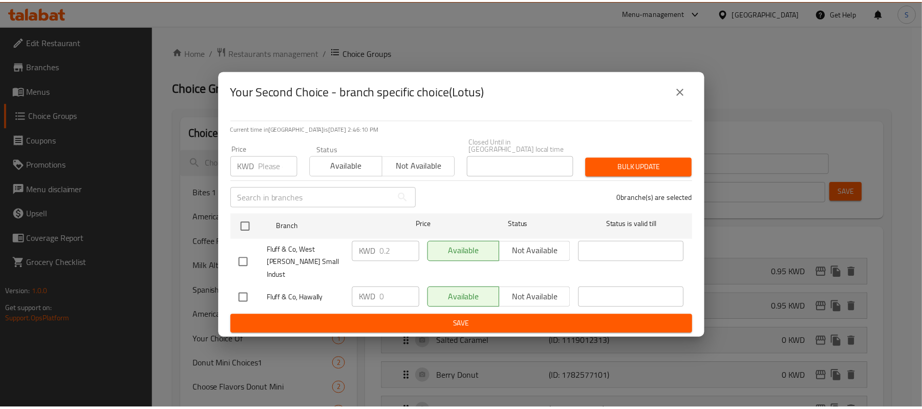
scroll to position [305, 0]
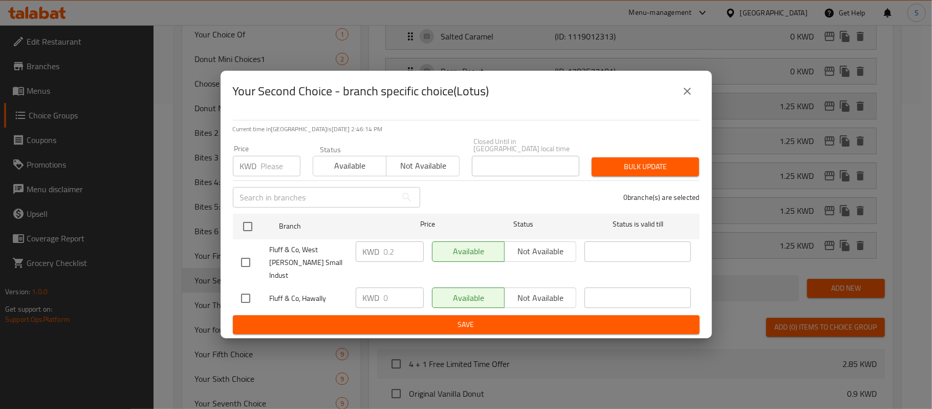
click at [689, 97] on icon "close" at bounding box center [687, 91] width 12 height 12
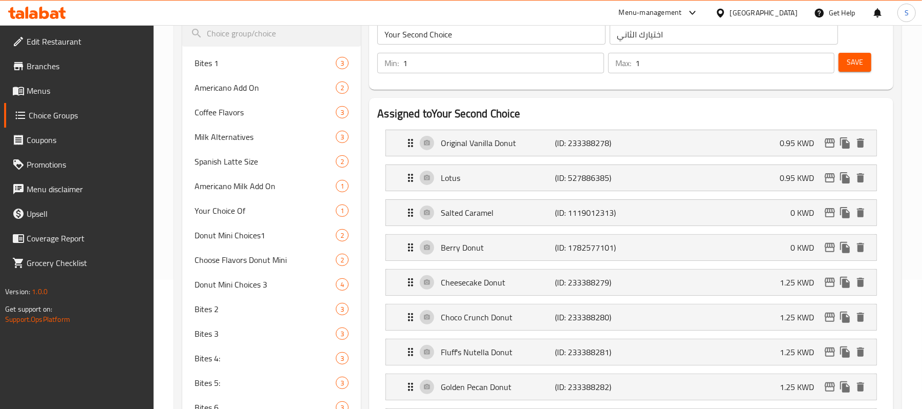
scroll to position [124, 0]
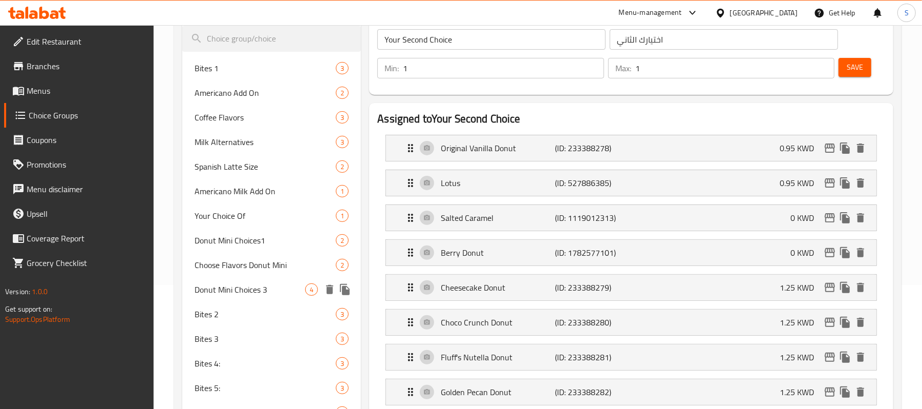
click at [228, 295] on span "Donut Mini Choices 3" at bounding box center [250, 289] width 111 height 12
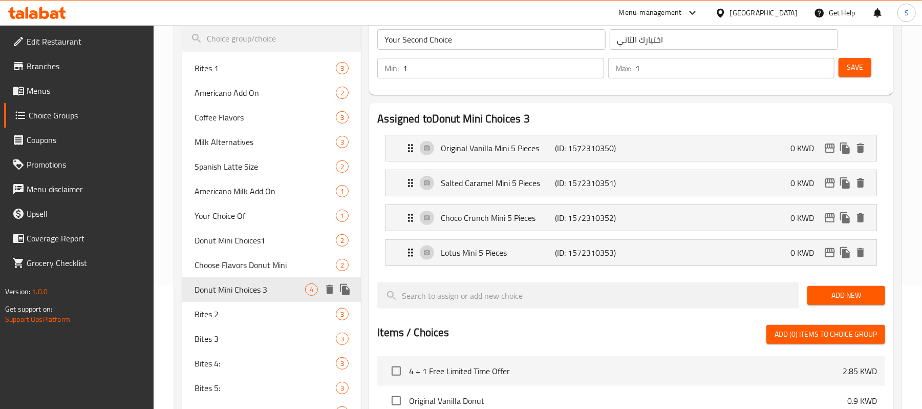
type input "Donut Mini Choices 3"
type input "خيارات دونات ميني ٣"
click at [267, 73] on span "Bites 1" at bounding box center [250, 68] width 111 height 12
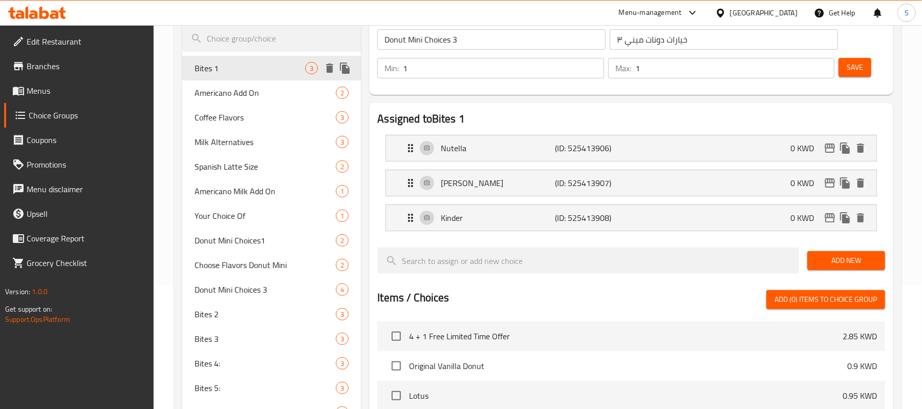
type input "Bites 1"
type input "البايتس 1"
click at [251, 87] on span "Americano Add On" at bounding box center [250, 93] width 111 height 12
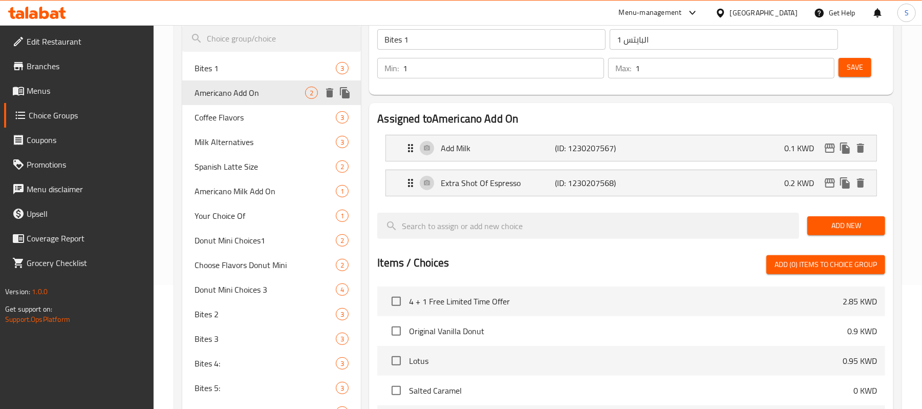
type input "Americano Add On"
type input "اضافات امريكانو"
type input "0"
click at [245, 119] on span "Coffee Flavors" at bounding box center [250, 117] width 111 height 12
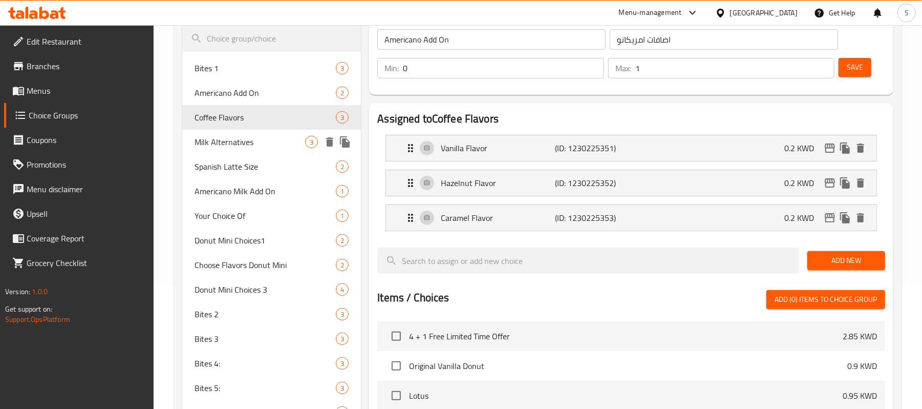
type input "Coffee Flavors"
type input "نكهات القهوة"
click at [244, 146] on span "Milk Alternatives" at bounding box center [250, 142] width 111 height 12
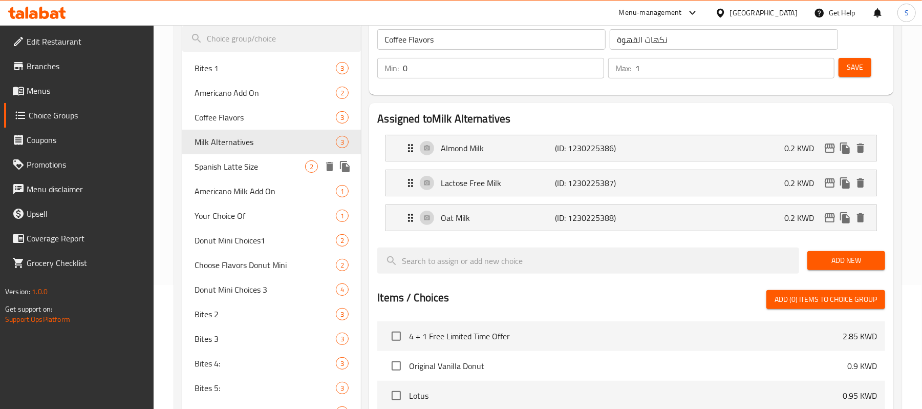
type input "Milk Alternatives"
type input "بدائل حليب"
click at [246, 173] on div "Spanish Latte Size 2" at bounding box center [271, 166] width 179 height 25
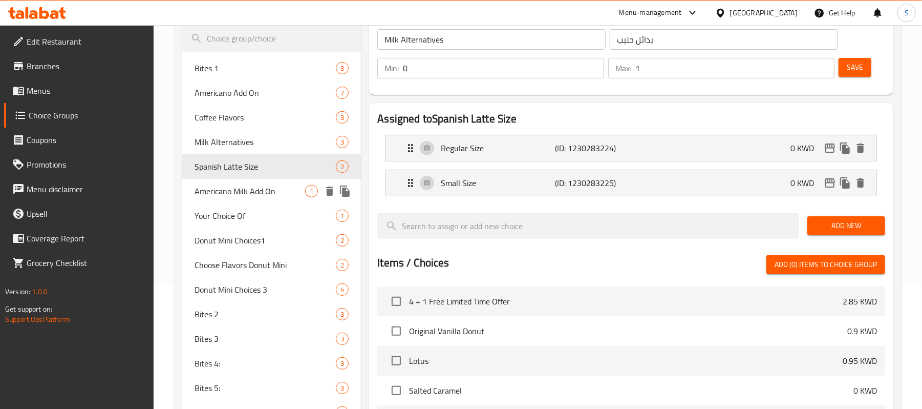
type input "Spanish Latte Size"
type input "حجم لاتيه اسباني"
type input "1"
click at [240, 187] on span "Americano Milk Add On" at bounding box center [250, 191] width 111 height 12
type input "Americano Milk Add On"
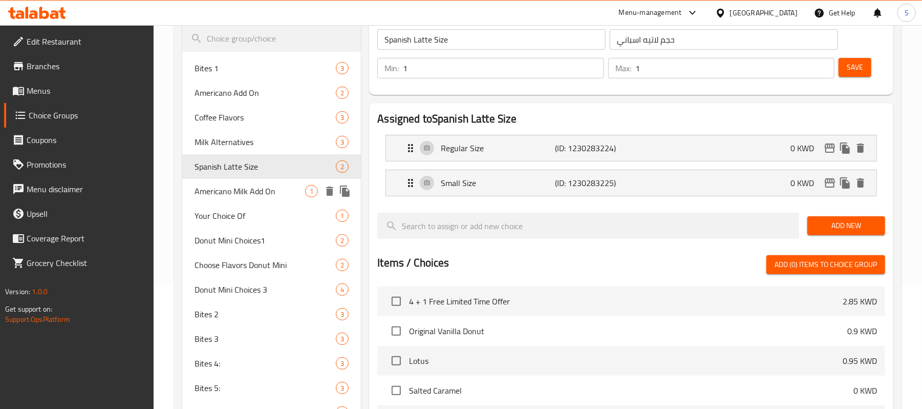
type input "أمريكانو حليب الإضافات"
type input "0"
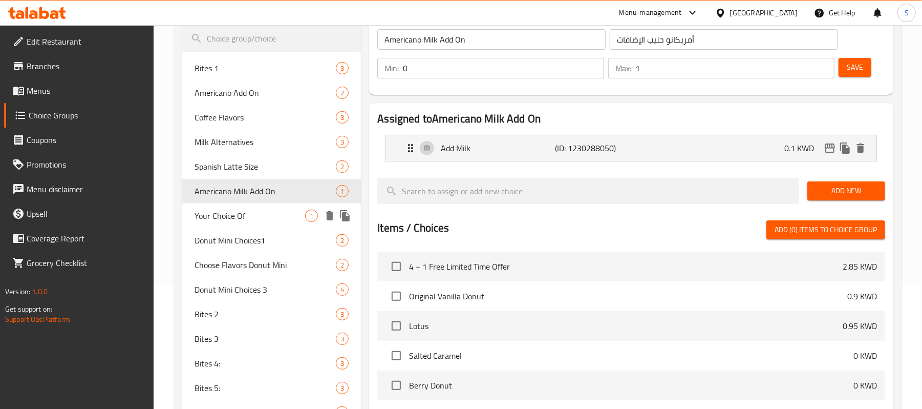
click at [253, 207] on div "Your Choice Of 1" at bounding box center [271, 215] width 179 height 25
type input "Your Choice Of"
type input "اختيارك من"
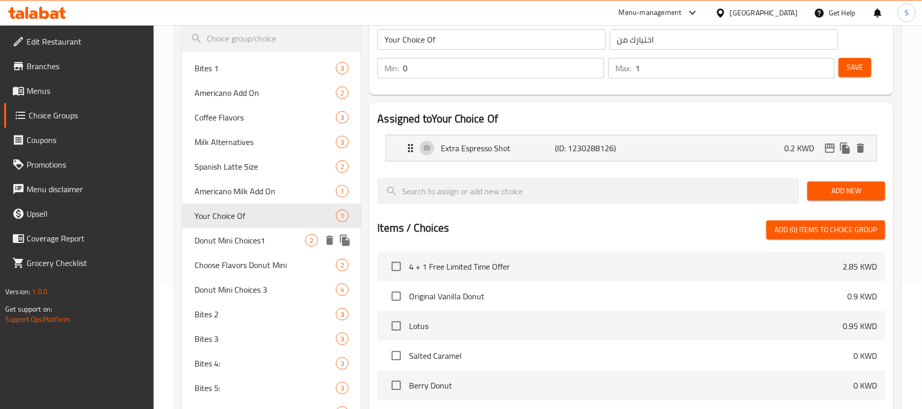
click at [252, 238] on span "Donut Mini Choices1" at bounding box center [250, 240] width 111 height 12
type input "Donut Mini Choices1"
type input "اختيارات دونات ميني1"
type input "1"
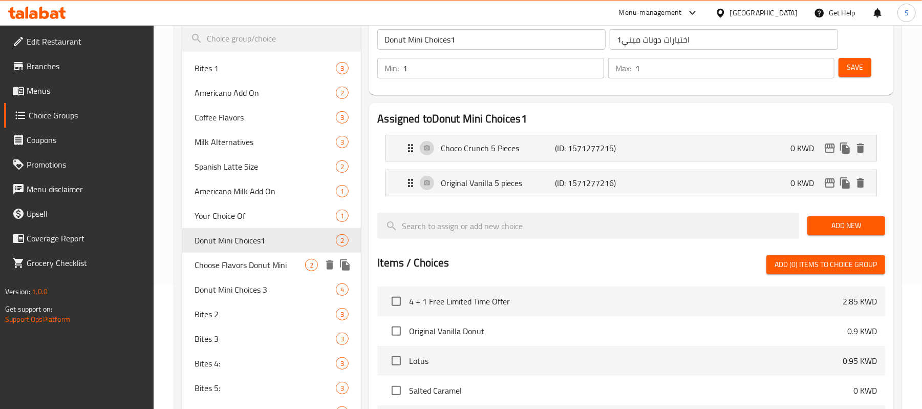
click at [253, 265] on span "Choose Flavors Donut Mini" at bounding box center [250, 265] width 111 height 12
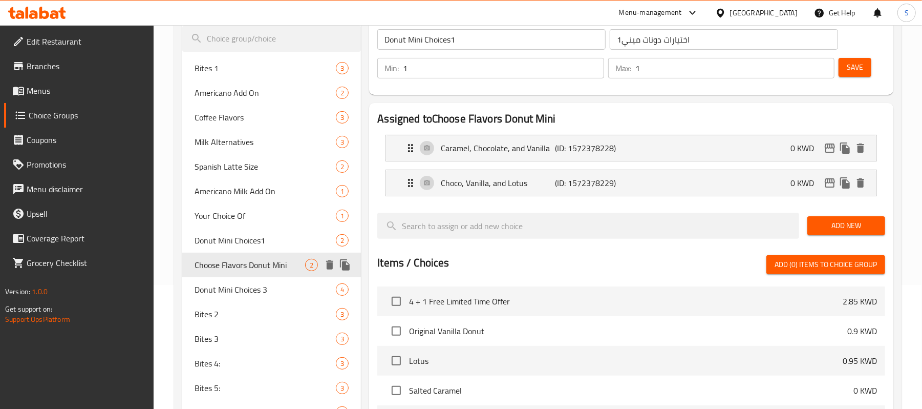
type input "Choose Flavors Donut Mini"
type input "اختر نكهات دونات ميني"
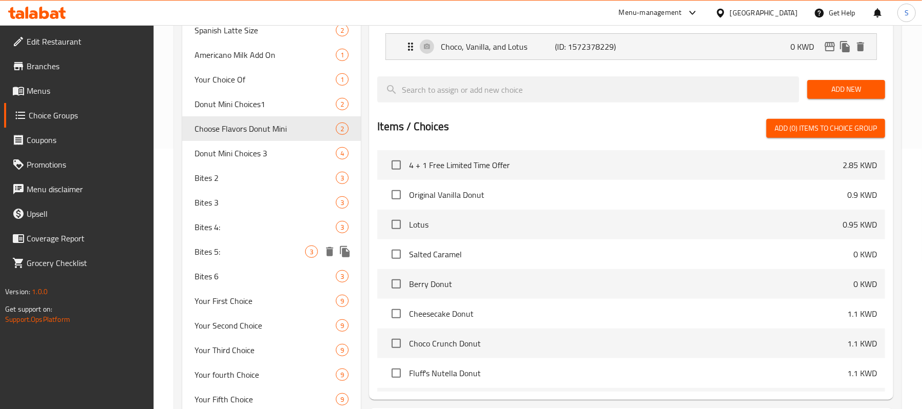
scroll to position [261, 0]
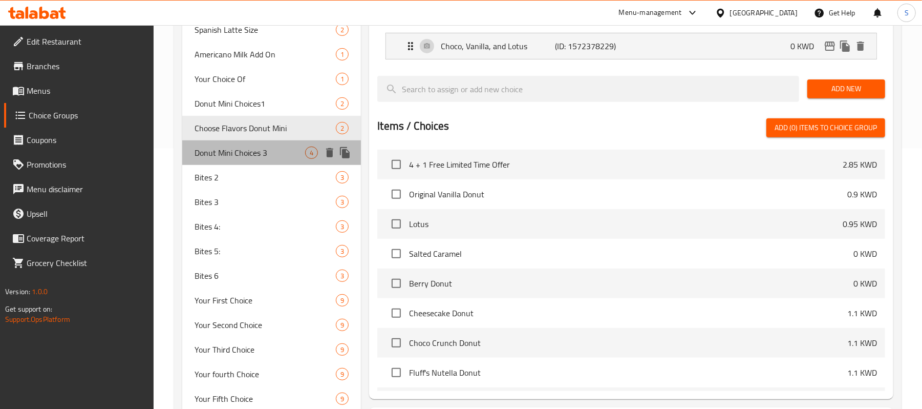
click at [258, 160] on div "Donut Mini Choices 3 4" at bounding box center [271, 152] width 179 height 25
type input "Donut Mini Choices 3"
type input "خيارات دونات ميني ٣"
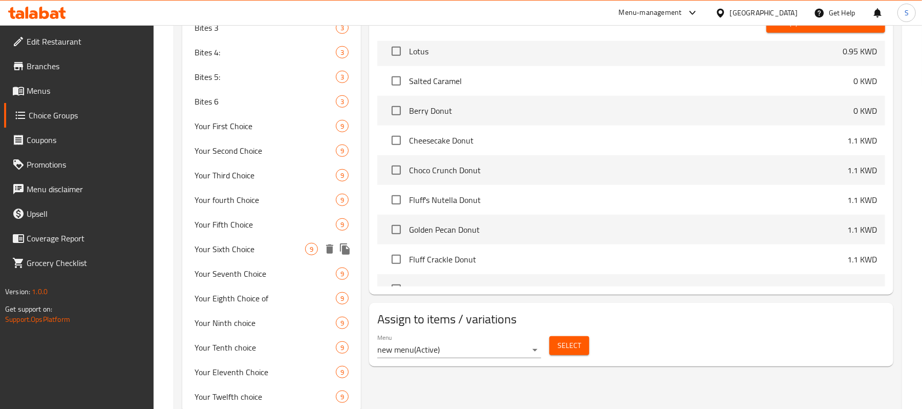
scroll to position [465, 0]
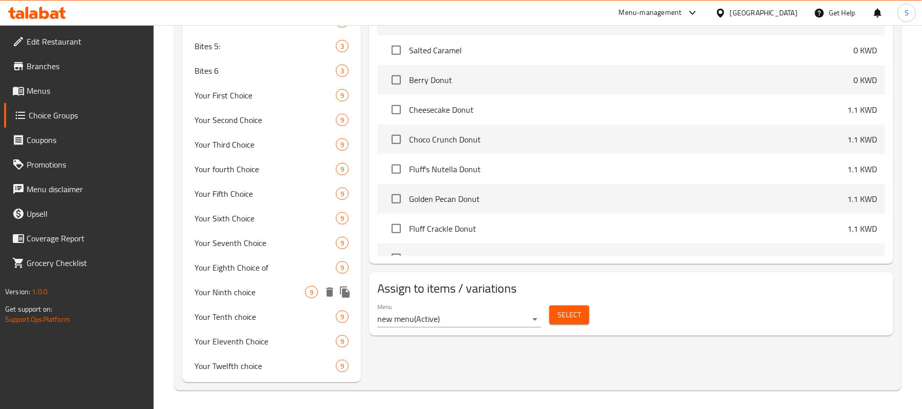
click at [265, 299] on div "Your Ninth choice 9" at bounding box center [271, 292] width 179 height 25
type input "Your Ninth choice"
type input "اختيارك التاسع"
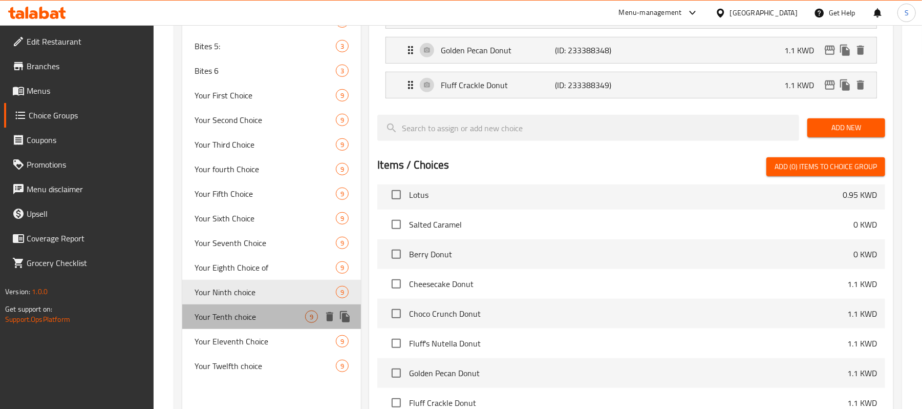
click at [243, 318] on span "Your Tenth choice" at bounding box center [250, 316] width 111 height 12
type input "Your Tenth choice"
type input "اختيارك العاشر"
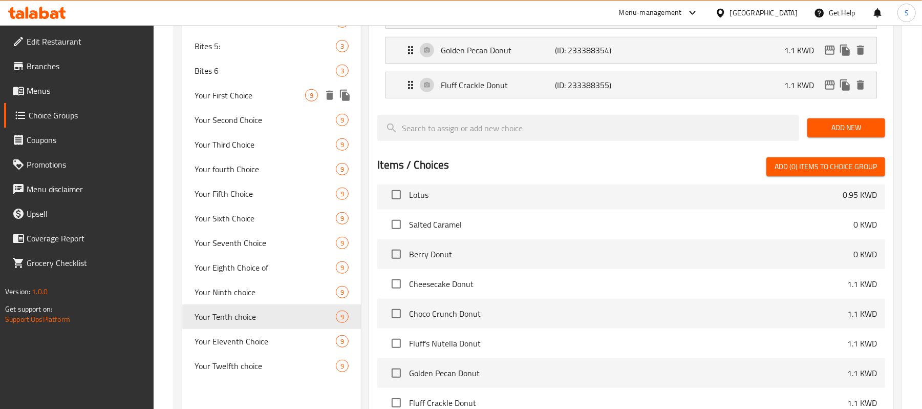
click at [223, 72] on span "Bites 6" at bounding box center [265, 71] width 141 height 12
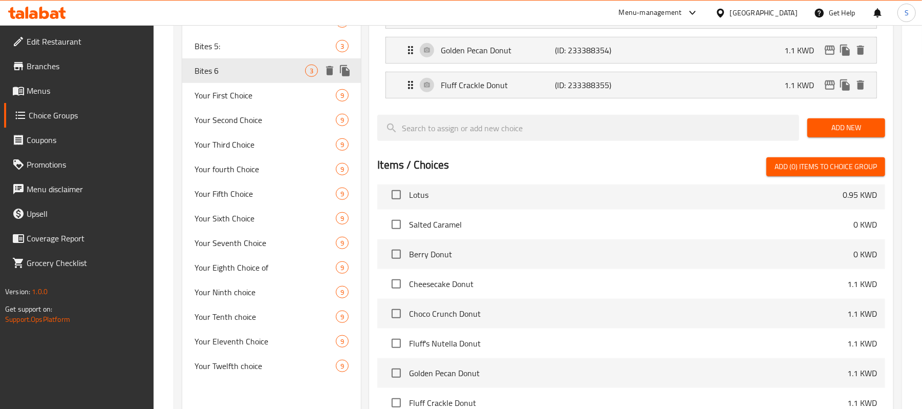
type input "Bites 6"
type input "بايتس 6"
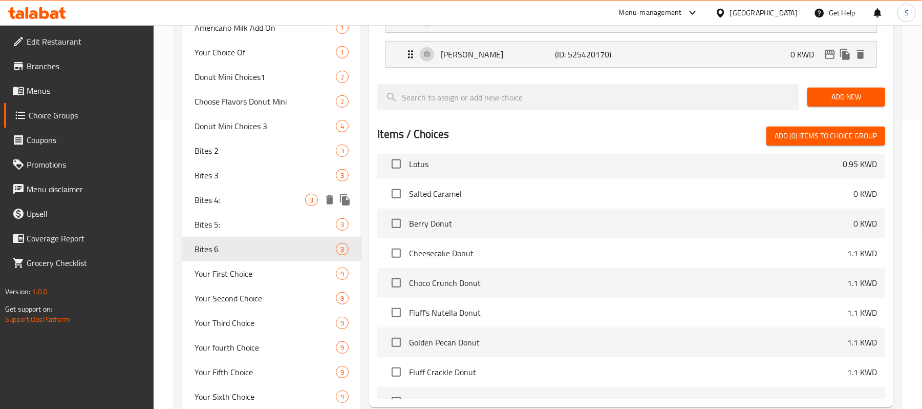
scroll to position [192, 0]
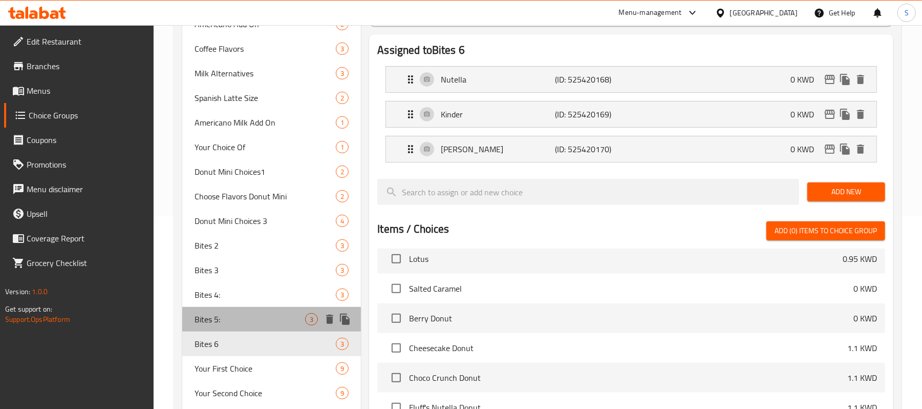
click at [227, 316] on span "Bites 5:" at bounding box center [250, 319] width 111 height 12
type input "Bites 5:"
type input "بايتس 5:"
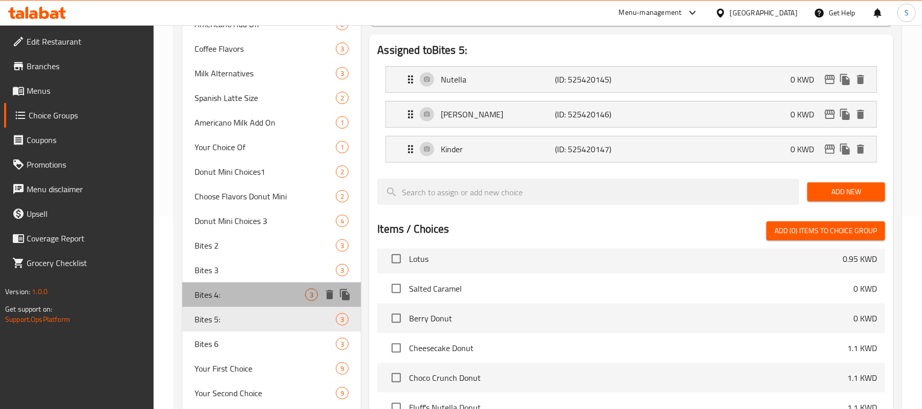
click at [238, 289] on span "Bites 4:" at bounding box center [250, 294] width 111 height 12
type input "Bites 4:"
type input "بايتس 4:"
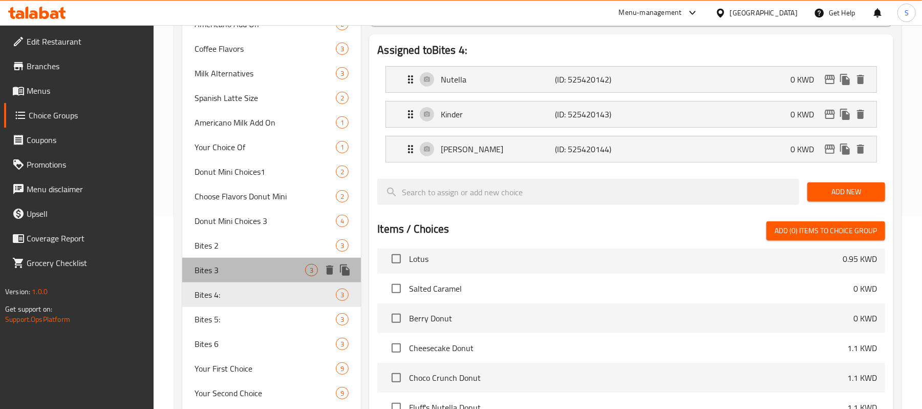
click at [240, 266] on span "Bites 3" at bounding box center [250, 270] width 111 height 12
type input "Bites 3"
type input "بايتس 3"
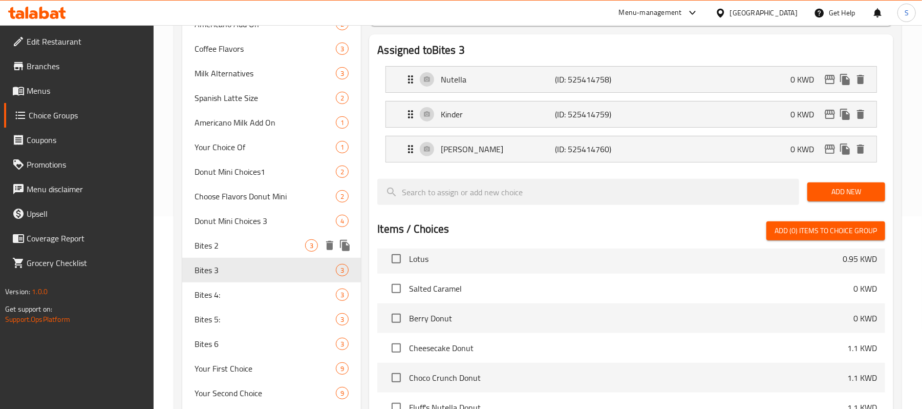
click at [241, 242] on span "Bites 2" at bounding box center [250, 245] width 111 height 12
type input "Bites 2"
type input "بايتس 2"
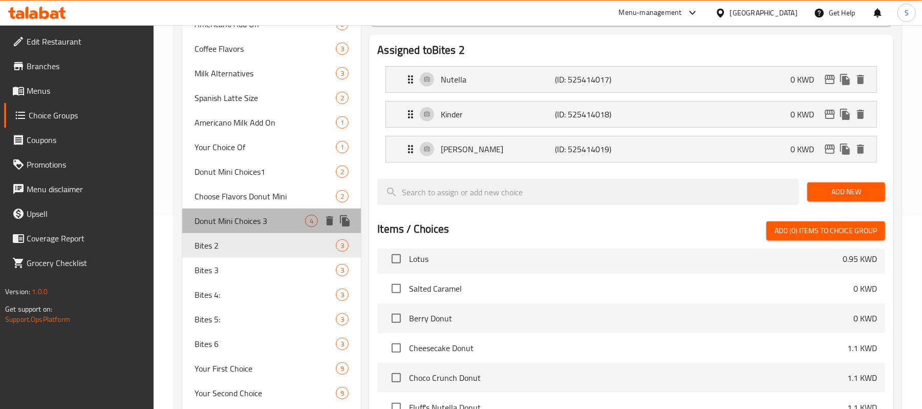
click at [256, 221] on span "Donut Mini Choices 3" at bounding box center [250, 221] width 111 height 12
type input "Donut Mini Choices 3"
type input "خيارات دونات ميني ٣"
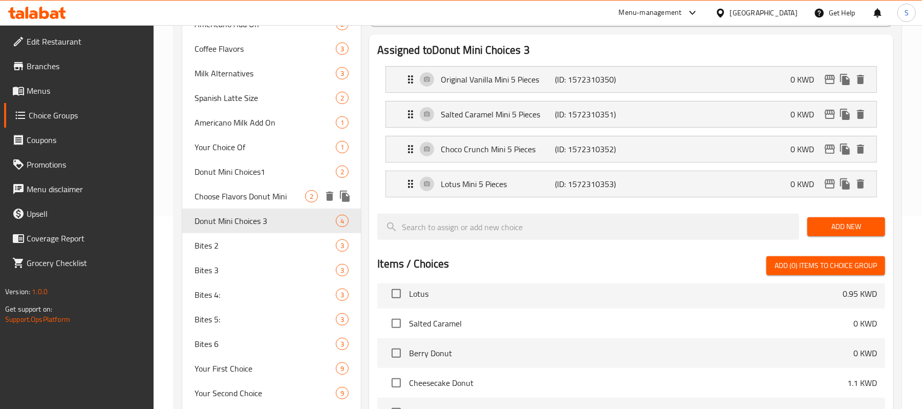
click at [267, 190] on span "Choose Flavors Donut Mini" at bounding box center [250, 196] width 111 height 12
type input "Choose Flavors Donut Mini"
type input "اختر نكهات دونات ميني"
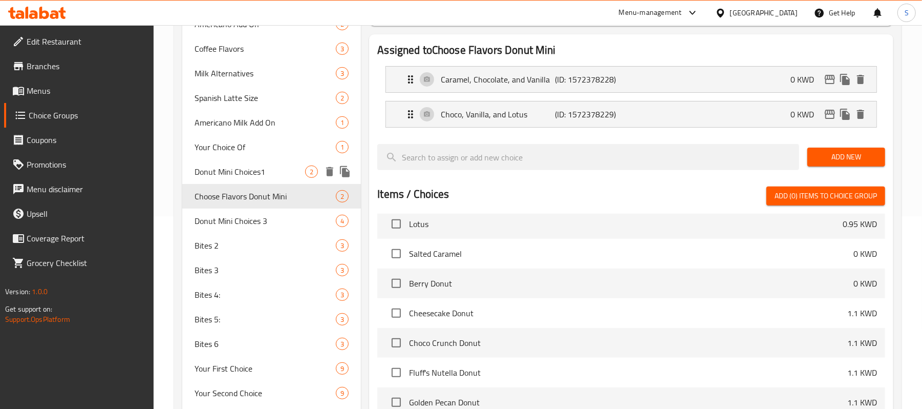
click at [254, 165] on span "Donut Mini Choices1" at bounding box center [250, 171] width 111 height 12
type input "Donut Mini Choices1"
type input "اختيارات دونات ميني1"
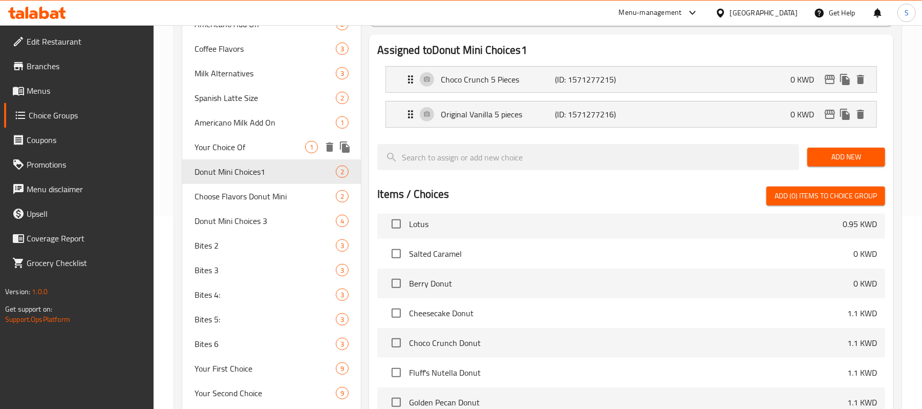
click at [256, 135] on div "Your Choice Of 1" at bounding box center [271, 147] width 179 height 25
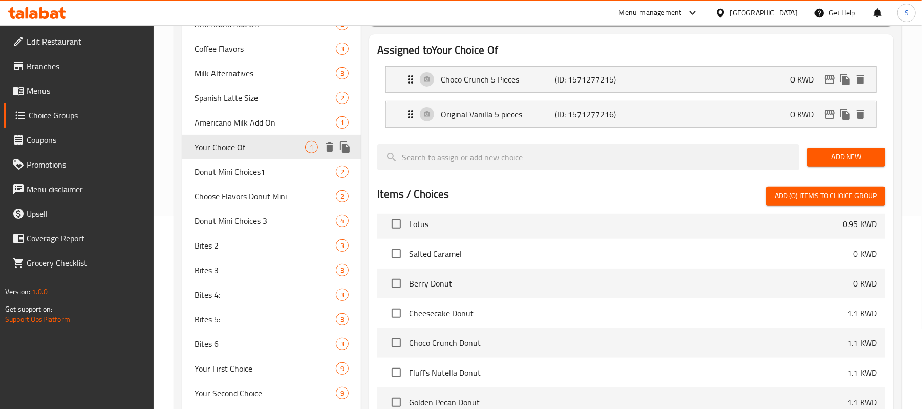
type input "Your Choice Of"
type input "اختيارك من"
type input "0"
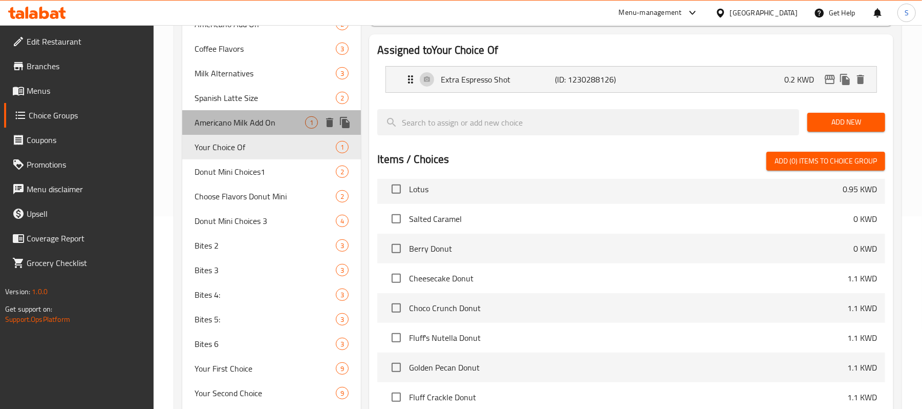
click at [261, 120] on span "Americano Milk Add On" at bounding box center [250, 122] width 111 height 12
type input "Americano Milk Add On"
type input "أمريكانو حليب الإضافات"
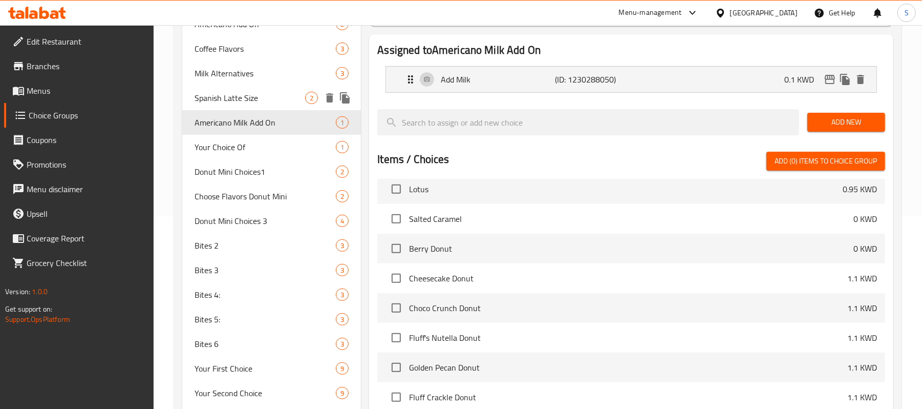
click at [255, 97] on span "Spanish Latte Size" at bounding box center [250, 98] width 111 height 12
type input "Spanish Latte Size"
type input "حجم لاتيه اسباني"
type input "1"
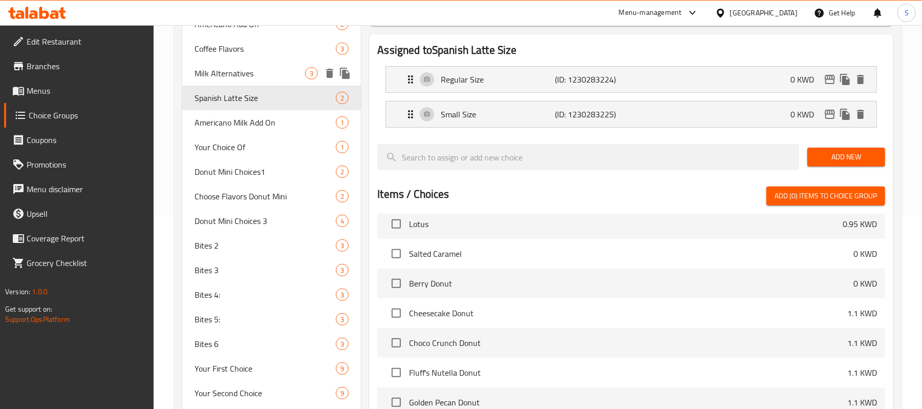
click at [259, 71] on span "Milk Alternatives" at bounding box center [250, 73] width 111 height 12
type input "Milk Alternatives"
type input "بدائل حليب"
type input "0"
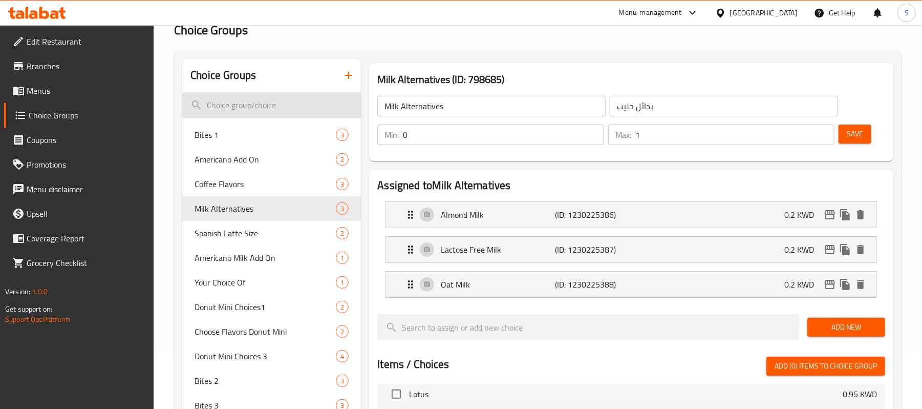
scroll to position [56, 0]
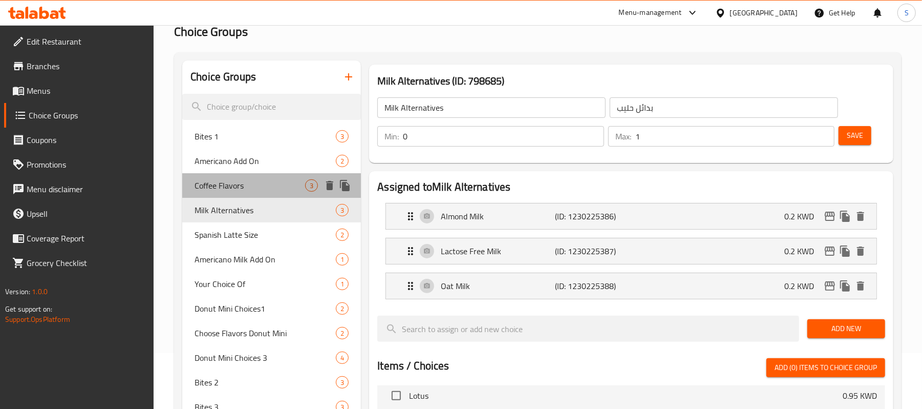
drag, startPoint x: 226, startPoint y: 183, endPoint x: 240, endPoint y: 180, distance: 13.7
click at [227, 183] on span "Coffee Flavors" at bounding box center [250, 185] width 111 height 12
type input "Coffee Flavors"
type input "نكهات القهوة"
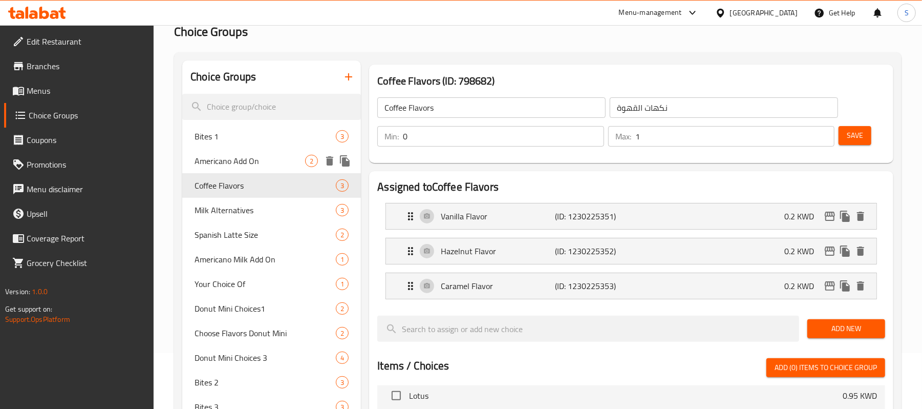
click at [256, 160] on span "Americano Add On" at bounding box center [250, 161] width 111 height 12
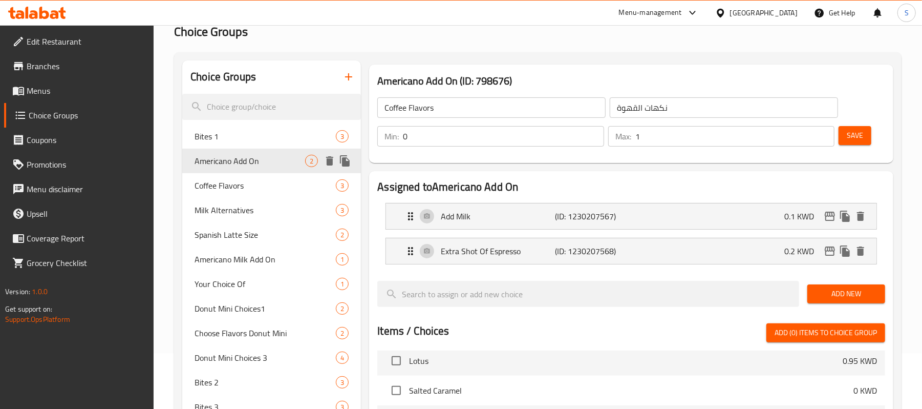
type input "Americano Add On"
type input "اضافات امريكانو"
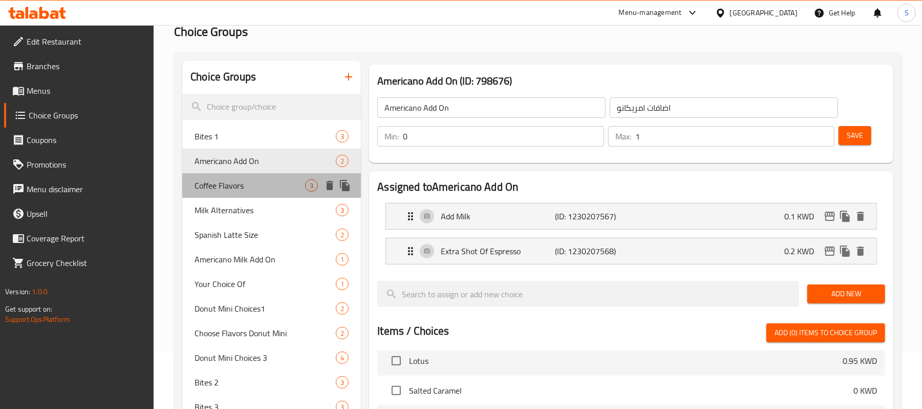
click at [226, 191] on span "Coffee Flavors" at bounding box center [250, 185] width 111 height 12
type input "Coffee Flavors"
type input "نكهات القهوة"
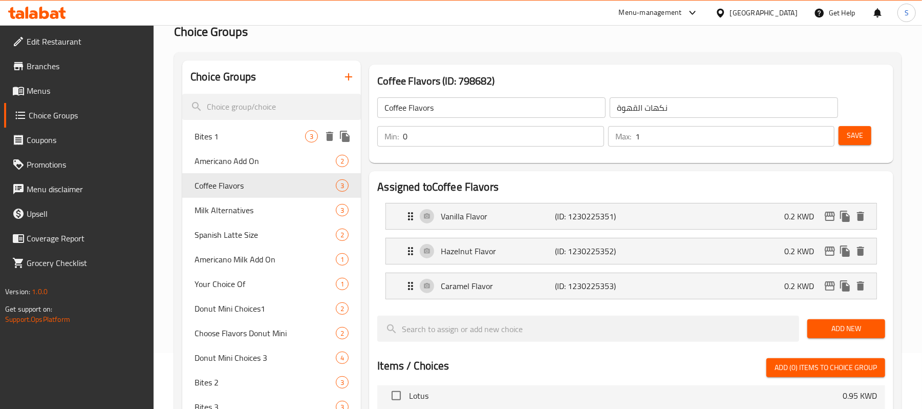
click at [234, 139] on span "Bites 1" at bounding box center [250, 136] width 111 height 12
type input "Bites 1"
type input "البايتس 1"
type input "1"
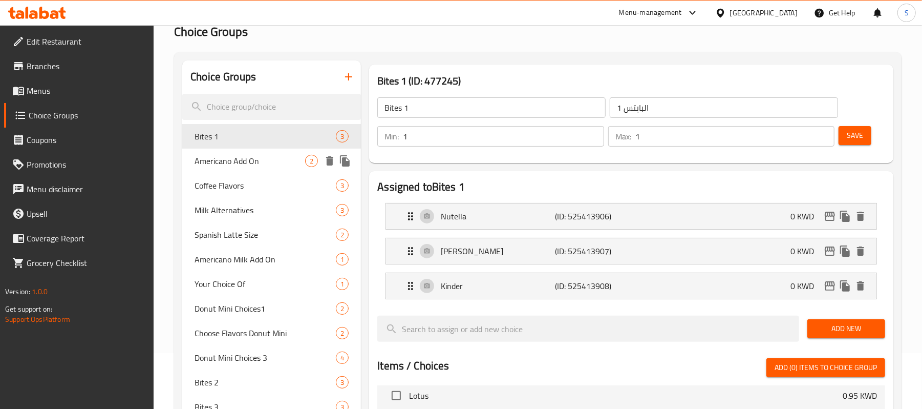
click at [231, 163] on span "Americano Add On" at bounding box center [250, 161] width 111 height 12
type input "Americano Add On"
type input "اضافات امريكانو"
type input "0"
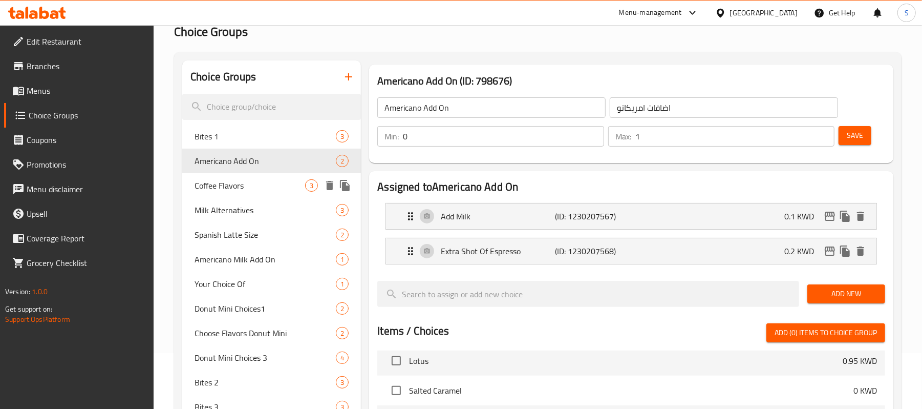
click at [226, 195] on div "Coffee Flavors 3" at bounding box center [271, 185] width 179 height 25
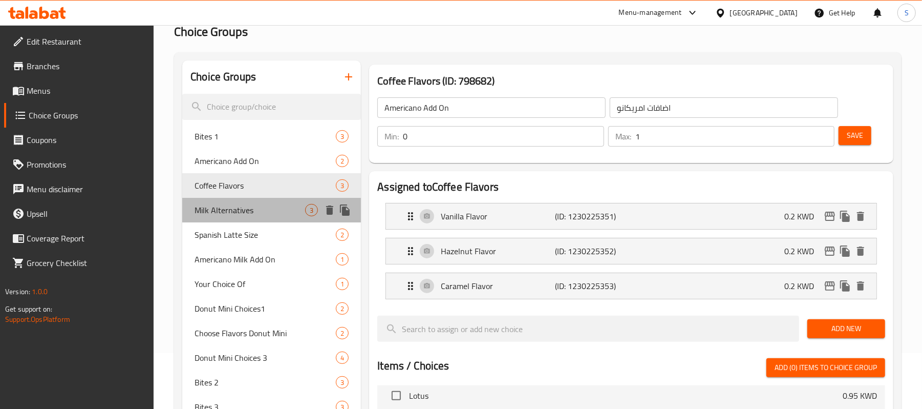
type input "Coffee Flavors"
type input "نكهات القهوة"
click at [225, 213] on span "Milk Alternatives" at bounding box center [250, 210] width 111 height 12
type input "Milk Alternatives"
type input "بدائل حليب"
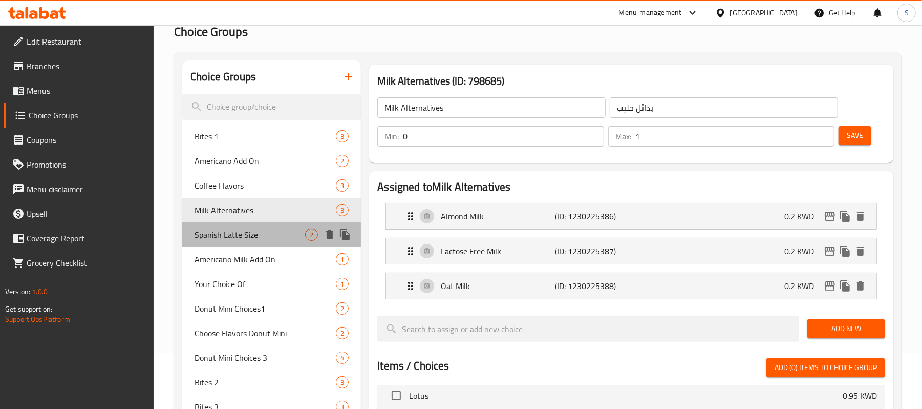
click at [225, 232] on span "Spanish Latte Size" at bounding box center [250, 234] width 111 height 12
type input "Spanish Latte Size"
type input "حجم لاتيه اسباني"
type input "1"
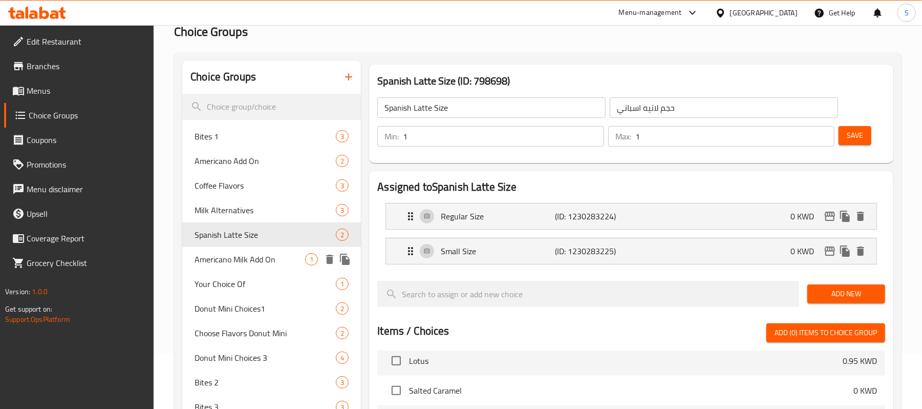
click at [213, 257] on span "Americano Milk Add On" at bounding box center [250, 259] width 111 height 12
type input "Americano Milk Add On"
type input "أمريكانو حليب الإضافات"
type input "0"
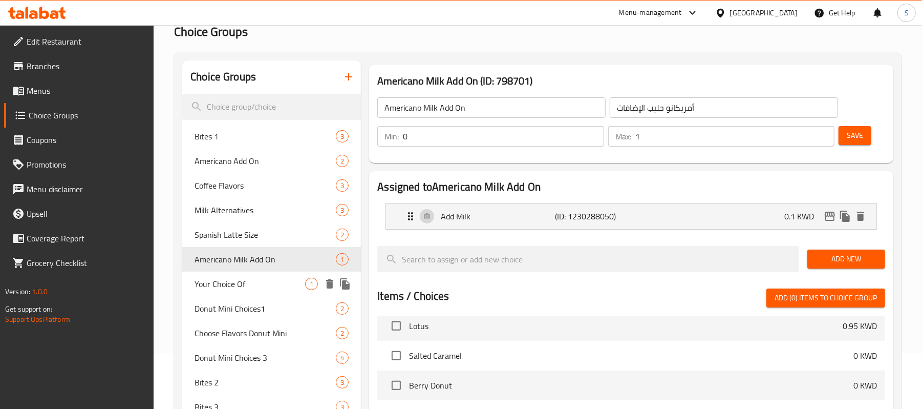
click at [215, 282] on span "Your Choice Of" at bounding box center [250, 283] width 111 height 12
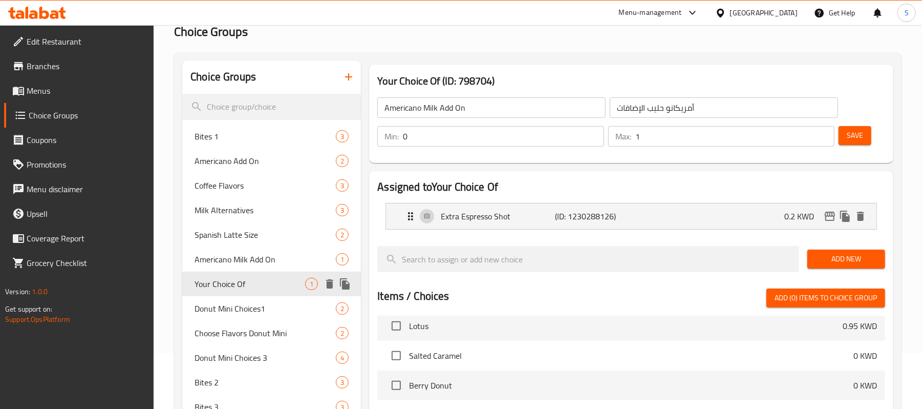
type input "Your Choice Of"
type input "اختيارك من"
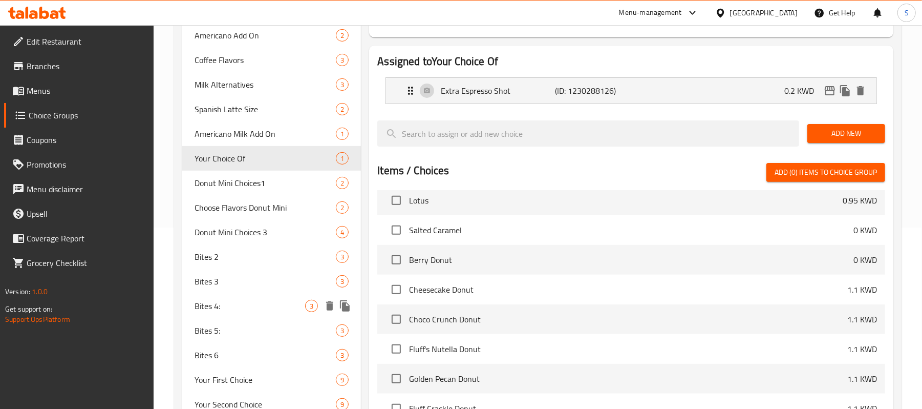
scroll to position [192, 0]
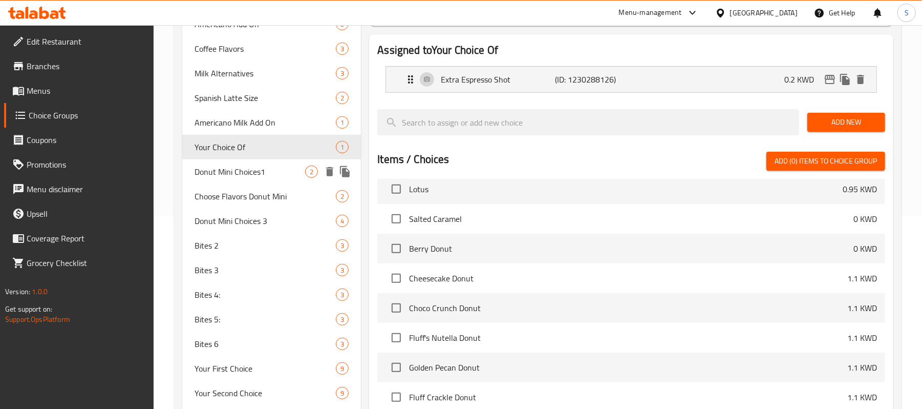
click at [244, 162] on div "Donut Mini Choices1 2" at bounding box center [271, 171] width 179 height 25
type input "Donut Mini Choices1"
type input "اختيارات دونات ميني1"
type input "1"
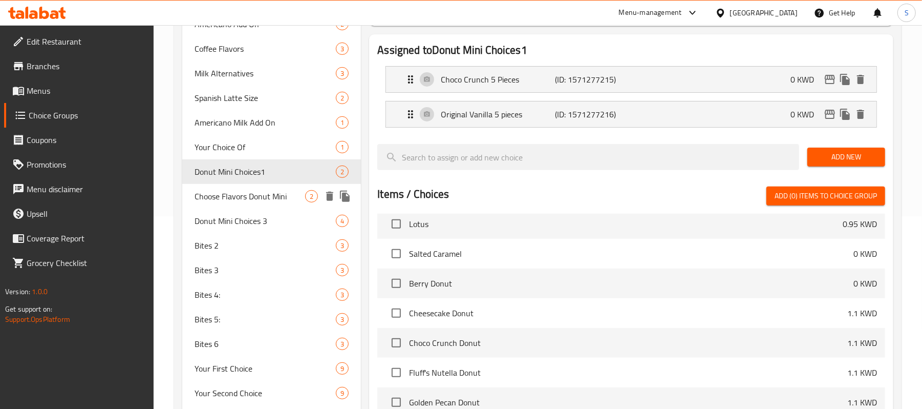
click at [232, 196] on span "Choose Flavors Donut Mini" at bounding box center [250, 196] width 111 height 12
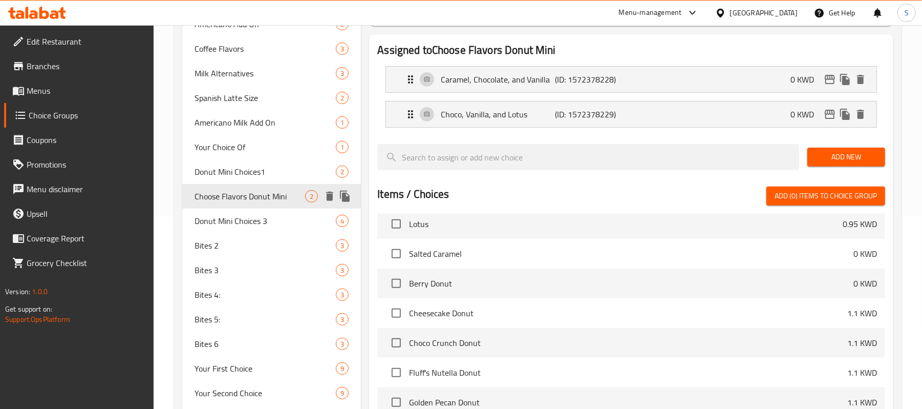
type input "Choose Flavors Donut Mini"
type input "اختر نكهات دونات ميني"
drag, startPoint x: 222, startPoint y: 220, endPoint x: 213, endPoint y: 232, distance: 15.5
click at [222, 220] on span "Donut Mini Choices 3" at bounding box center [250, 221] width 111 height 12
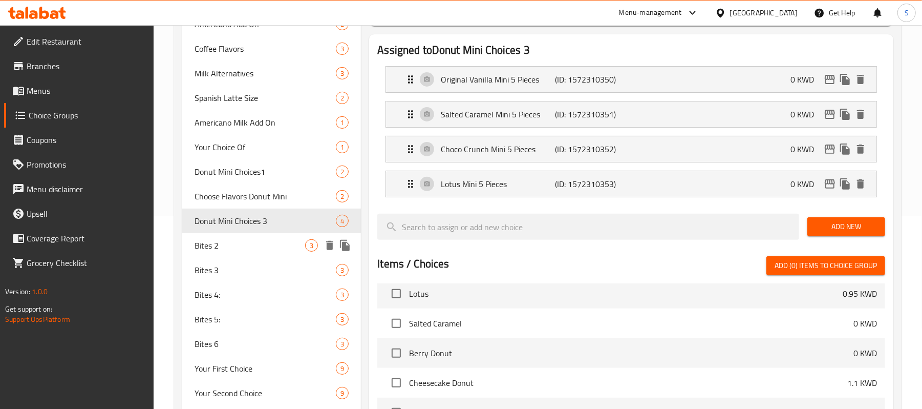
type input "Donut Mini Choices 3"
type input "خيارات دونات ميني ٣"
click at [208, 248] on span "Bites 2" at bounding box center [250, 245] width 111 height 12
type input "Bites 2"
type input "بايتس 2"
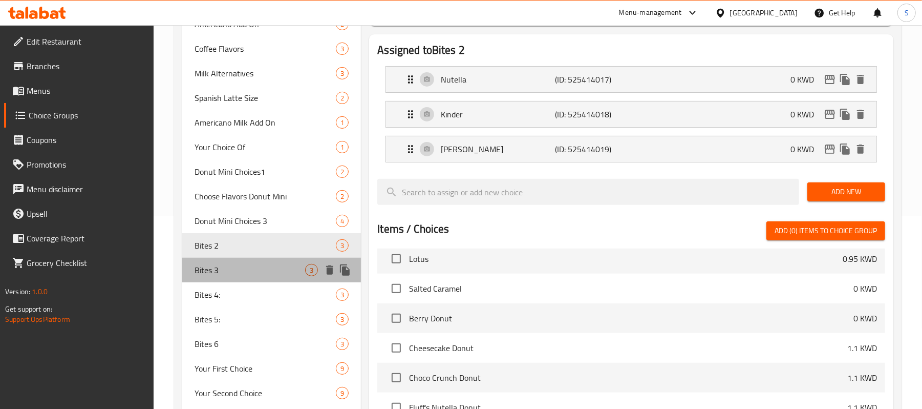
click at [208, 272] on span "Bites 3" at bounding box center [250, 270] width 111 height 12
type input "Bites 3"
type input "بايتس 3"
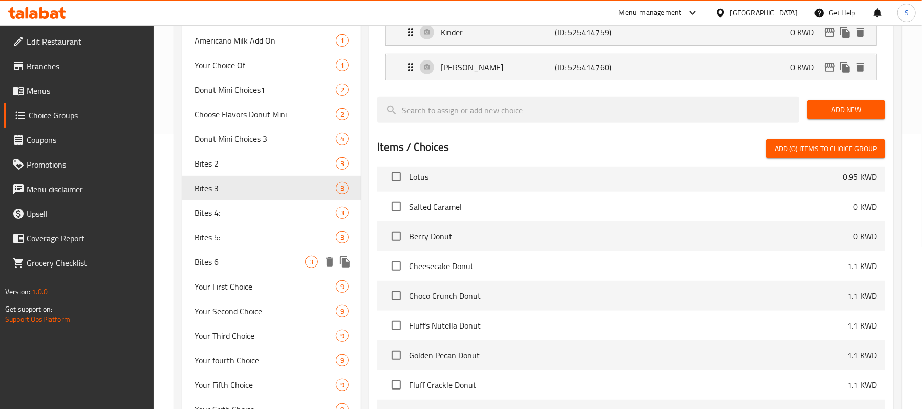
scroll to position [329, 0]
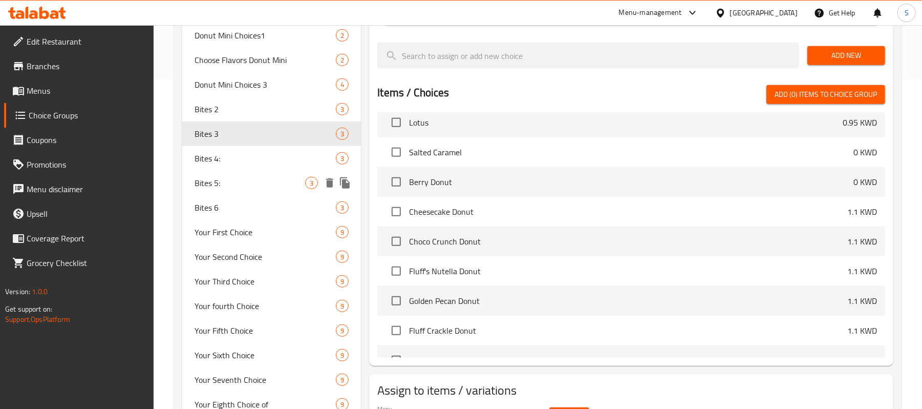
click at [223, 156] on span "Bites 4:" at bounding box center [265, 158] width 141 height 12
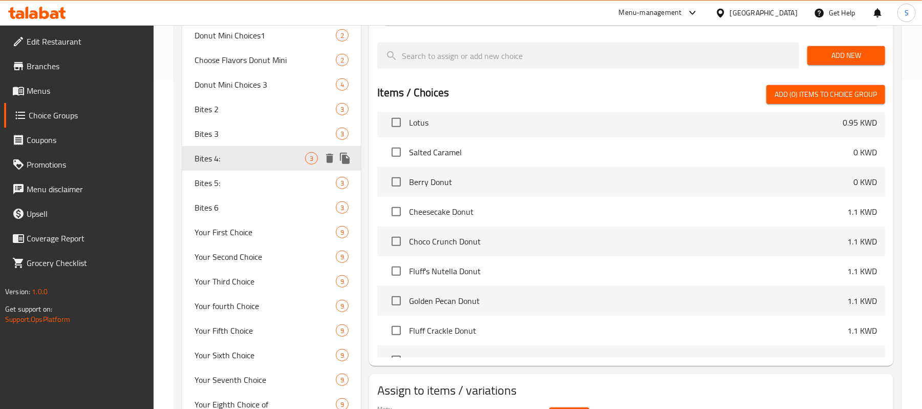
type input "Bites 4:"
type input "بايتس 4:"
click at [217, 181] on span "Bites 5:" at bounding box center [250, 183] width 111 height 12
type input "Bites 5:"
type input "بايتس 5:"
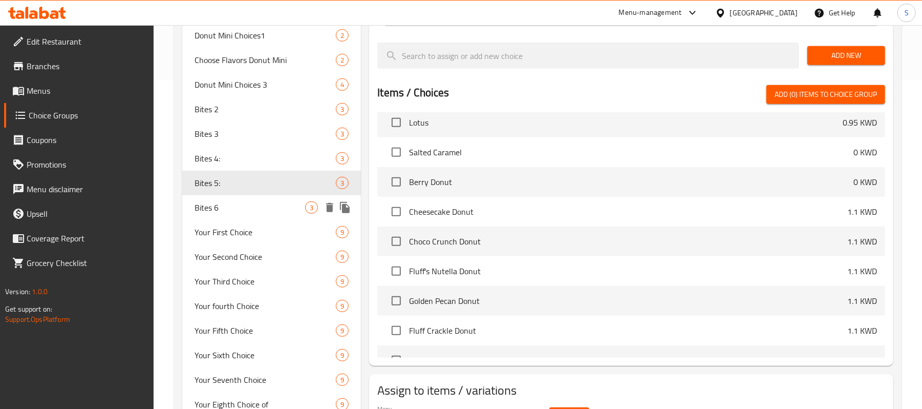
click at [224, 214] on div "Bites 6 3" at bounding box center [271, 207] width 179 height 25
type input "Bites 6"
type input "بايتس 6"
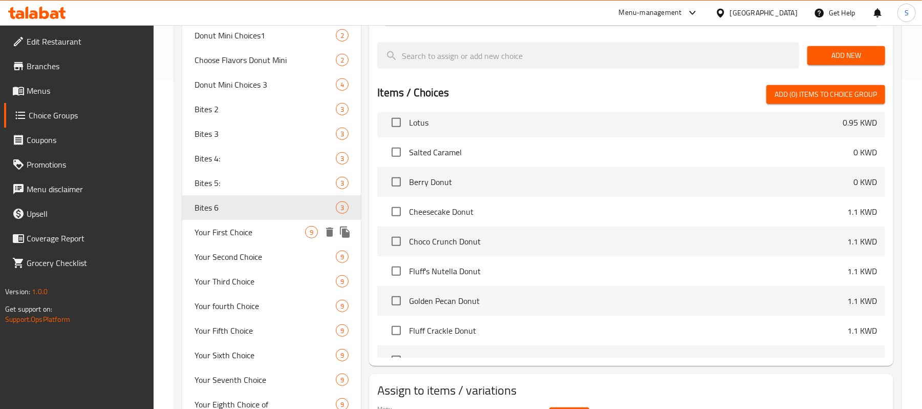
click at [238, 233] on span "Your First Choice" at bounding box center [250, 232] width 111 height 12
type input "Your First Choice"
type input "اختيارك الأول"
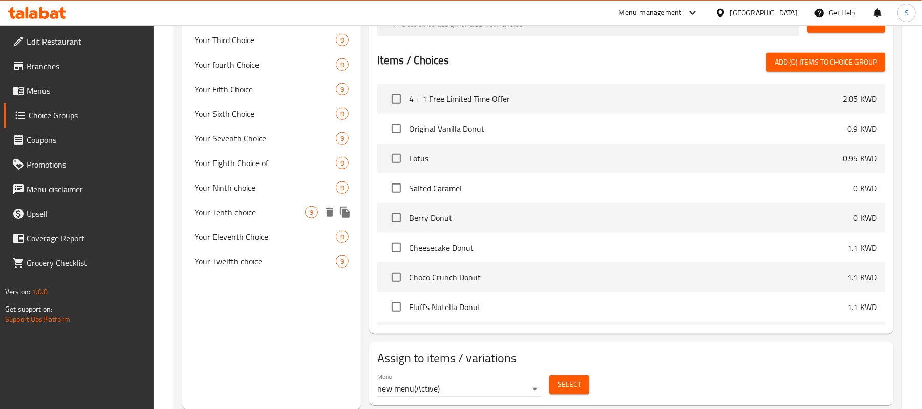
scroll to position [602, 0]
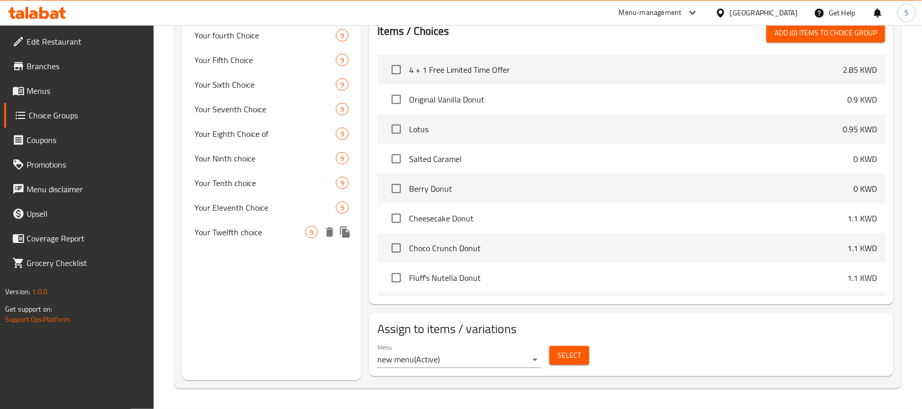
click at [251, 236] on span "Your Twelfth choice" at bounding box center [250, 232] width 111 height 12
type input "Your Twelfth choice"
type input "اختيارك الثاني عشر"
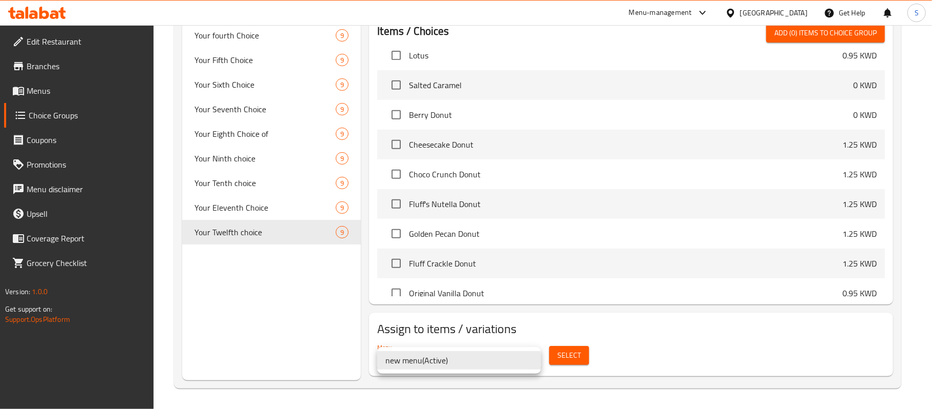
click at [701, 367] on div at bounding box center [466, 204] width 932 height 409
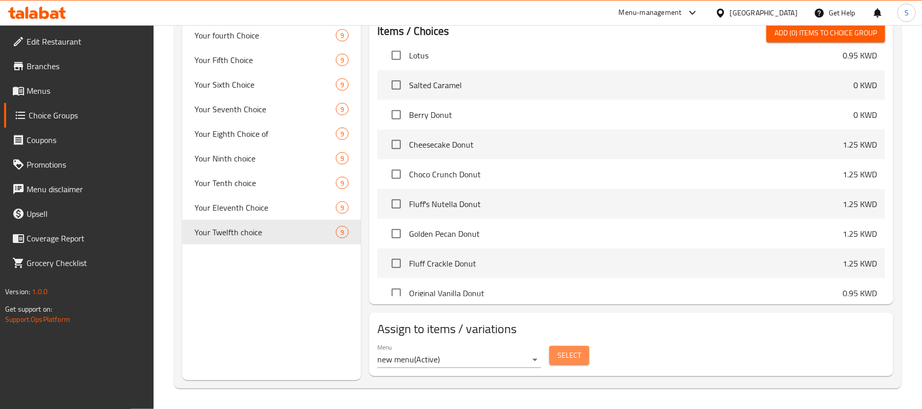
click at [576, 357] on span "Select" at bounding box center [570, 355] width 24 height 13
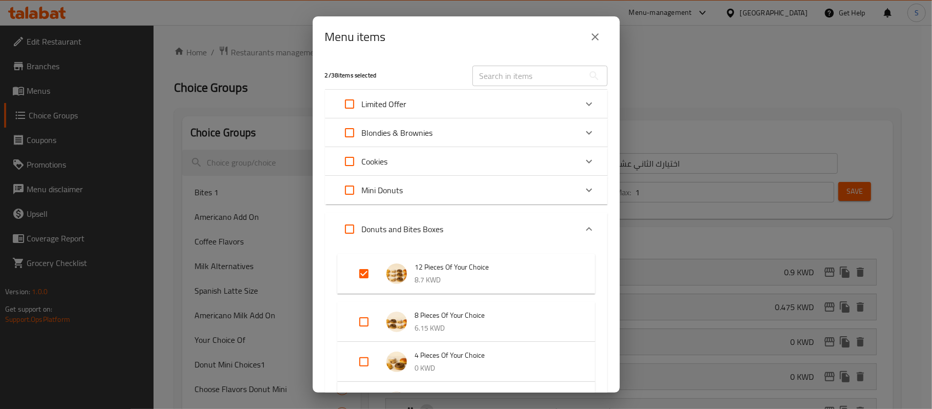
scroll to position [305, 0]
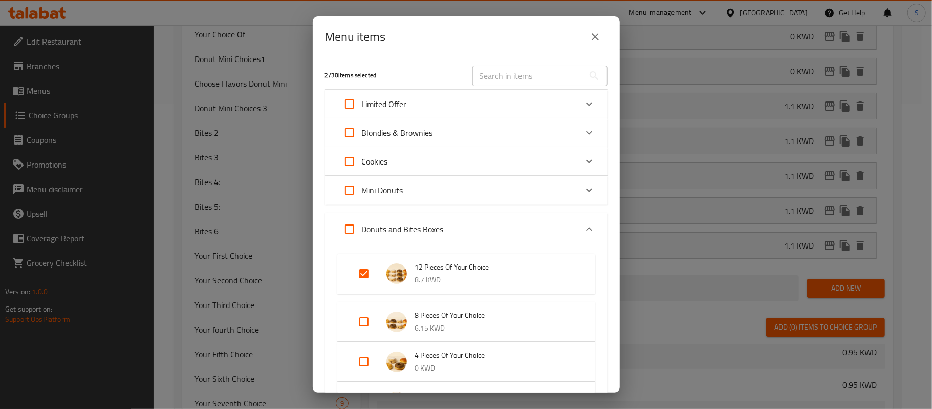
drag, startPoint x: 598, startPoint y: 39, endPoint x: 345, endPoint y: 156, distance: 278.3
click at [598, 39] on icon "close" at bounding box center [595, 36] width 7 height 7
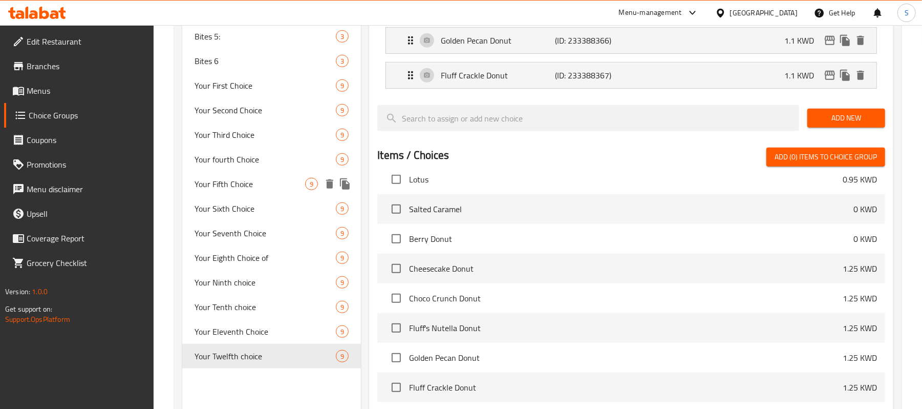
scroll to position [397, 0]
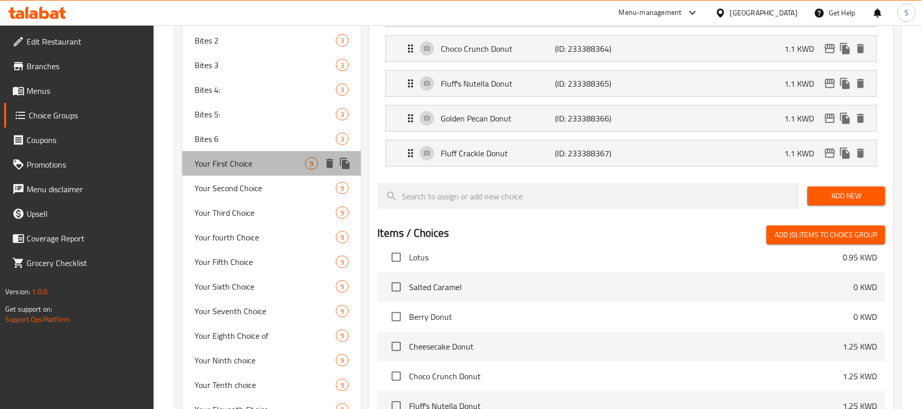
click at [232, 171] on div "Your First Choice 9" at bounding box center [271, 163] width 179 height 25
type input "Your First Choice"
type input "اختيارك الأول"
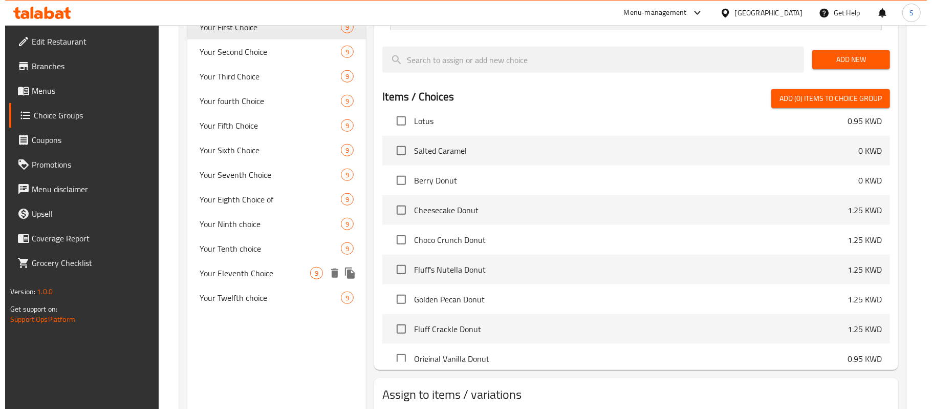
scroll to position [602, 0]
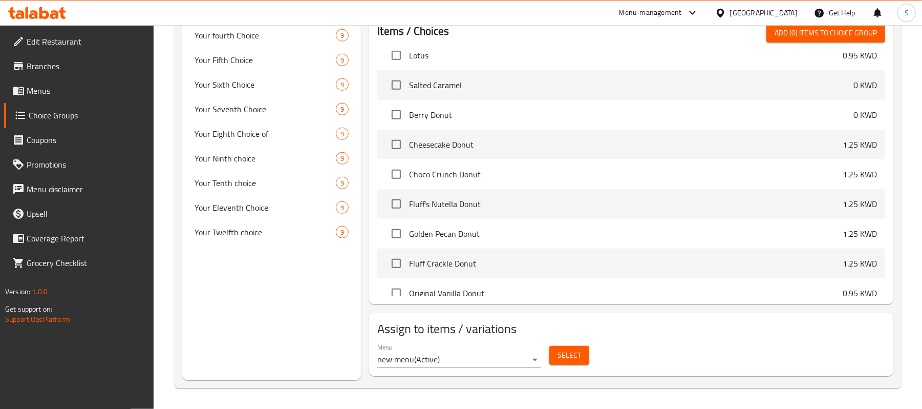
click at [566, 358] on span "Select" at bounding box center [570, 355] width 24 height 13
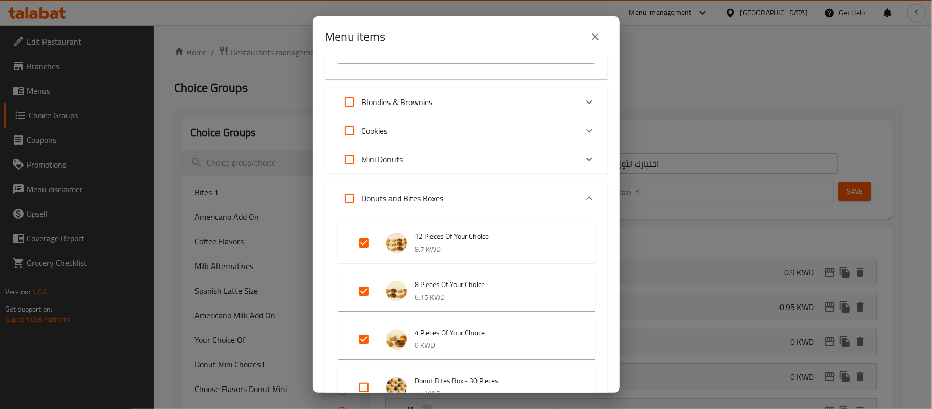
scroll to position [305, 0]
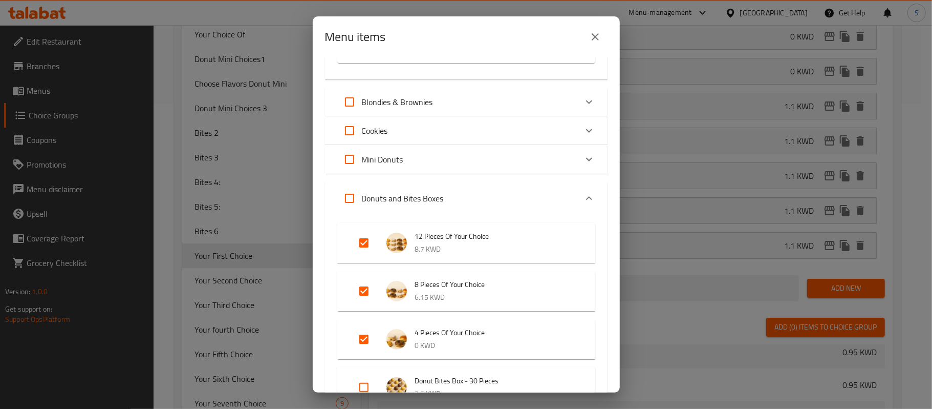
click at [595, 41] on icon "close" at bounding box center [595, 37] width 12 height 12
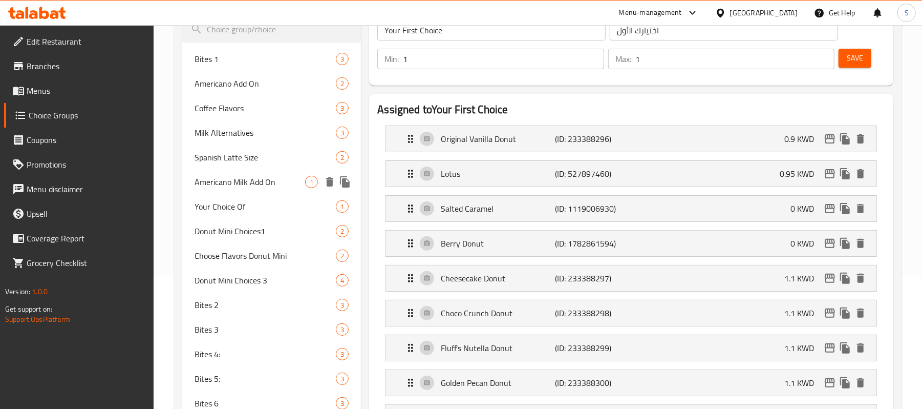
scroll to position [0, 0]
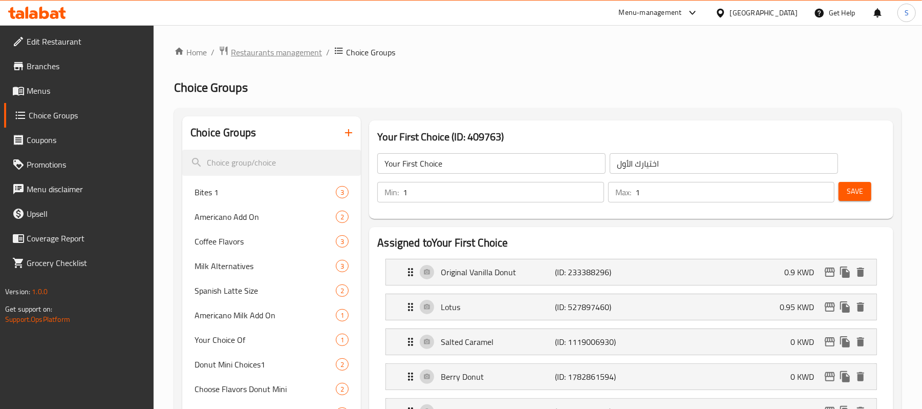
click at [293, 52] on span "Restaurants management" at bounding box center [276, 52] width 91 height 12
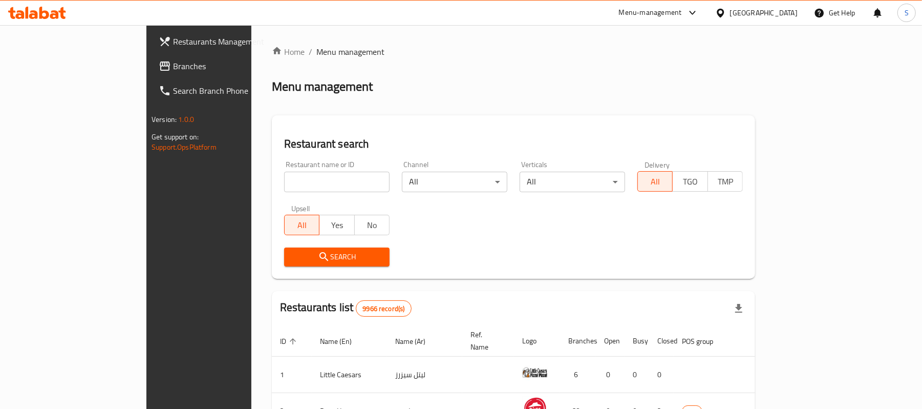
click at [173, 70] on span "Branches" at bounding box center [232, 66] width 119 height 12
